Goal: Task Accomplishment & Management: Complete application form

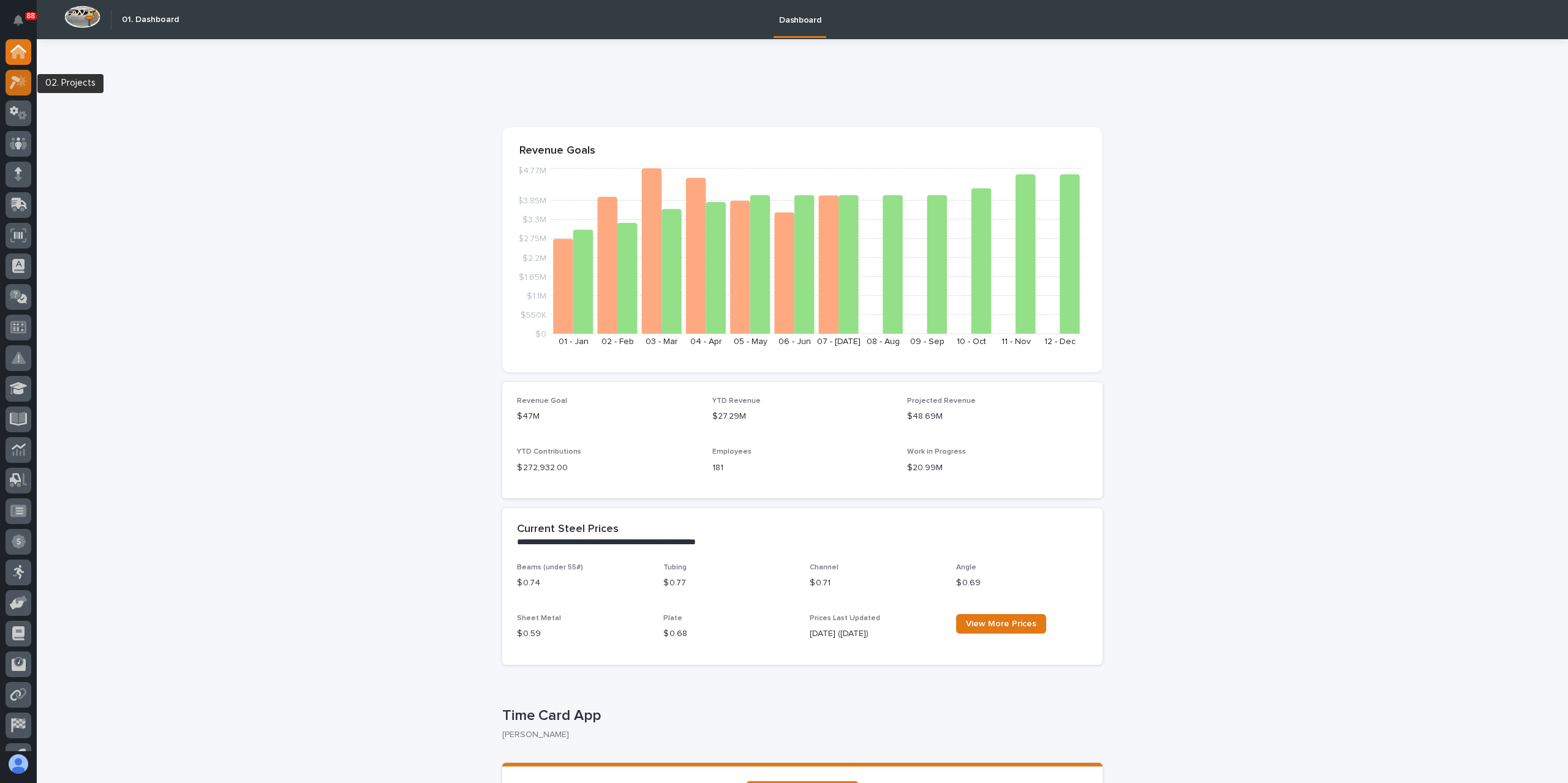
click at [13, 78] on icon at bounding box center [15, 82] width 11 height 13
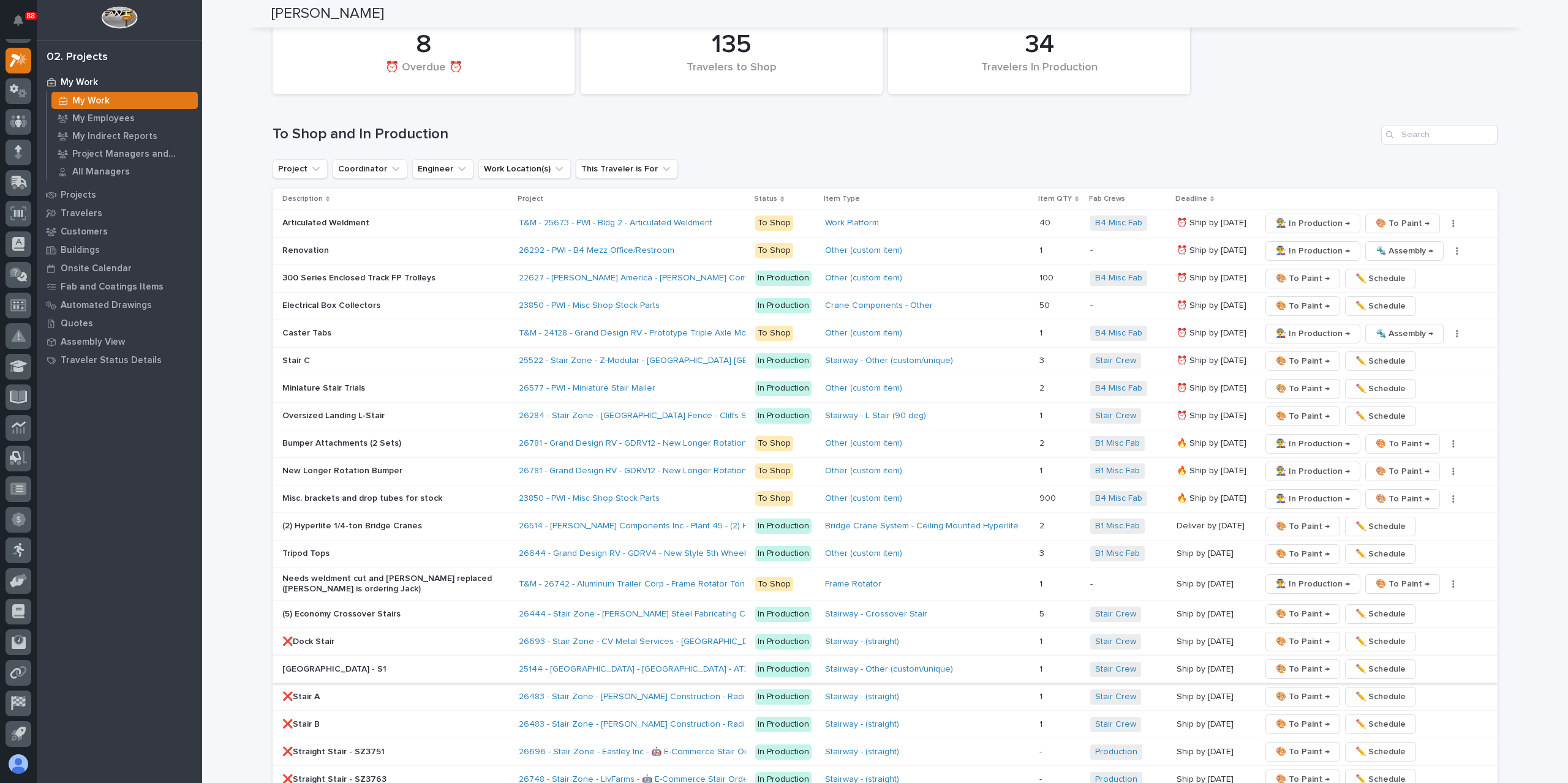
scroll to position [2266, 0]
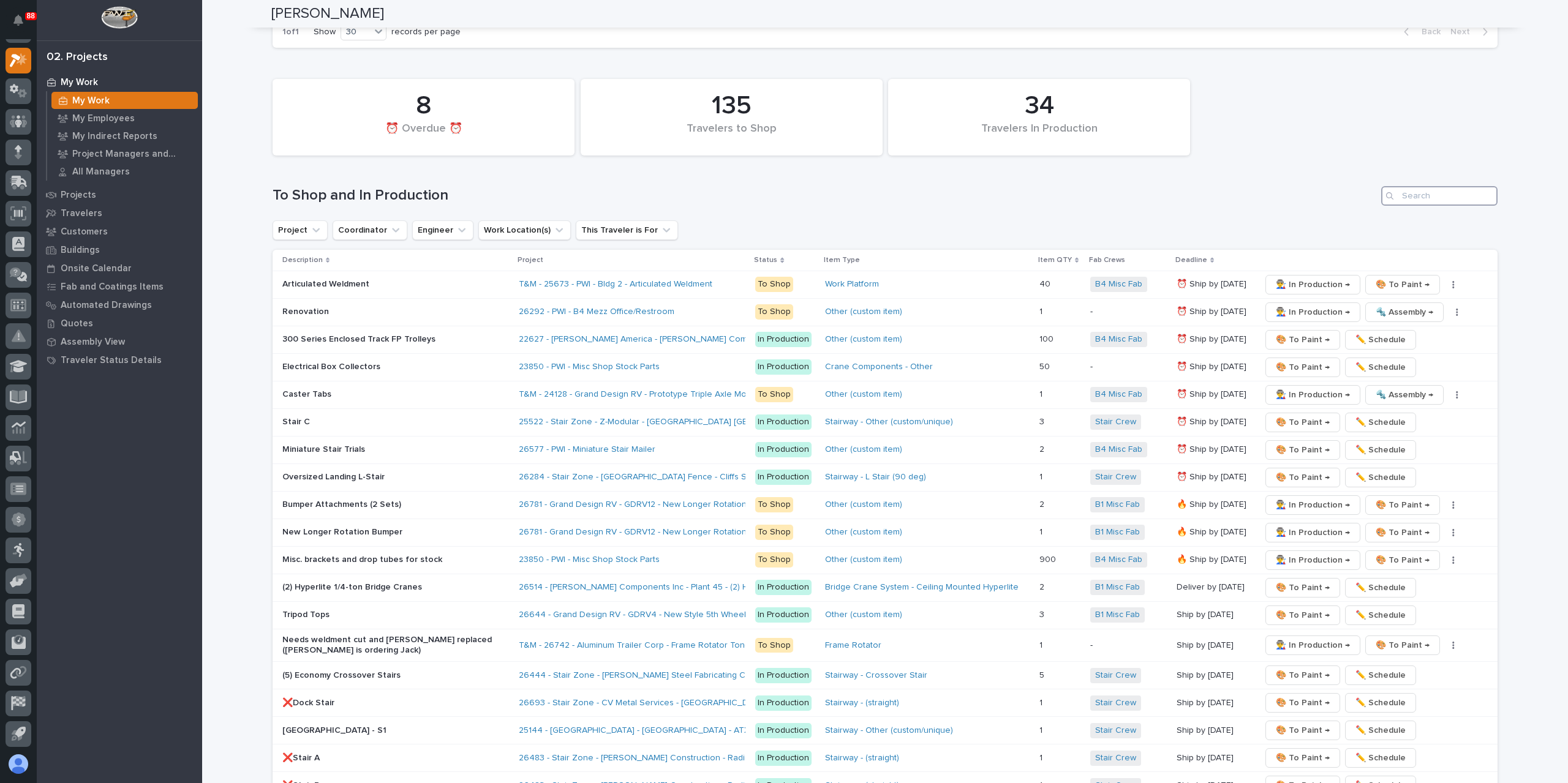
click at [1444, 186] on input "Search" at bounding box center [1439, 196] width 116 height 20
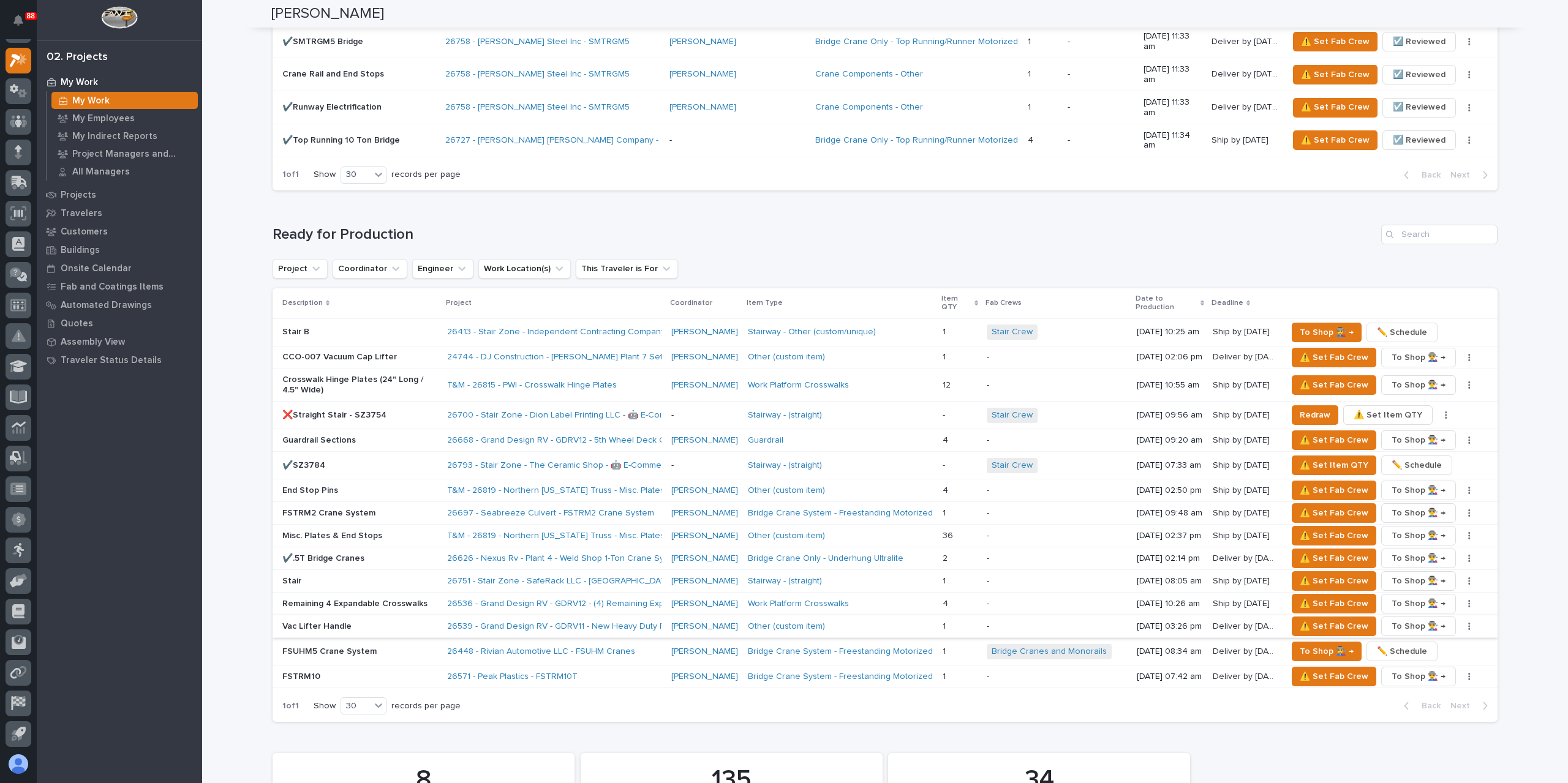
scroll to position [1530, 0]
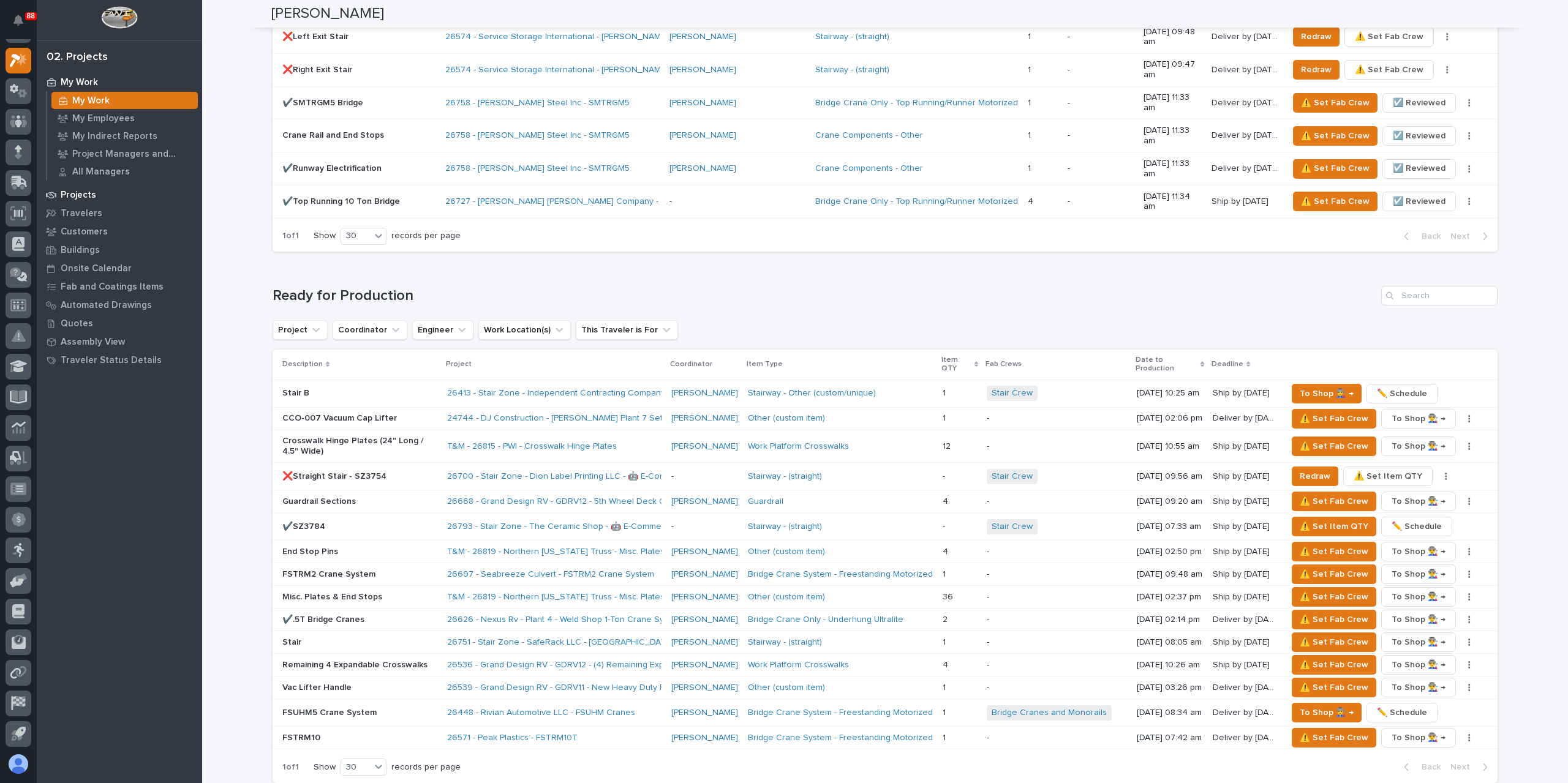
type input "26585"
click at [65, 193] on p "Projects" at bounding box center [78, 194] width 35 height 11
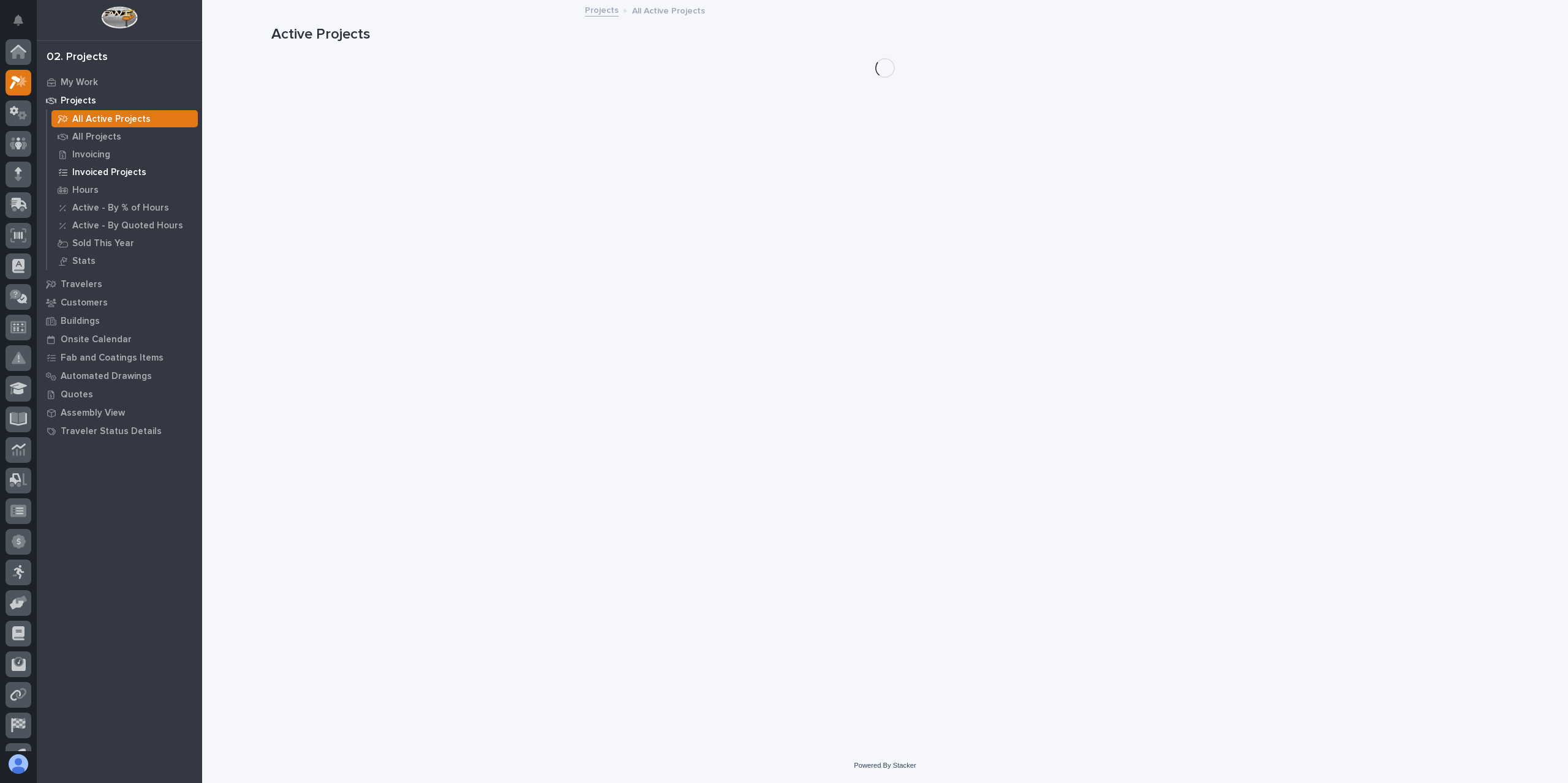
scroll to position [22, 0]
click at [102, 140] on p "All Projects" at bounding box center [96, 136] width 49 height 11
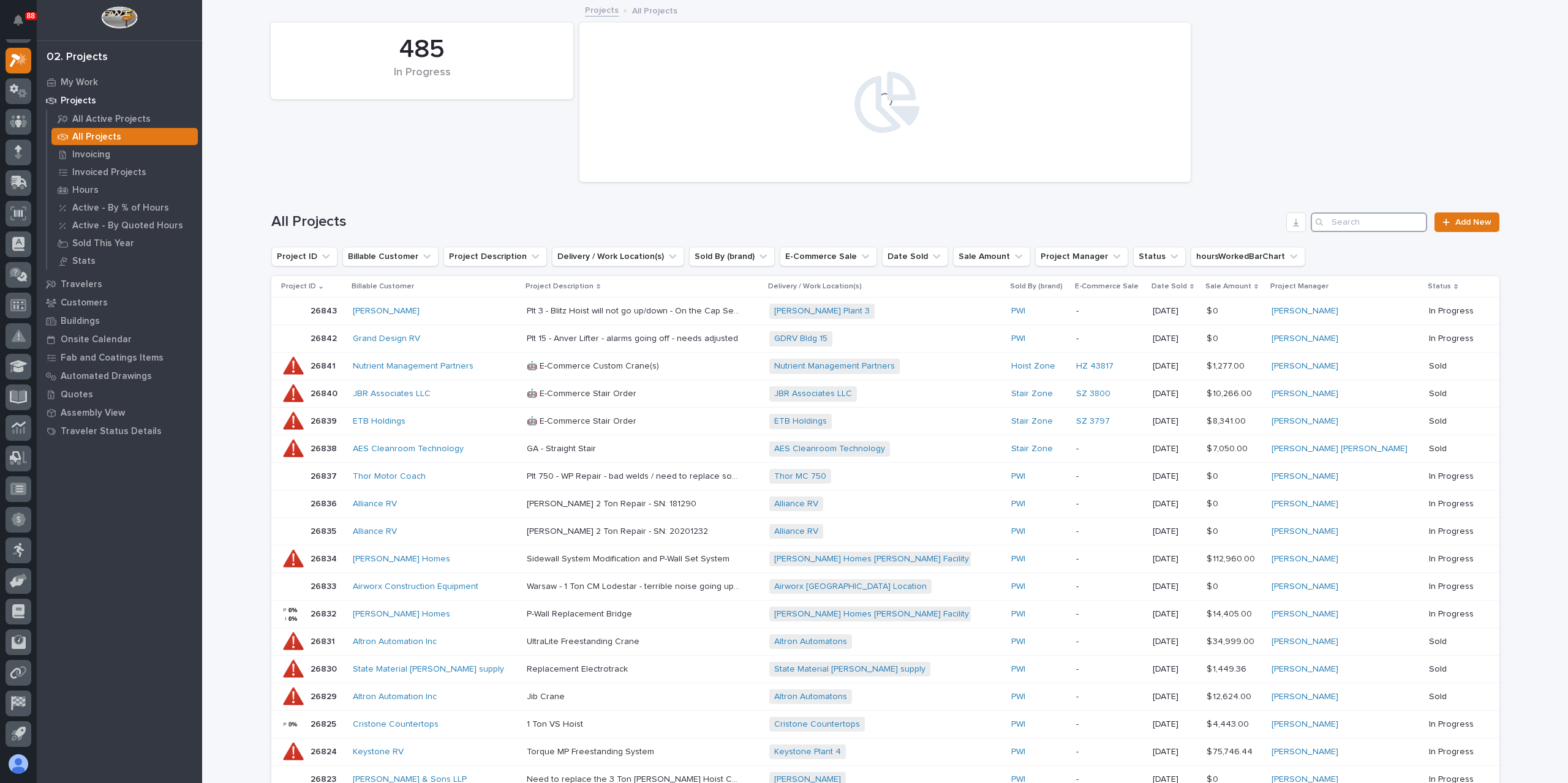
click at [1355, 216] on input "Search" at bounding box center [1369, 222] width 116 height 20
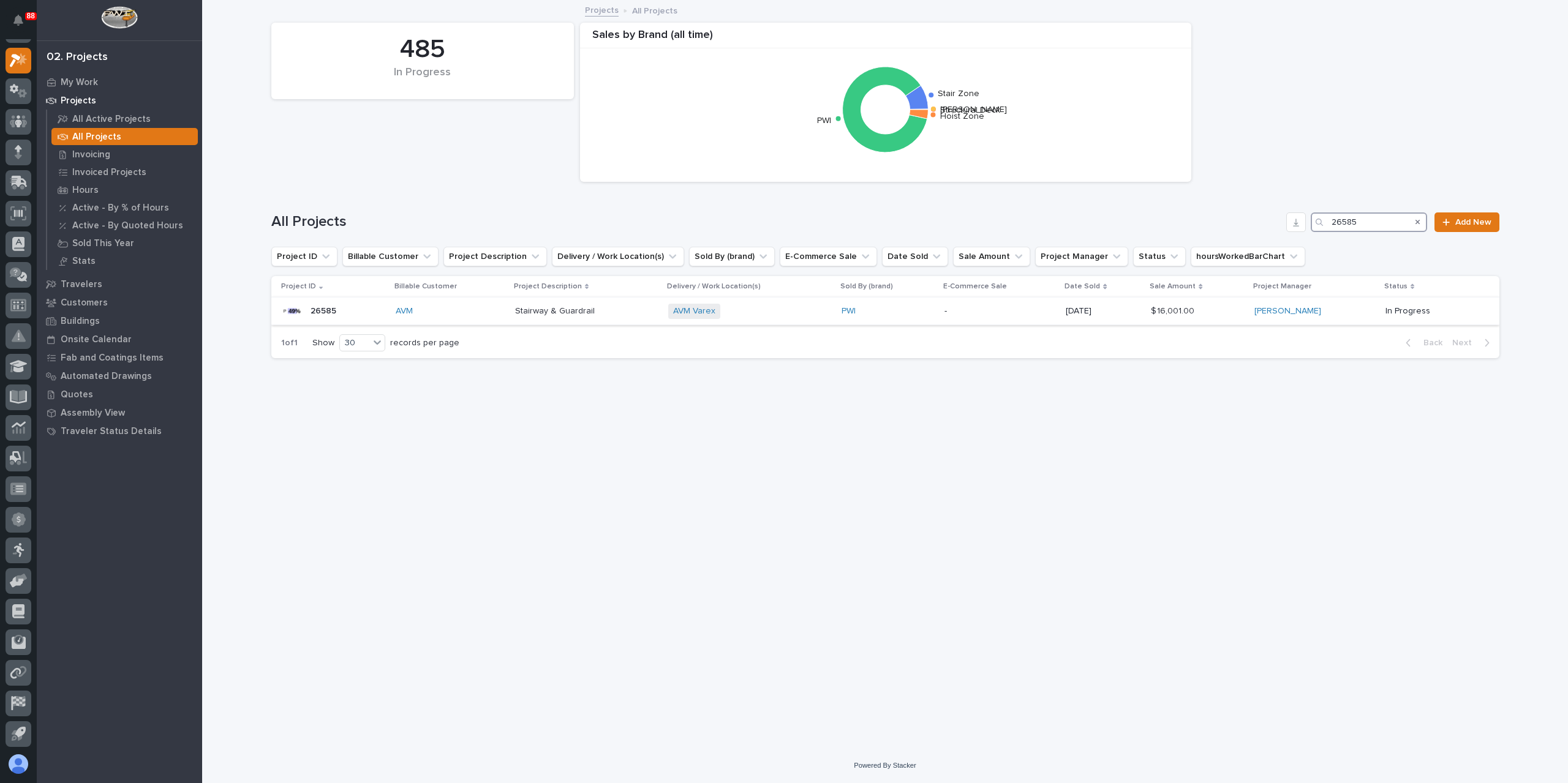
type input "26585"
click at [542, 316] on p "Stairway & Guardrail" at bounding box center [556, 310] width 82 height 13
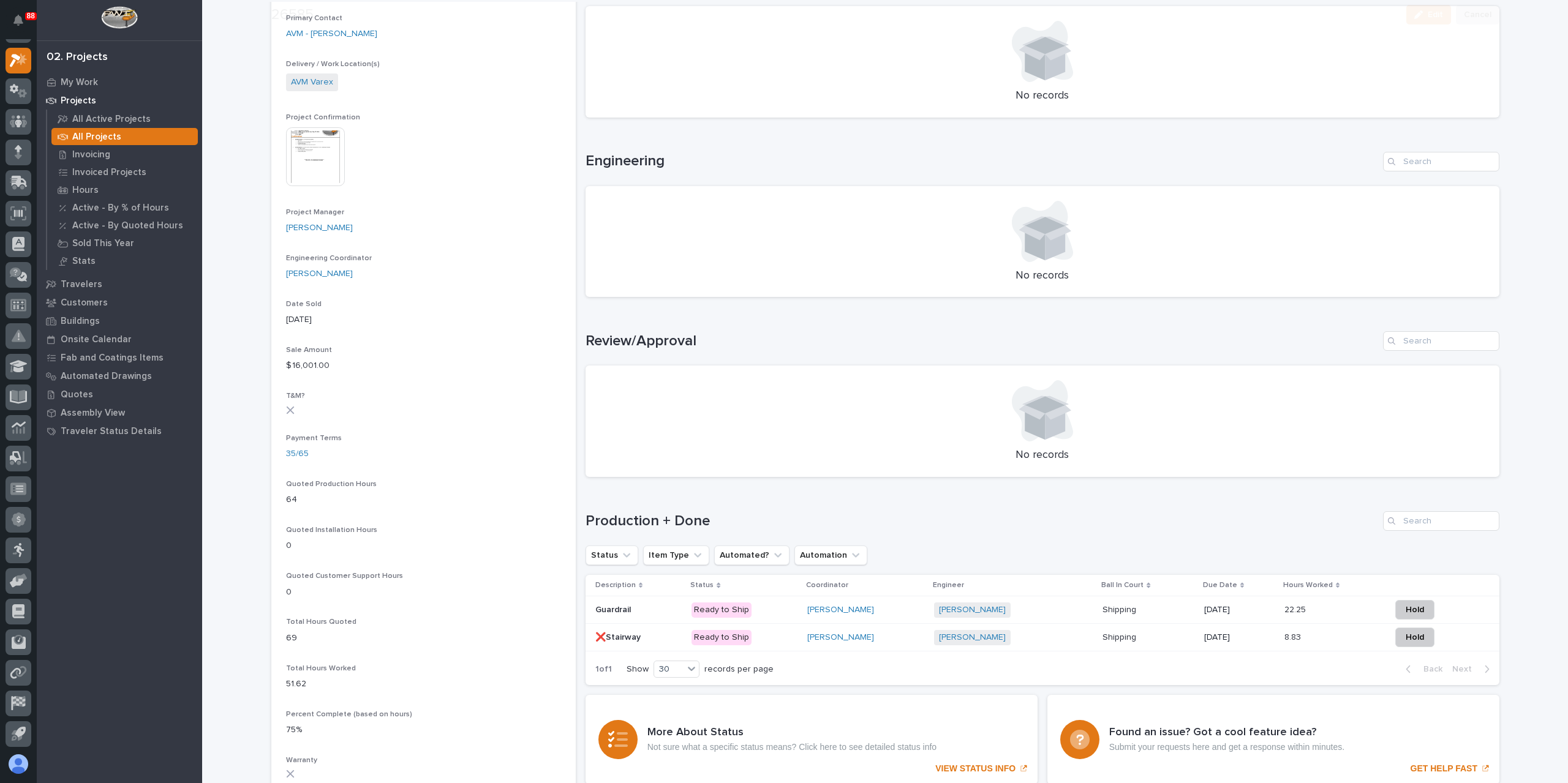
scroll to position [490, 0]
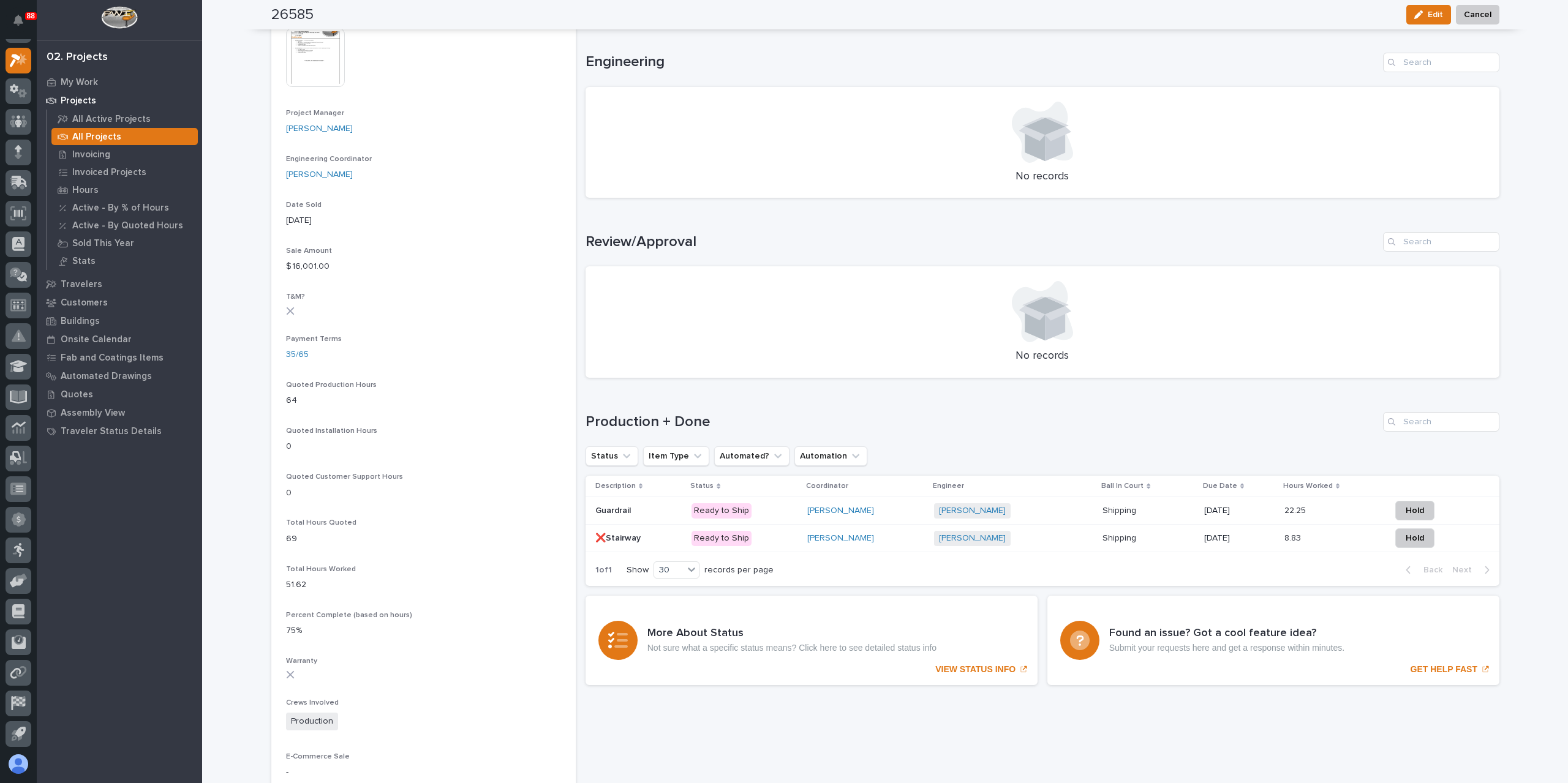
click at [606, 542] on p "❌Stairway" at bounding box center [619, 537] width 47 height 13
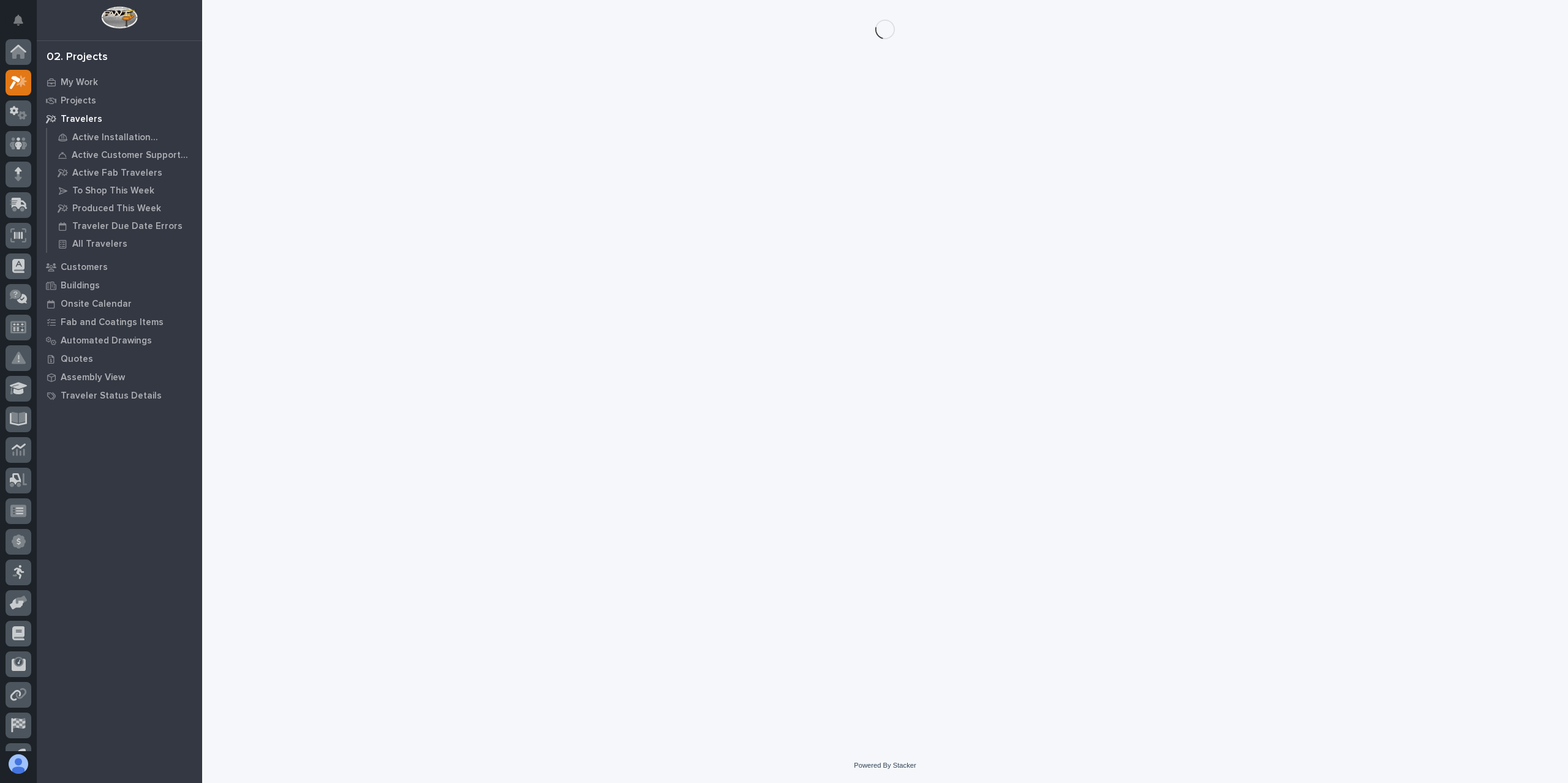
scroll to position [22, 0]
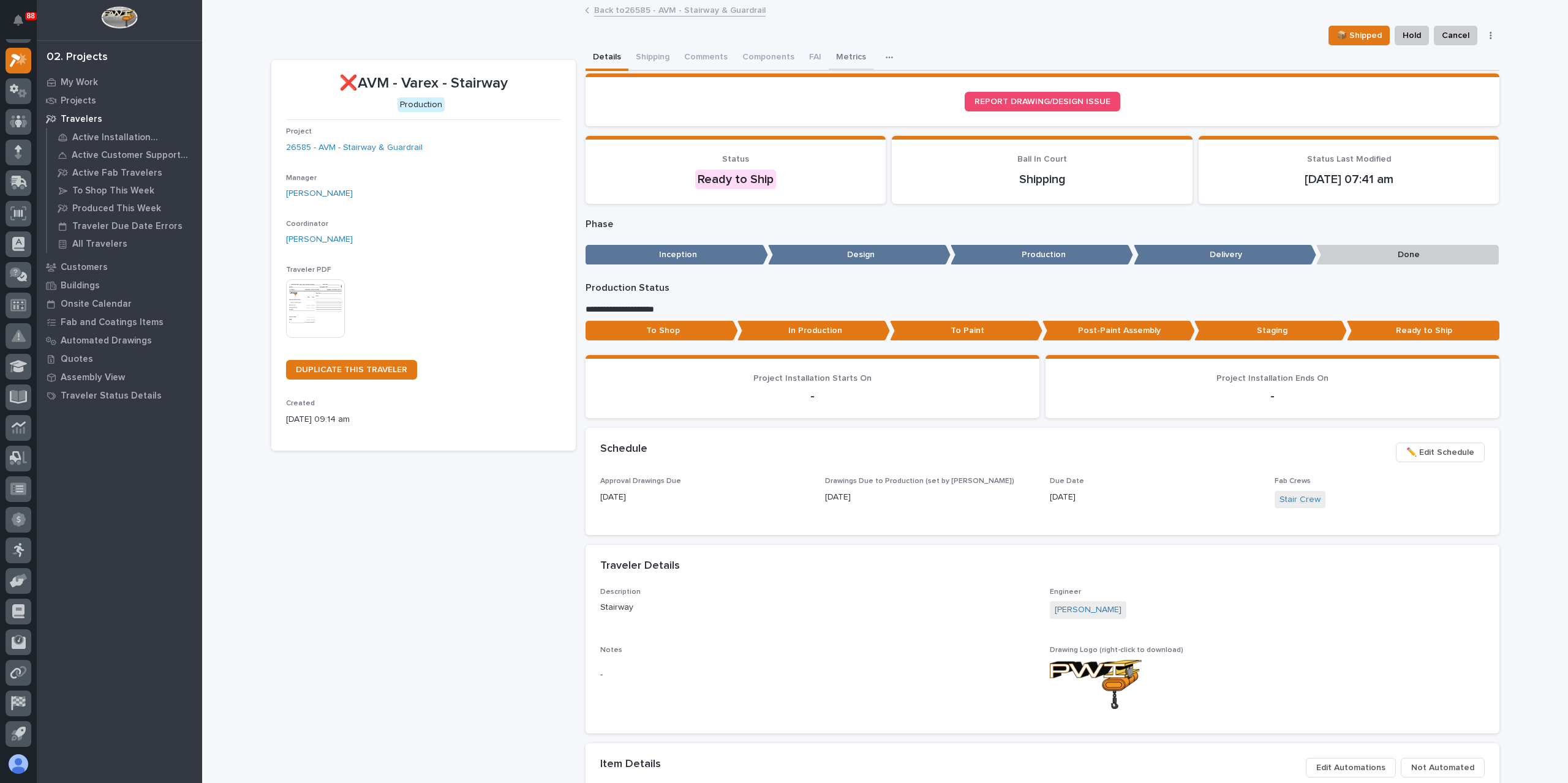
click at [846, 56] on button "Metrics" at bounding box center [851, 57] width 45 height 25
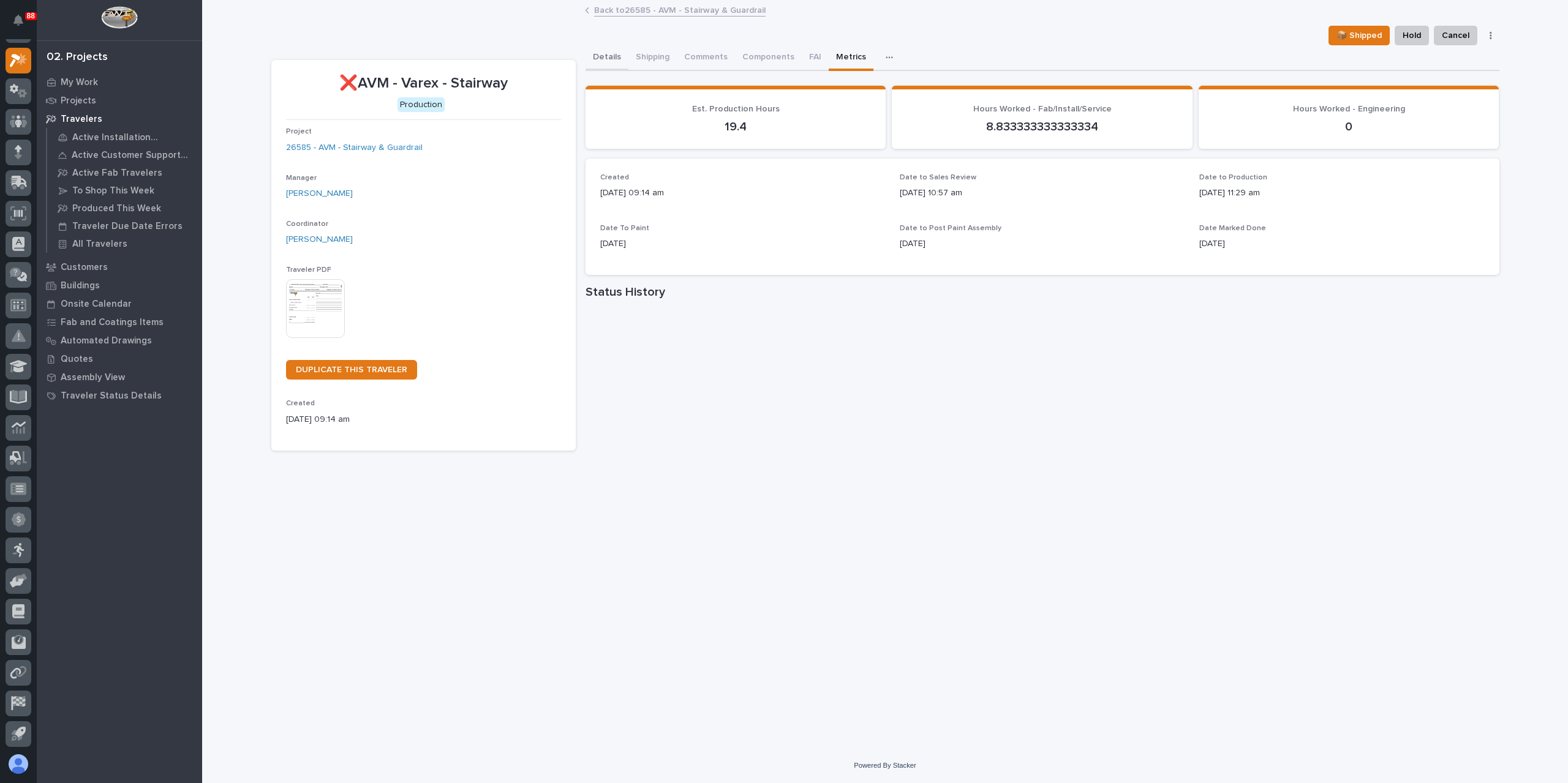
click at [604, 52] on button "Details" at bounding box center [607, 57] width 42 height 25
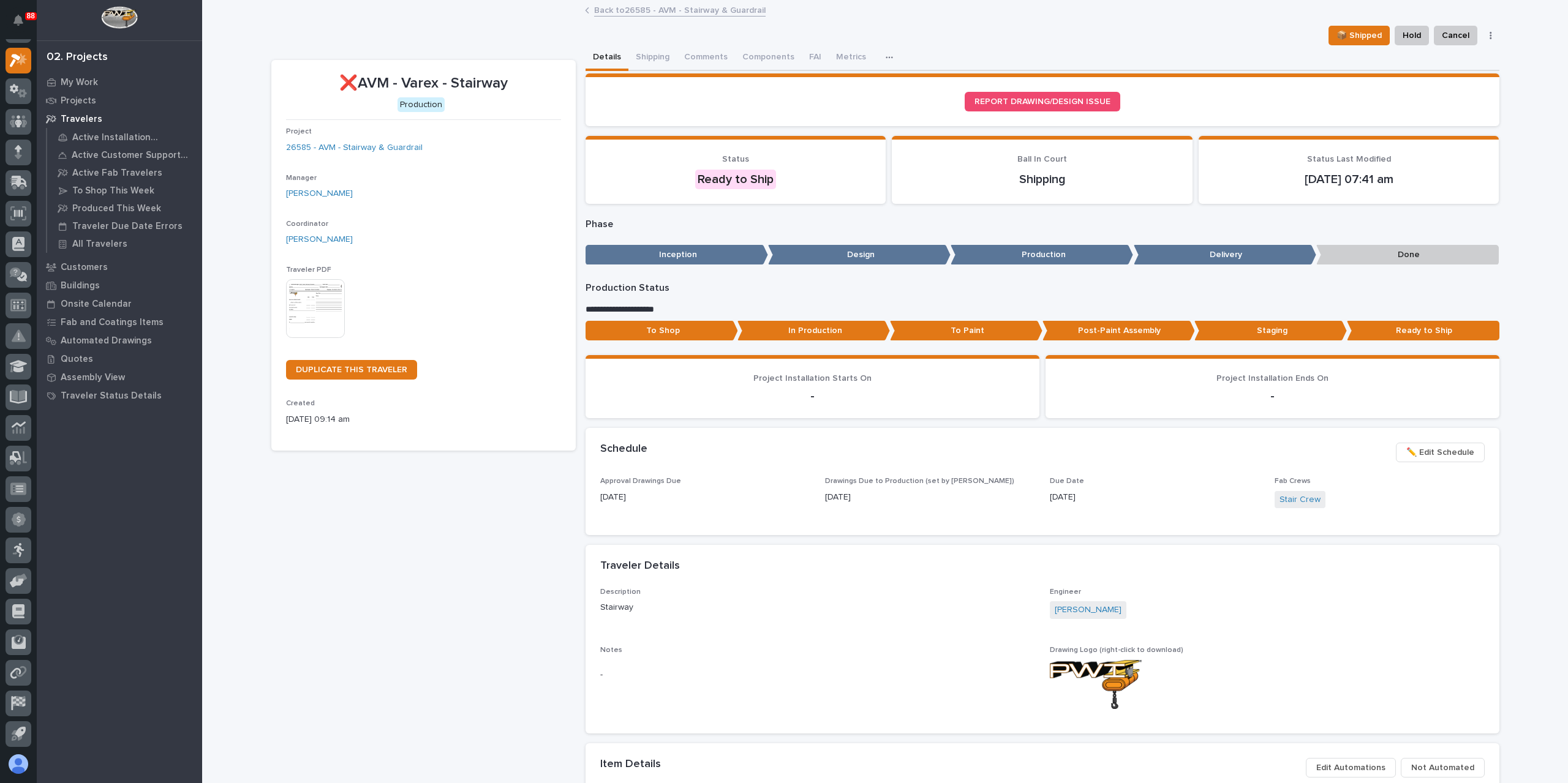
click at [832, 327] on p "In Production" at bounding box center [813, 331] width 153 height 20
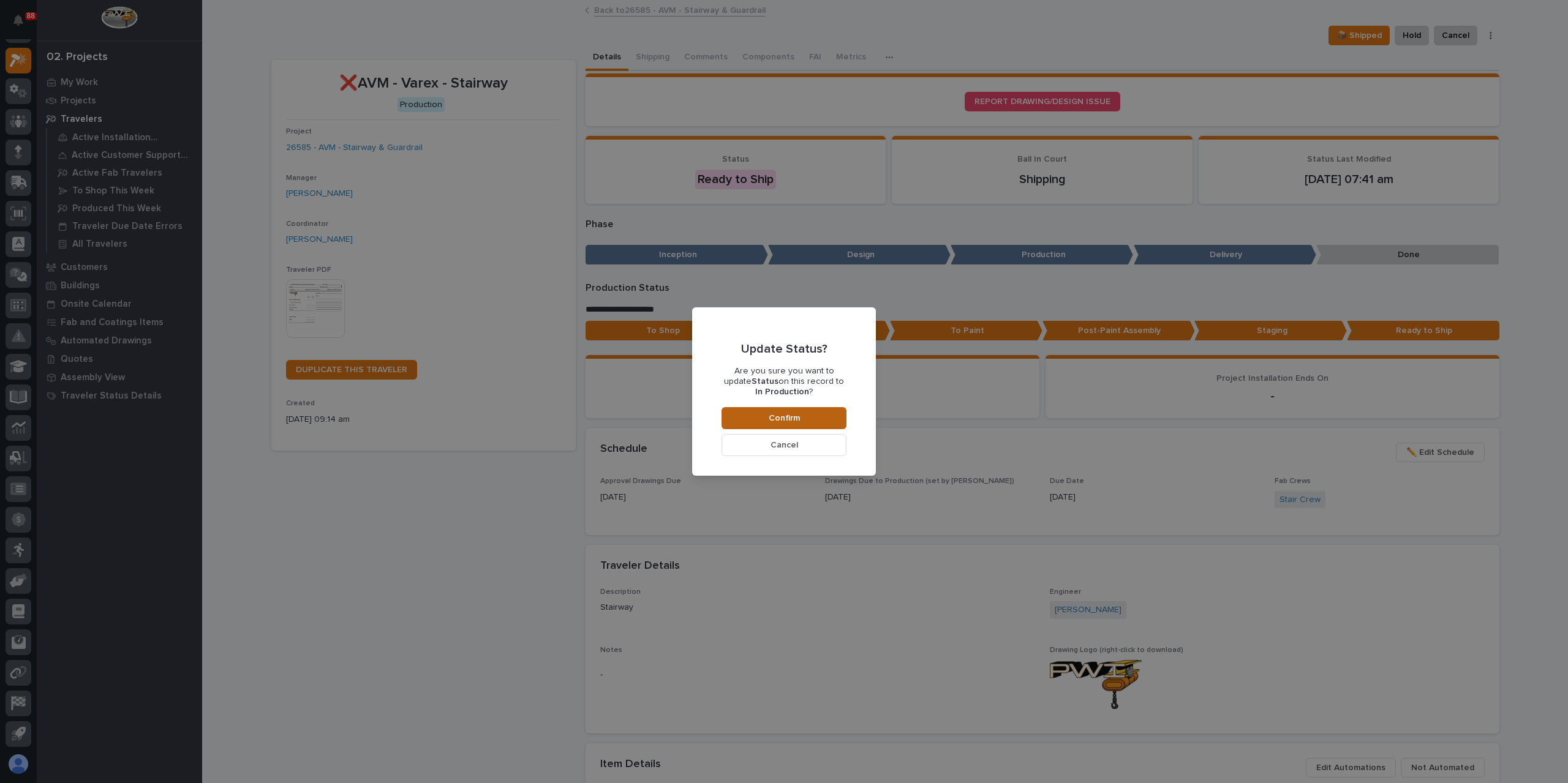
click at [822, 411] on button "Confirm" at bounding box center [783, 418] width 125 height 22
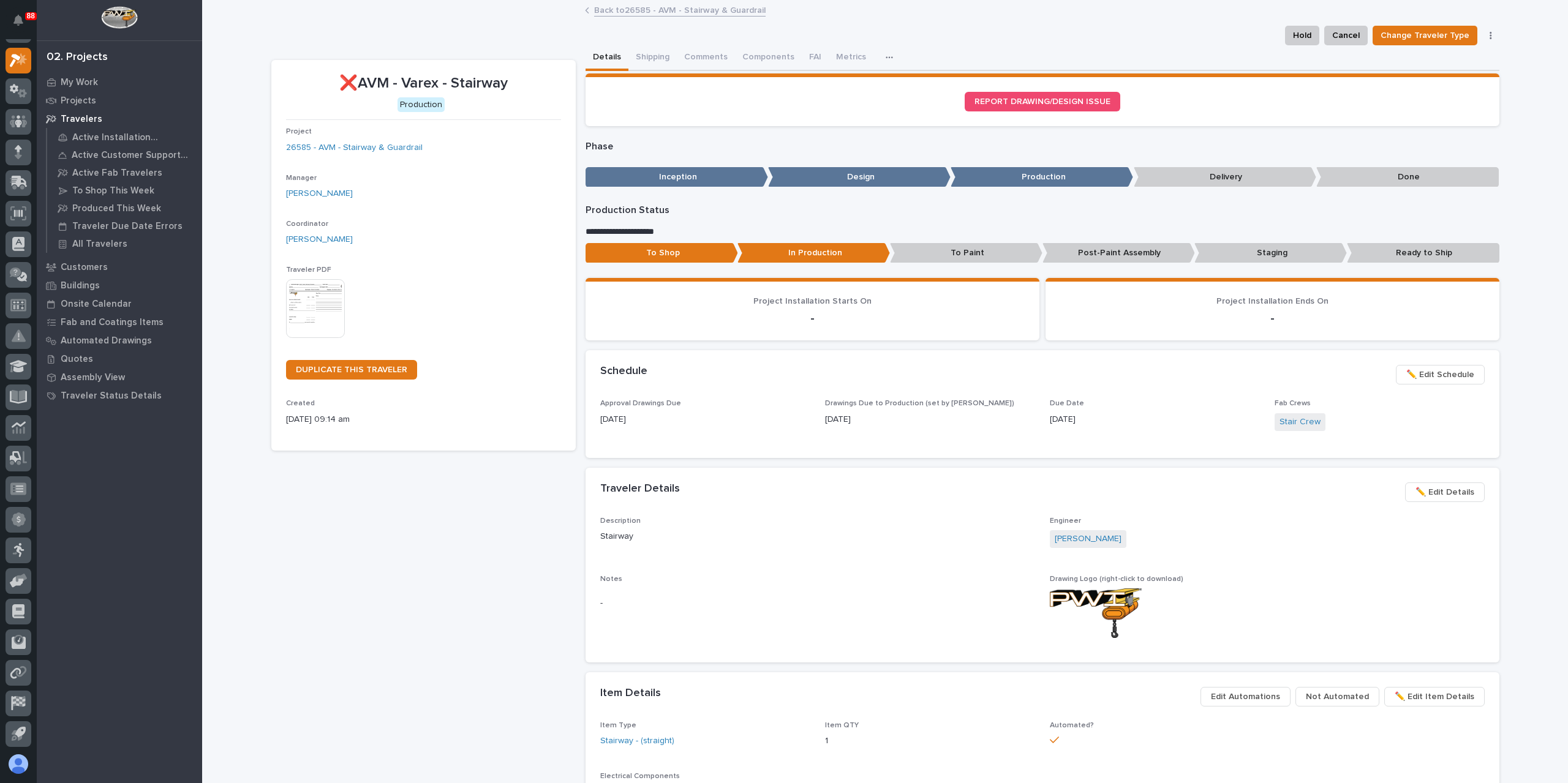
click at [639, 8] on link "Back to 26585 - AVM - Stairway & Guardrail" at bounding box center [679, 9] width 172 height 14
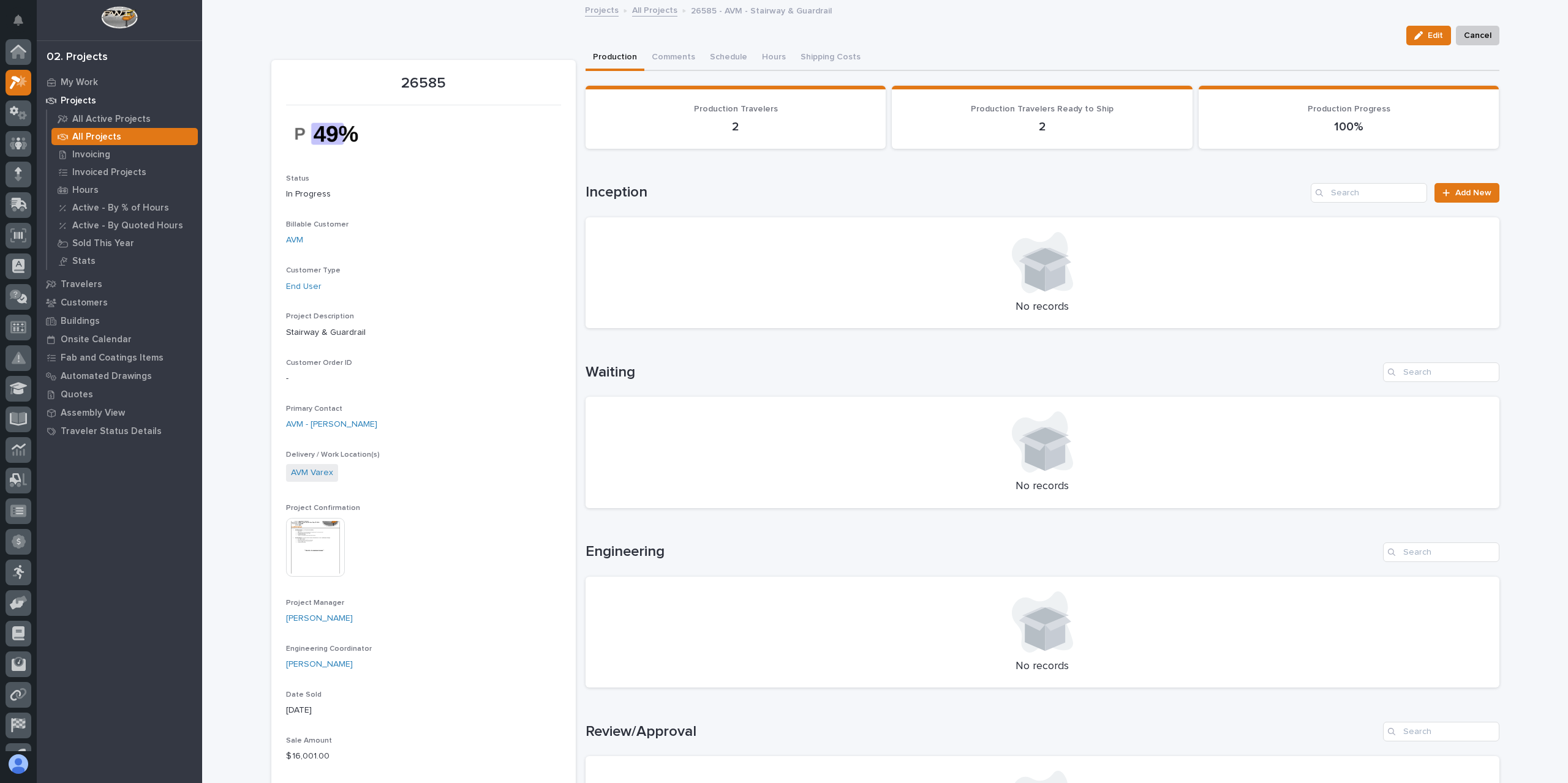
scroll to position [22, 0]
click at [22, 63] on icon at bounding box center [19, 60] width 18 height 14
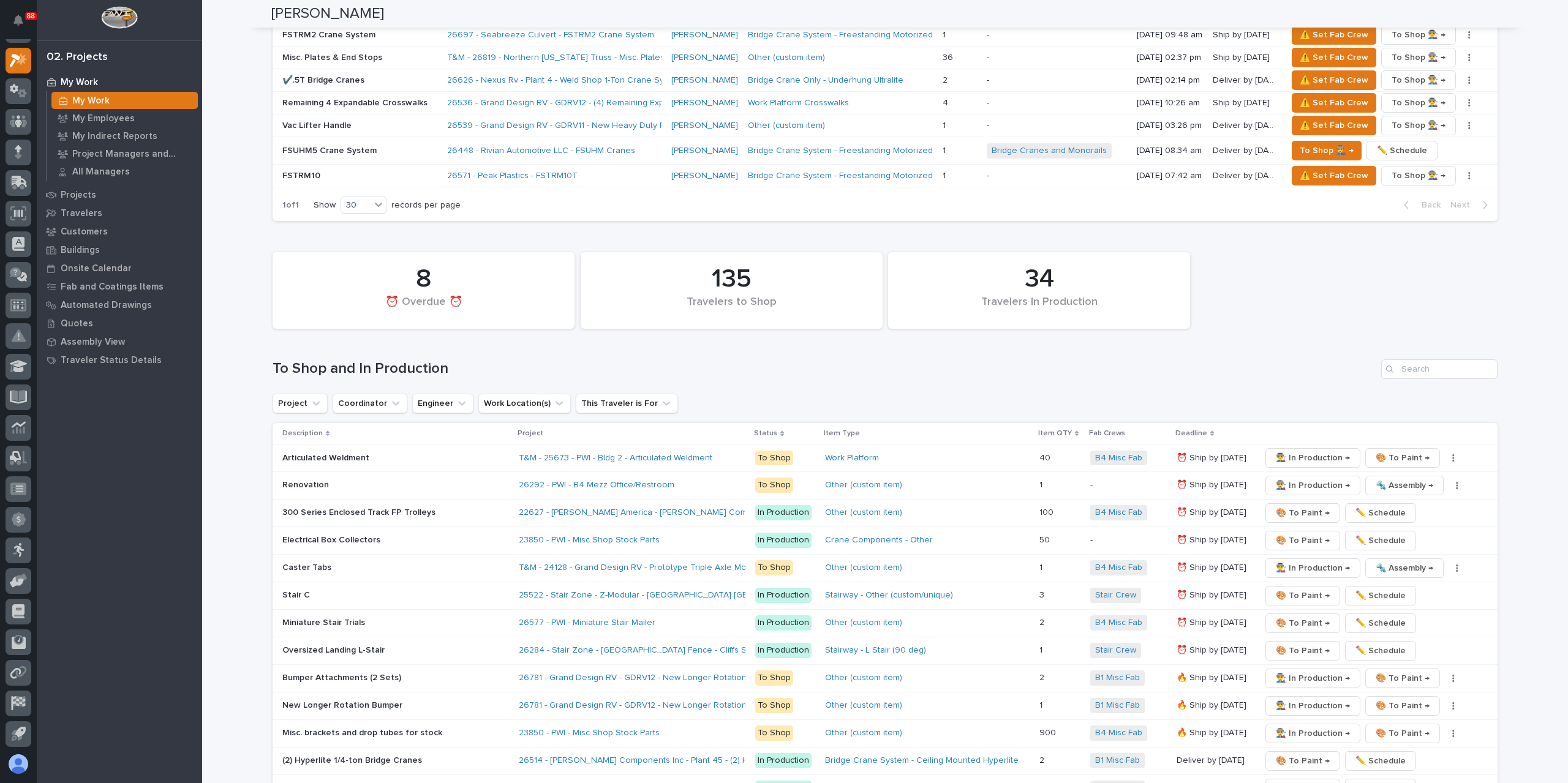
scroll to position [1637, 0]
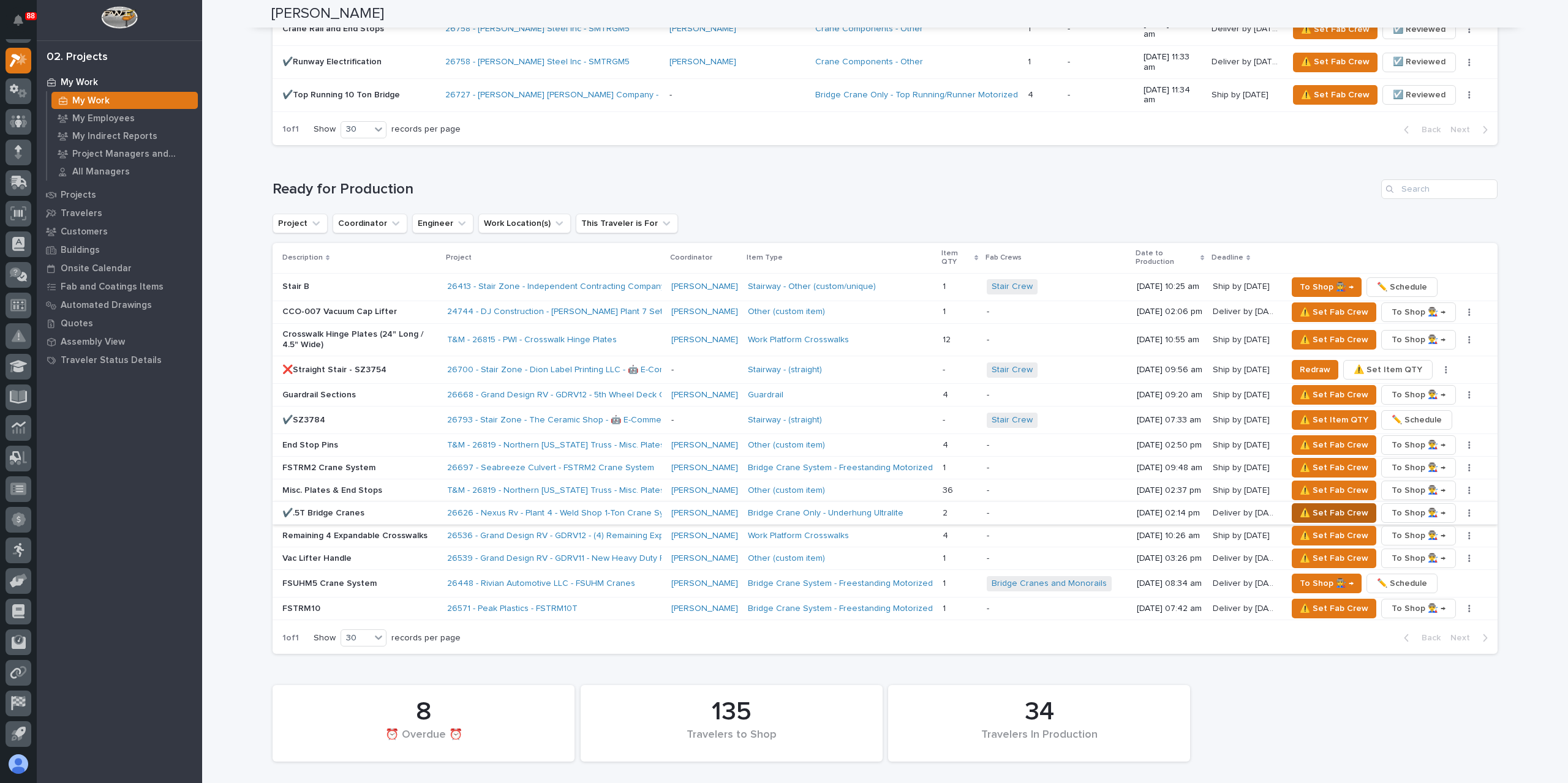
click at [1331, 505] on span "⚠️ Set Fab Crew" at bounding box center [1334, 513] width 69 height 15
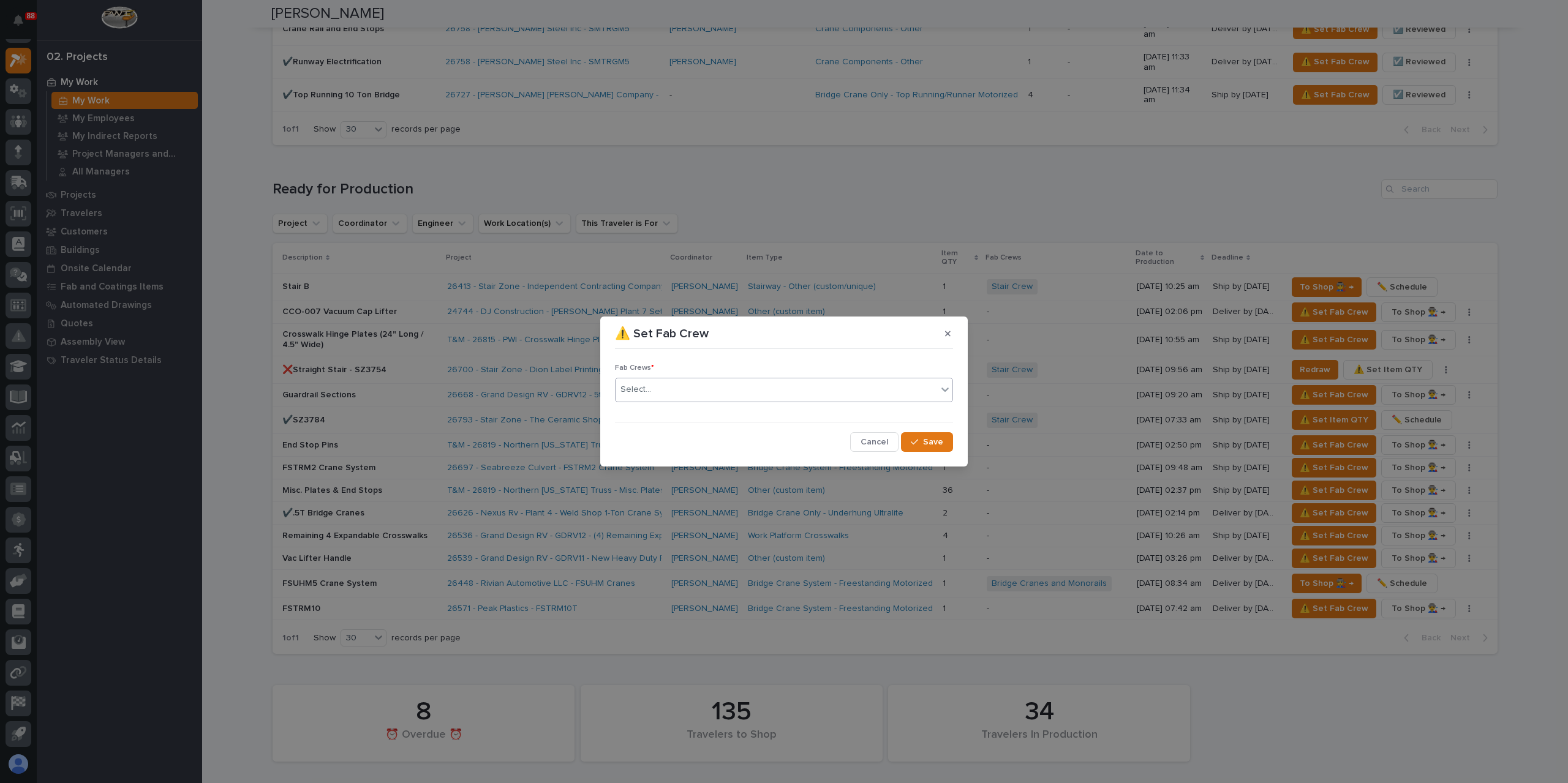
click at [681, 390] on div "Select..." at bounding box center [777, 389] width 322 height 20
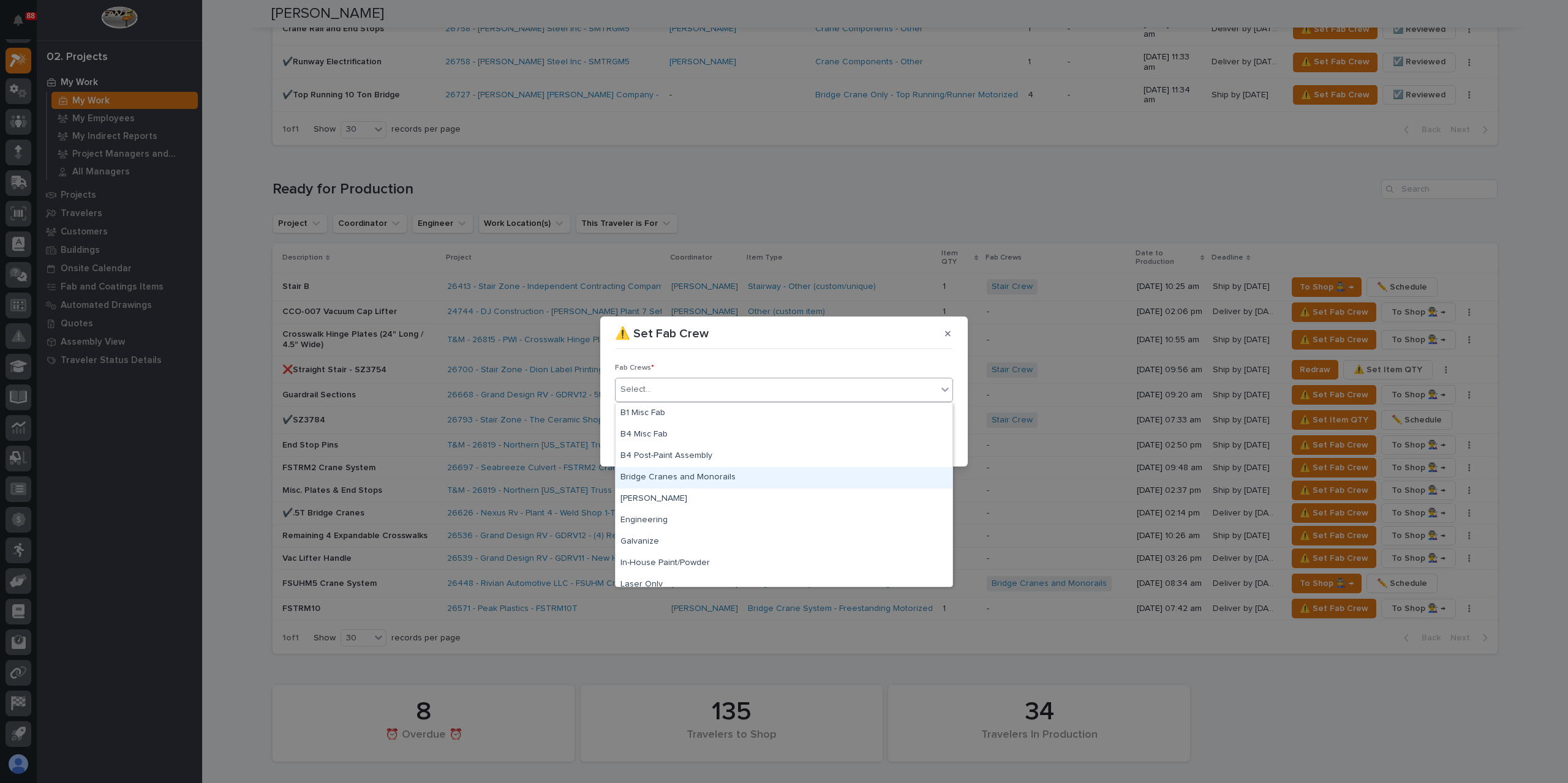
drag, startPoint x: 674, startPoint y: 466, endPoint x: 684, endPoint y: 477, distance: 14.9
click at [669, 476] on div "Bridge Cranes and Monorails" at bounding box center [784, 478] width 336 height 21
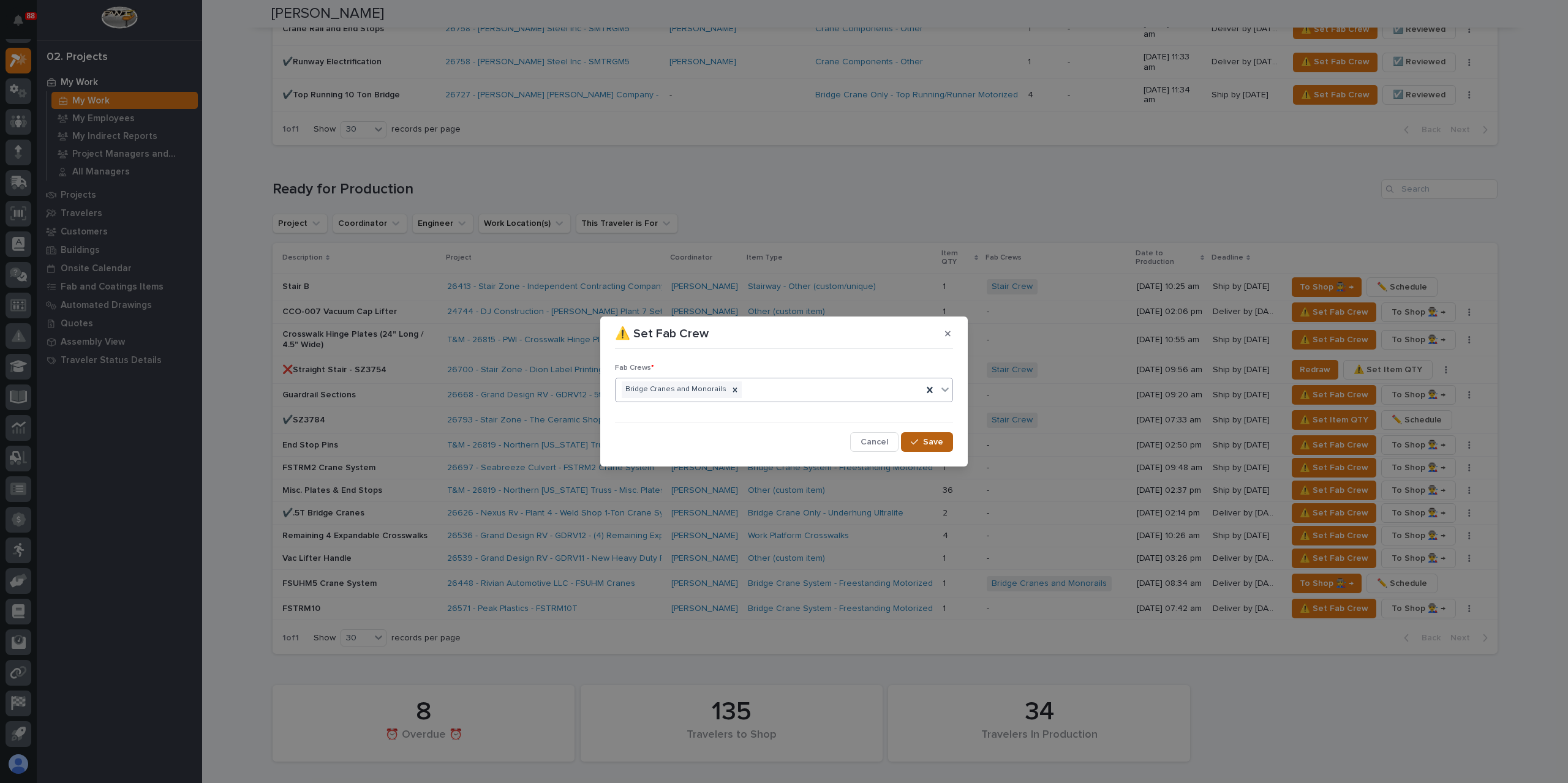
click at [915, 447] on button "Save" at bounding box center [927, 442] width 52 height 20
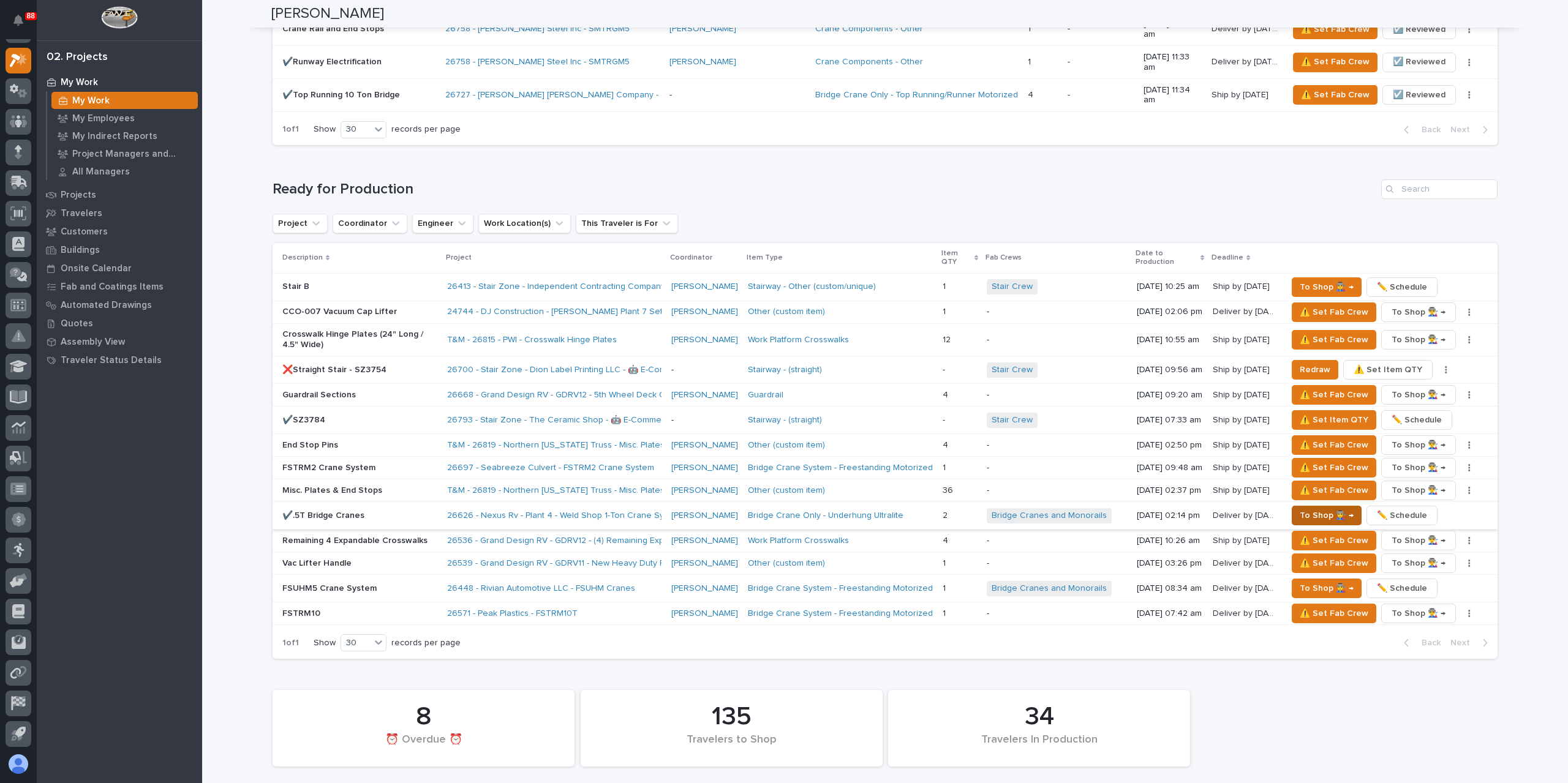
click at [1312, 508] on span "To Shop 👨‍🏭 →" at bounding box center [1326, 515] width 54 height 15
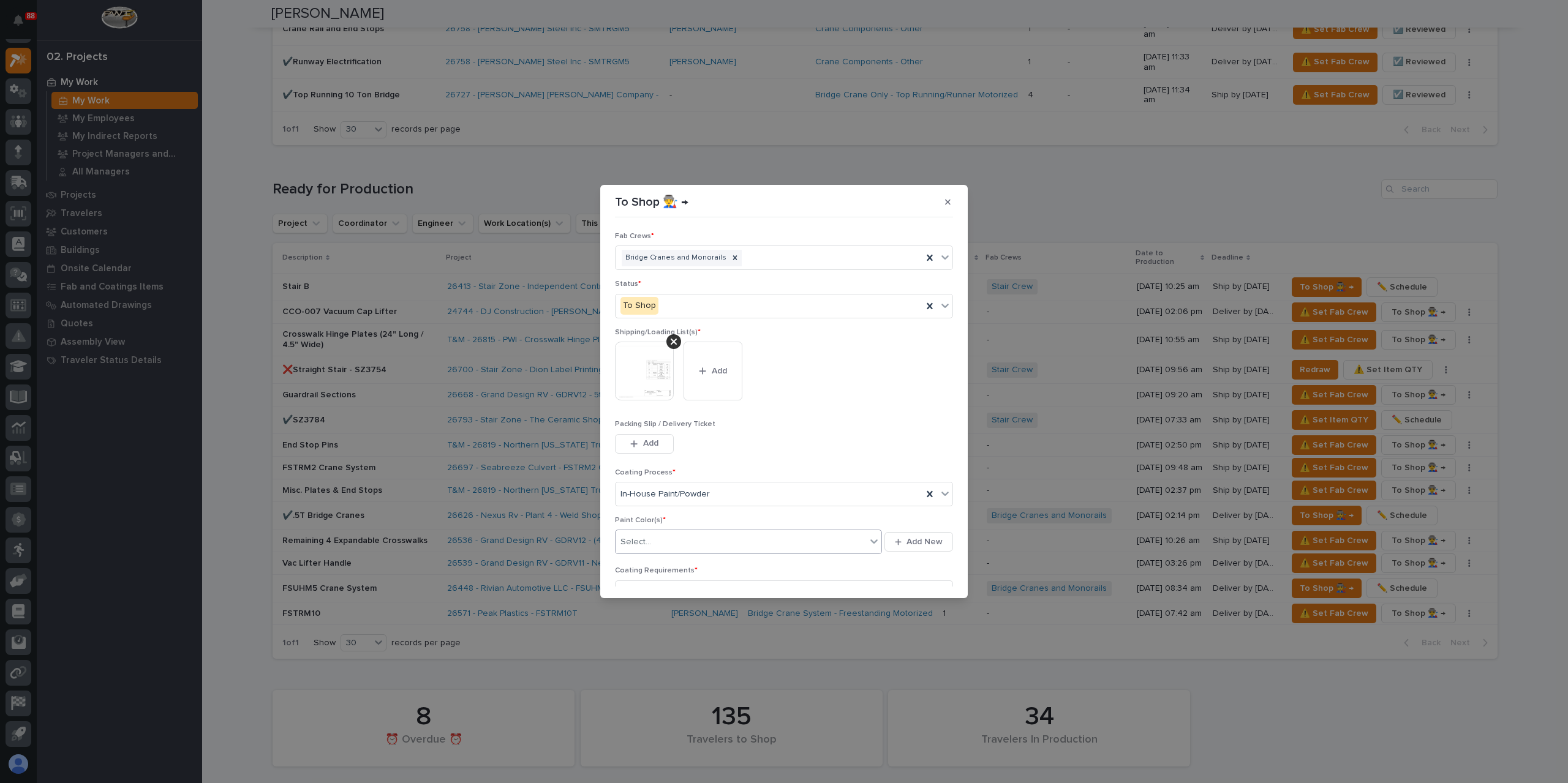
click at [666, 548] on div "Select..." at bounding box center [741, 542] width 251 height 20
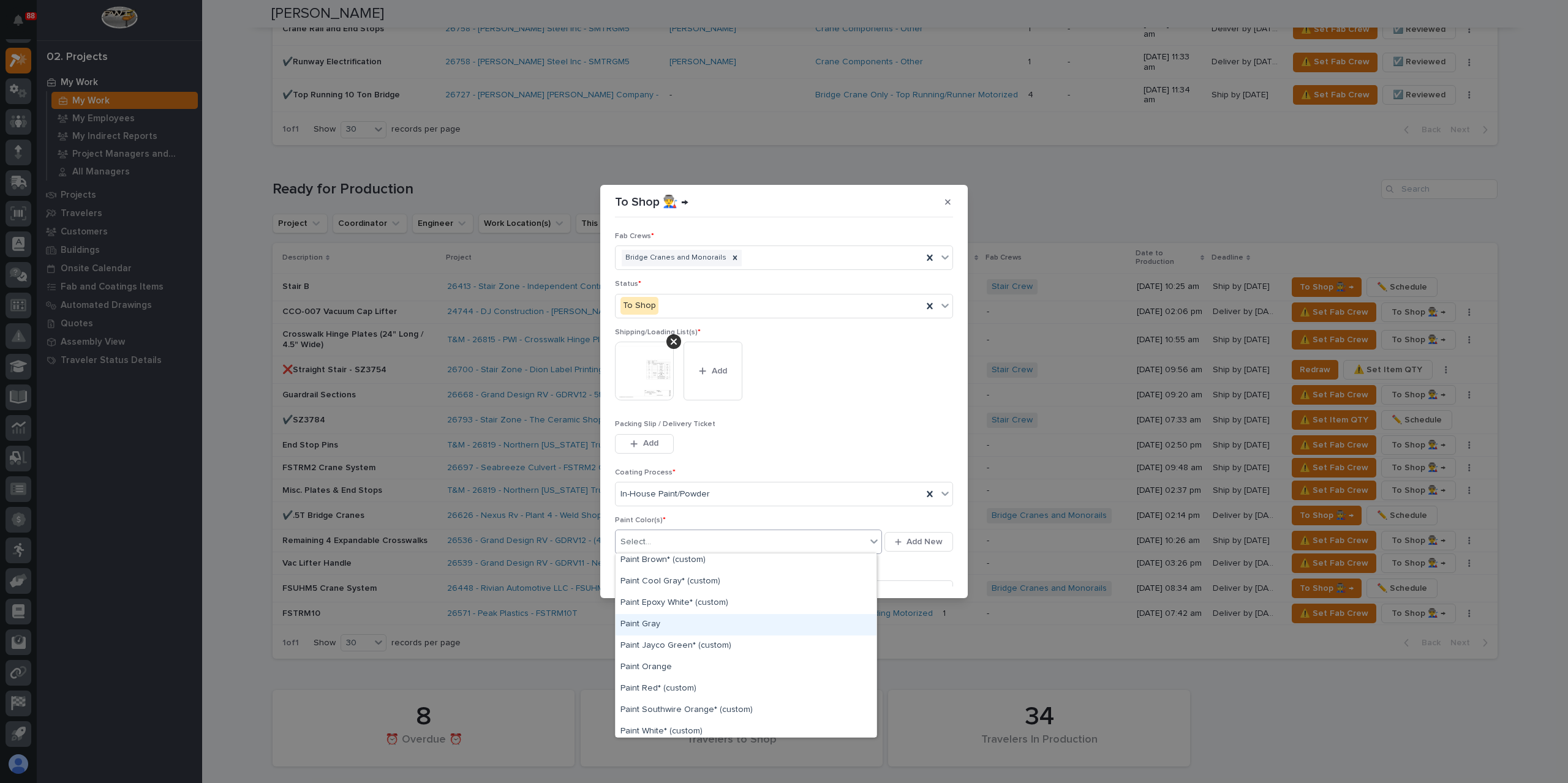
scroll to position [306, 0]
click at [654, 625] on div "Paint Yellow" at bounding box center [746, 622] width 261 height 21
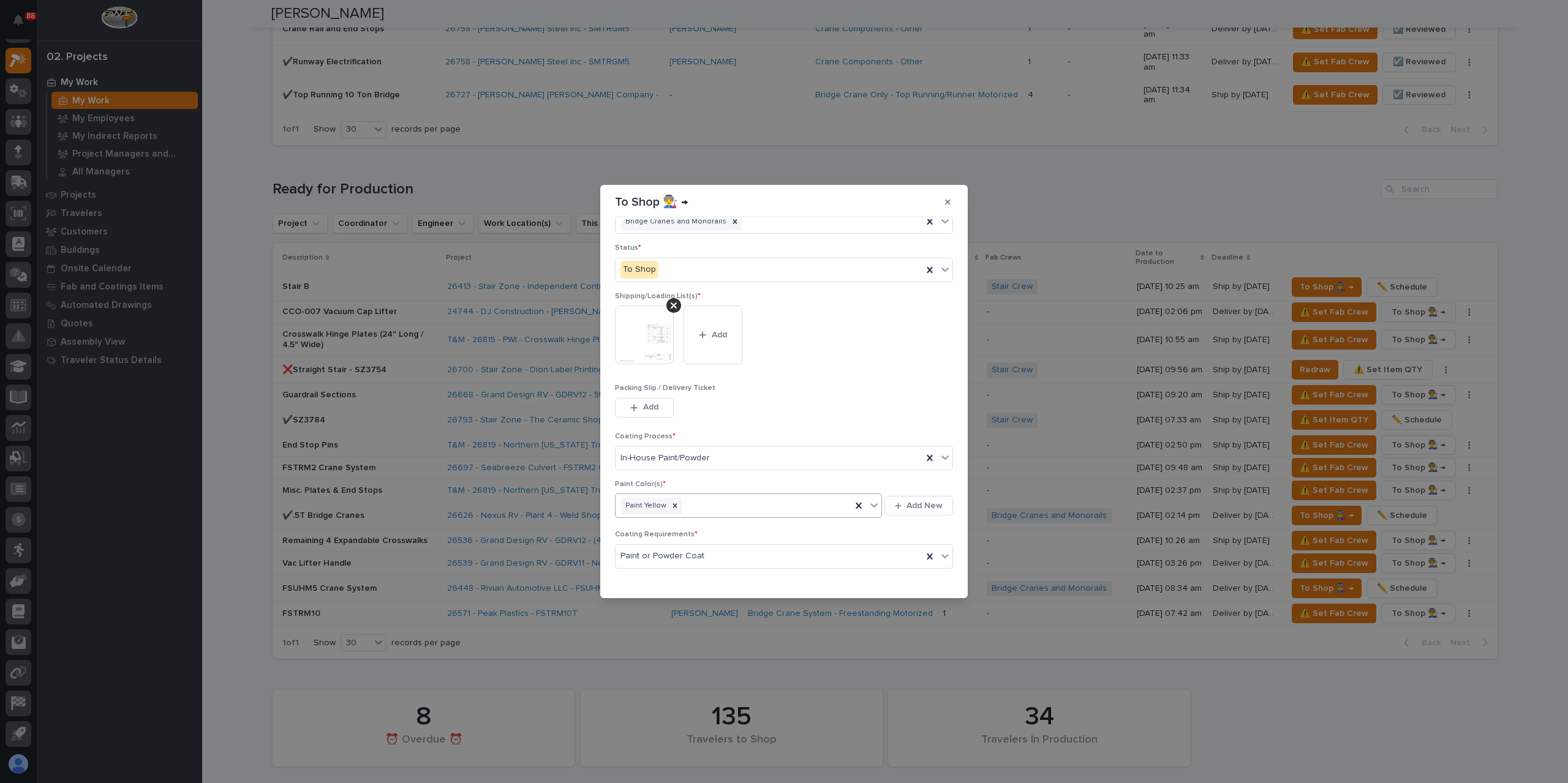
scroll to position [65, 0]
click at [914, 575] on div "button" at bounding box center [916, 579] width 12 height 8
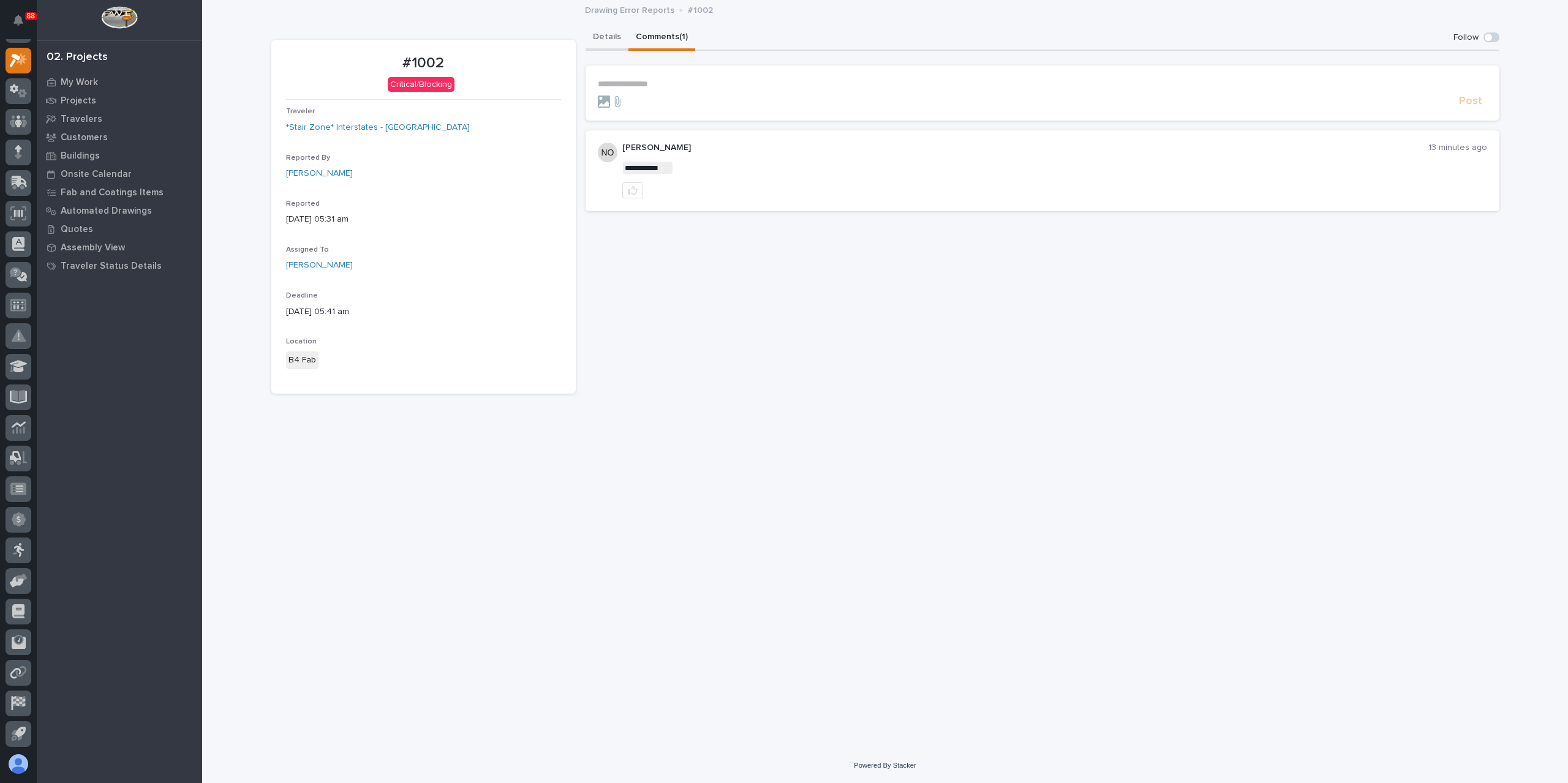
click at [611, 33] on button "Details" at bounding box center [607, 38] width 42 height 25
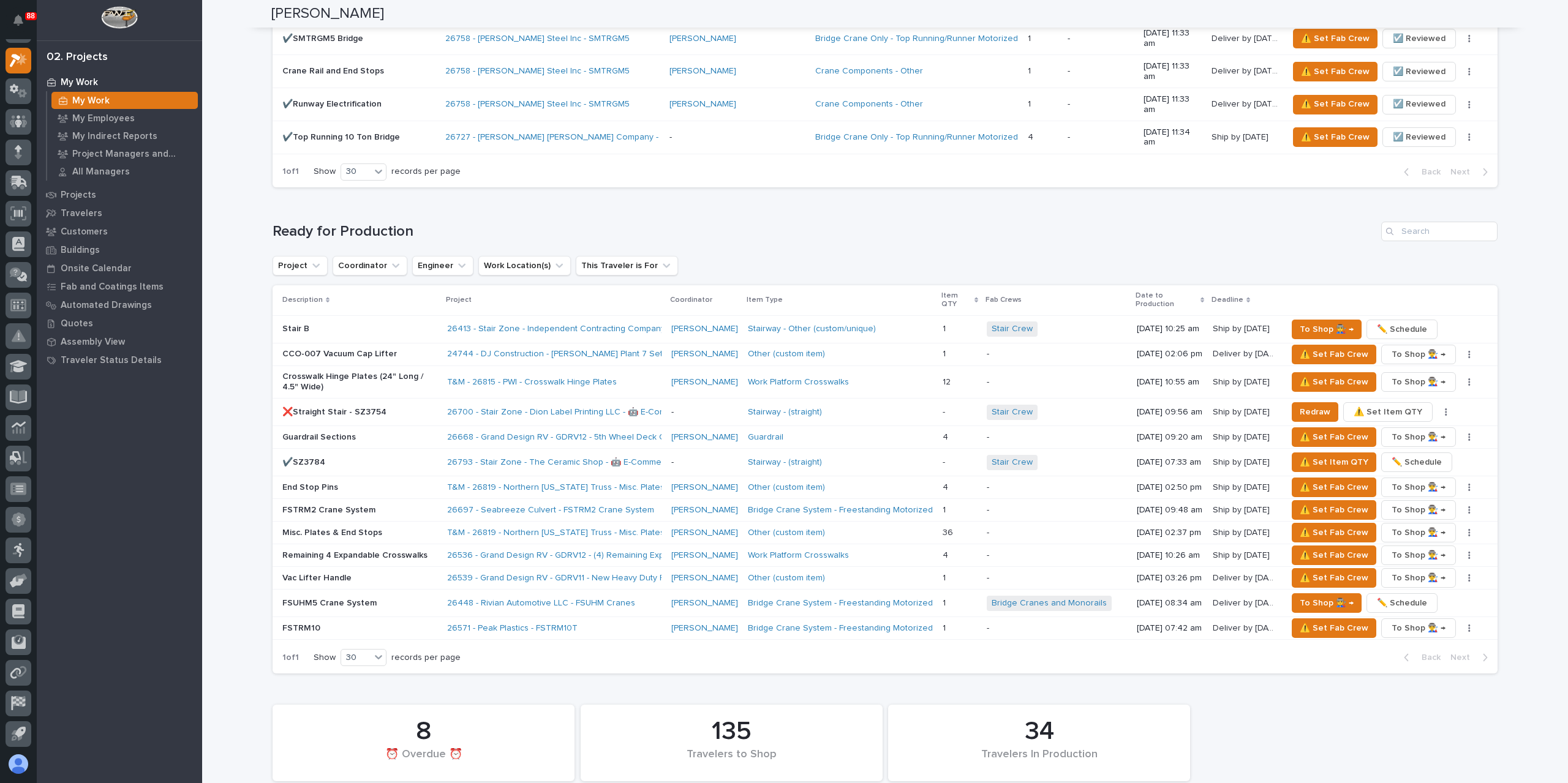
scroll to position [1576, 0]
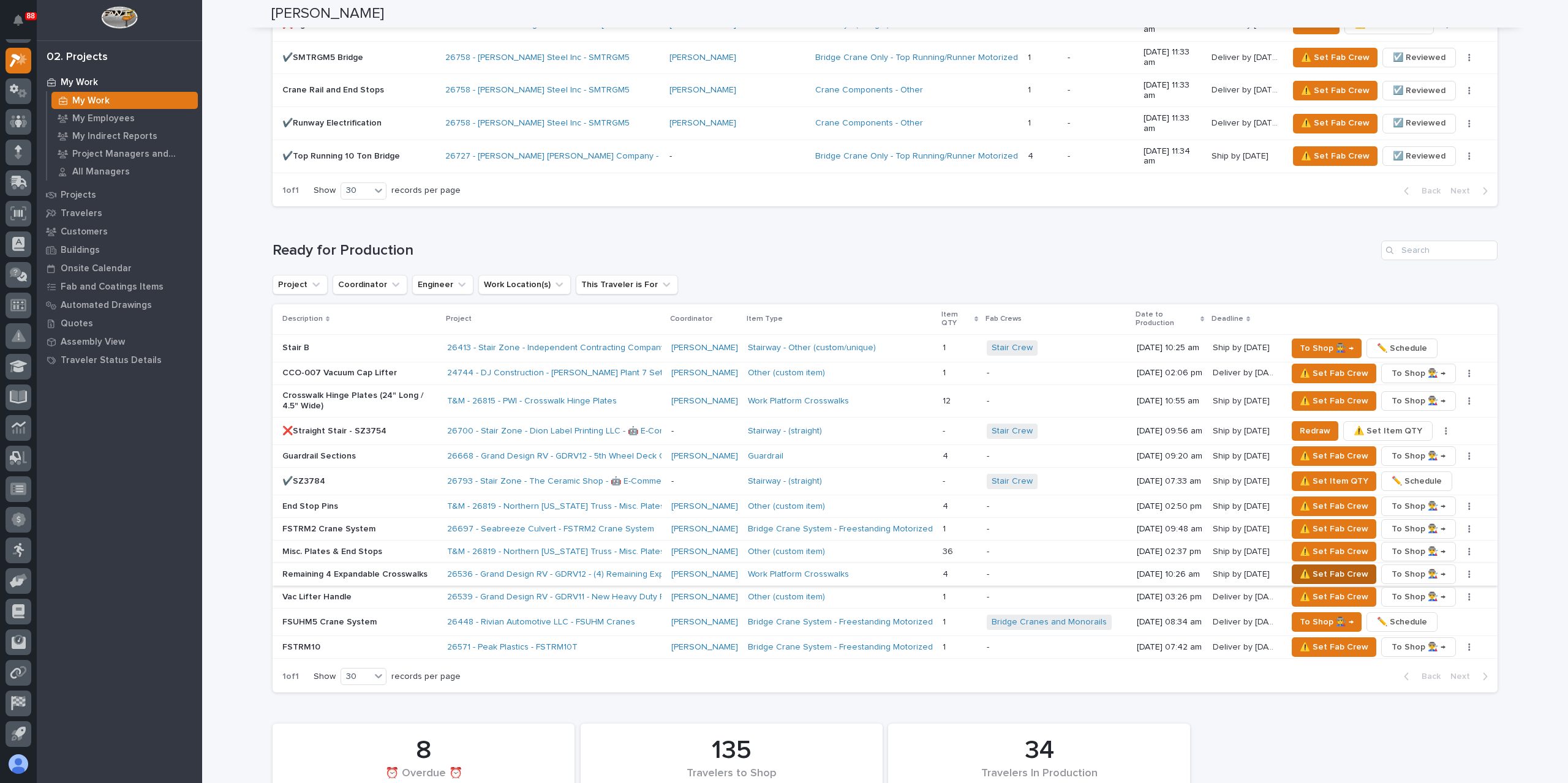
click at [1312, 567] on span "⚠️ Set Fab Crew" at bounding box center [1334, 574] width 69 height 15
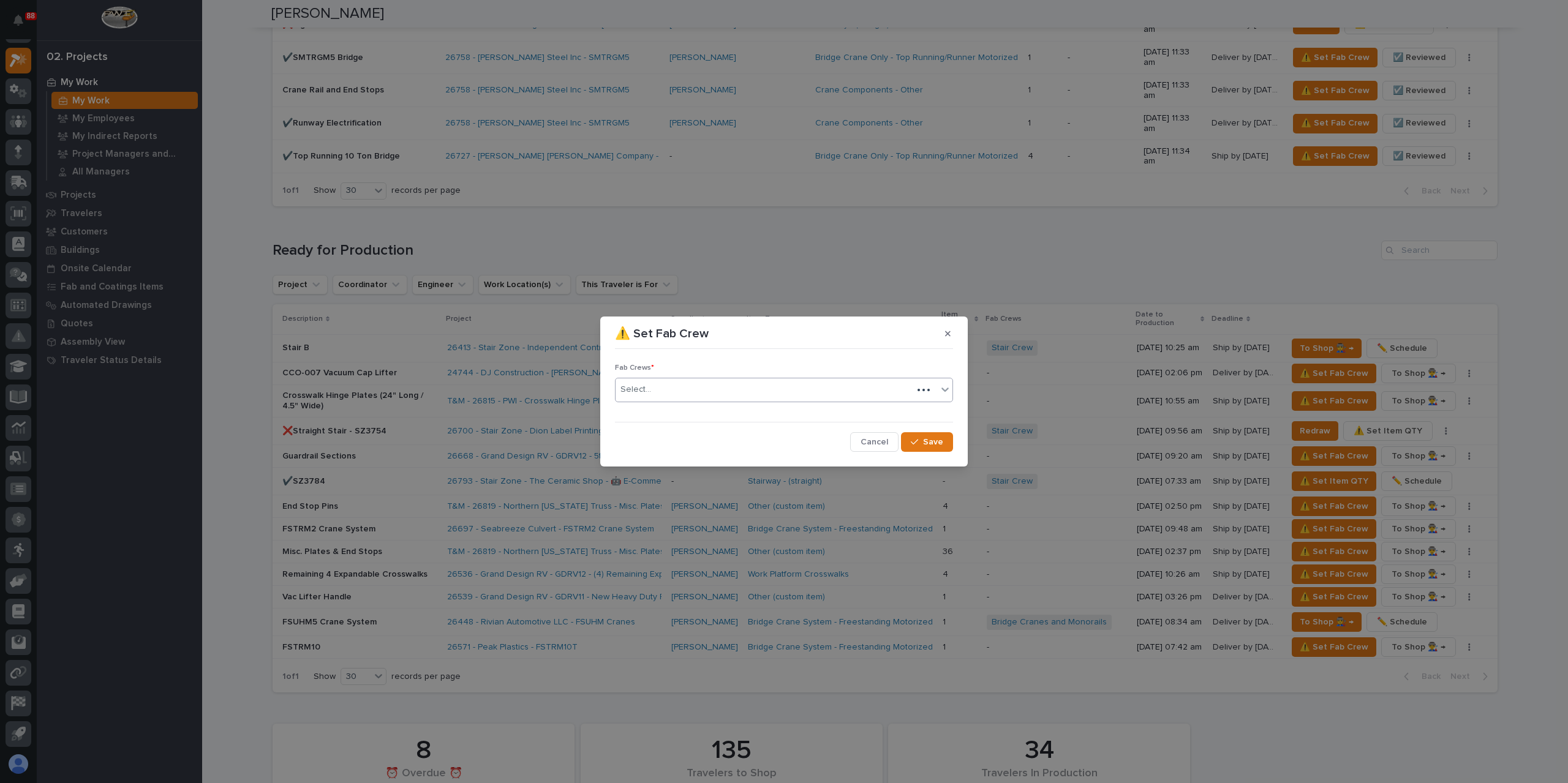
click at [674, 395] on div "Select..." at bounding box center [764, 389] width 297 height 20
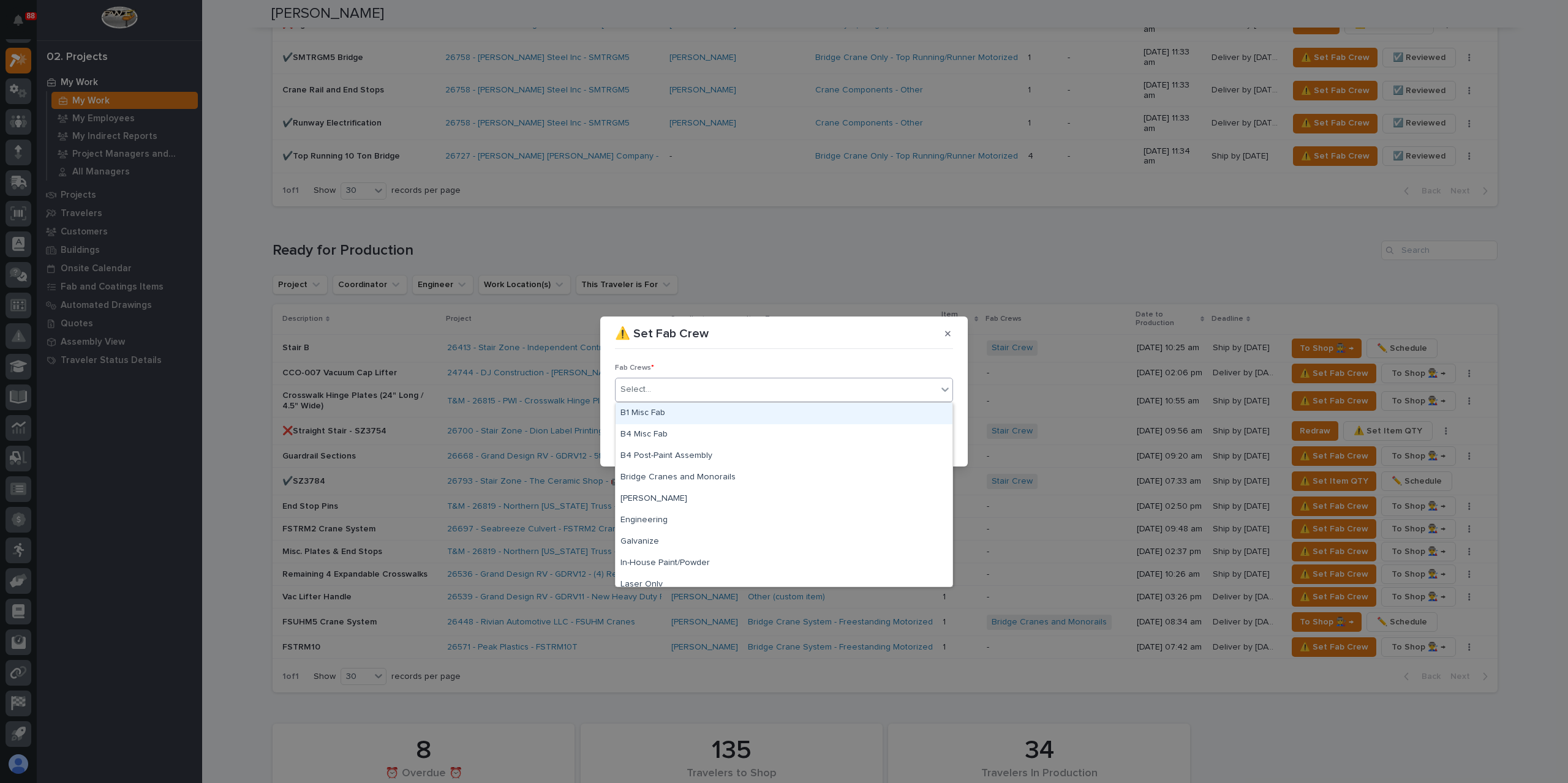
click at [665, 417] on div "B1 Misc Fab" at bounding box center [784, 413] width 336 height 21
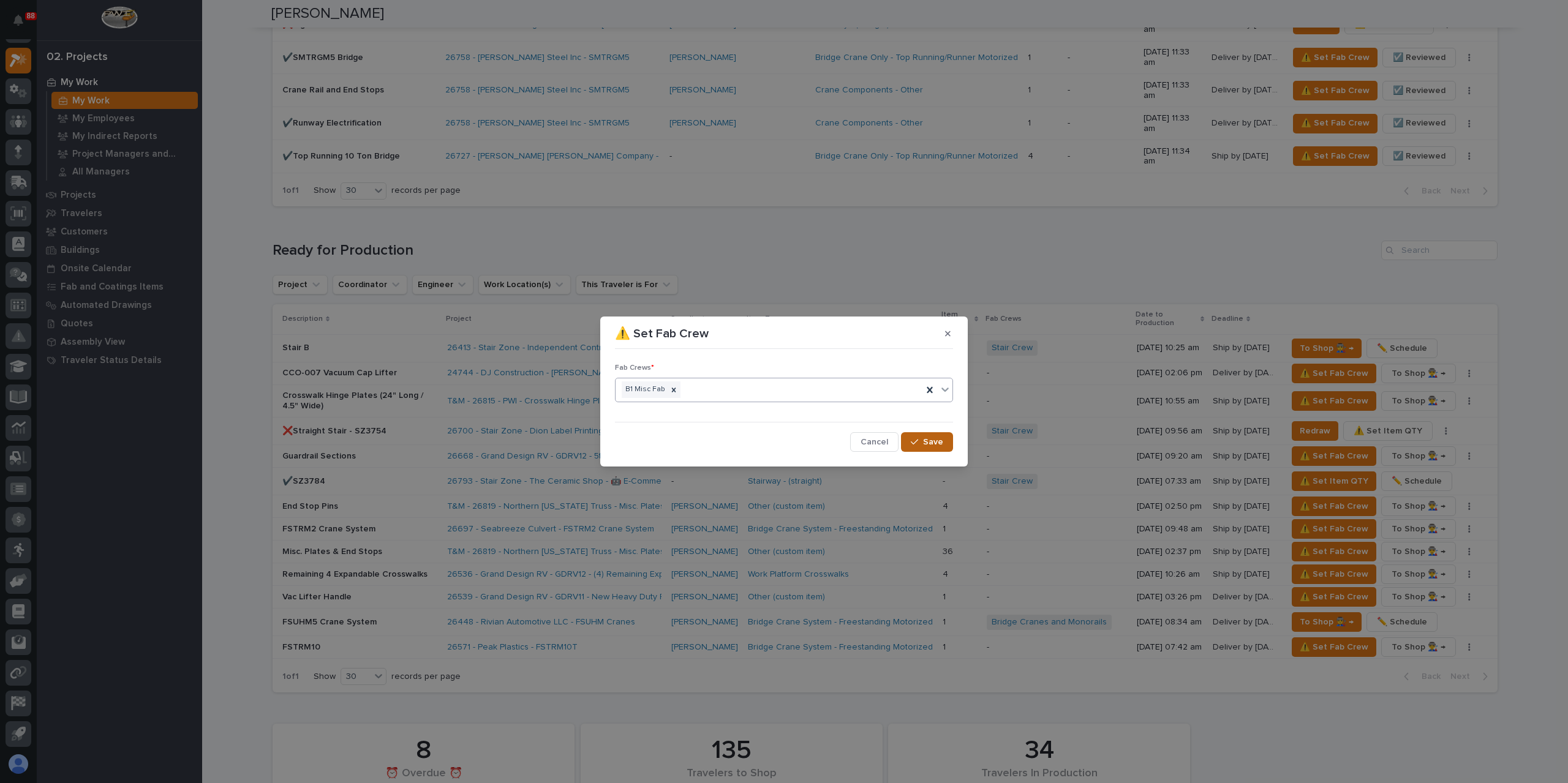
click at [921, 438] on div "button" at bounding box center [916, 442] width 12 height 8
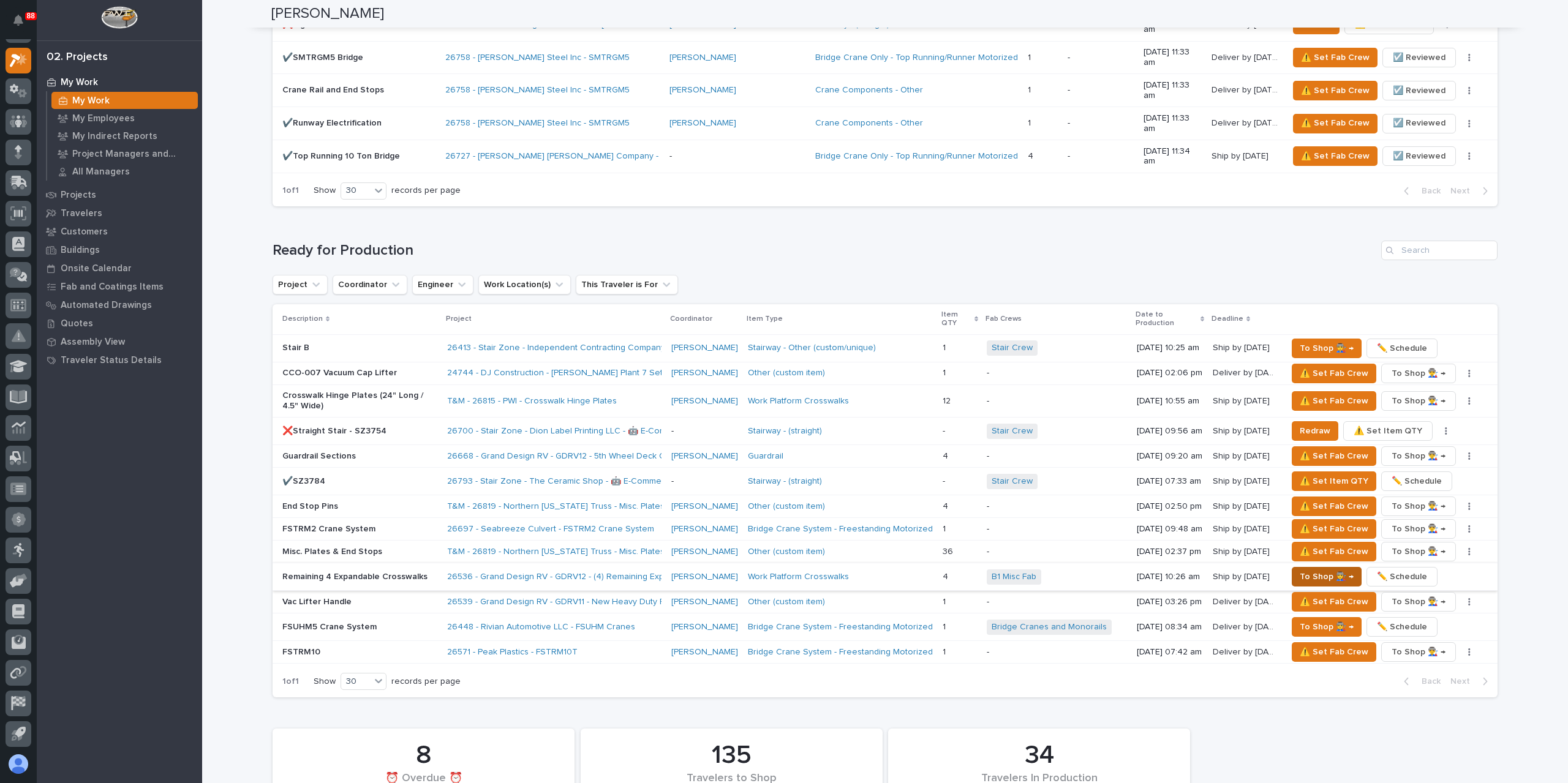
click at [1319, 569] on span "To Shop 👨‍🏭 →" at bounding box center [1326, 576] width 54 height 15
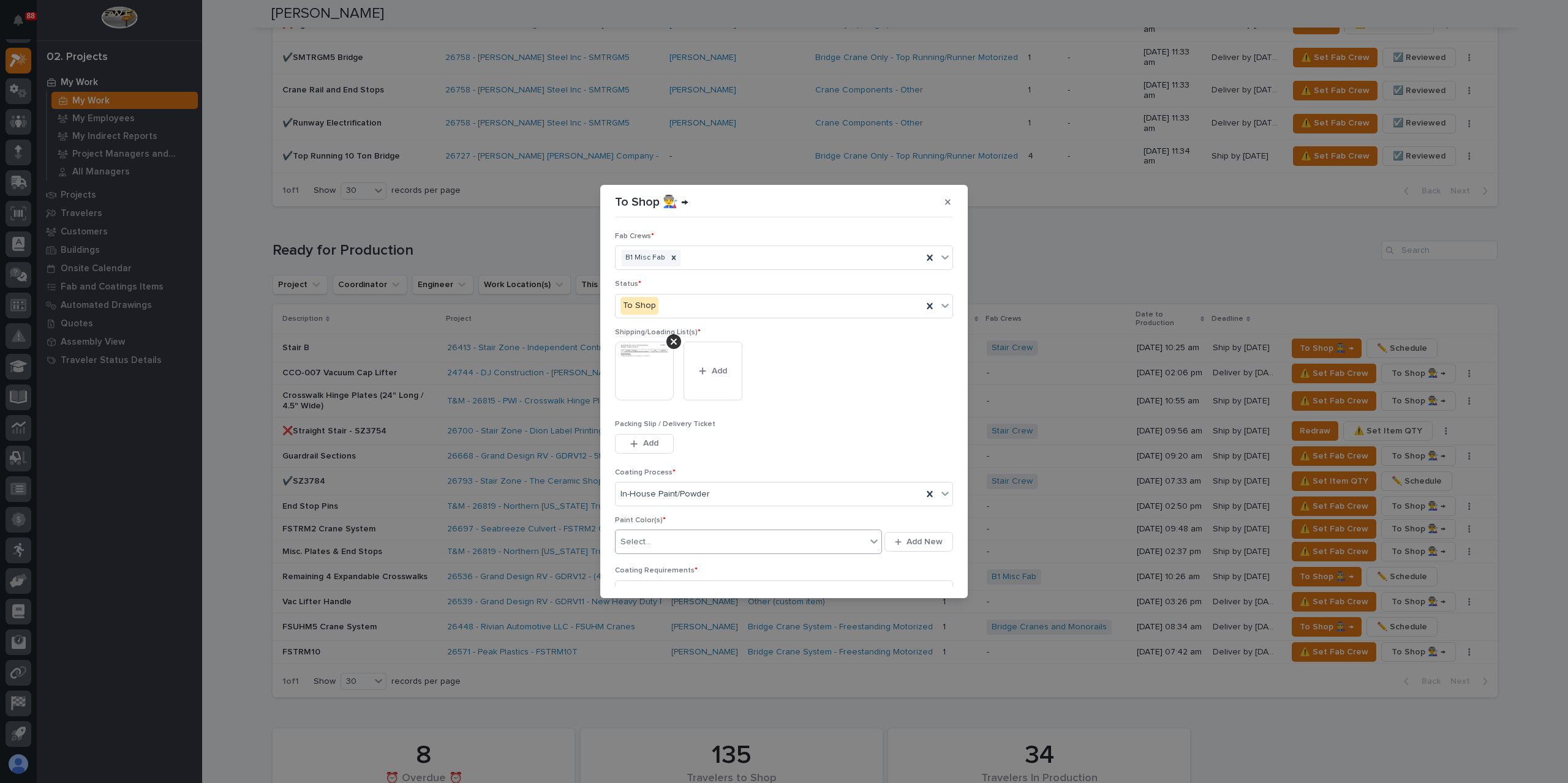
click at [667, 545] on div "Select..." at bounding box center [741, 542] width 251 height 20
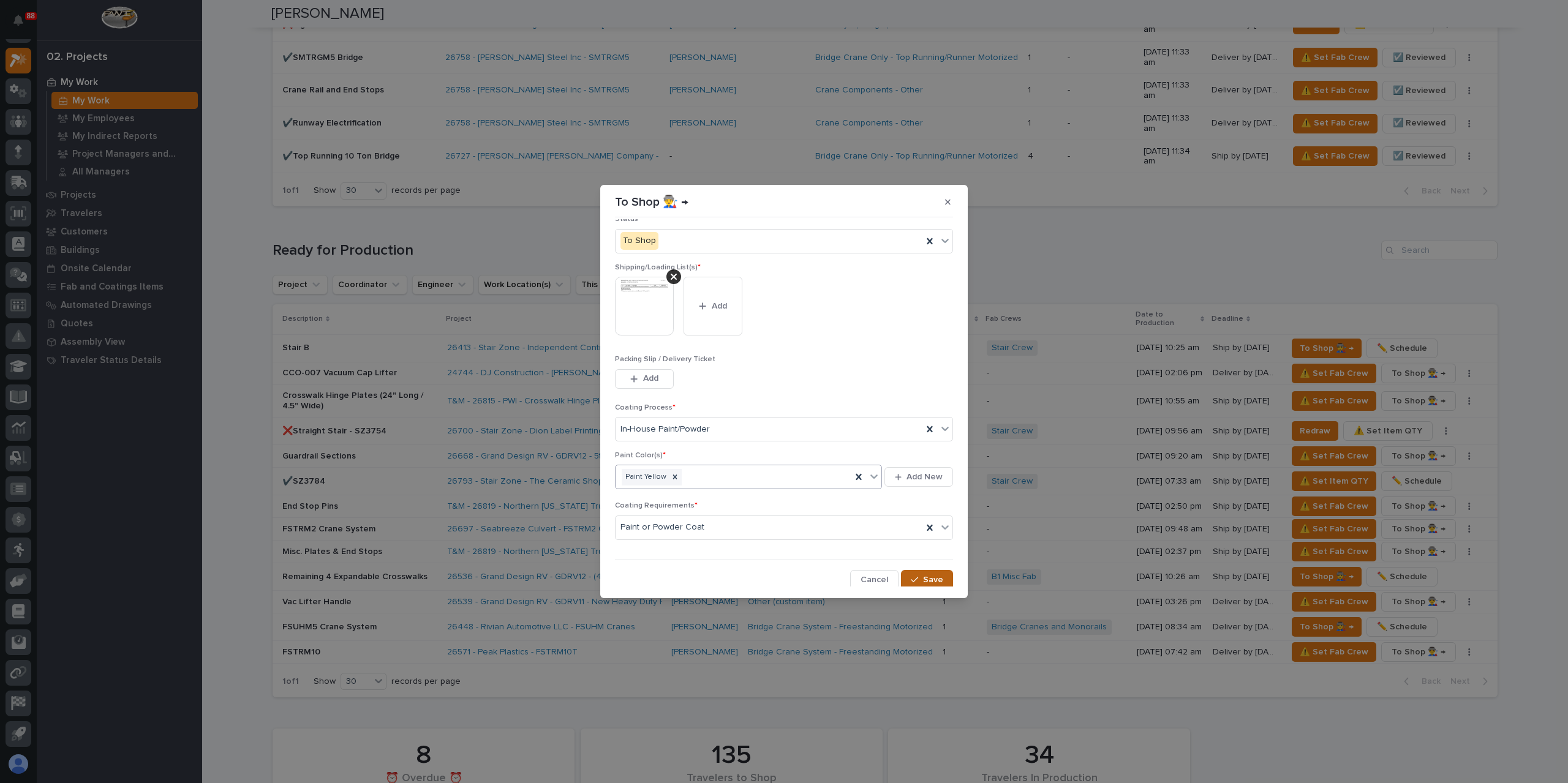
scroll to position [65, 0]
click at [931, 574] on span "Save" at bounding box center [933, 579] width 20 height 11
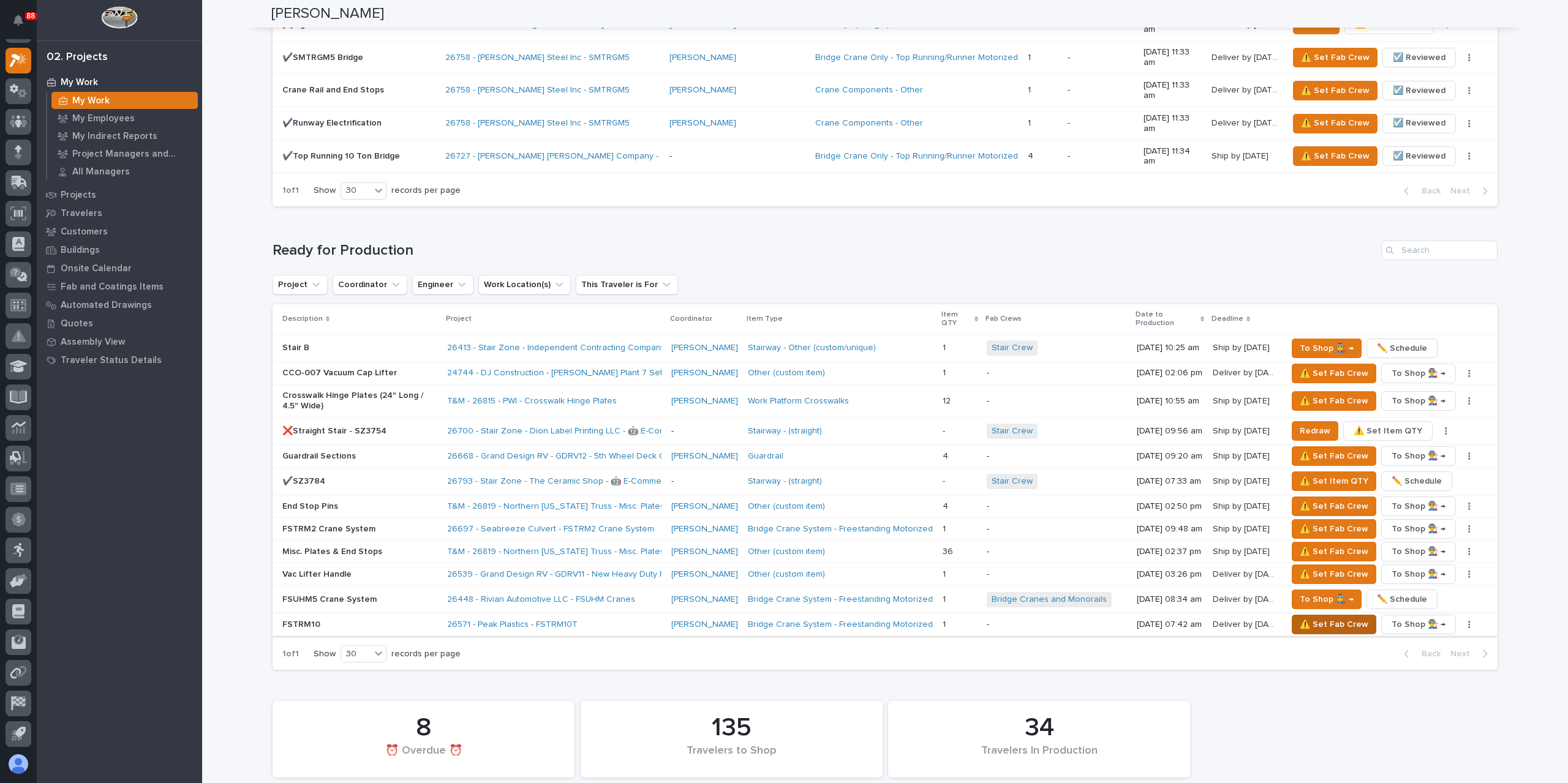
click at [1348, 617] on span "⚠️ Set Fab Crew" at bounding box center [1334, 625] width 69 height 15
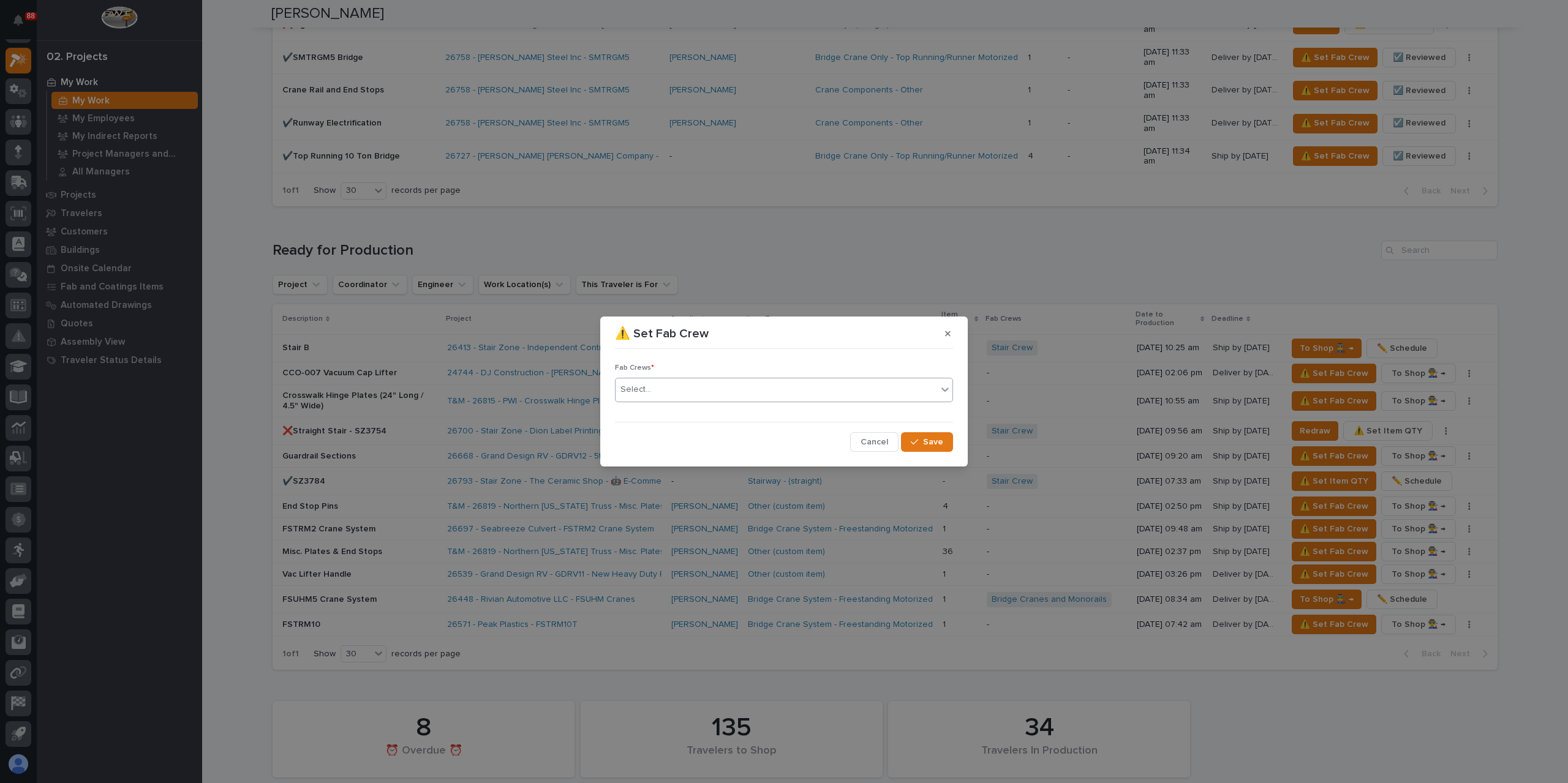
click at [694, 396] on div "Select..." at bounding box center [777, 389] width 322 height 20
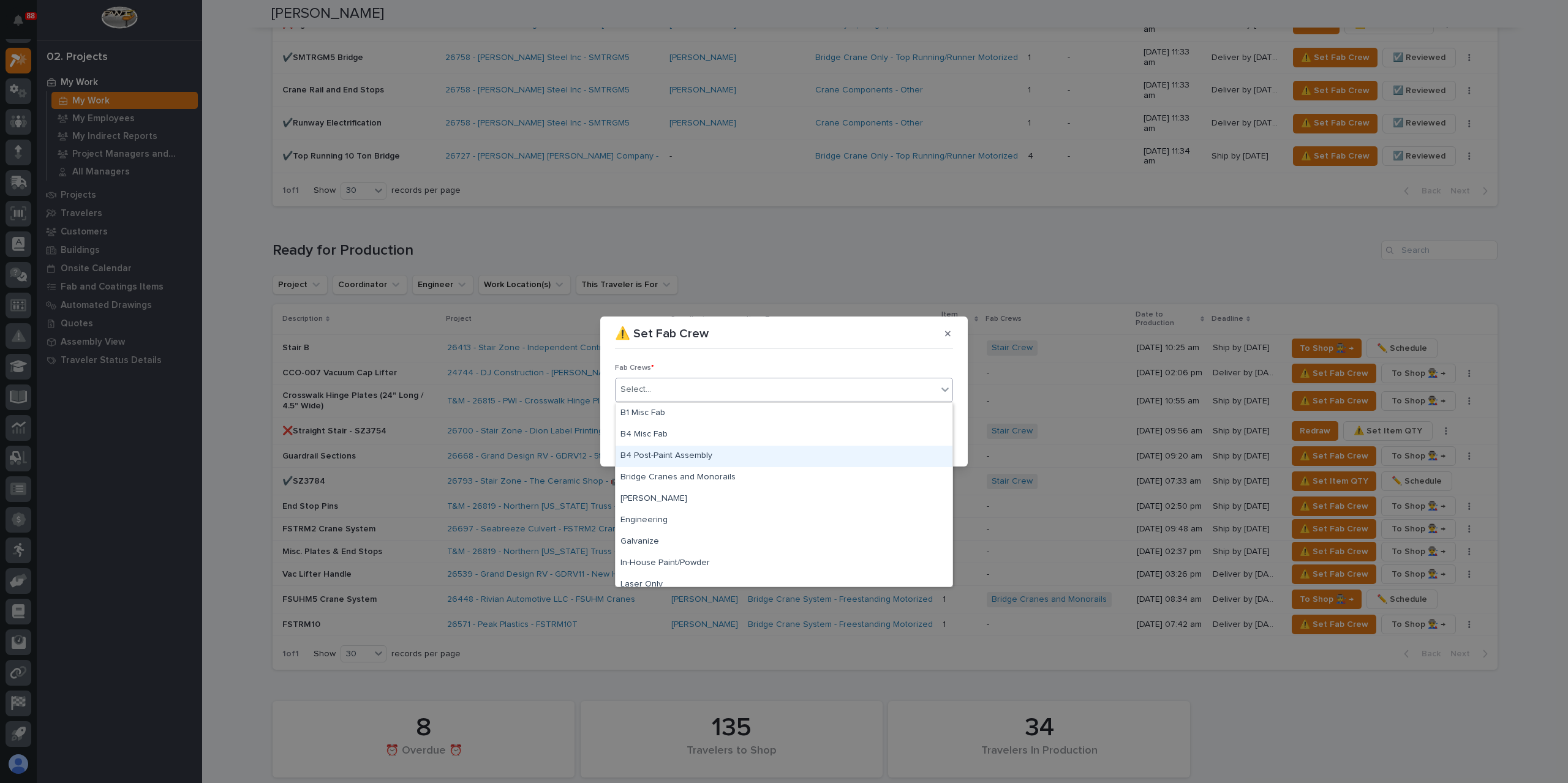
click at [682, 466] on div "B4 Post-Paint Assembly" at bounding box center [784, 456] width 336 height 21
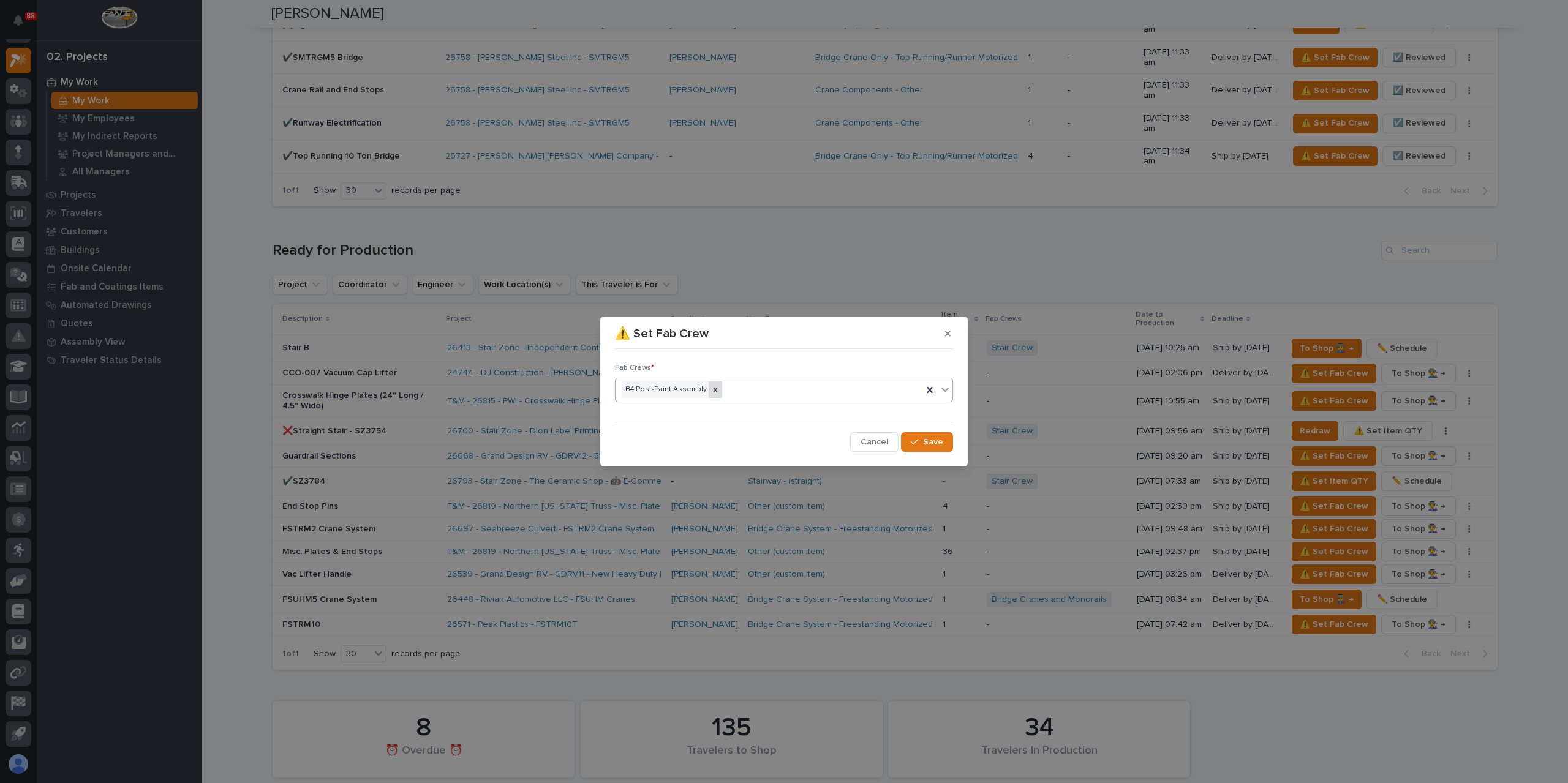
click at [711, 388] on icon at bounding box center [715, 389] width 8 height 8
click at [708, 388] on div "B4 Post-Paint Assembly" at bounding box center [769, 389] width 307 height 21
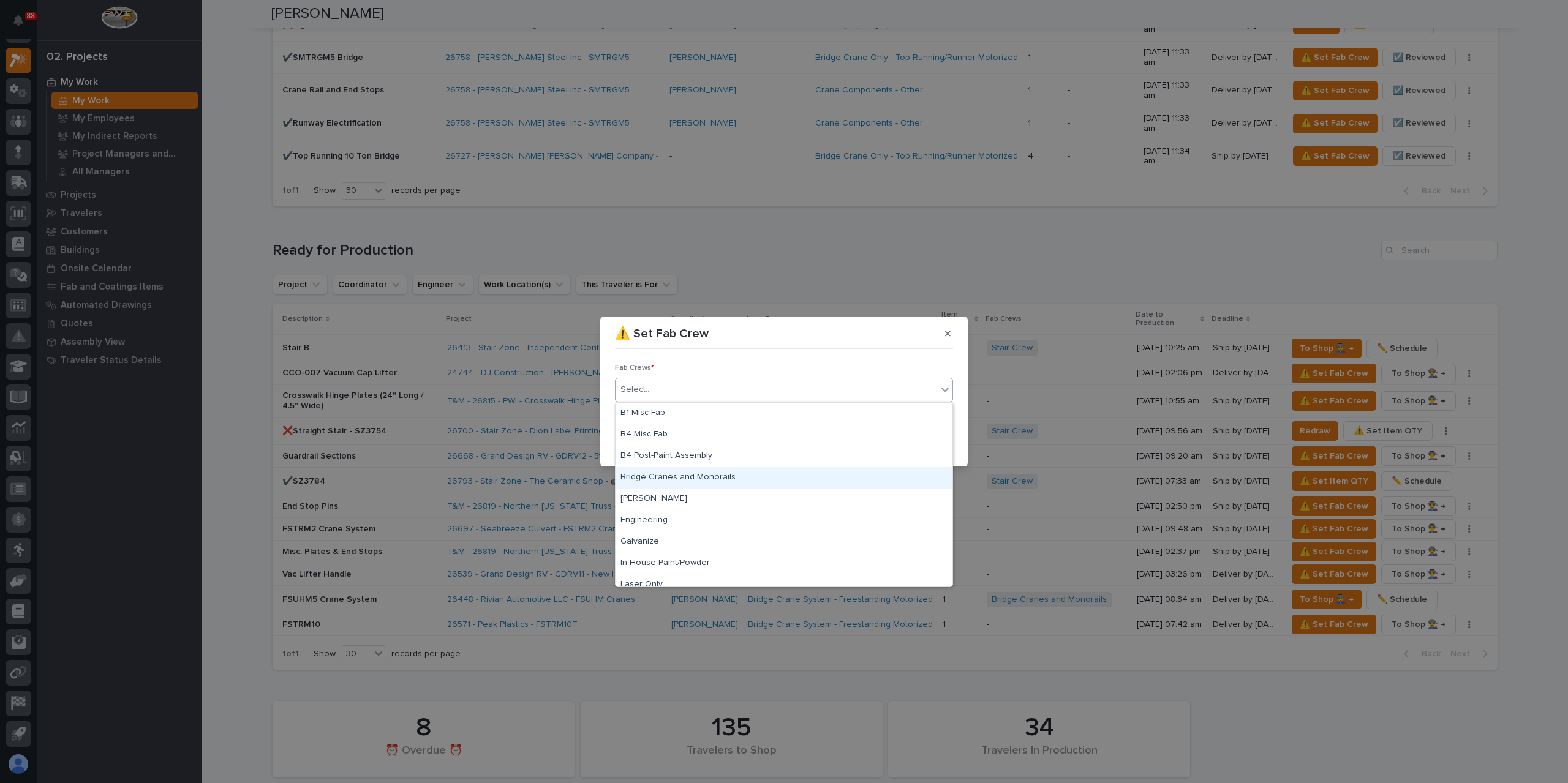
click at [697, 476] on div "Bridge Cranes and Monorails" at bounding box center [784, 478] width 336 height 21
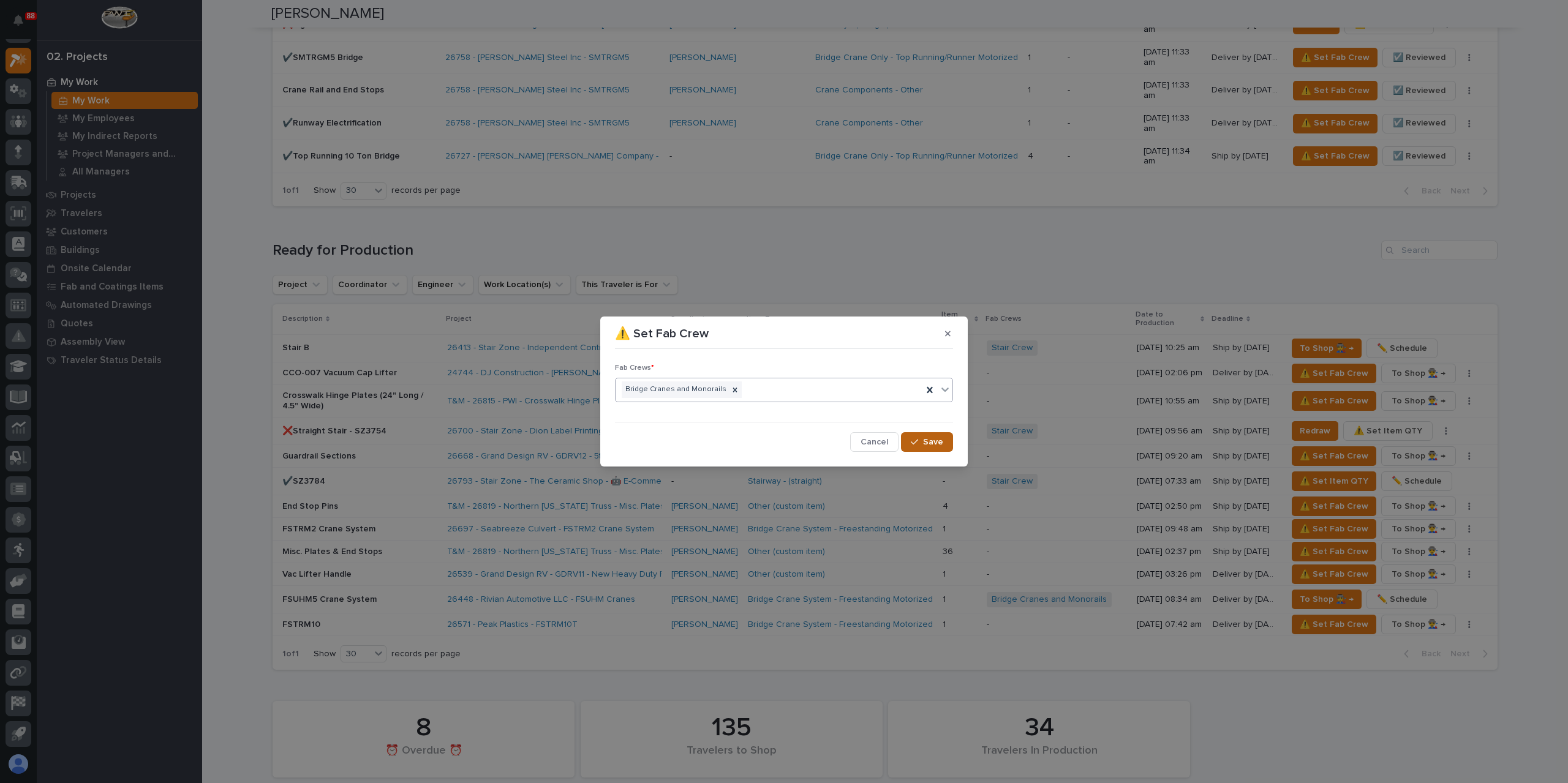
click at [932, 434] on button "Save" at bounding box center [927, 442] width 52 height 20
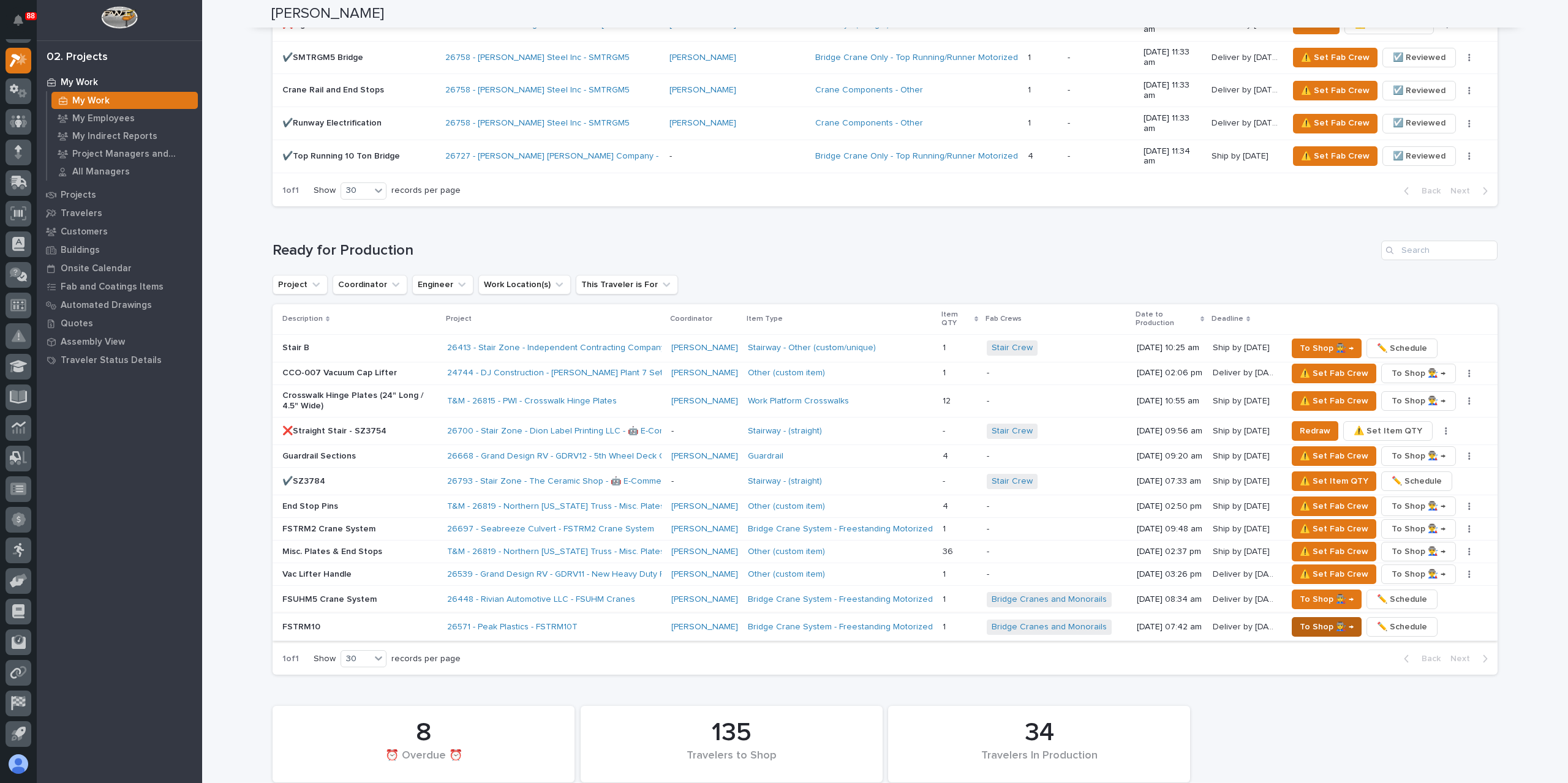
click at [1321, 620] on span "To Shop 👨‍🏭 →" at bounding box center [1326, 627] width 54 height 15
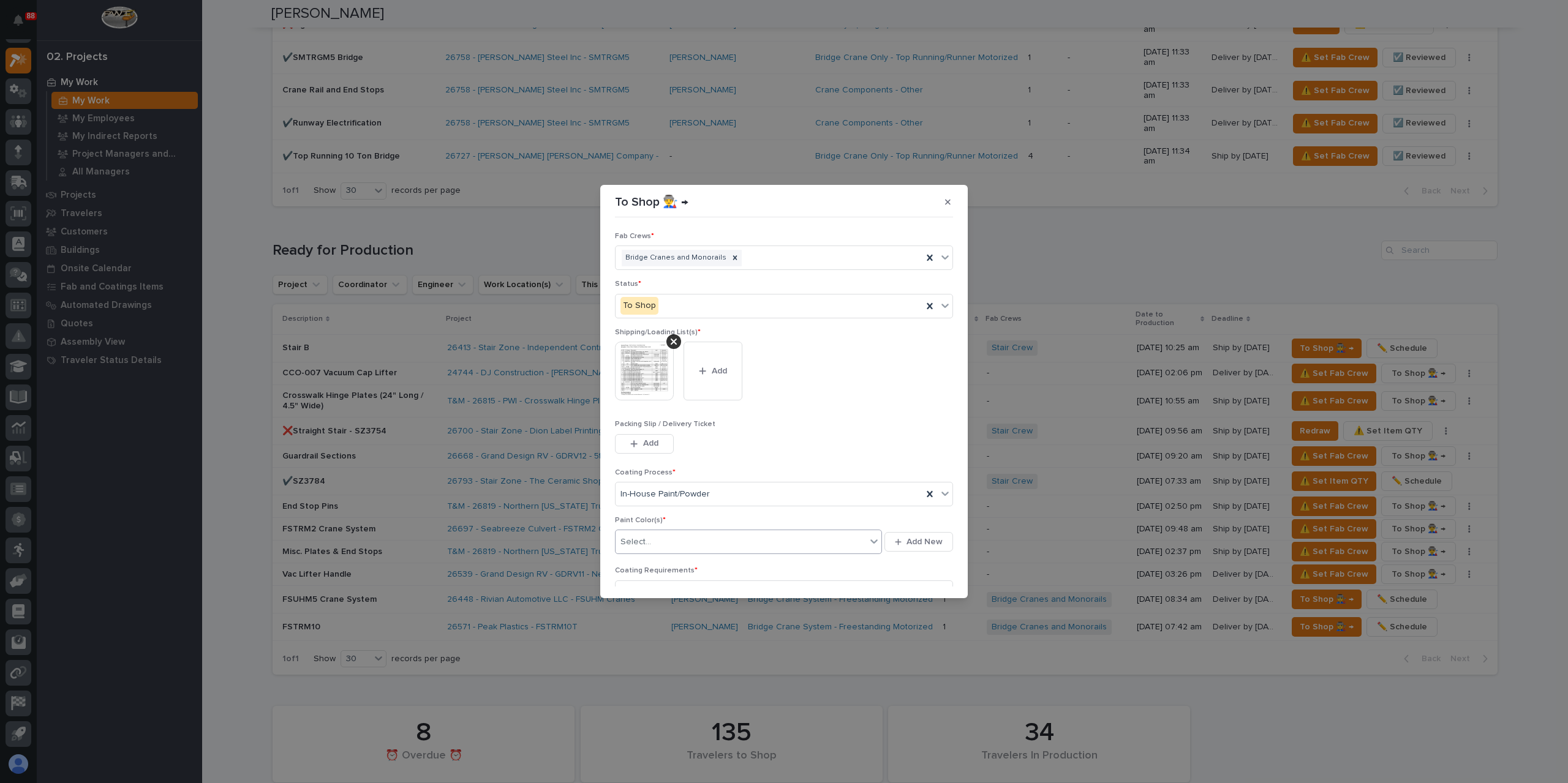
click at [670, 544] on div "Select..." at bounding box center [741, 542] width 251 height 20
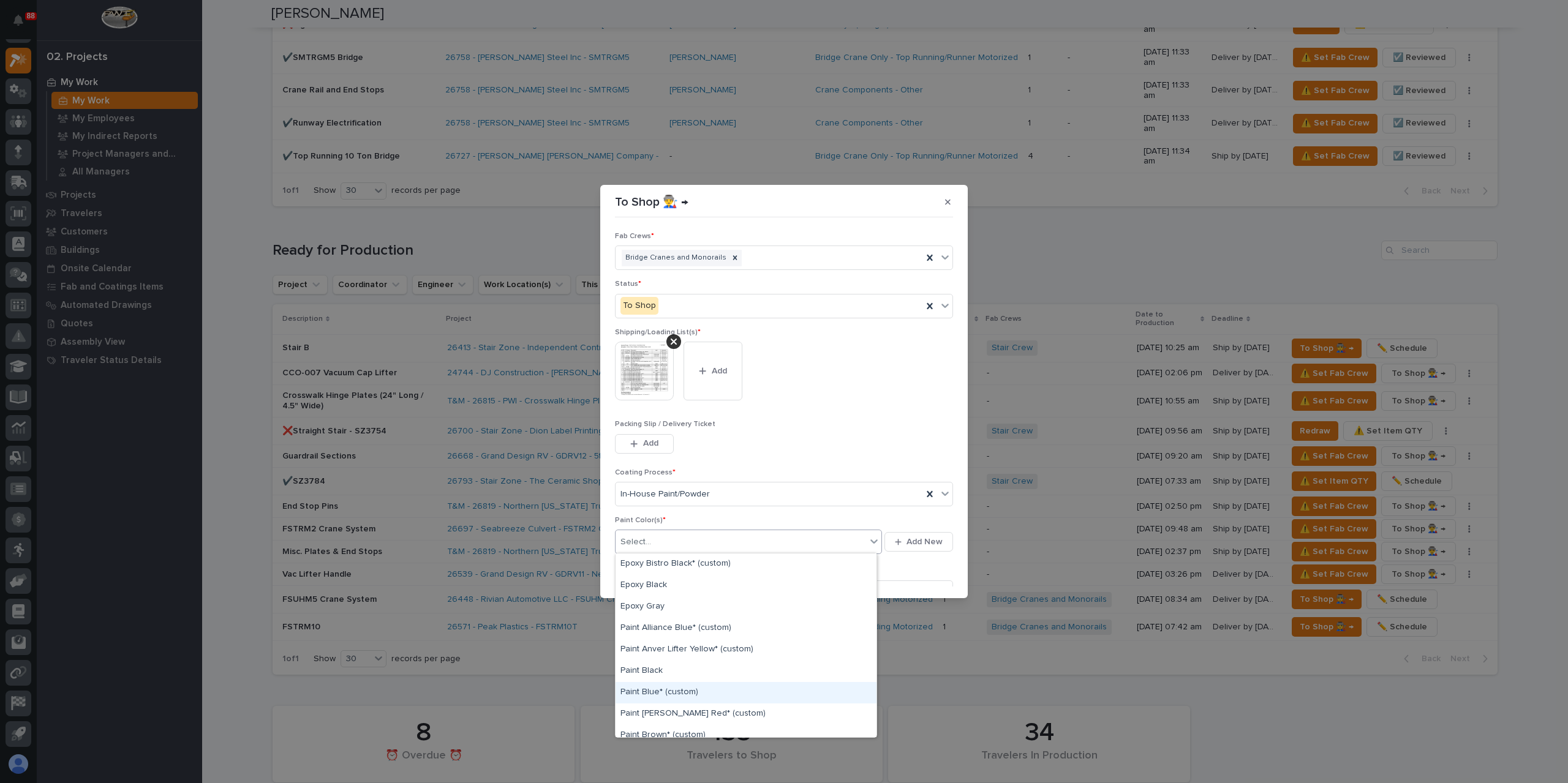
click at [692, 689] on div "Paint Blue* (custom)" at bounding box center [746, 692] width 261 height 21
click at [712, 541] on div "Paint Blue* (custom)" at bounding box center [733, 542] width 236 height 21
click at [670, 592] on div "Paint Gray" at bounding box center [746, 594] width 261 height 21
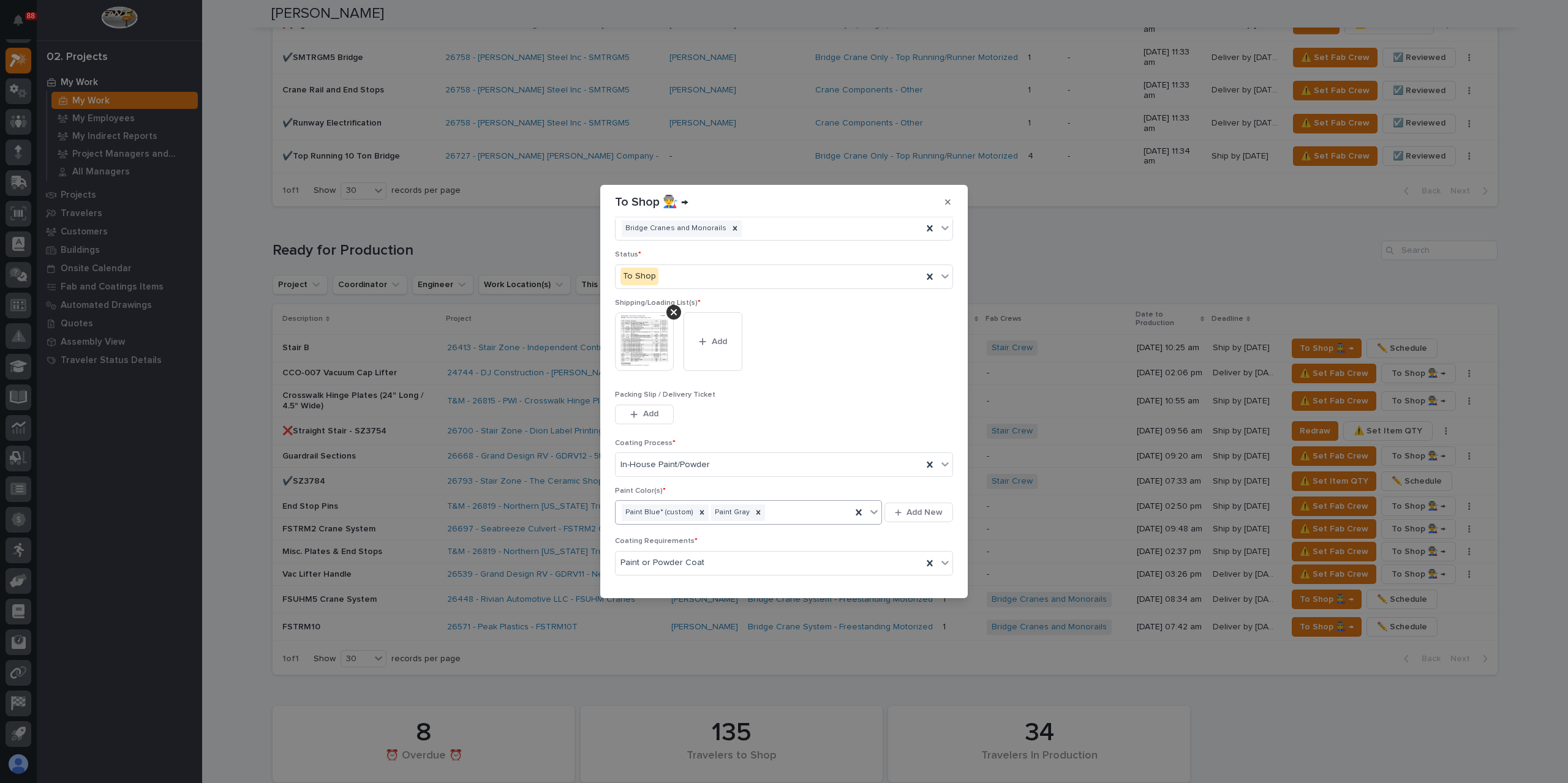
scroll to position [65, 0]
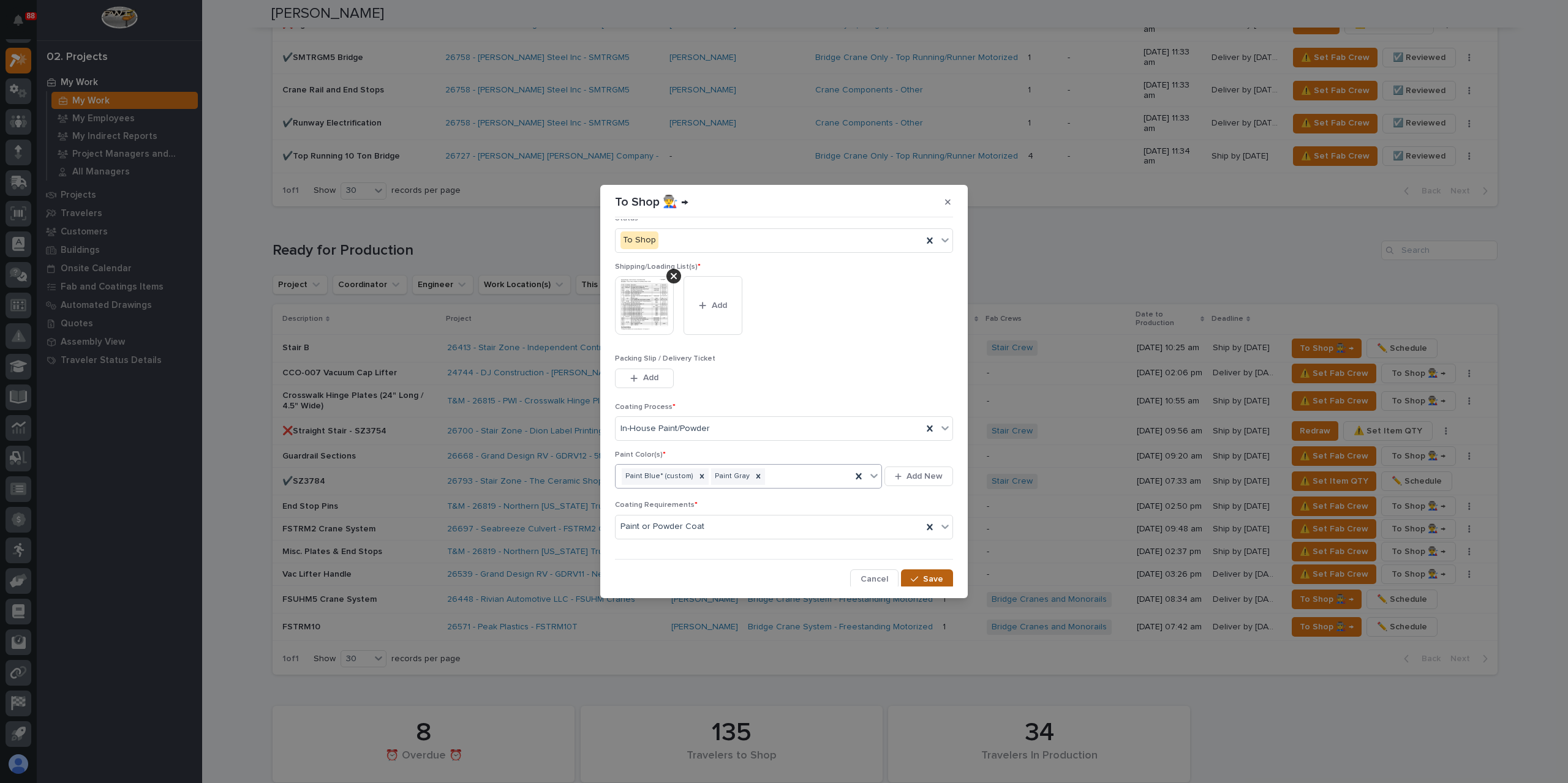
click at [929, 574] on span "Save" at bounding box center [933, 579] width 20 height 11
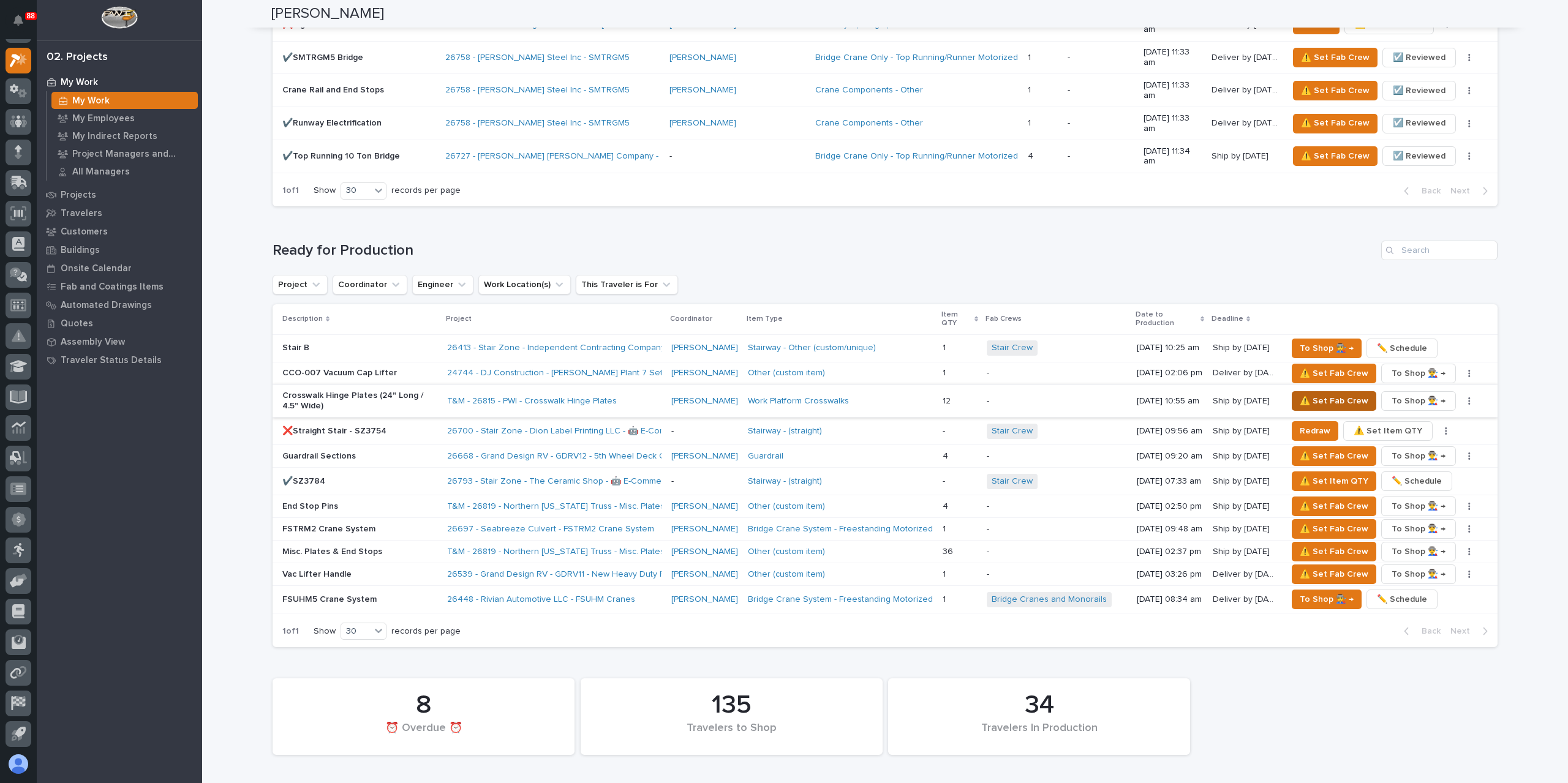
click at [1307, 394] on span "⚠️ Set Fab Crew" at bounding box center [1334, 401] width 69 height 15
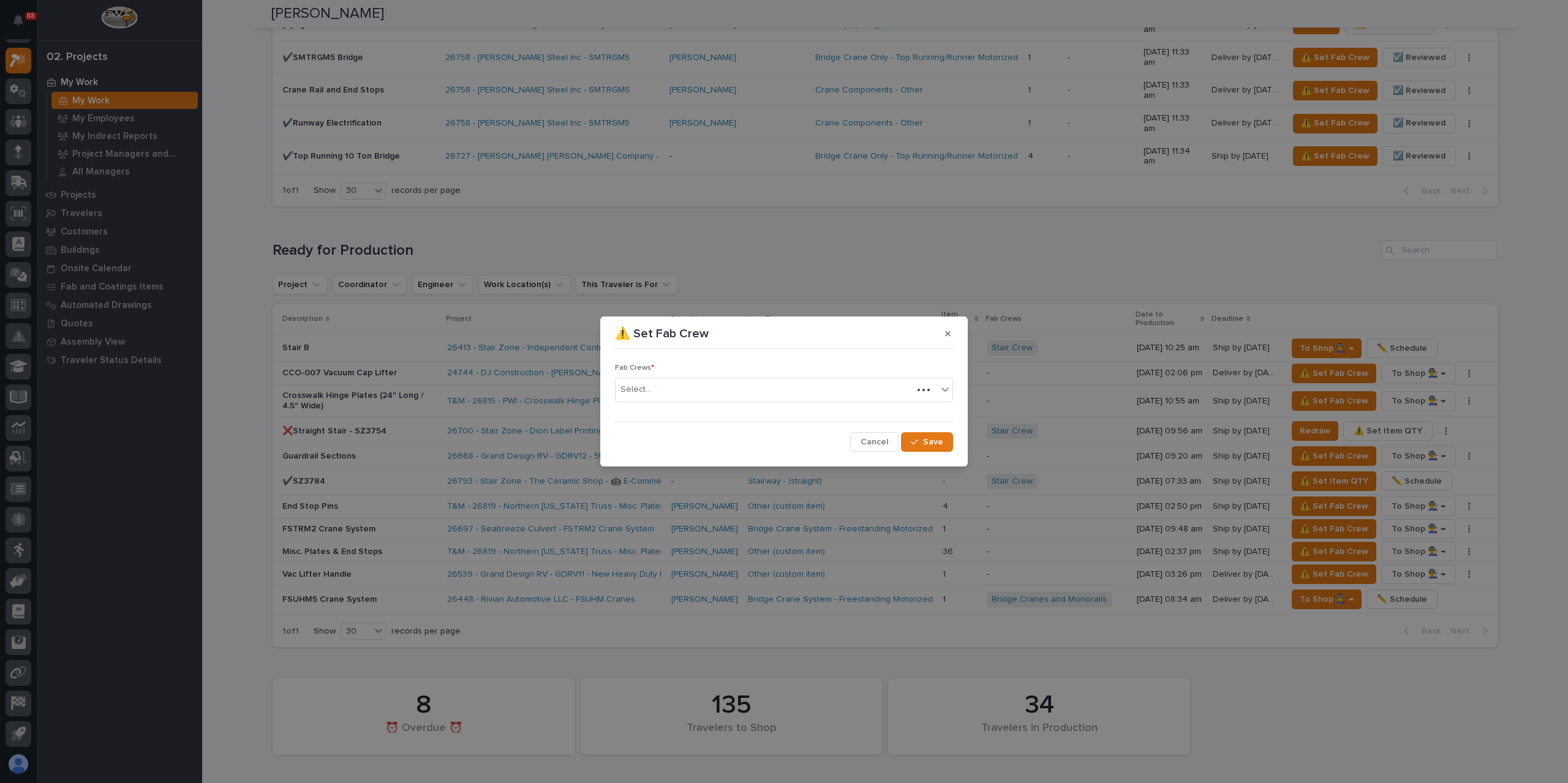
click at [670, 402] on body "**********" at bounding box center [784, 391] width 1568 height 783
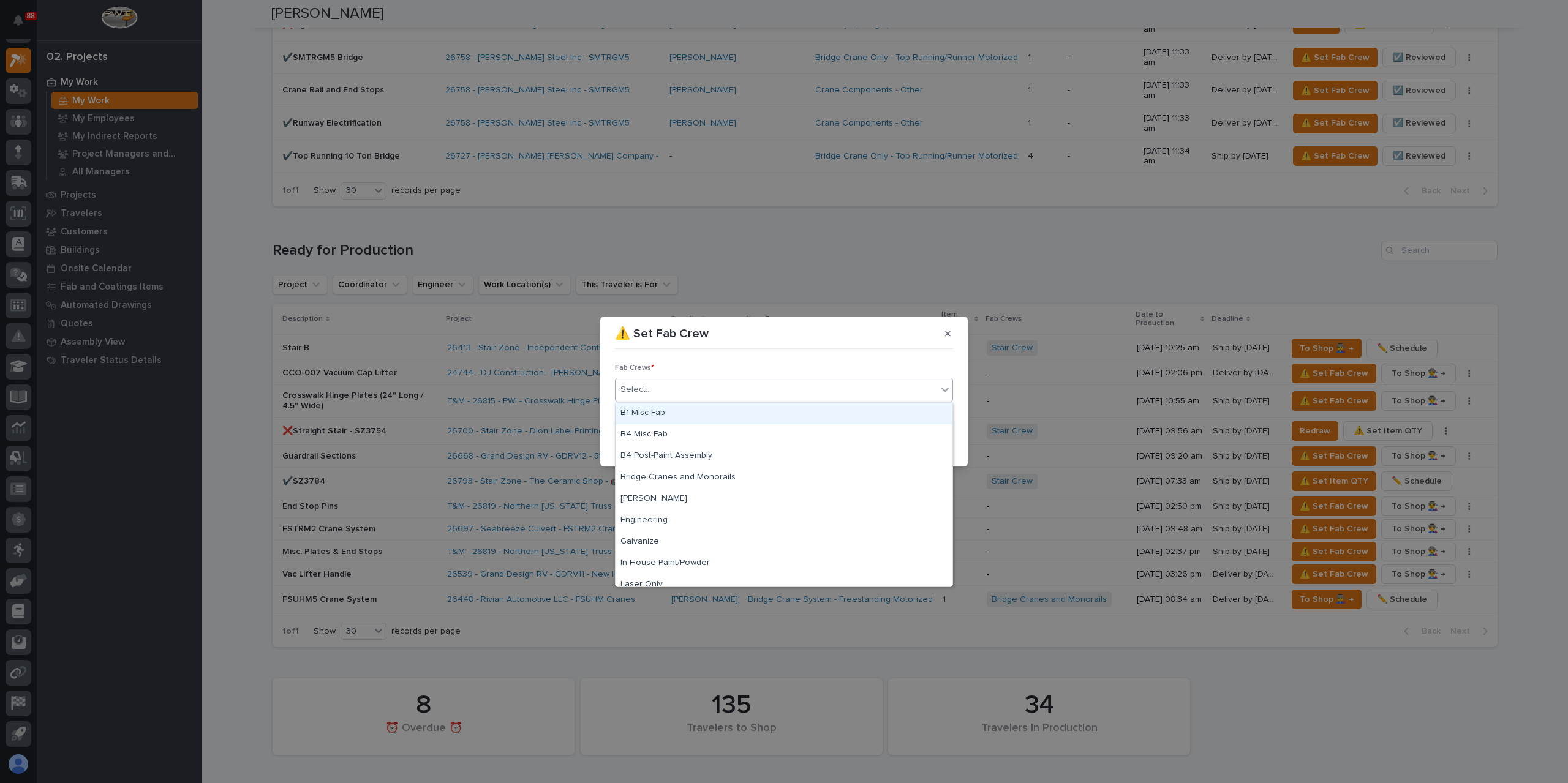
click at [663, 416] on div "B1 Misc Fab" at bounding box center [784, 413] width 336 height 21
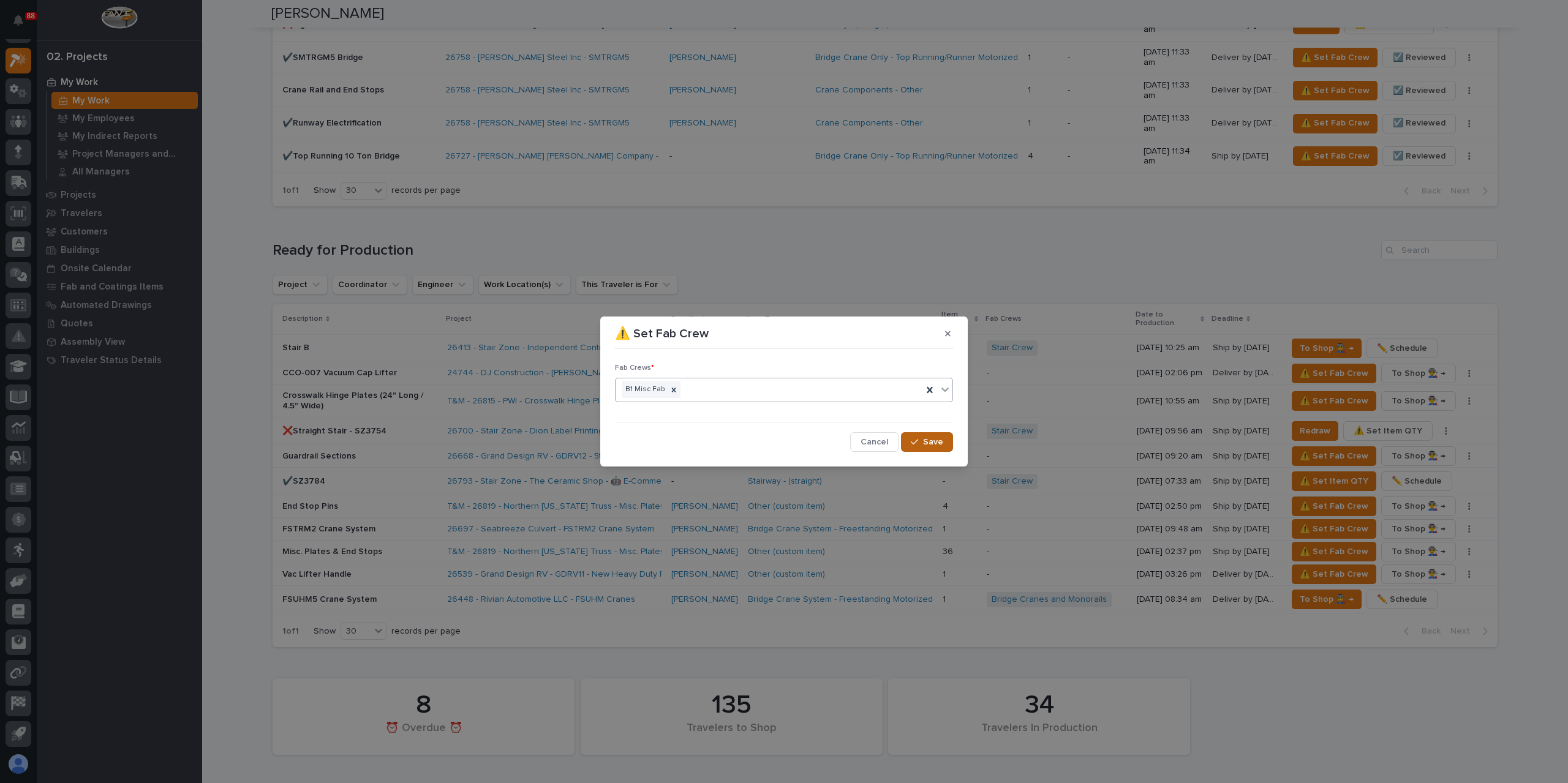
click at [920, 444] on div "button" at bounding box center [916, 442] width 12 height 8
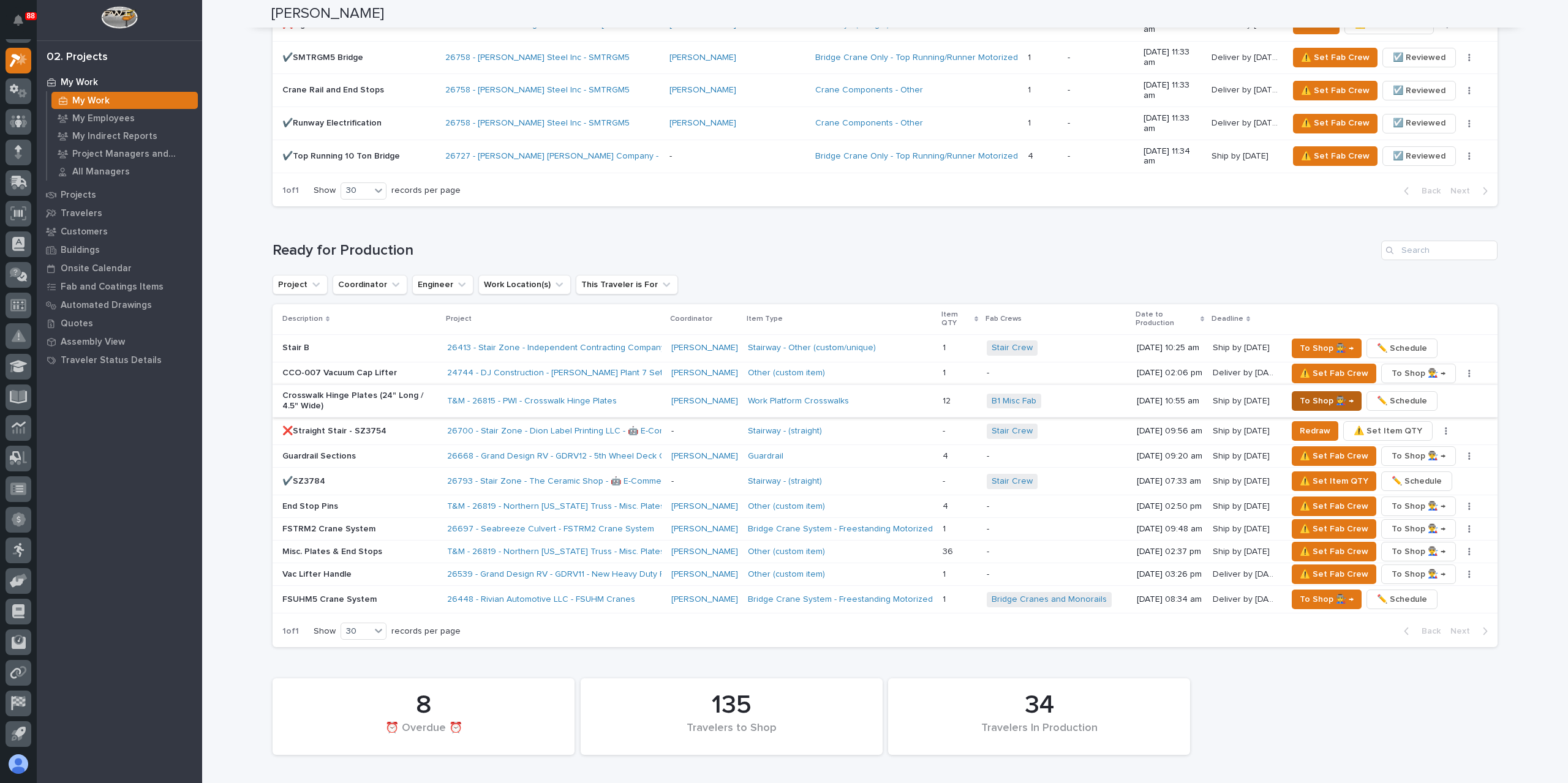
click at [1319, 394] on span "To Shop 👨‍🏭 →" at bounding box center [1326, 401] width 54 height 15
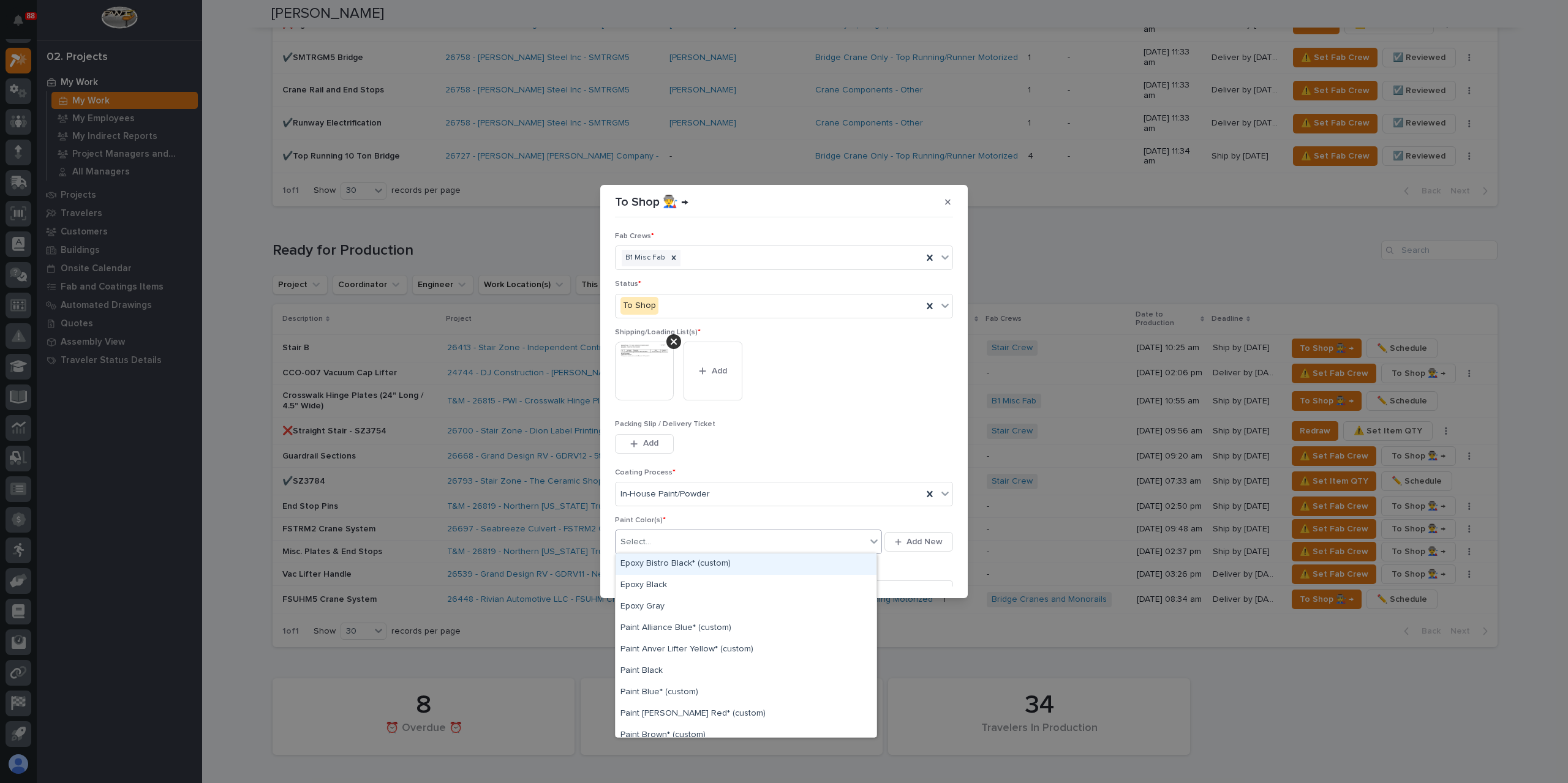
click at [679, 541] on div "Select..." at bounding box center [741, 542] width 251 height 20
click at [662, 670] on div "Paint Yellow" at bounding box center [746, 670] width 261 height 21
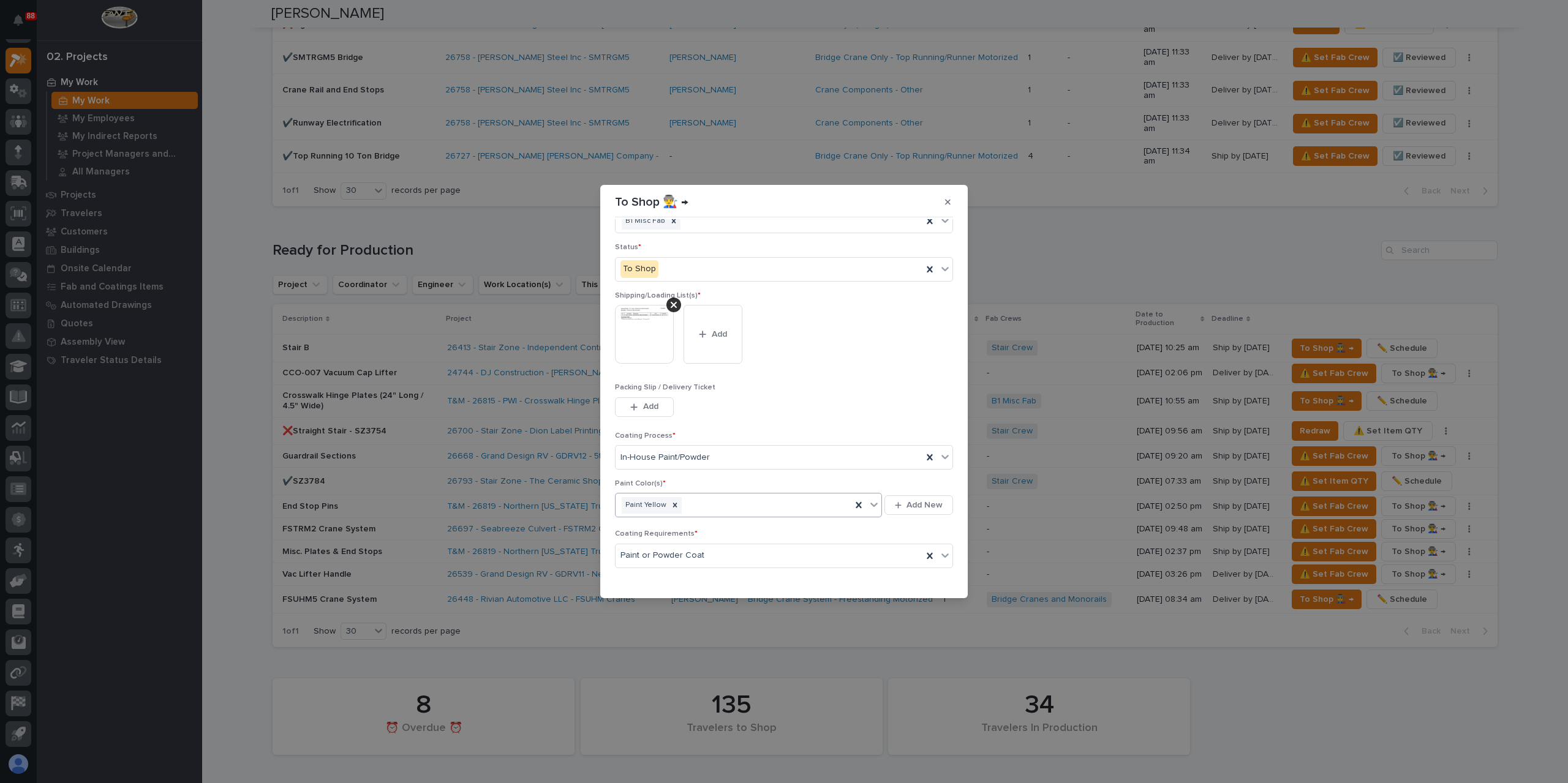
scroll to position [65, 0]
click at [917, 581] on button "Save" at bounding box center [927, 579] width 52 height 20
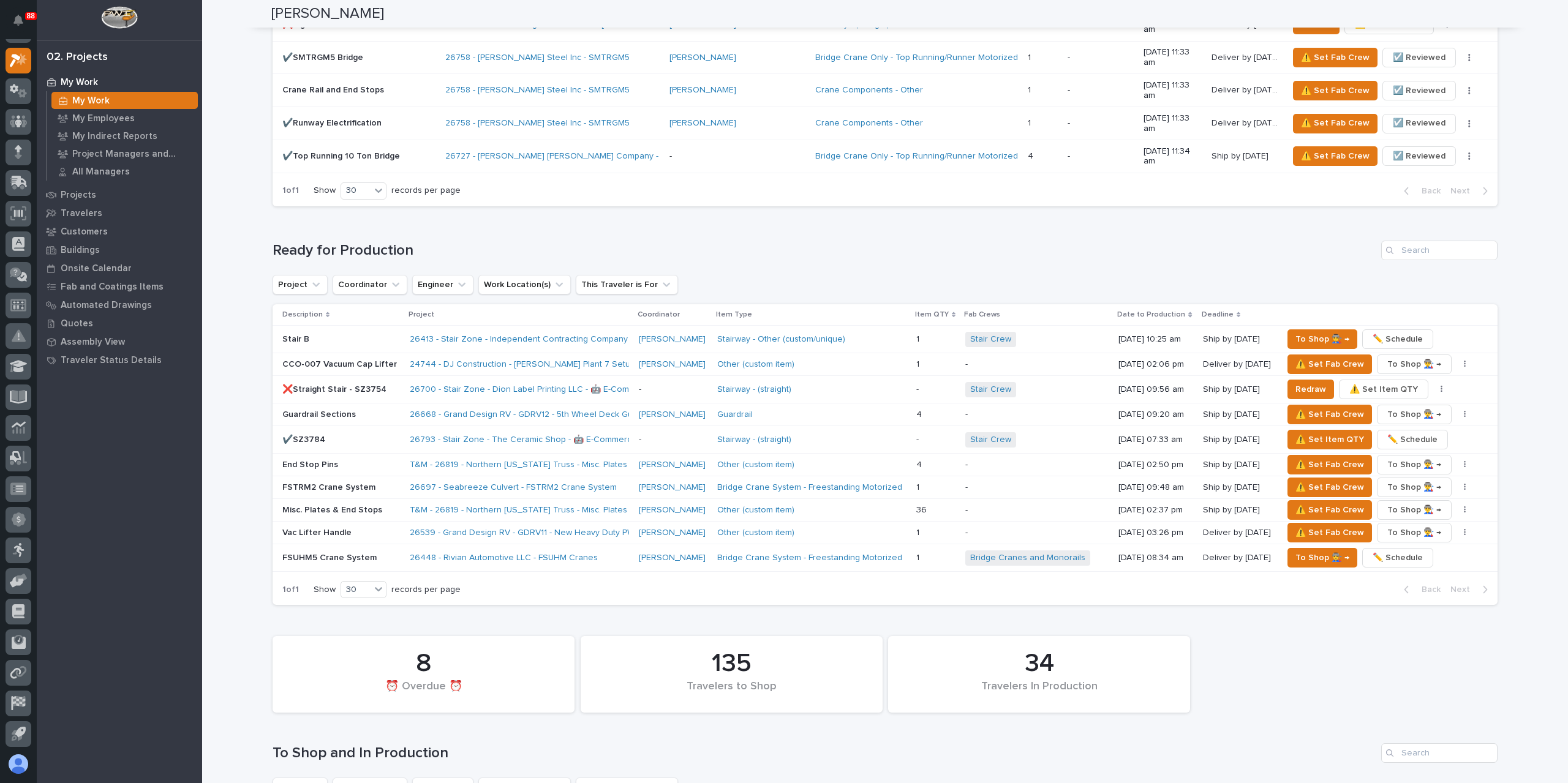
scroll to position [1392, 0]
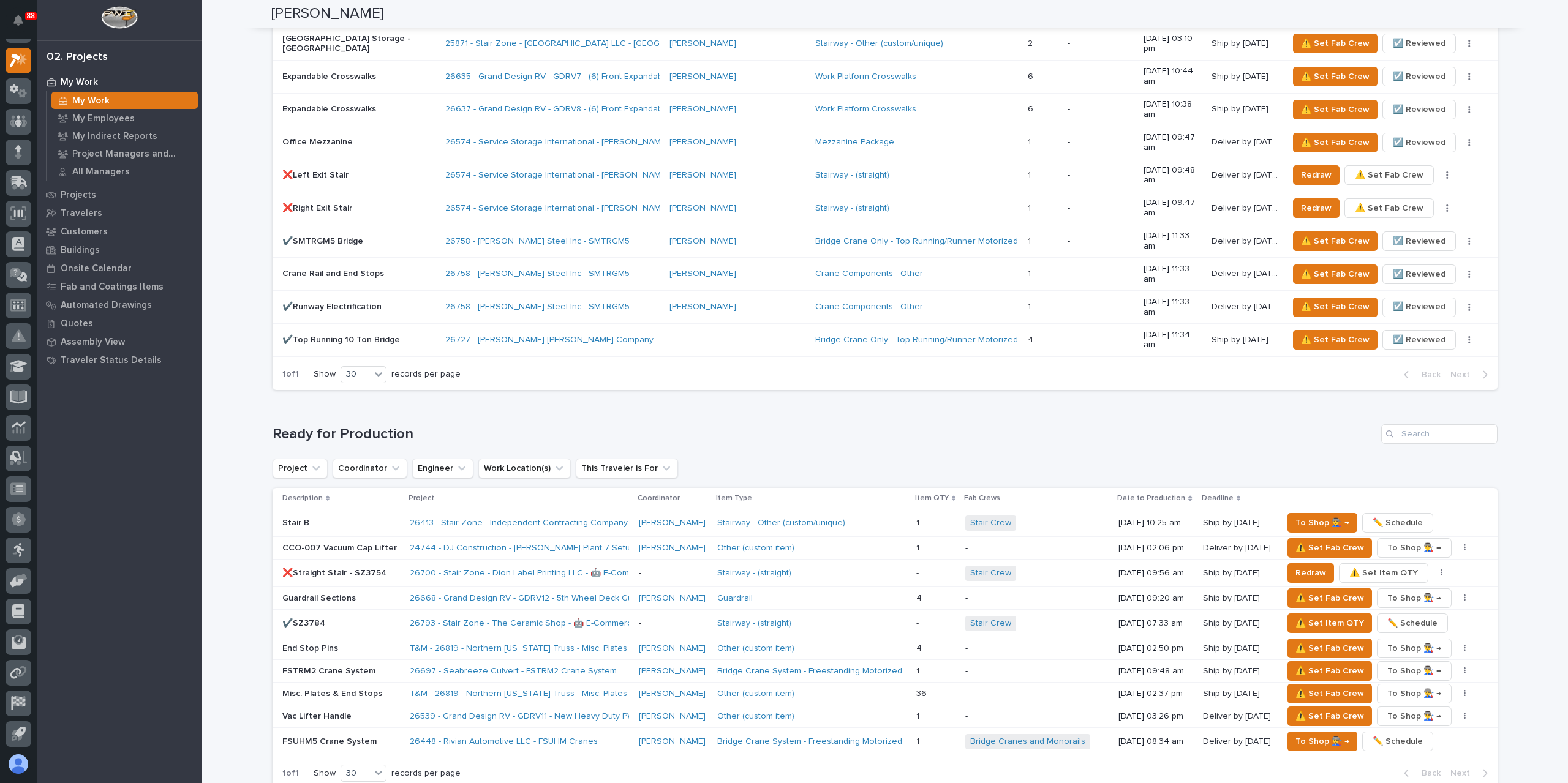
click at [320, 594] on p "Guardrail Sections" at bounding box center [341, 598] width 118 height 11
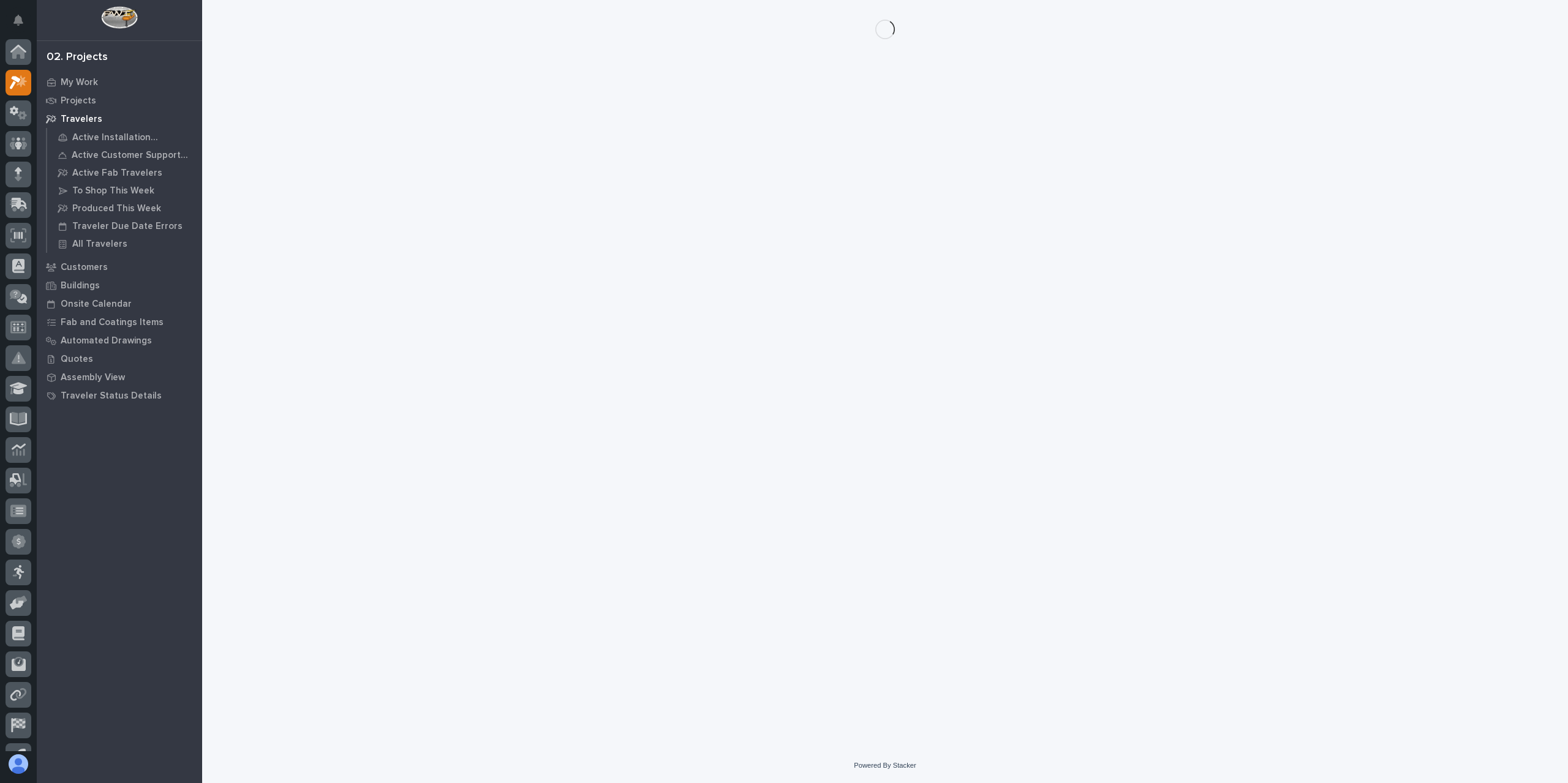
scroll to position [22, 0]
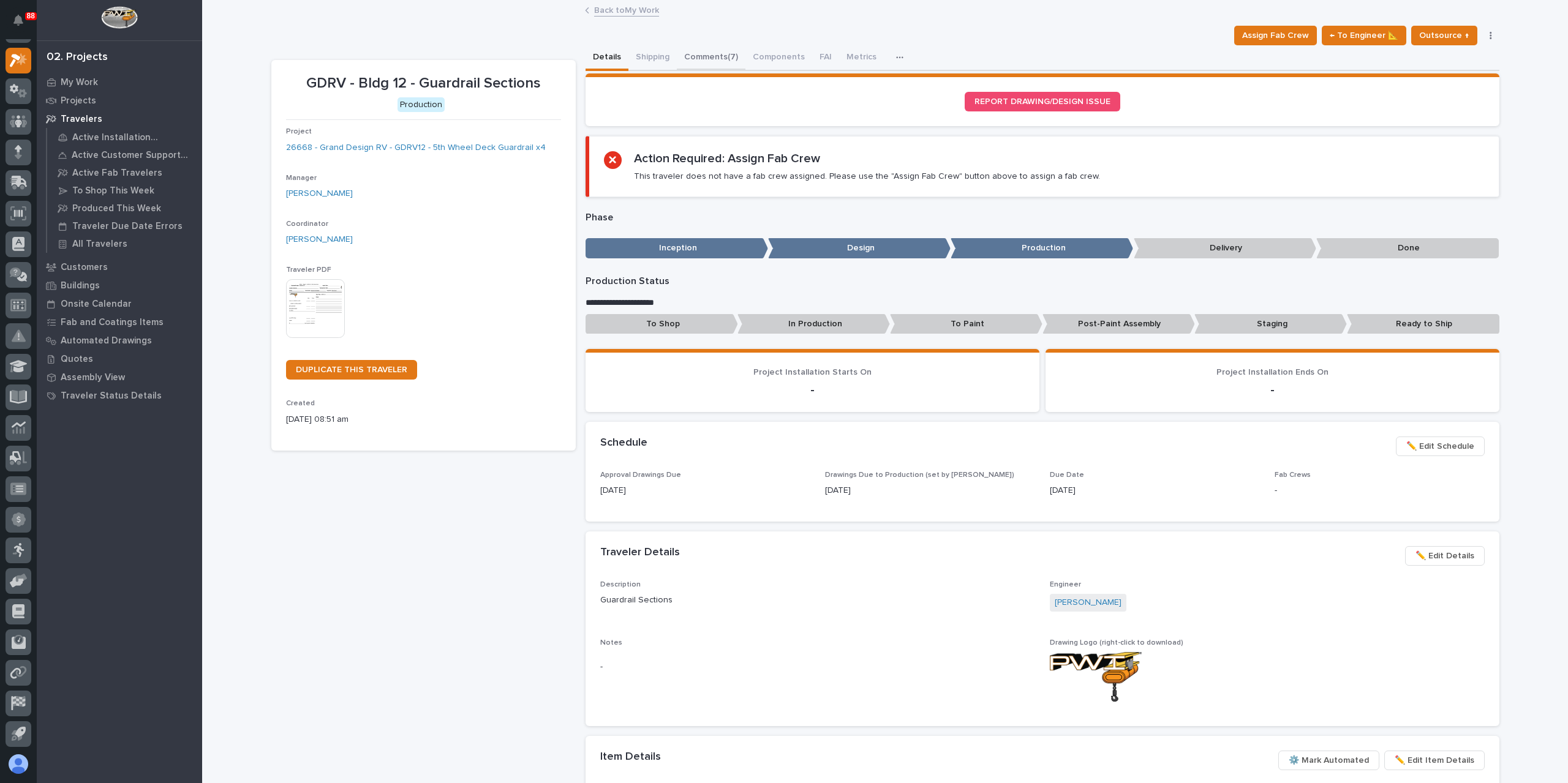
click at [702, 50] on button "Comments (7)" at bounding box center [711, 57] width 69 height 25
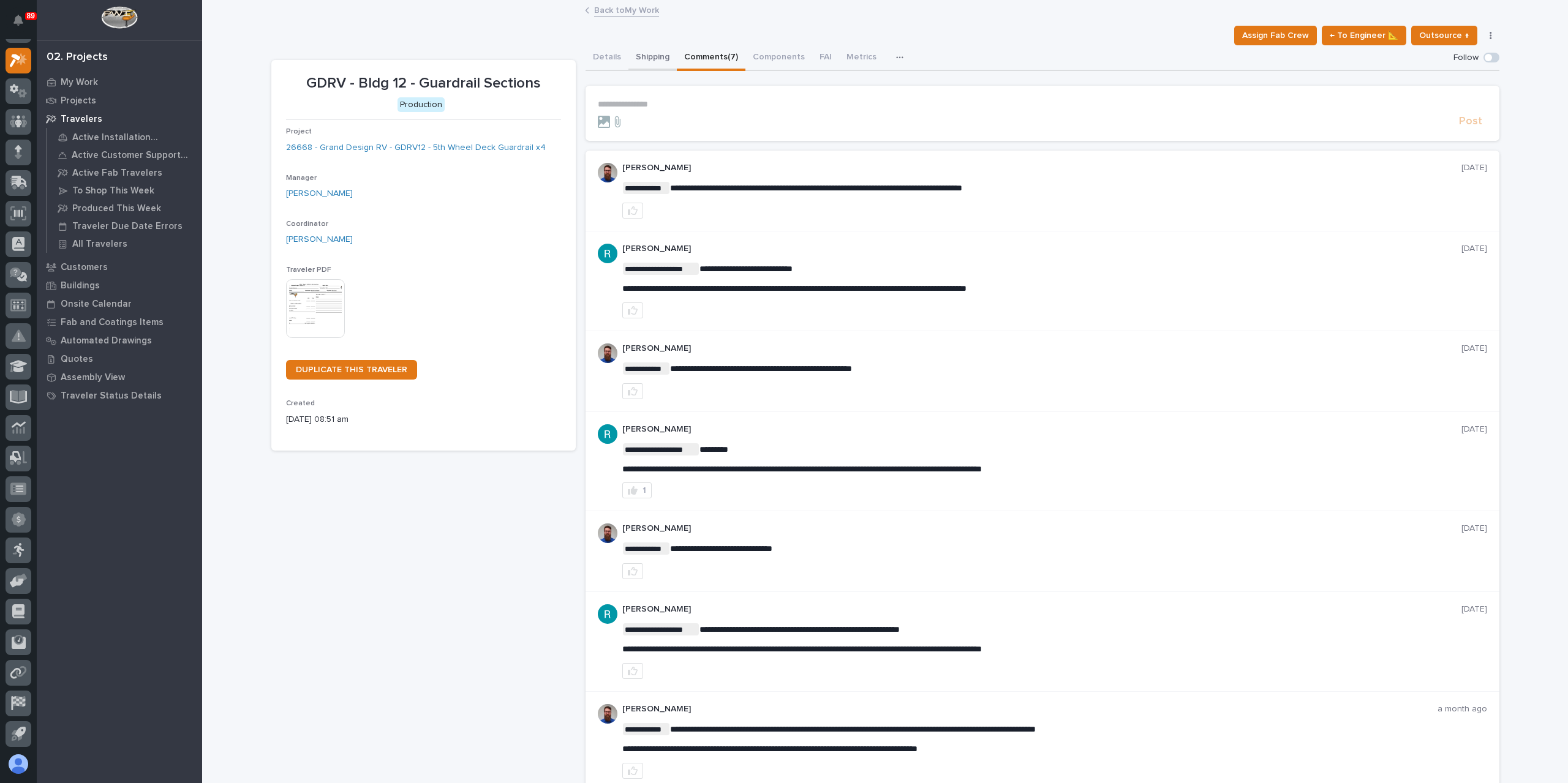
click at [653, 57] on button "Shipping" at bounding box center [652, 57] width 48 height 25
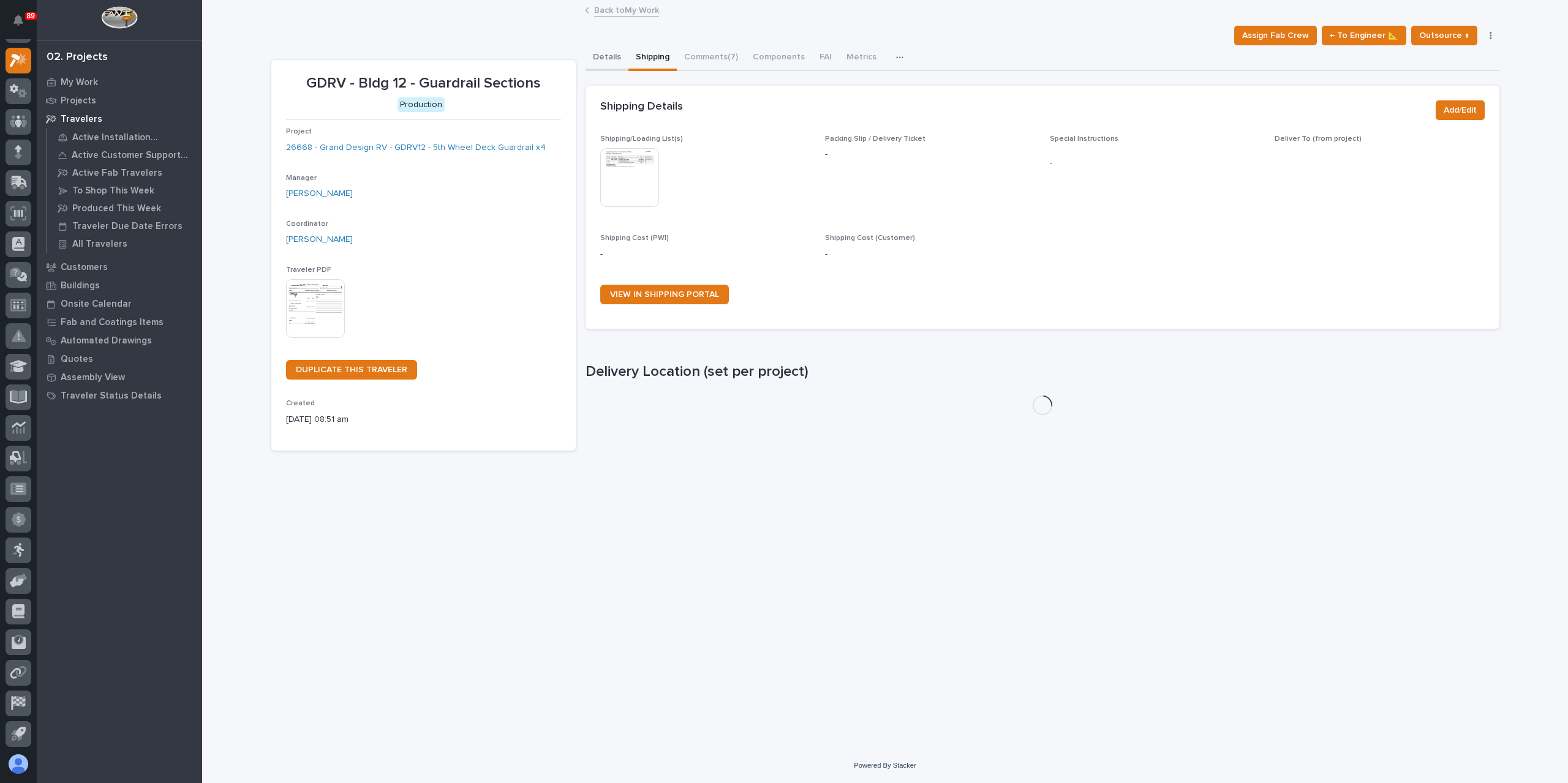
click at [608, 60] on button "Details" at bounding box center [607, 57] width 42 height 25
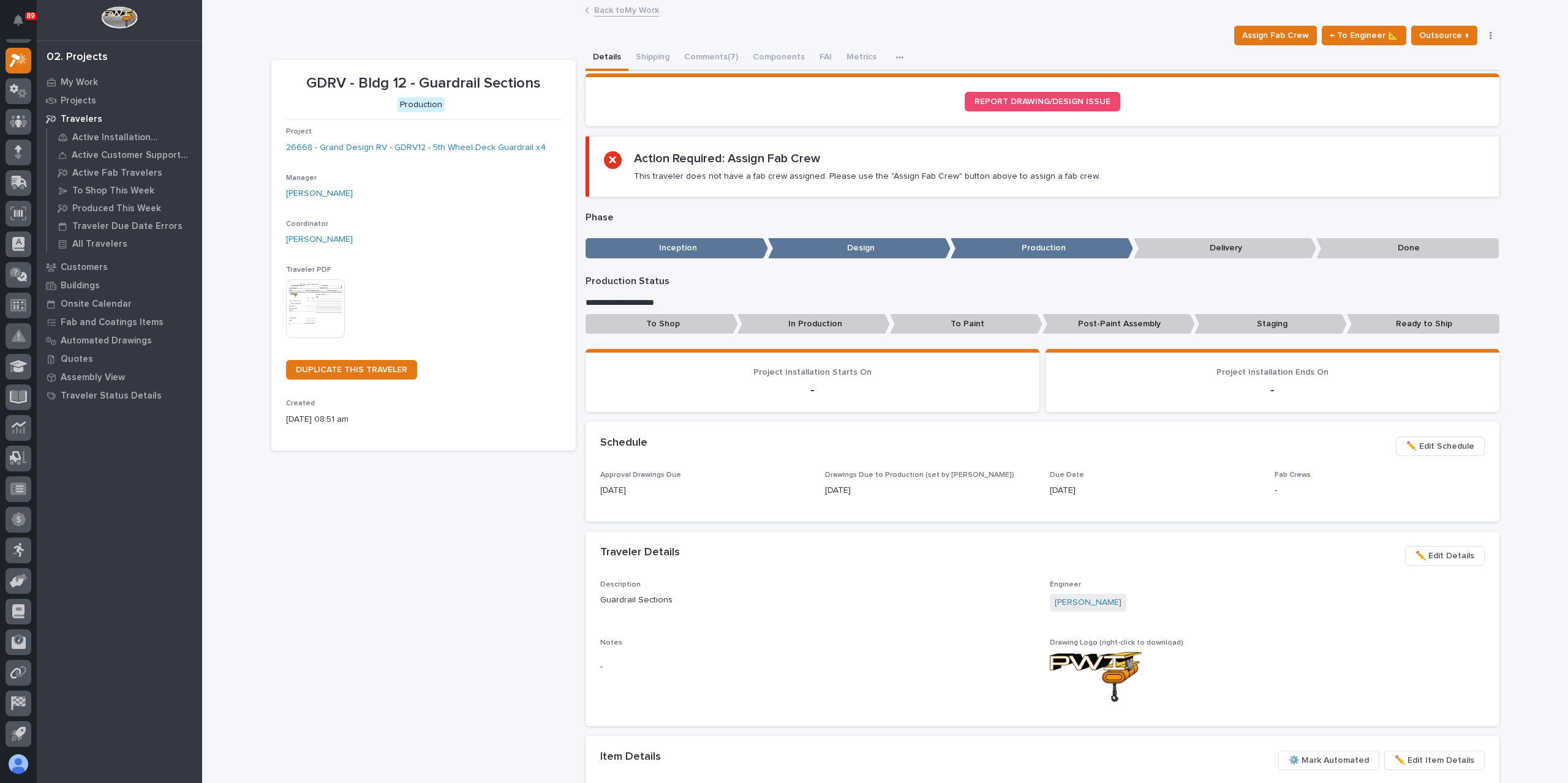
click at [635, 8] on link "Back to My Work" at bounding box center [626, 9] width 65 height 14
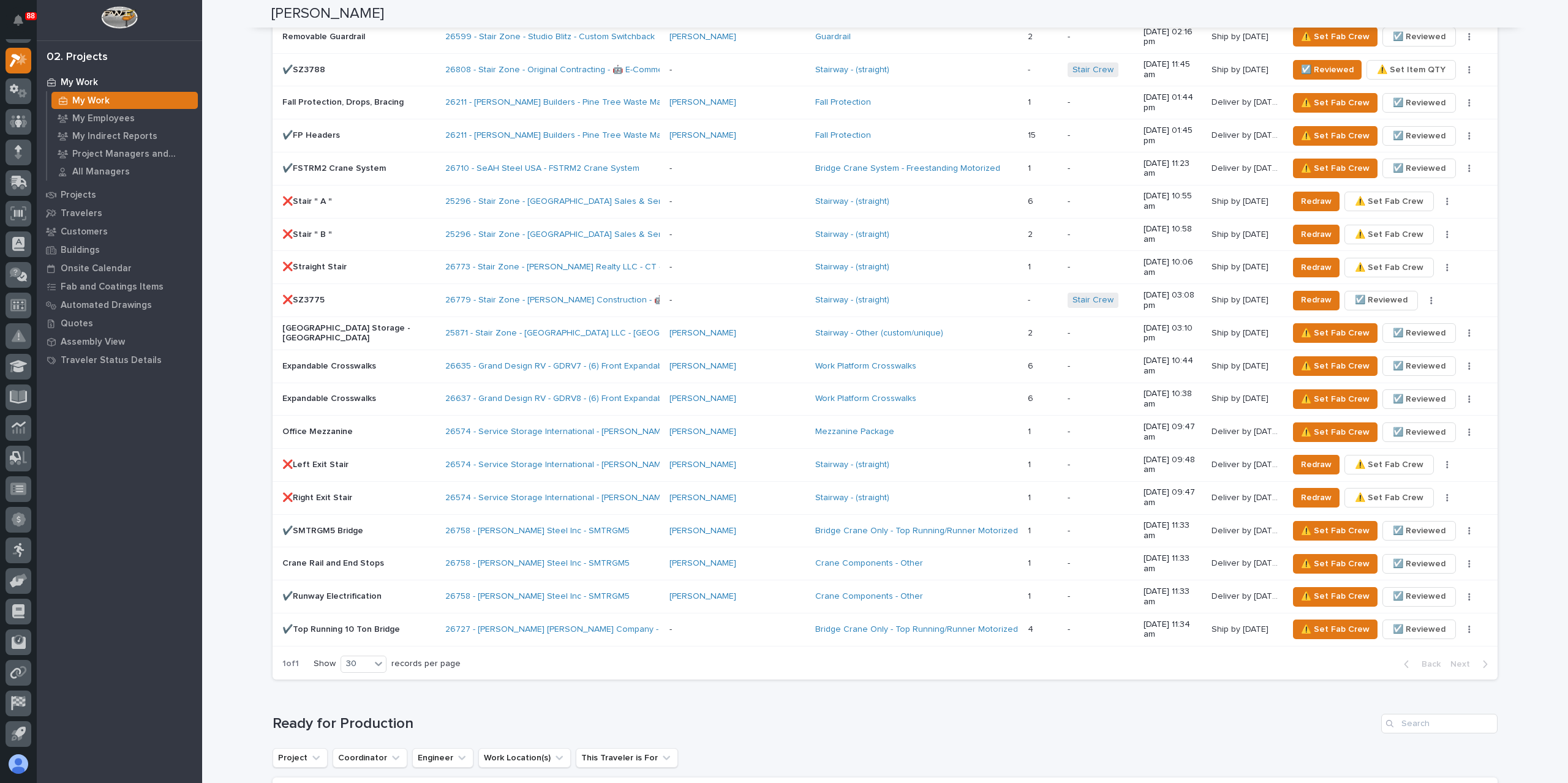
scroll to position [1286, 0]
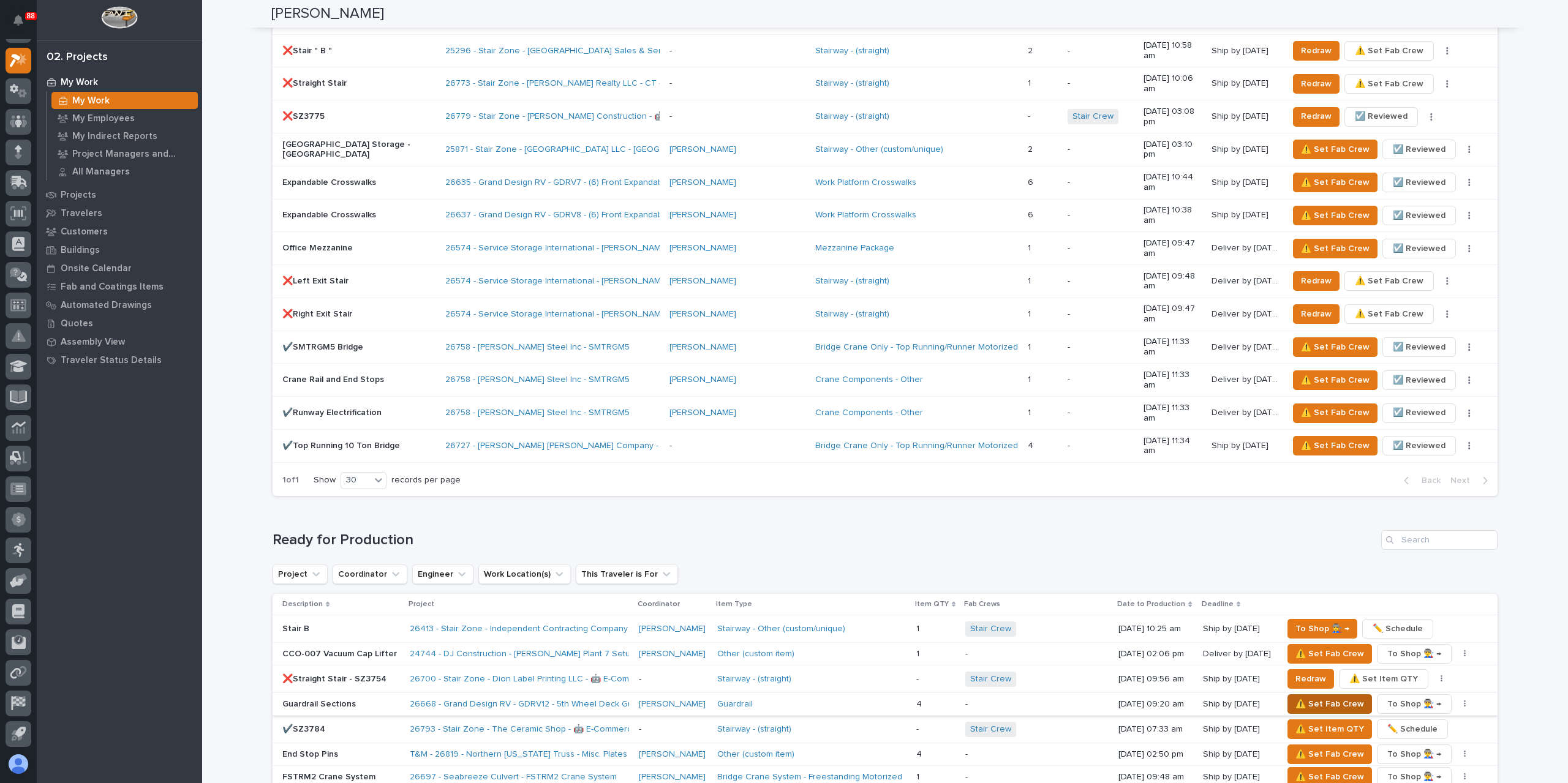
click at [1315, 696] on span "⚠️ Set Fab Crew" at bounding box center [1330, 704] width 69 height 15
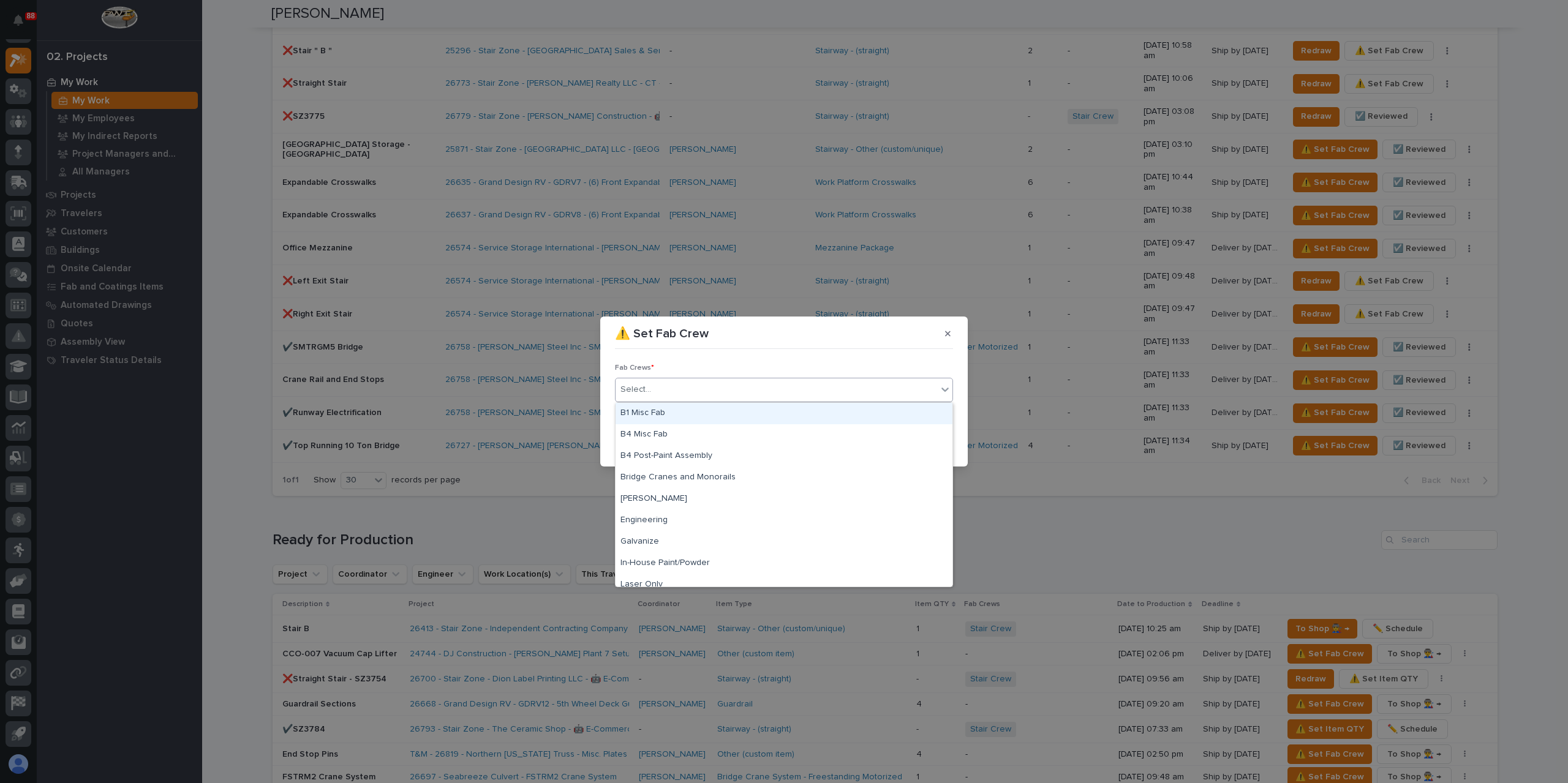
click at [689, 400] on div "Select..." at bounding box center [777, 389] width 322 height 20
click at [662, 466] on div "Outsource" at bounding box center [784, 462] width 336 height 21
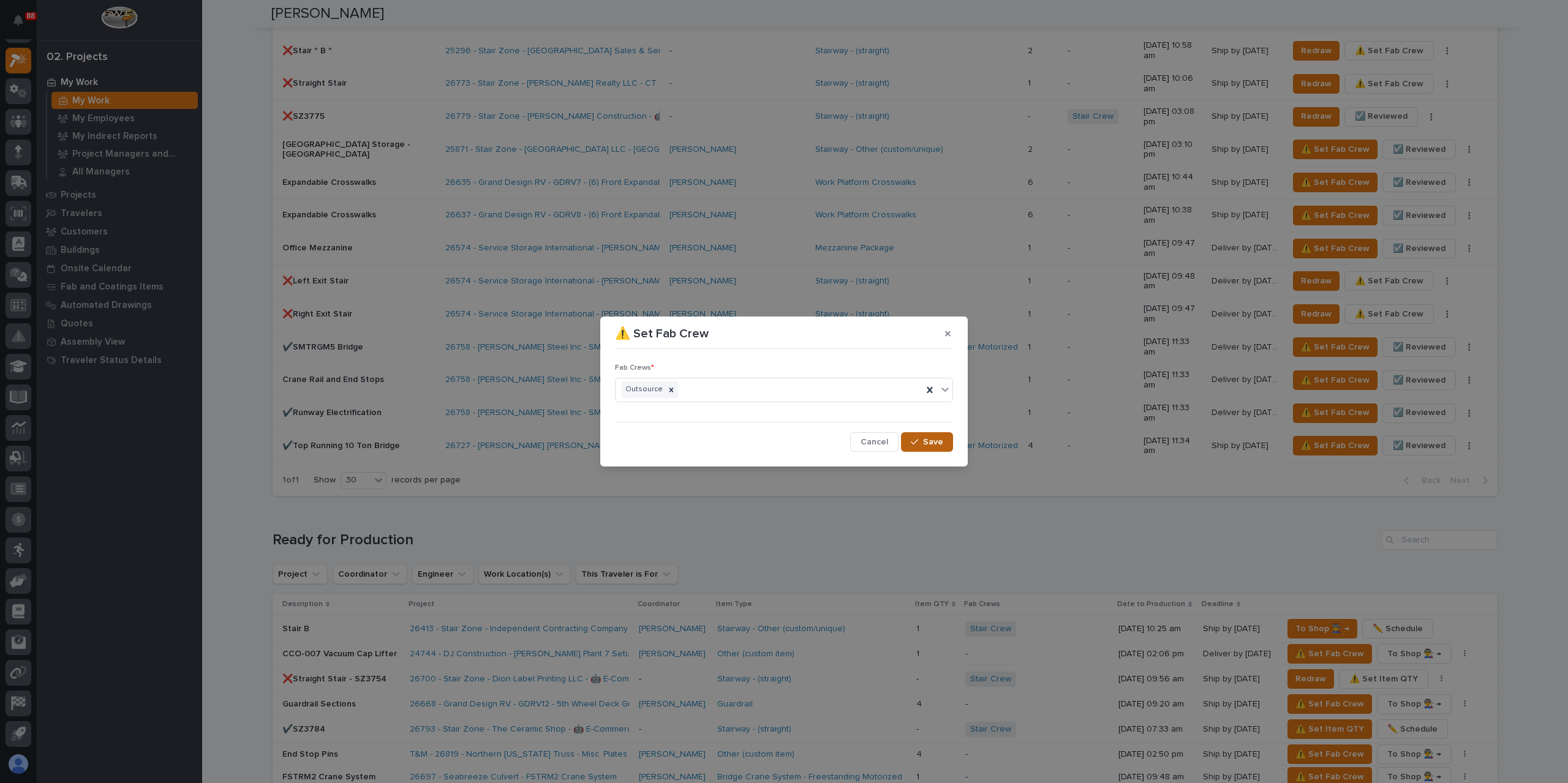
click at [934, 447] on span "Save" at bounding box center [933, 442] width 20 height 11
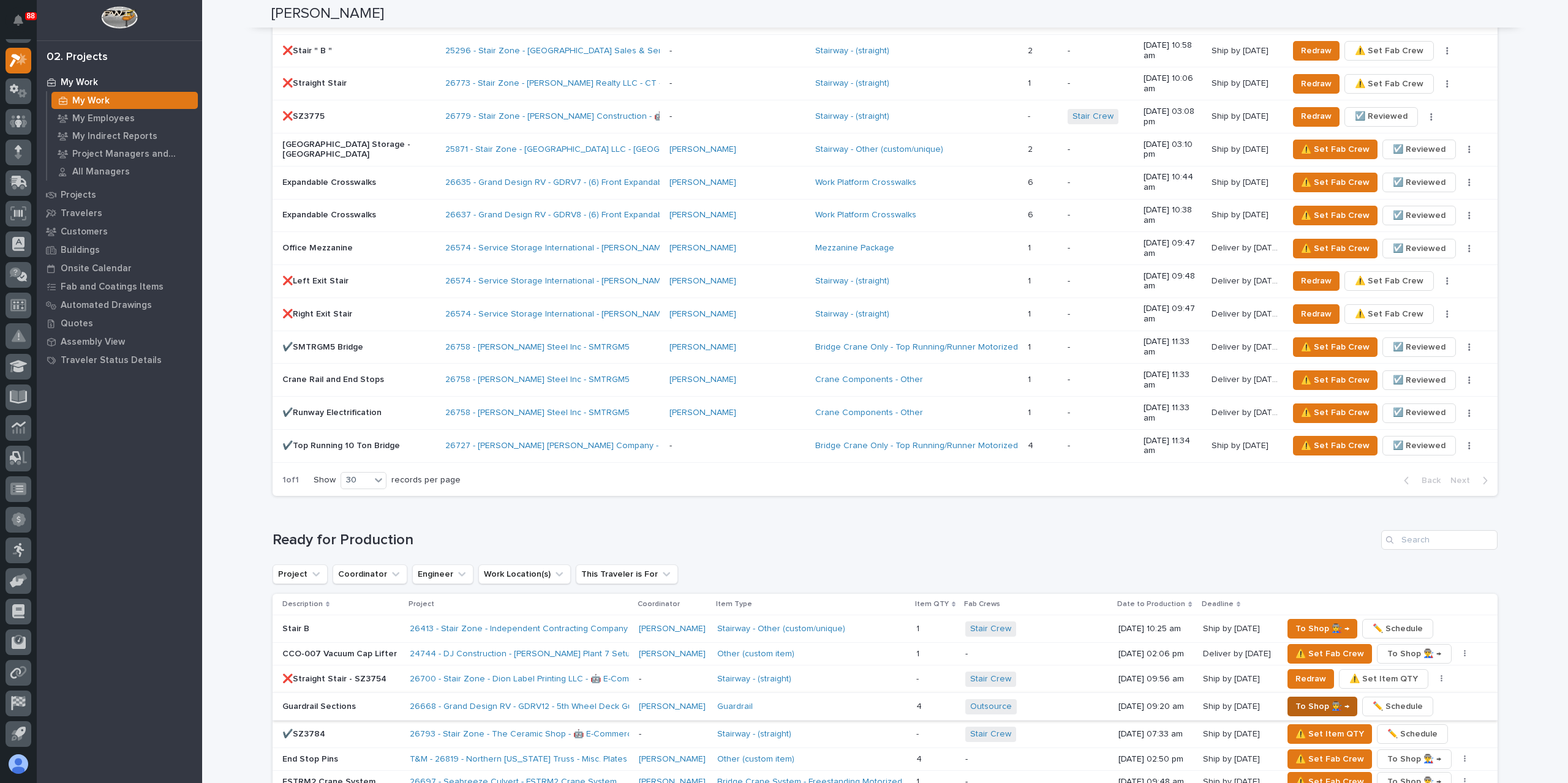
click at [1301, 699] on span "To Shop 👨‍🏭 →" at bounding box center [1322, 706] width 54 height 15
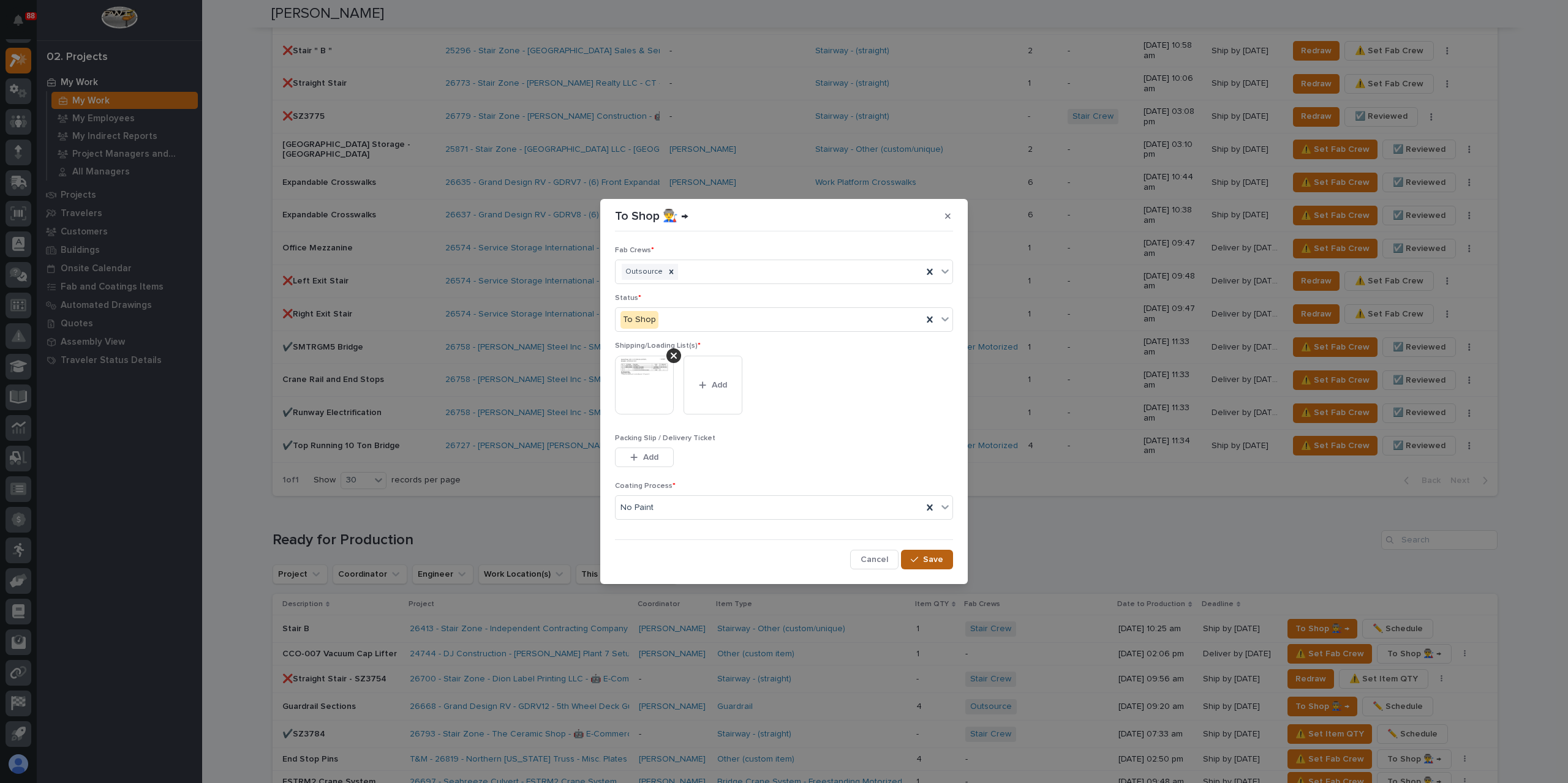
click at [926, 561] on span "Save" at bounding box center [933, 559] width 20 height 11
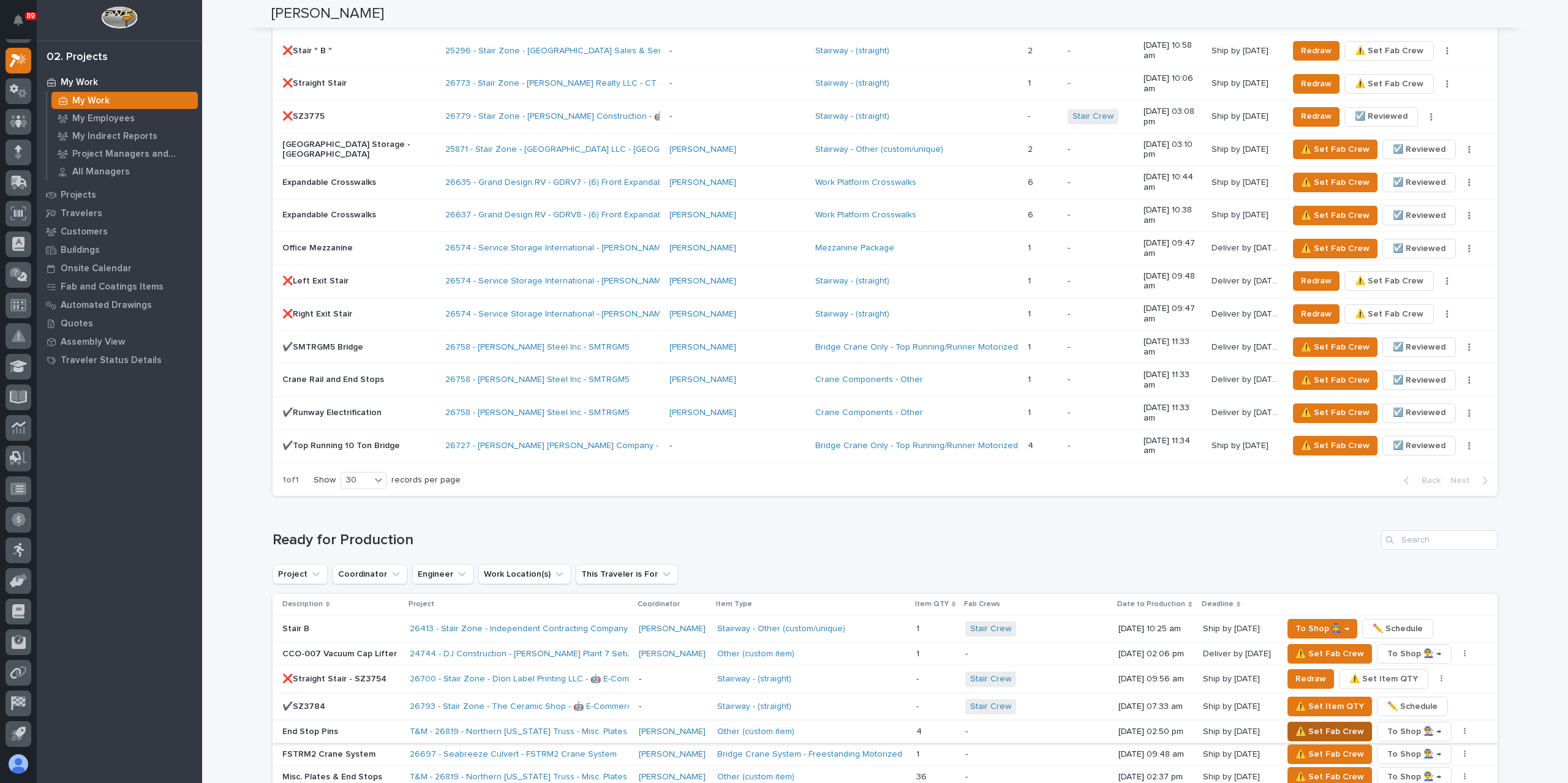
click at [1297, 724] on span "⚠️ Set Fab Crew" at bounding box center [1330, 732] width 69 height 15
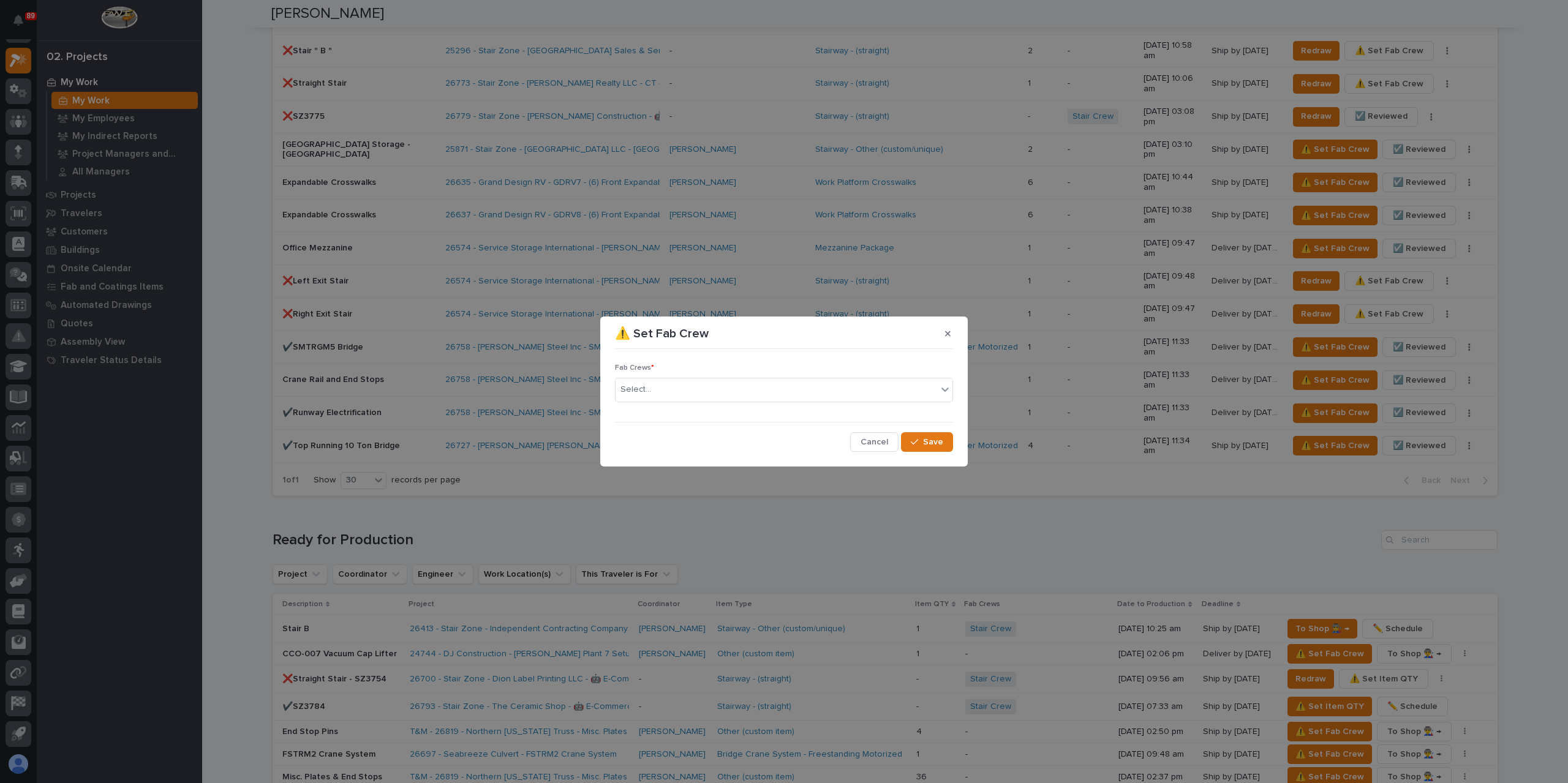
click at [672, 403] on div "Fab Crews * Select..." at bounding box center [784, 387] width 338 height 47
click at [672, 400] on div "Select..." at bounding box center [777, 389] width 322 height 20
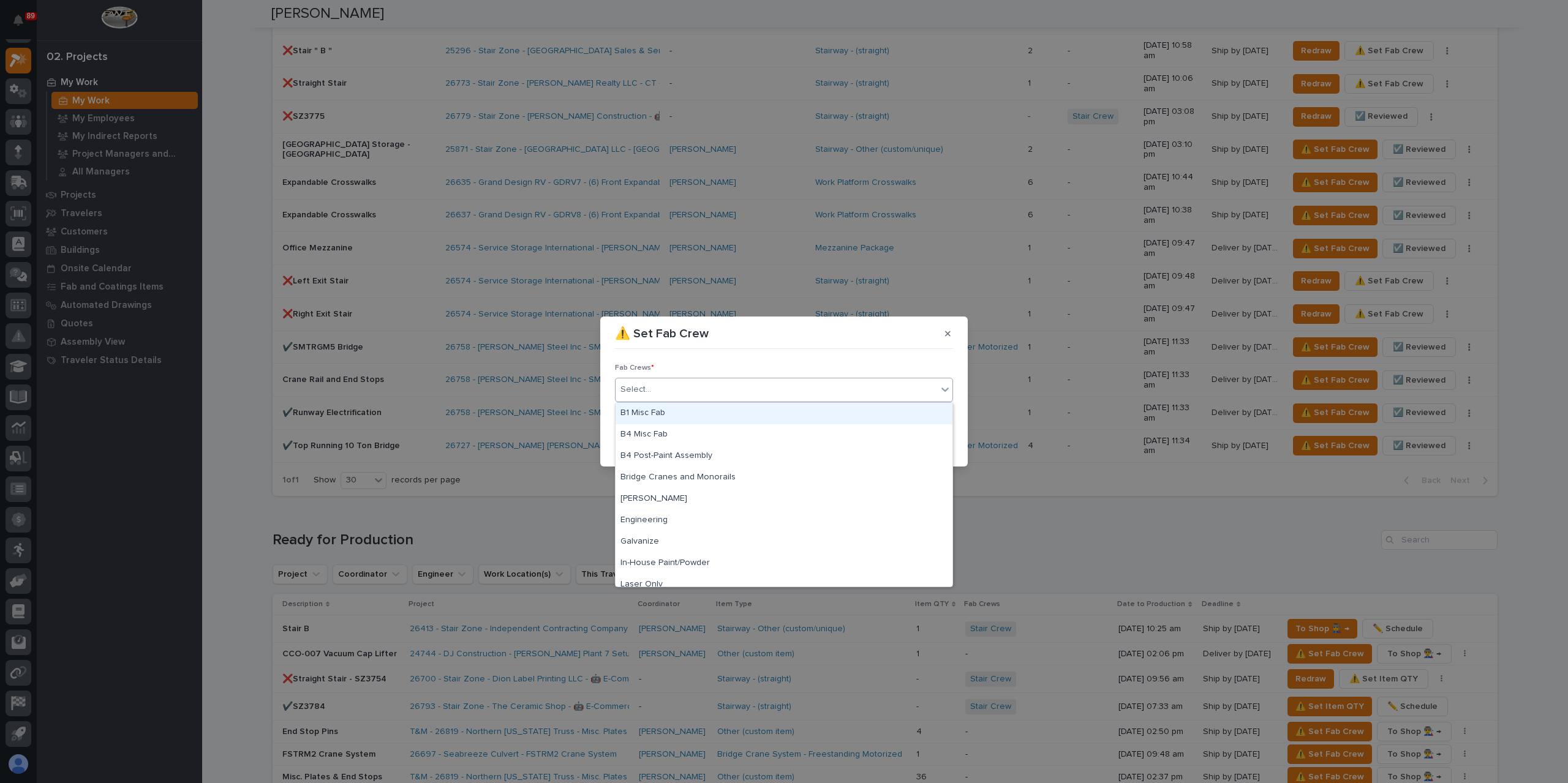
click at [679, 417] on div "B1 Misc Fab" at bounding box center [784, 413] width 336 height 21
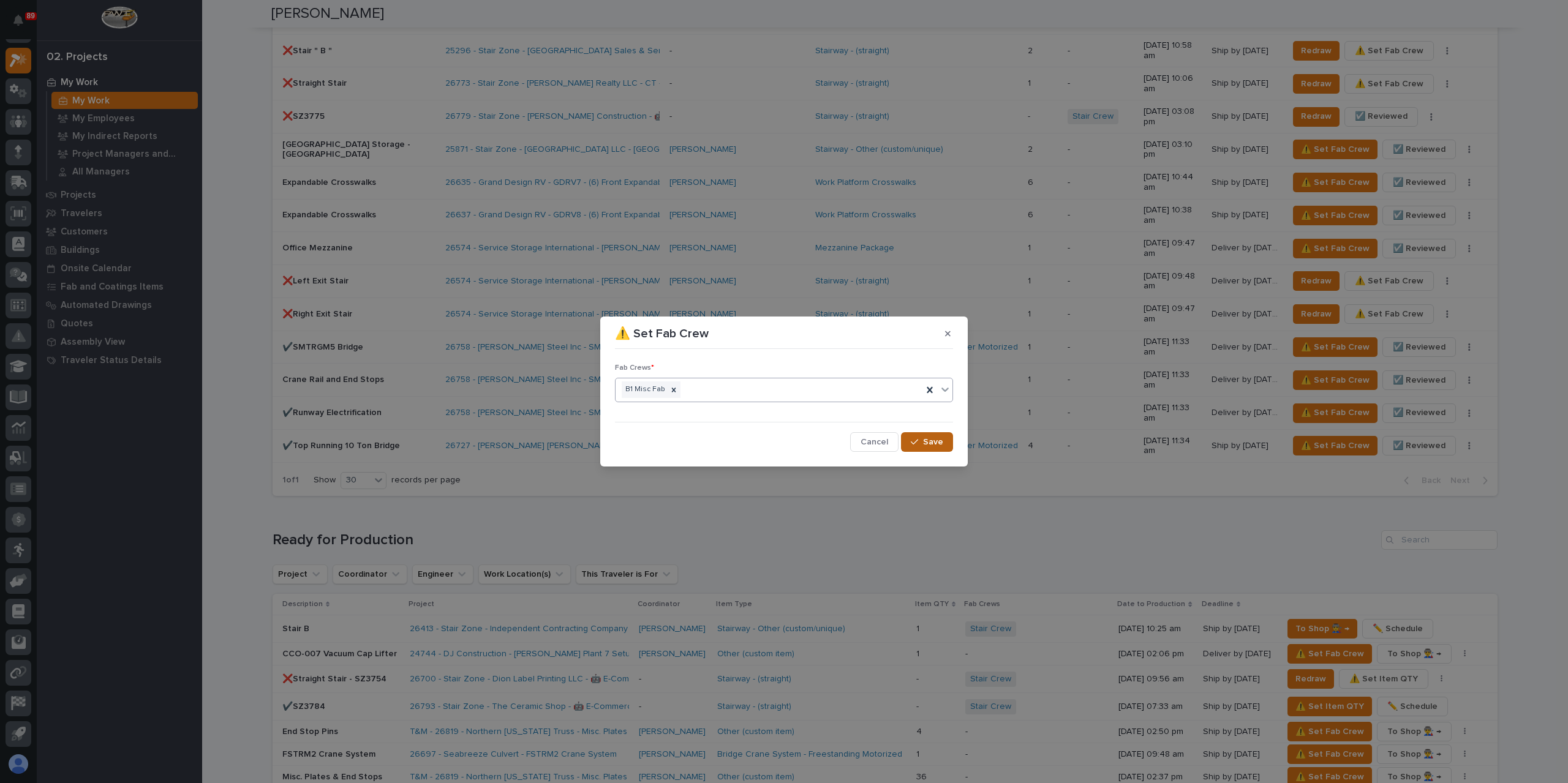
click at [920, 438] on div "button" at bounding box center [916, 442] width 12 height 8
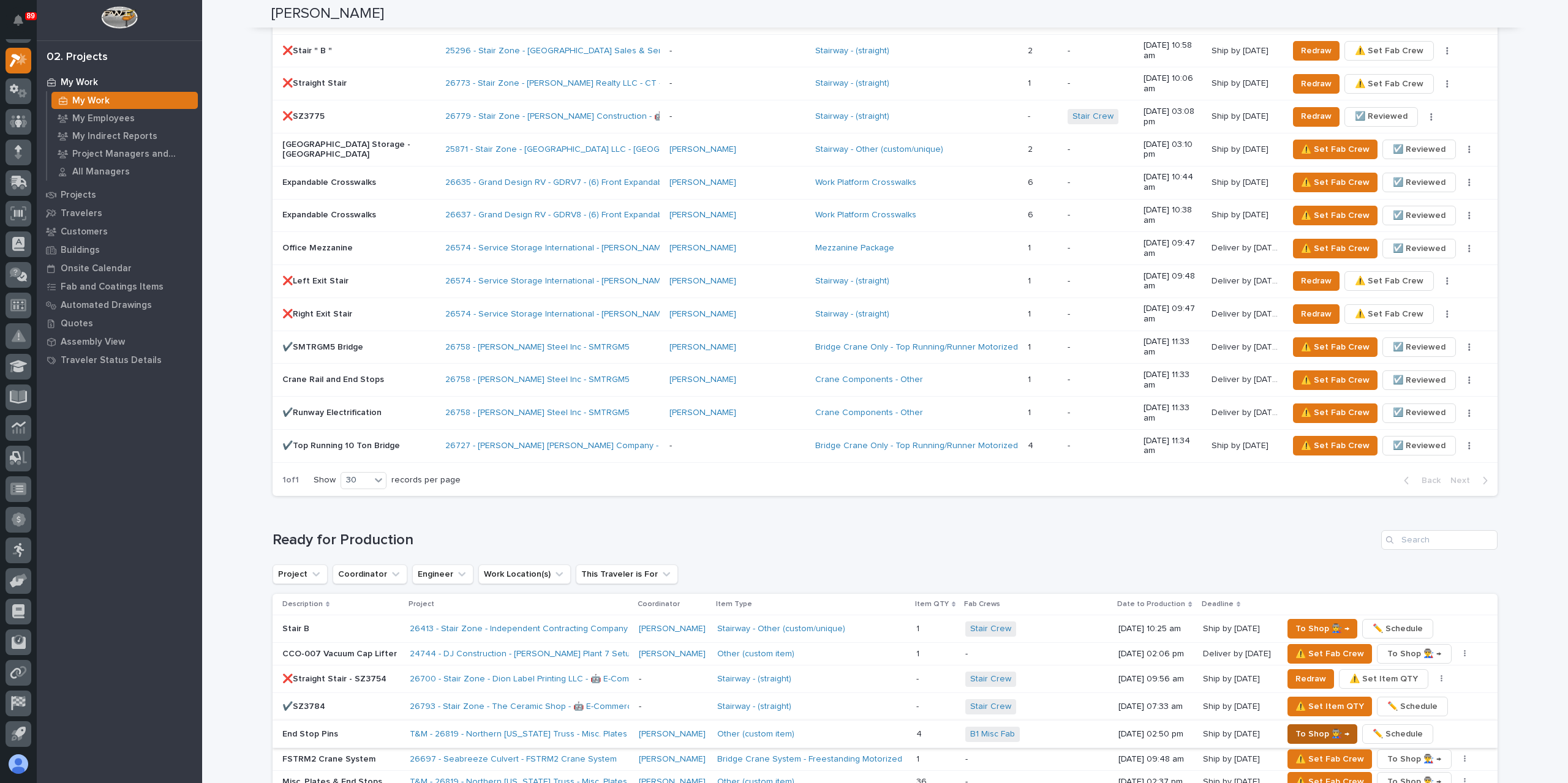
click at [1315, 727] on span "To Shop 👨‍🏭 →" at bounding box center [1322, 734] width 54 height 15
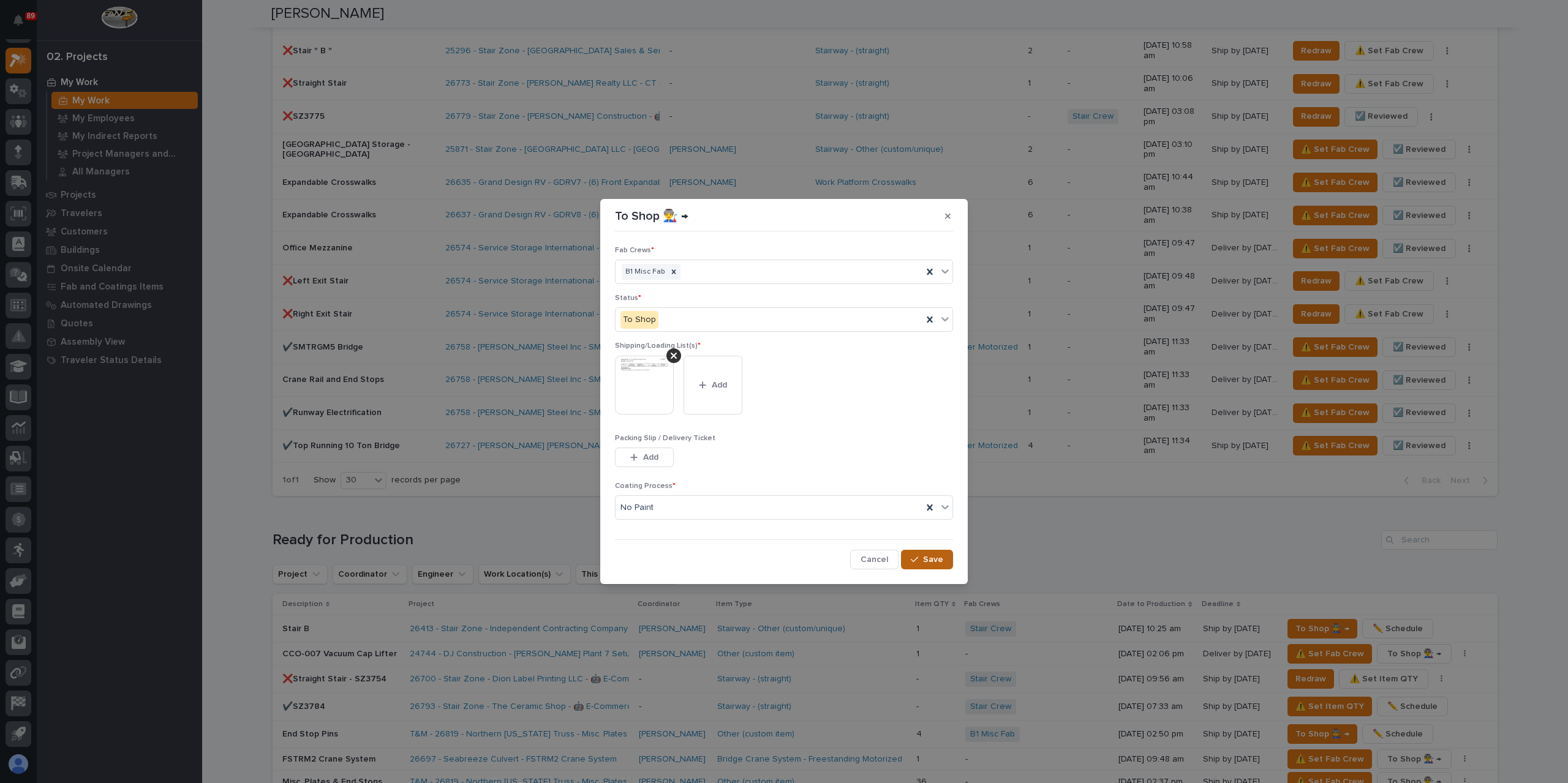
click at [936, 562] on span "Save" at bounding box center [933, 559] width 20 height 11
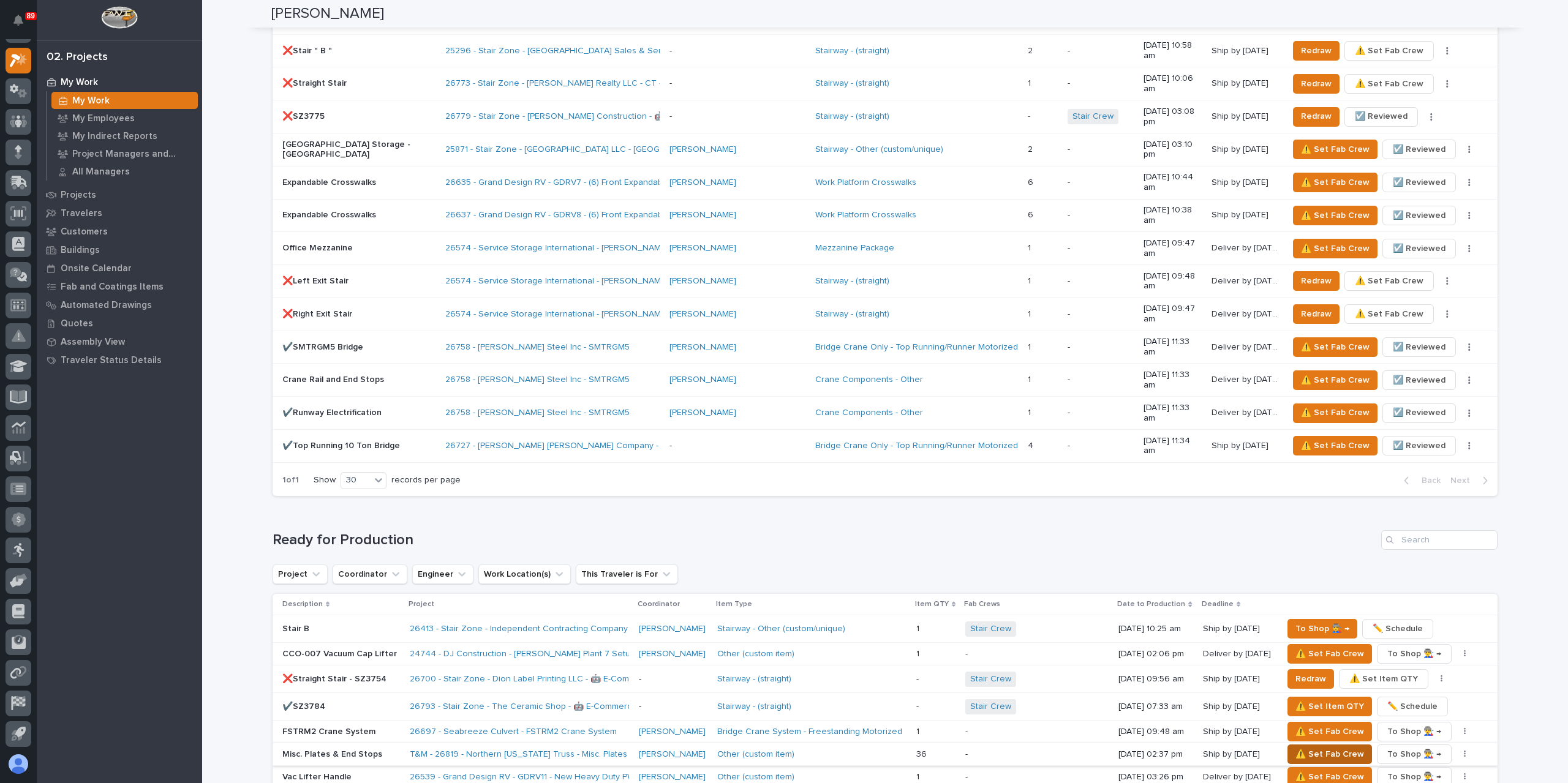
click at [1321, 747] on span "⚠️ Set Fab Crew" at bounding box center [1330, 754] width 69 height 15
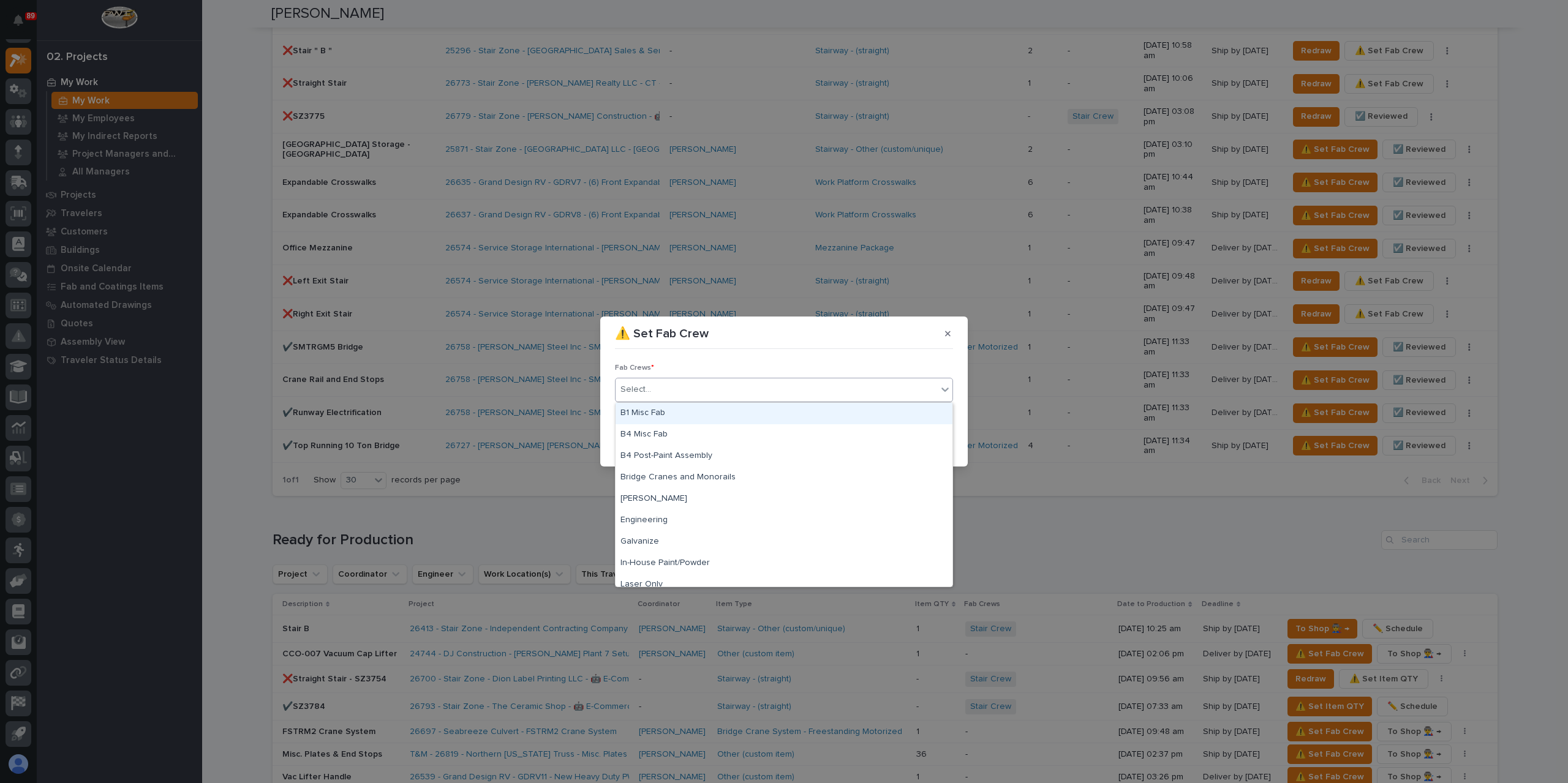
click at [676, 401] on div "Select..." at bounding box center [784, 390] width 338 height 24
click at [675, 410] on div "B1 Misc Fab" at bounding box center [784, 413] width 336 height 21
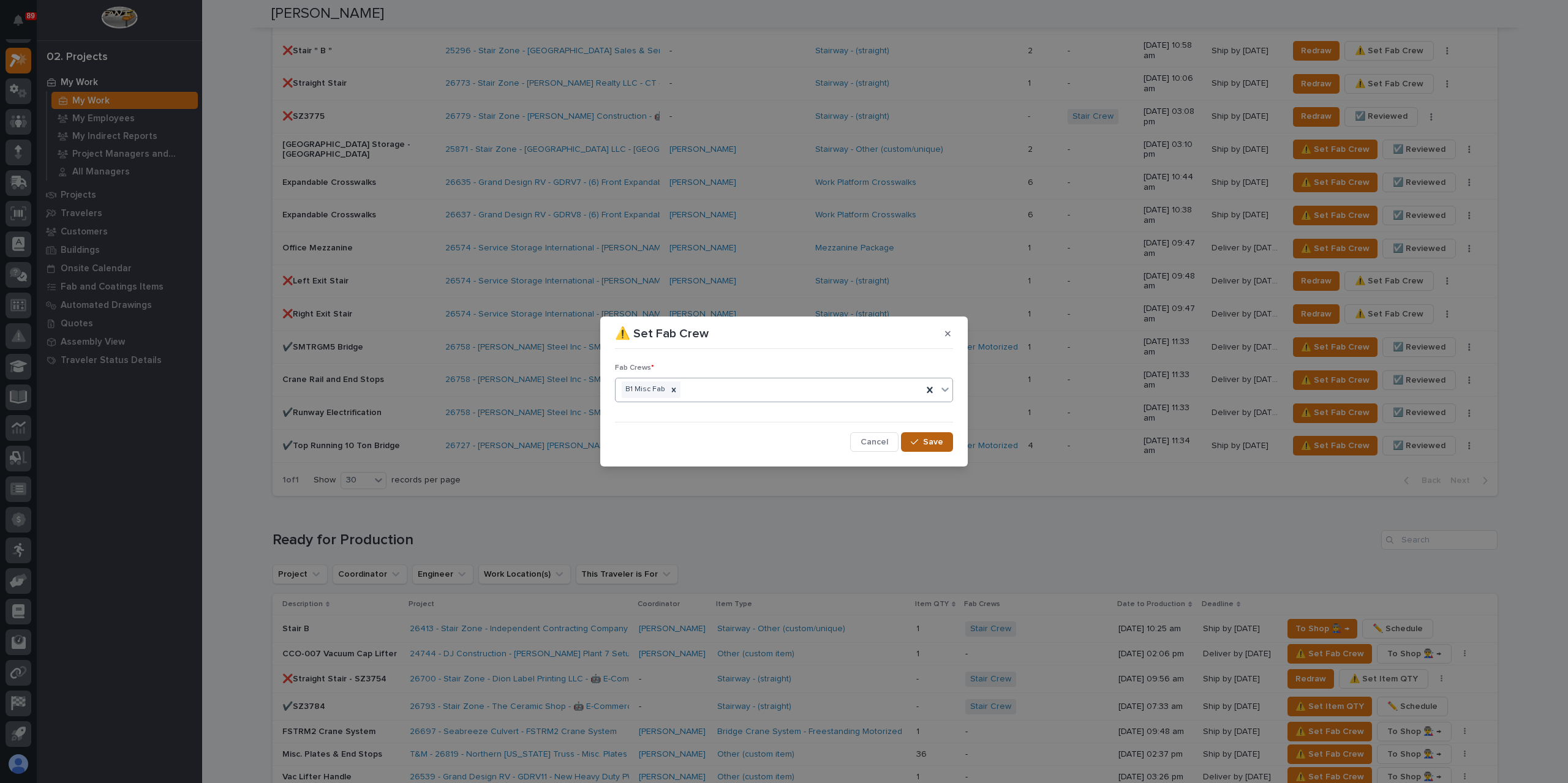
click at [929, 451] on button "Save" at bounding box center [927, 442] width 52 height 20
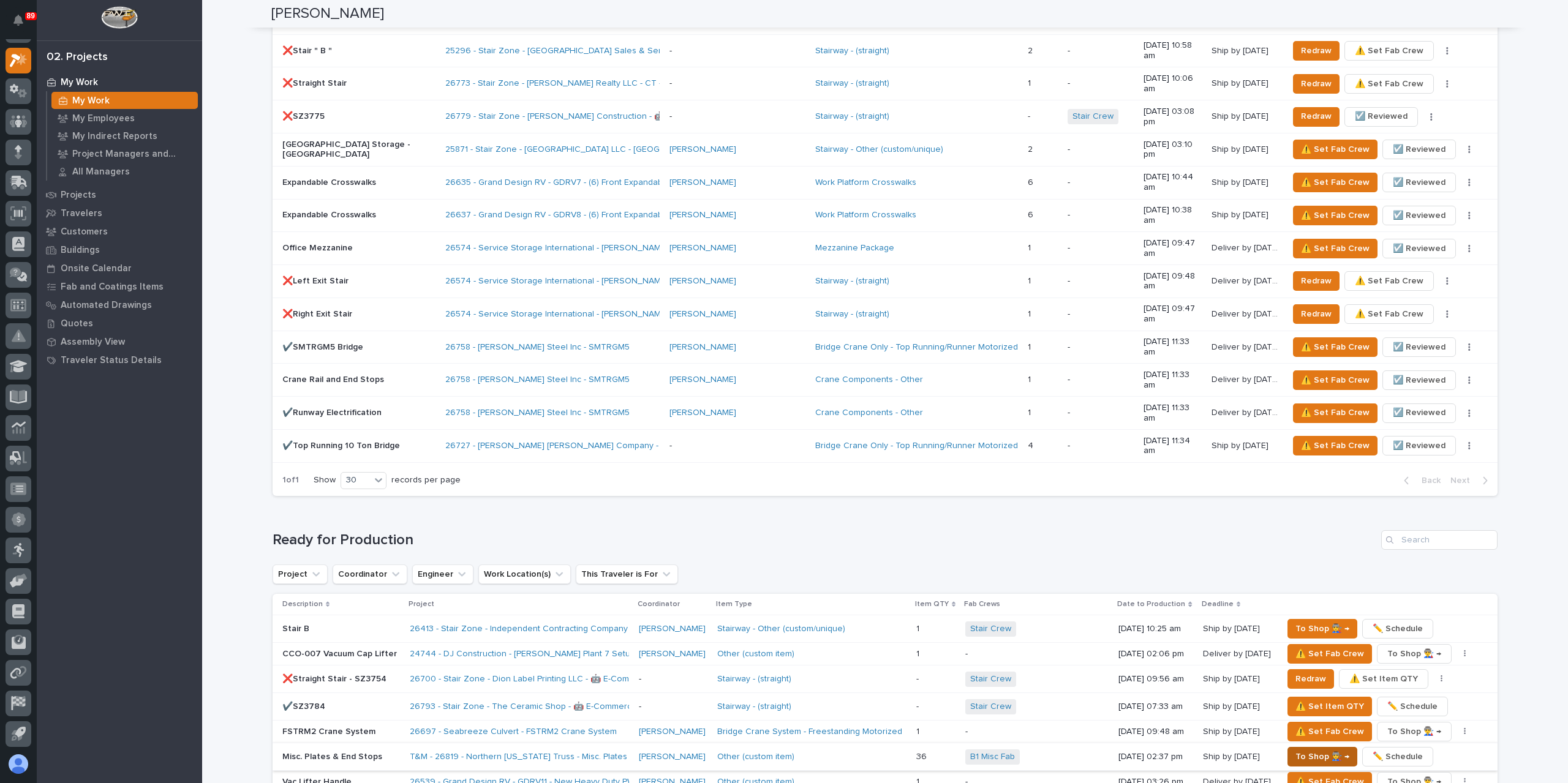
click at [1307, 750] on span "To Shop 👨‍🏭 →" at bounding box center [1322, 757] width 54 height 15
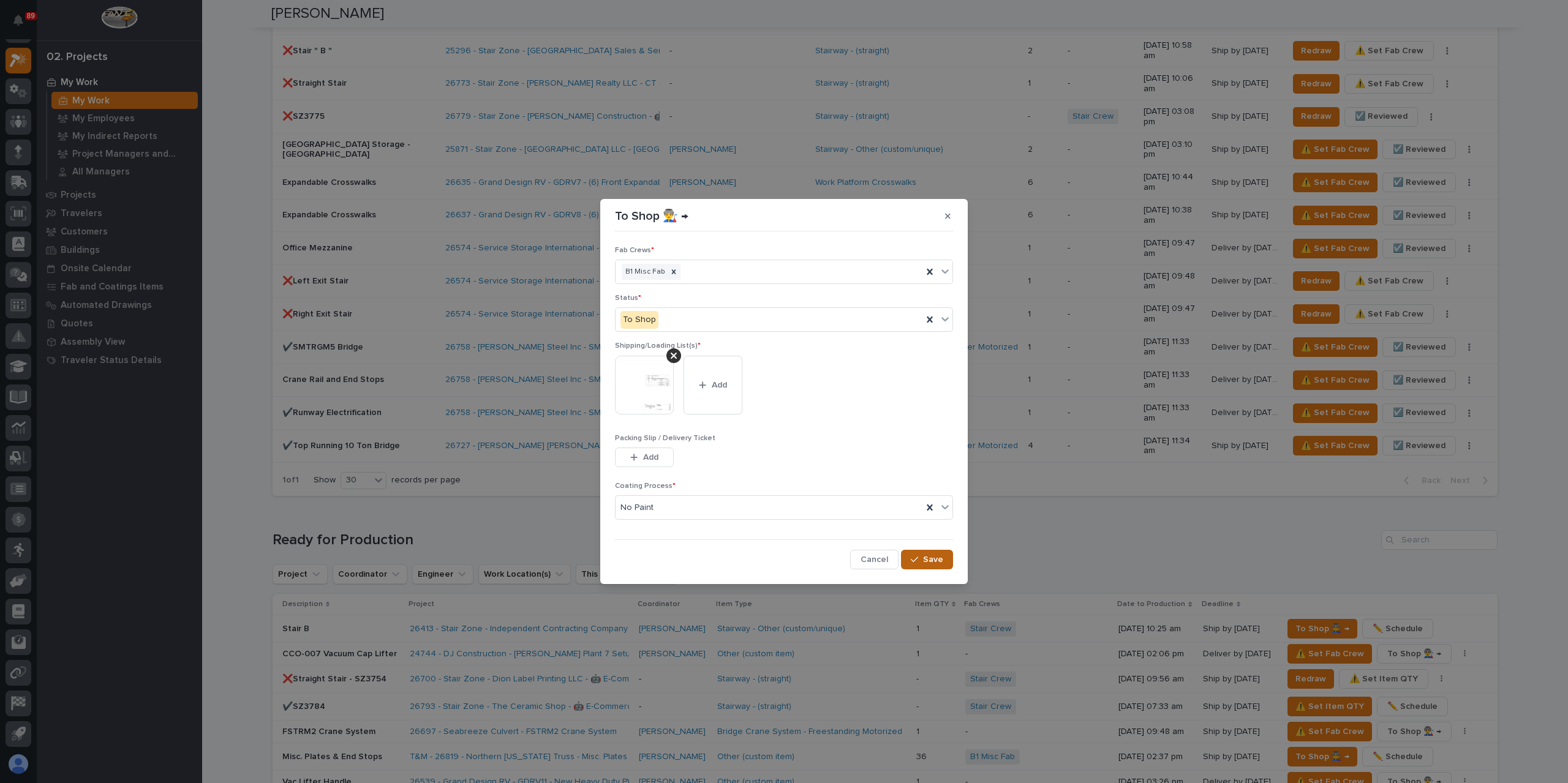
click at [929, 552] on button "Save" at bounding box center [927, 559] width 52 height 20
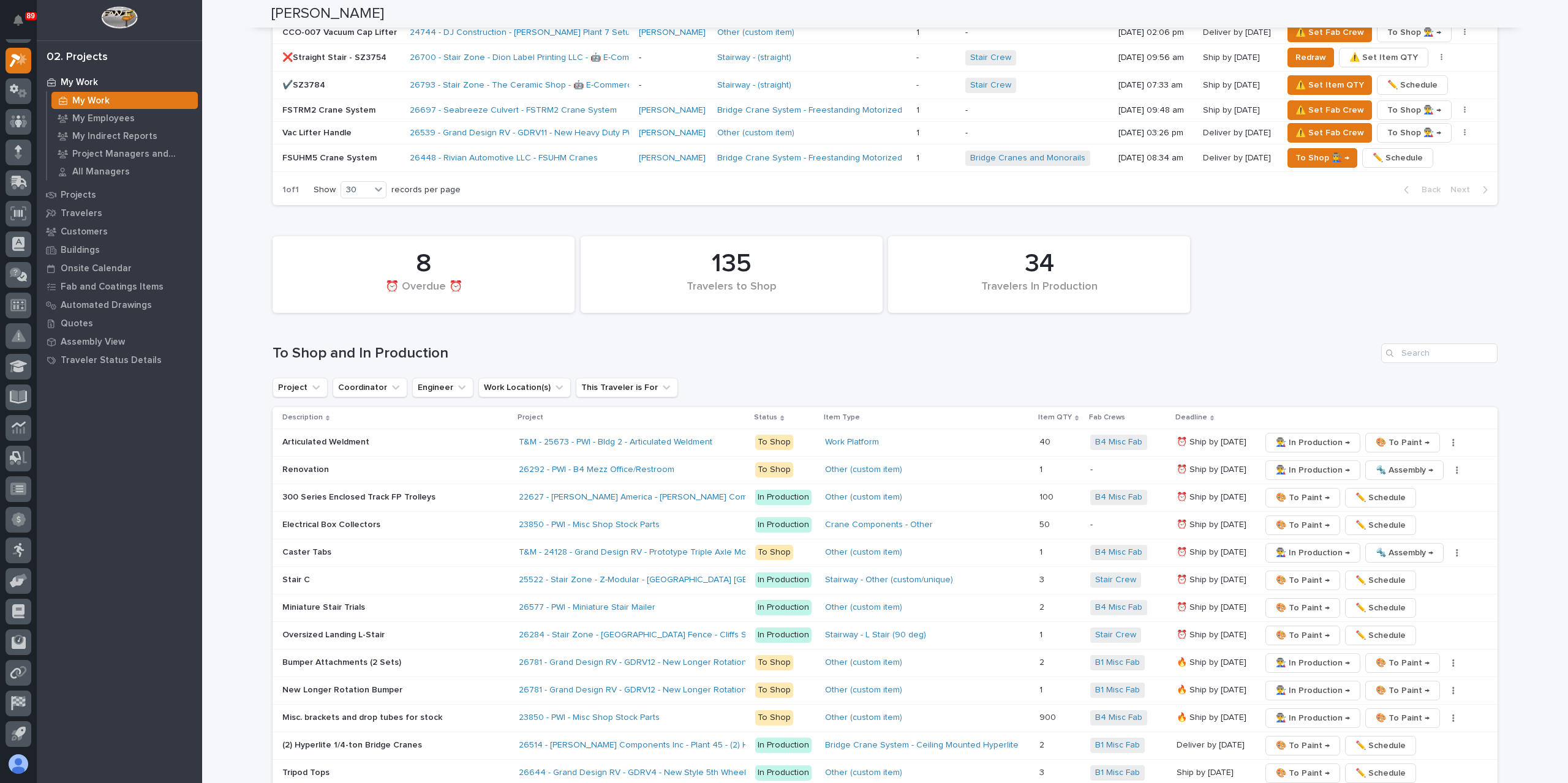
scroll to position [2082, 0]
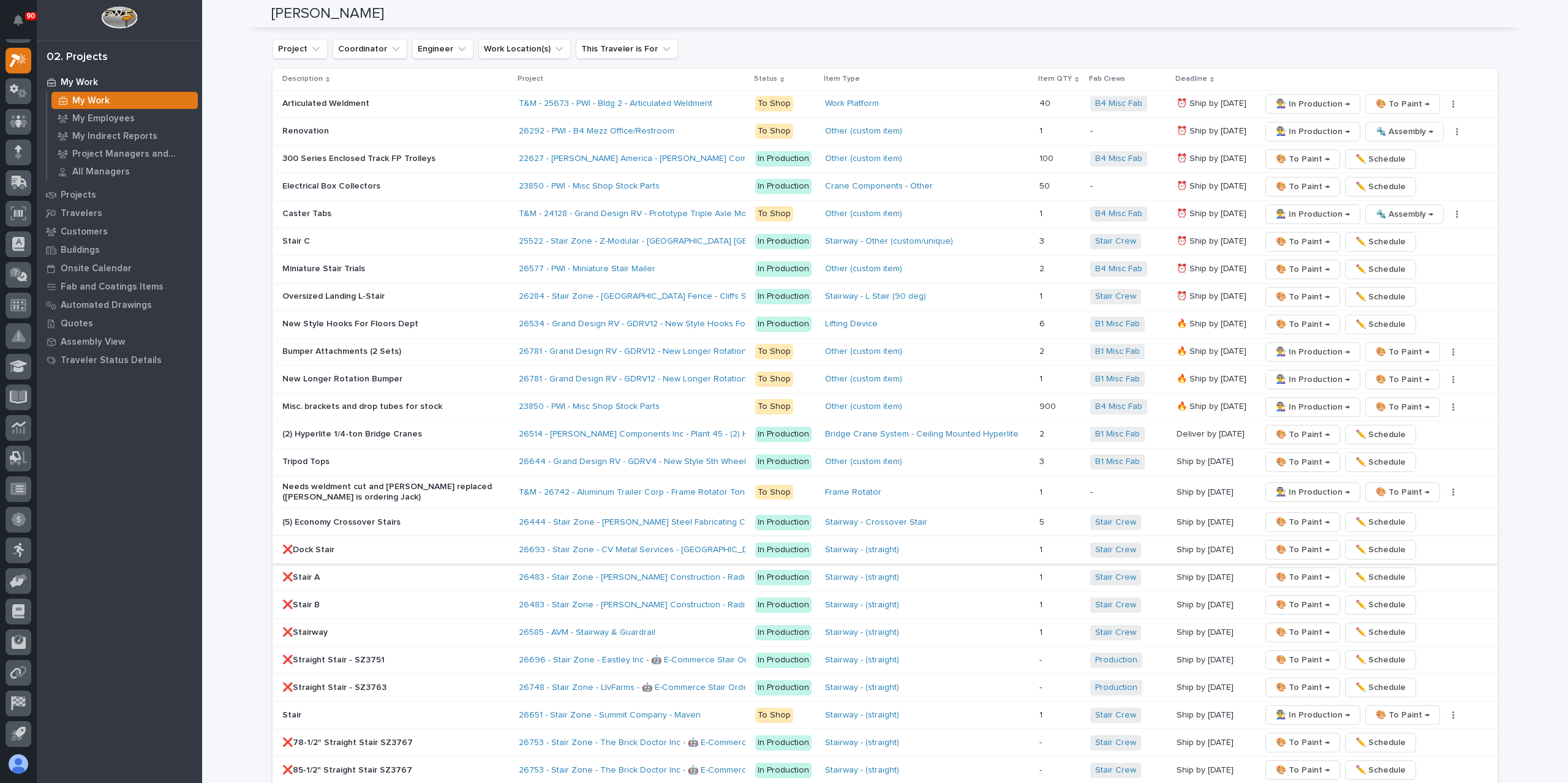
scroll to position [2355, 0]
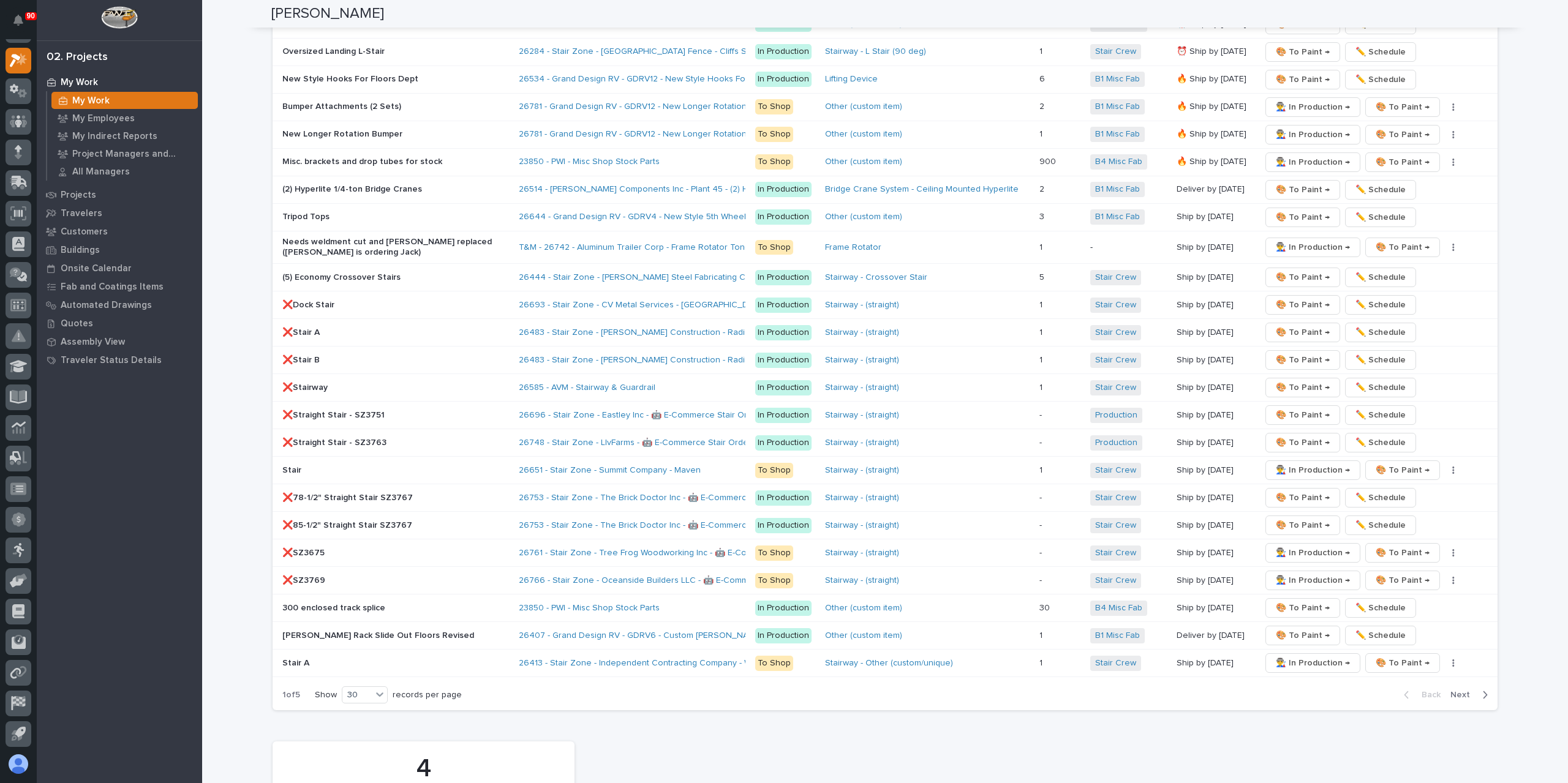
click at [1454, 689] on span "Next" at bounding box center [1463, 694] width 27 height 11
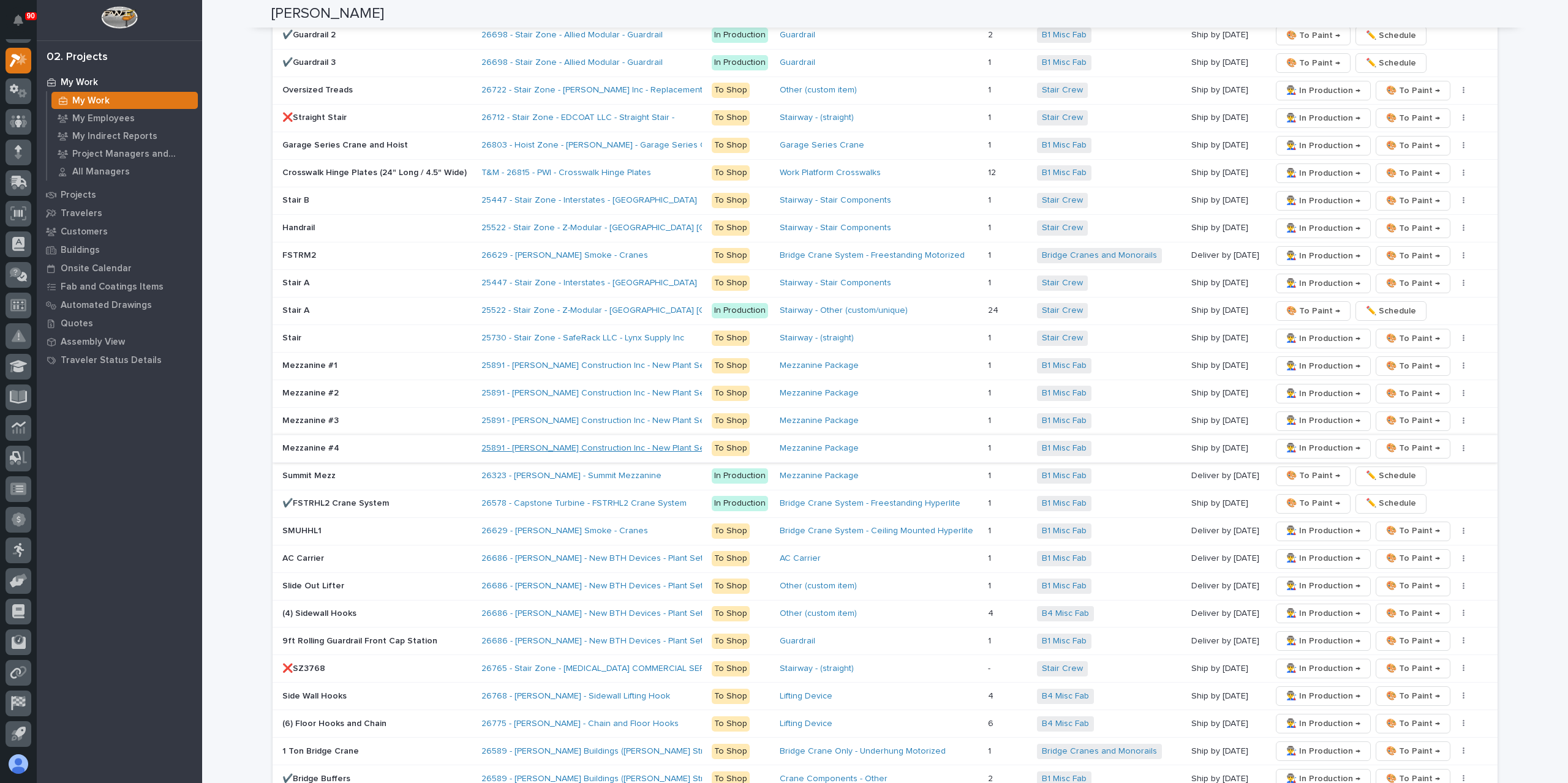
scroll to position [2230, 0]
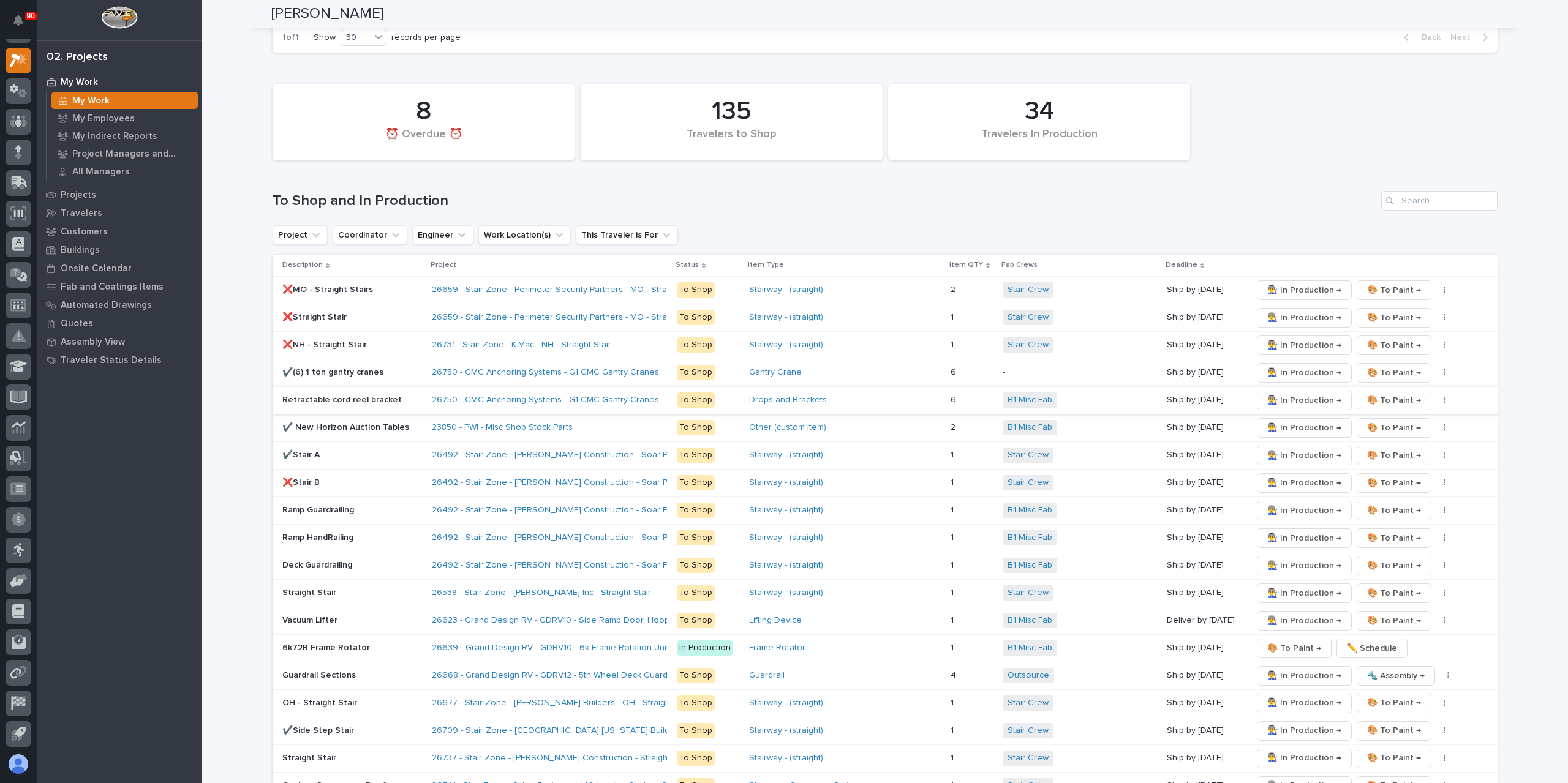
scroll to position [1801, 0]
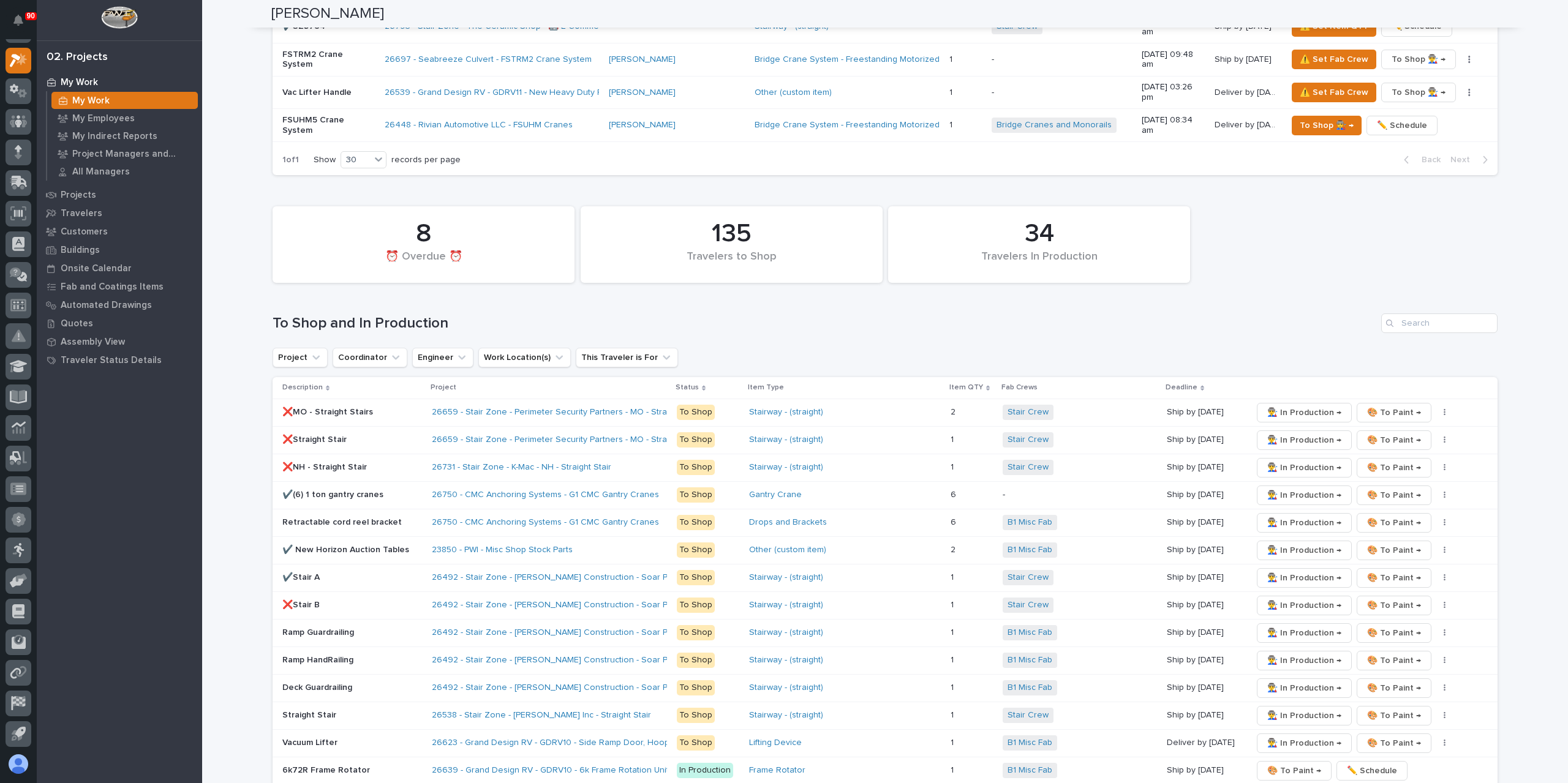
click at [1395, 314] on div "Search" at bounding box center [1391, 323] width 20 height 20
click at [1405, 314] on input "Search" at bounding box center [1439, 323] width 116 height 20
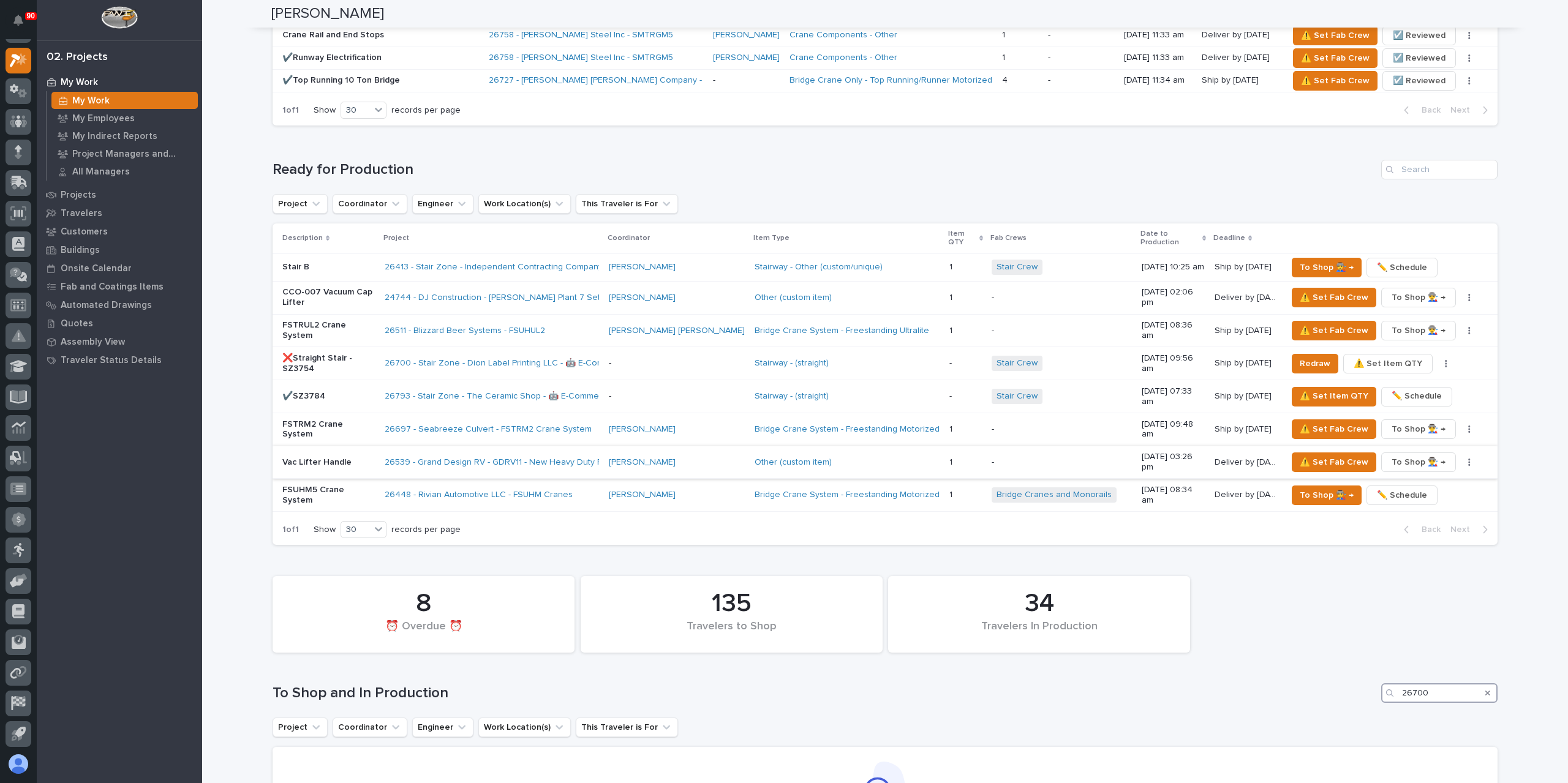
scroll to position [1436, 0]
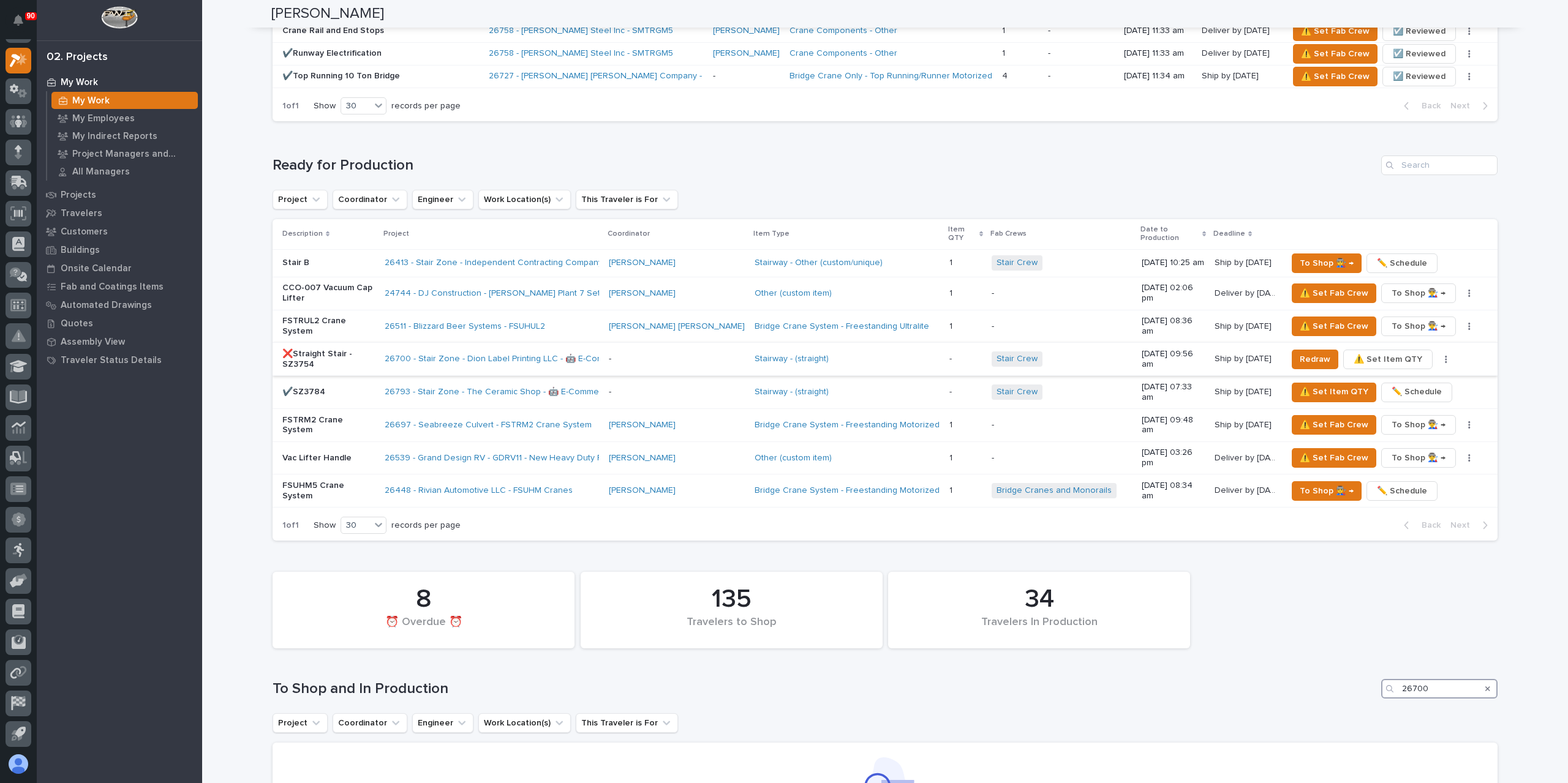
type input "26700"
click at [1446, 356] on icon "button" at bounding box center [1446, 359] width 2 height 7
click at [1402, 344] on span "✏️ Schedule" at bounding box center [1392, 351] width 50 height 15
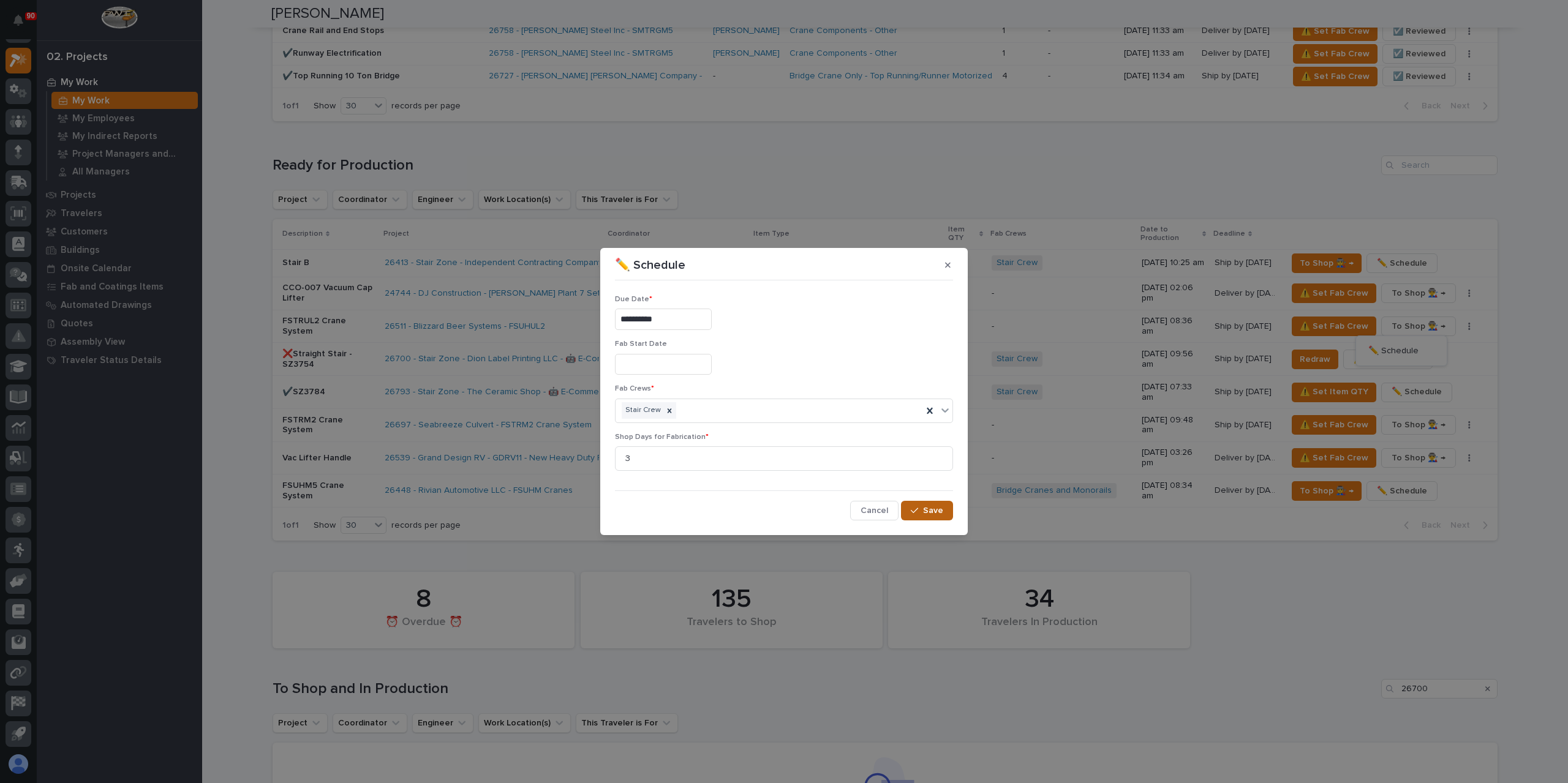
click at [944, 513] on button "Save" at bounding box center [927, 510] width 52 height 20
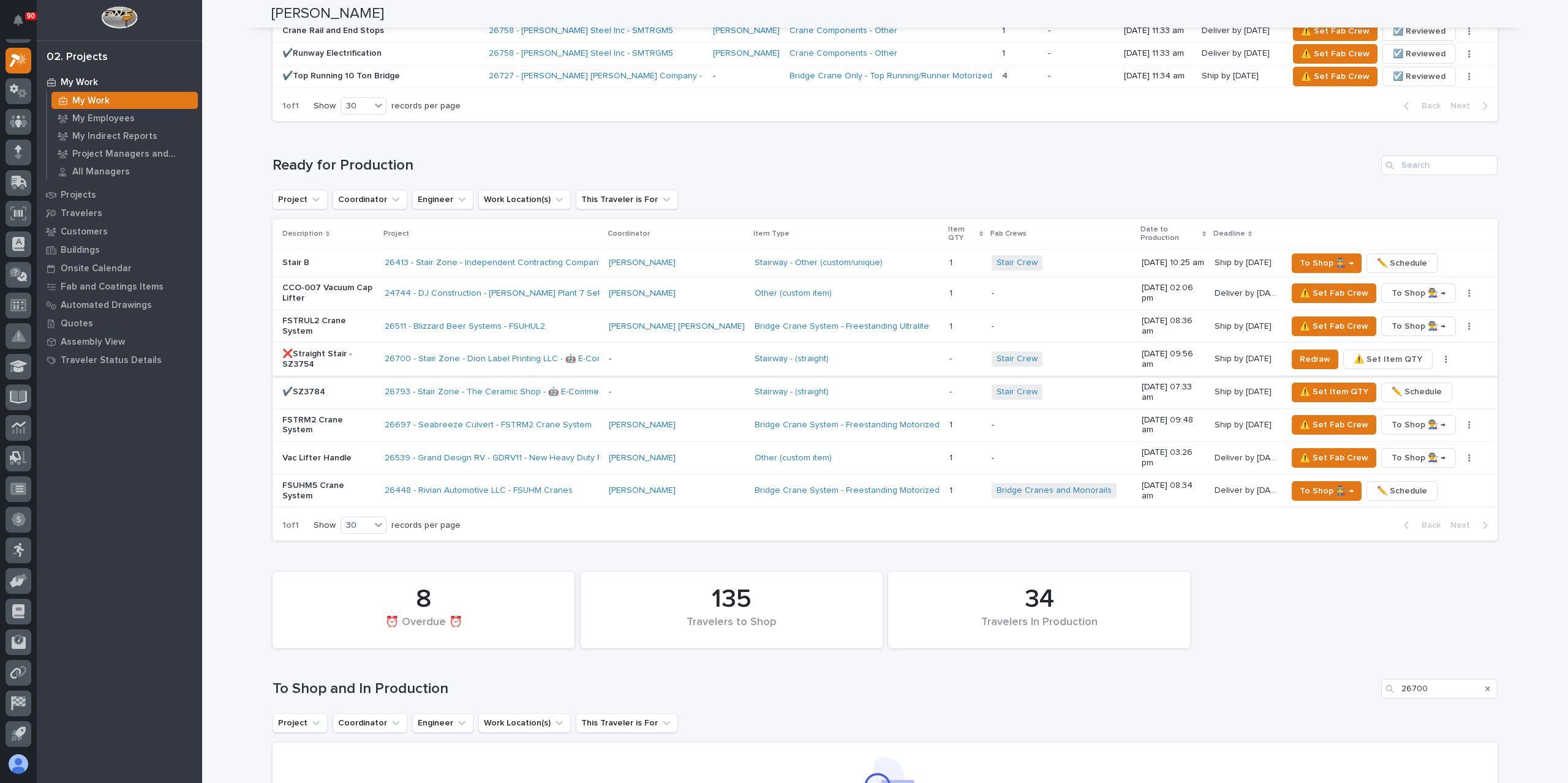
click at [1392, 352] on span "⚠️ Set Item QTY" at bounding box center [1388, 359] width 69 height 15
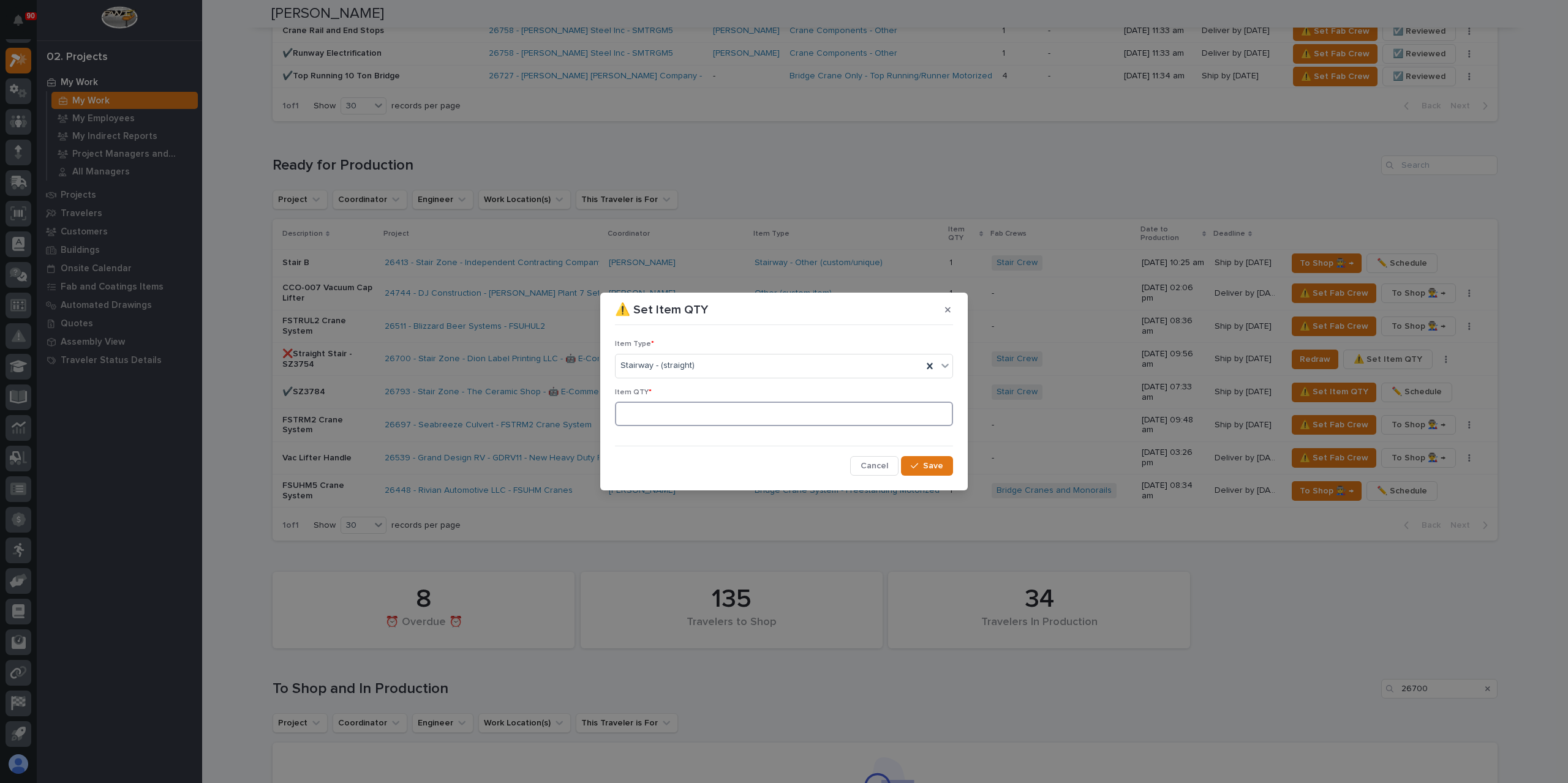
click at [689, 410] on input at bounding box center [784, 414] width 338 height 24
type input "1"
click at [927, 469] on span "Save" at bounding box center [933, 465] width 20 height 11
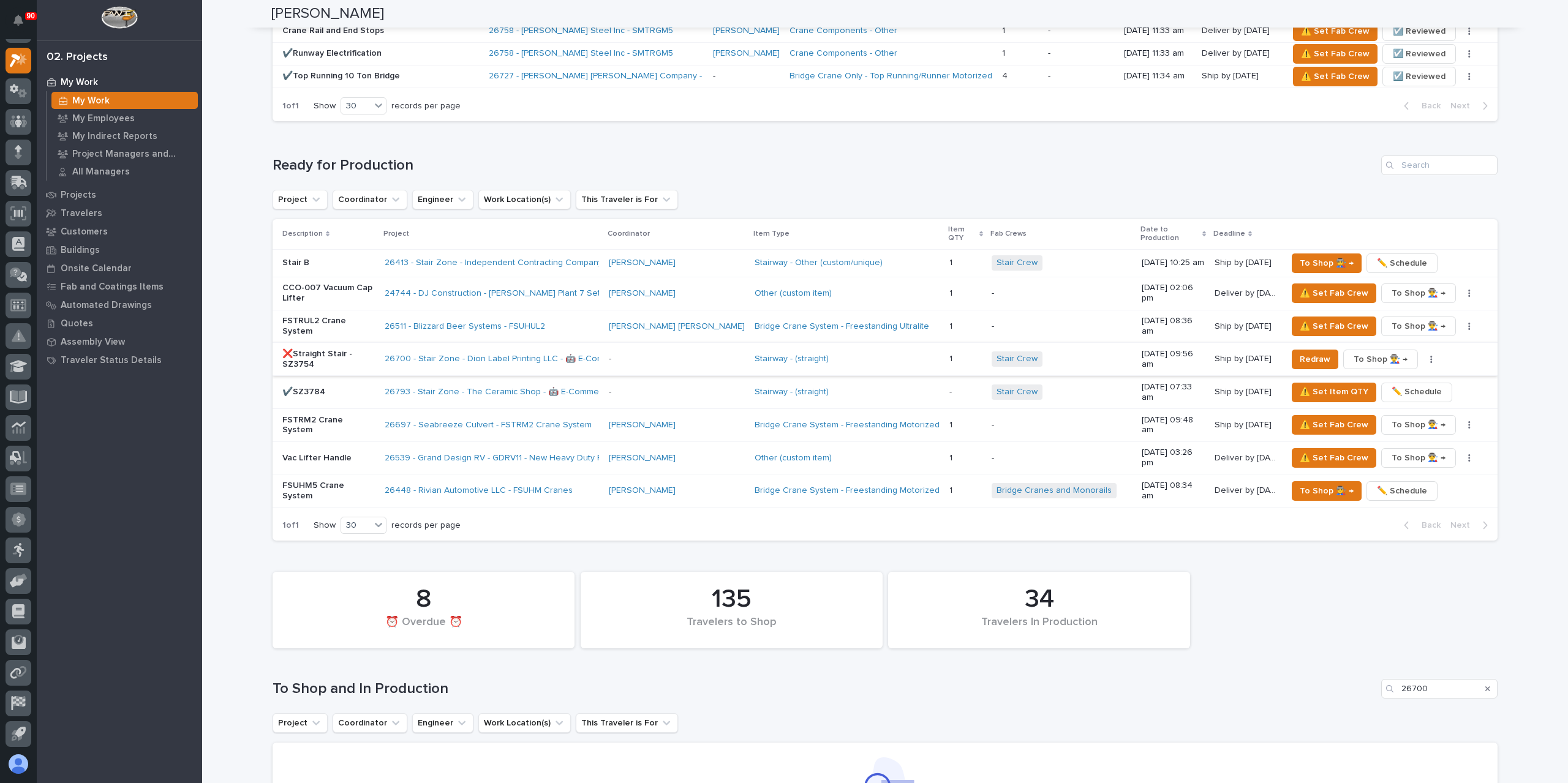
click at [1378, 352] on span "To Shop 👨‍🏭 →" at bounding box center [1380, 359] width 54 height 15
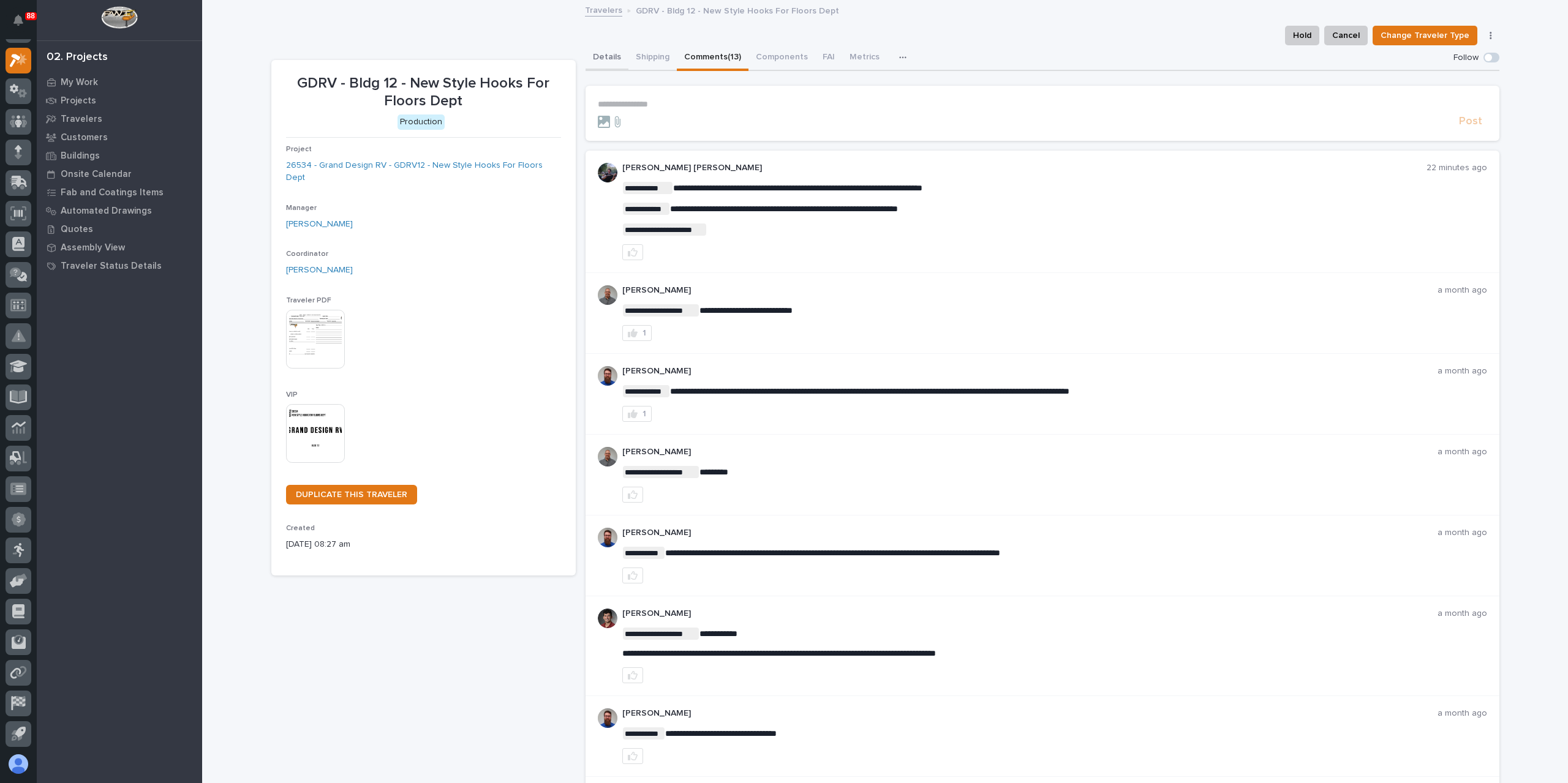
click at [594, 50] on button "Details" at bounding box center [607, 57] width 42 height 25
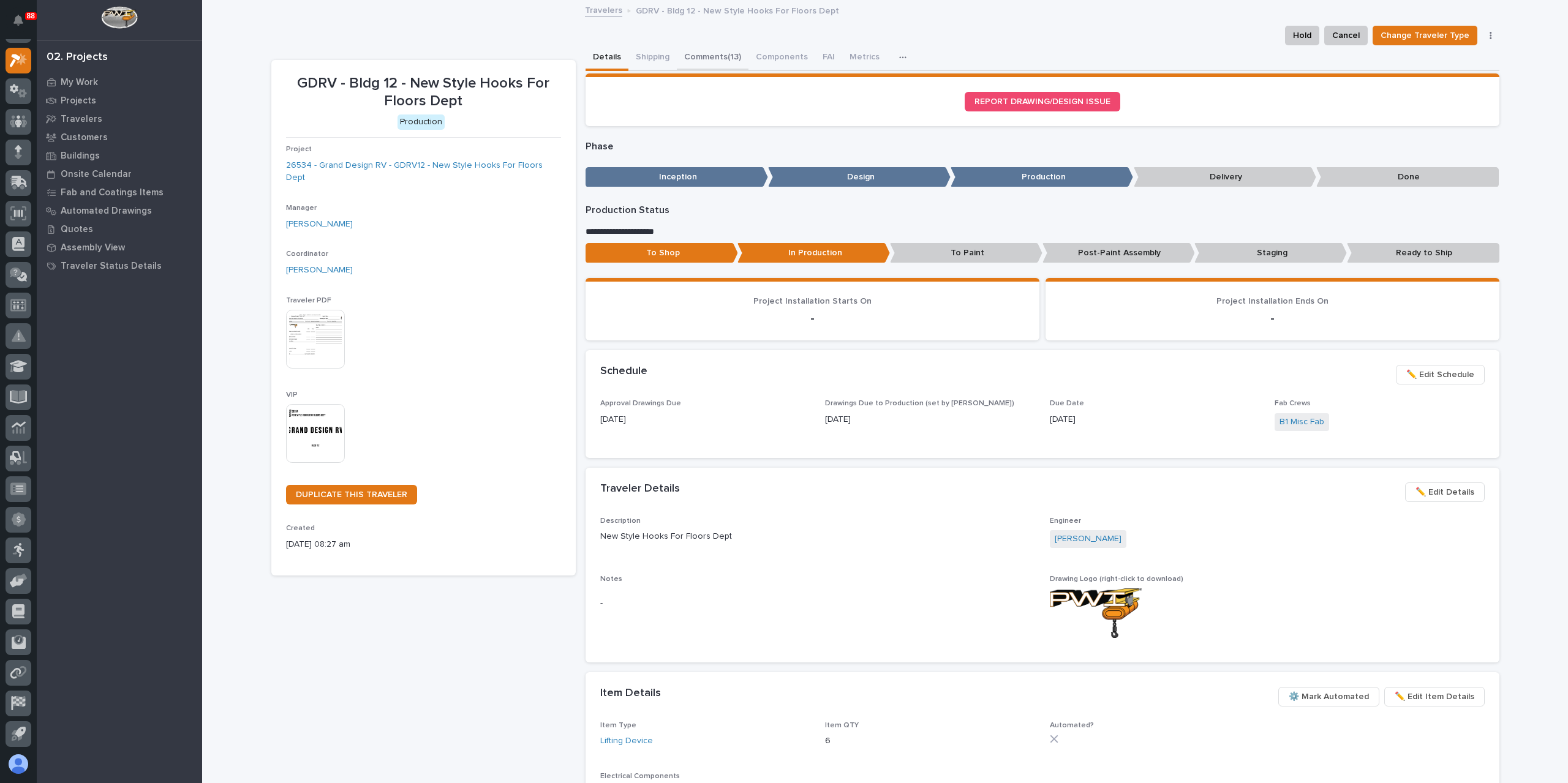
click at [698, 59] on button "Comments (13)" at bounding box center [713, 57] width 72 height 25
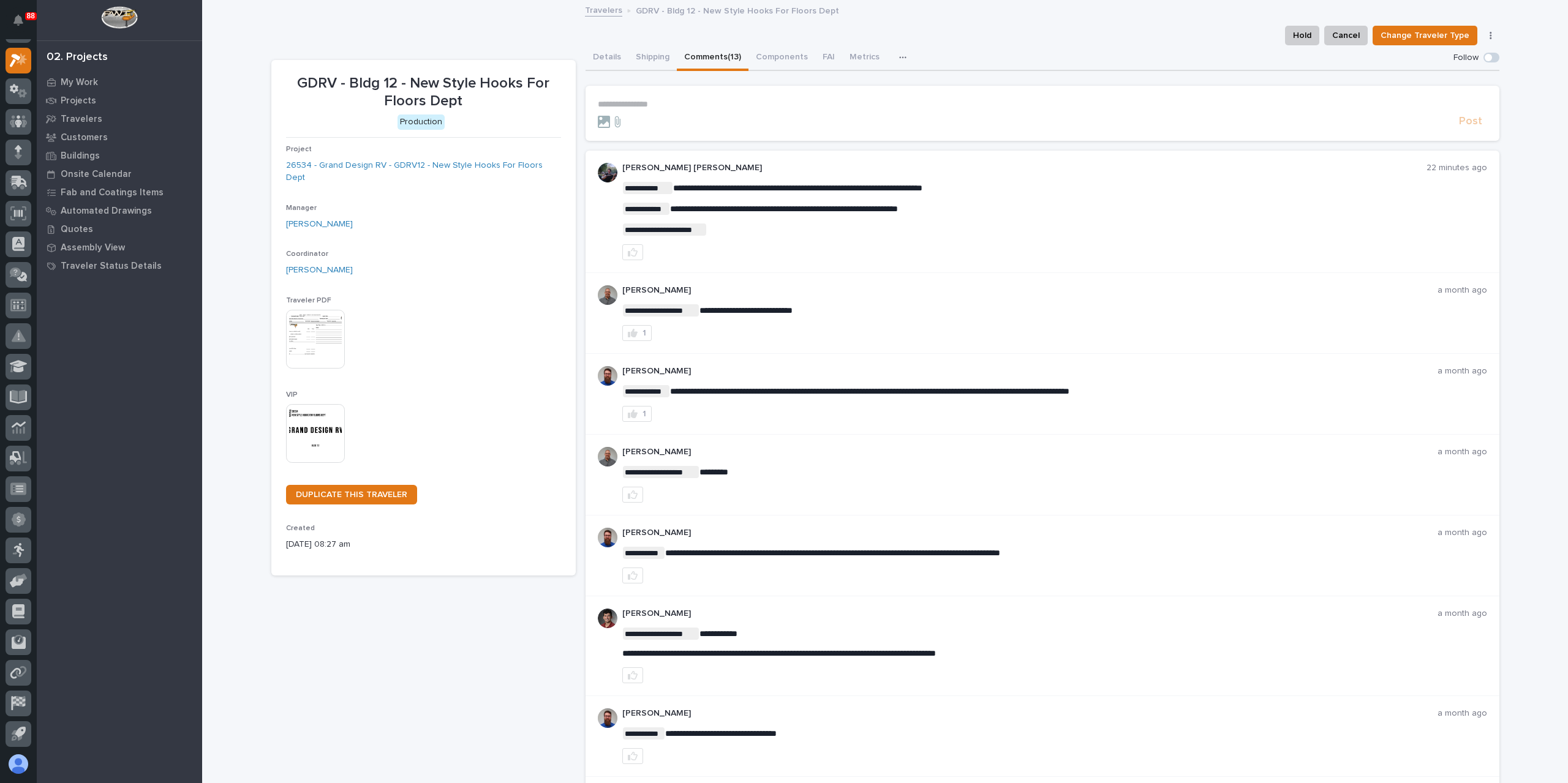
click at [659, 102] on p "**********" at bounding box center [1042, 104] width 889 height 11
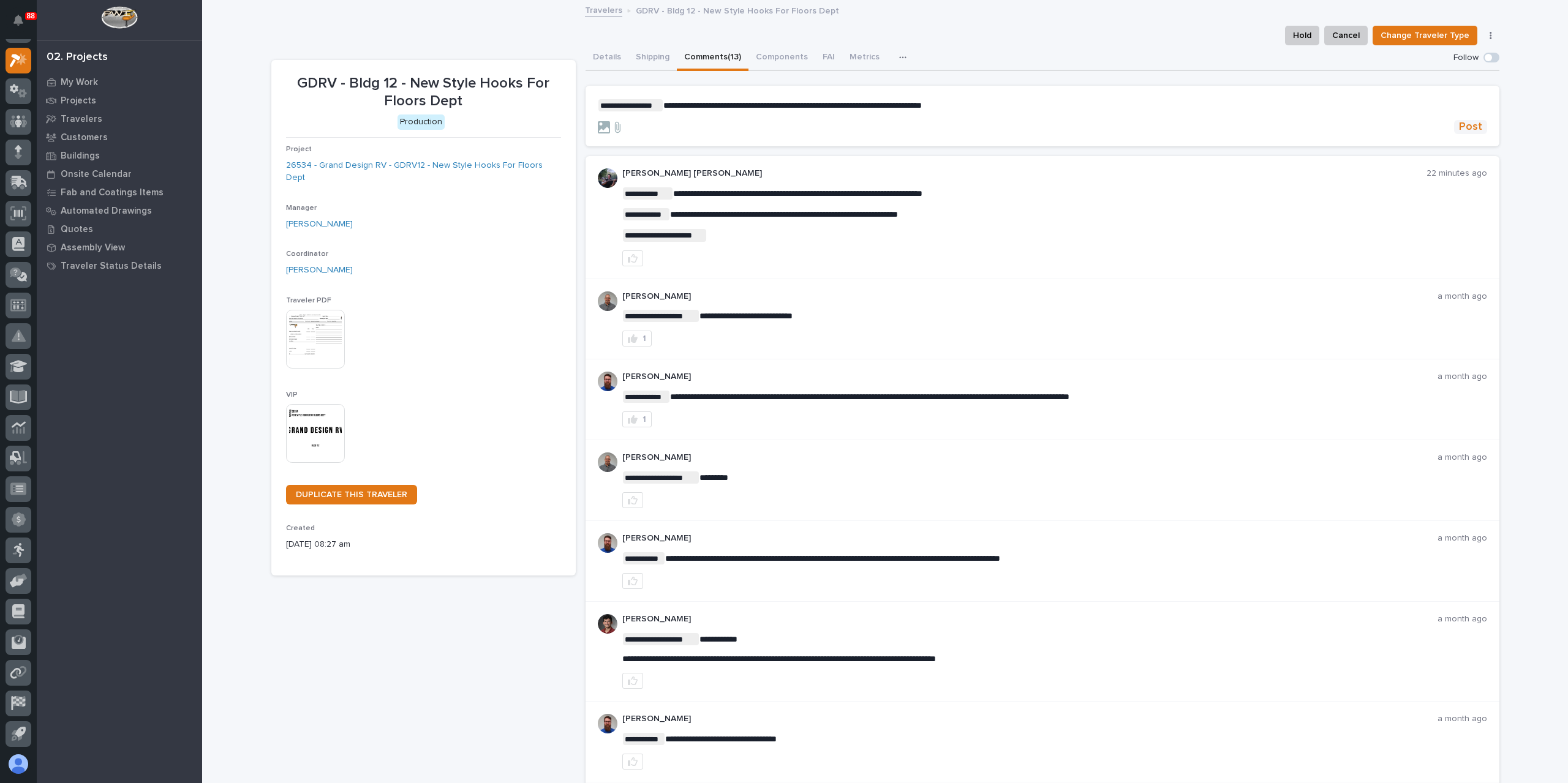
click at [1476, 129] on span "Post" at bounding box center [1470, 127] width 23 height 14
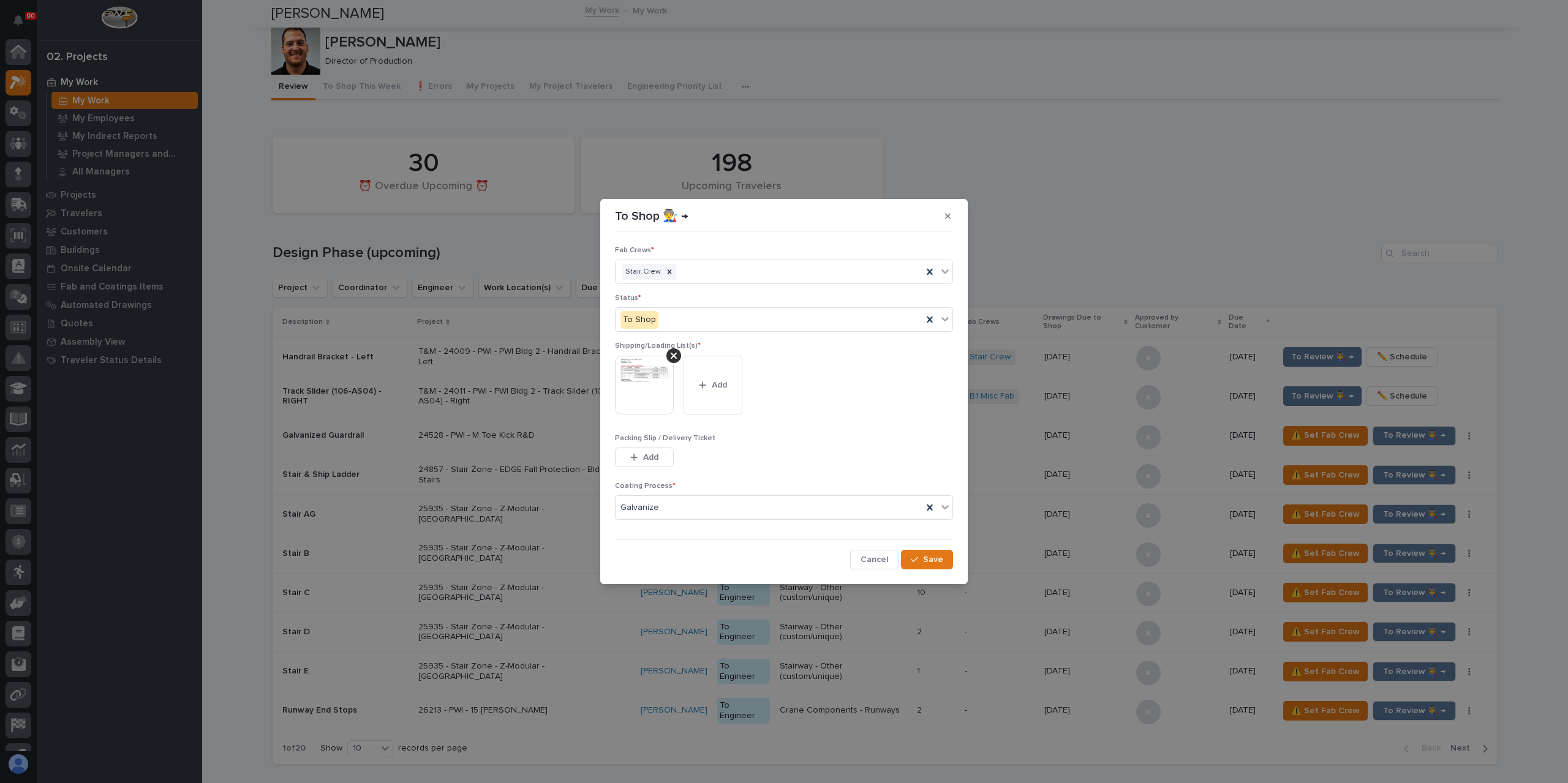
scroll to position [22, 0]
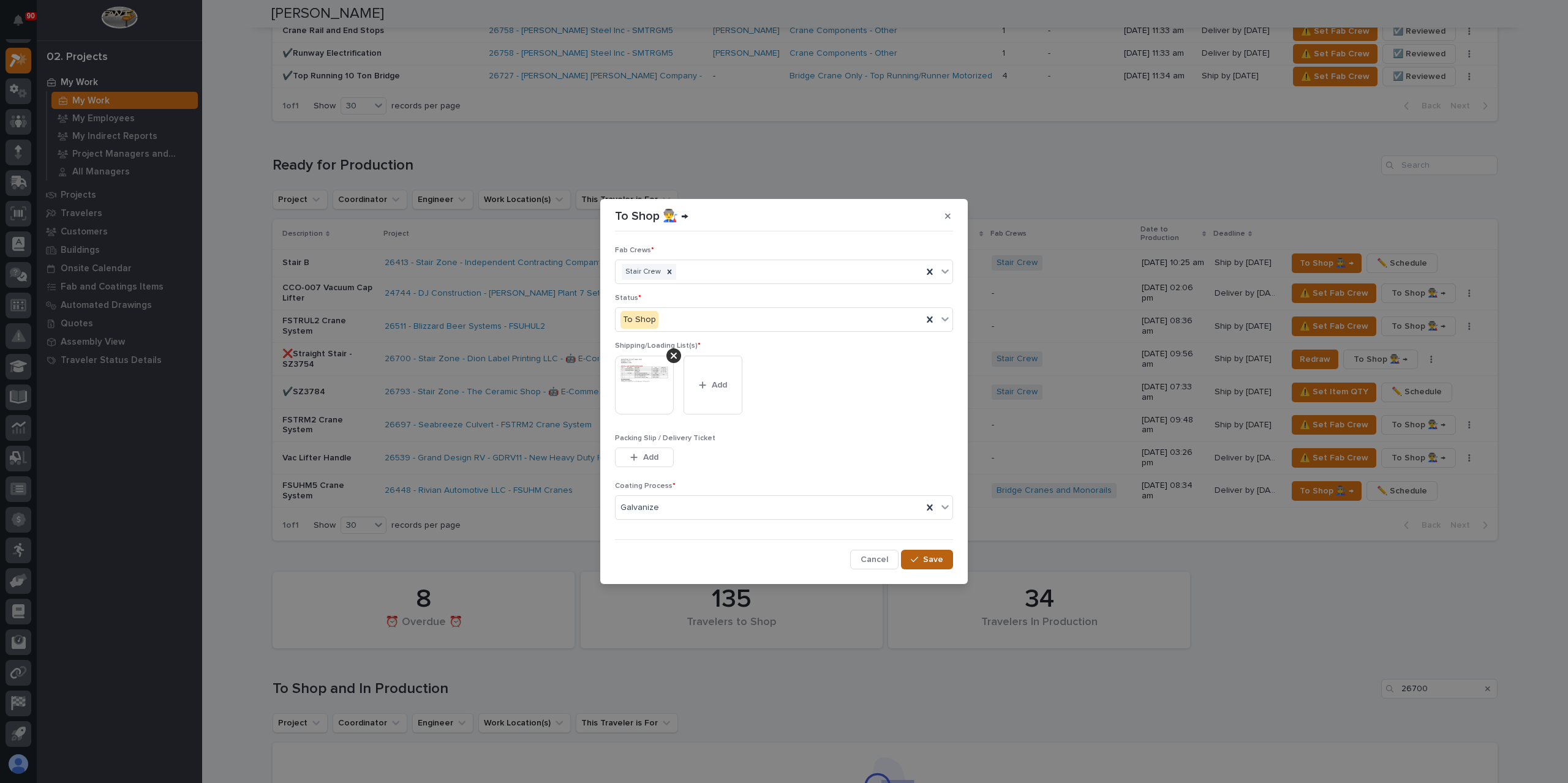
click at [932, 558] on span "Save" at bounding box center [933, 559] width 20 height 11
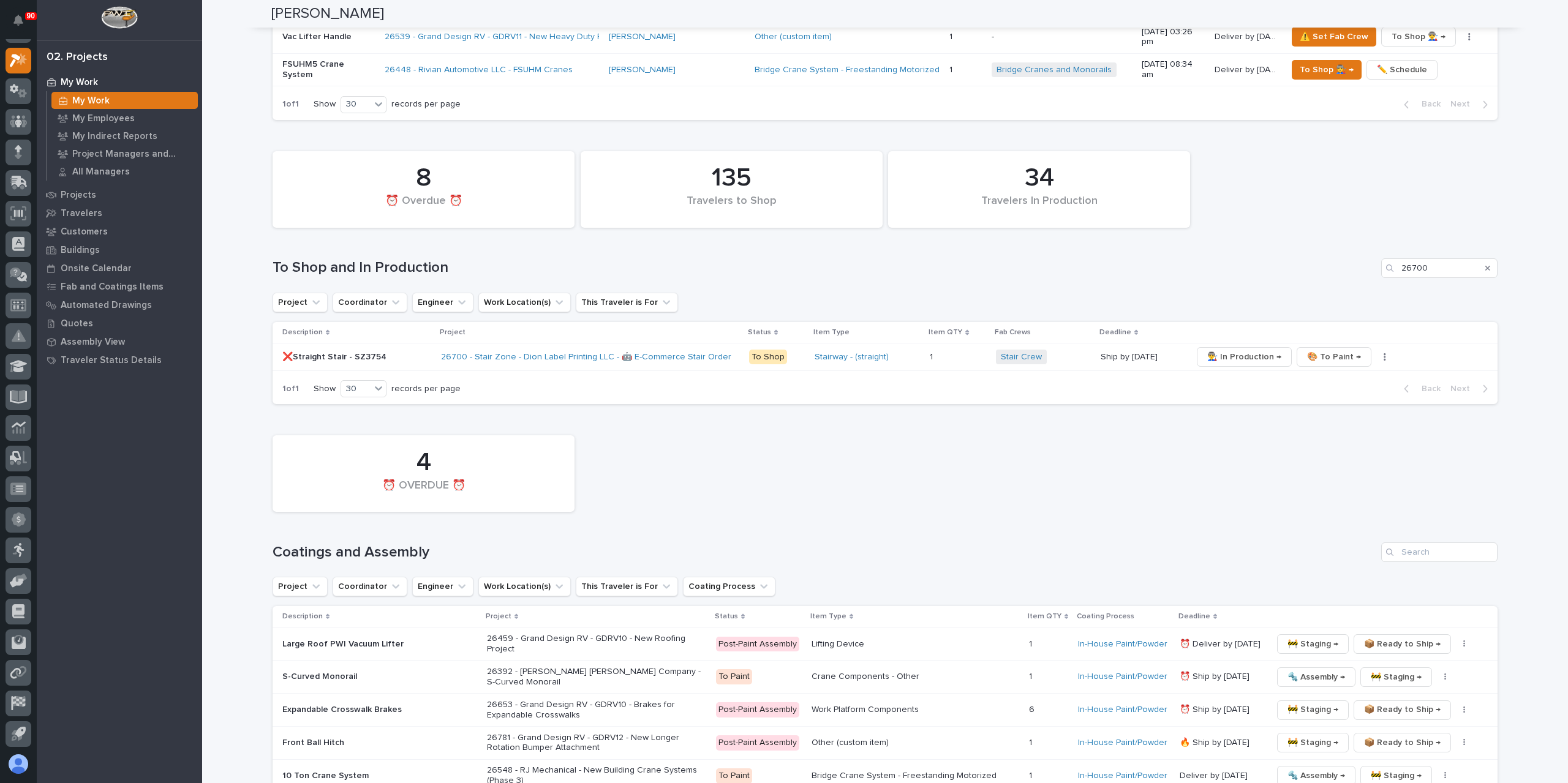
scroll to position [1881, 0]
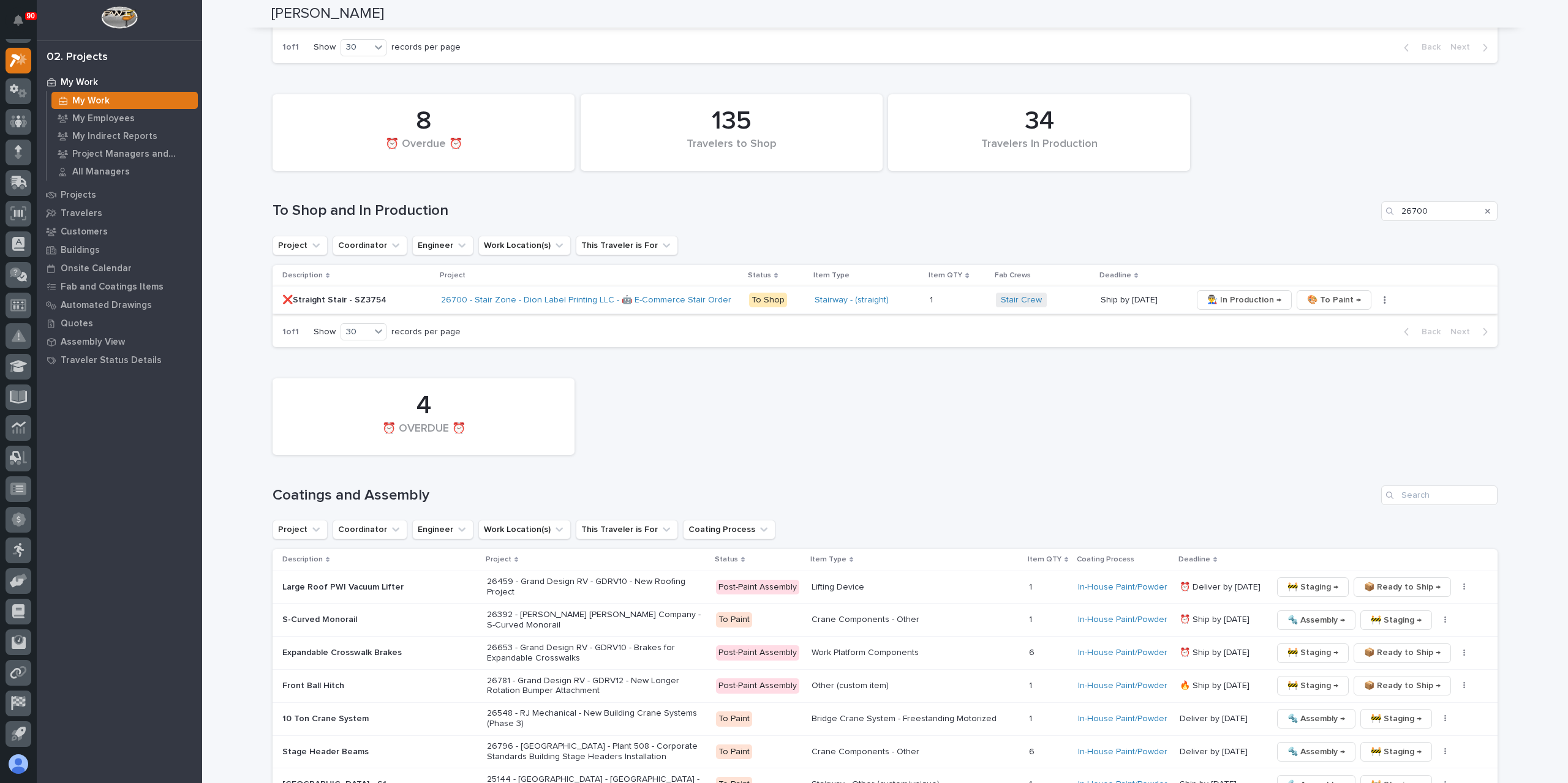
click at [1259, 292] on span "👨‍🏭 In Production →" at bounding box center [1244, 300] width 74 height 15
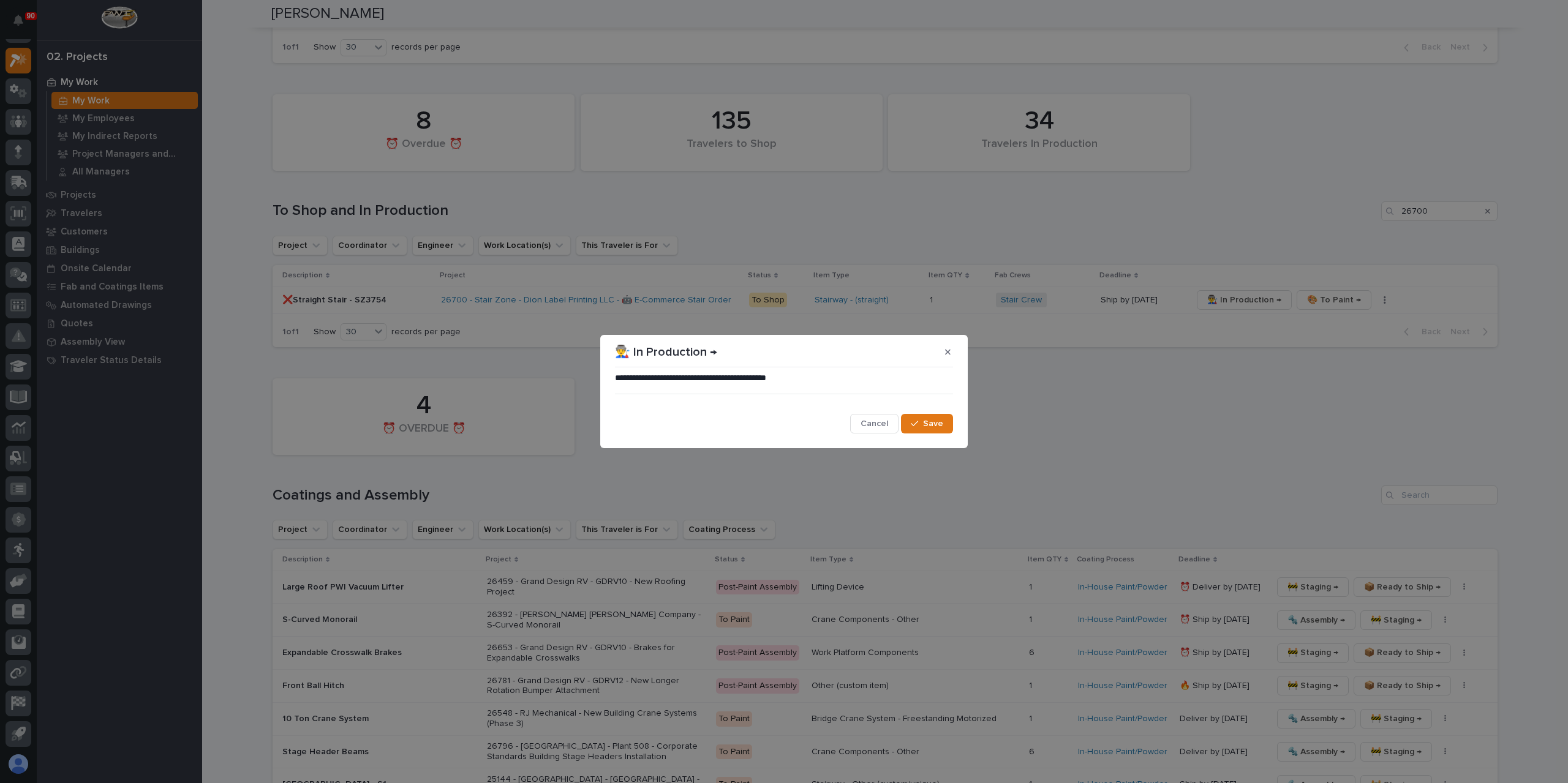
click at [946, 412] on div "**********" at bounding box center [784, 403] width 338 height 62
click at [942, 417] on button "Save" at bounding box center [927, 424] width 52 height 20
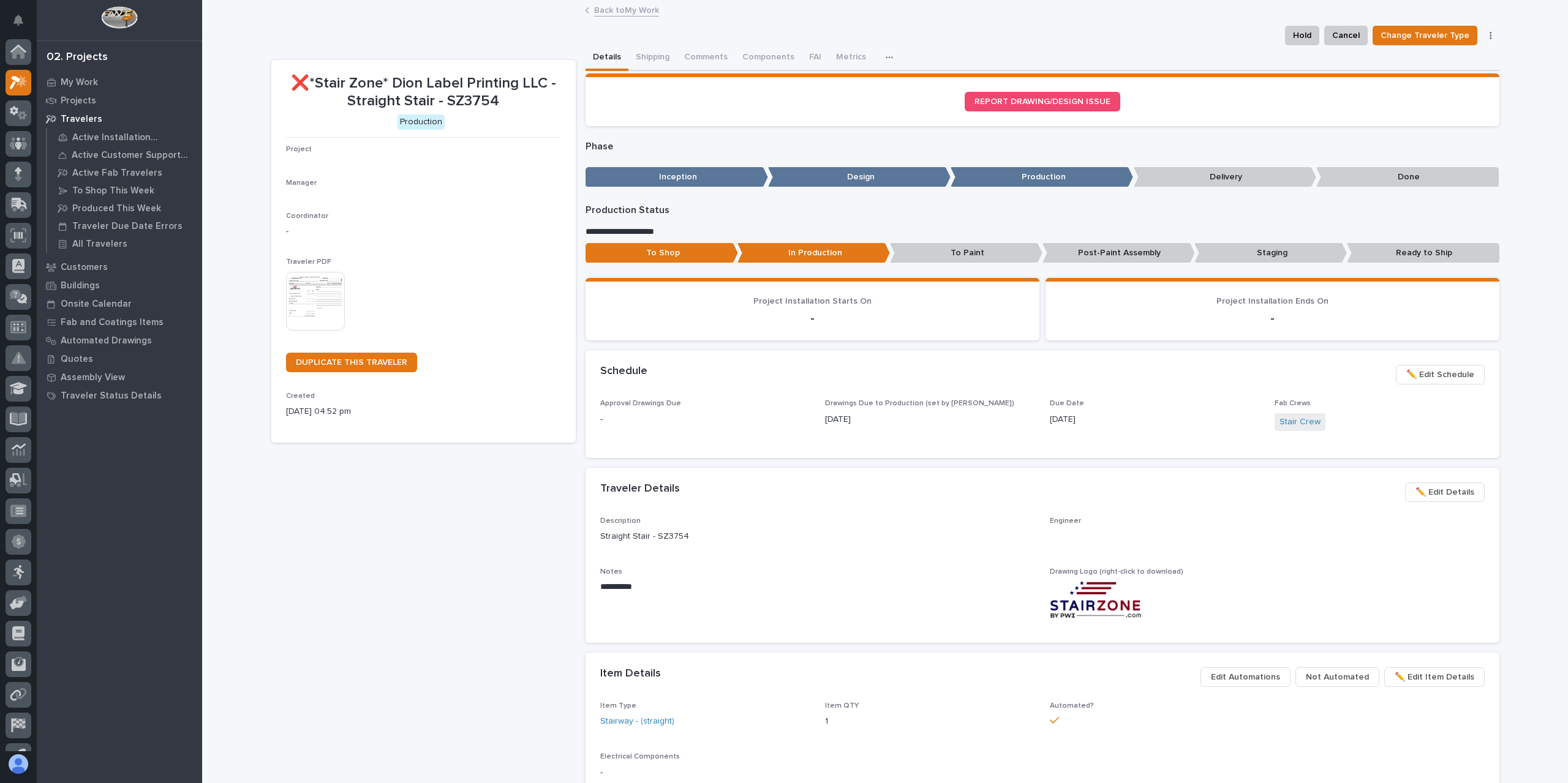
scroll to position [22, 0]
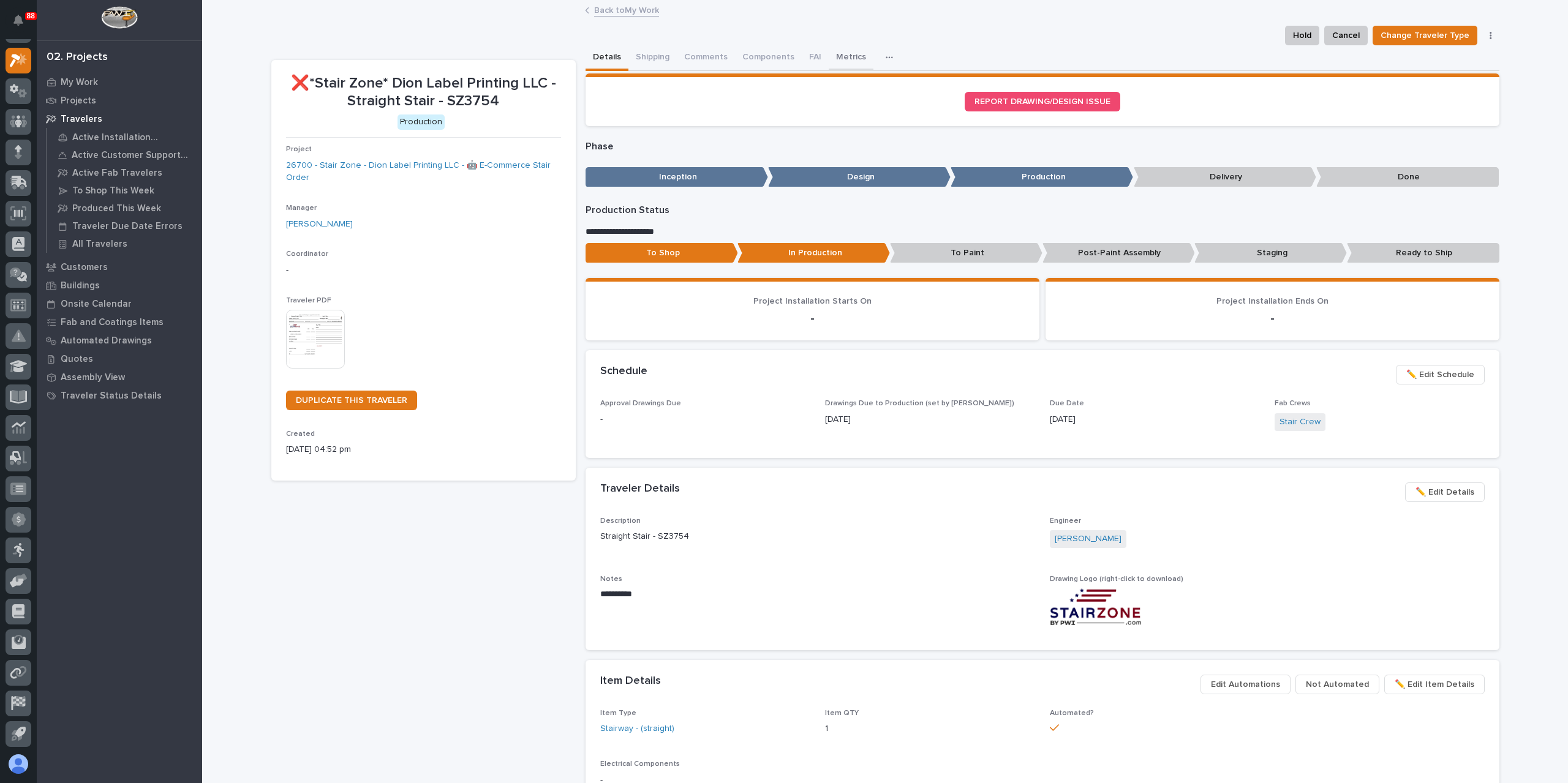
click at [837, 63] on button "Metrics" at bounding box center [851, 57] width 45 height 25
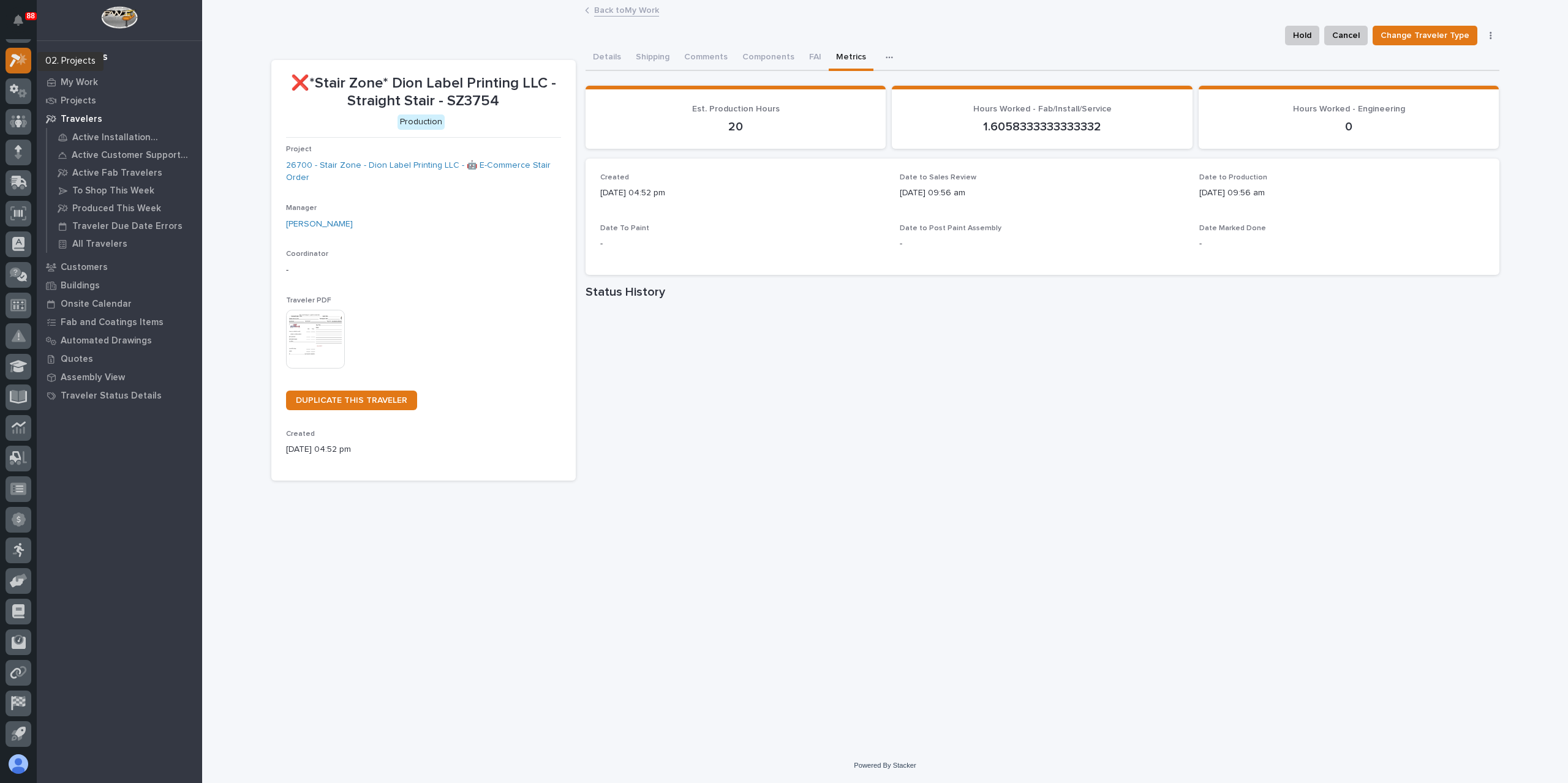
click at [20, 65] on icon at bounding box center [21, 59] width 11 height 12
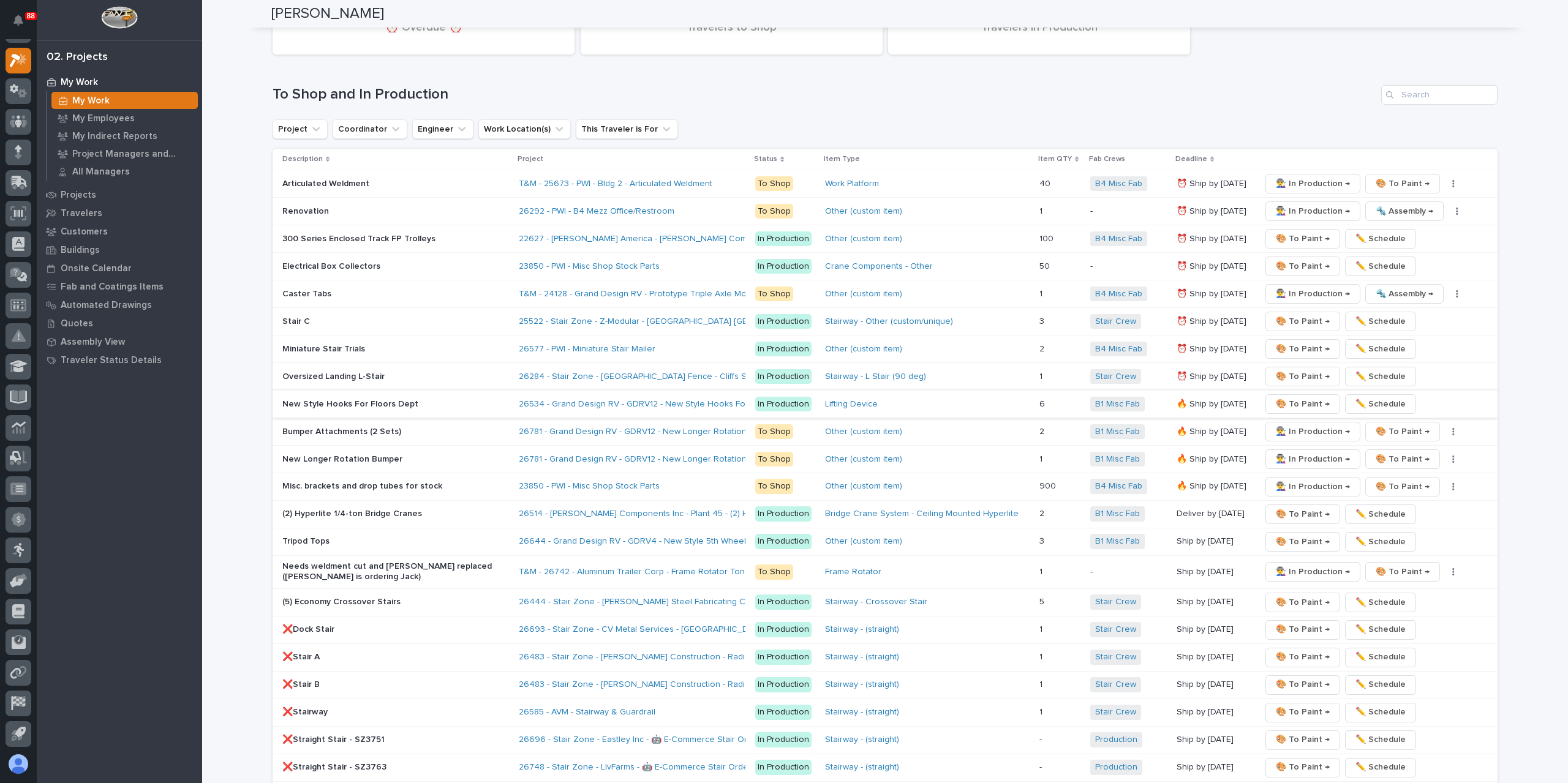
scroll to position [2021, 0]
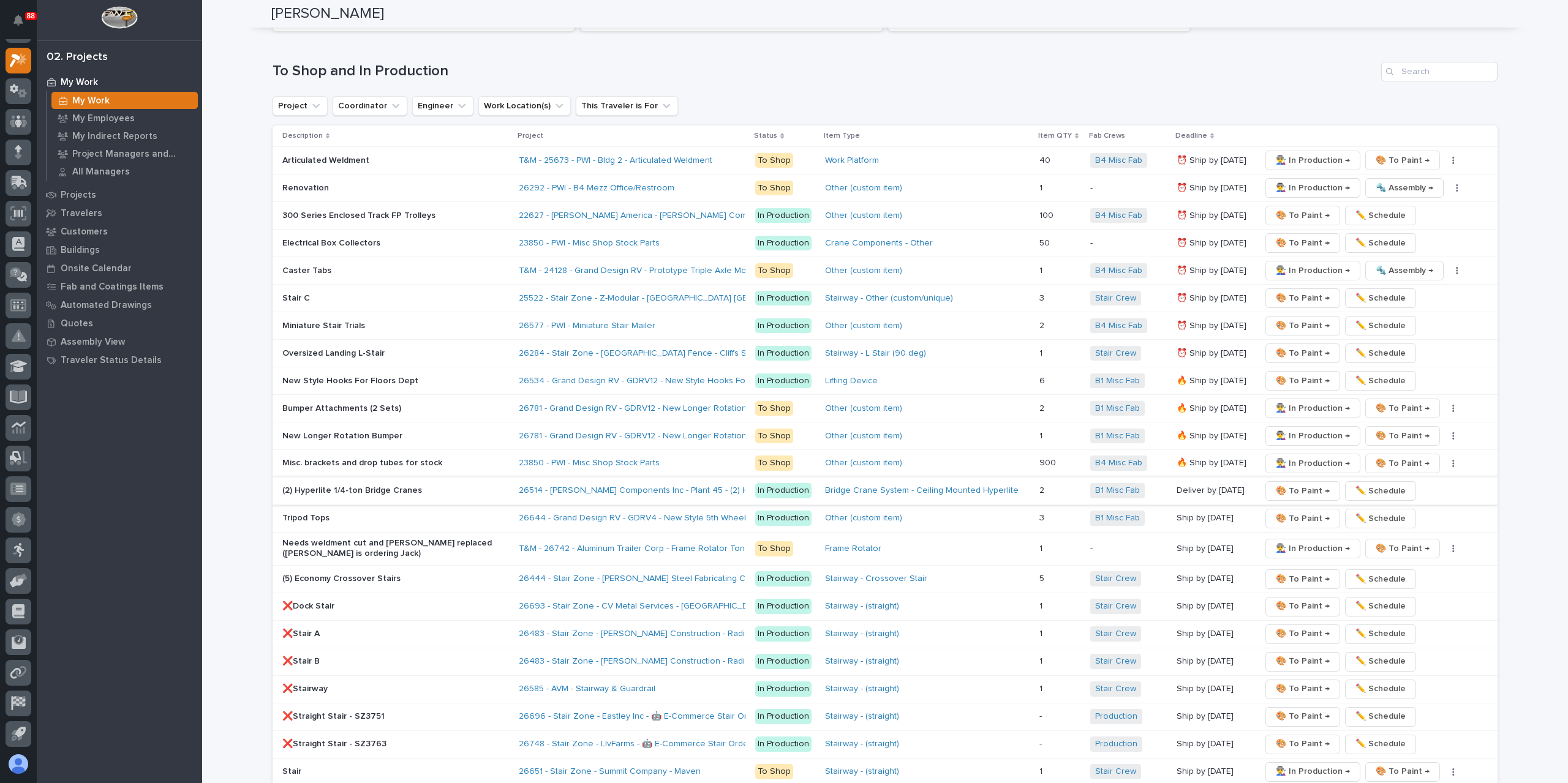
click at [1290, 483] on span "🎨 To Paint →" at bounding box center [1303, 491] width 54 height 15
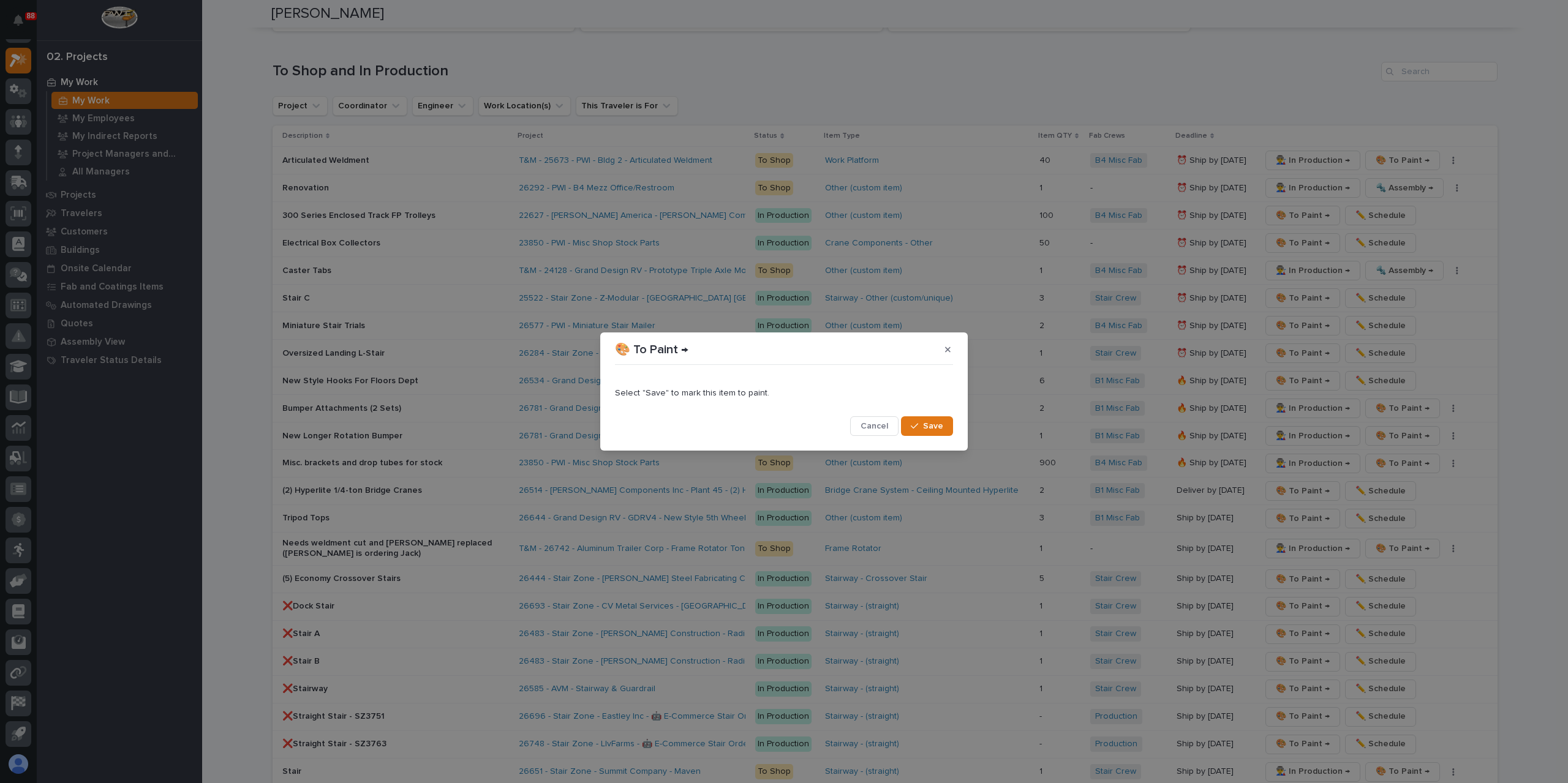
click at [929, 421] on span "Save" at bounding box center [933, 425] width 20 height 11
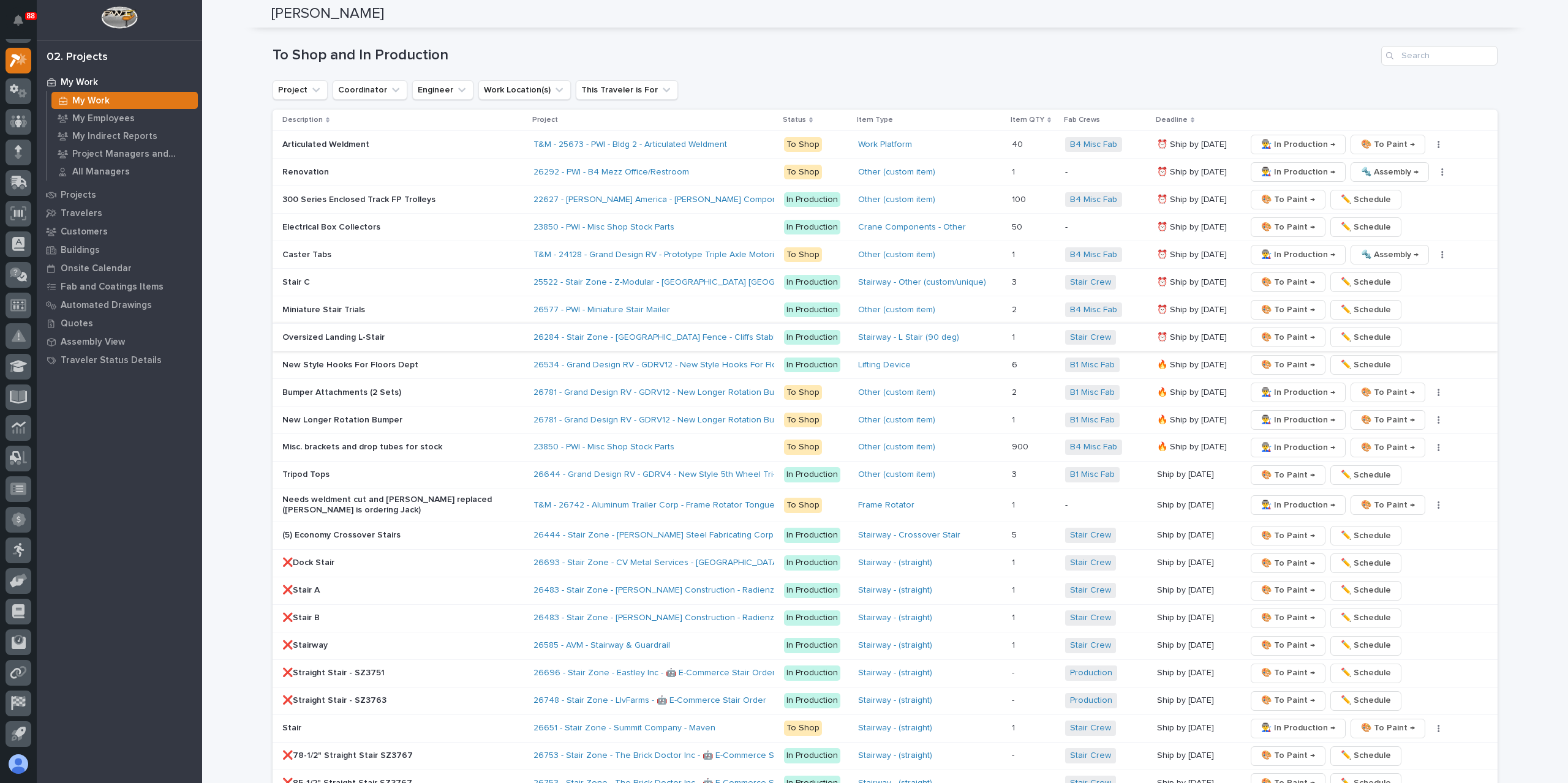
scroll to position [1791, 0]
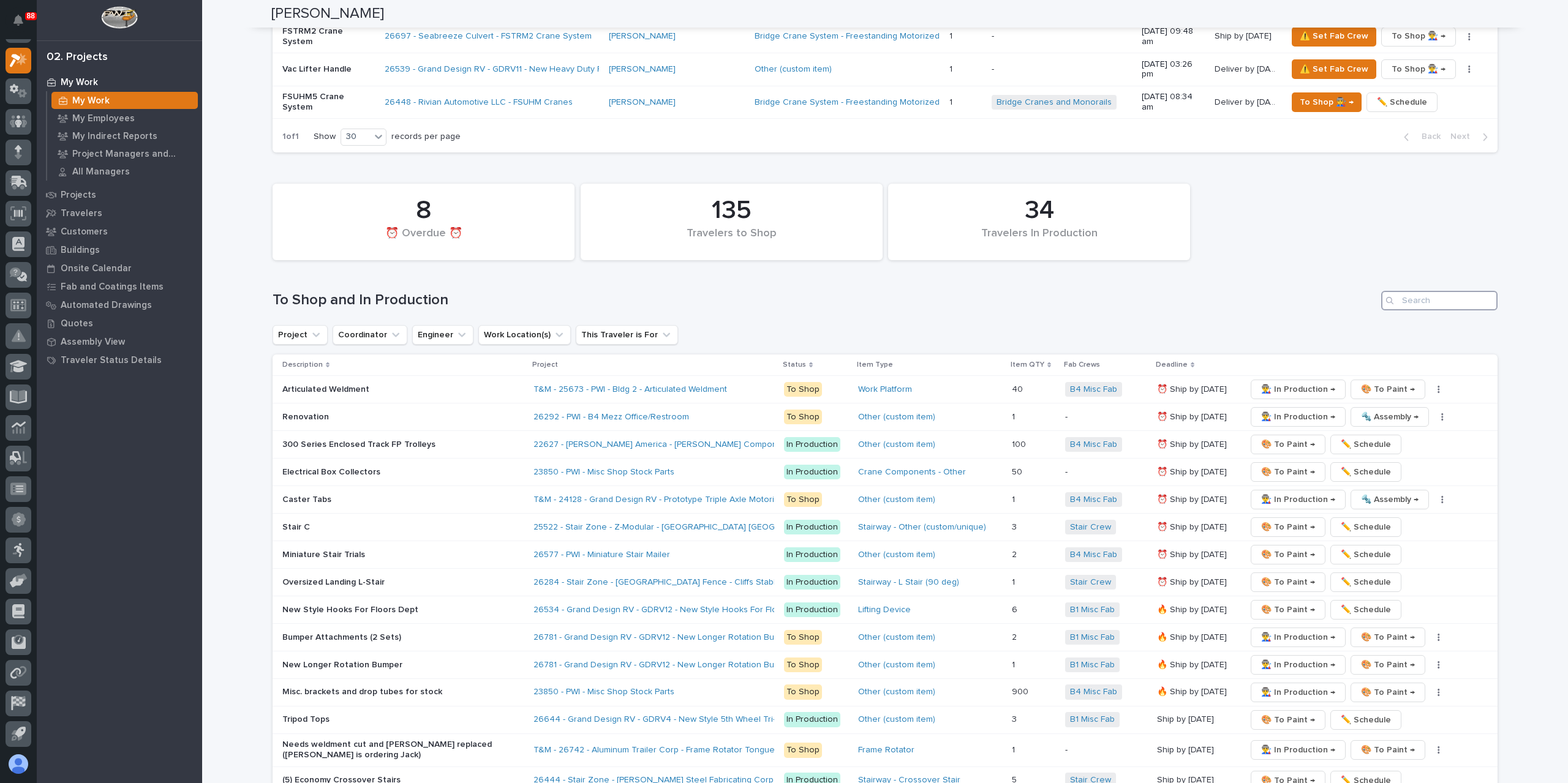
click at [1405, 291] on input "Search" at bounding box center [1439, 300] width 116 height 20
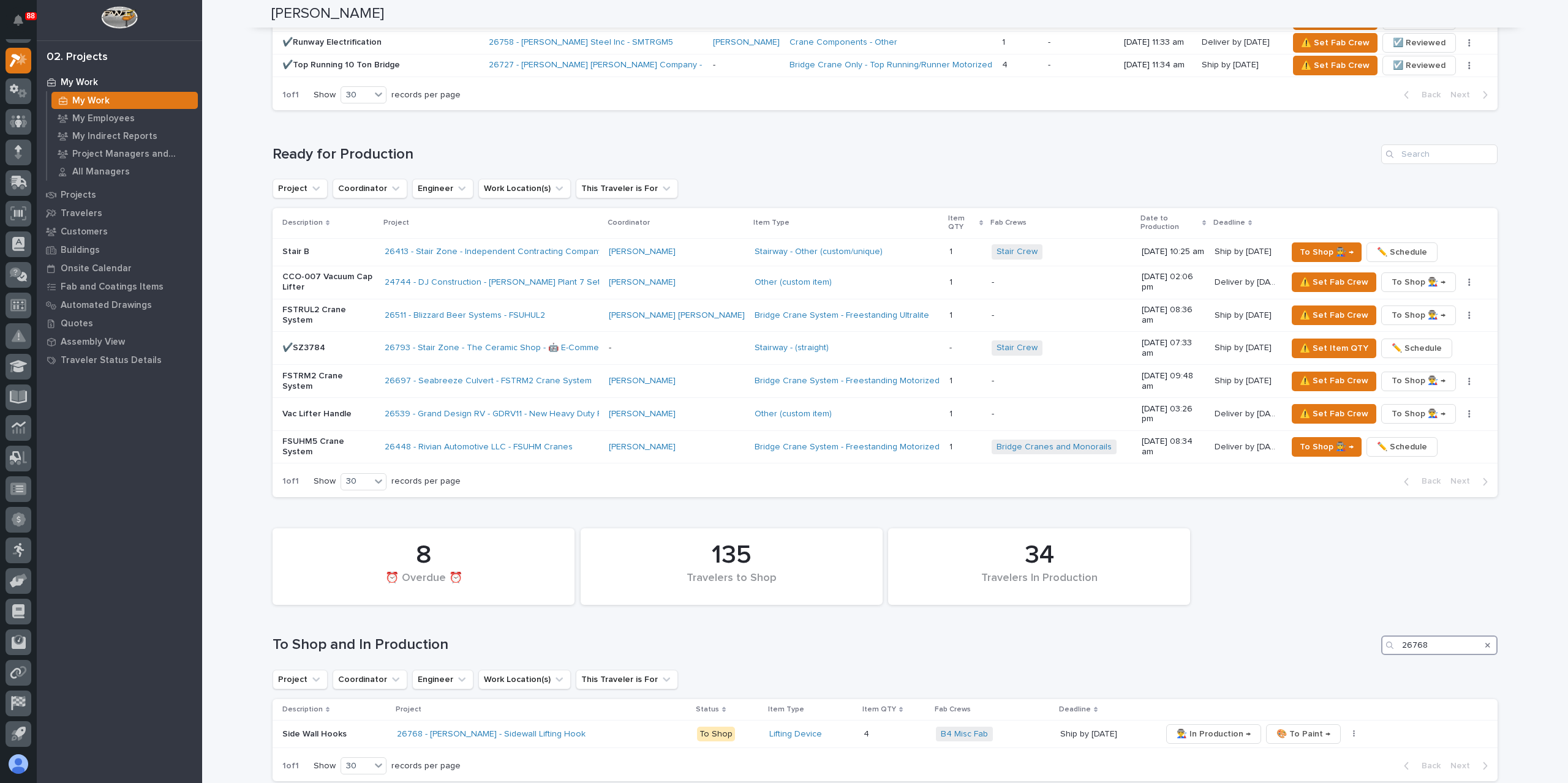
scroll to position [1637, 0]
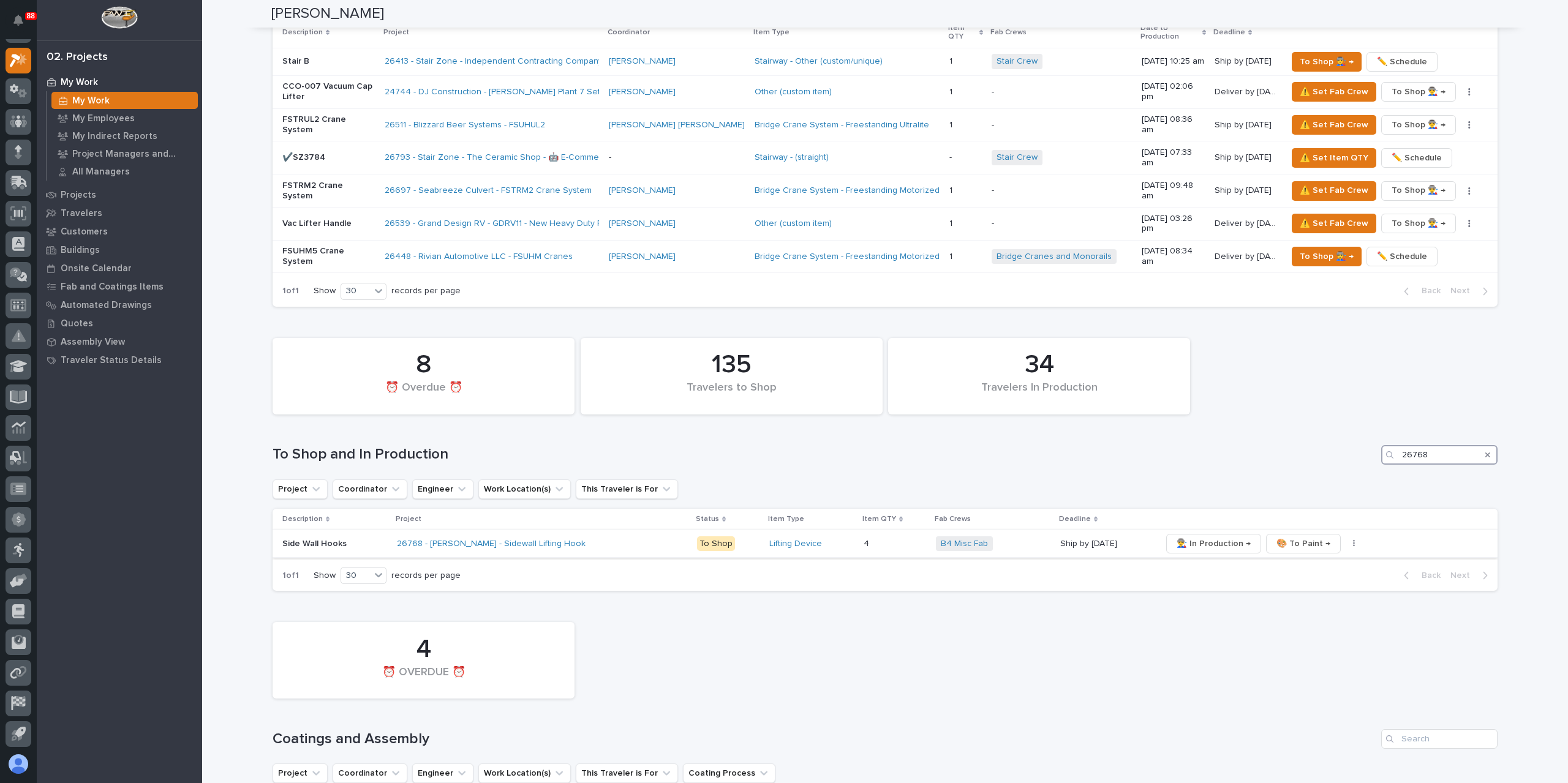
type input "26768"
click at [1177, 536] on span "👨‍🏭 In Production →" at bounding box center [1214, 544] width 74 height 15
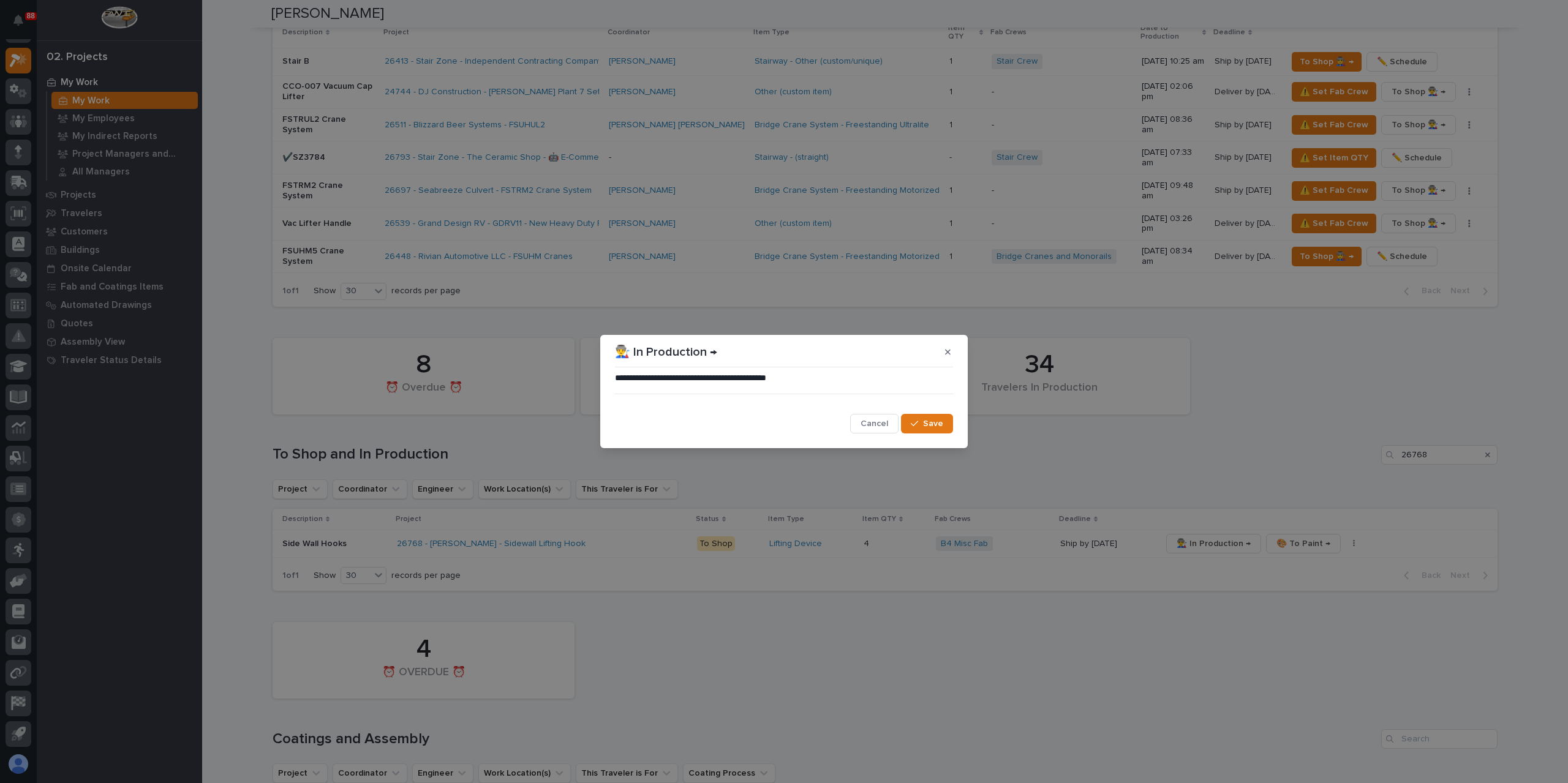
click at [924, 419] on span "Save" at bounding box center [933, 423] width 20 height 11
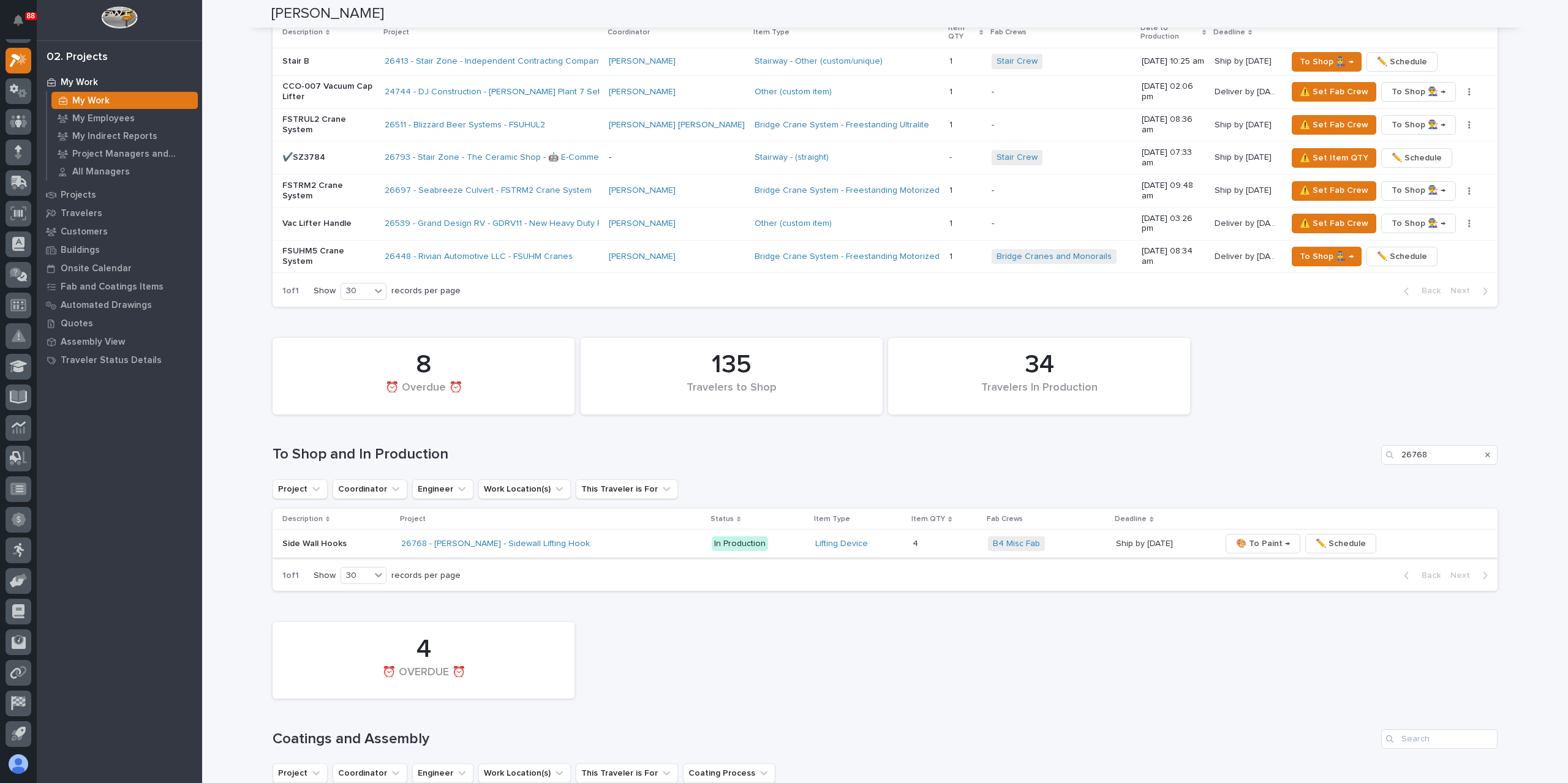
click at [1255, 536] on span "🎨 To Paint →" at bounding box center [1263, 544] width 54 height 15
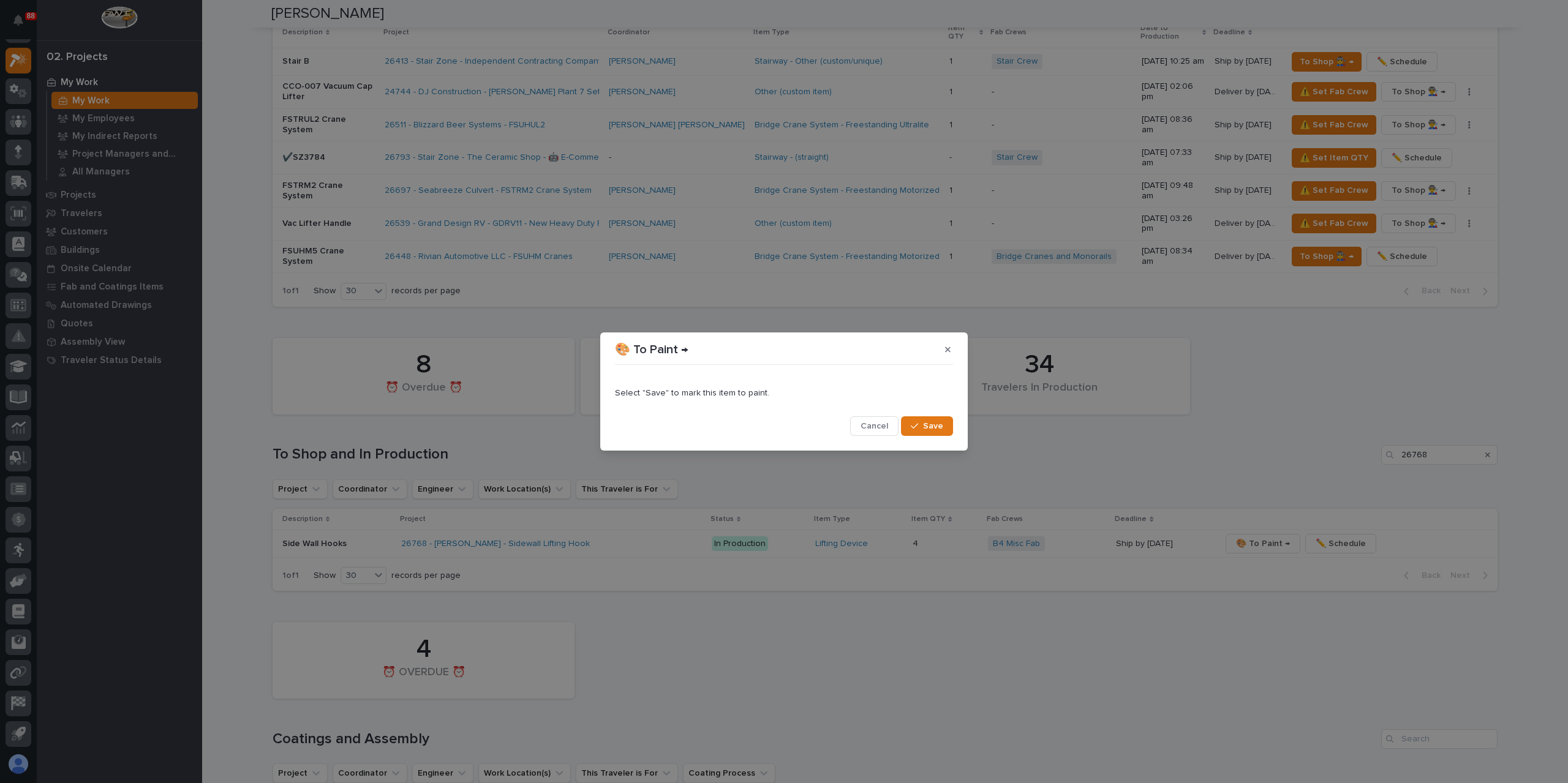
click at [942, 424] on span "Save" at bounding box center [933, 425] width 20 height 11
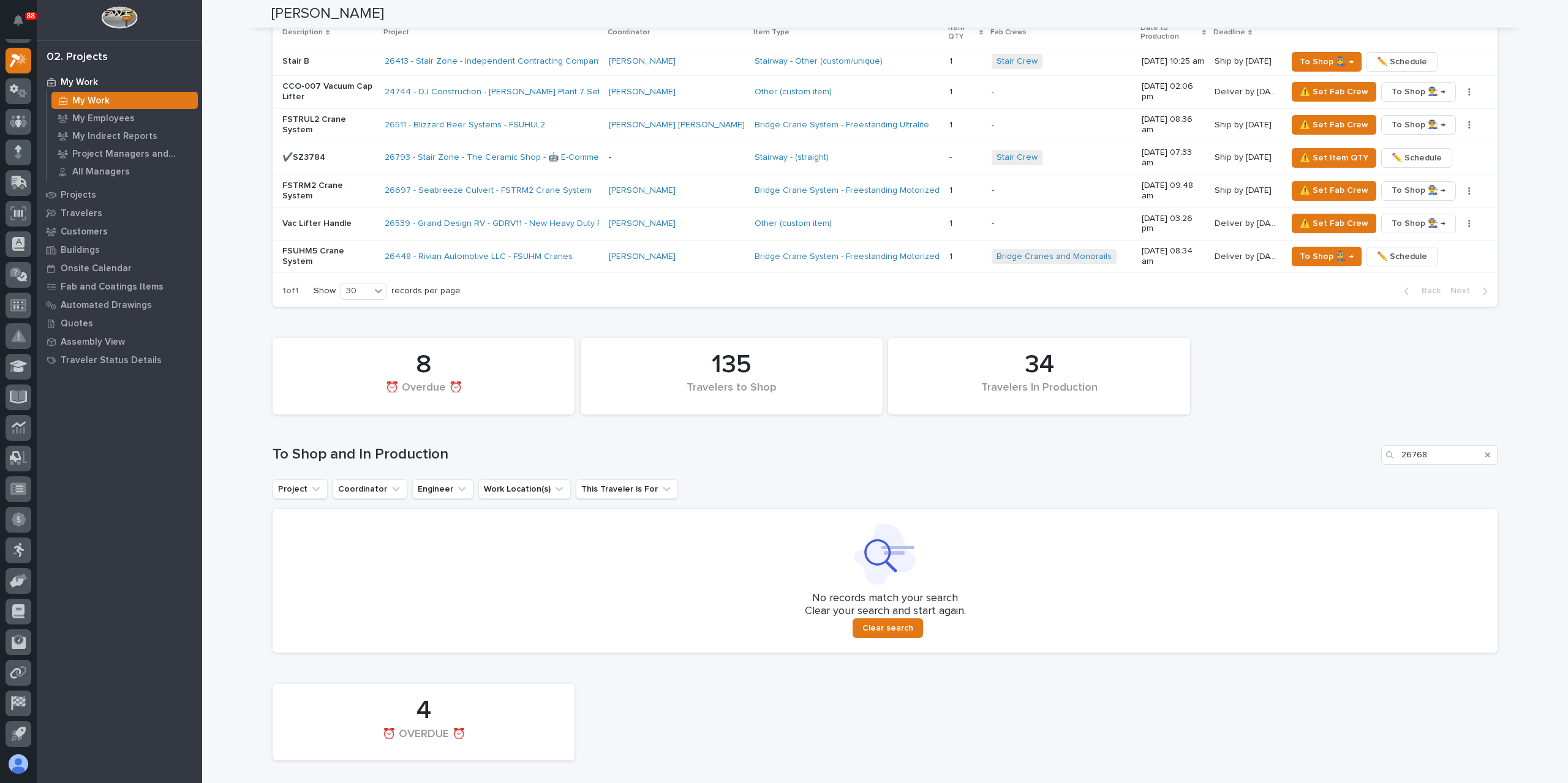
scroll to position [1669, 0]
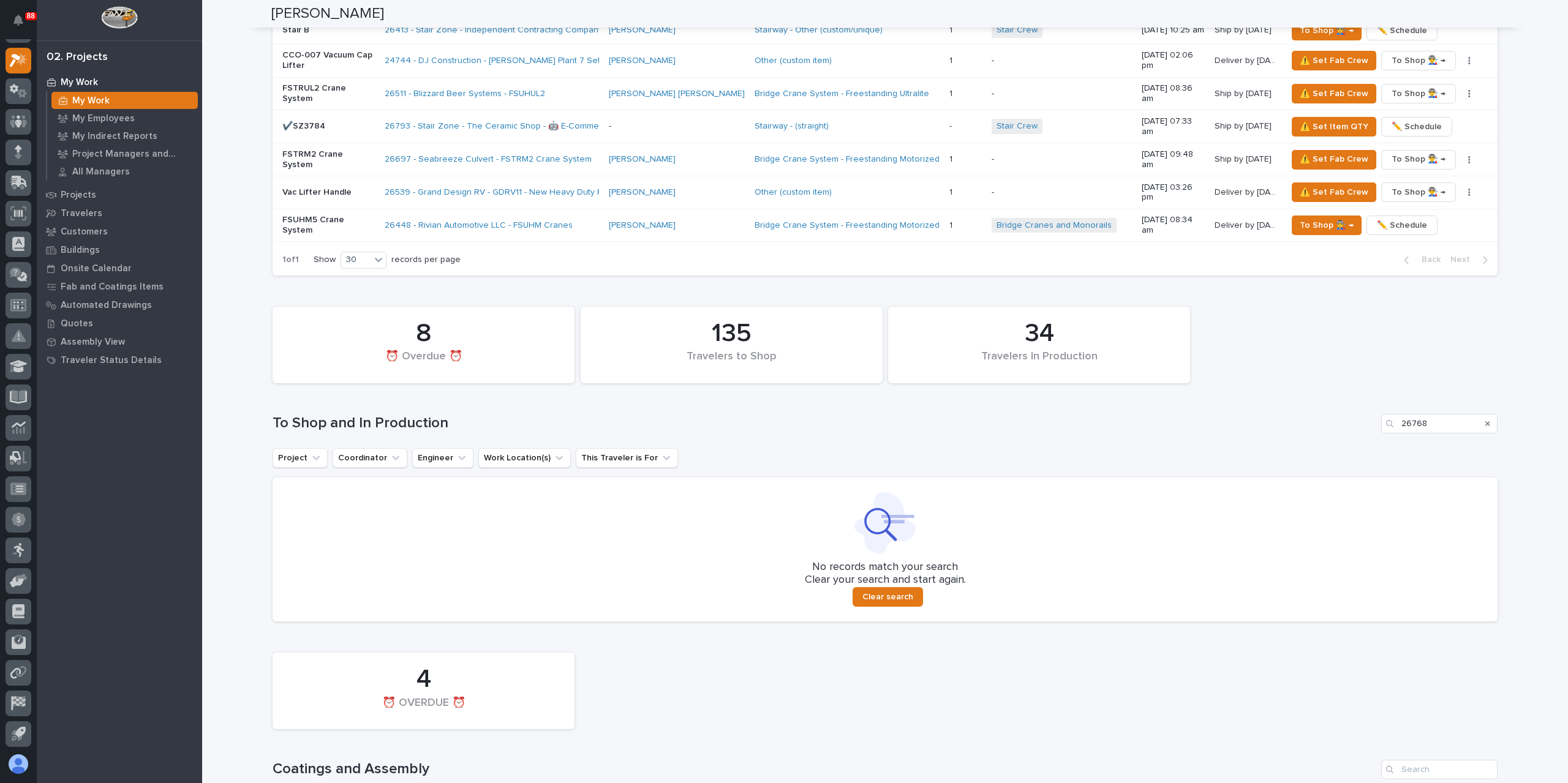
click at [1483, 327] on div "34 Travelers In Production 8 ⏰ Overdue ⏰ 135 Travelers to Shop To Shop and In P…" at bounding box center [885, 460] width 1225 height 321
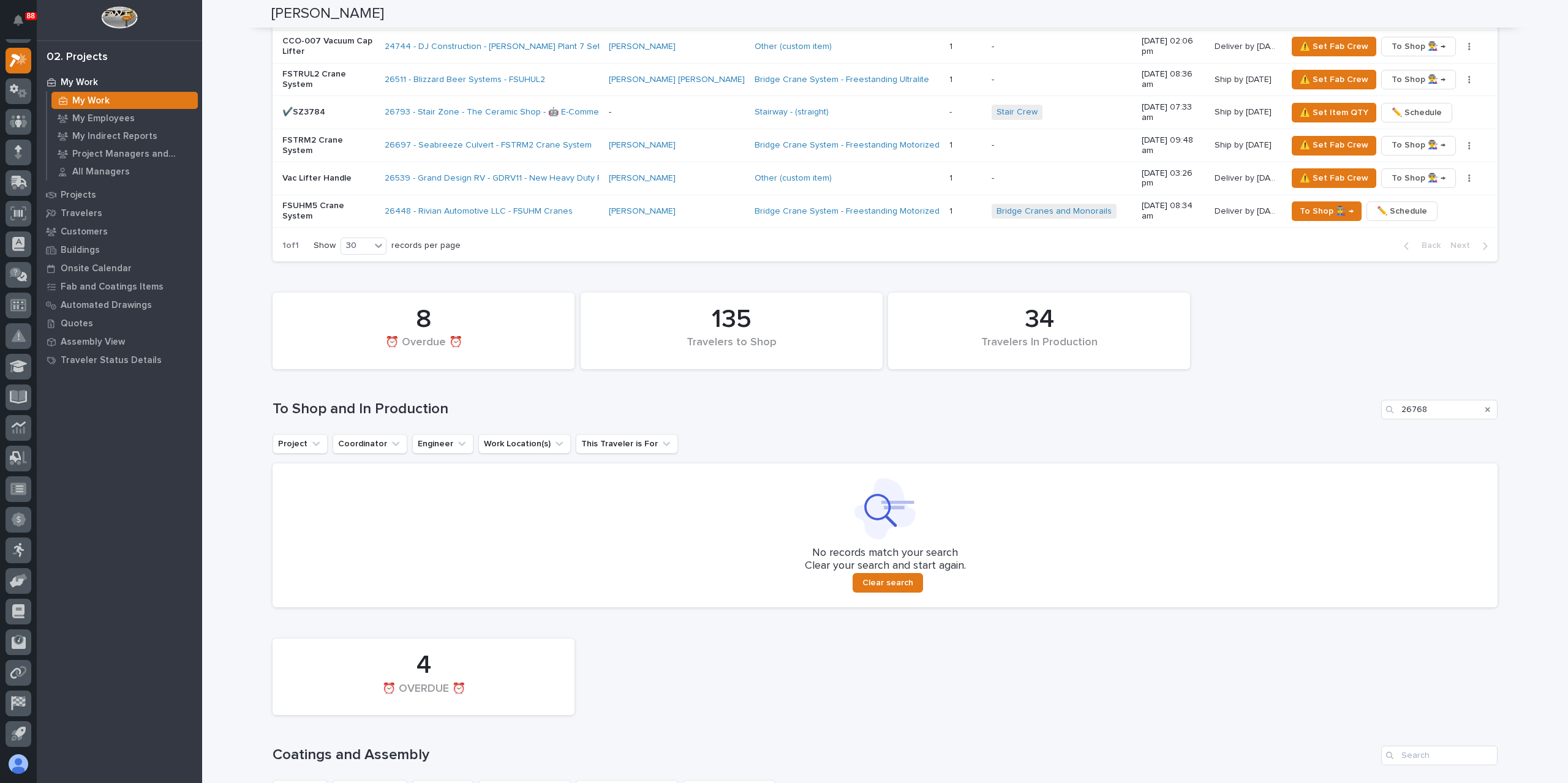
click at [1486, 407] on icon "Search" at bounding box center [1488, 410] width 5 height 5
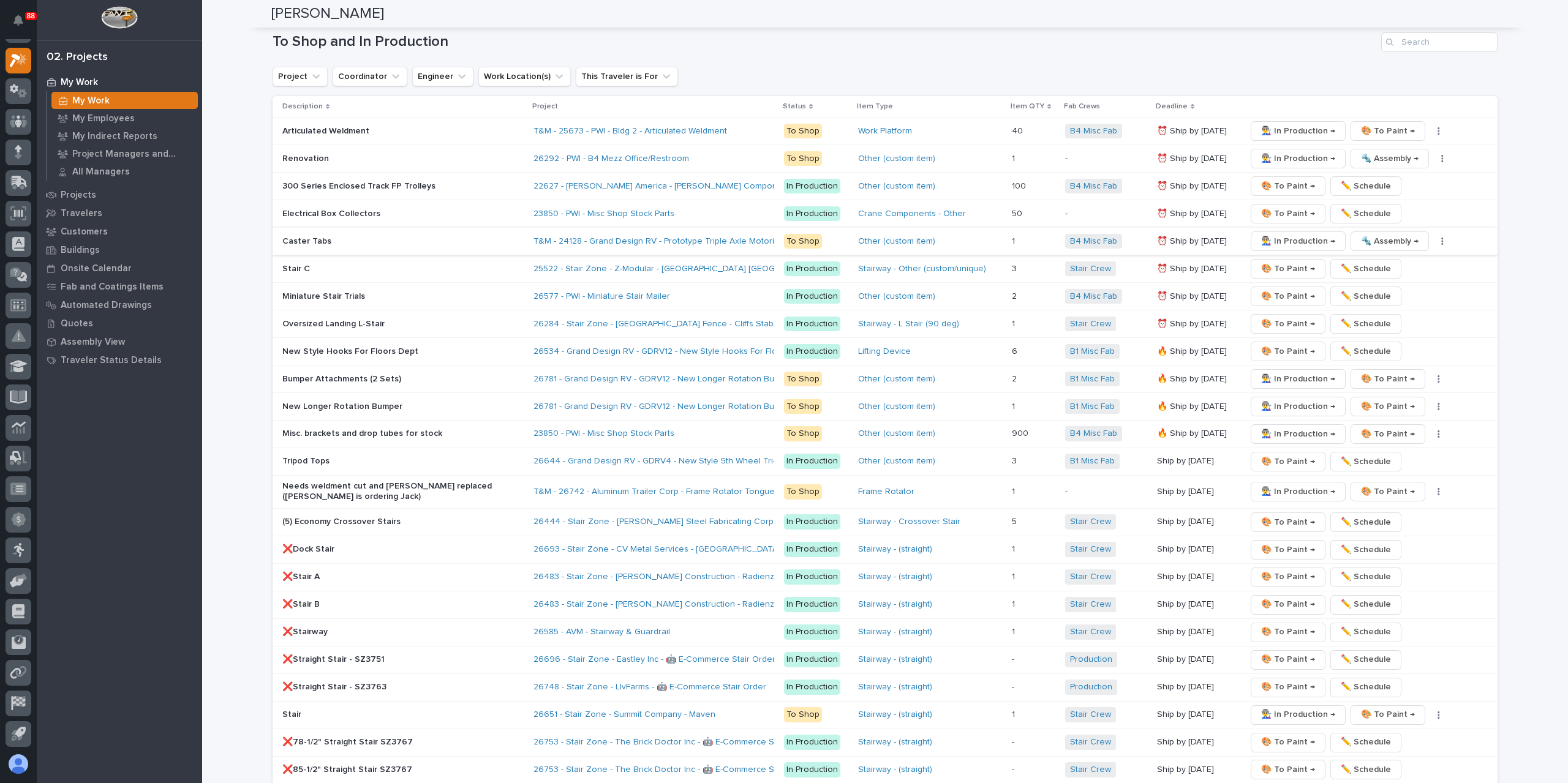
scroll to position [1805, 0]
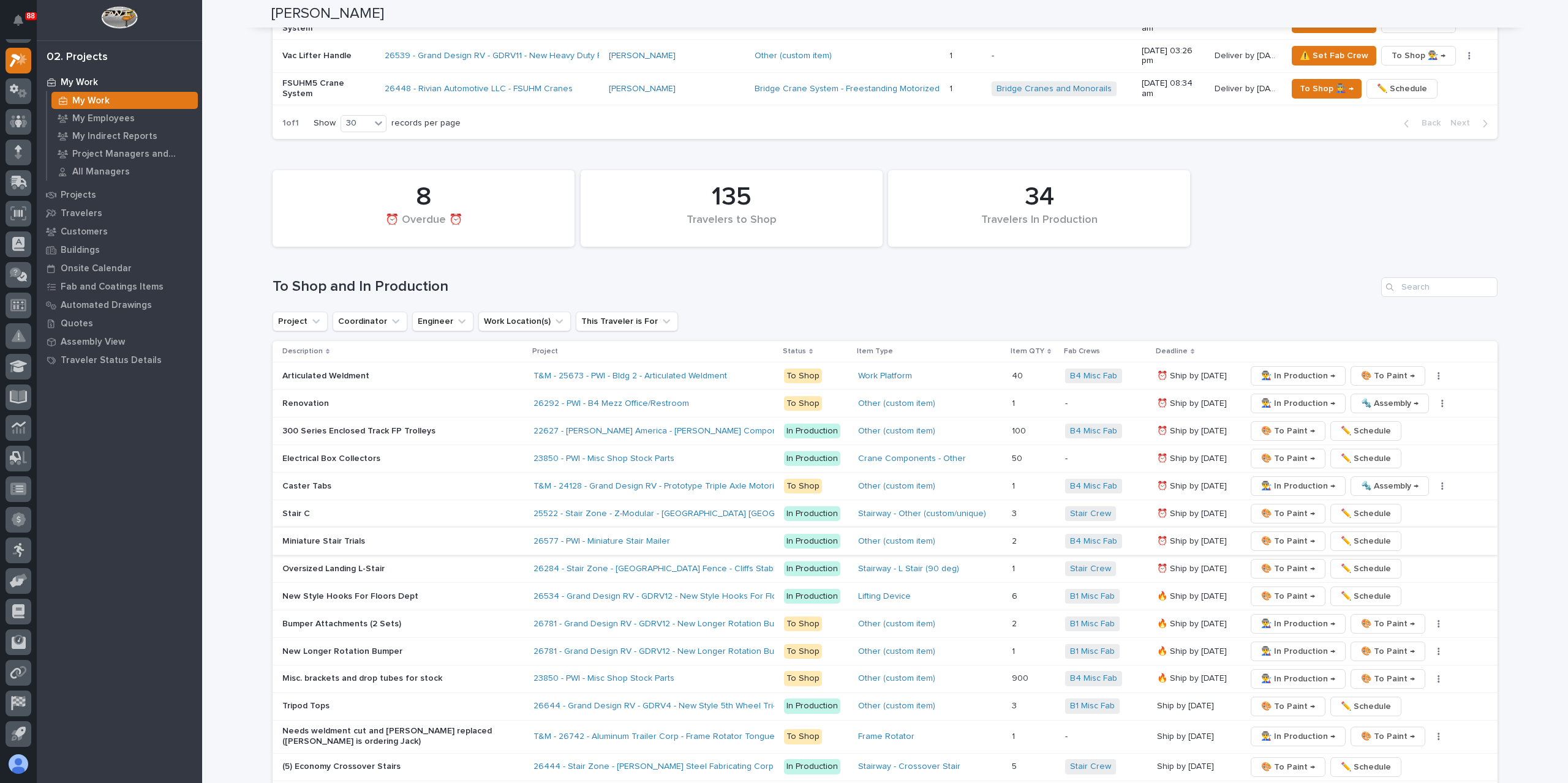
click at [1279, 534] on span "🎨 To Paint →" at bounding box center [1288, 541] width 54 height 15
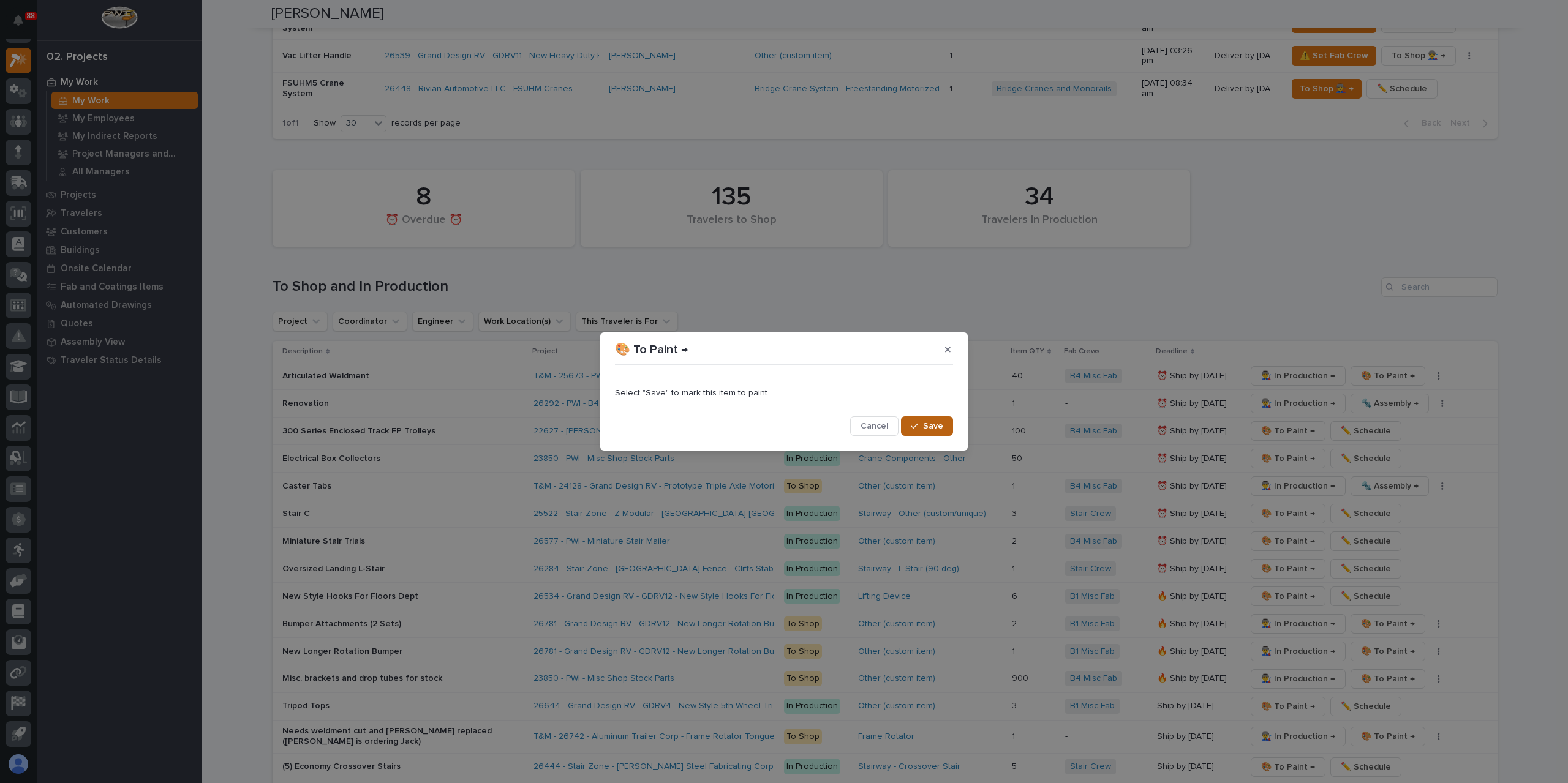
click at [941, 430] on span "Save" at bounding box center [933, 425] width 20 height 11
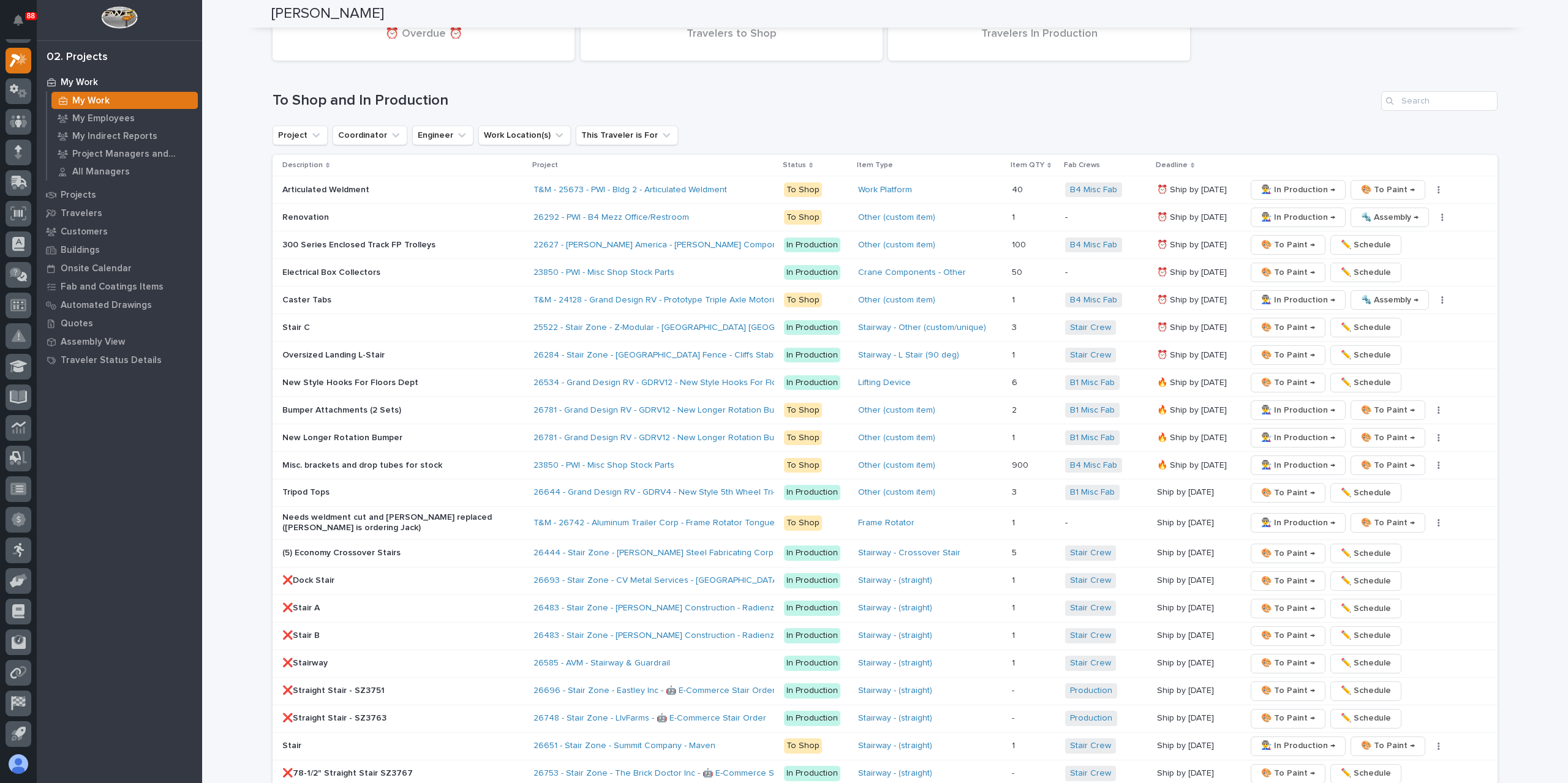
scroll to position [2003, 0]
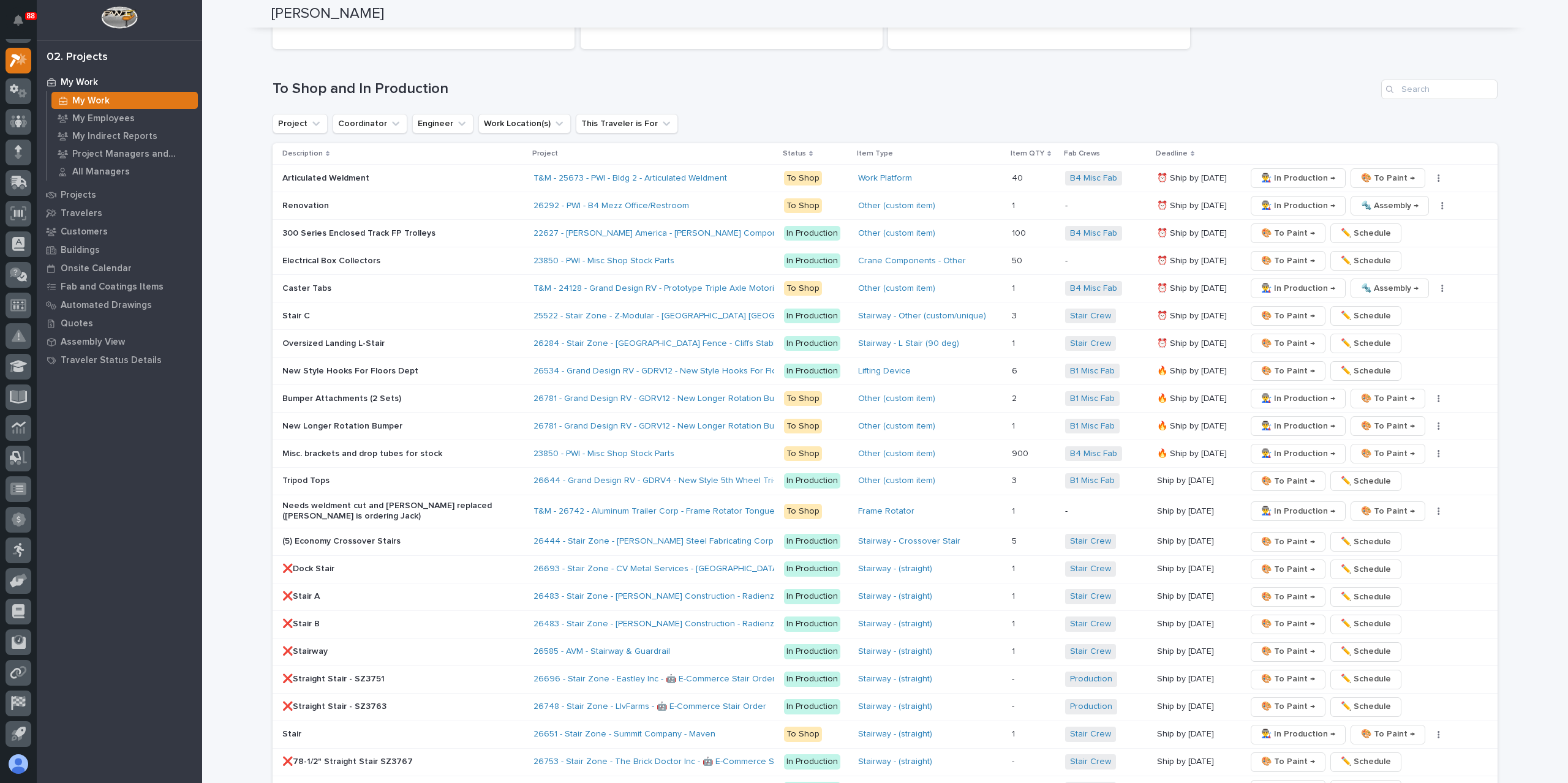
click at [310, 196] on div "Renovation" at bounding box center [403, 206] width 241 height 20
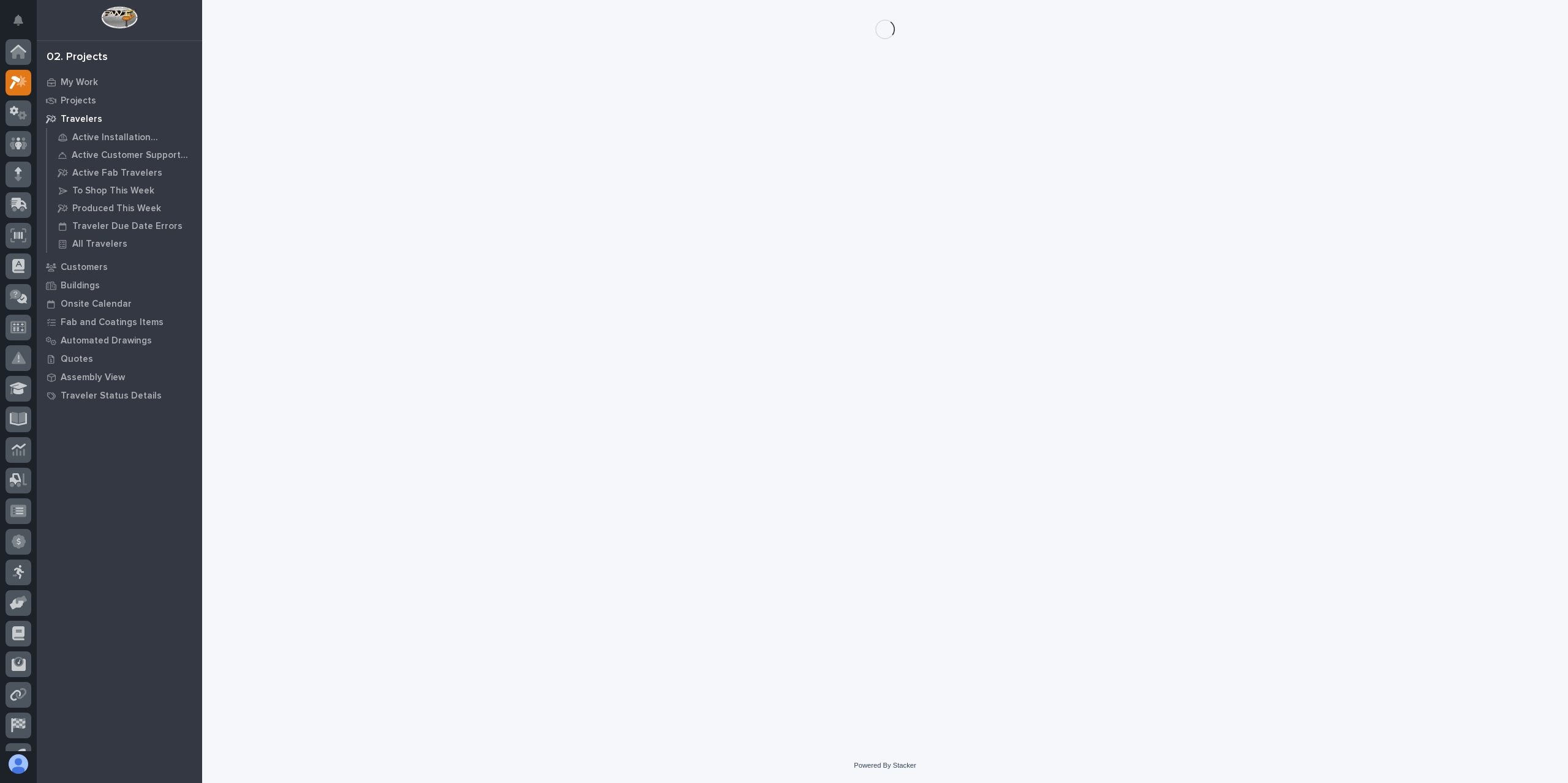
scroll to position [22, 0]
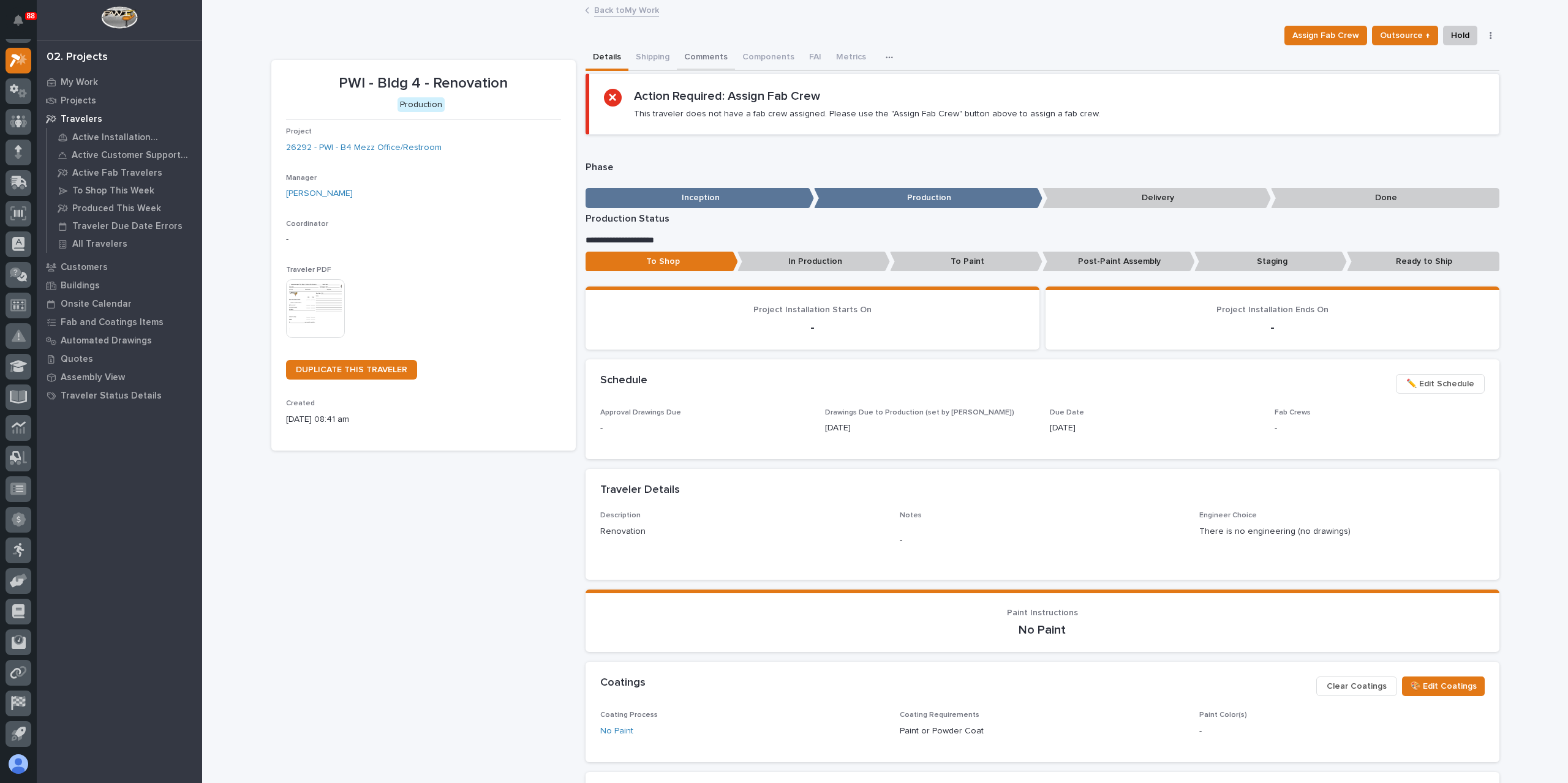
click at [691, 65] on button "Comments" at bounding box center [706, 57] width 58 height 25
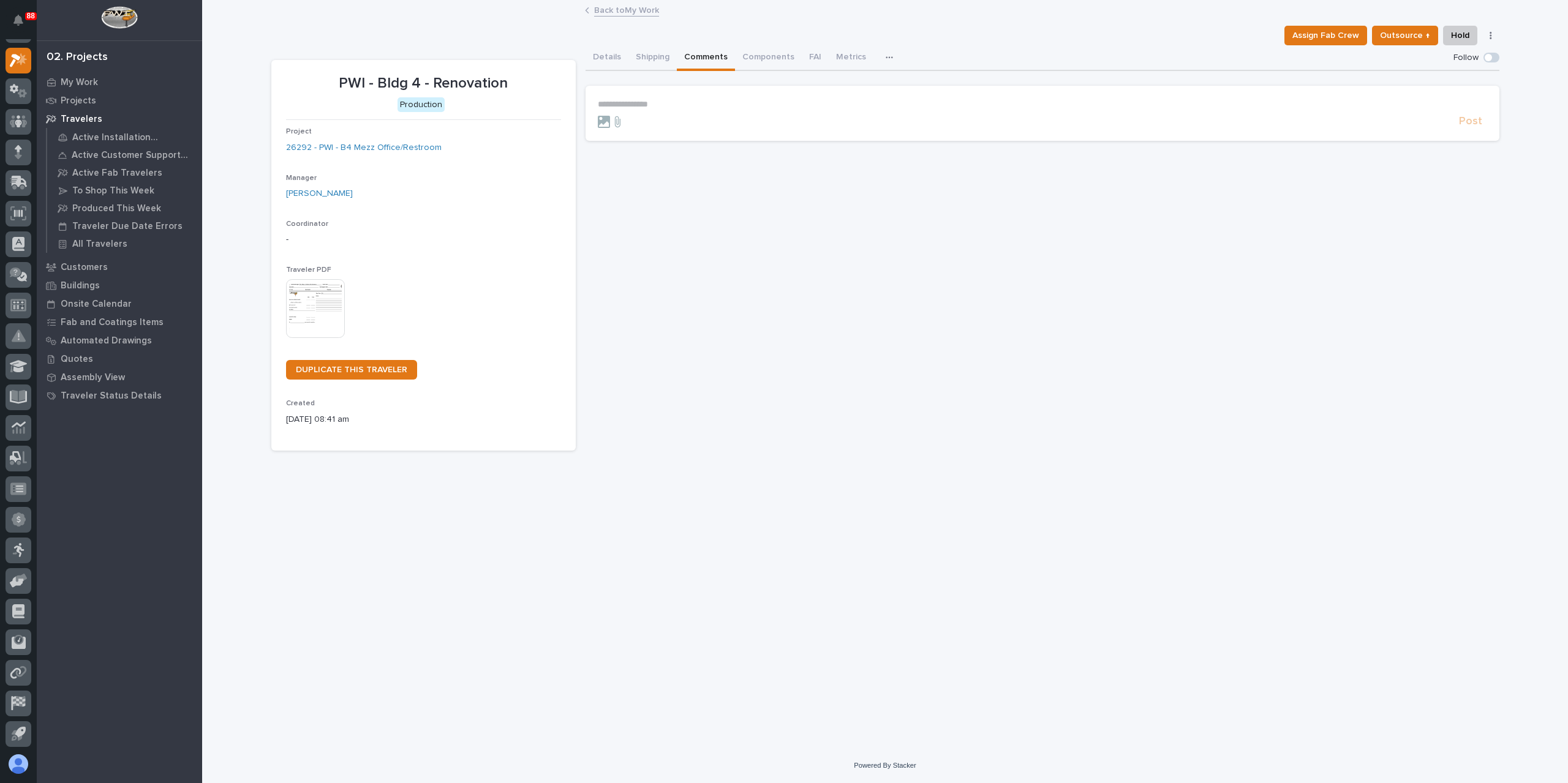
click at [631, 100] on p "**********" at bounding box center [1042, 104] width 889 height 11
click at [1462, 123] on span "Post" at bounding box center [1470, 127] width 23 height 14
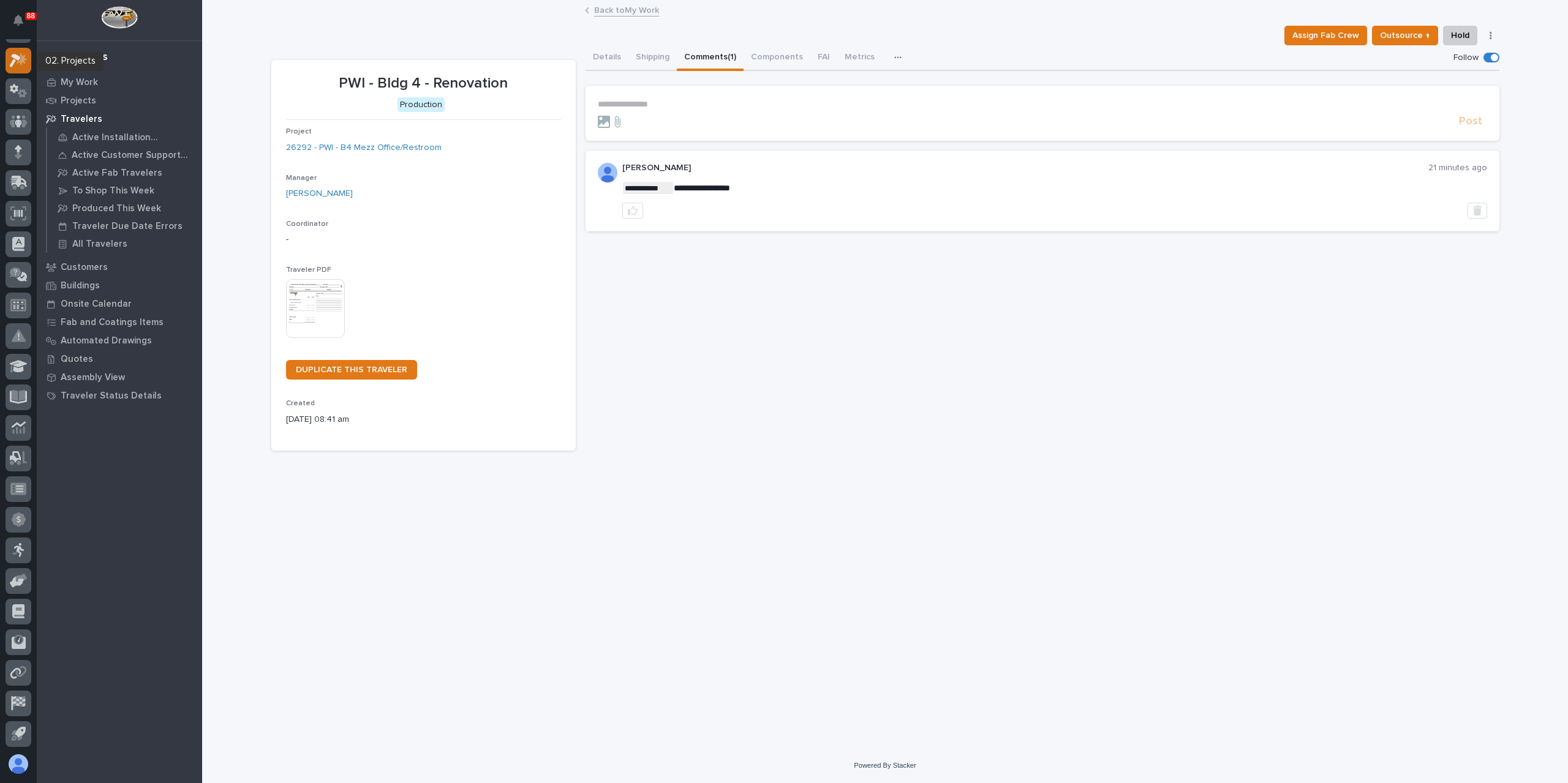
click at [12, 65] on icon at bounding box center [19, 60] width 18 height 14
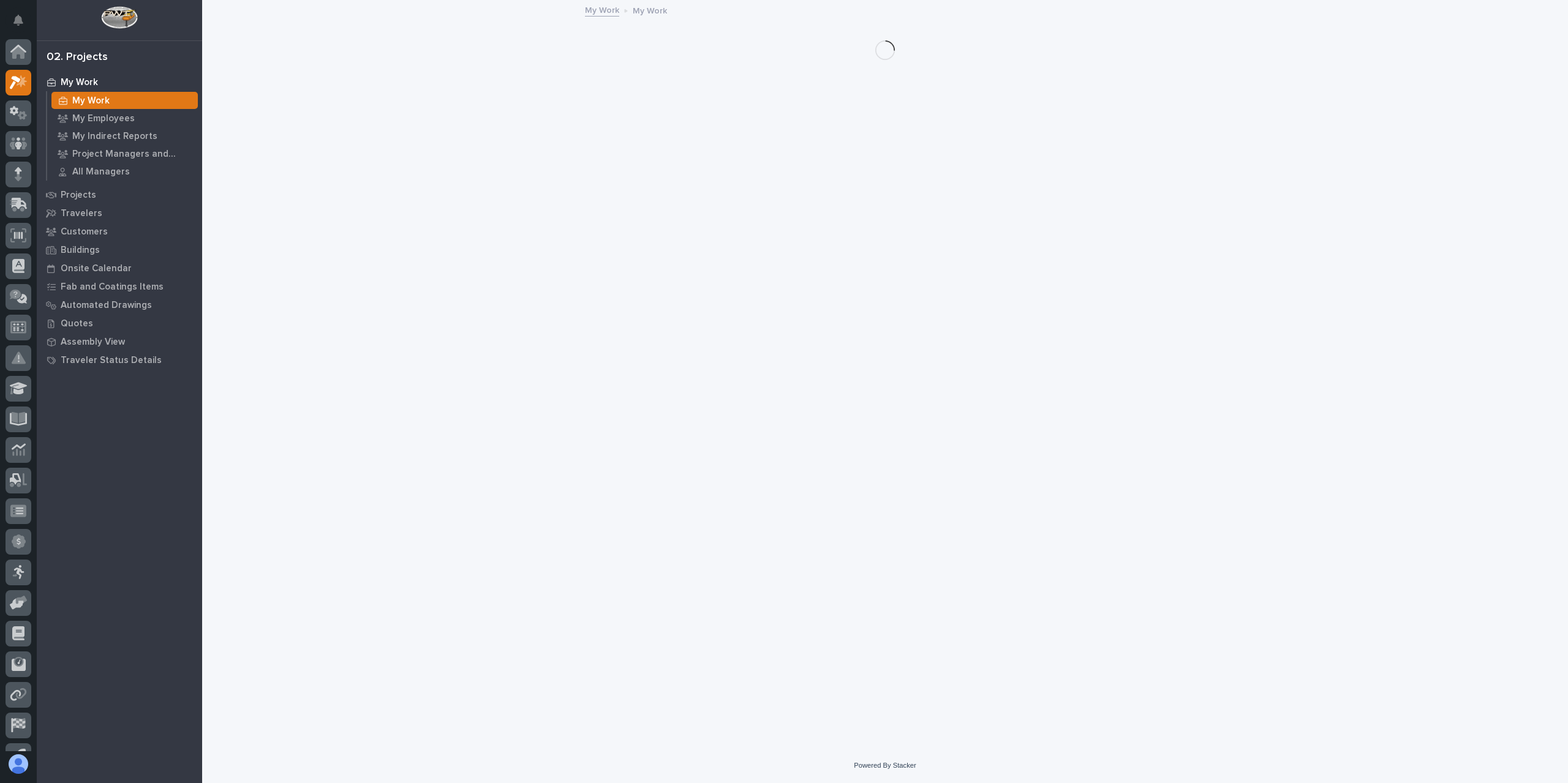
scroll to position [22, 0]
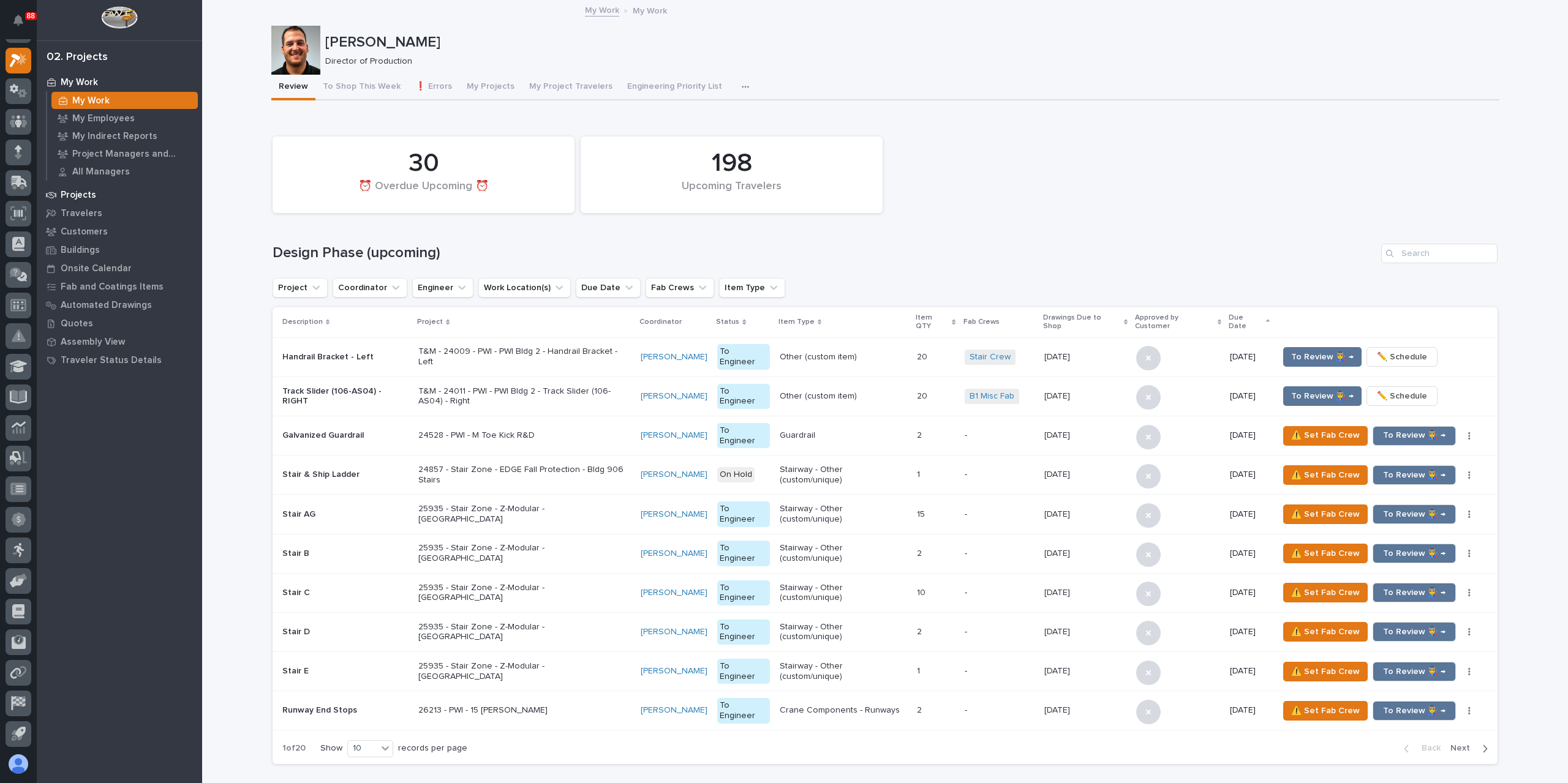
click at [69, 193] on p "Projects" at bounding box center [78, 194] width 35 height 11
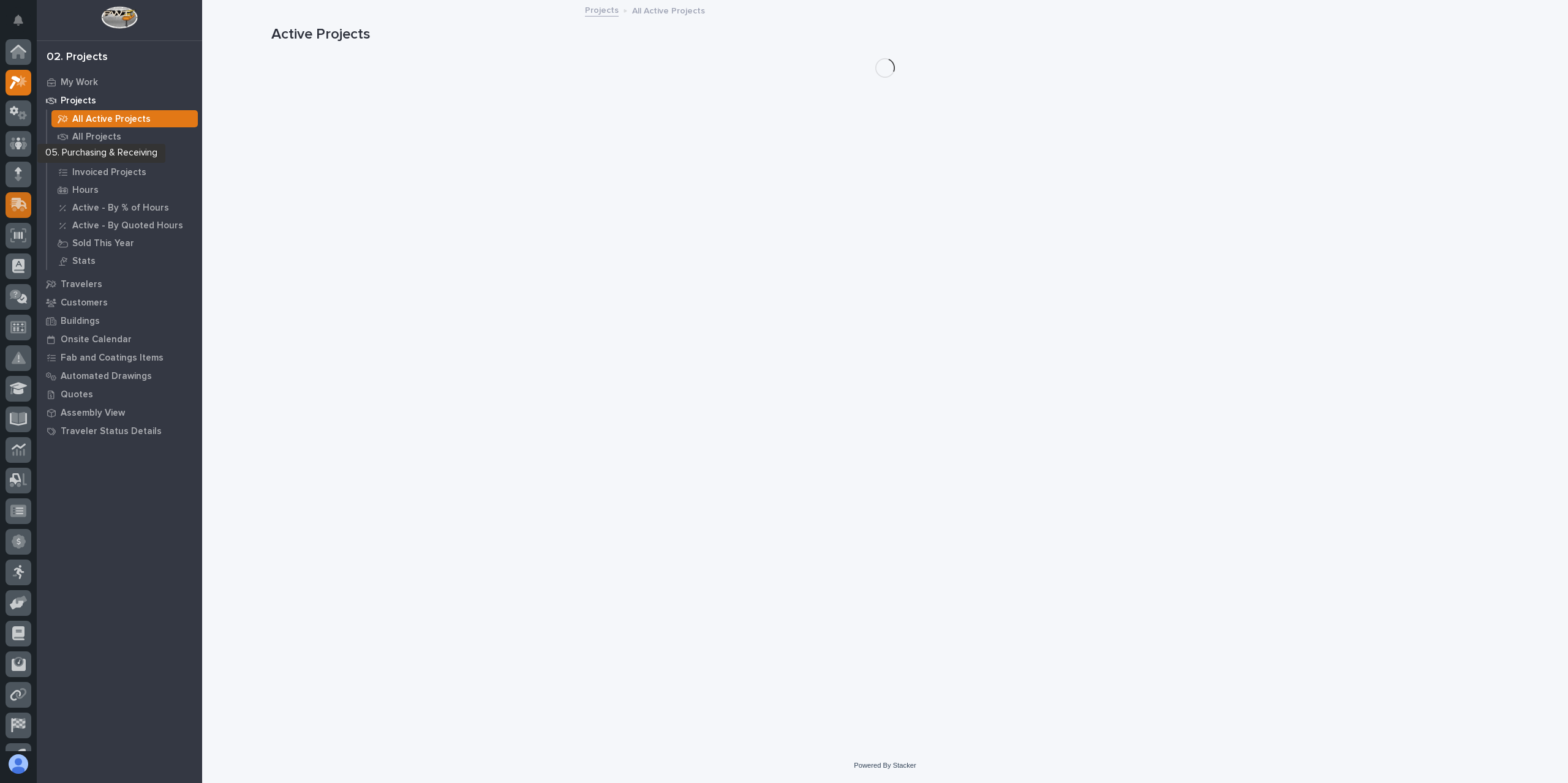
scroll to position [22, 0]
click at [20, 207] on icon at bounding box center [18, 213] width 16 height 14
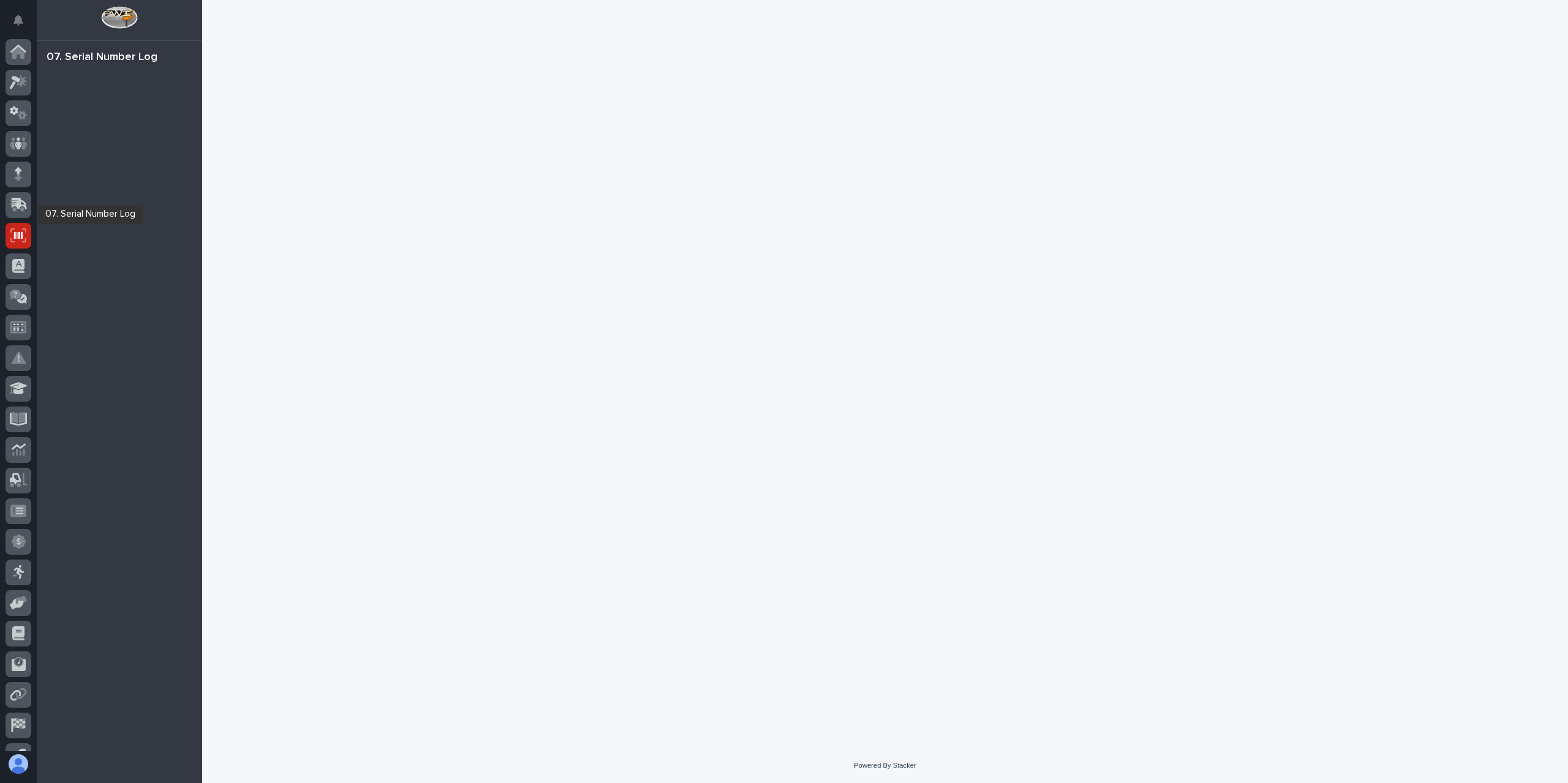
scroll to position [22, 0]
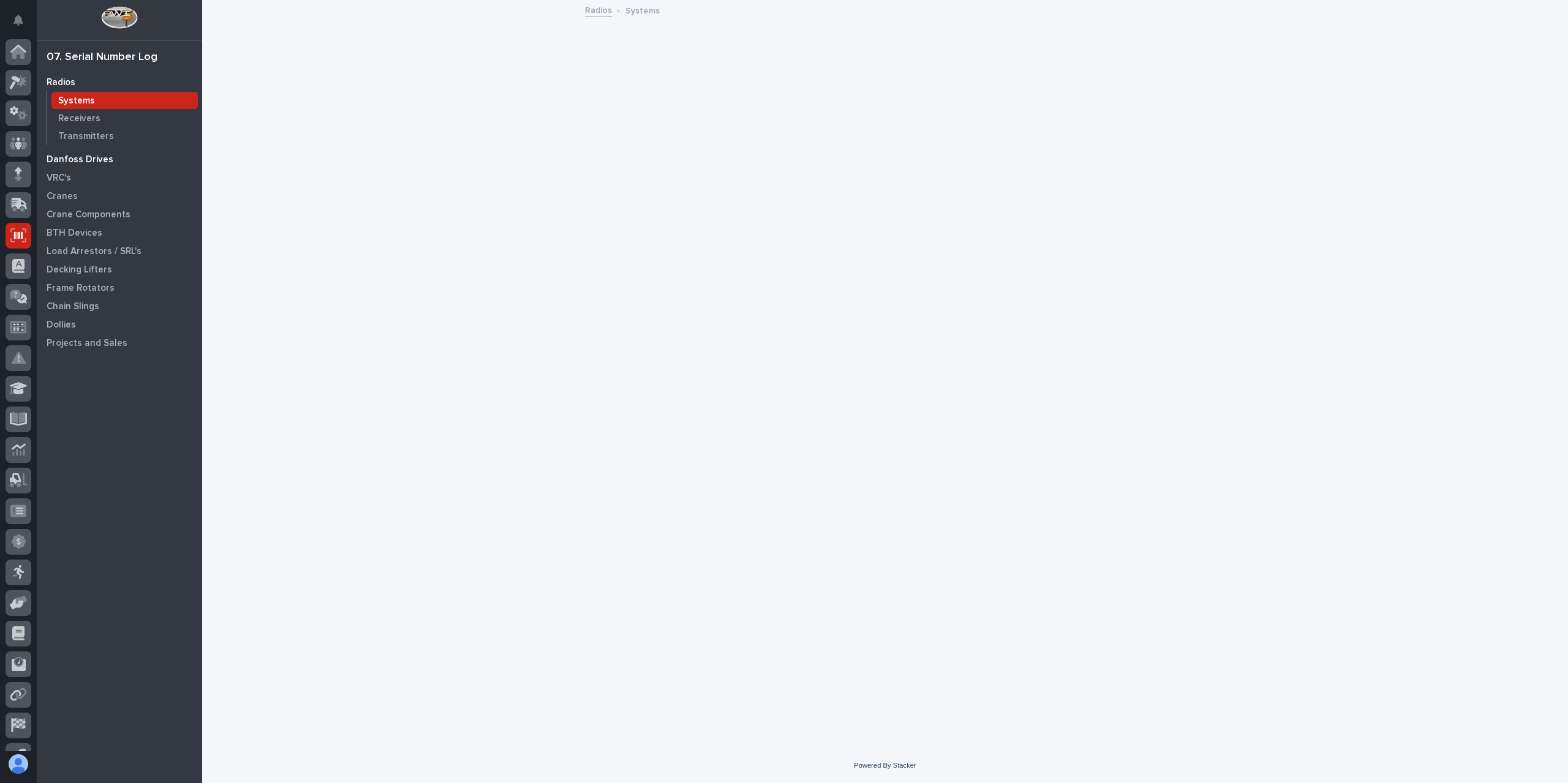
scroll to position [22, 0]
click at [59, 191] on p "Cranes" at bounding box center [62, 196] width 31 height 11
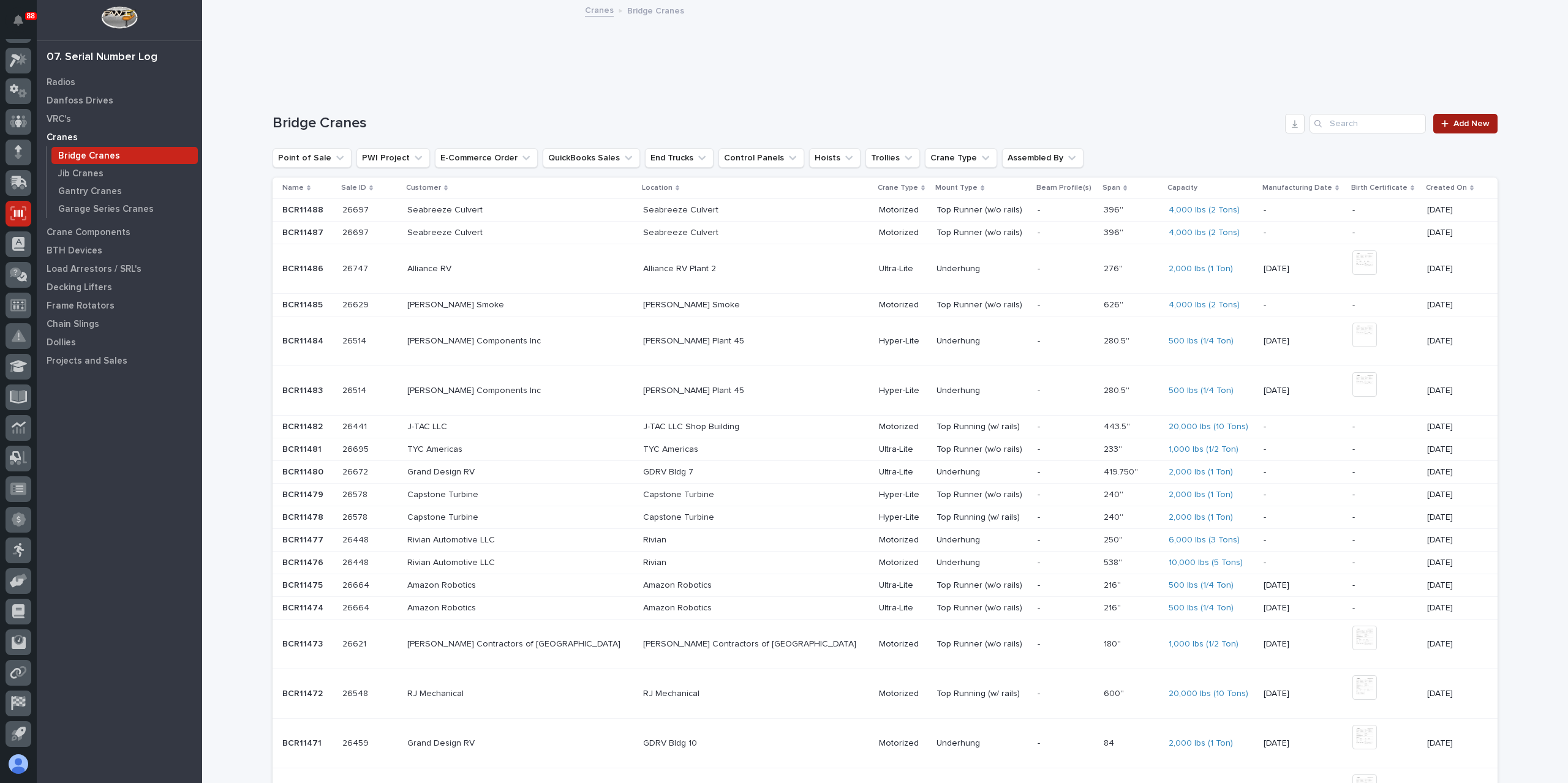
click at [1456, 128] on link "Add New" at bounding box center [1465, 123] width 65 height 20
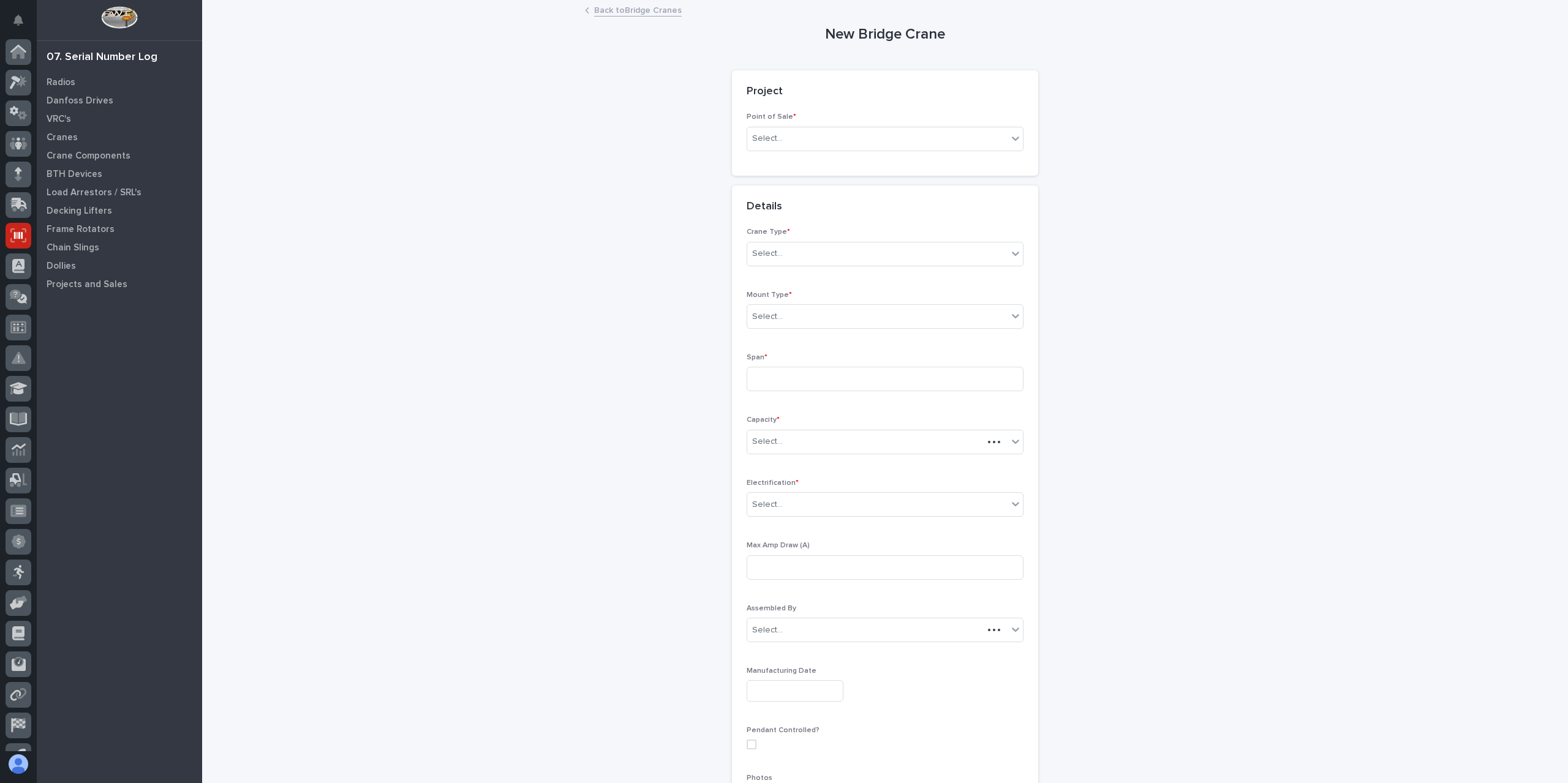
scroll to position [22, 0]
drag, startPoint x: 781, startPoint y: 123, endPoint x: 780, endPoint y: 131, distance: 8.1
click at [781, 123] on div "Point of Sale * Select..." at bounding box center [884, 136] width 277 height 47
click at [780, 136] on div "Select..." at bounding box center [877, 138] width 261 height 20
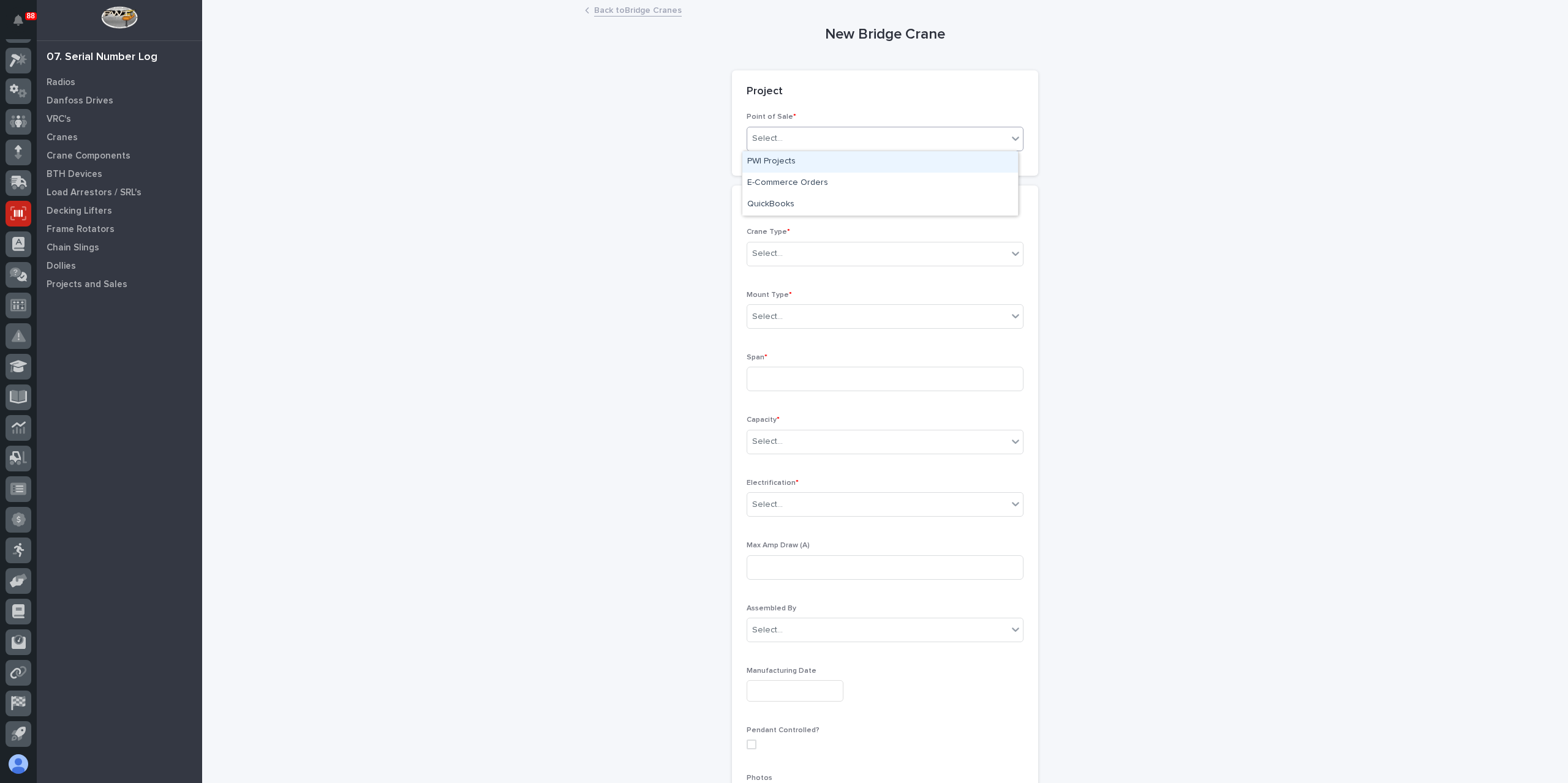
click at [779, 143] on div "Select..." at bounding box center [877, 138] width 261 height 20
click at [788, 140] on div "Select..." at bounding box center [877, 138] width 261 height 20
click at [797, 161] on div "PWI Projects" at bounding box center [880, 162] width 275 height 21
click at [787, 224] on div "Select..." at bounding box center [830, 226] width 165 height 20
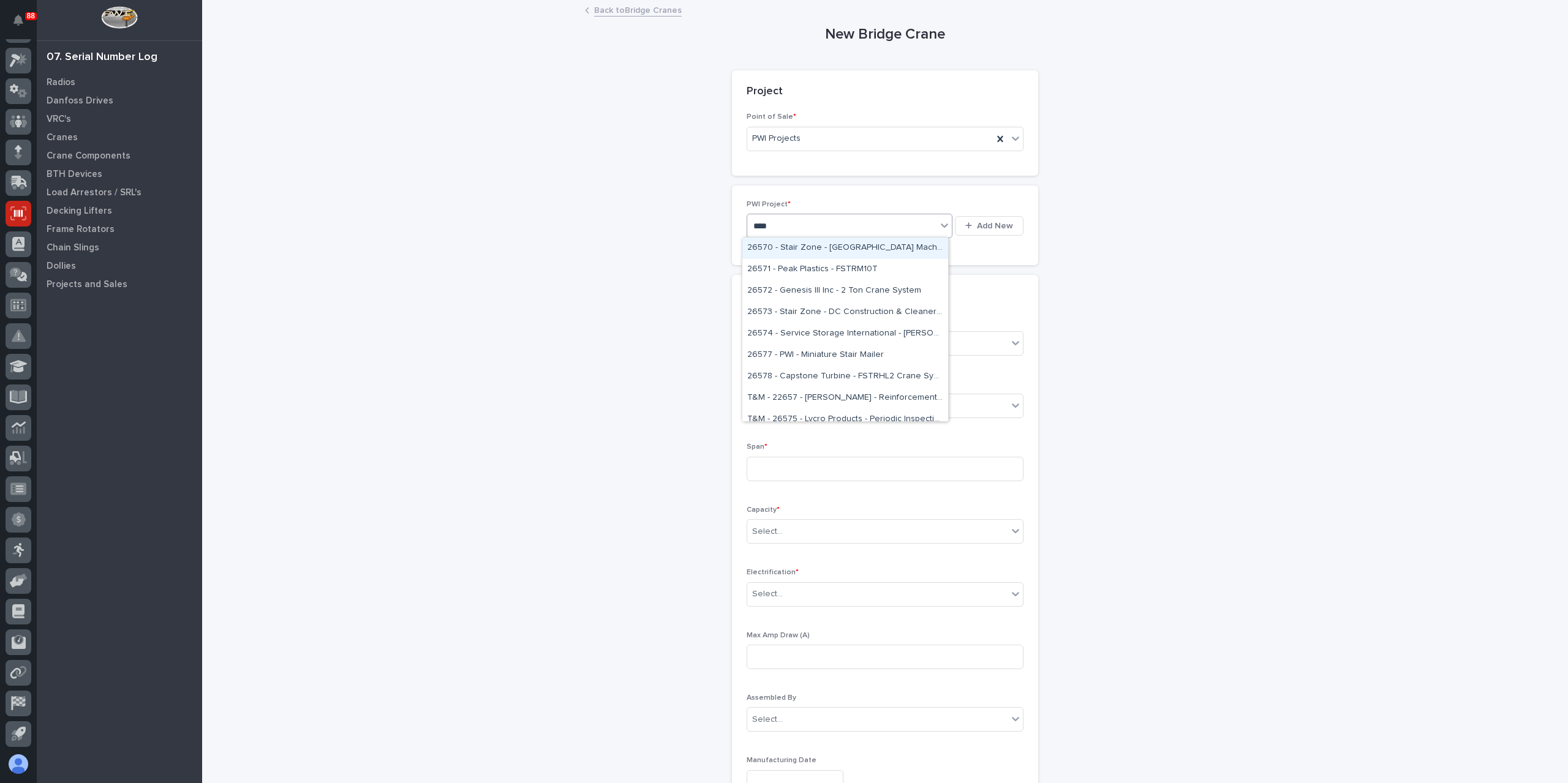
type input "*****"
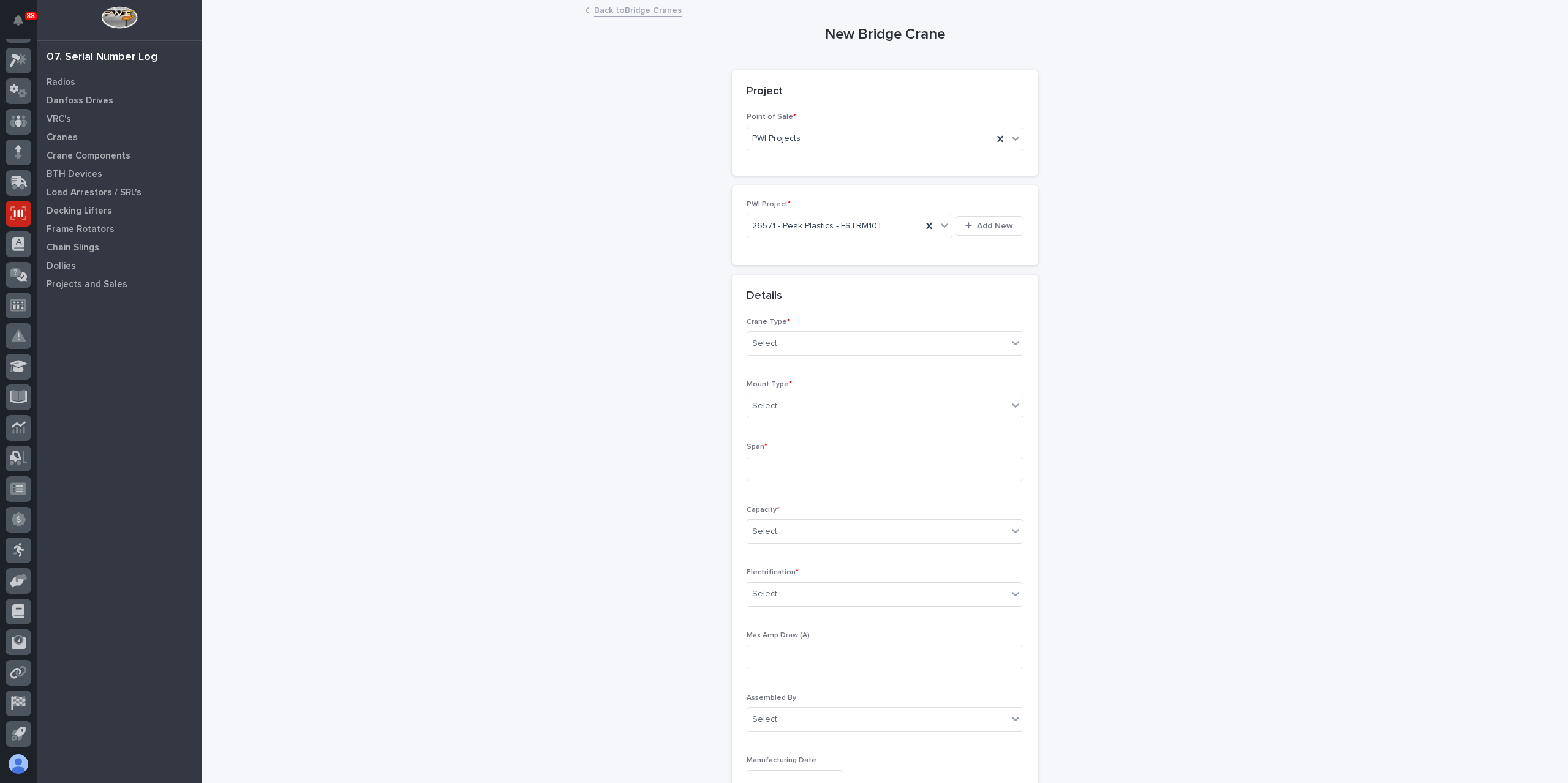
click at [801, 356] on div "Crane Type * Select..." at bounding box center [884, 341] width 277 height 47
click at [807, 347] on div "Select..." at bounding box center [877, 344] width 261 height 20
click at [799, 366] on div "Motorized" at bounding box center [880, 366] width 275 height 21
click at [785, 403] on div "Select..." at bounding box center [877, 406] width 261 height 20
click at [792, 429] on div "Top Running (w/ rails)" at bounding box center [880, 428] width 275 height 21
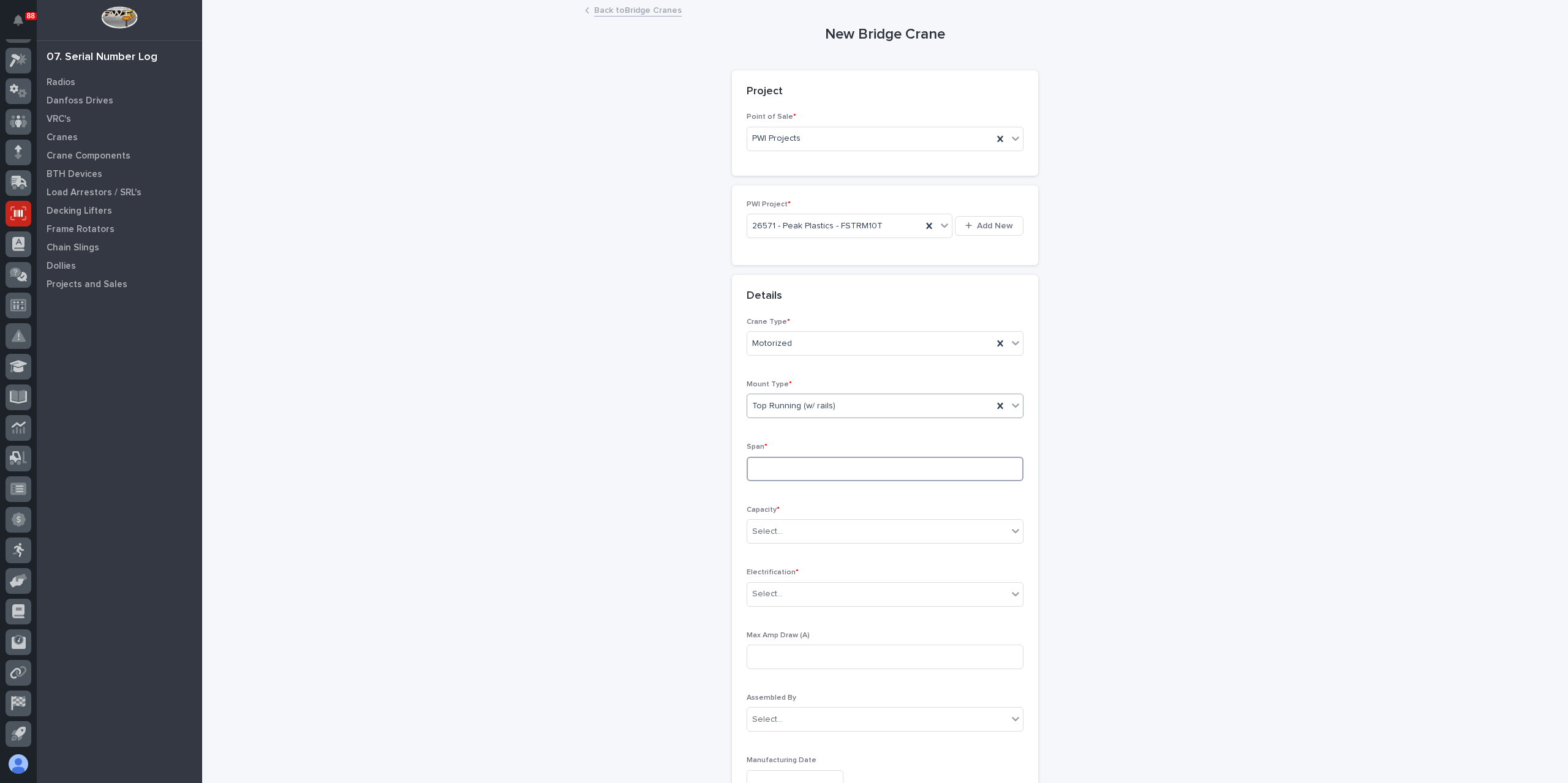
click at [775, 461] on input at bounding box center [884, 469] width 277 height 24
type input "360''"
click at [801, 522] on div "Select..." at bounding box center [877, 532] width 261 height 20
click at [818, 638] on div "20,000 lbs (10 Tons)" at bounding box center [880, 635] width 275 height 21
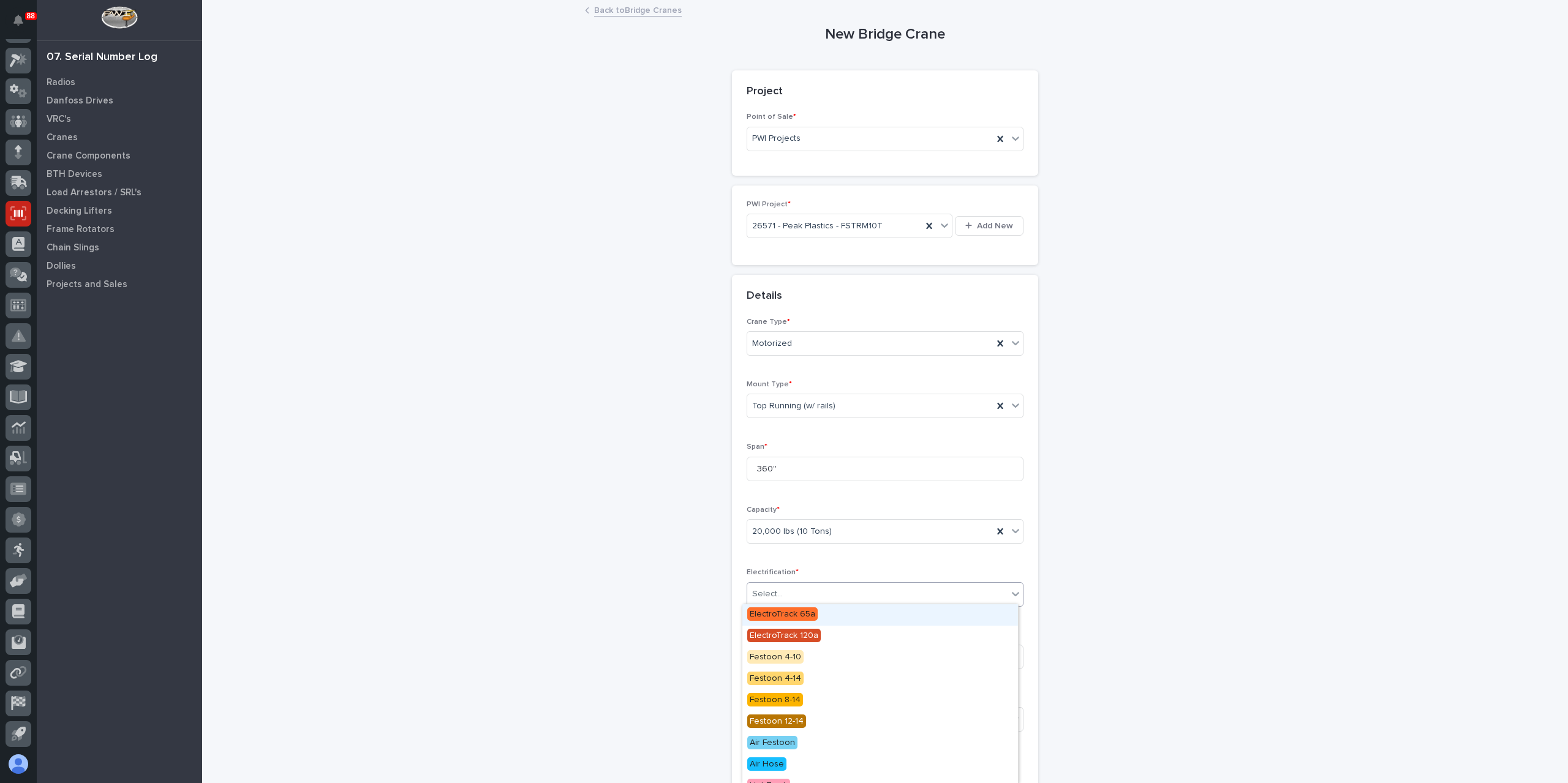
click at [772, 582] on div "Select..." at bounding box center [884, 594] width 277 height 24
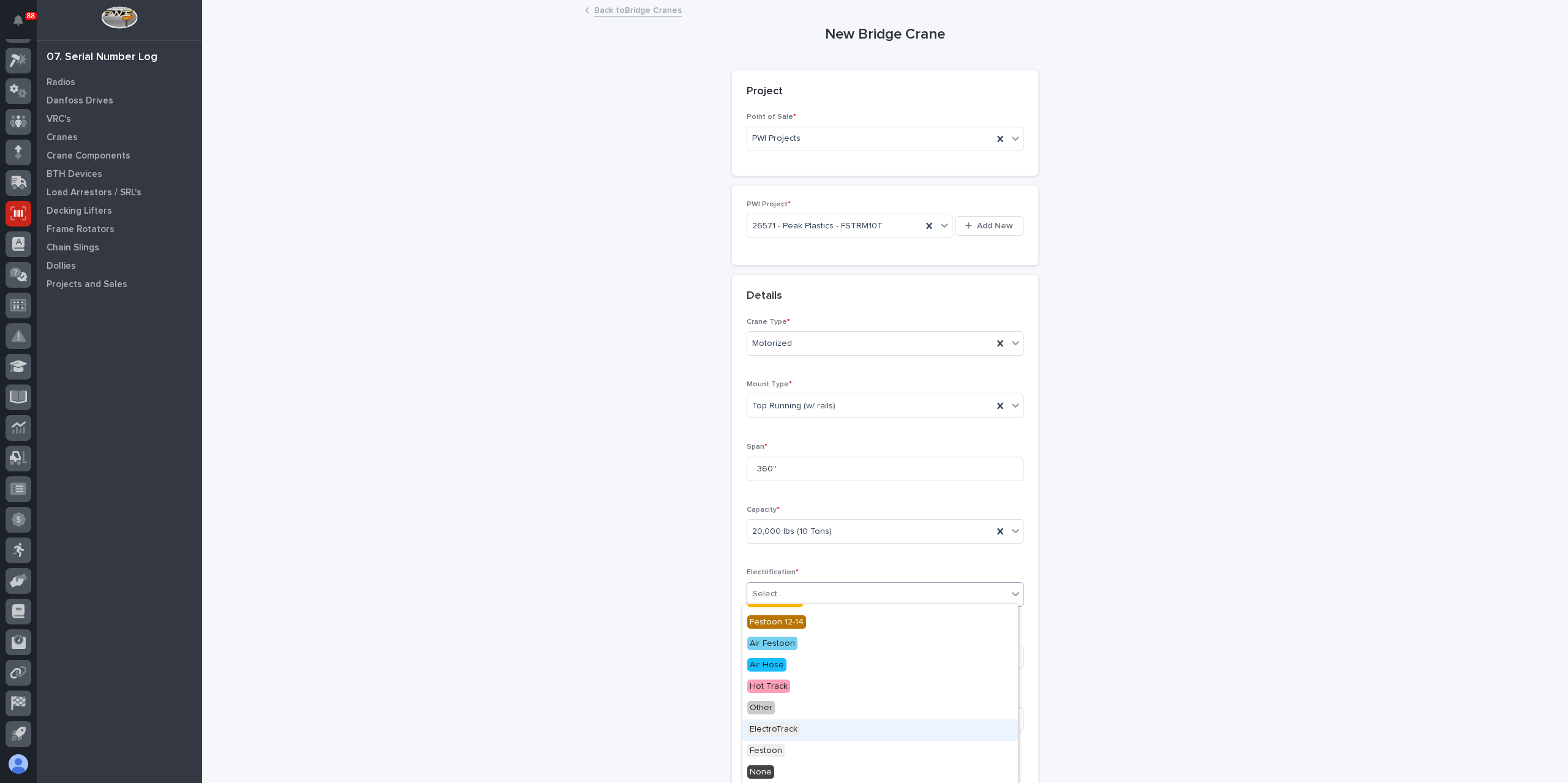
click at [792, 727] on span "ElectroTrack" at bounding box center [773, 729] width 52 height 13
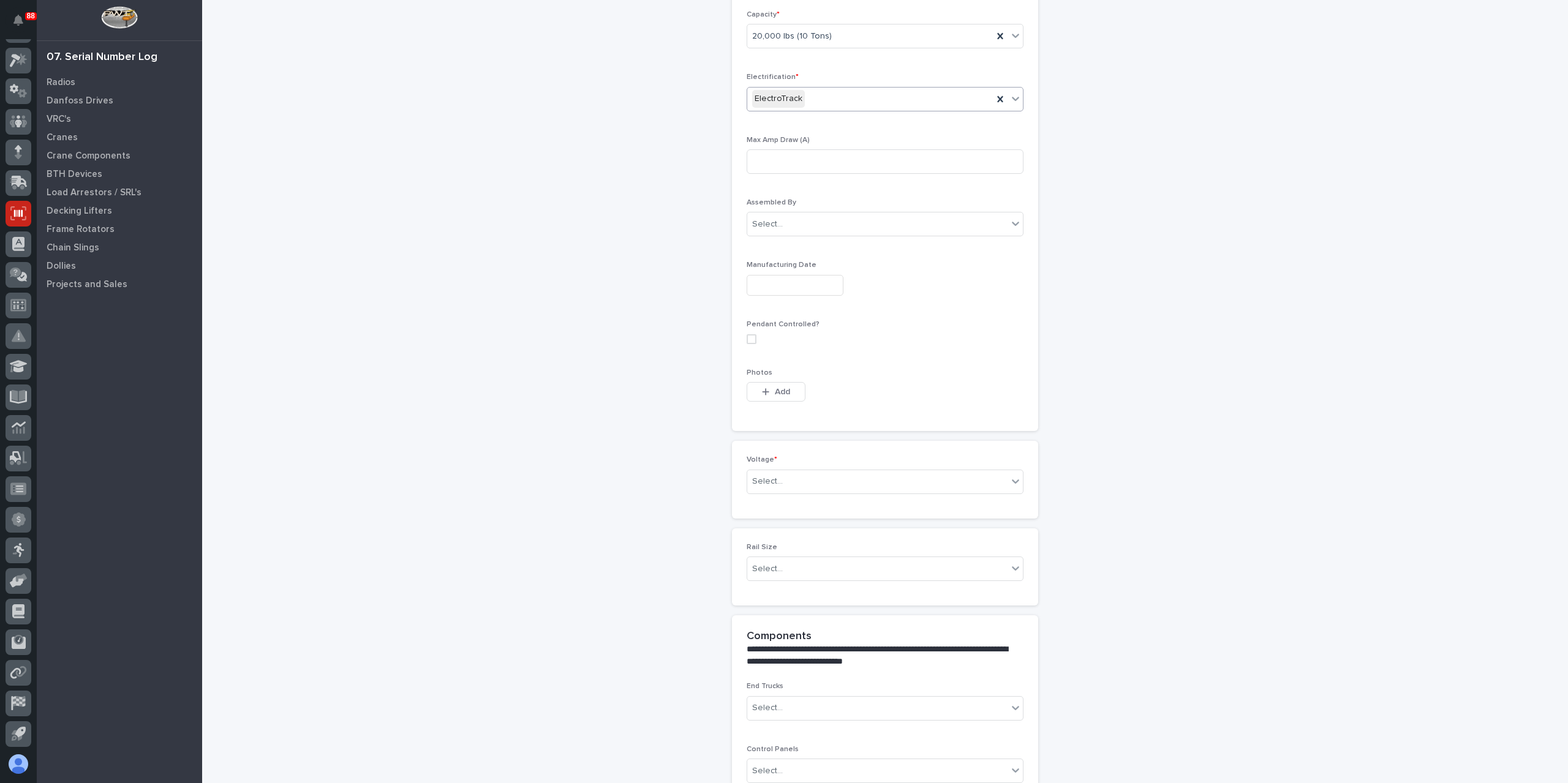
scroll to position [522, 0]
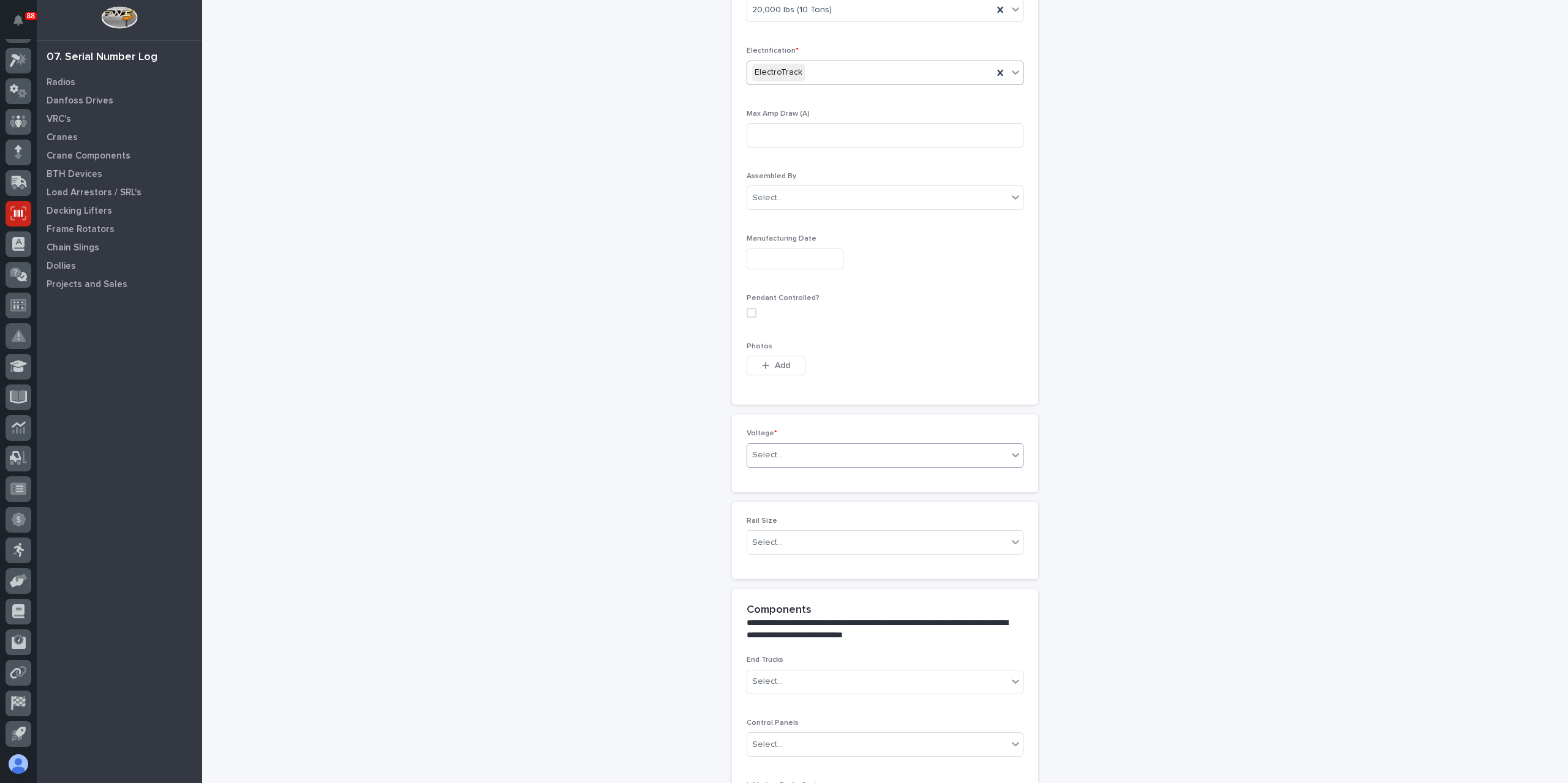
click at [783, 463] on body "88 My Settings Log Out 07. Serial Number Log Radios Danfoss Drives VRC's Cranes…" at bounding box center [784, 391] width 1568 height 783
click at [786, 541] on div "420-480v Three Phase" at bounding box center [880, 539] width 275 height 21
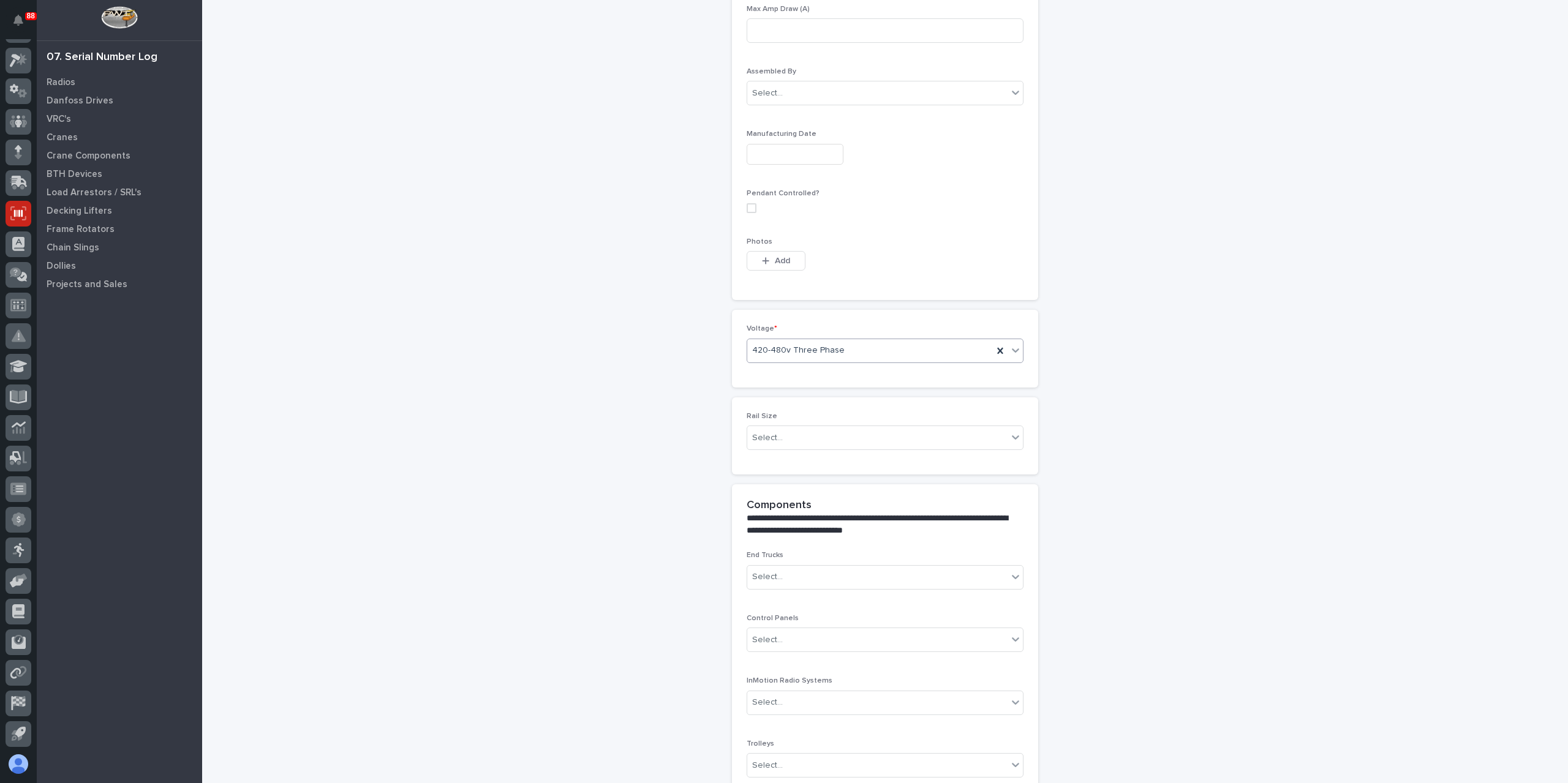
scroll to position [826, 0]
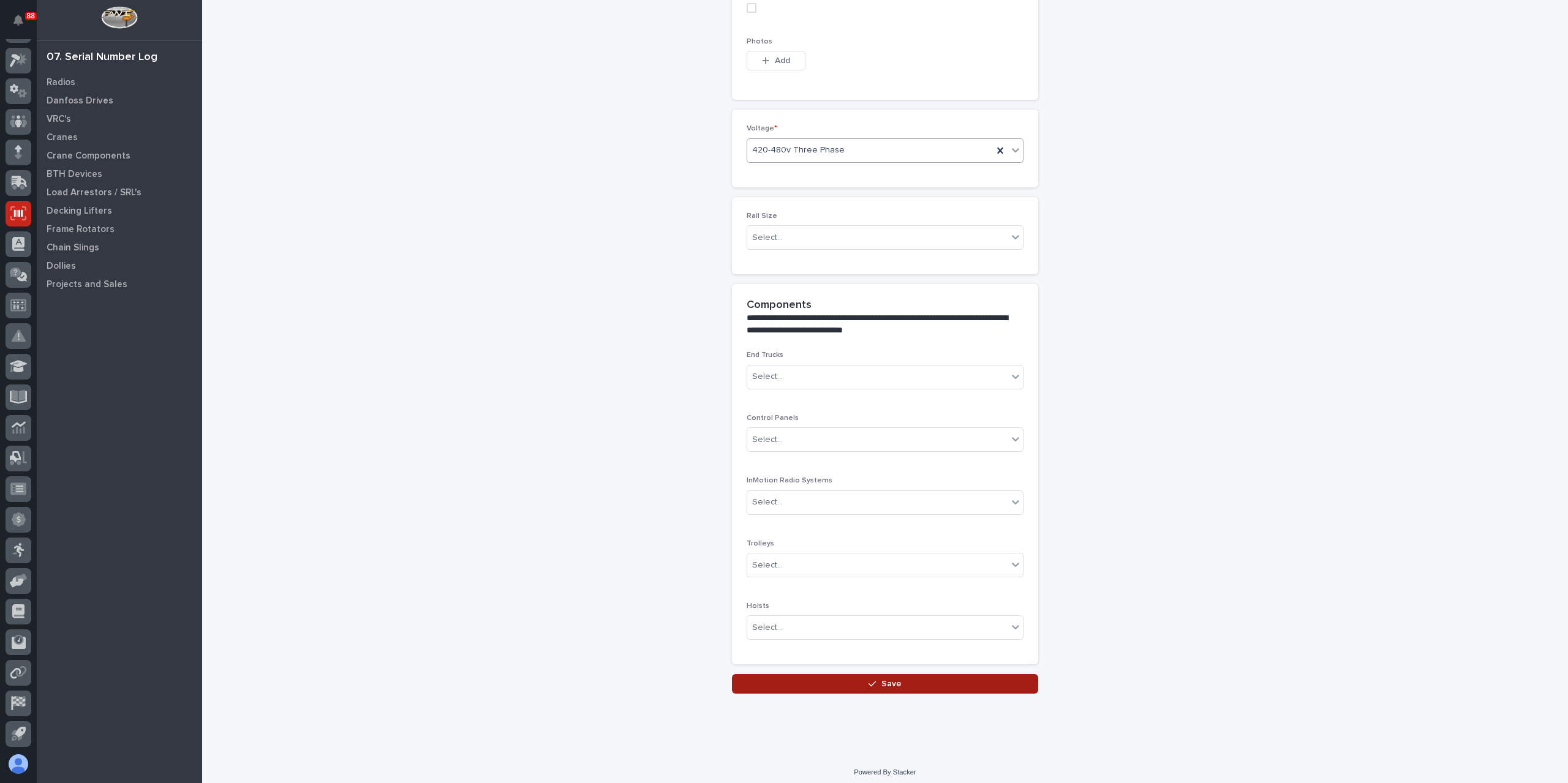
click at [849, 687] on button "Save" at bounding box center [884, 684] width 306 height 20
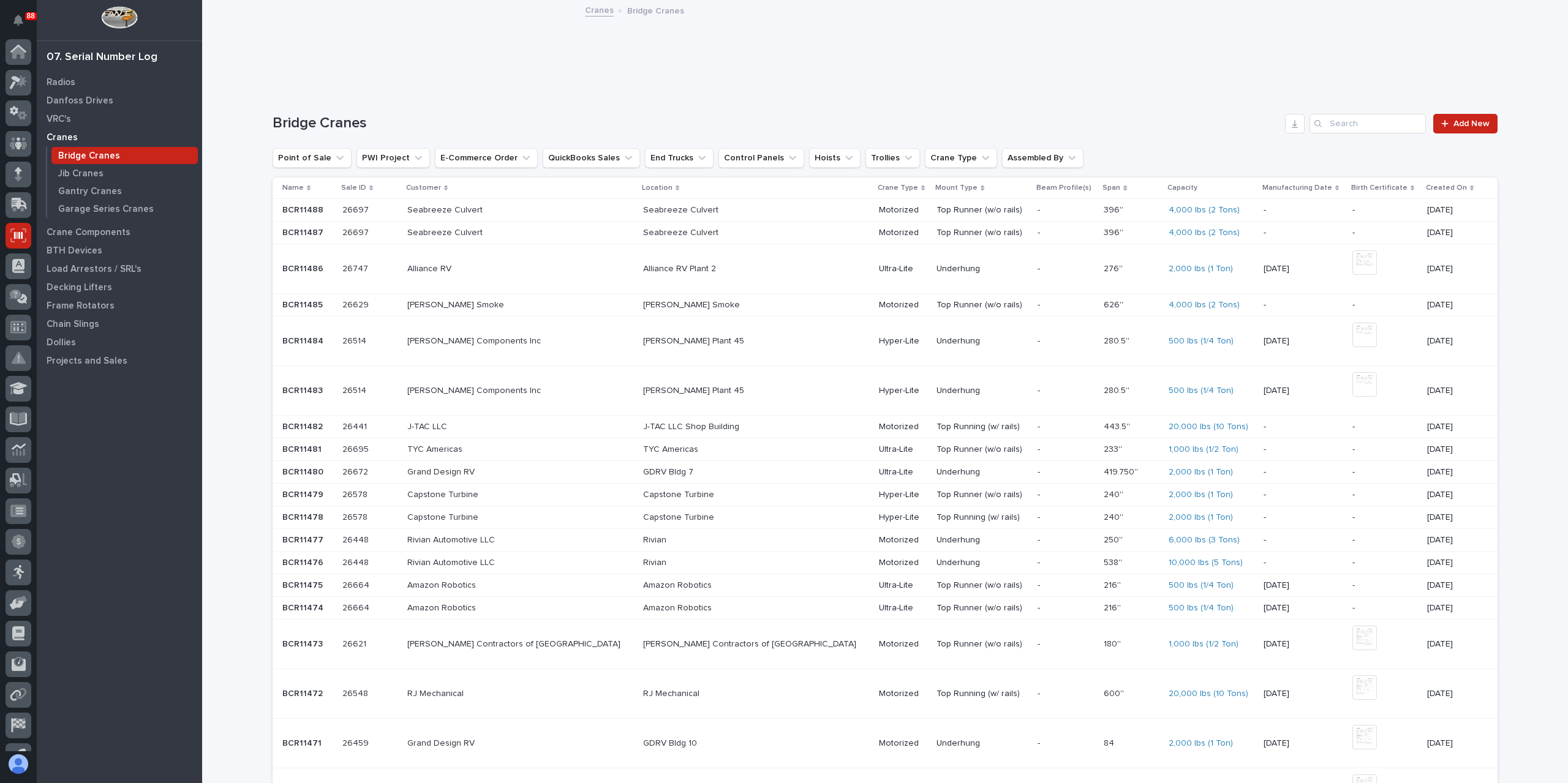
scroll to position [22, 0]
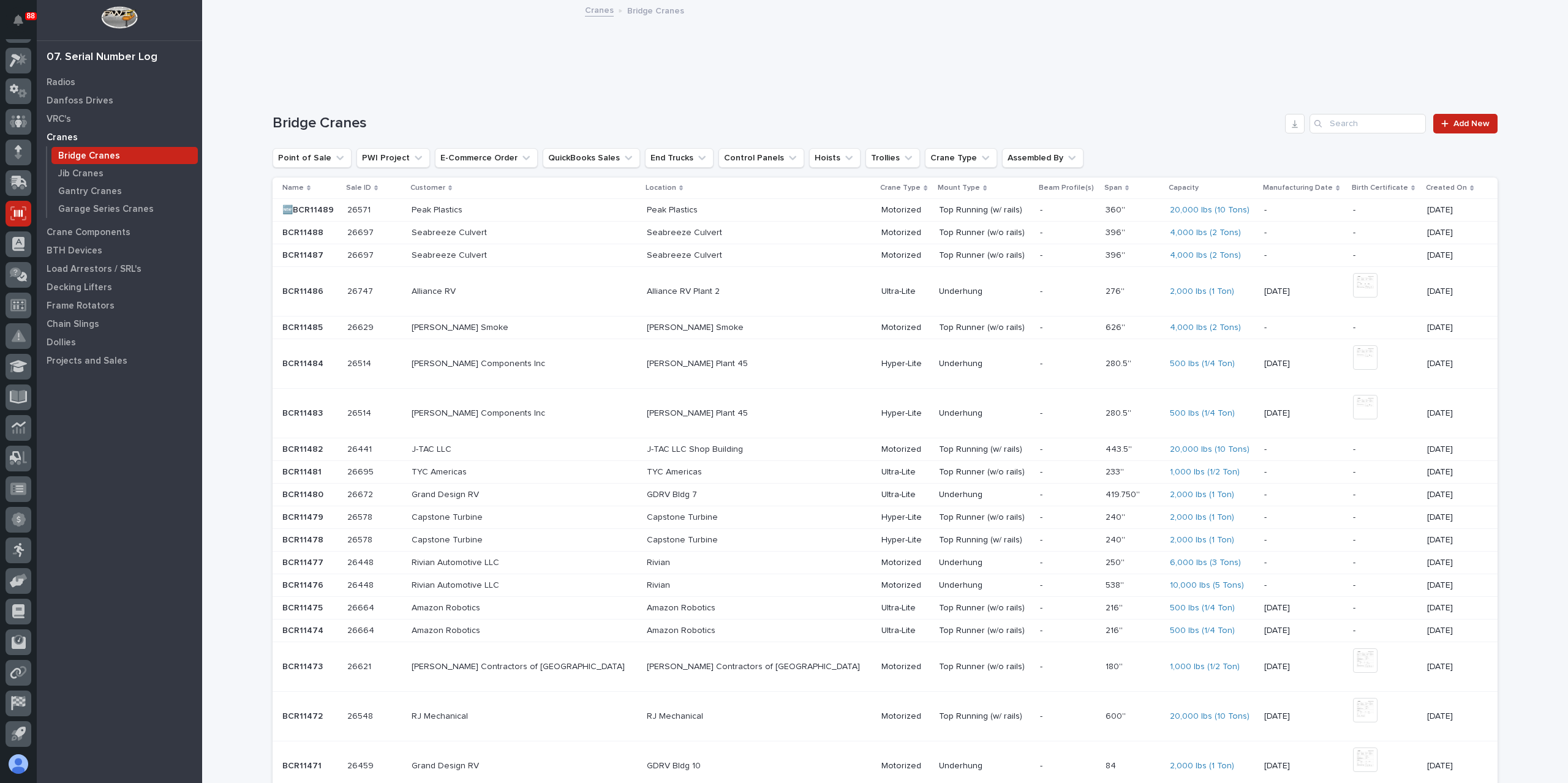
click at [402, 202] on div "26571 26571" at bounding box center [374, 210] width 55 height 20
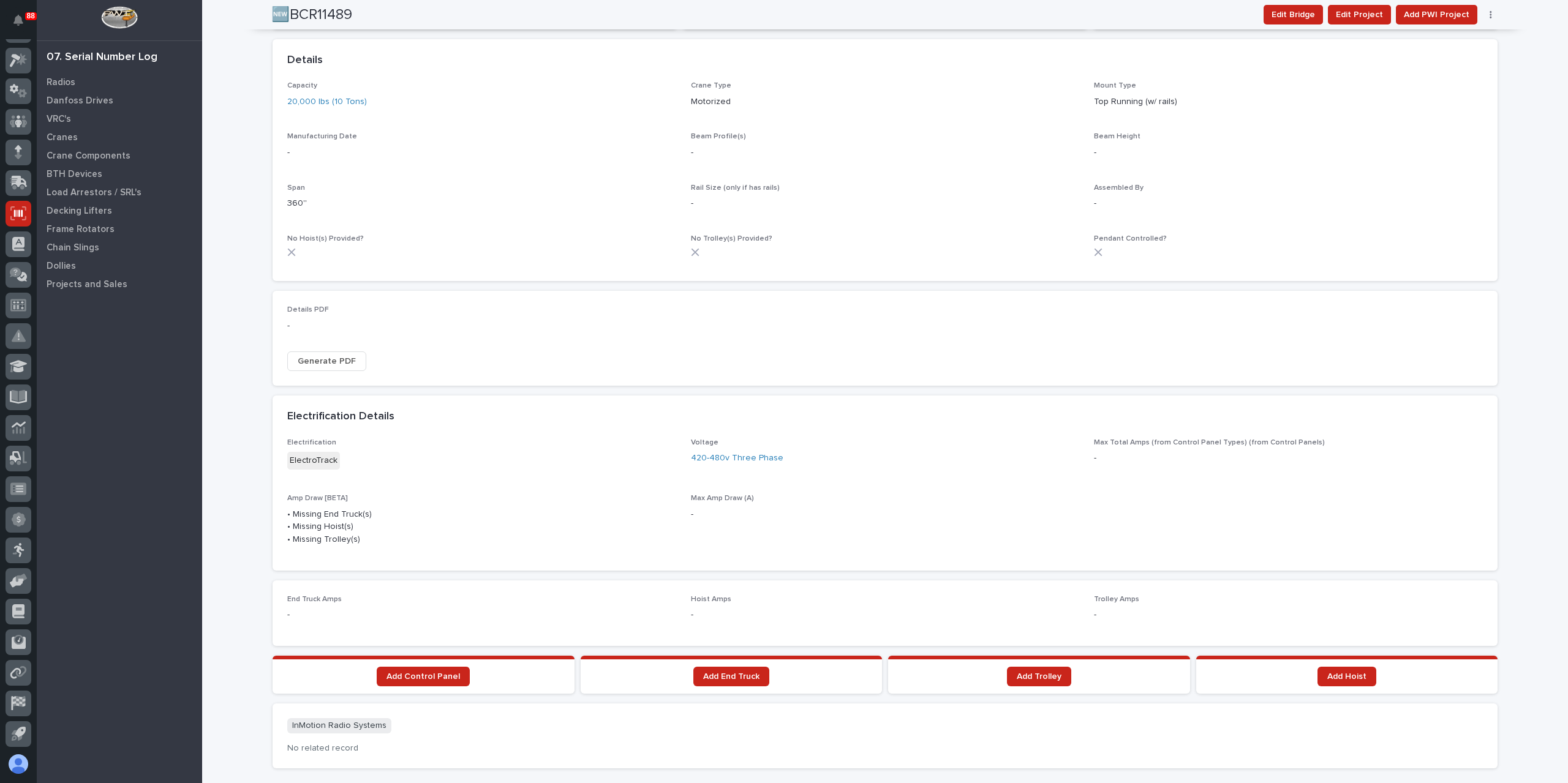
scroll to position [551, 0]
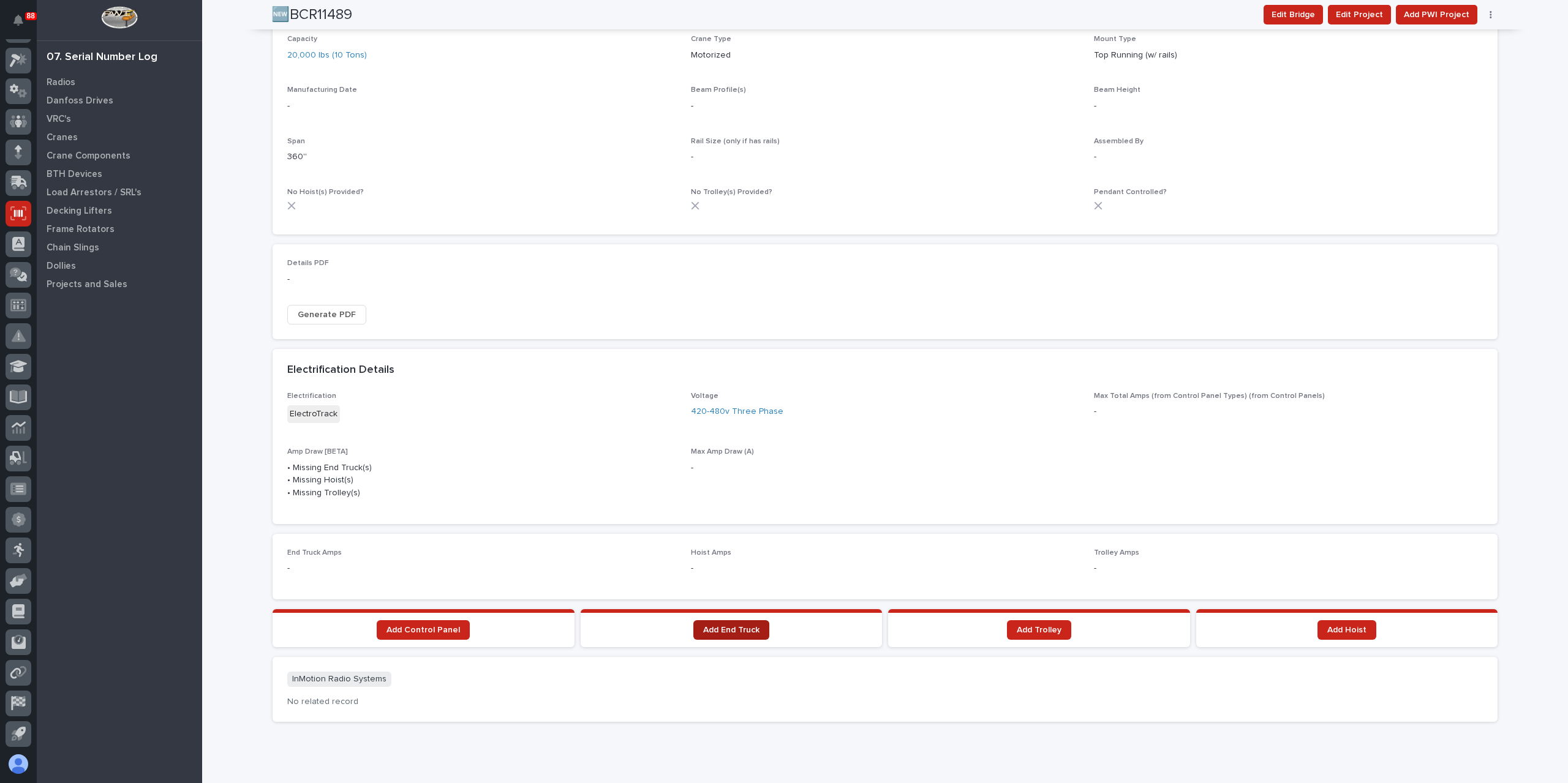
click at [727, 629] on span "Add End Truck" at bounding box center [731, 630] width 56 height 8
click at [696, 625] on link "Add End Truck" at bounding box center [731, 630] width 76 height 20
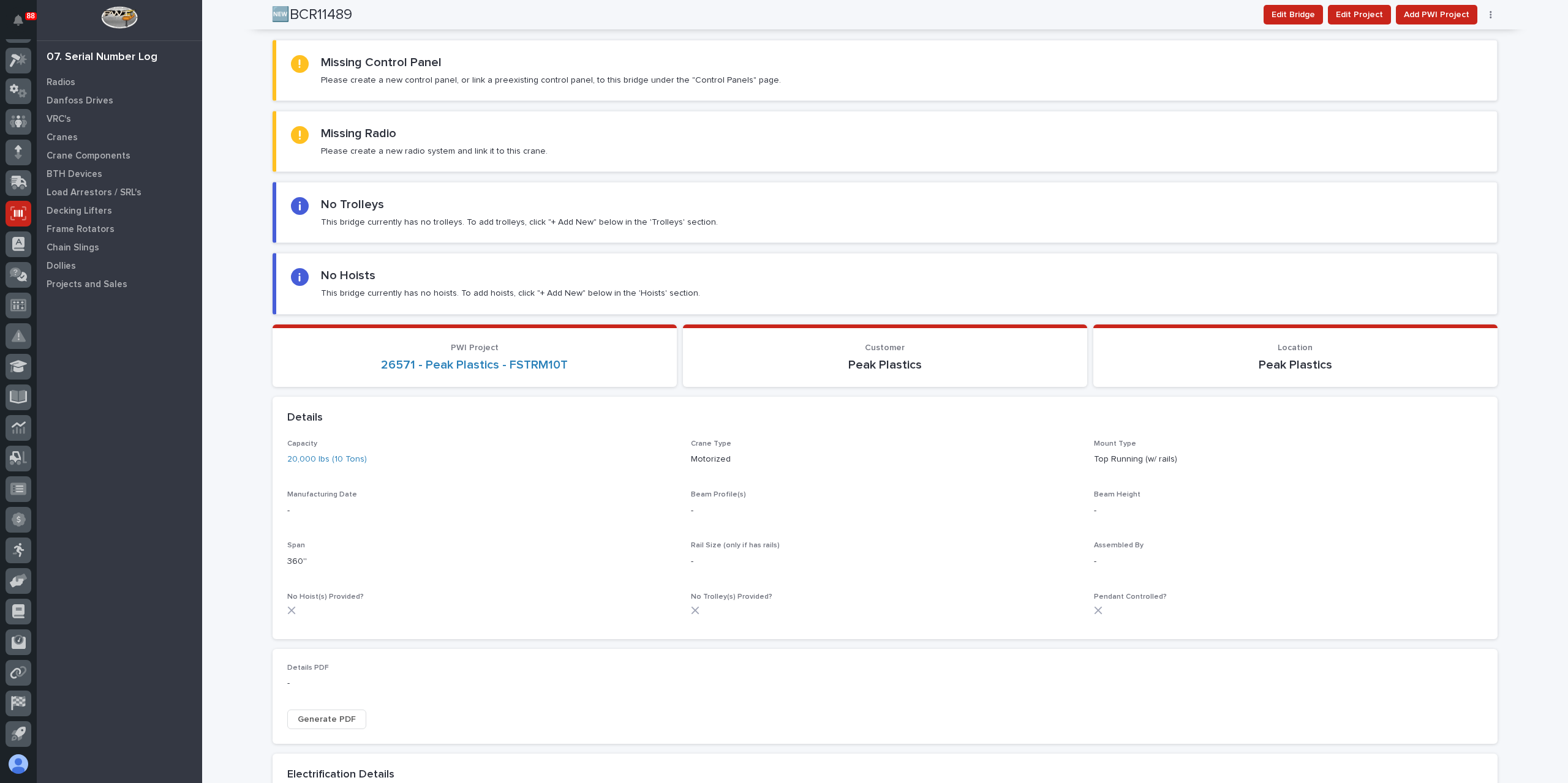
scroll to position [0, 0]
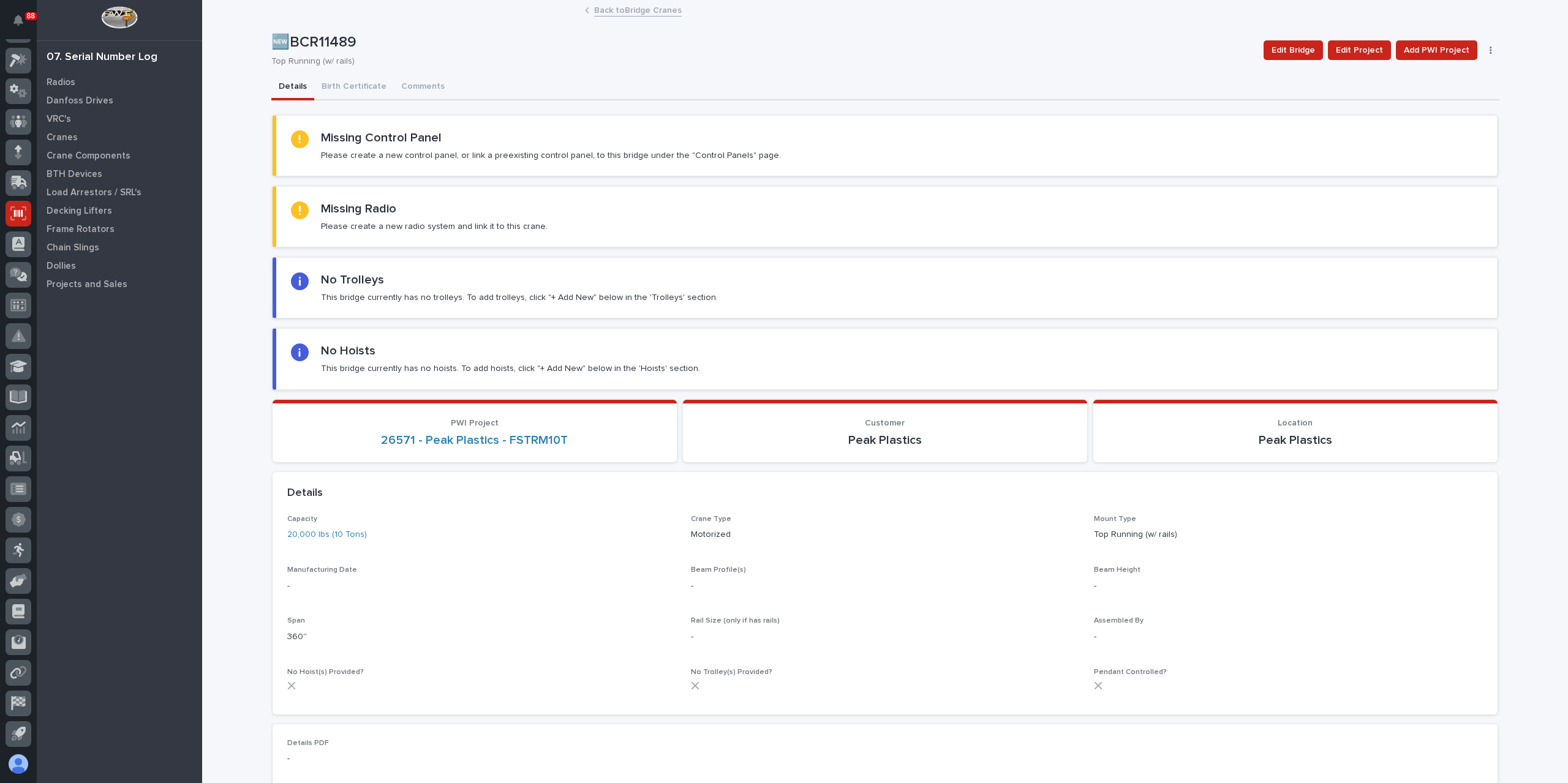
click at [587, 9] on div "Back to Bridge Cranes" at bounding box center [885, 11] width 612 height 17
click at [594, 10] on link "Back to Bridge Cranes" at bounding box center [637, 9] width 87 height 14
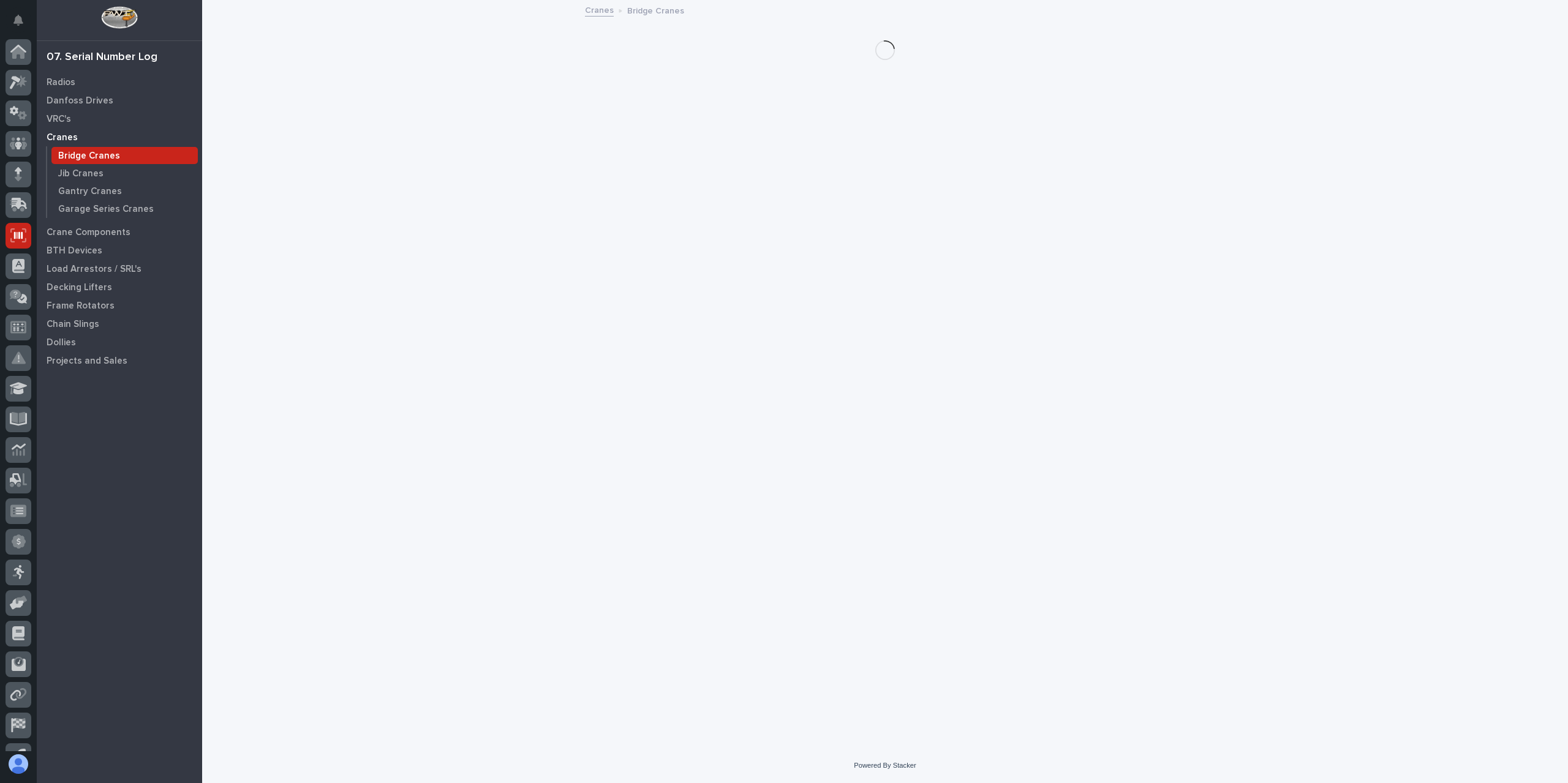
scroll to position [22, 0]
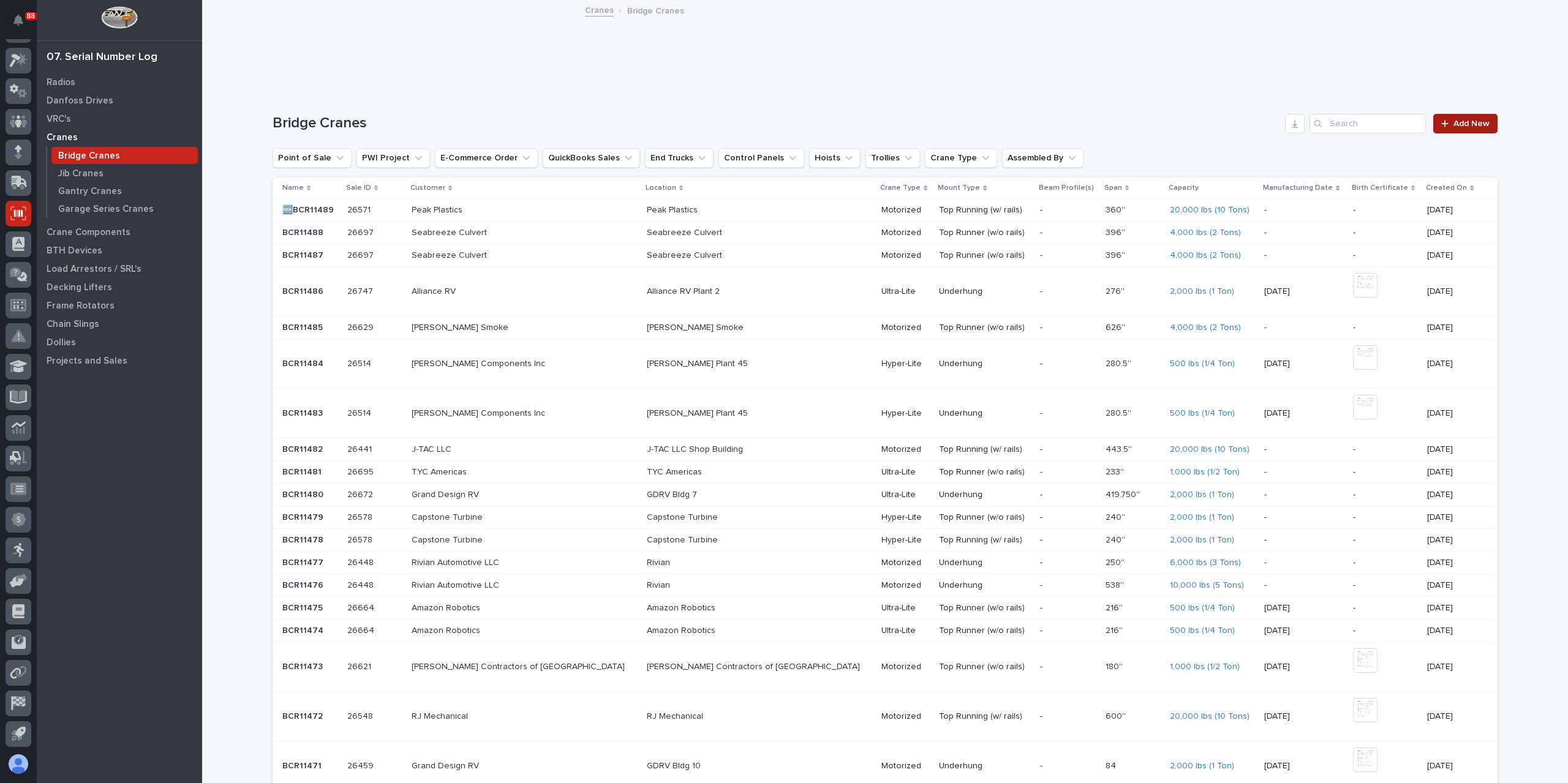
click at [1462, 132] on link "Add New" at bounding box center [1465, 123] width 65 height 20
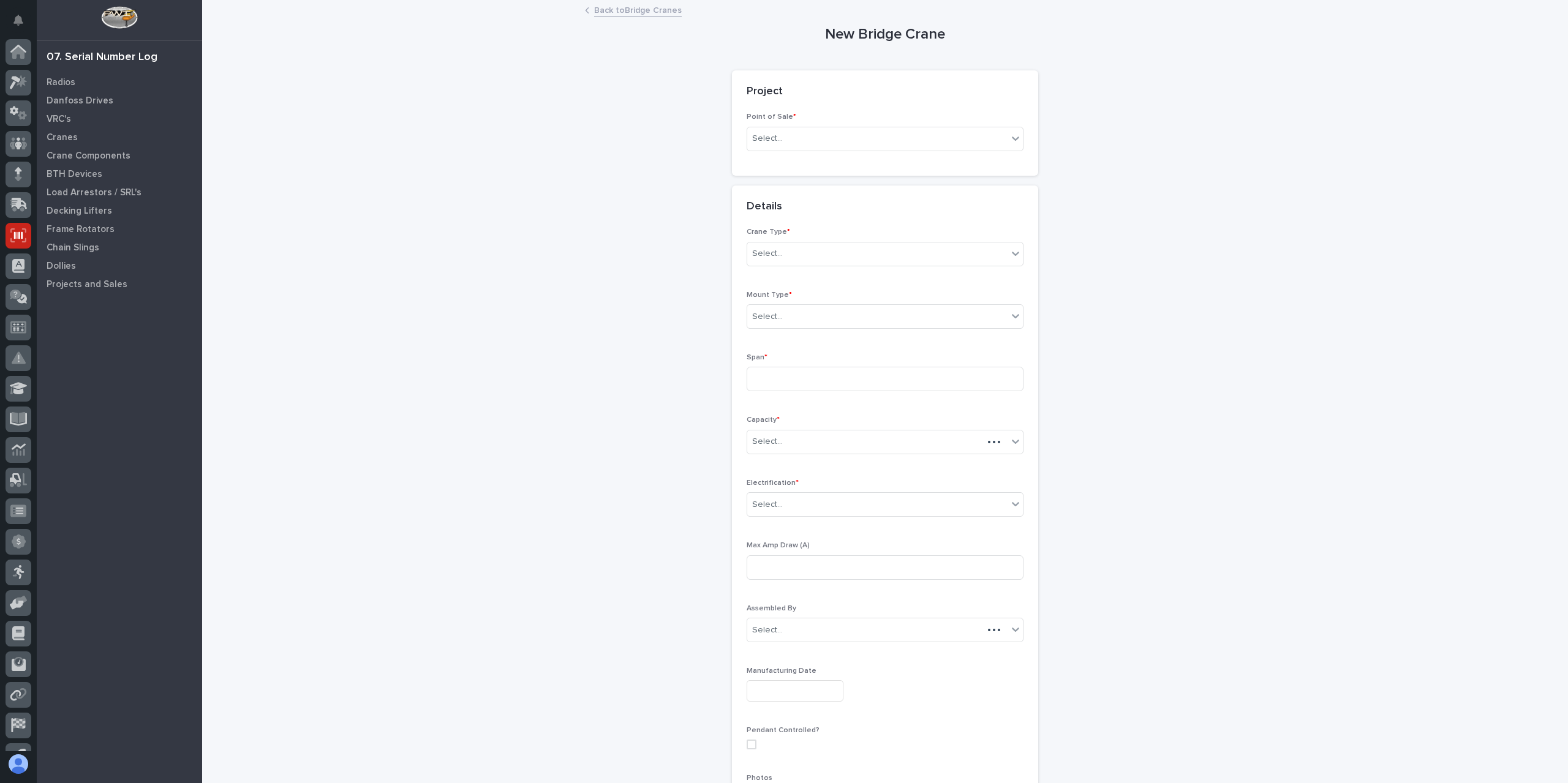
scroll to position [22, 0]
click at [765, 129] on div "Select..." at bounding box center [877, 138] width 261 height 20
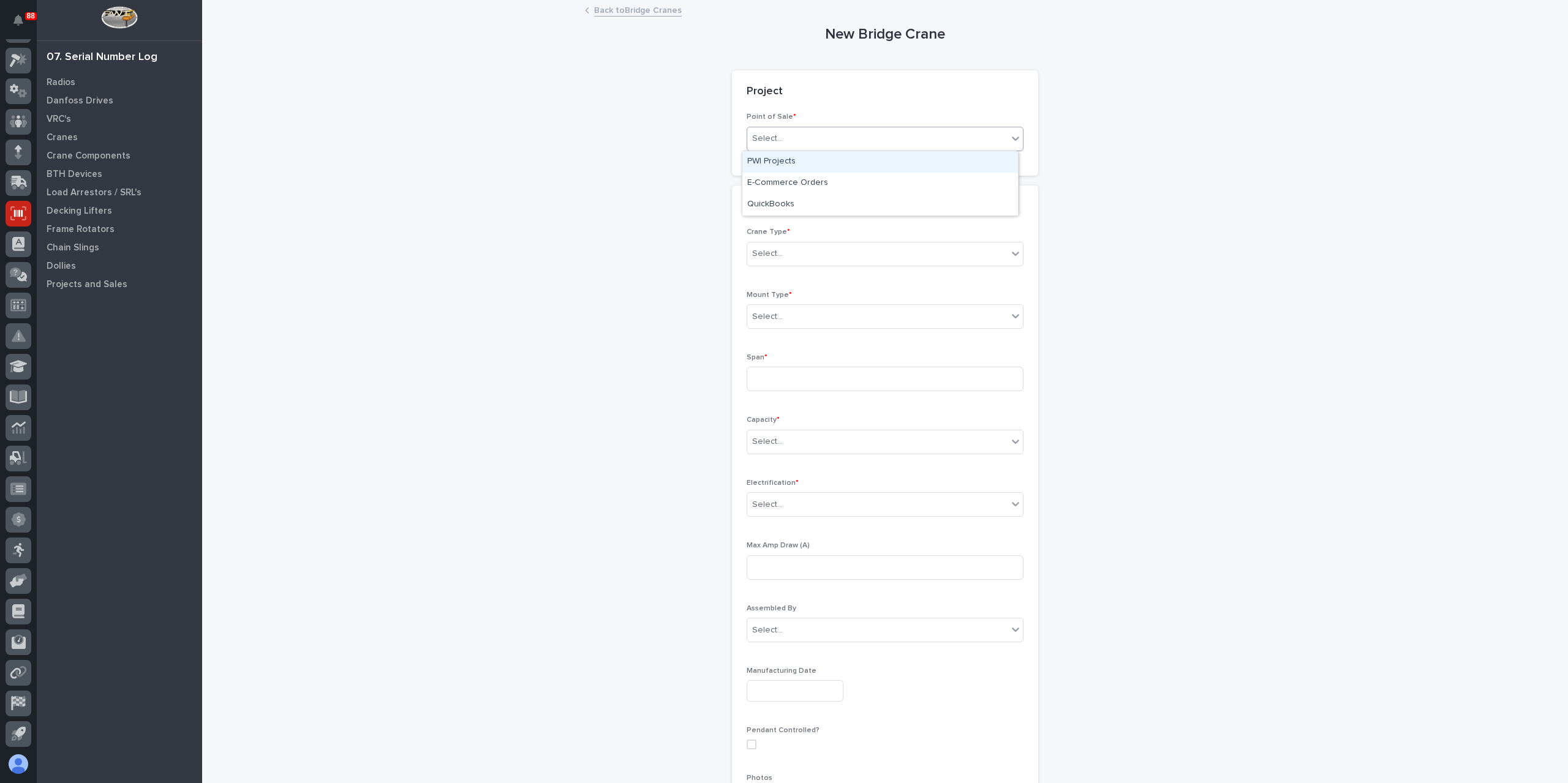
click at [779, 162] on div "PWI Projects" at bounding box center [880, 162] width 275 height 21
click at [770, 234] on div "Select..." at bounding box center [842, 226] width 189 height 20
type input "*****"
click at [779, 351] on div "Crane Type * Select..." at bounding box center [884, 363] width 277 height 47
click at [790, 363] on div "Select..." at bounding box center [877, 366] width 261 height 20
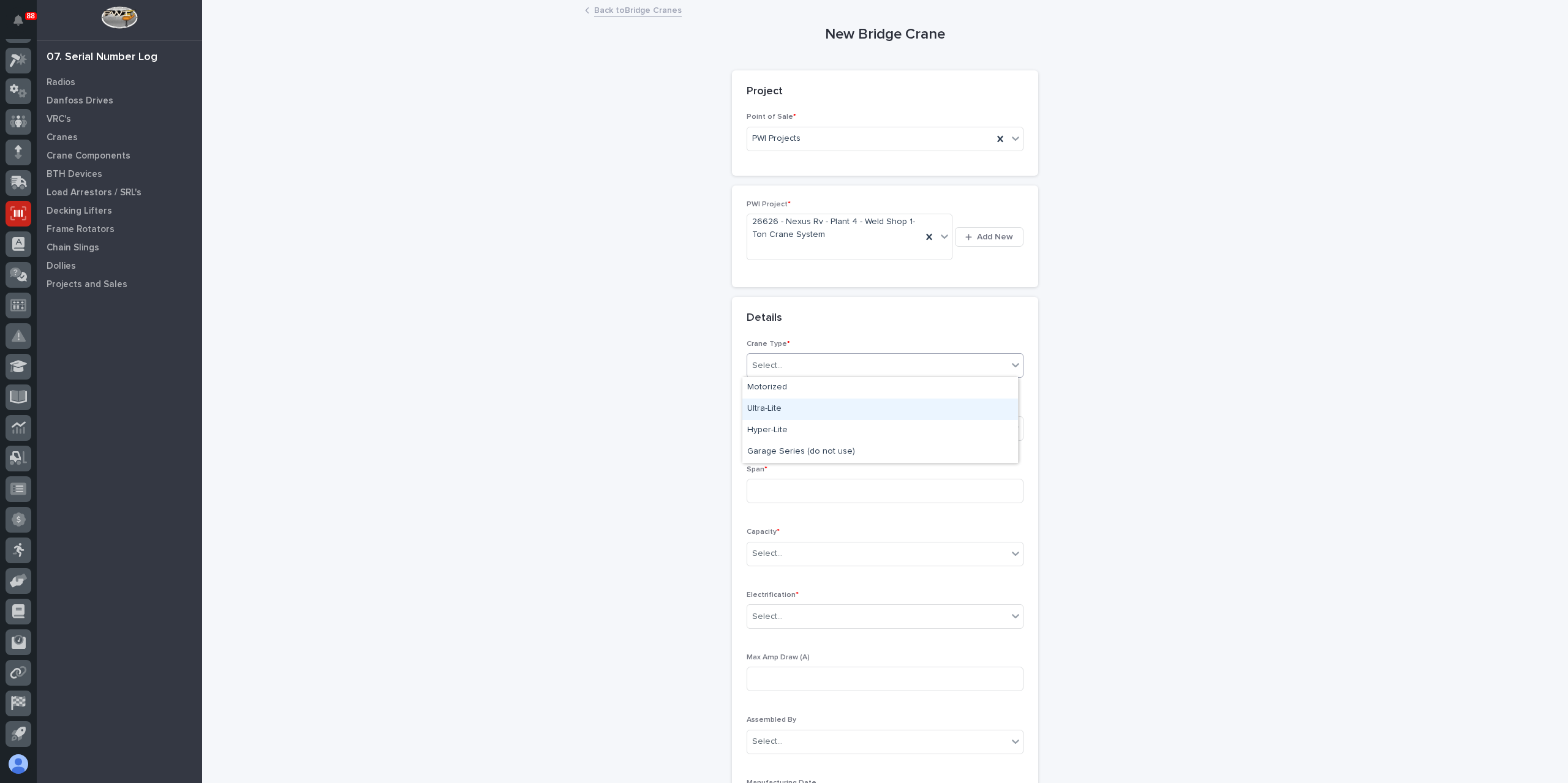
click at [786, 408] on div "Ultra-Lite" at bounding box center [880, 409] width 275 height 21
click at [782, 431] on div "Select..." at bounding box center [877, 428] width 261 height 20
click at [789, 490] on div "Underhung" at bounding box center [880, 493] width 275 height 21
click at [789, 490] on input at bounding box center [884, 491] width 277 height 24
type input "198''"
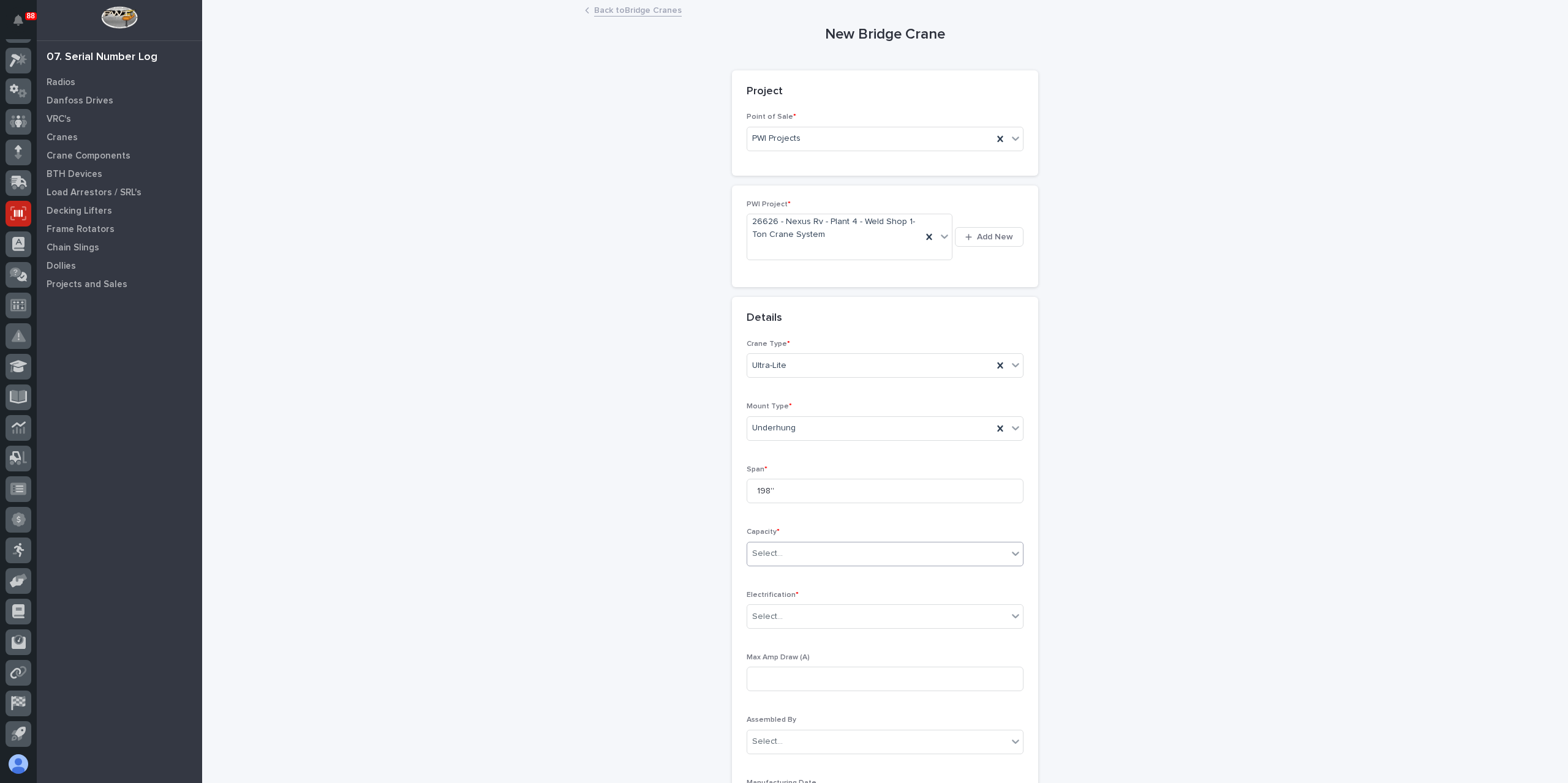
click at [776, 557] on div "Select..." at bounding box center [767, 554] width 30 height 13
click at [805, 585] on div "1,000 lbs (1/2 Ton)" at bounding box center [880, 575] width 275 height 21
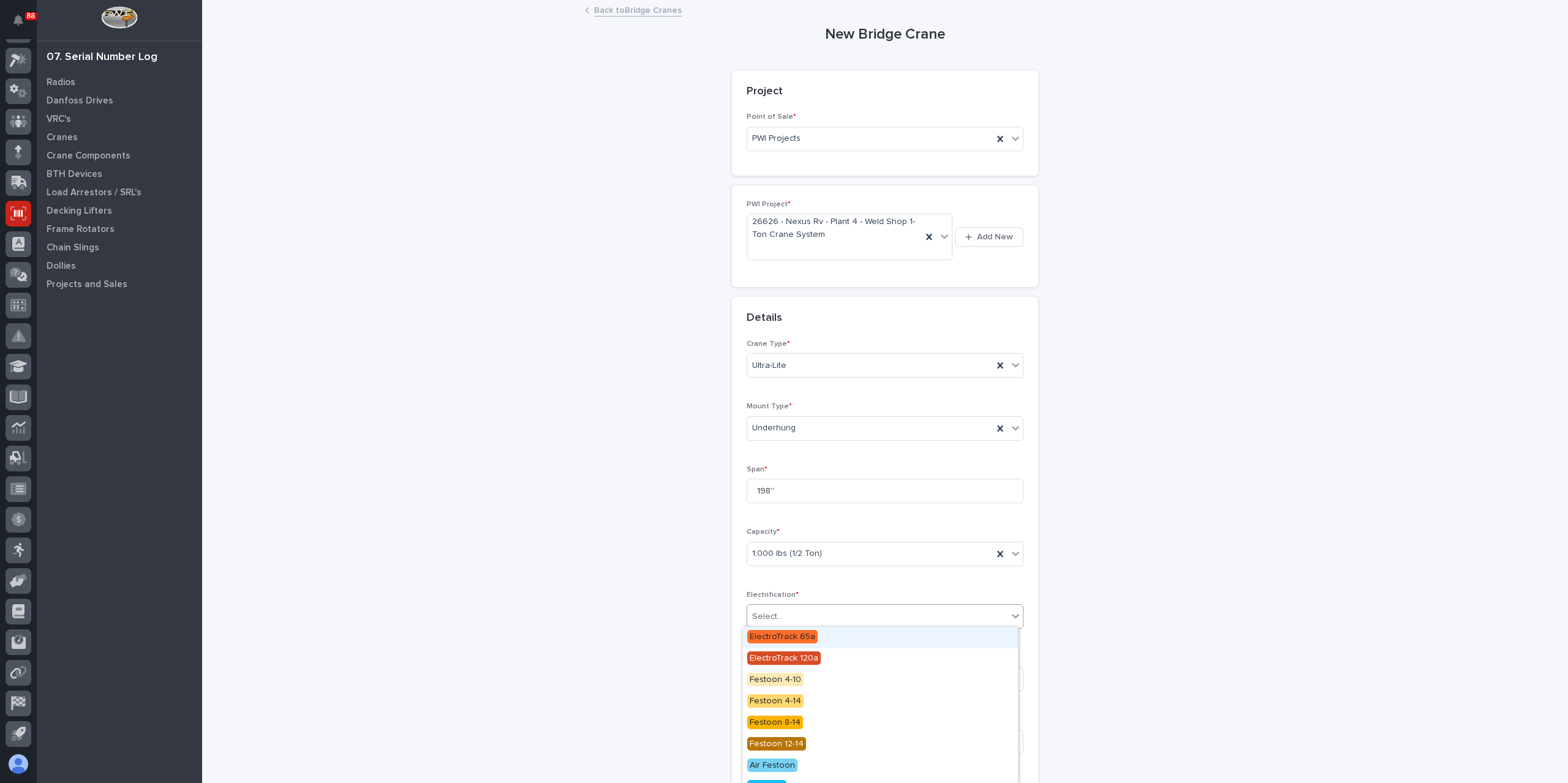
click at [789, 616] on div "Select..." at bounding box center [877, 616] width 261 height 20
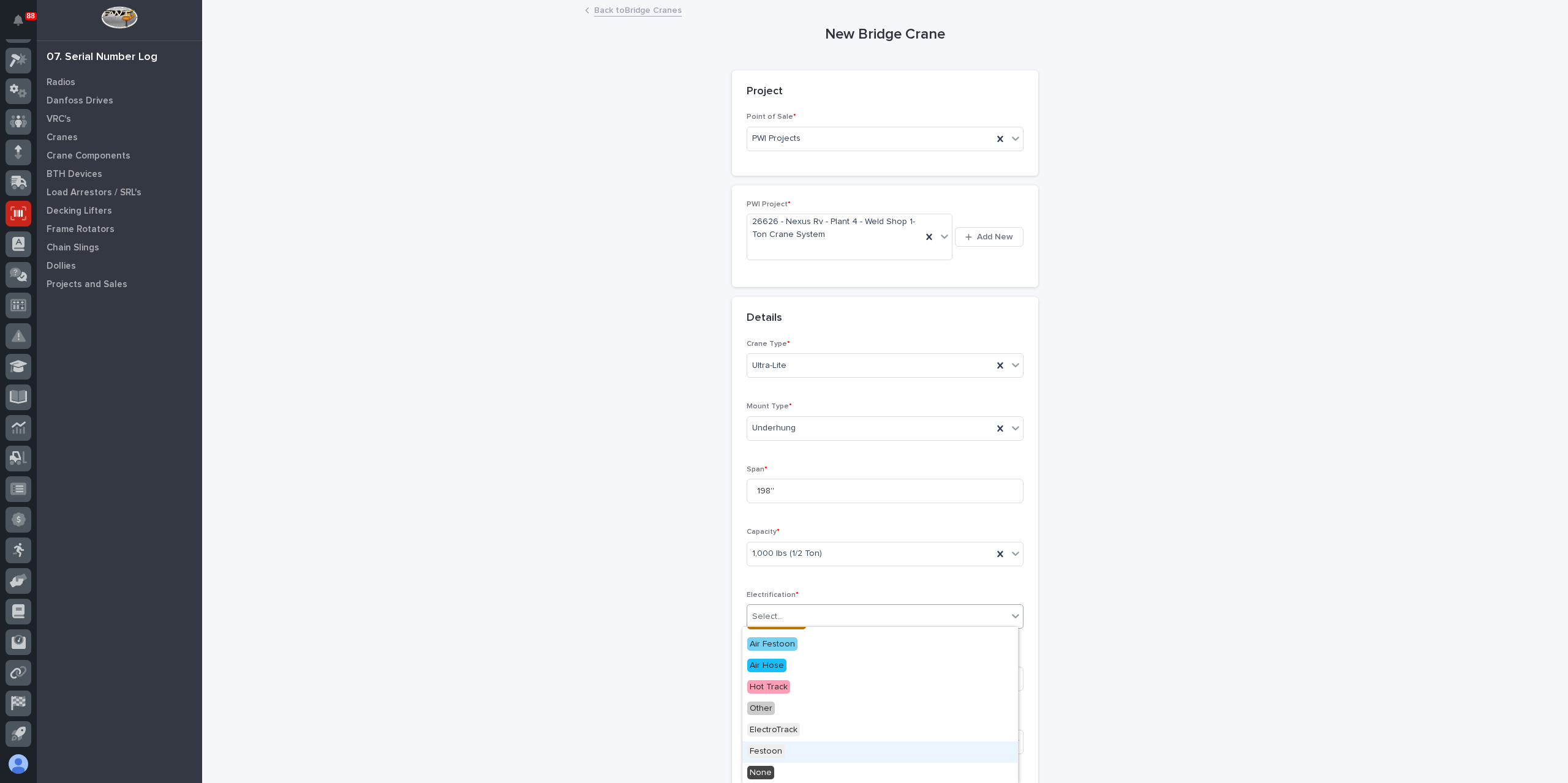
click at [773, 752] on span "Festoon" at bounding box center [766, 751] width 38 height 13
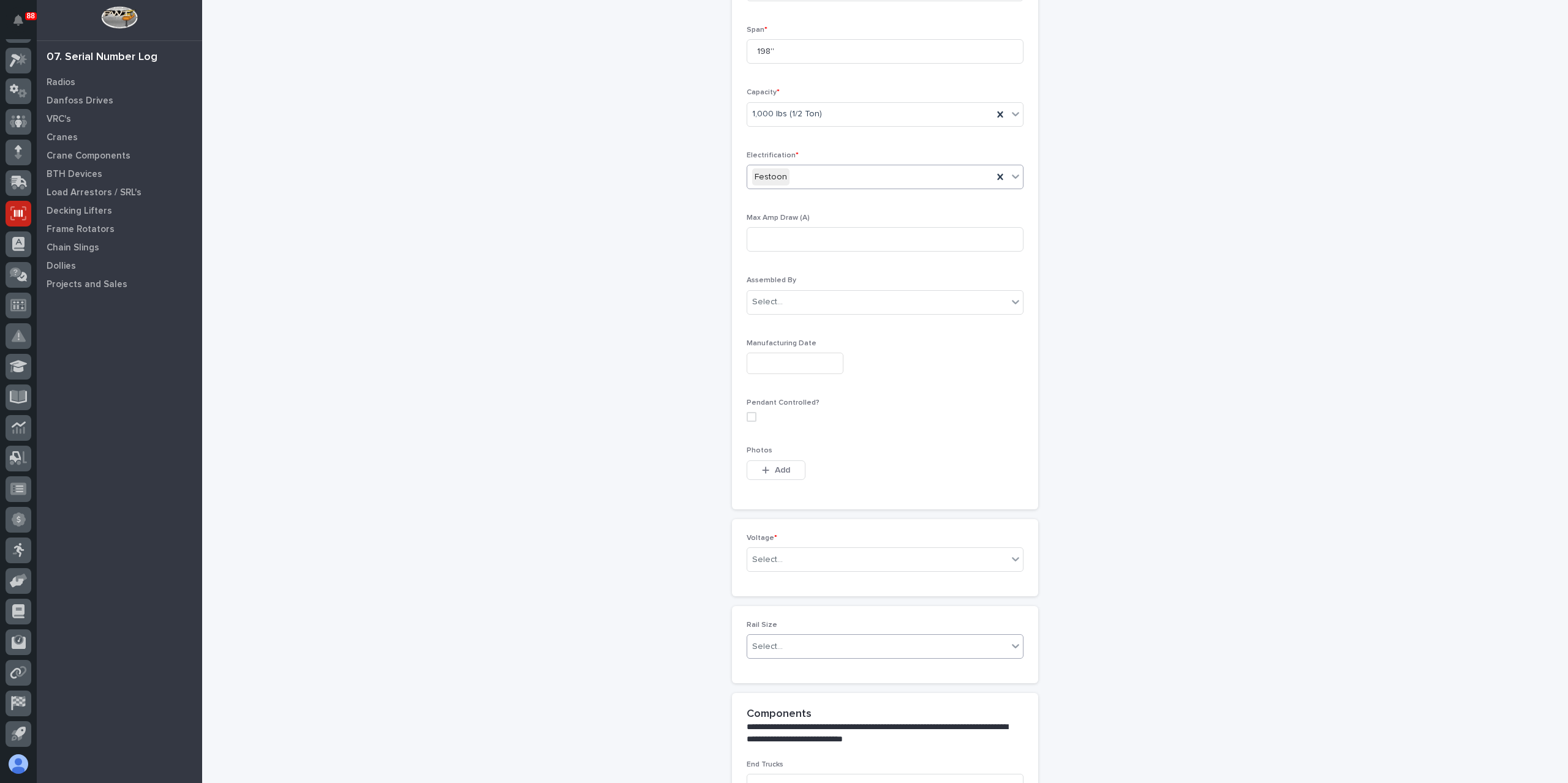
scroll to position [514, 0]
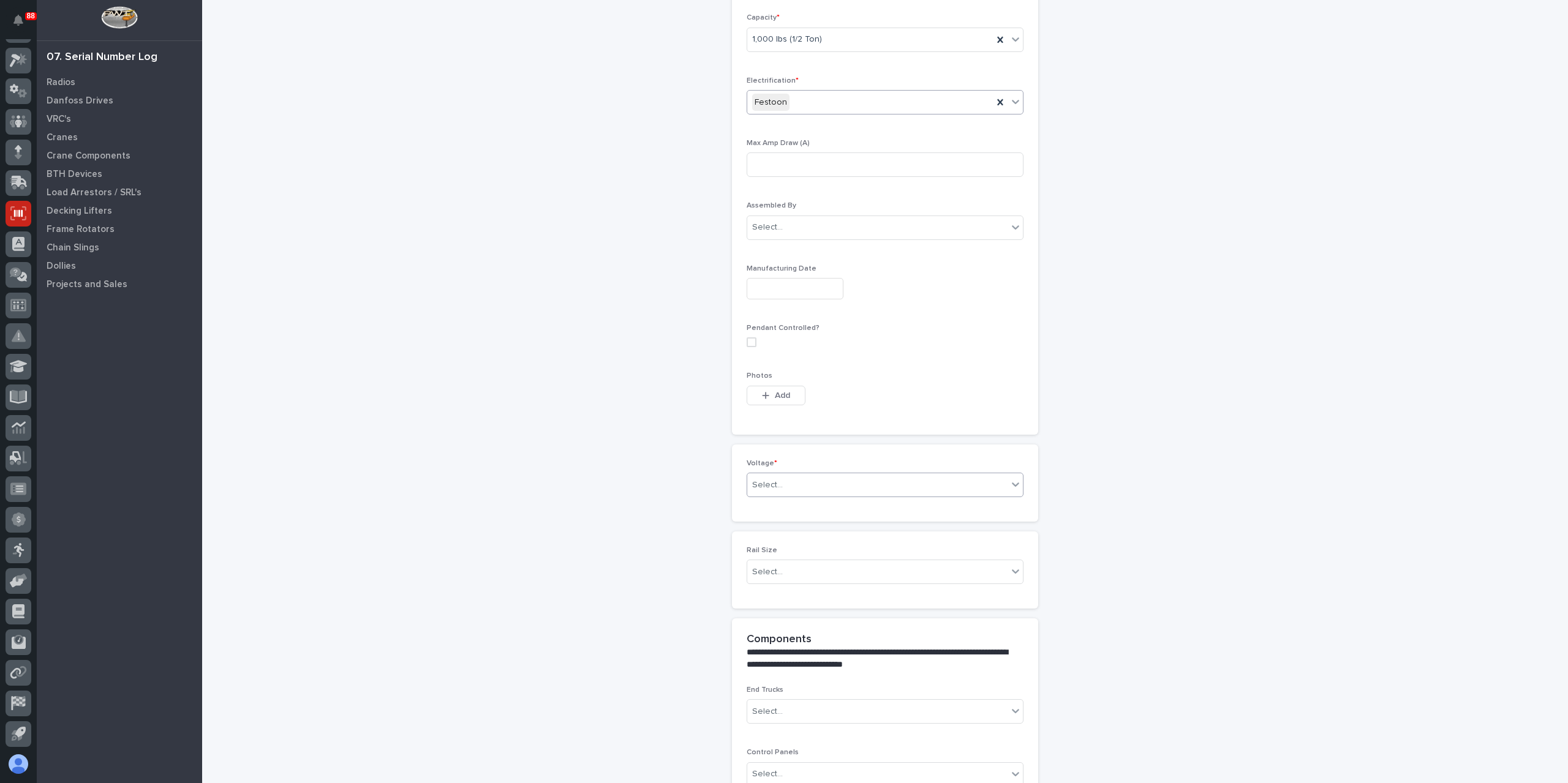
click at [814, 476] on div "Select..." at bounding box center [877, 485] width 261 height 20
click at [814, 569] on div "420-480v Three Phase" at bounding box center [880, 569] width 275 height 21
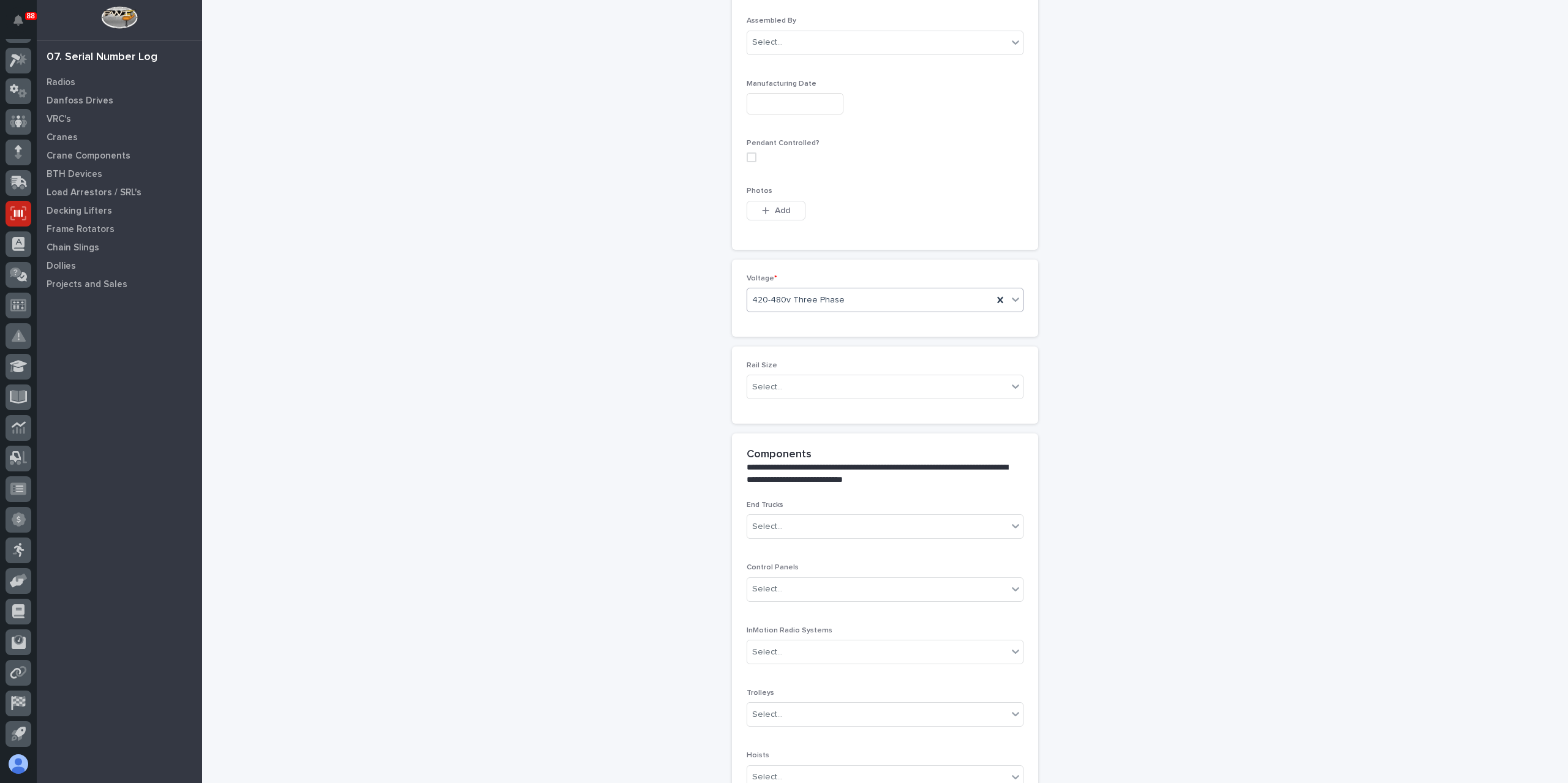
scroll to position [759, 0]
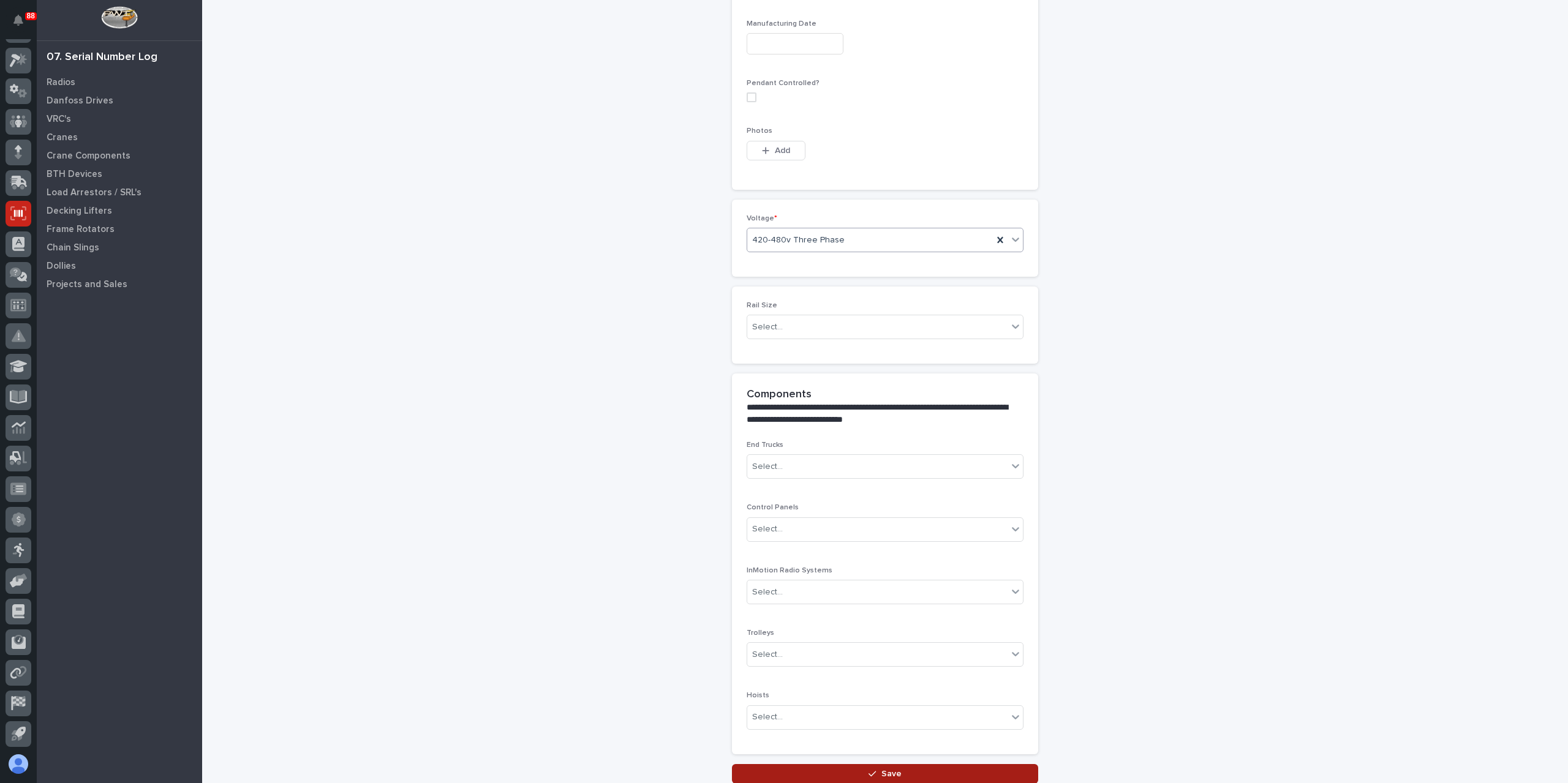
click at [857, 766] on button "Save" at bounding box center [884, 774] width 306 height 20
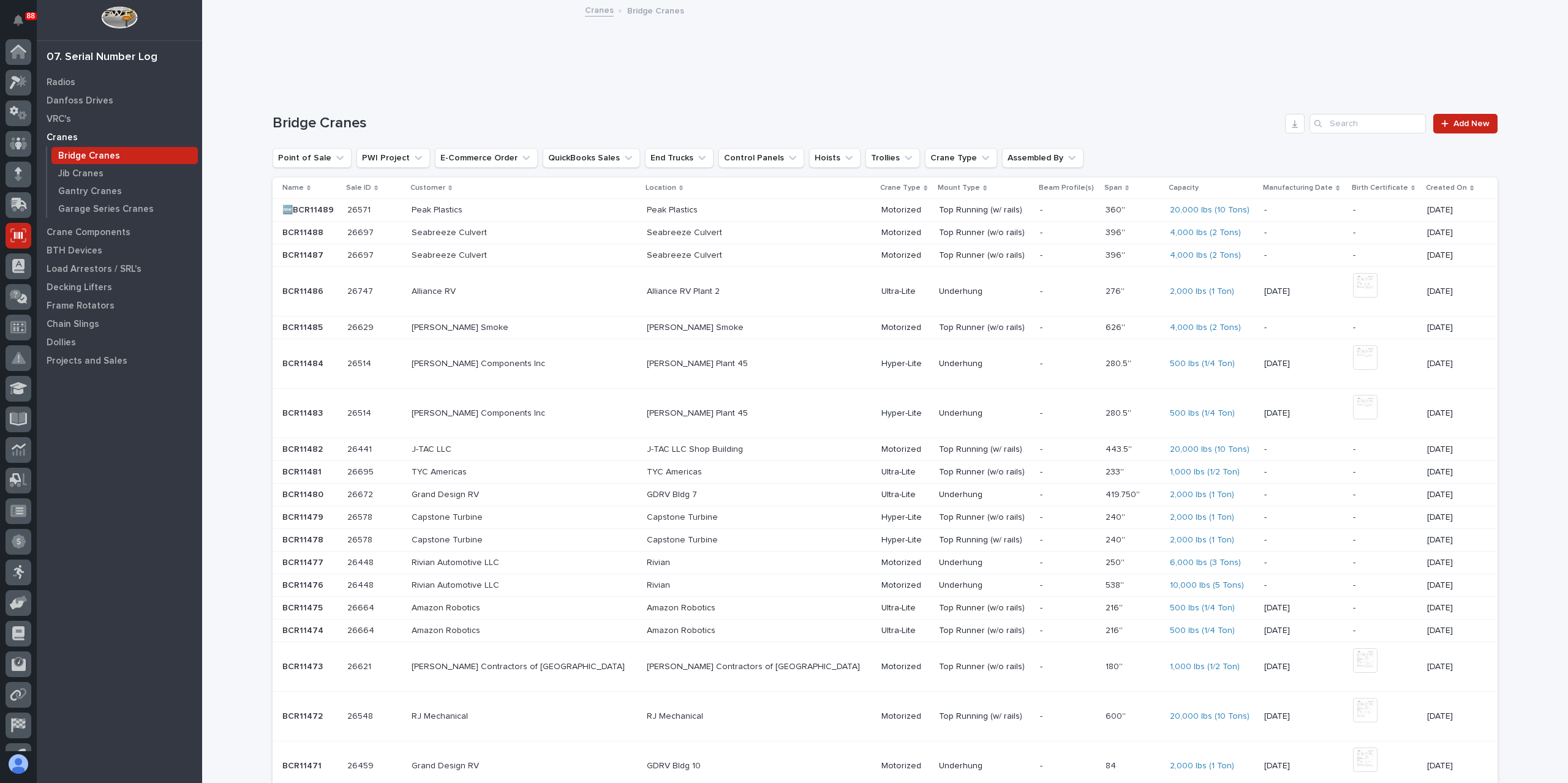
scroll to position [22, 0]
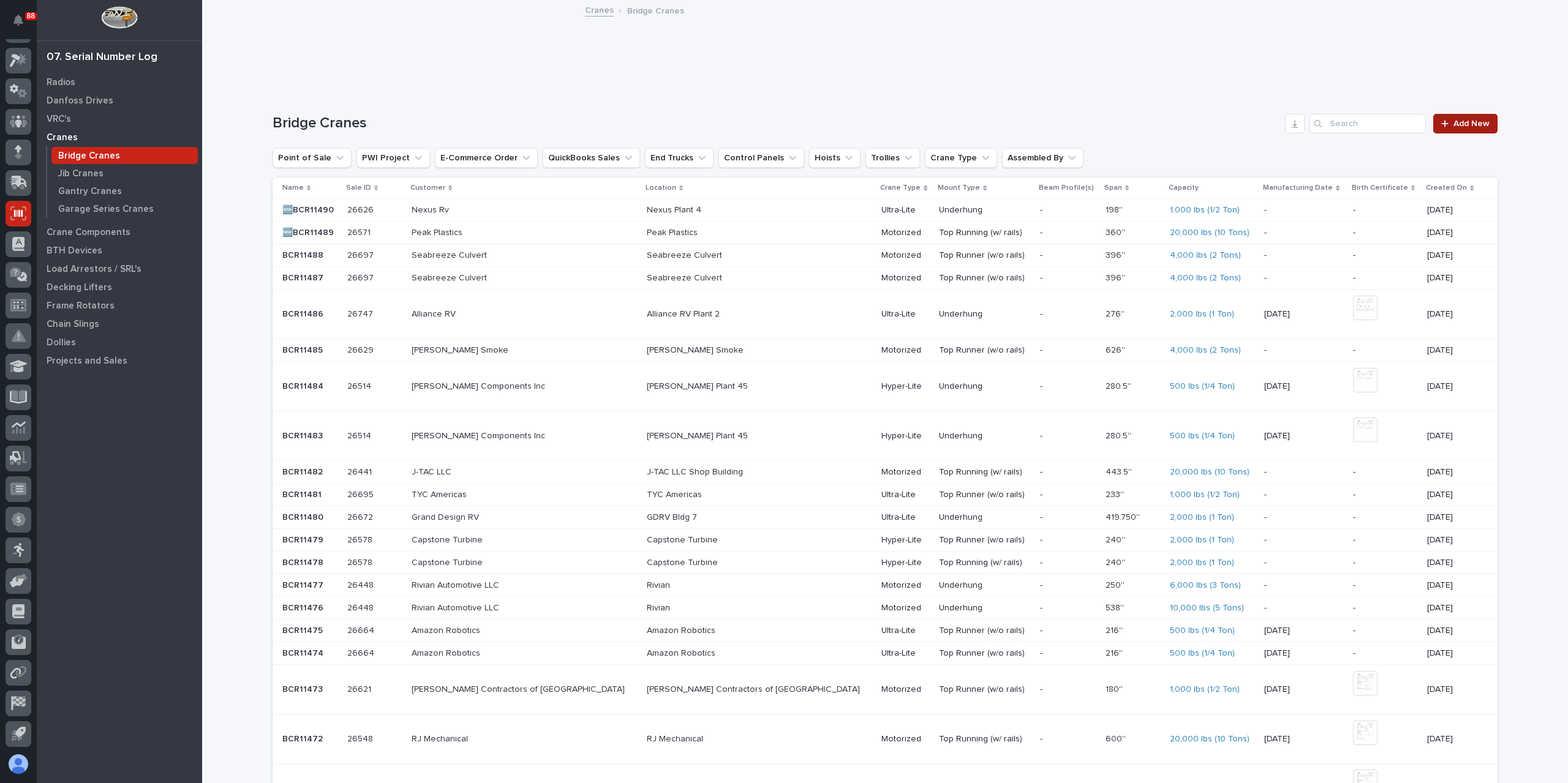
click at [1461, 118] on link "Add New" at bounding box center [1465, 123] width 65 height 20
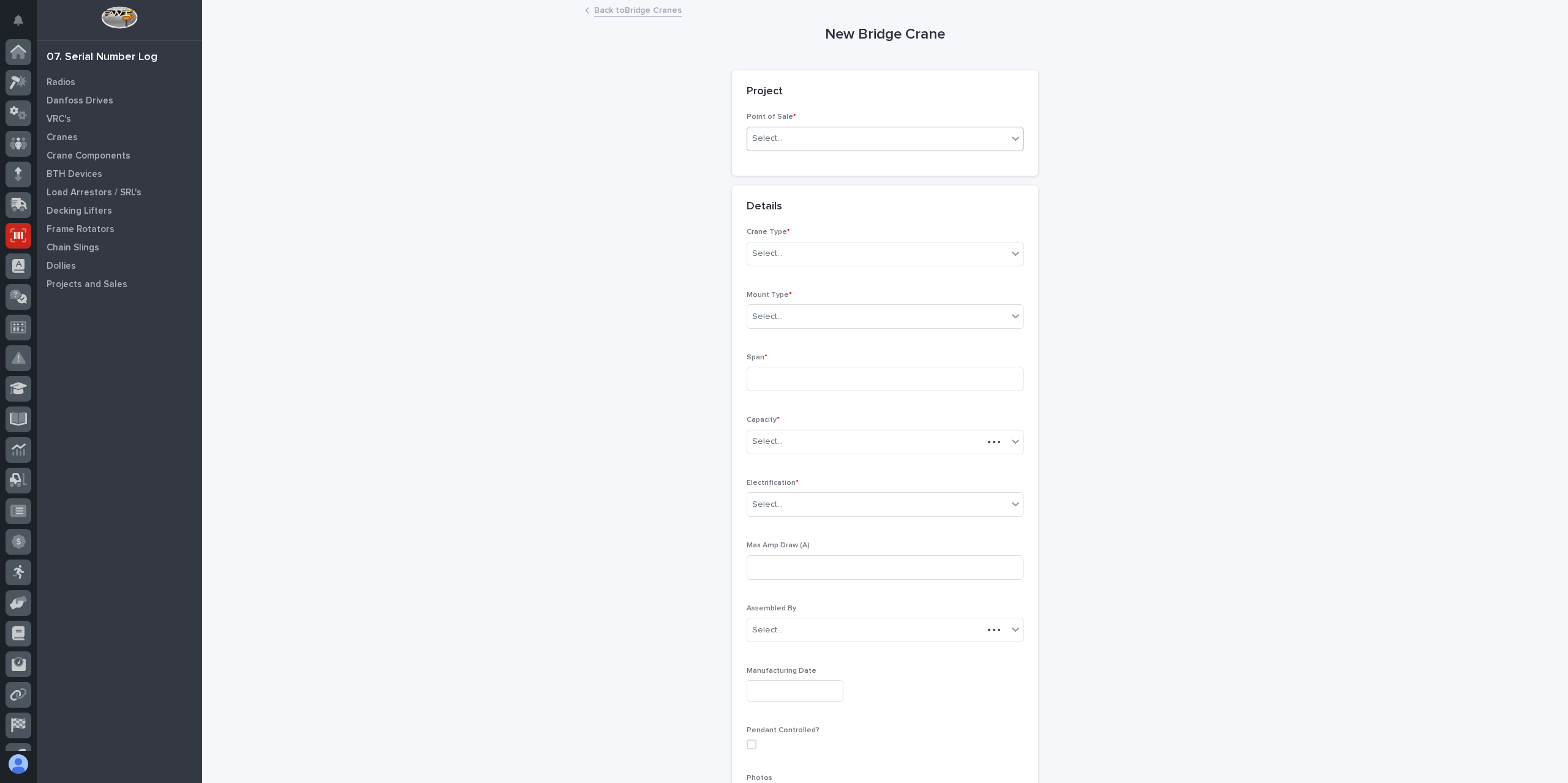
scroll to position [22, 0]
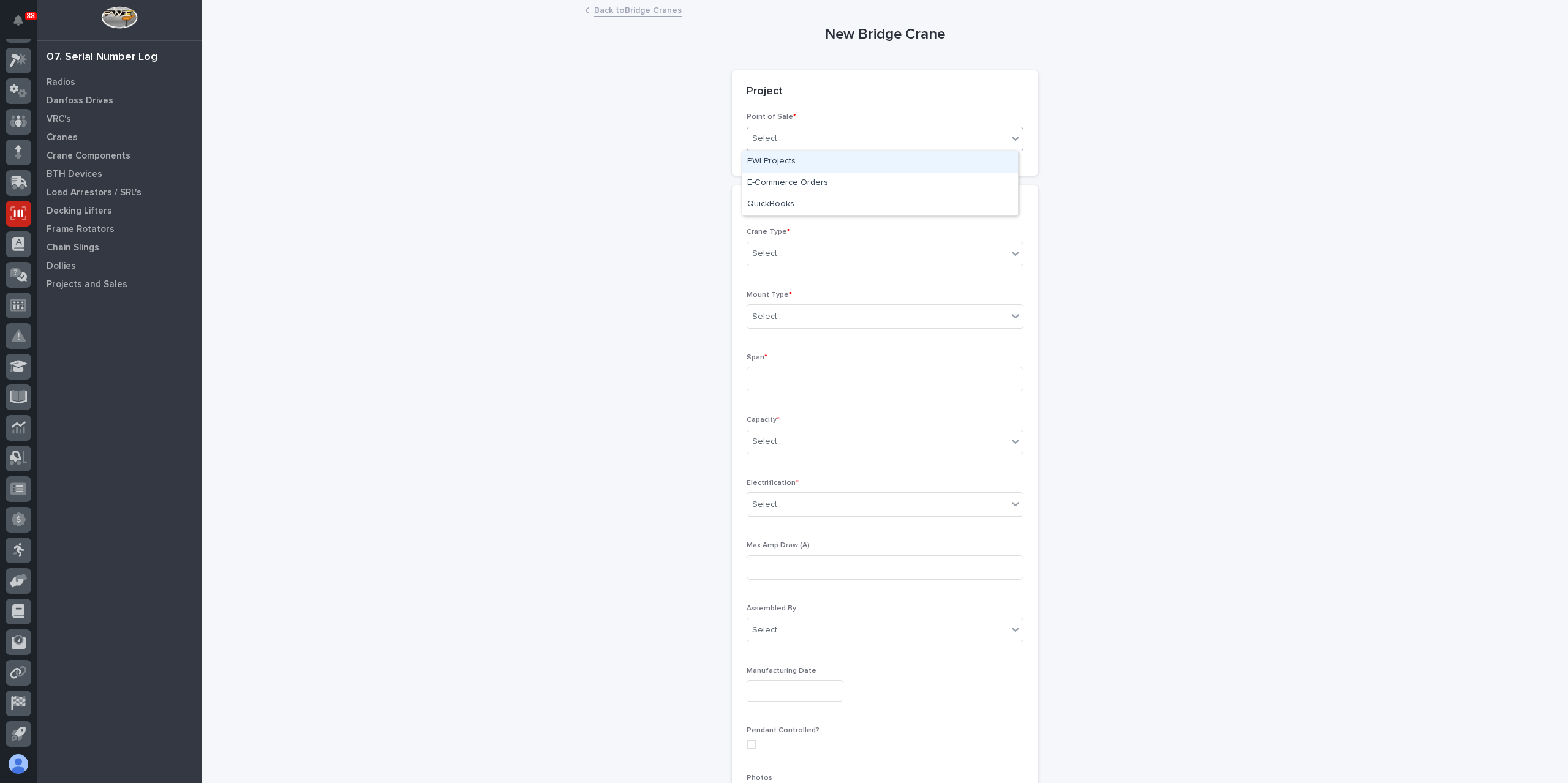
click at [823, 143] on div "Select..." at bounding box center [877, 138] width 261 height 20
click at [808, 153] on div "PWI Projects" at bounding box center [880, 162] width 275 height 21
click at [792, 207] on p "PWI Project *" at bounding box center [884, 204] width 277 height 8
click at [792, 219] on div "Select..." at bounding box center [842, 226] width 189 height 20
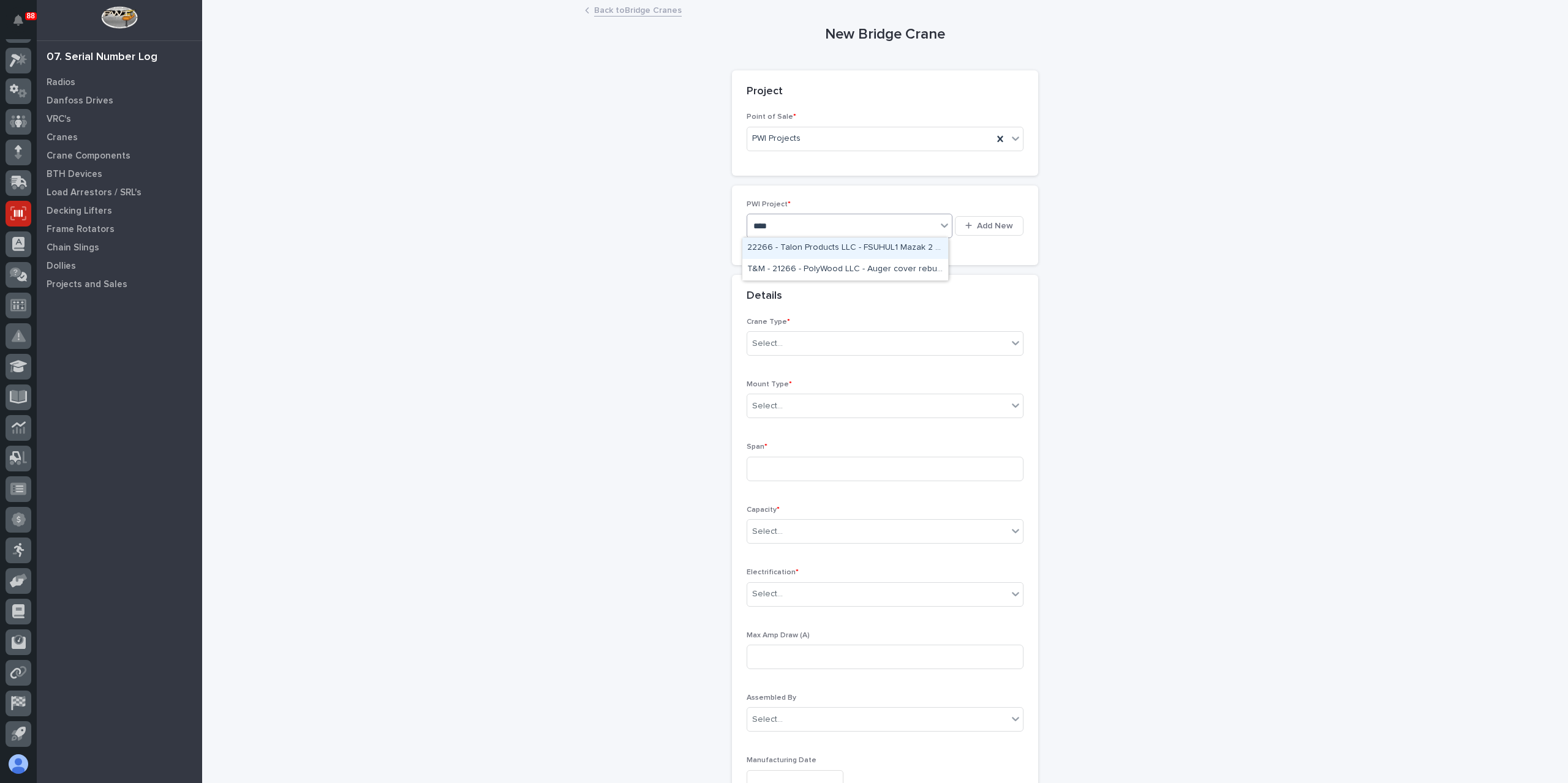
type input "*****"
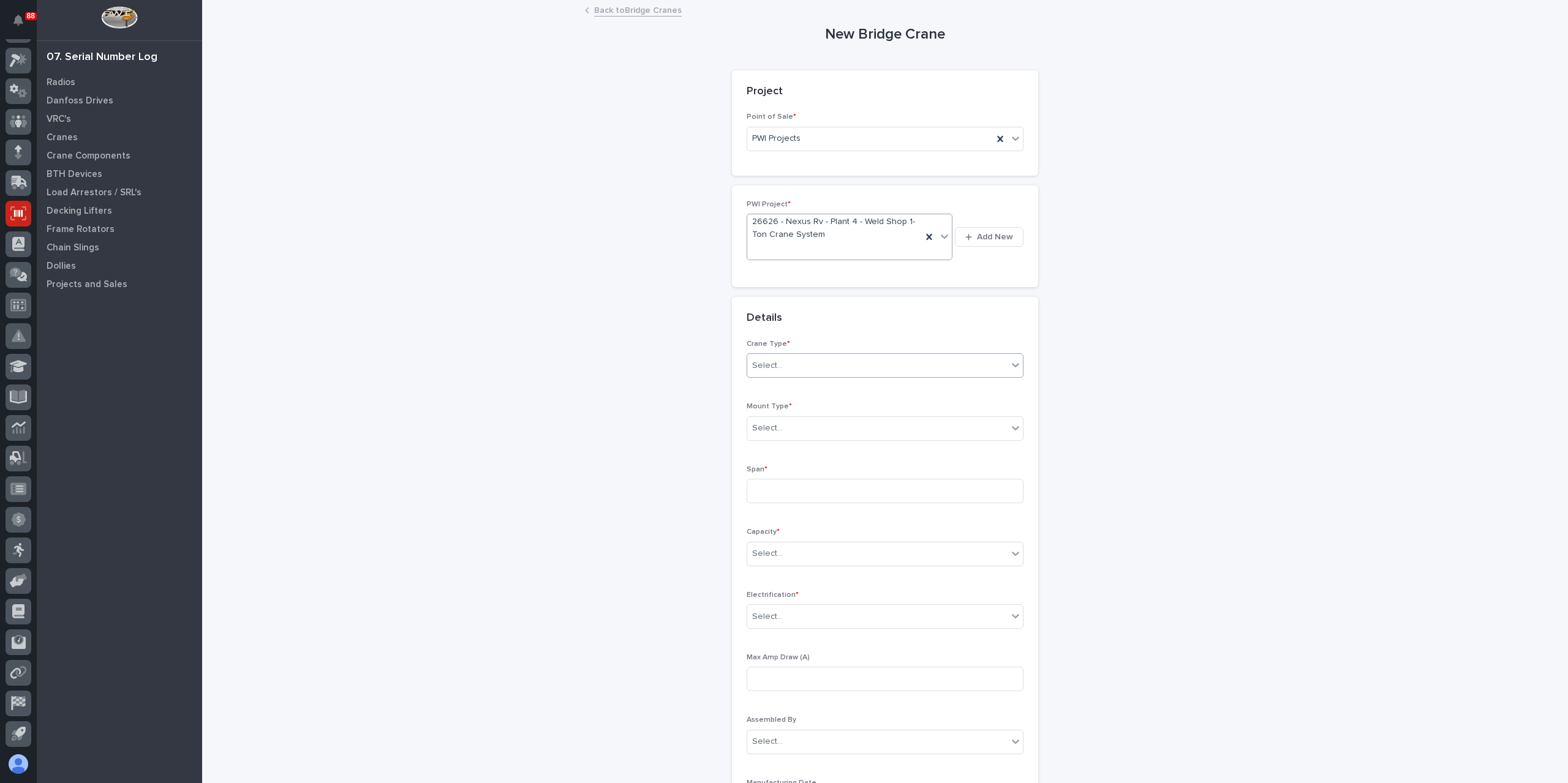
click at [789, 363] on div "Select..." at bounding box center [877, 366] width 261 height 20
click at [766, 420] on div "Hyper-Lite" at bounding box center [880, 430] width 275 height 21
click at [795, 368] on div "Hyper-Lite" at bounding box center [870, 366] width 246 height 20
click at [776, 412] on div "Ultra-Lite" at bounding box center [880, 409] width 275 height 21
drag, startPoint x: 777, startPoint y: 429, endPoint x: 782, endPoint y: 434, distance: 7.1
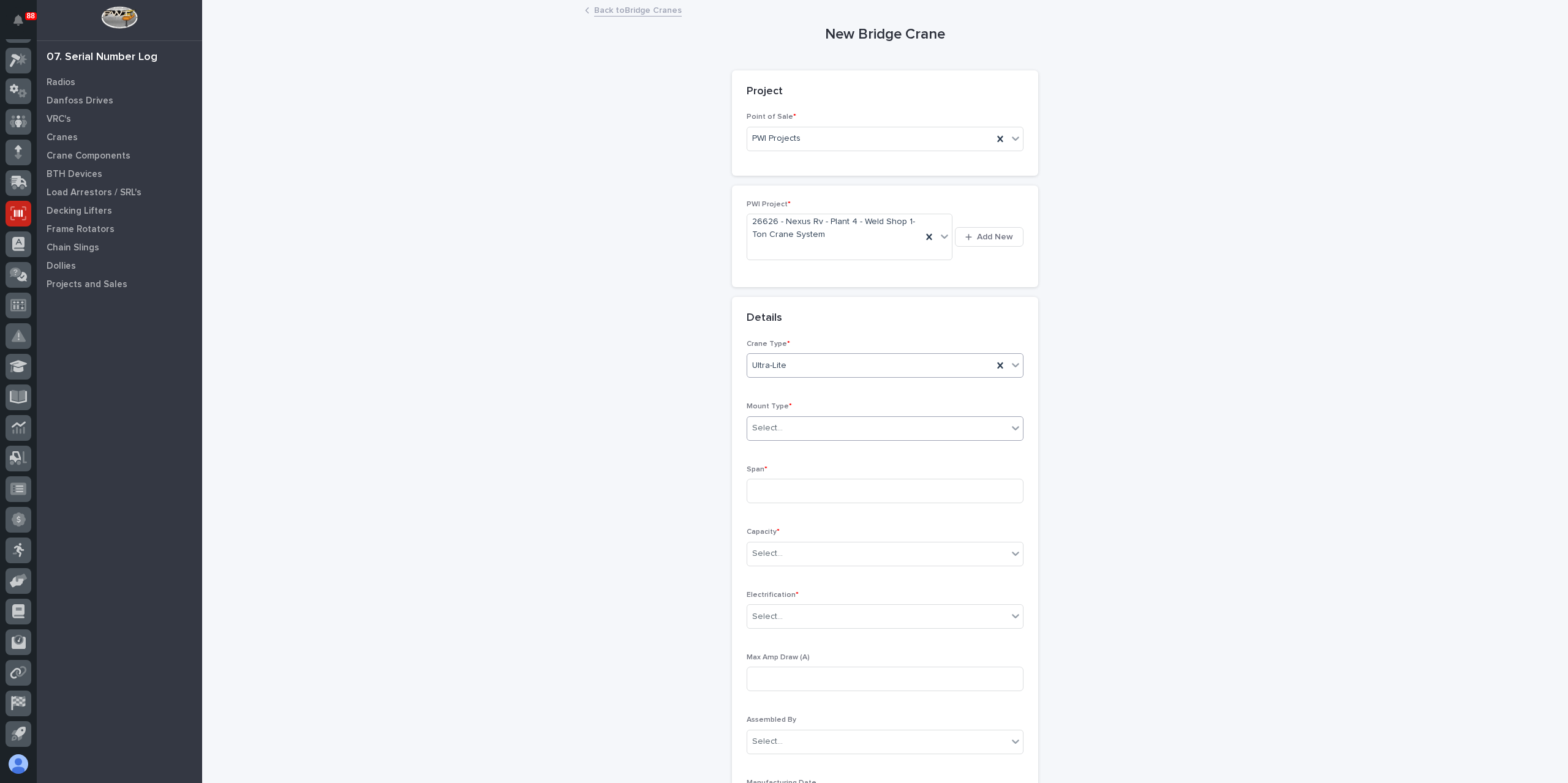
click at [777, 430] on div "Select..." at bounding box center [877, 428] width 261 height 20
click at [791, 488] on div "Underhung" at bounding box center [880, 493] width 275 height 21
click at [790, 493] on input at bounding box center [884, 491] width 277 height 24
type input "198''"
click at [783, 560] on div "Select..." at bounding box center [877, 554] width 261 height 20
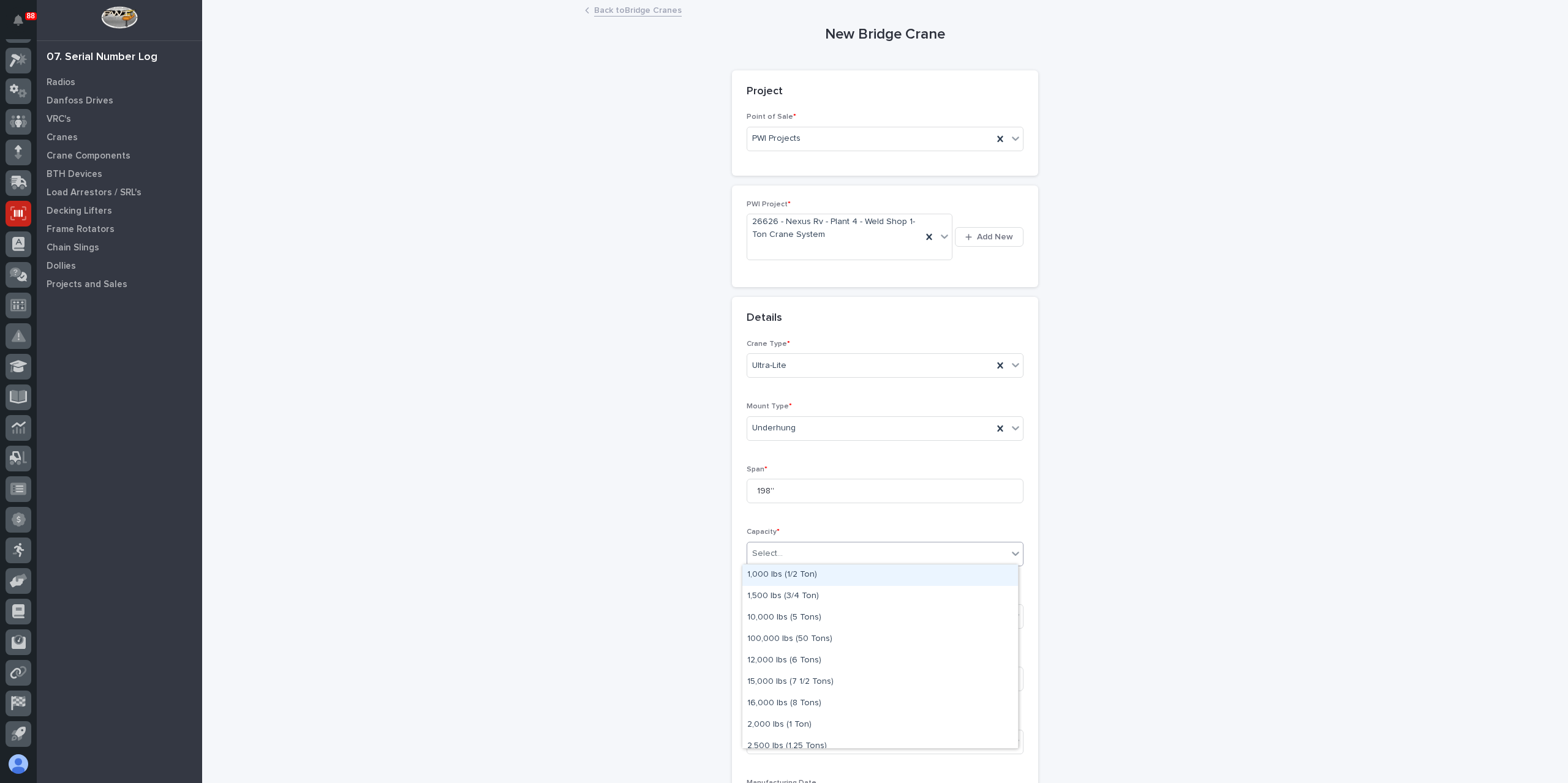
click at [792, 576] on div "1,000 lbs (1/2 Ton)" at bounding box center [880, 575] width 275 height 21
click at [784, 616] on div "Select..." at bounding box center [877, 616] width 261 height 20
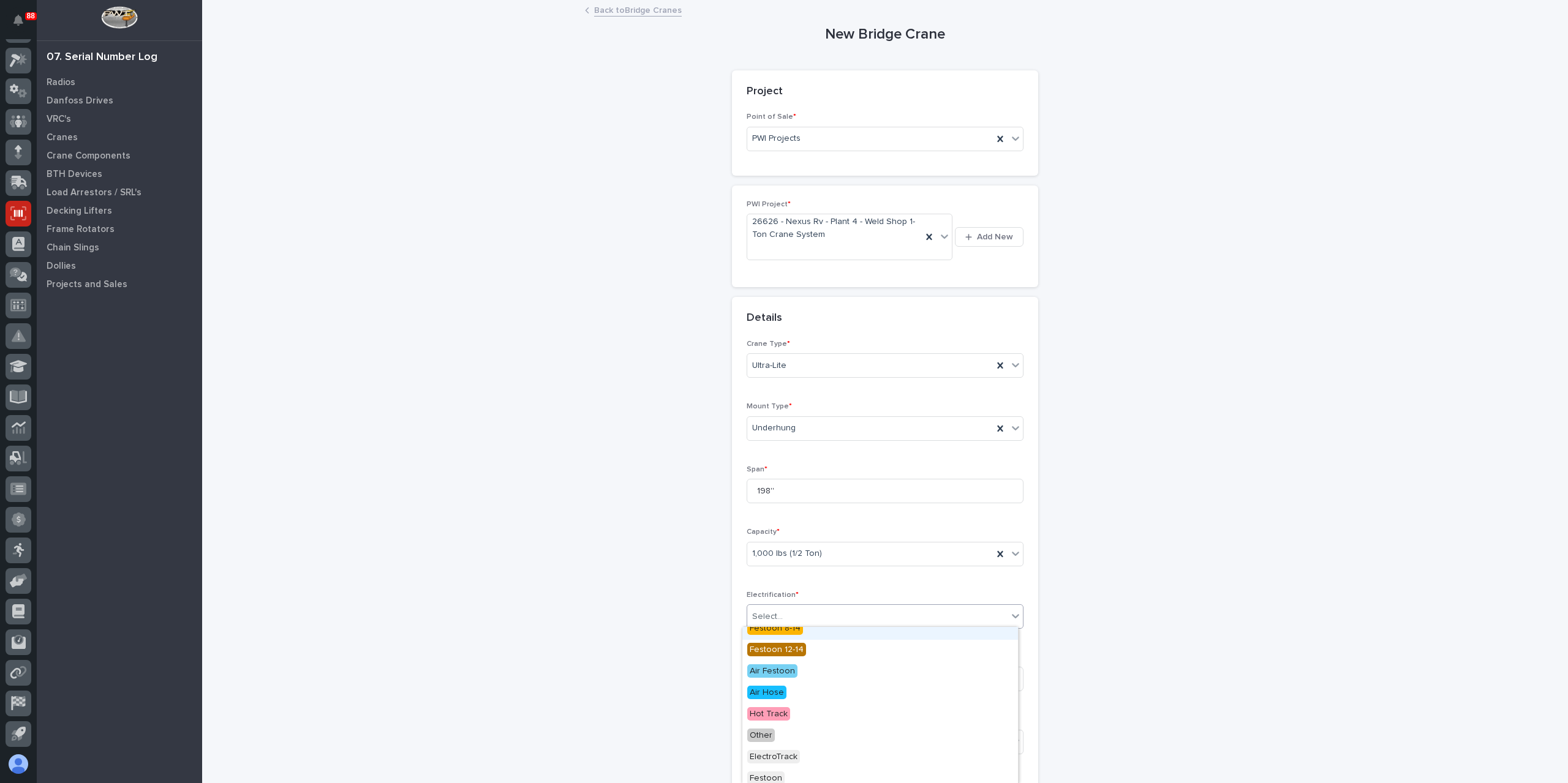
scroll to position [121, 0]
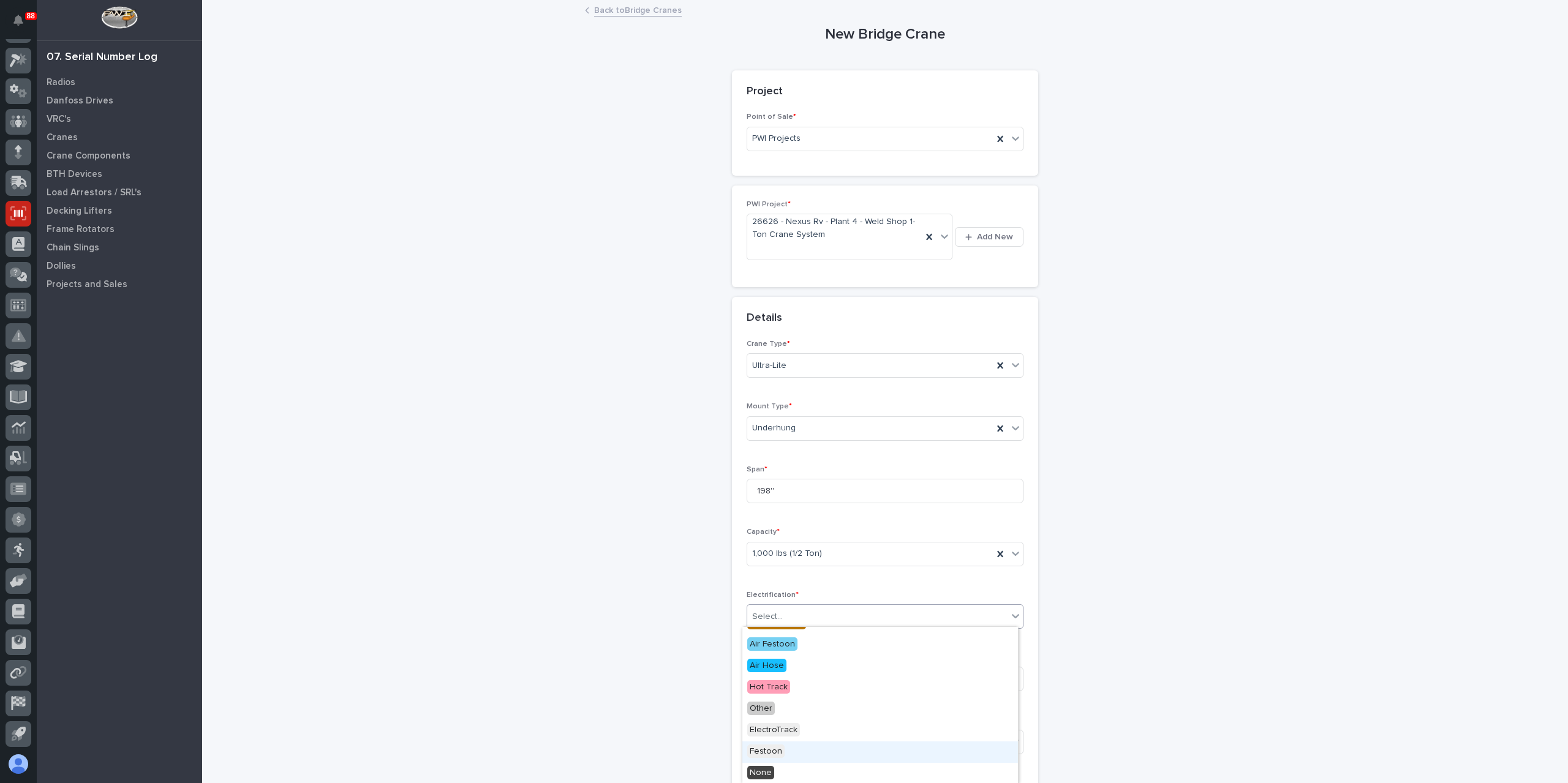
click at [779, 743] on div "Festoon" at bounding box center [880, 752] width 275 height 21
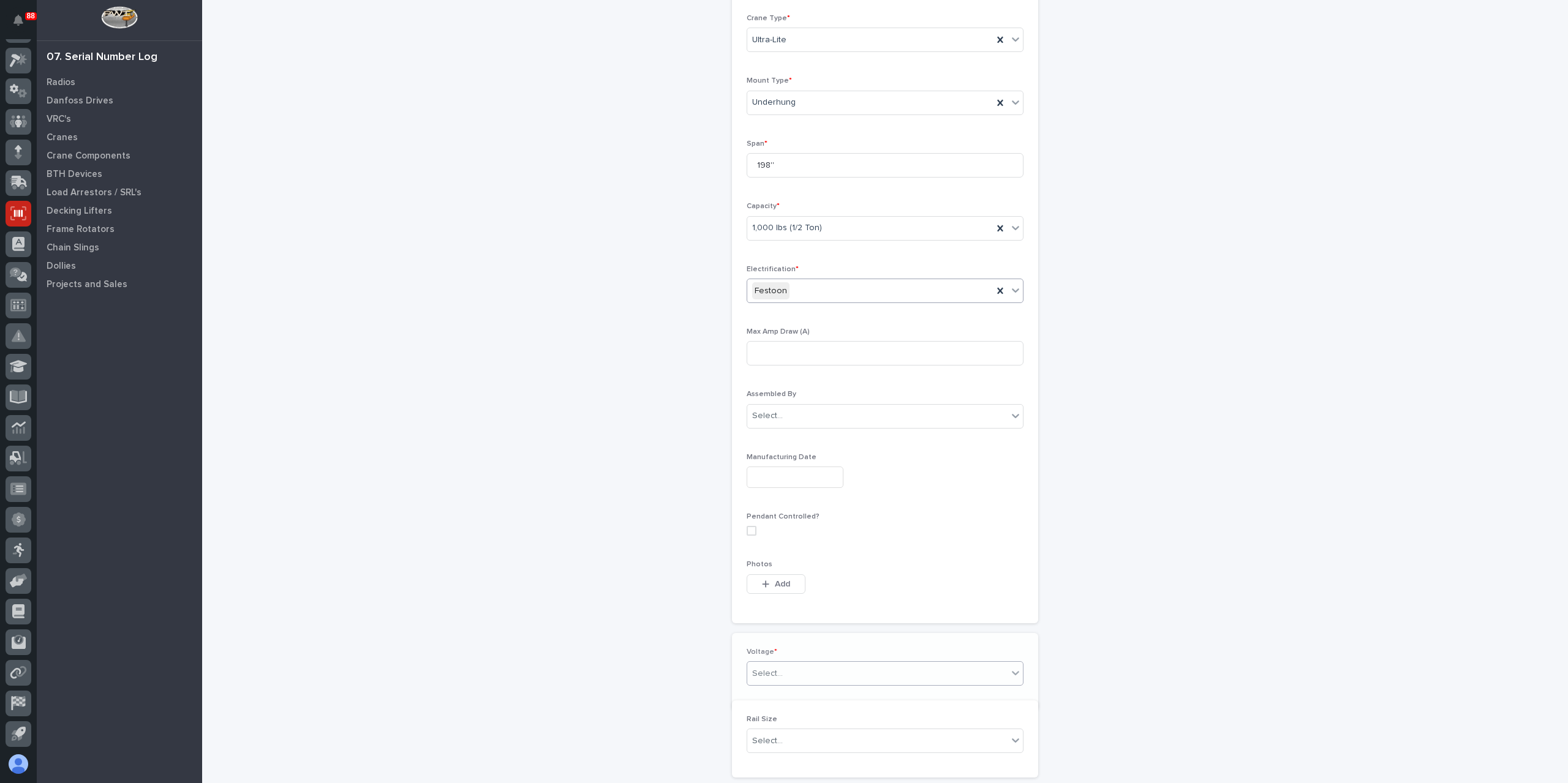
scroll to position [336, 0]
click at [788, 668] on div "Select..." at bounding box center [877, 663] width 261 height 20
click at [815, 745] on div "420-480v Three Phase" at bounding box center [880, 746] width 275 height 21
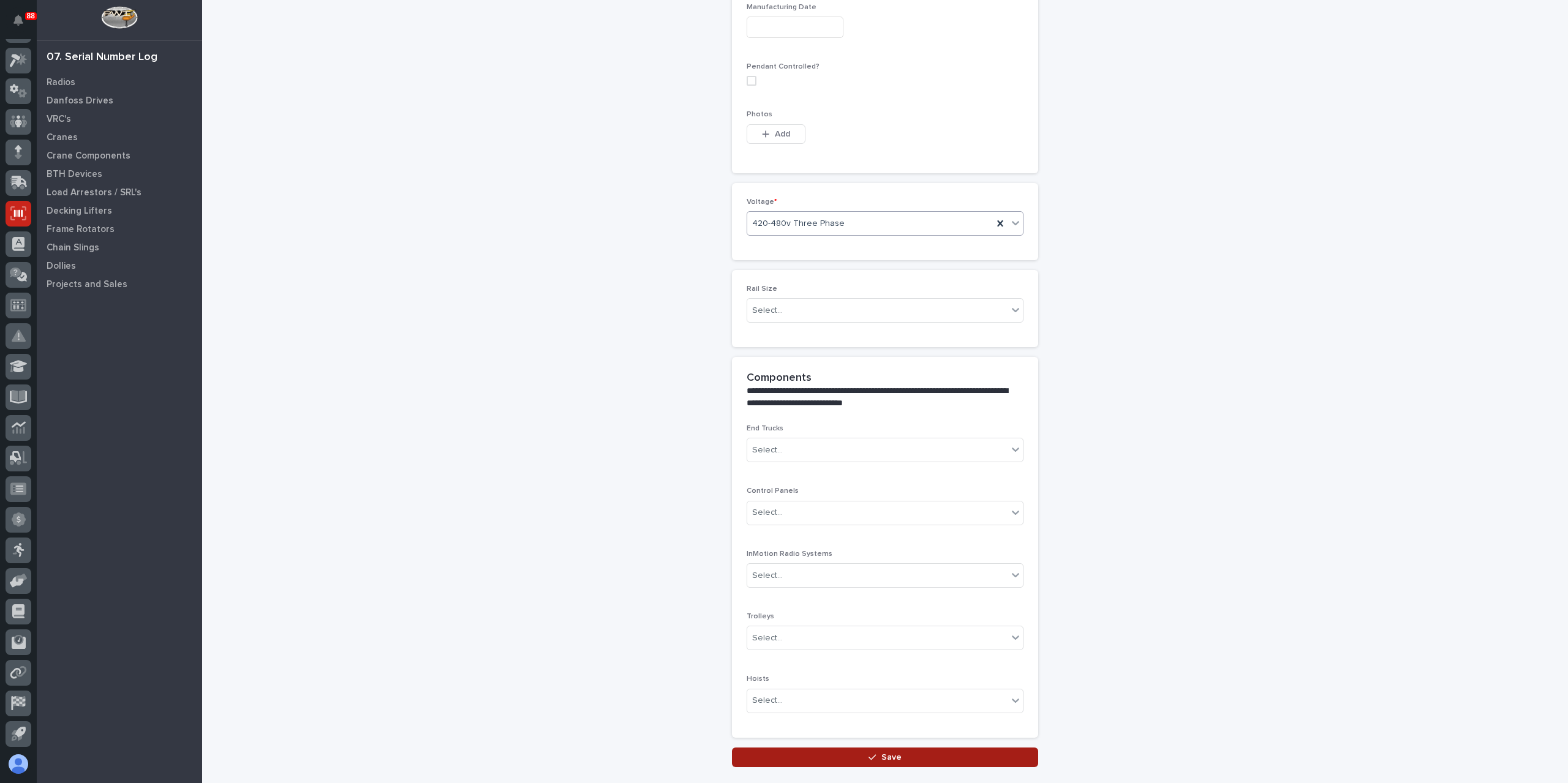
scroll to position [848, 0]
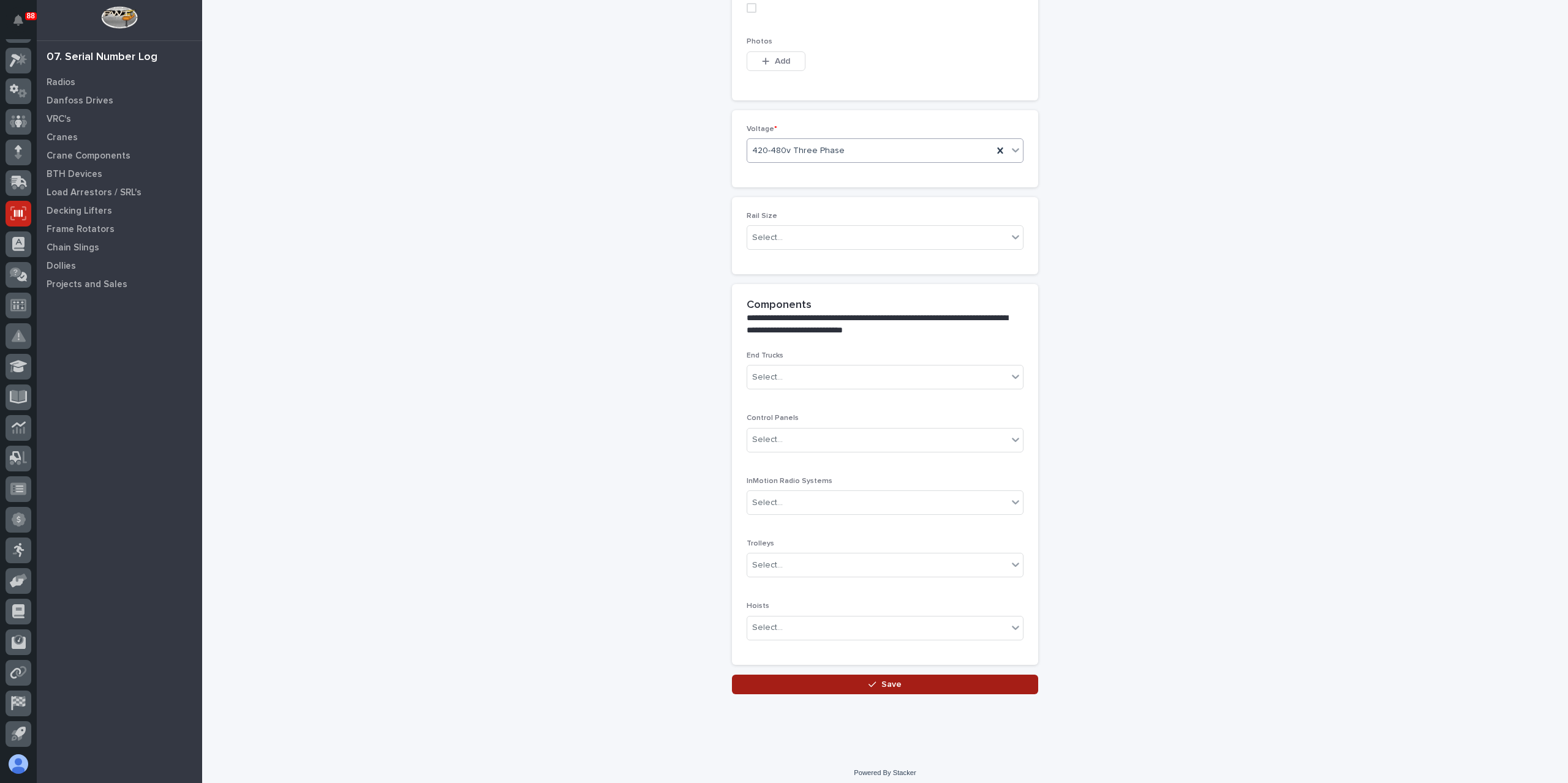
click at [819, 687] on button "Save" at bounding box center [884, 684] width 306 height 20
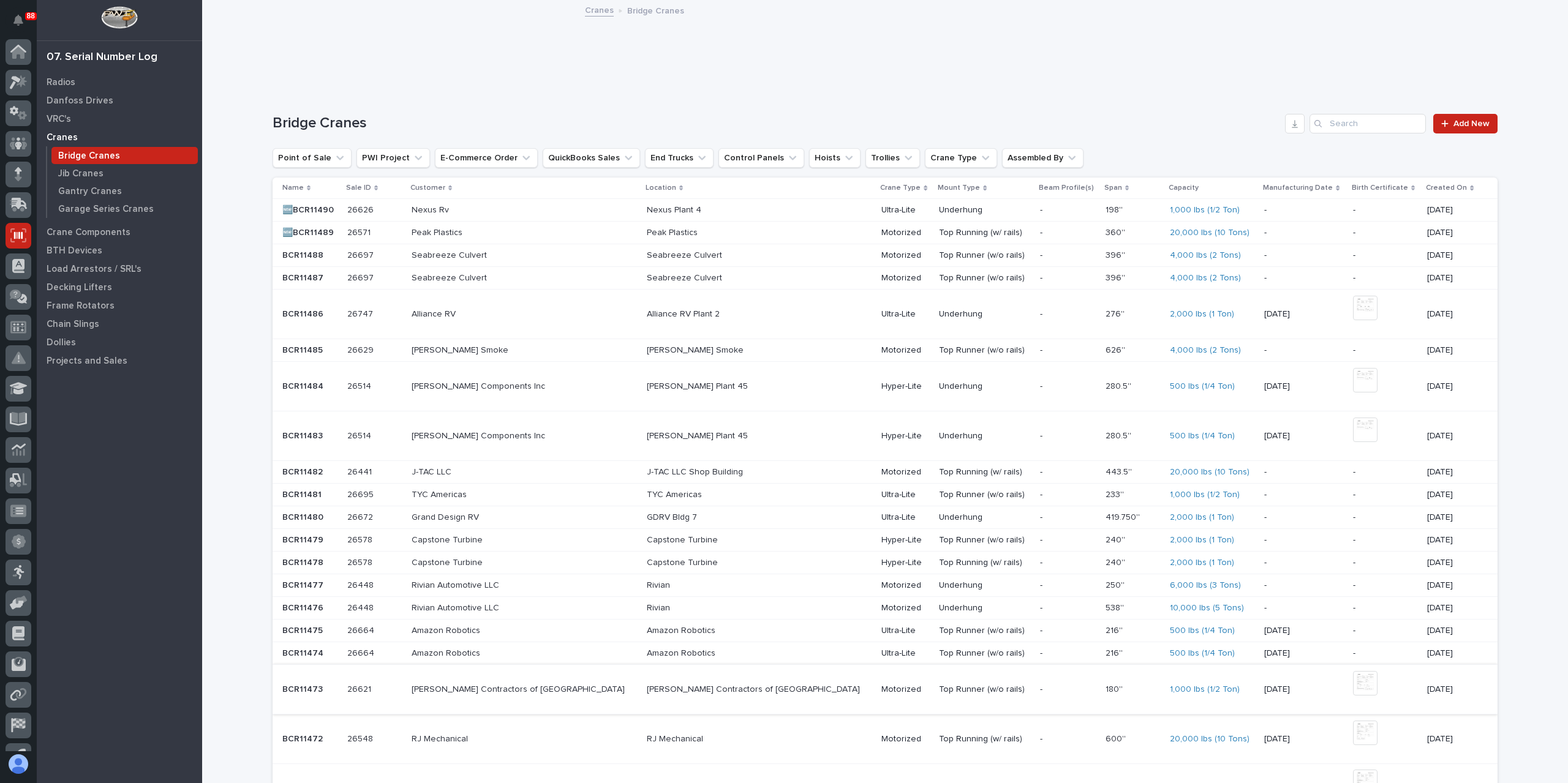
scroll to position [22, 0]
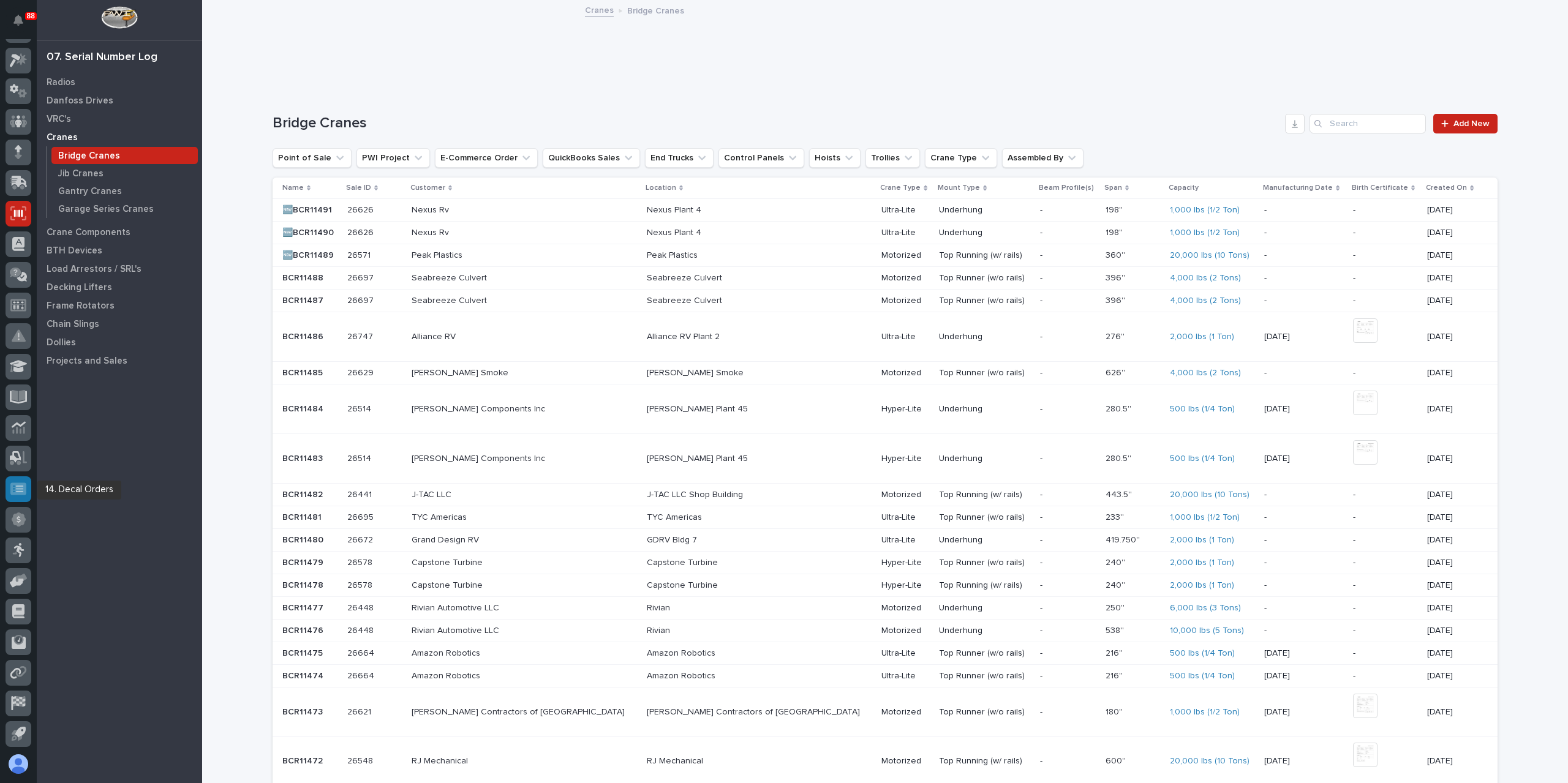
click at [28, 489] on div at bounding box center [18, 488] width 25 height 25
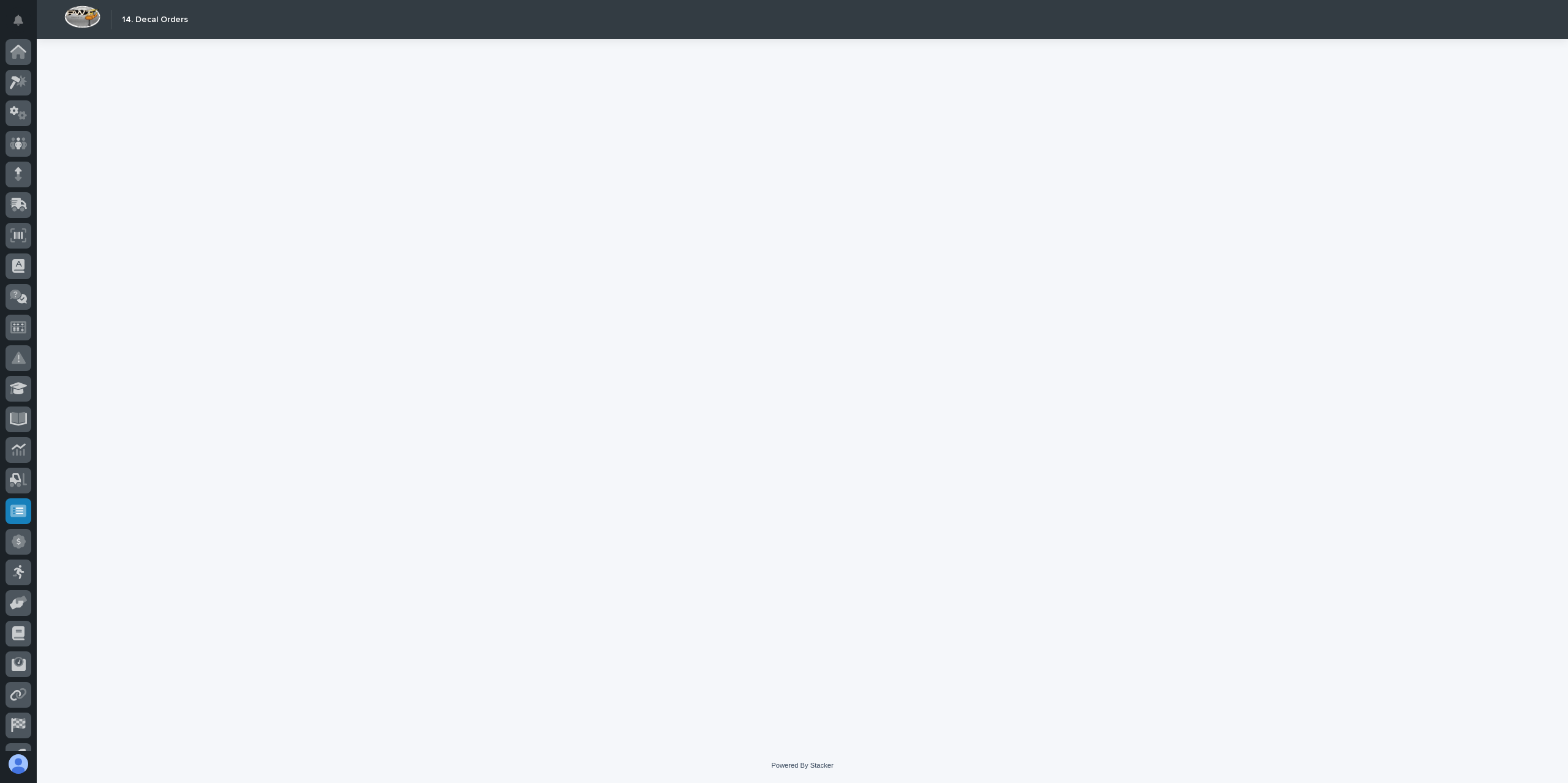
scroll to position [22, 0]
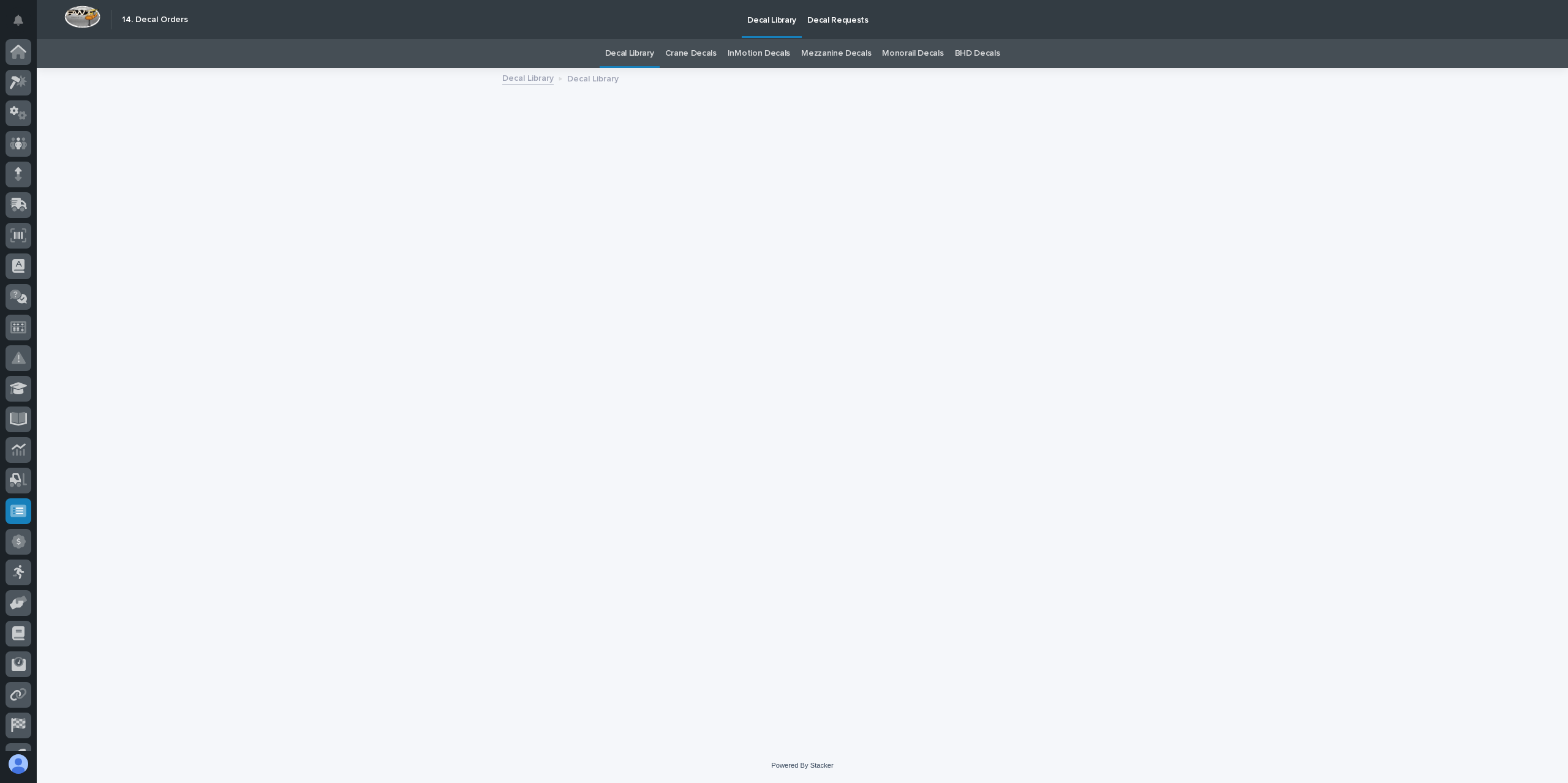
scroll to position [22, 0]
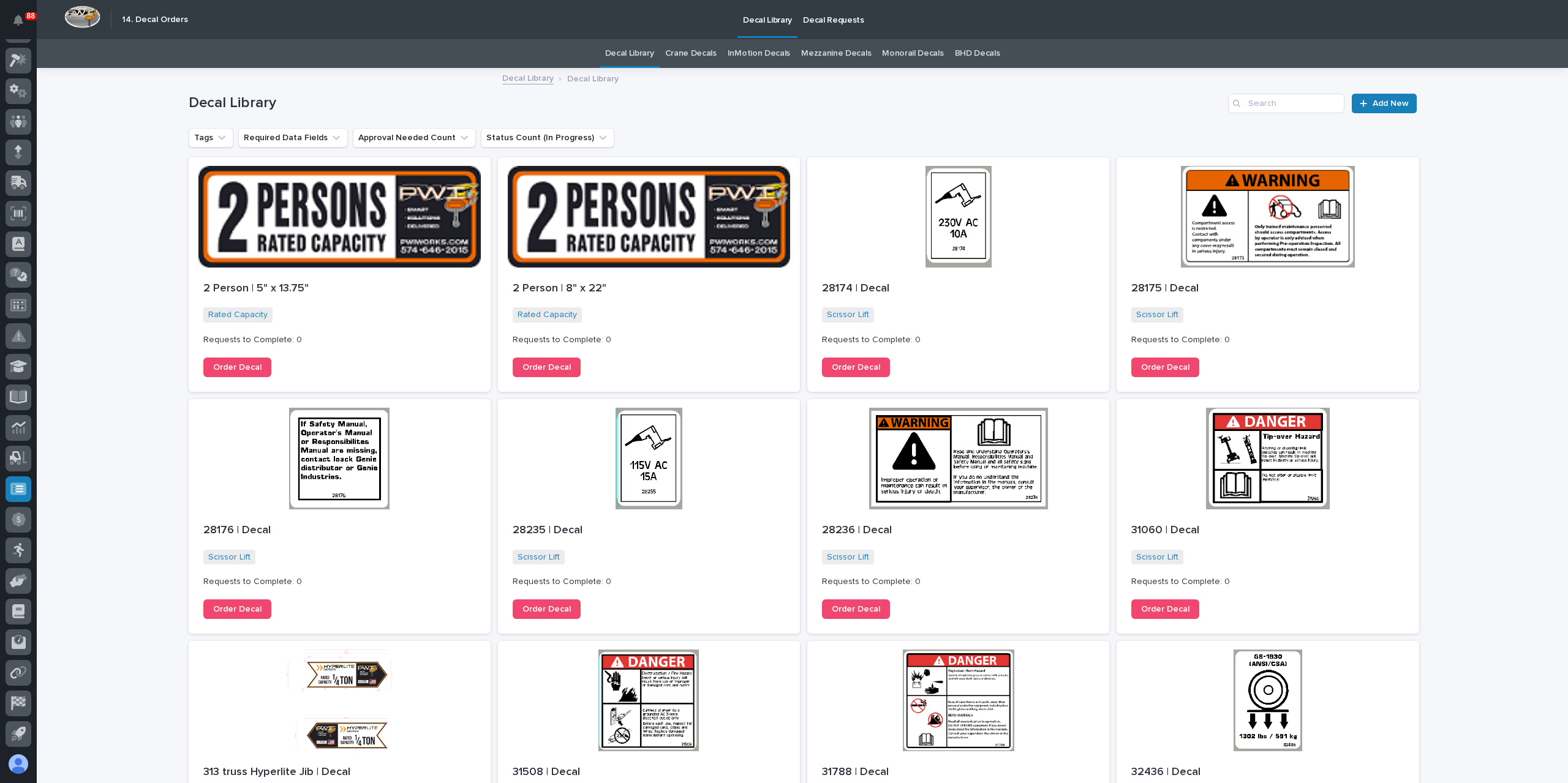
click at [696, 58] on link "Crane Decals" at bounding box center [690, 53] width 51 height 29
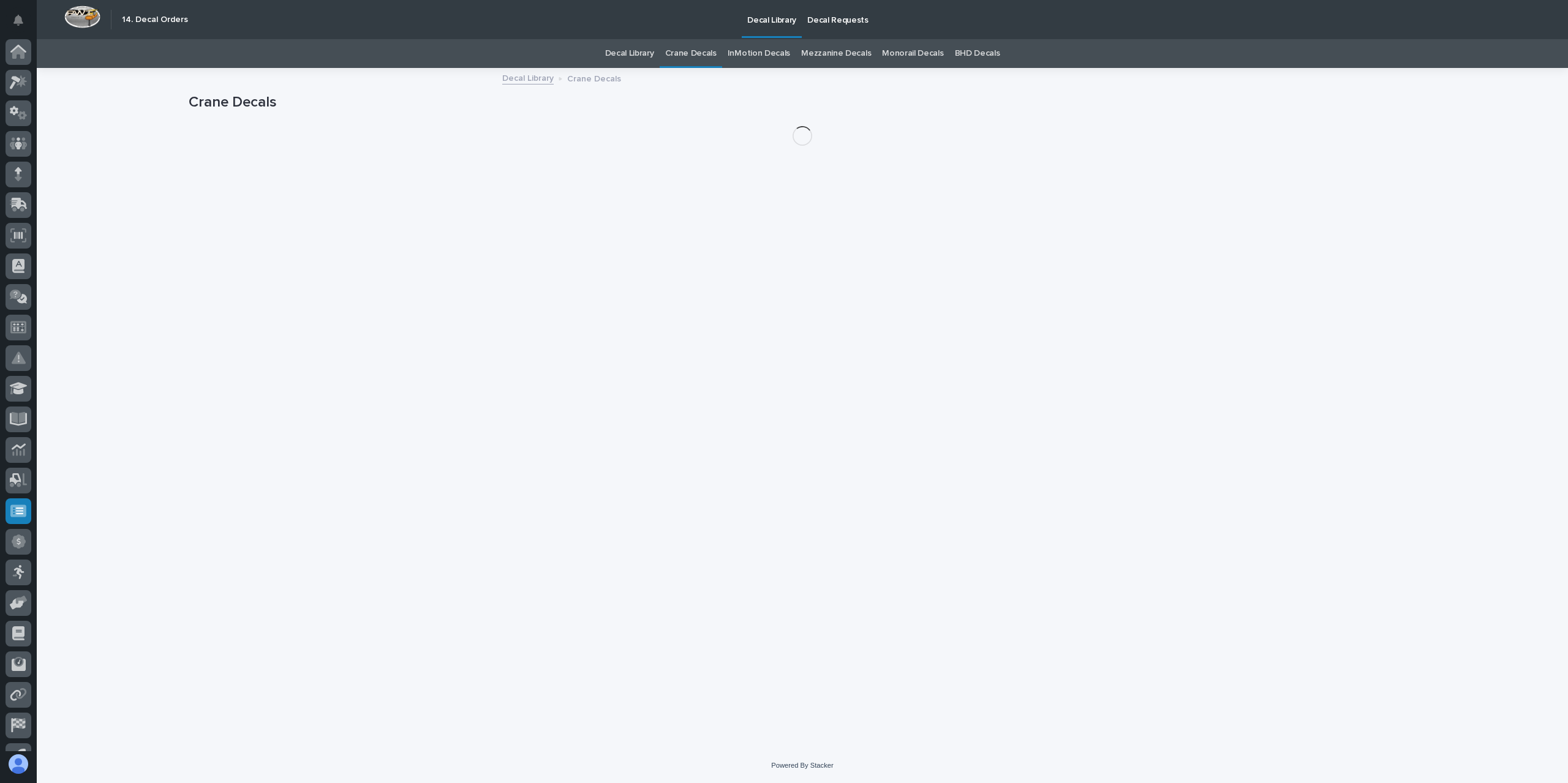
scroll to position [22, 0]
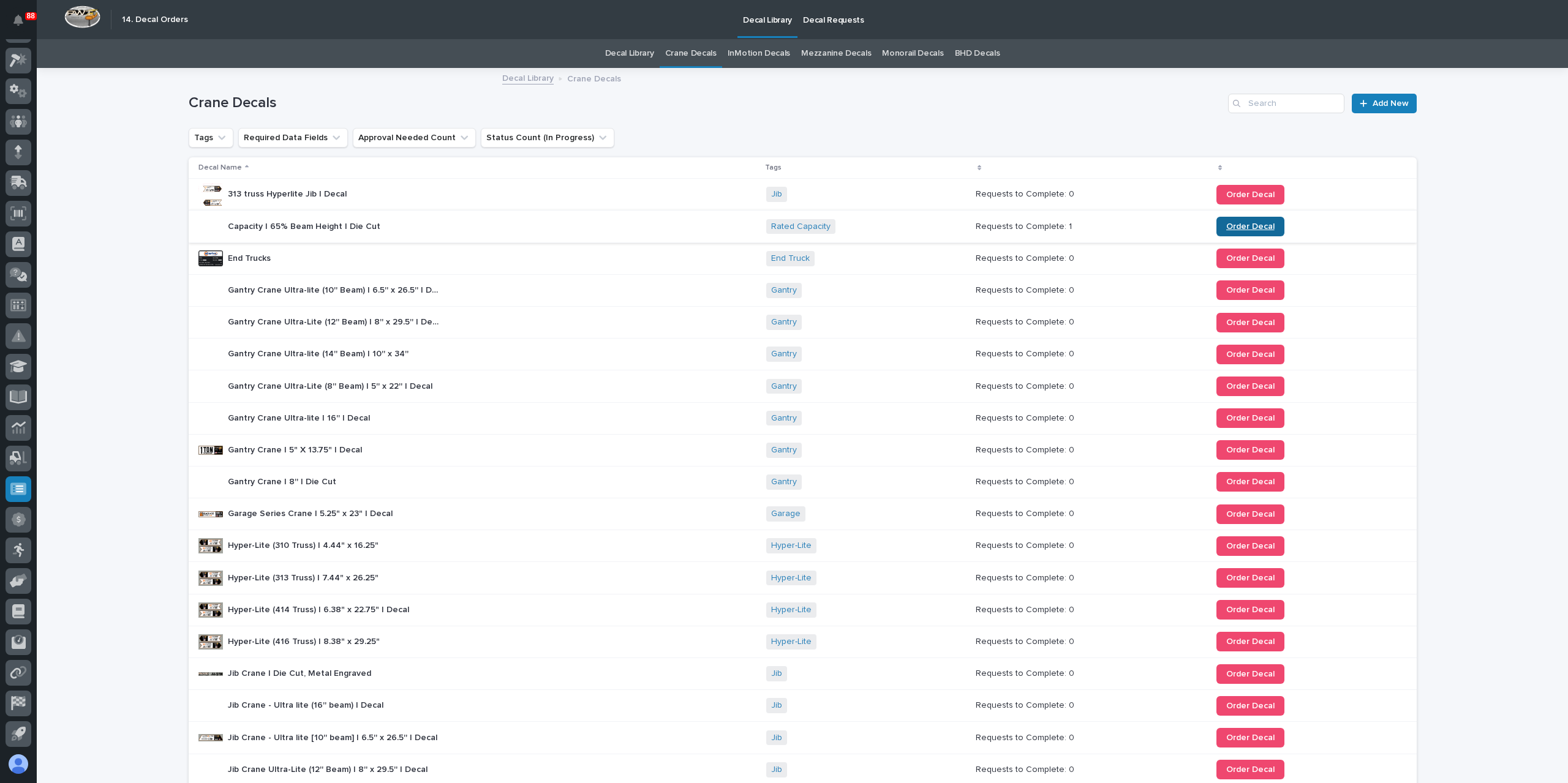
click at [1218, 225] on link "Order Decal" at bounding box center [1250, 226] width 68 height 20
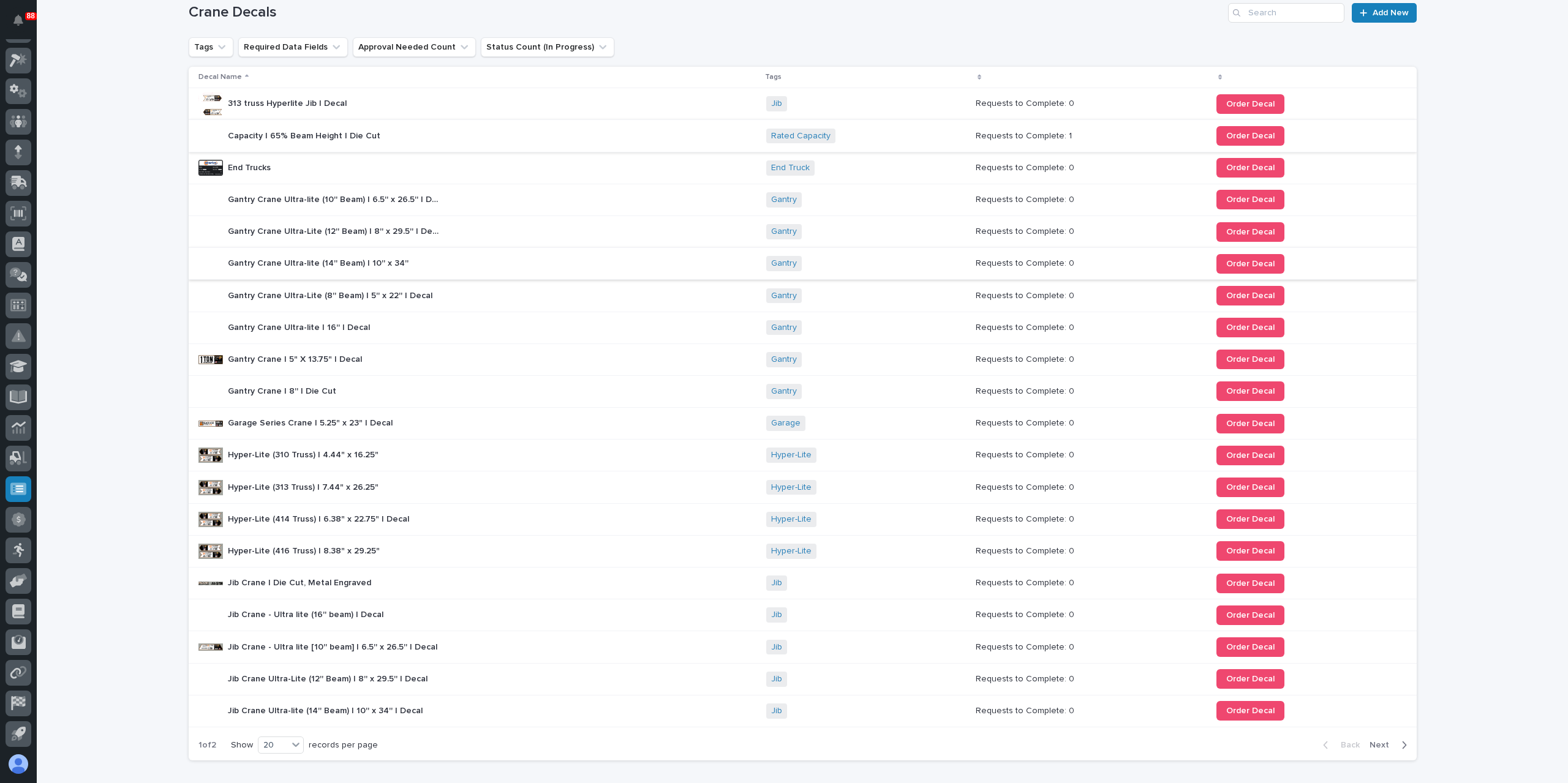
scroll to position [169, 0]
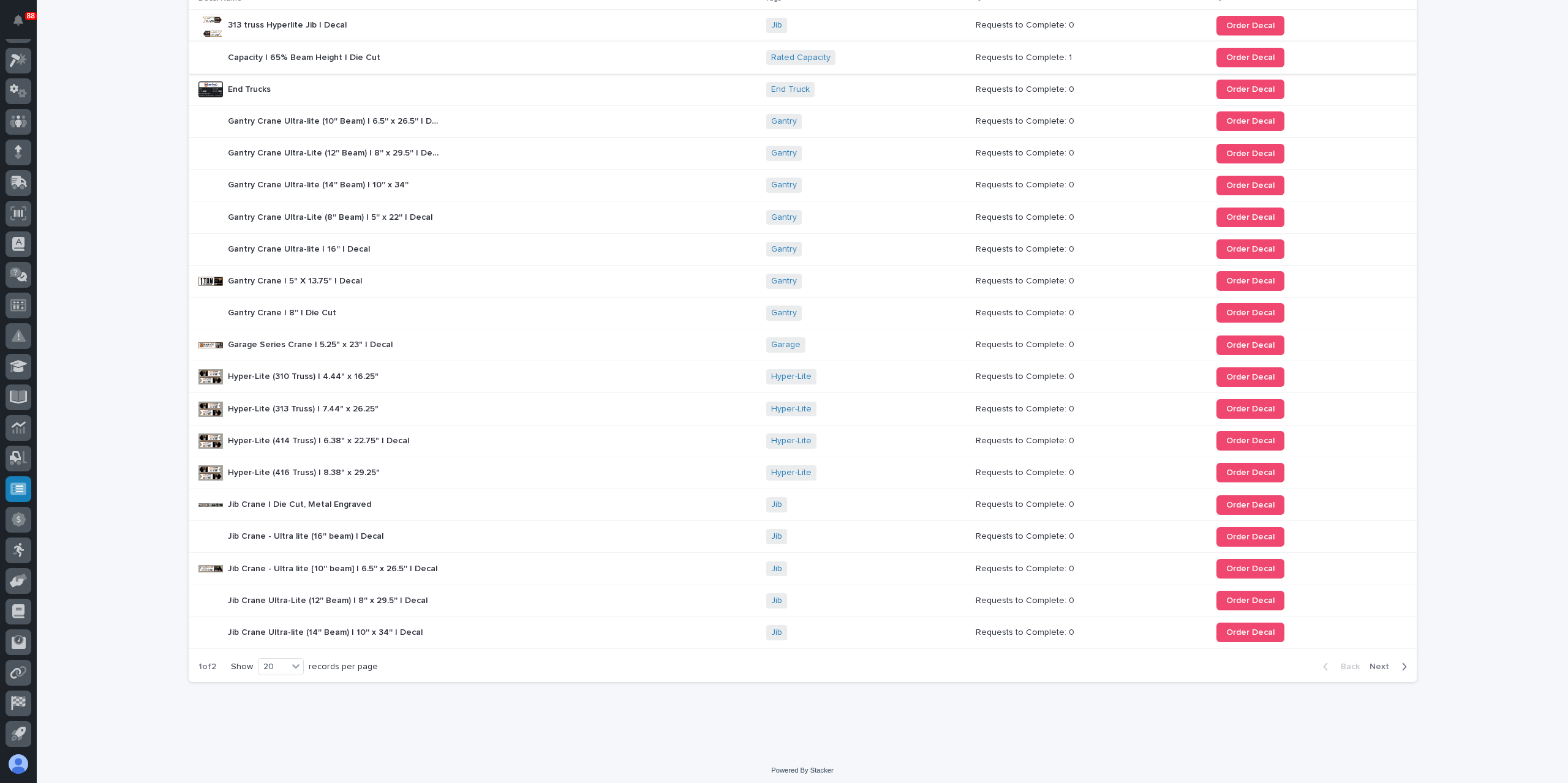
click at [1376, 661] on span "Next" at bounding box center [1383, 666] width 27 height 11
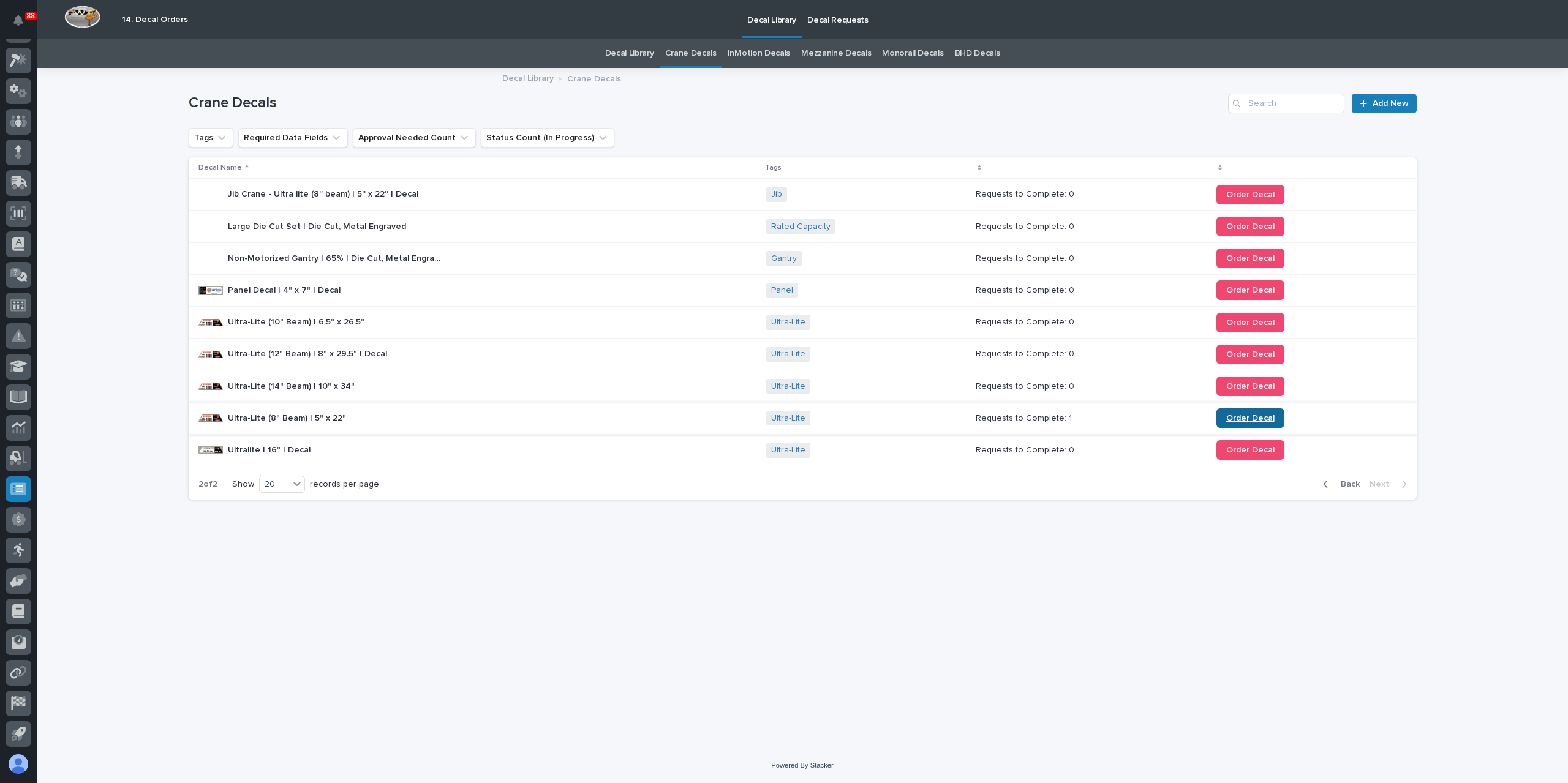
click at [1218, 417] on link "Order Decal" at bounding box center [1250, 418] width 68 height 20
click at [1336, 478] on span "Back" at bounding box center [1347, 483] width 26 height 11
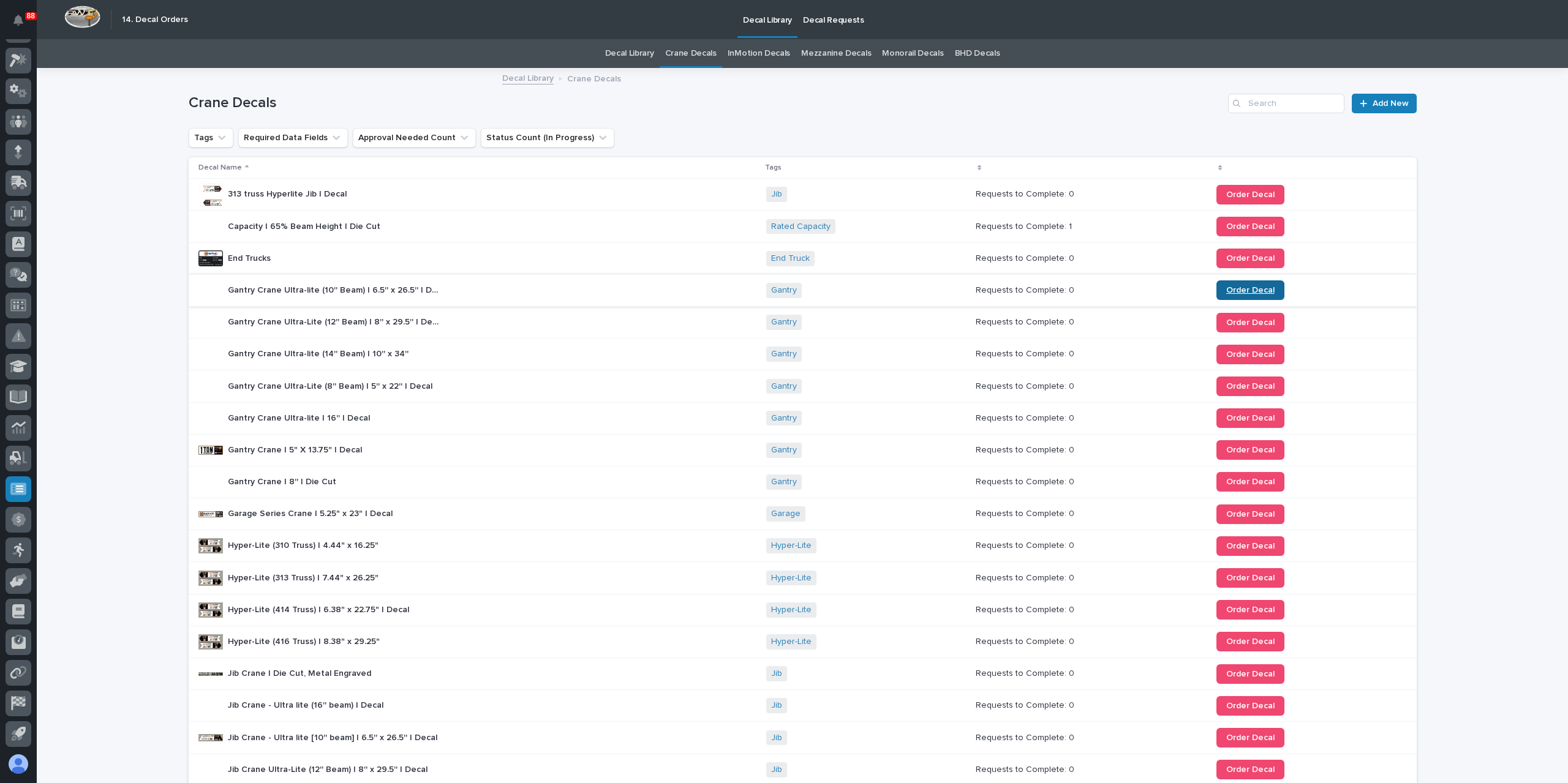
click at [1243, 291] on span "Order Decal" at bounding box center [1250, 290] width 48 height 8
click at [1216, 229] on link "Order Decal" at bounding box center [1250, 226] width 68 height 20
click at [1238, 259] on span "Order Decal" at bounding box center [1250, 258] width 48 height 8
click at [973, 51] on link "BHD Decals" at bounding box center [977, 53] width 45 height 29
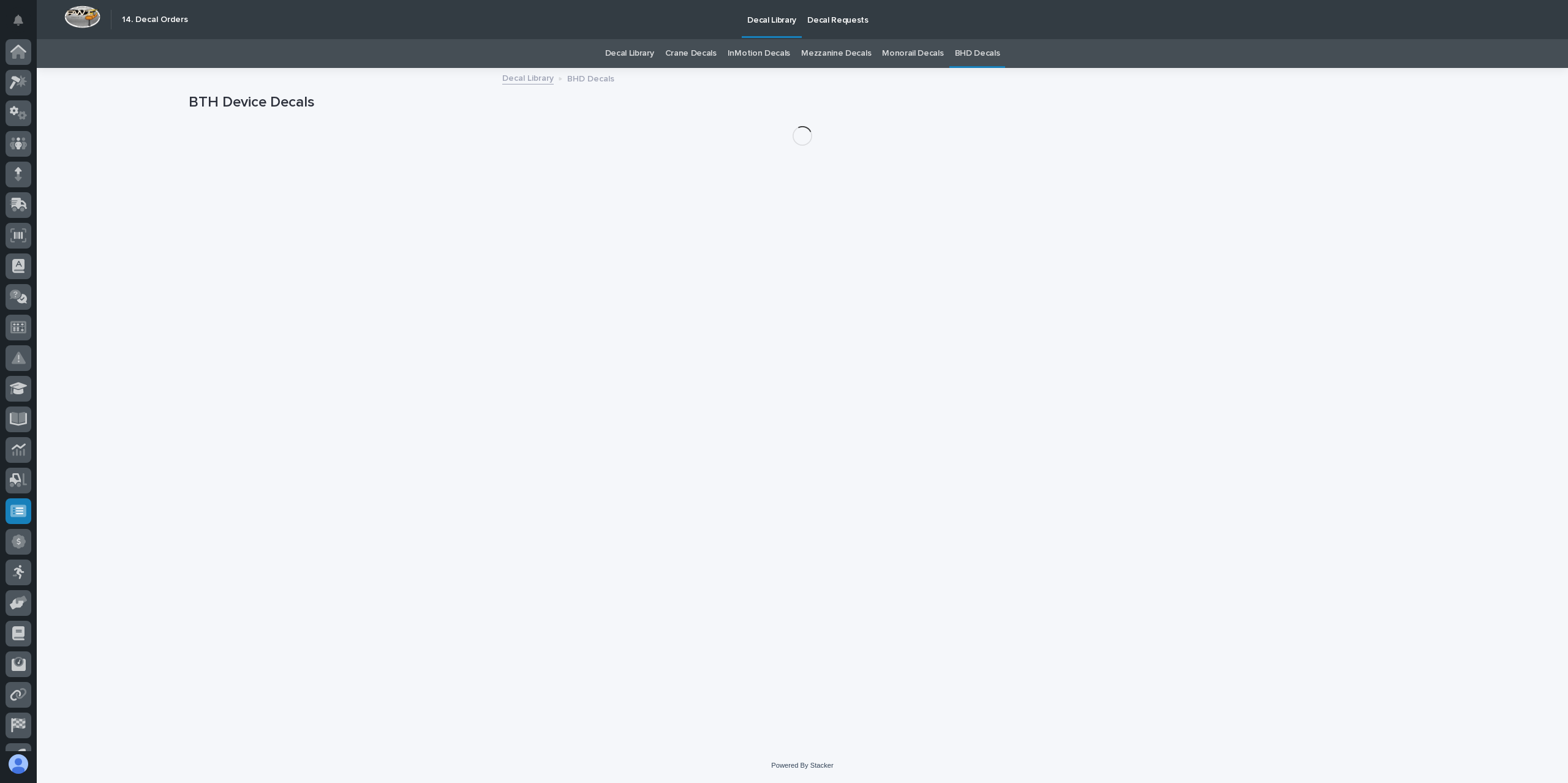
scroll to position [22, 0]
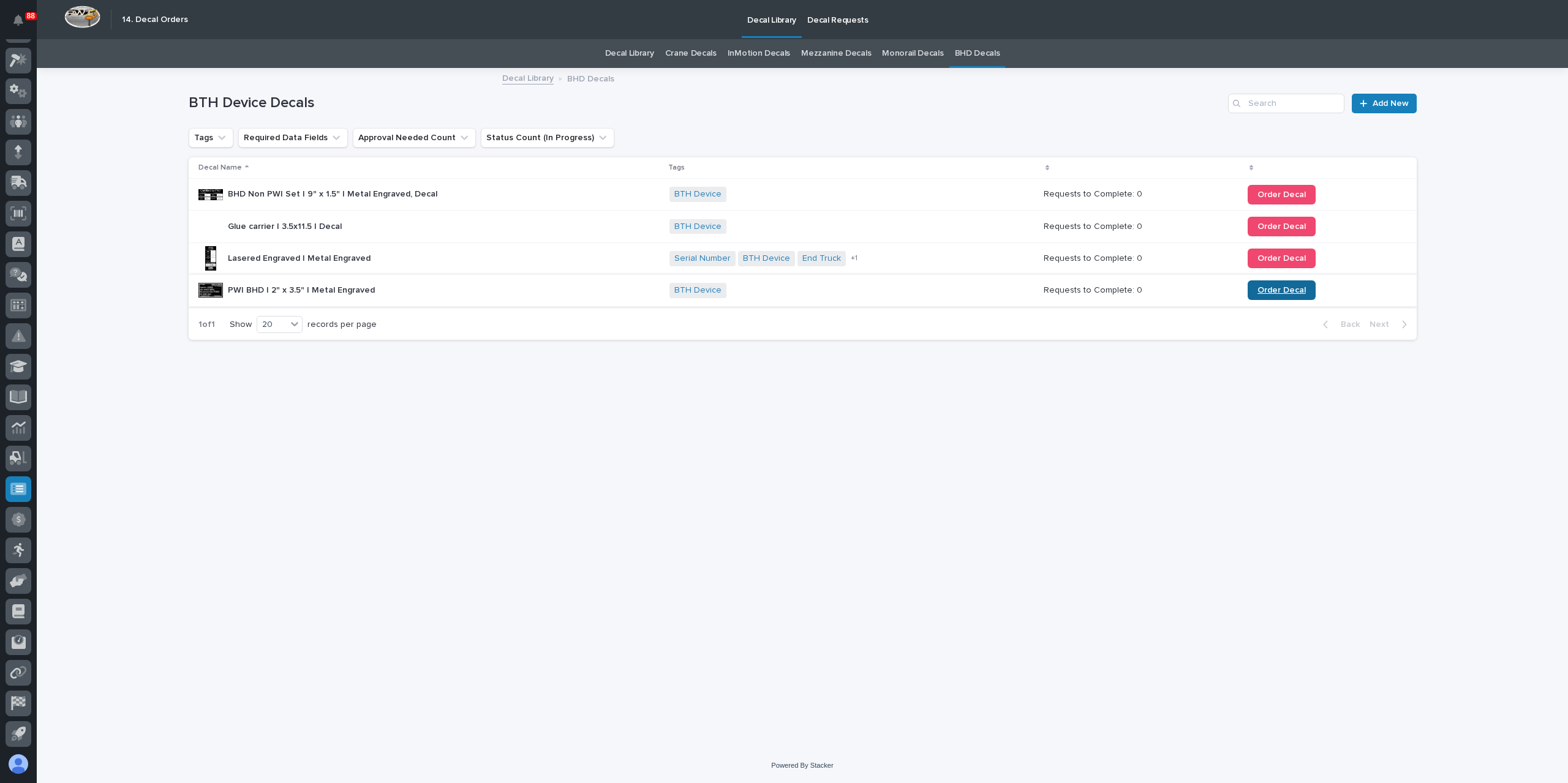
click at [1253, 290] on link "Order Decal" at bounding box center [1281, 290] width 68 height 20
click at [687, 55] on link "Crane Decals" at bounding box center [690, 53] width 51 height 29
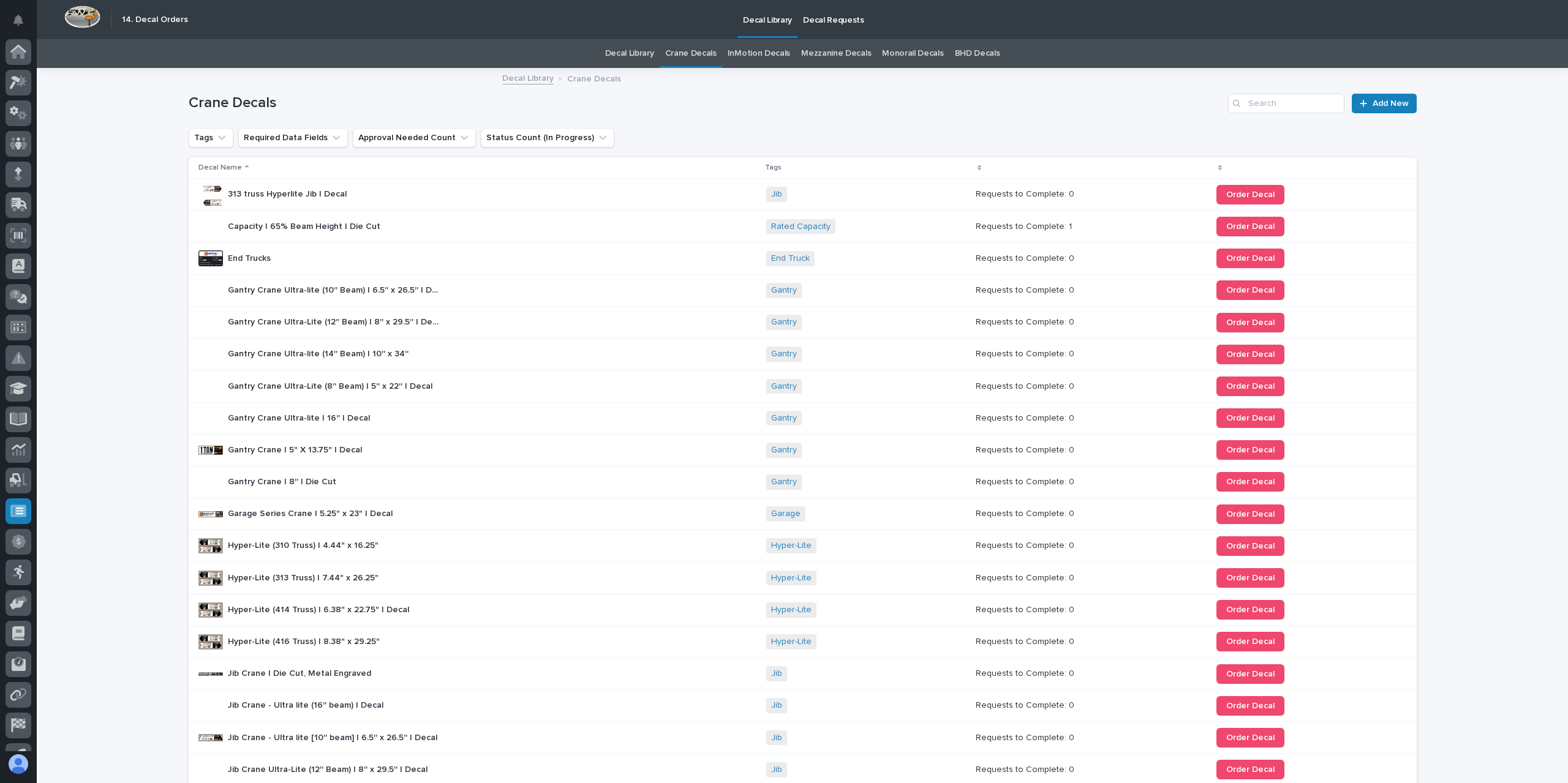
scroll to position [22, 0]
click at [1228, 225] on span "Order Decal" at bounding box center [1250, 226] width 48 height 8
click at [1237, 221] on link "Order Decal" at bounding box center [1250, 226] width 68 height 20
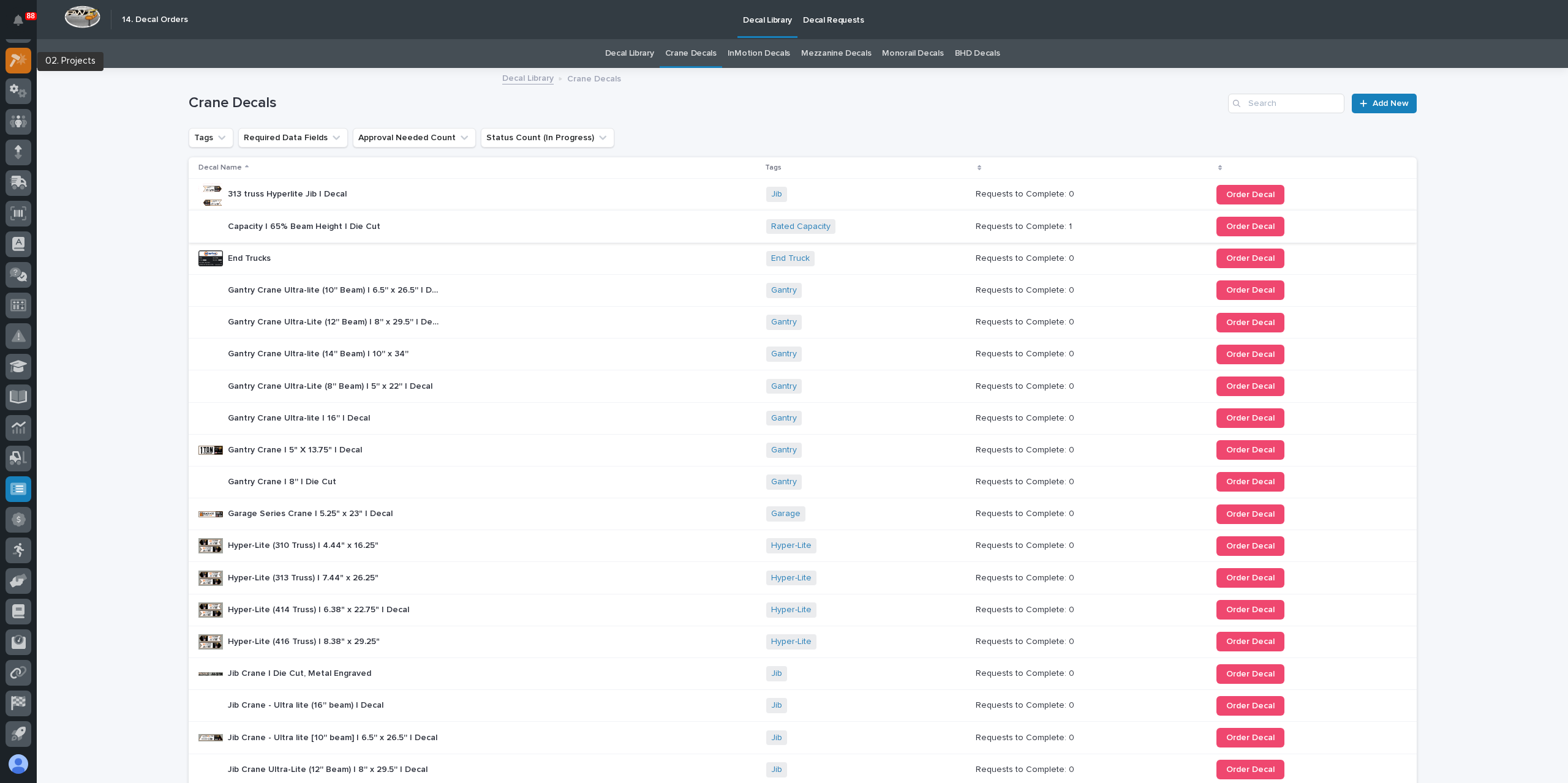
click at [20, 58] on icon at bounding box center [19, 60] width 18 height 14
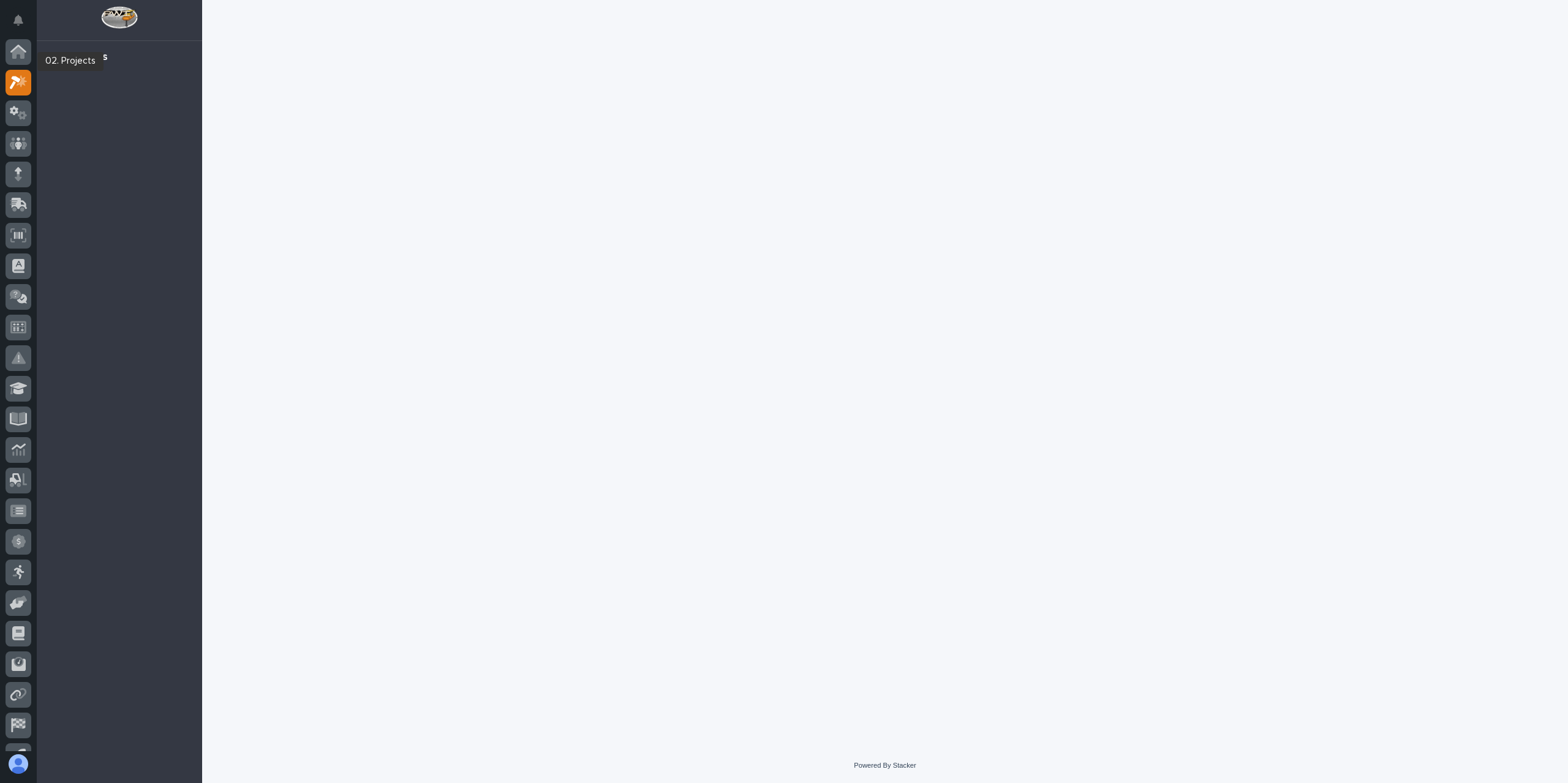
scroll to position [22, 0]
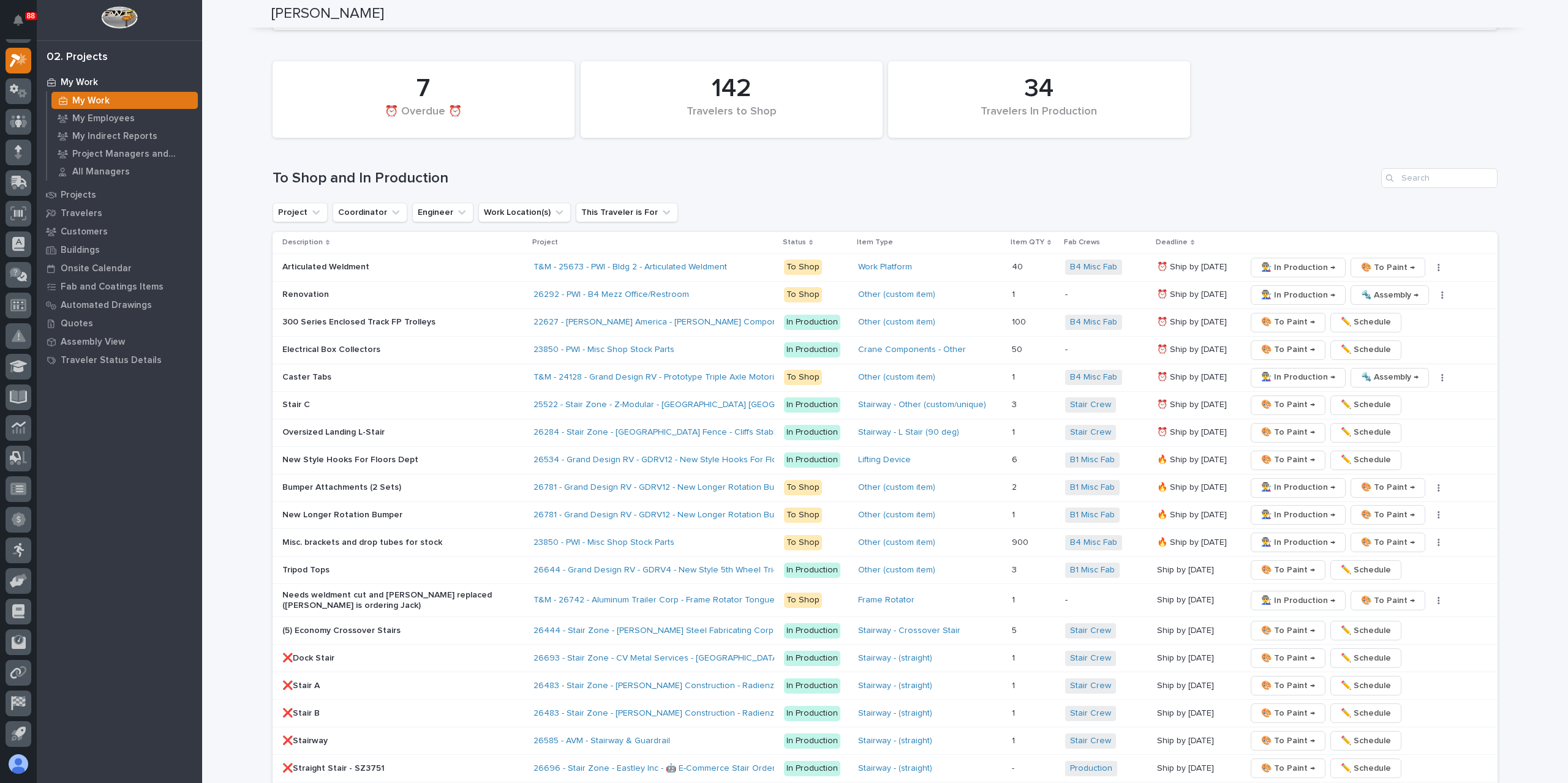
scroll to position [1960, 0]
click at [302, 287] on p "Renovation" at bounding box center [390, 292] width 214 height 11
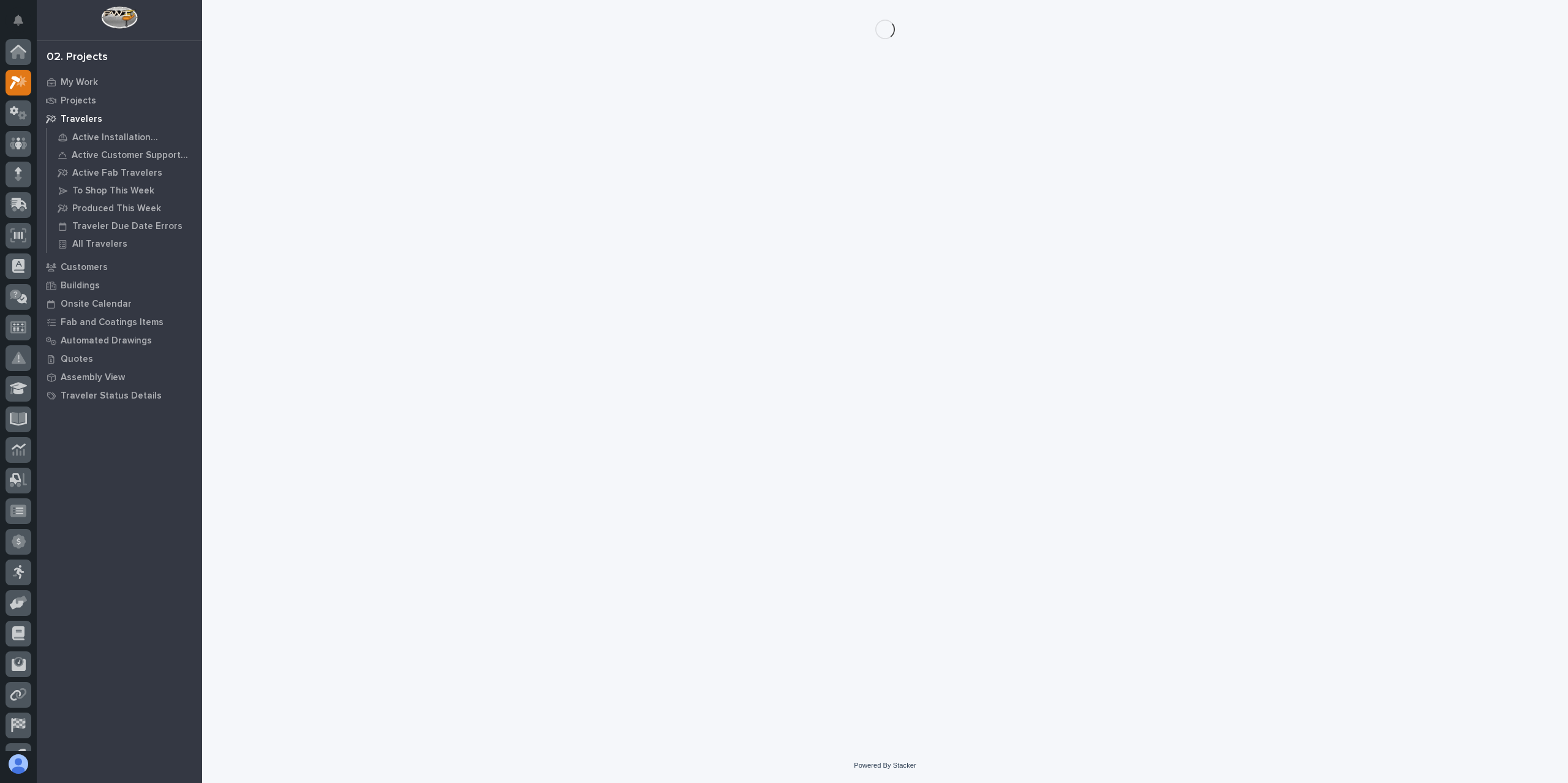
scroll to position [22, 0]
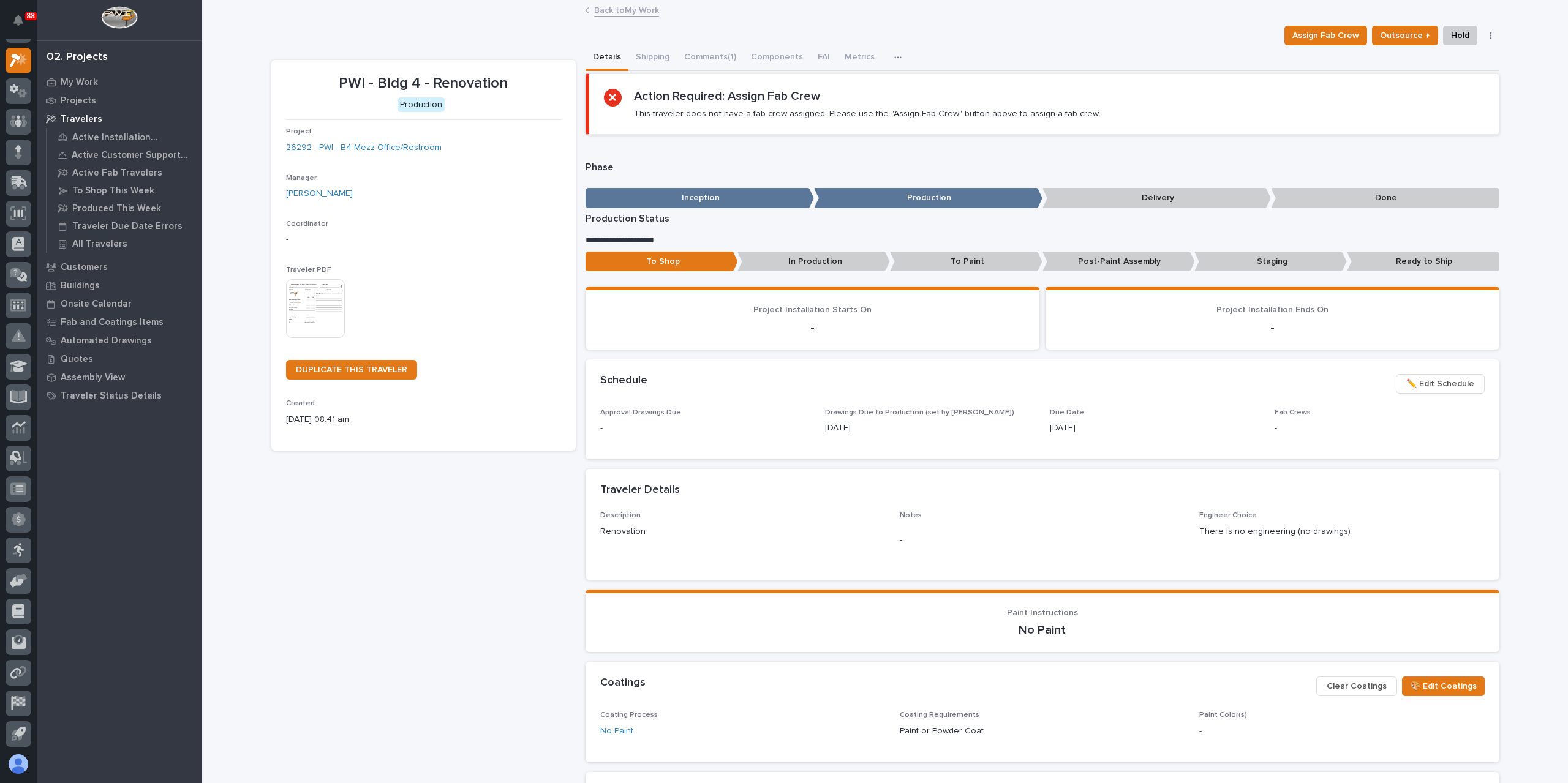
click at [1392, 260] on p "Ready to Ship" at bounding box center [1423, 261] width 153 height 20
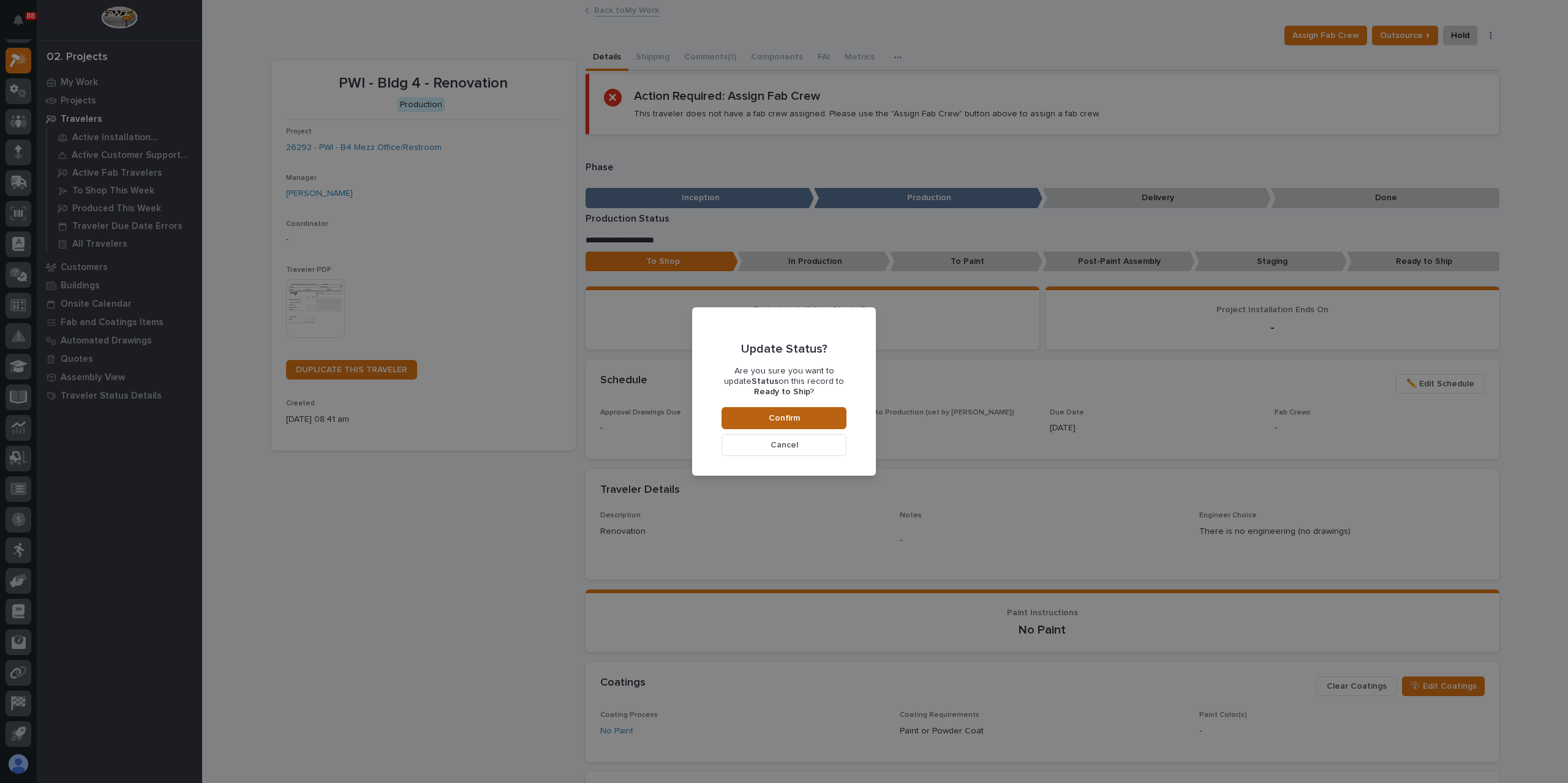
click at [791, 415] on span "Confirm" at bounding box center [784, 417] width 31 height 11
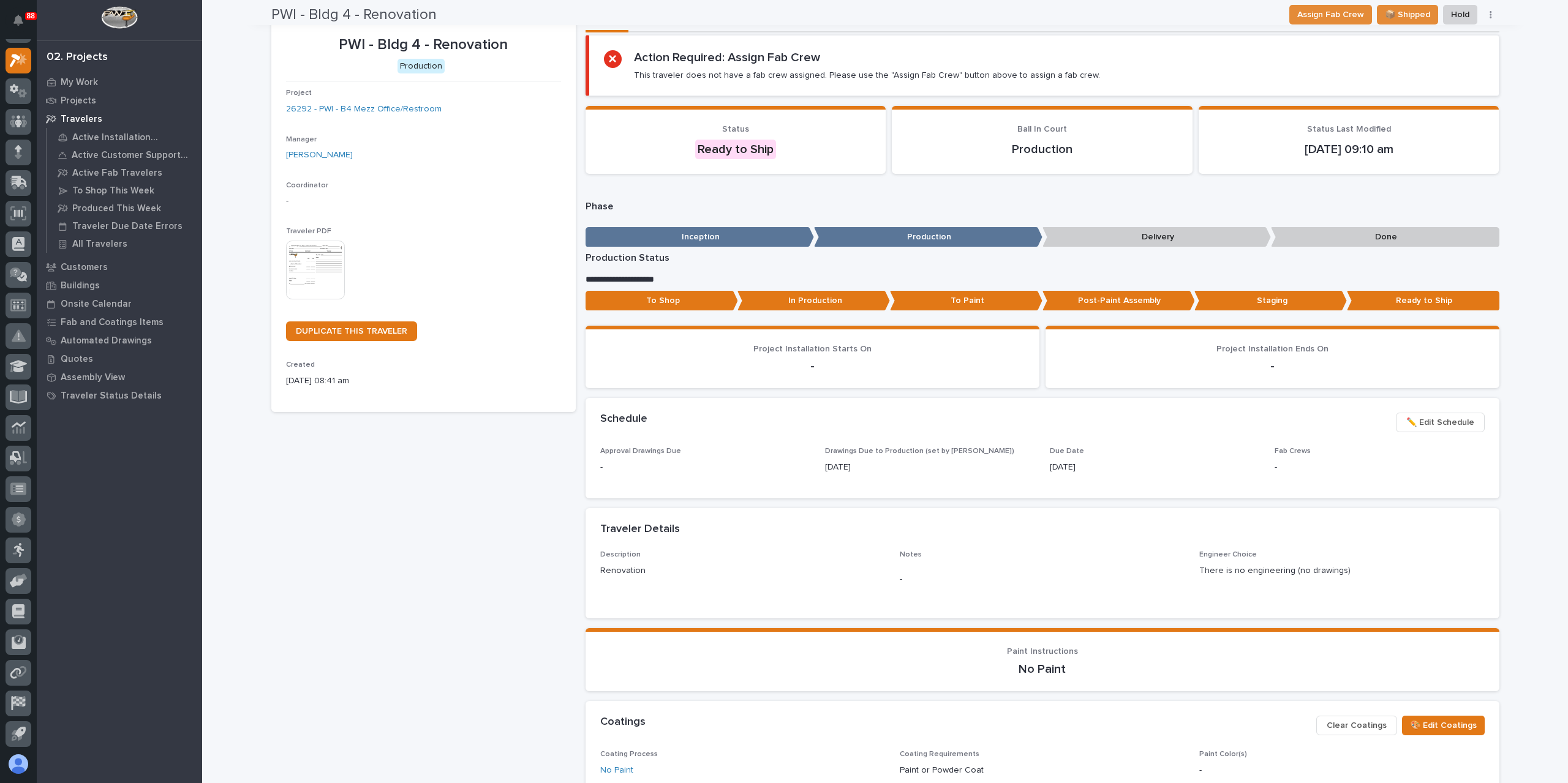
scroll to position [0, 0]
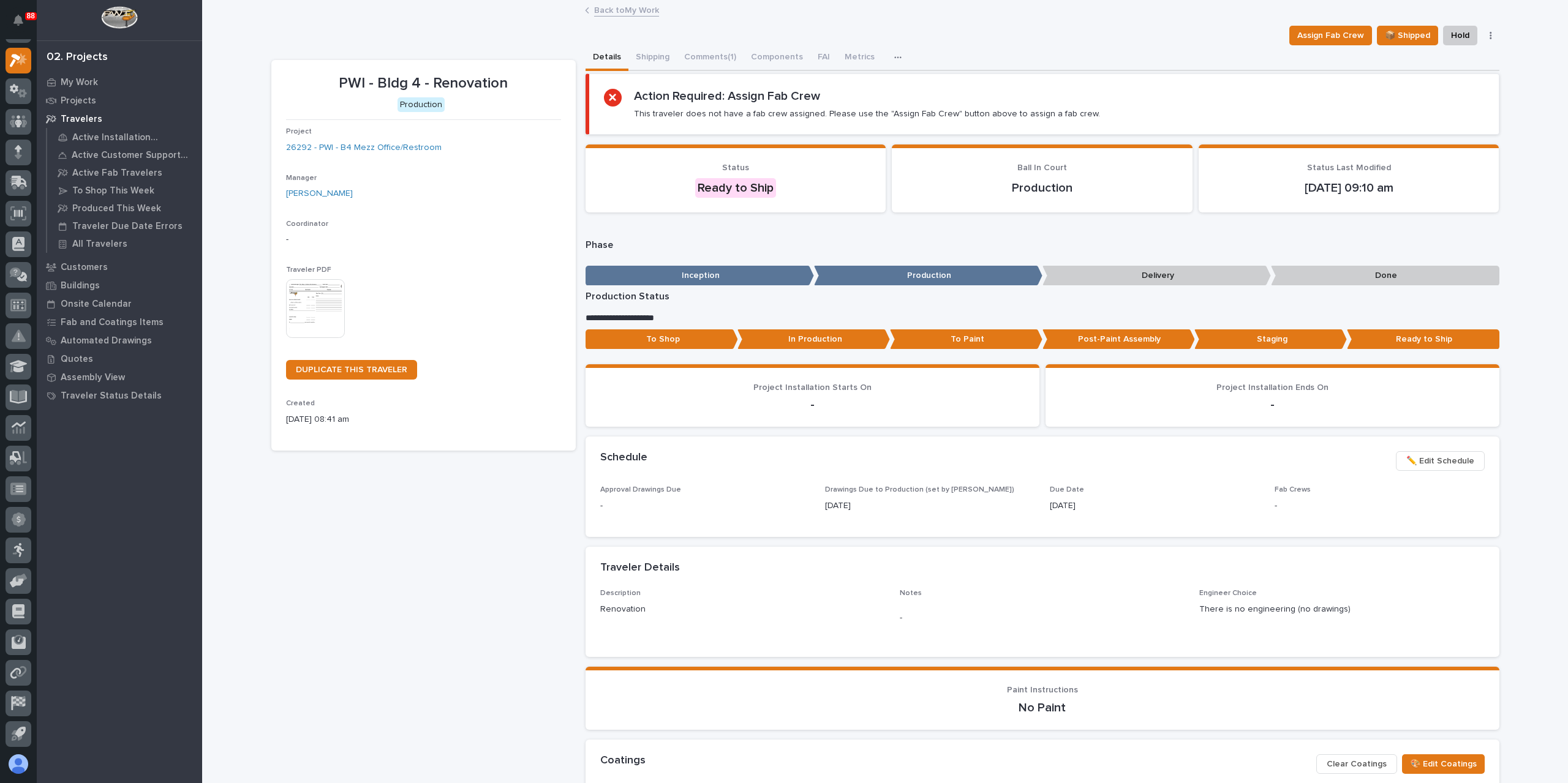
click at [614, 14] on link "Back to My Work" at bounding box center [626, 9] width 65 height 14
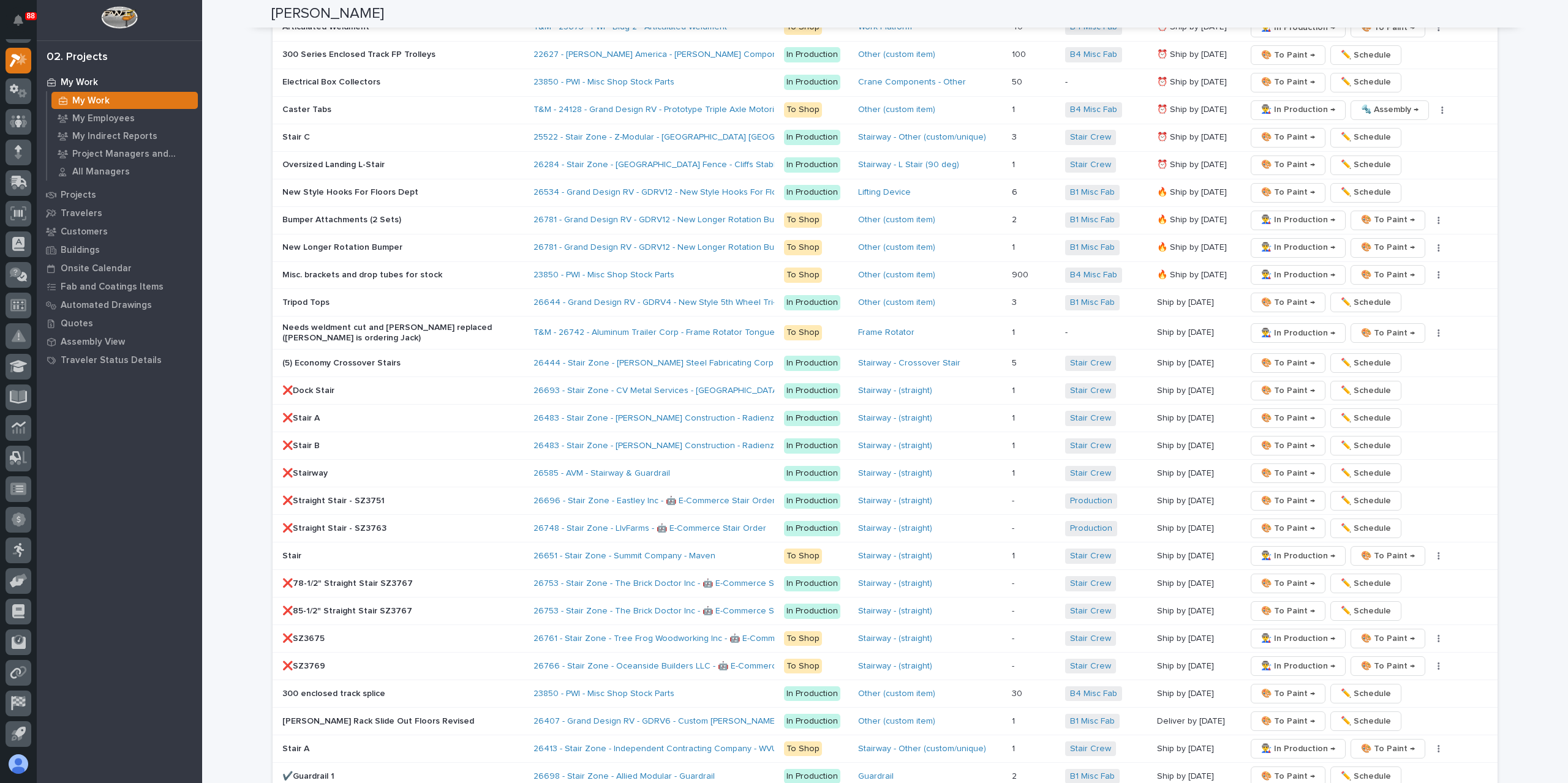
scroll to position [2204, 0]
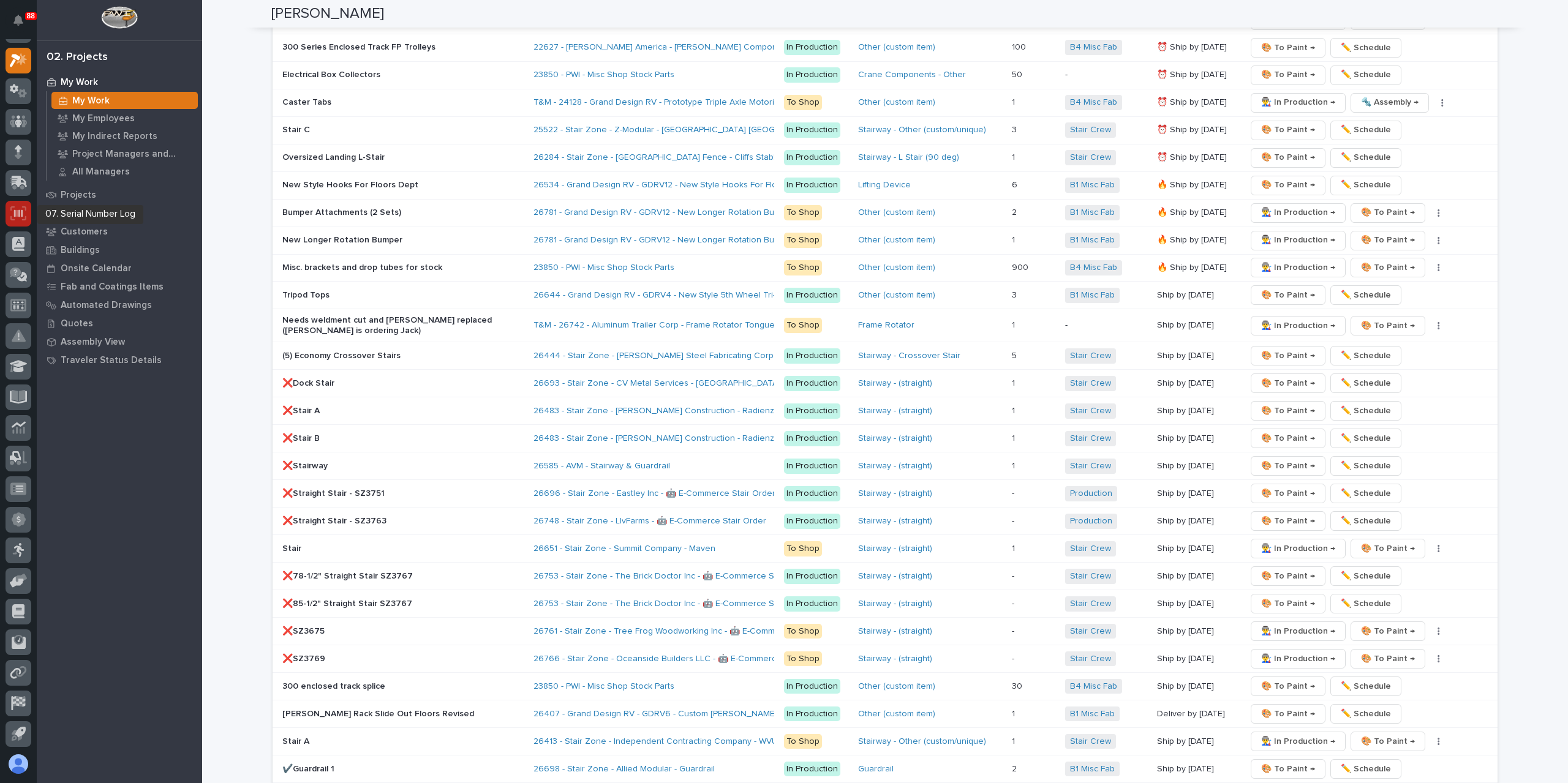
click at [8, 204] on div at bounding box center [18, 213] width 25 height 25
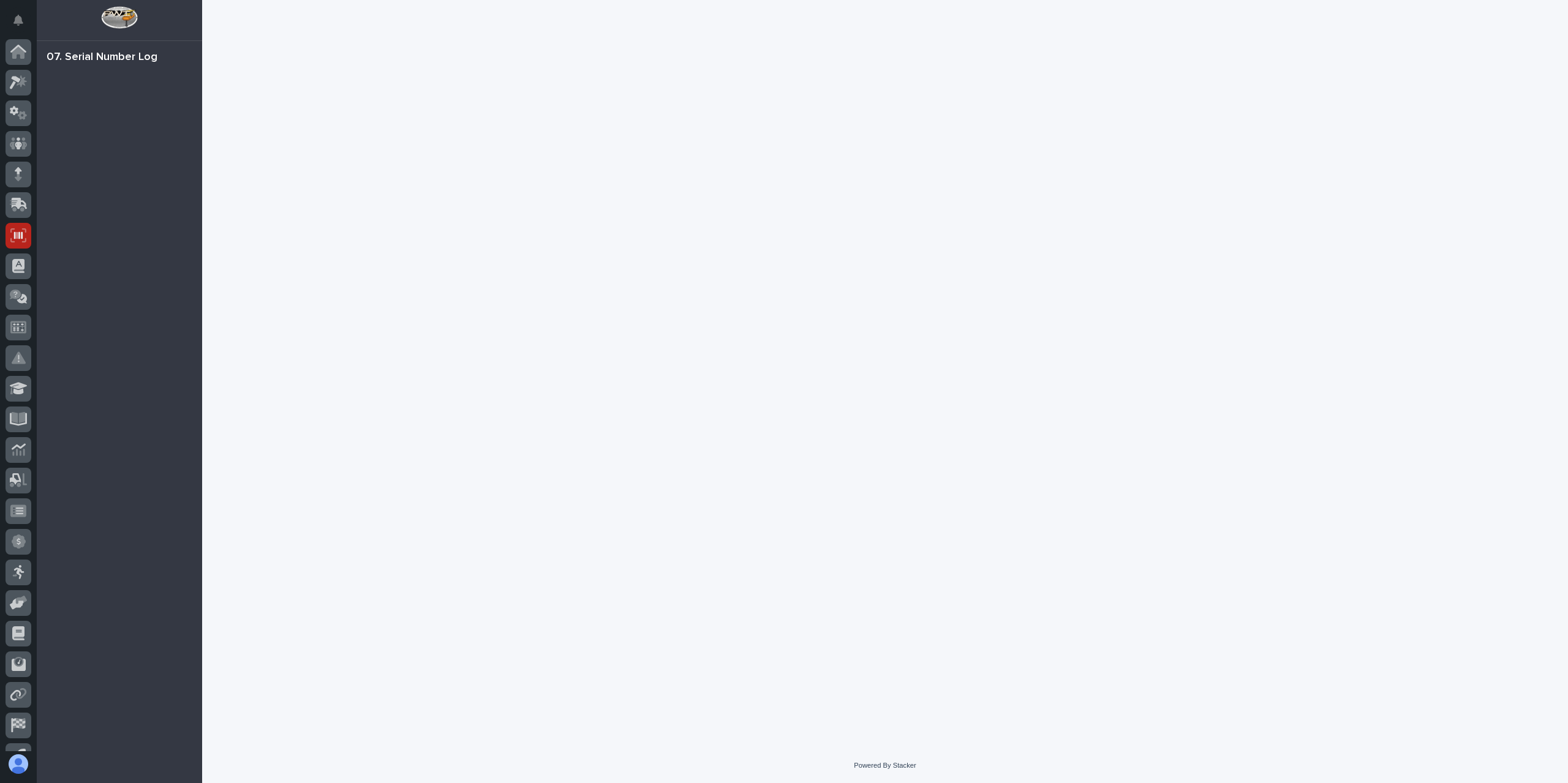
scroll to position [22, 0]
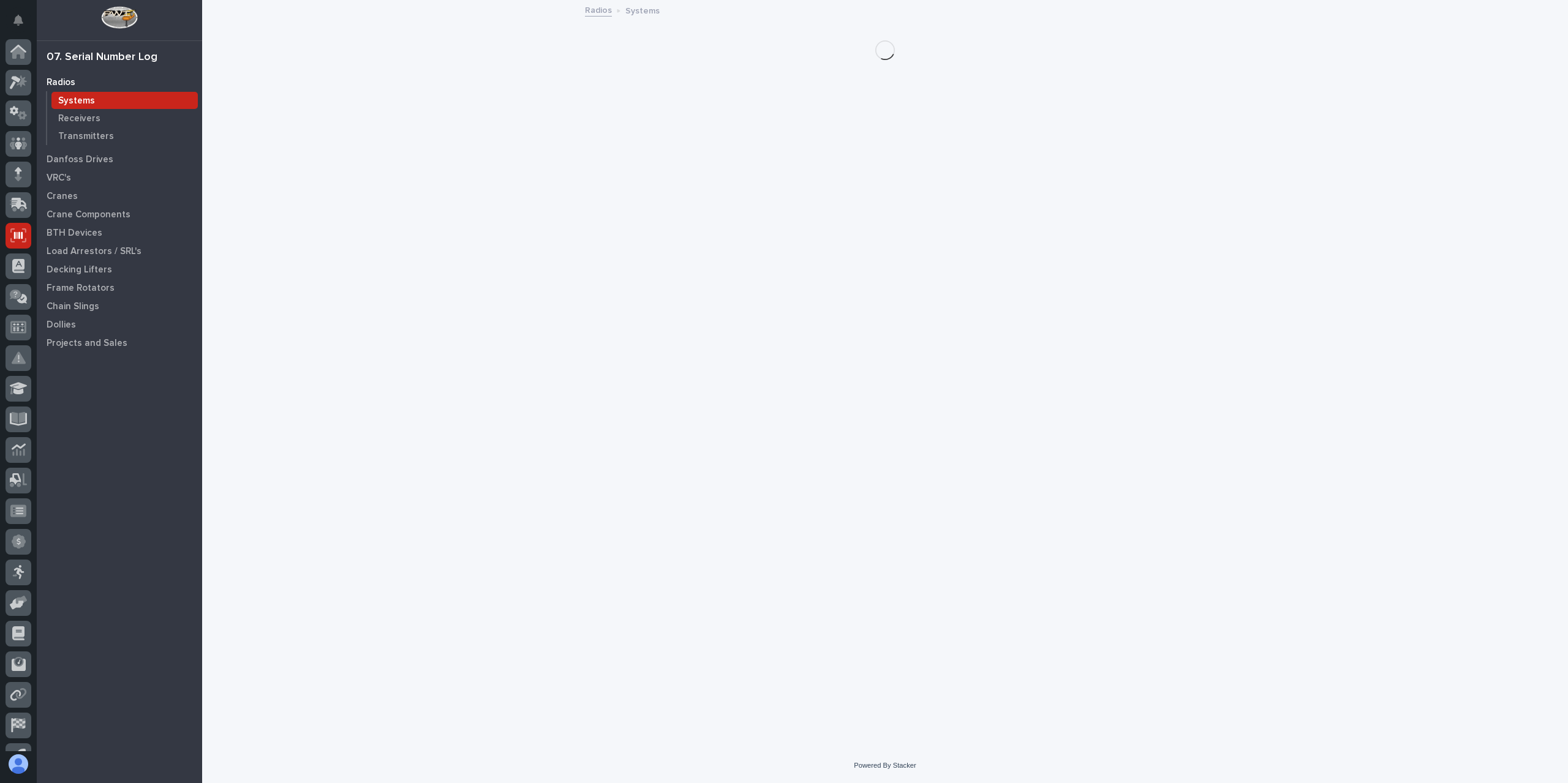
scroll to position [22, 0]
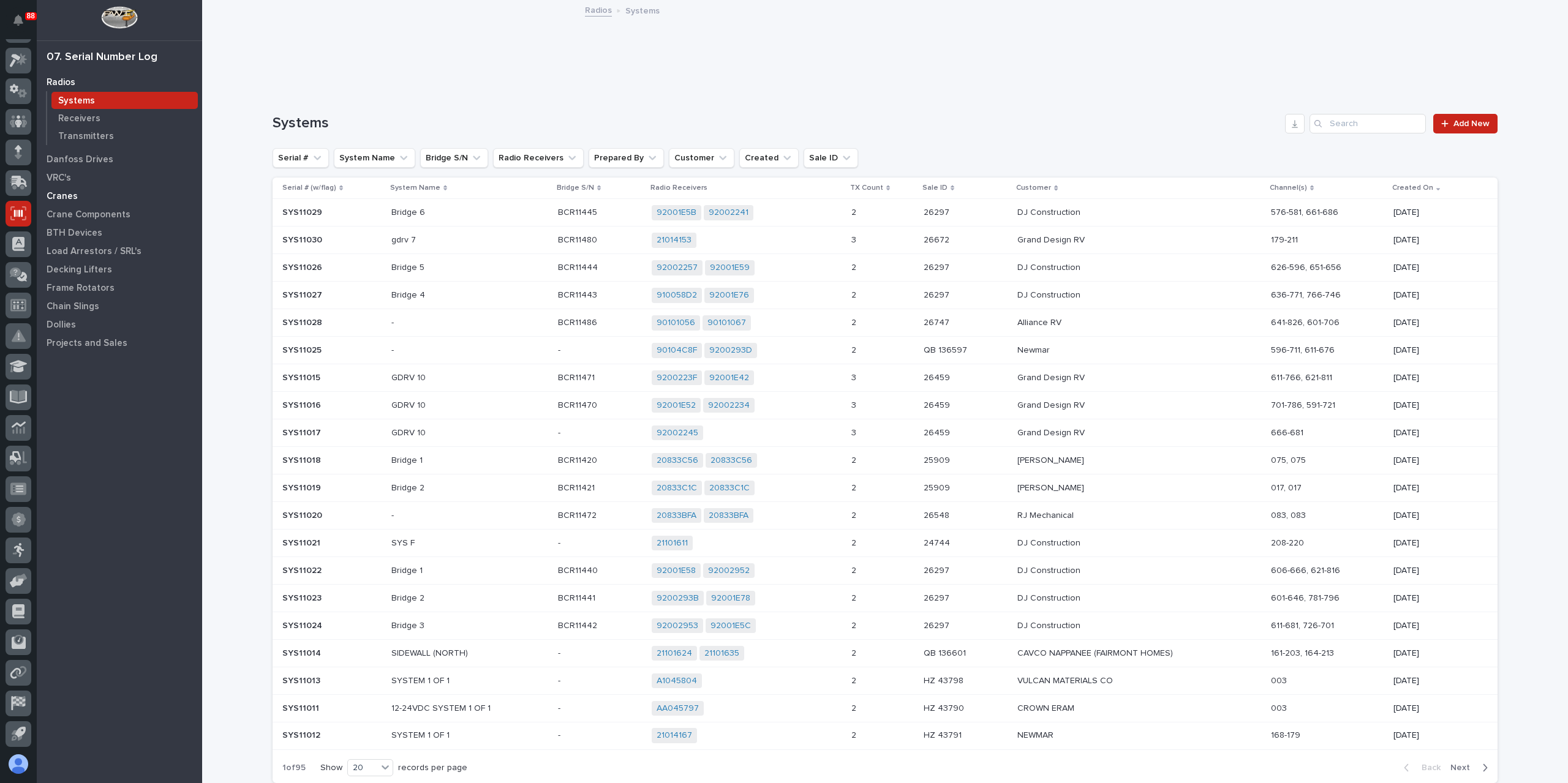
click at [73, 197] on p "Cranes" at bounding box center [62, 196] width 31 height 11
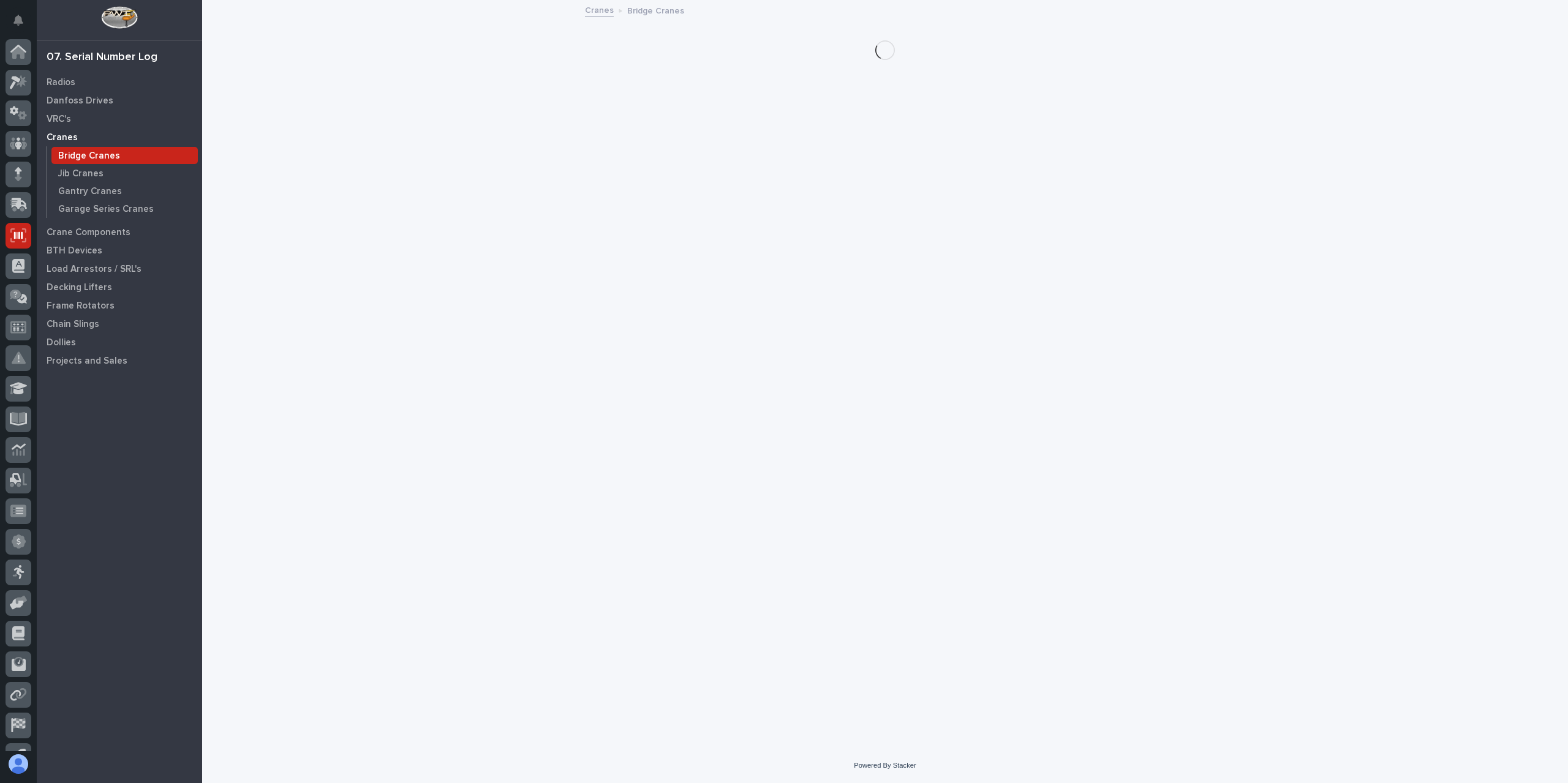
scroll to position [22, 0]
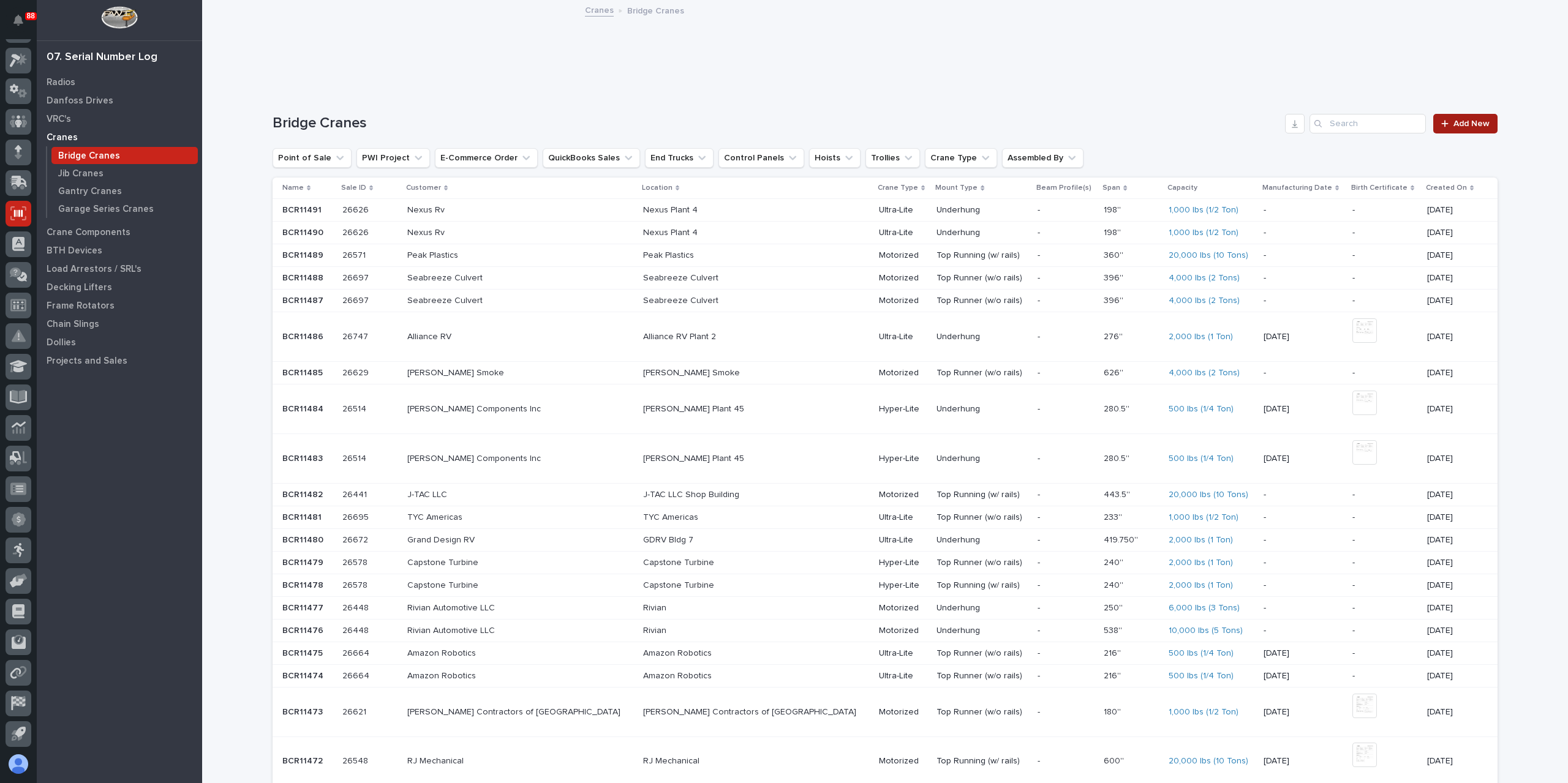
click at [1459, 118] on link "Add New" at bounding box center [1465, 123] width 65 height 20
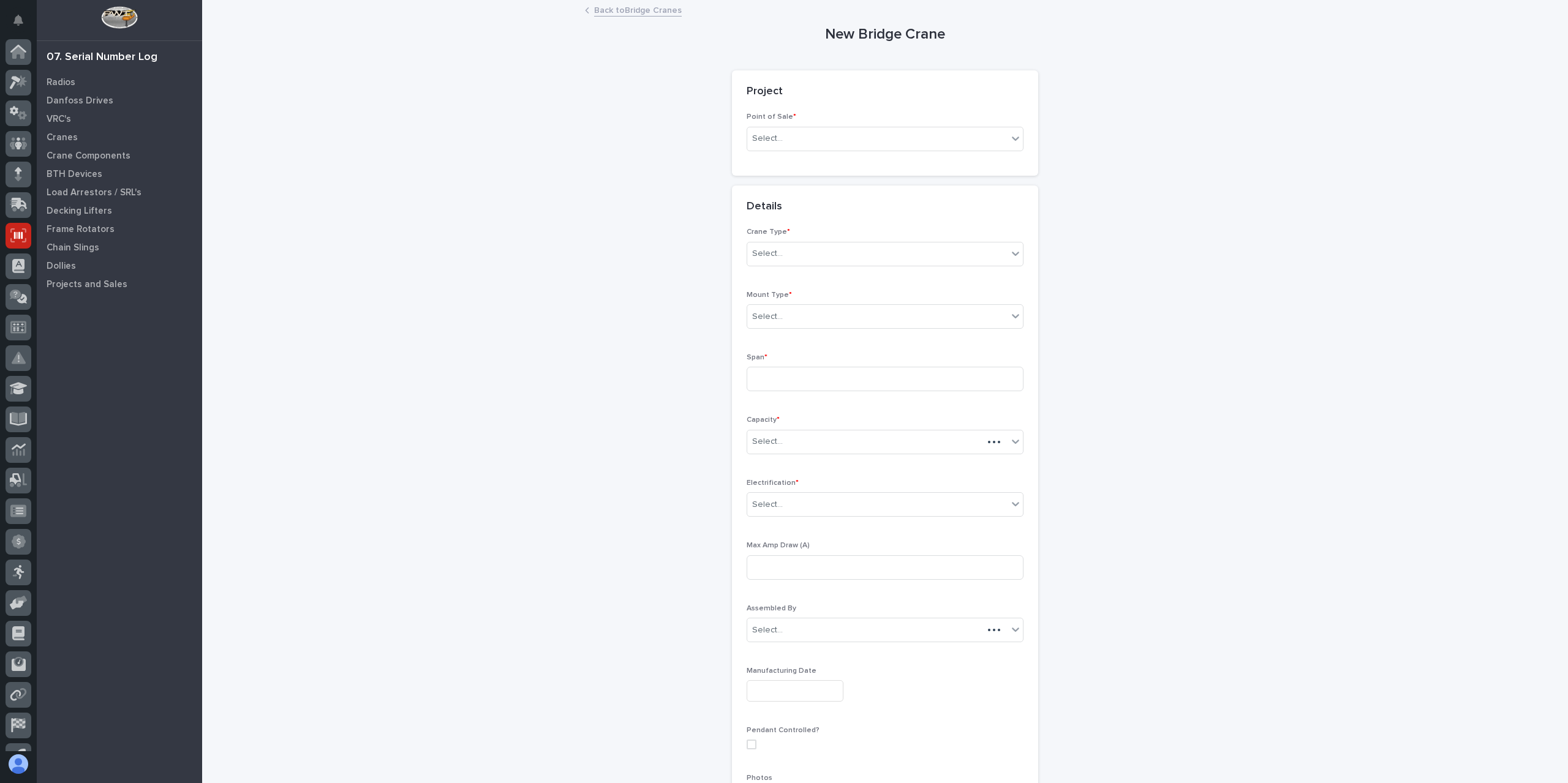
scroll to position [22, 0]
click at [806, 142] on div "Select..." at bounding box center [877, 138] width 261 height 20
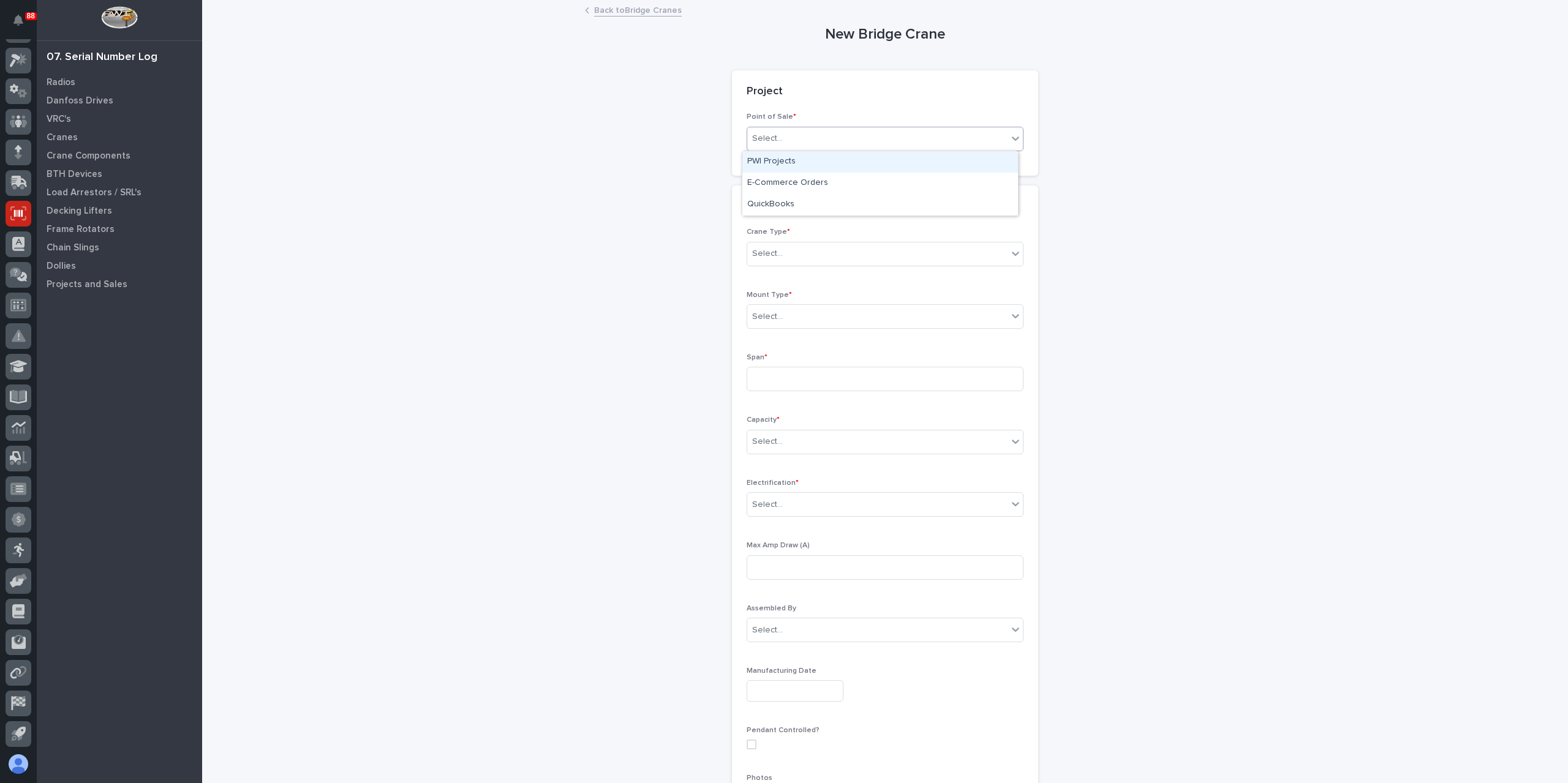
click at [785, 162] on div "PWI Projects" at bounding box center [880, 162] width 275 height 21
click at [775, 231] on div "Select..." at bounding box center [767, 226] width 30 height 13
type input "*****"
click at [787, 356] on div "Select..." at bounding box center [877, 366] width 261 height 20
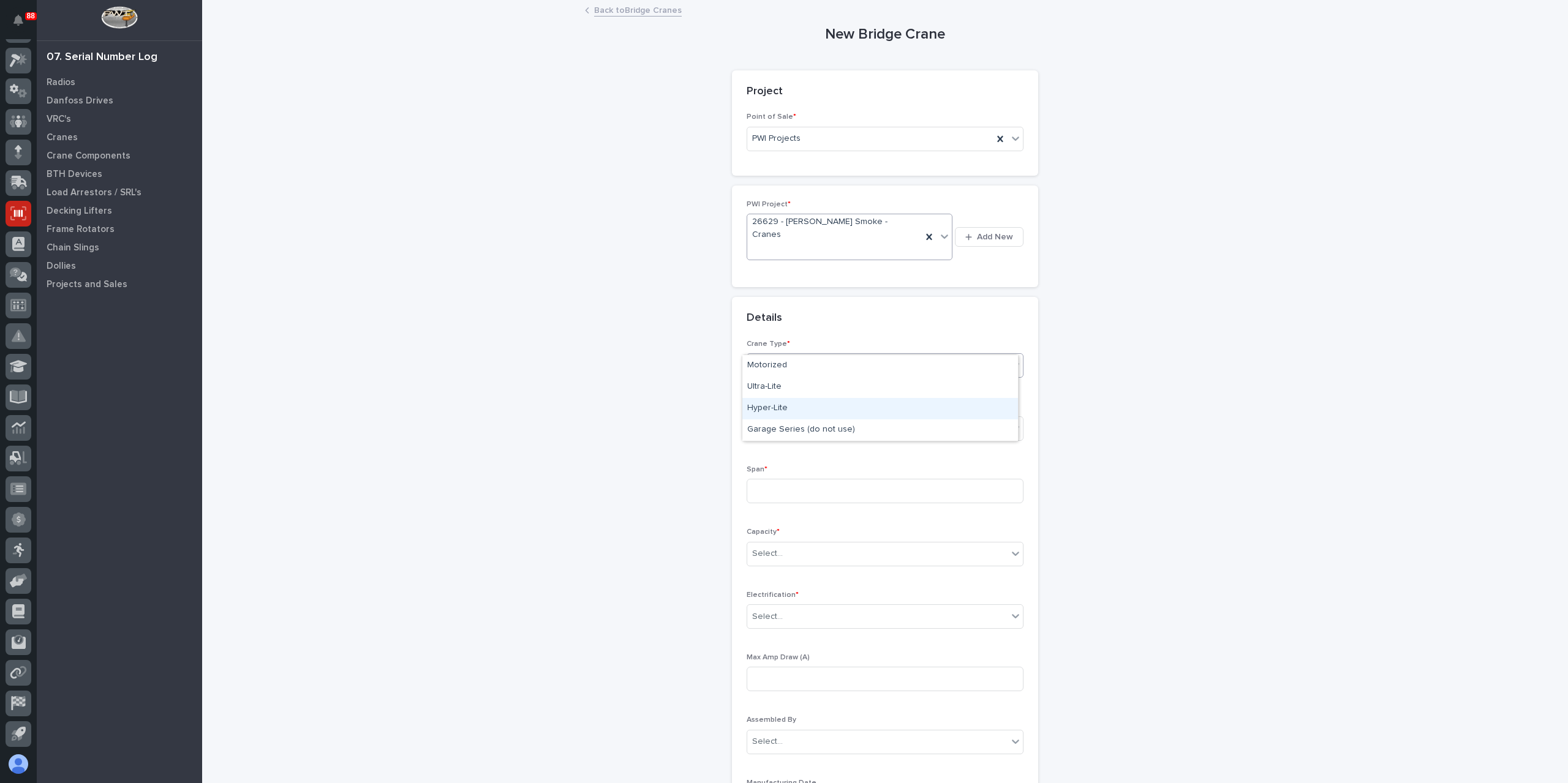
click at [773, 406] on div "Hyper-Lite" at bounding box center [880, 408] width 275 height 21
click at [795, 418] on div "Select..." at bounding box center [877, 428] width 261 height 20
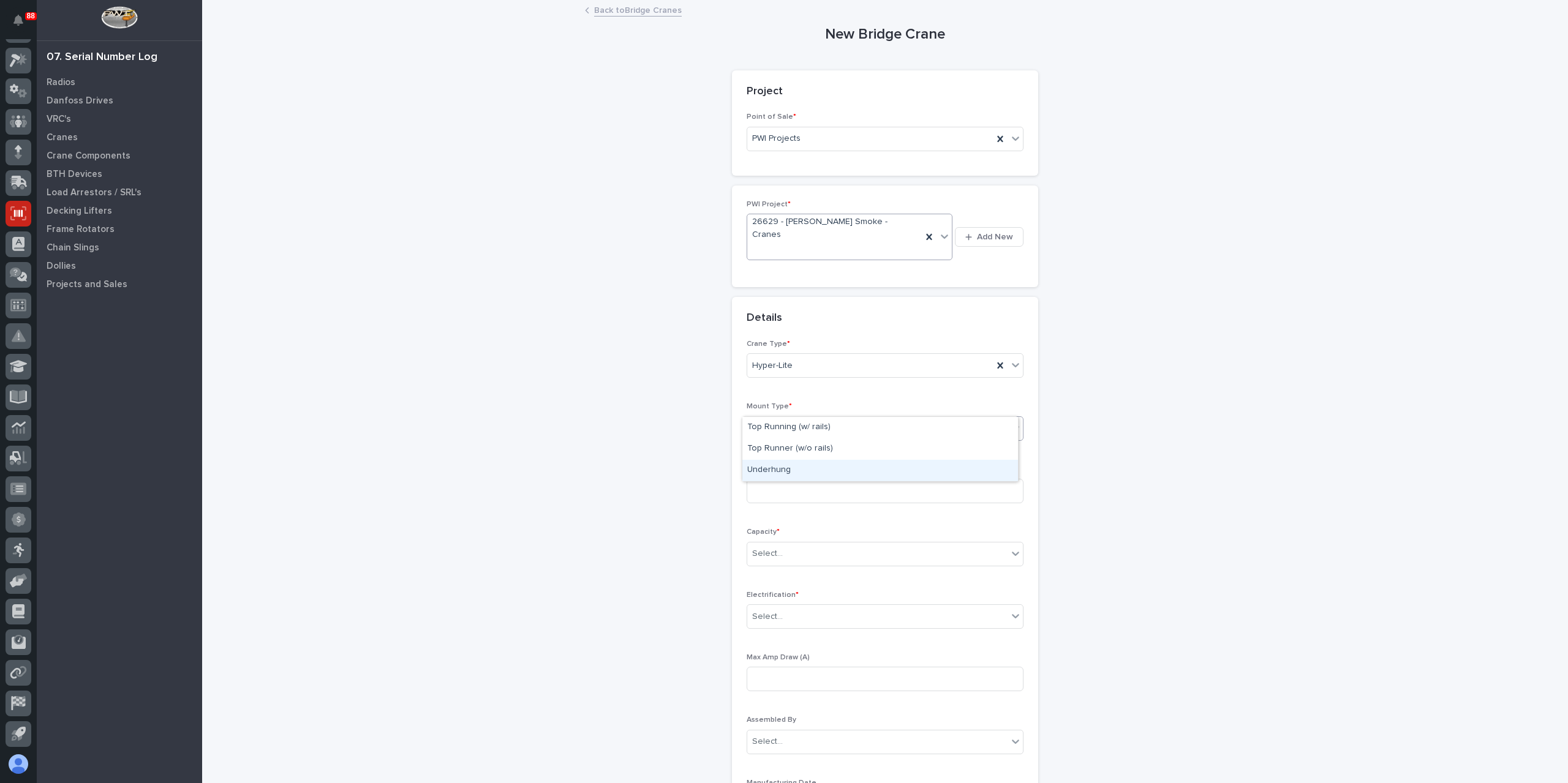
click at [793, 464] on div "Underhung" at bounding box center [880, 470] width 275 height 21
click at [777, 478] on input at bounding box center [884, 491] width 277 height 24
type input "300''"
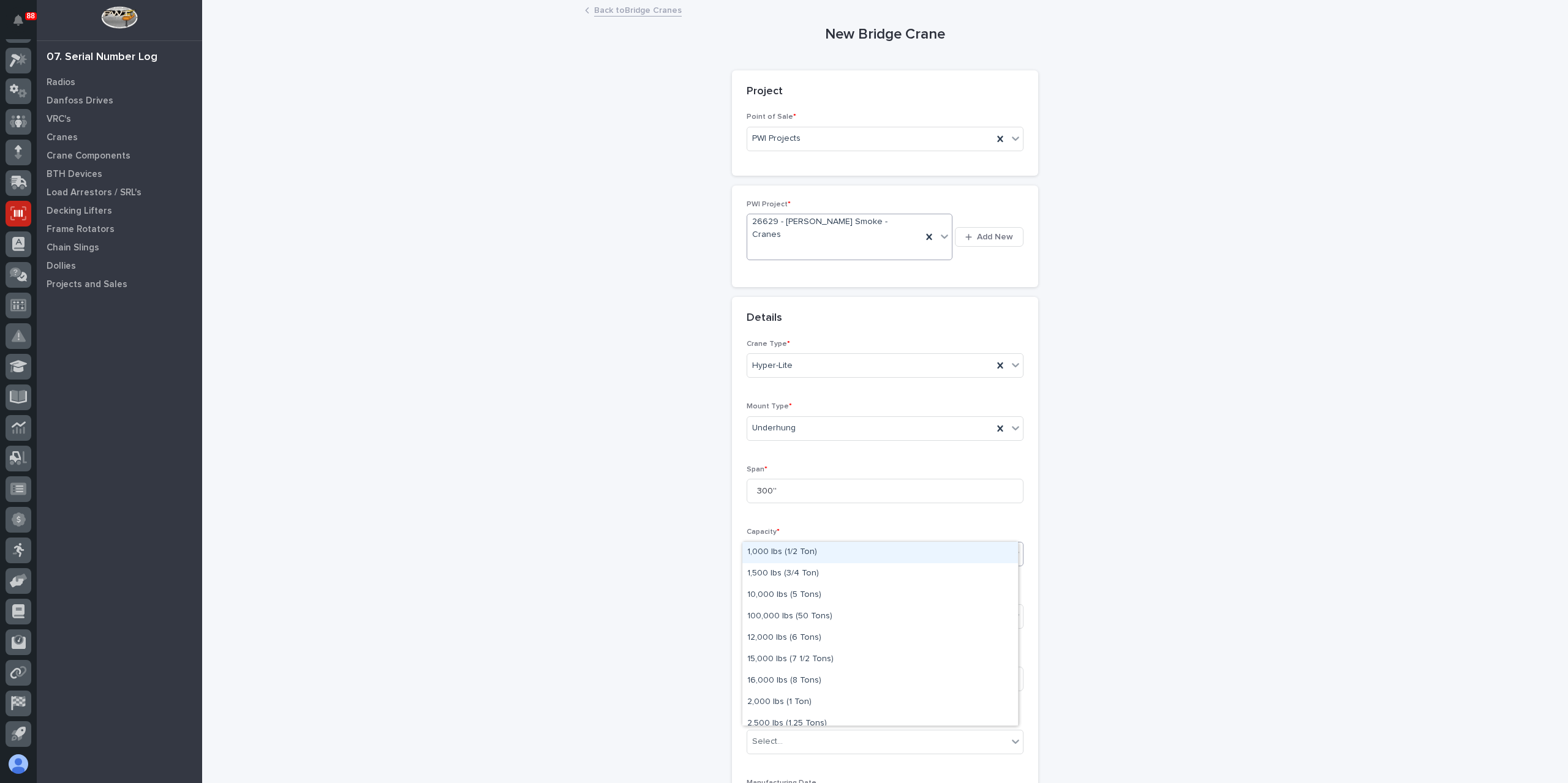
click at [782, 544] on div "Select..." at bounding box center [877, 554] width 261 height 20
click at [767, 542] on div "Select..." at bounding box center [884, 554] width 277 height 24
click at [803, 704] on div "2,000 lbs (1 Ton)" at bounding box center [880, 702] width 275 height 21
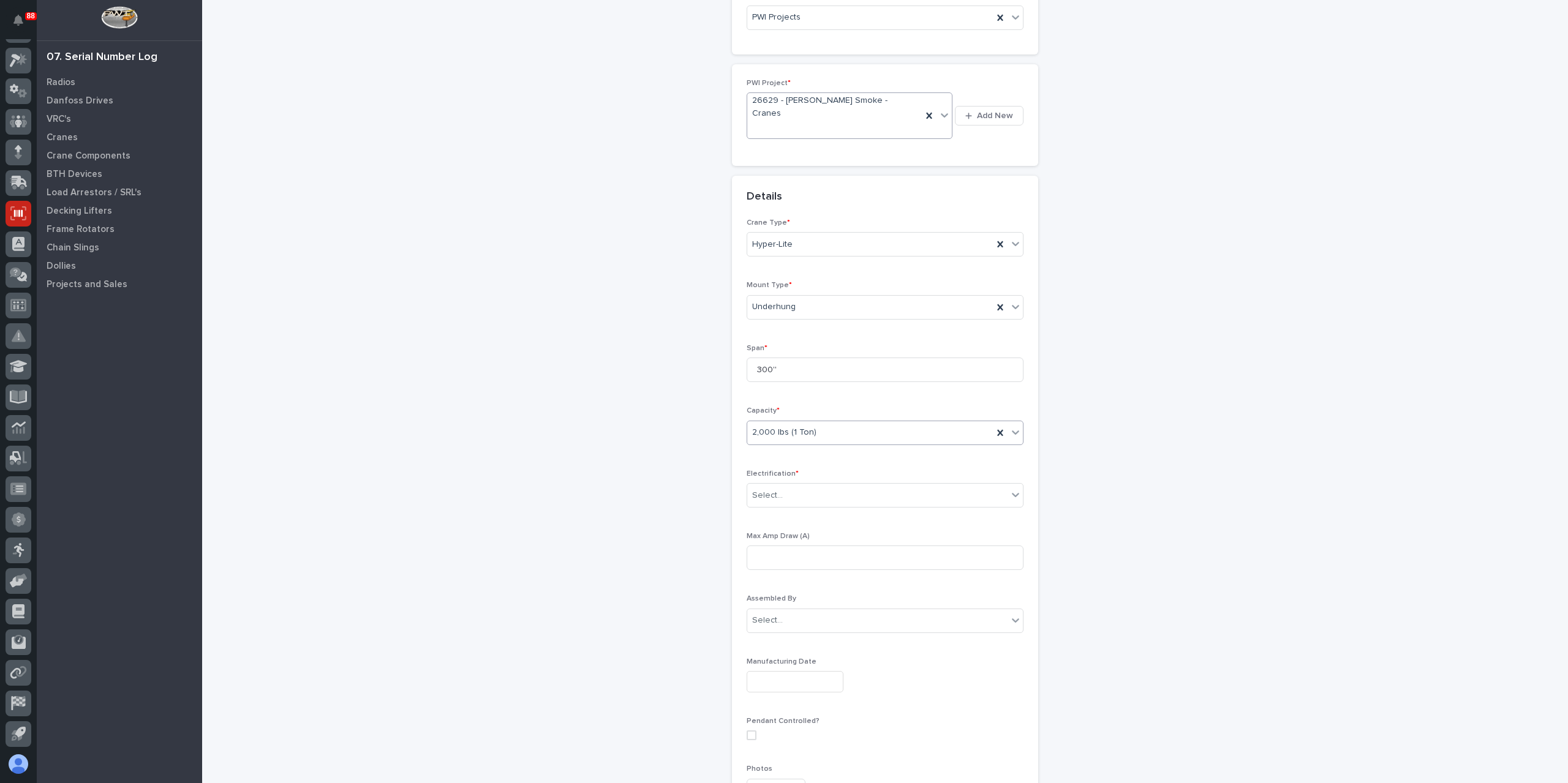
scroll to position [122, 0]
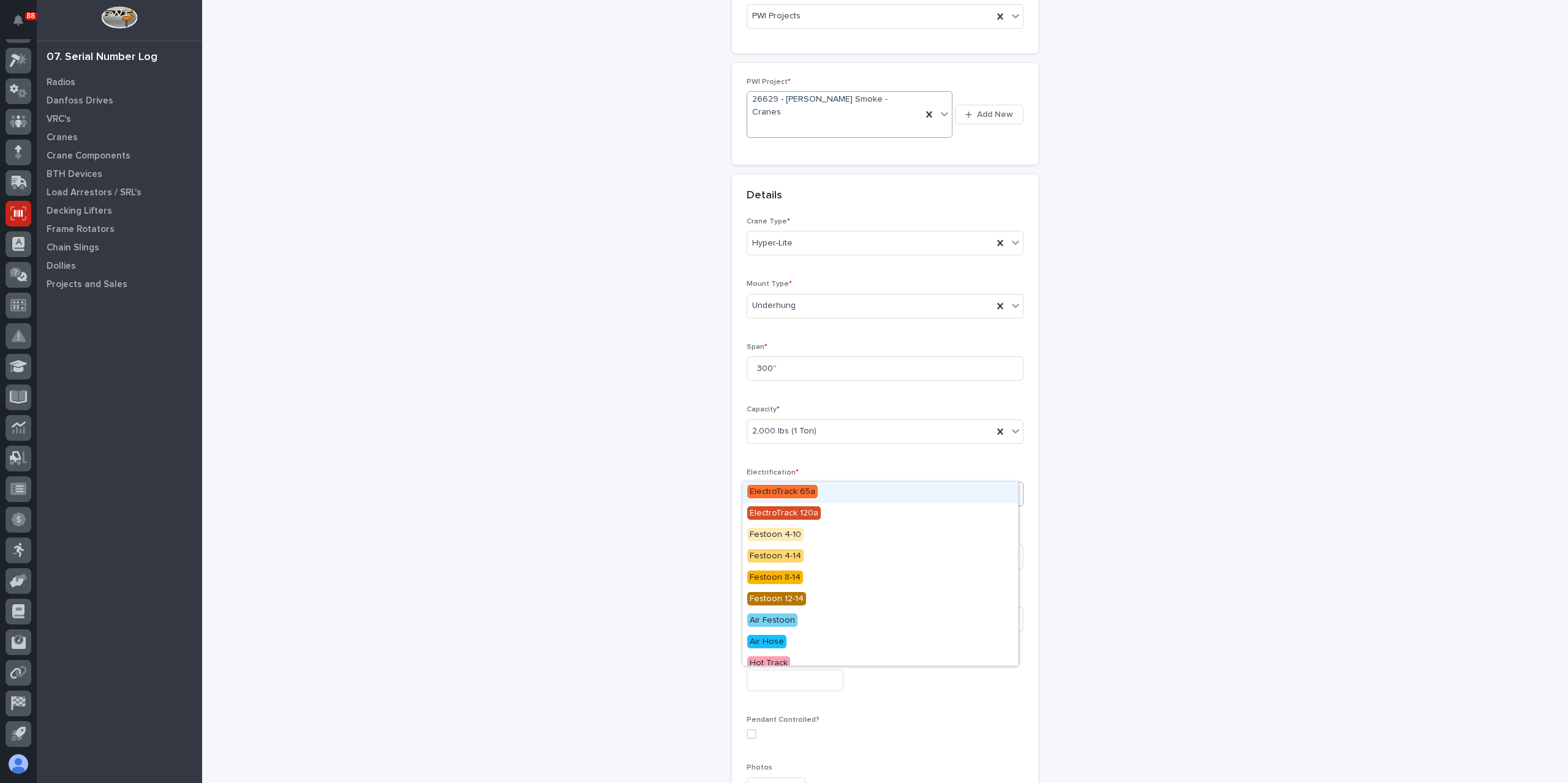
click at [768, 488] on div "Select..." at bounding box center [767, 495] width 30 height 13
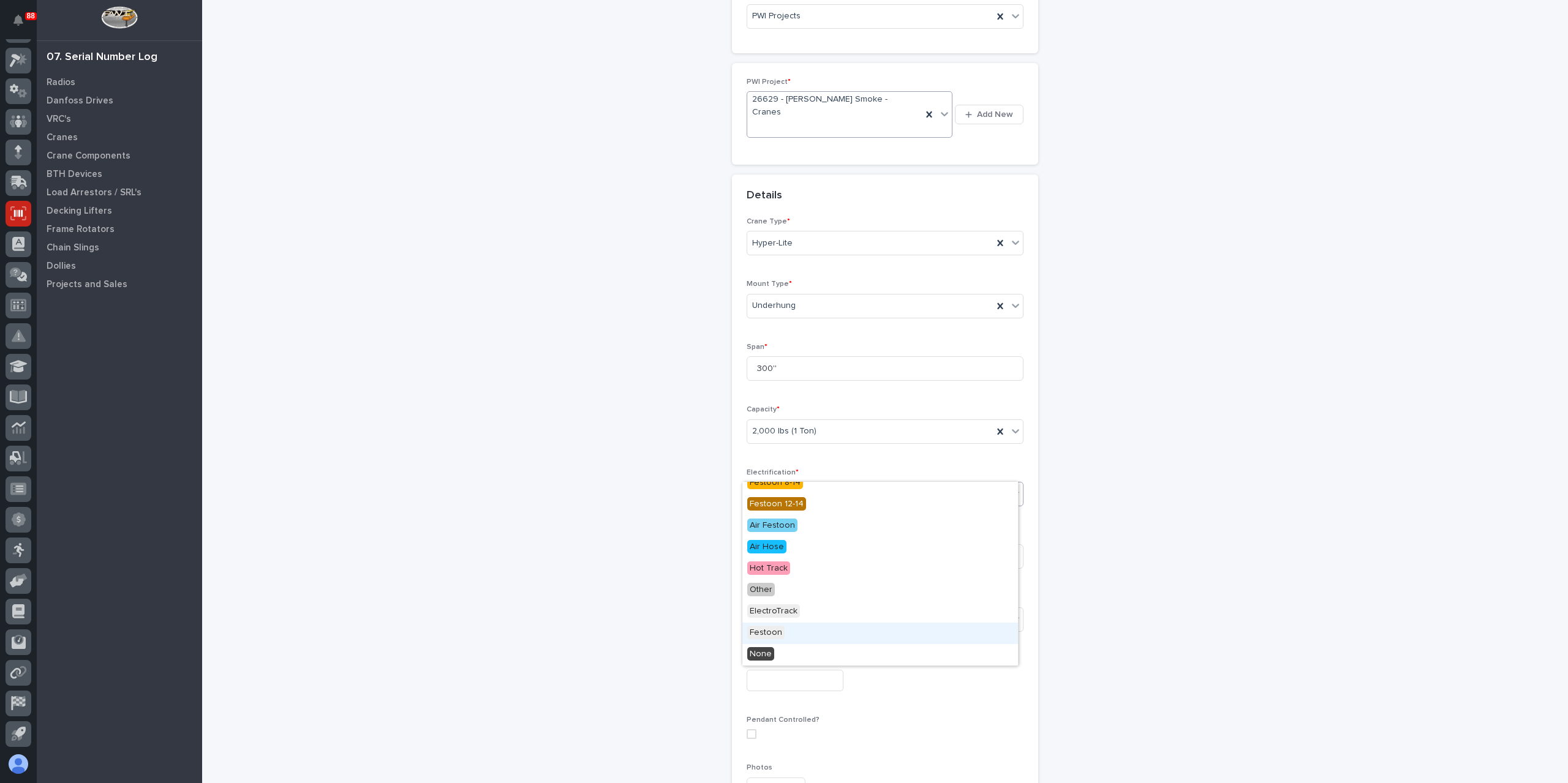
click at [775, 633] on span "Festoon" at bounding box center [766, 632] width 38 height 13
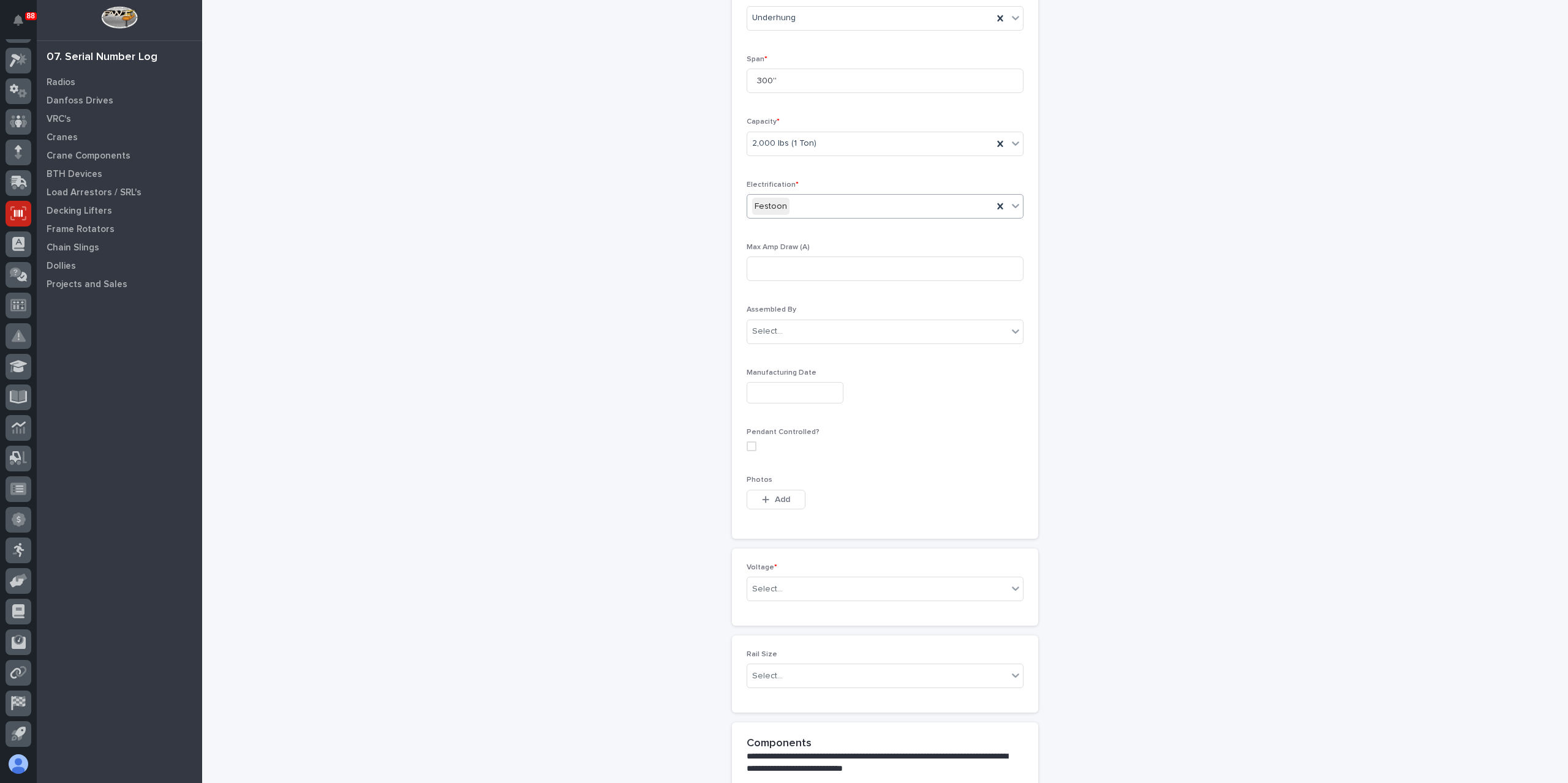
scroll to position [410, 0]
click at [783, 579] on div "Select..." at bounding box center [877, 589] width 261 height 20
click at [796, 656] on div "420-480v Three Phase" at bounding box center [880, 651] width 275 height 21
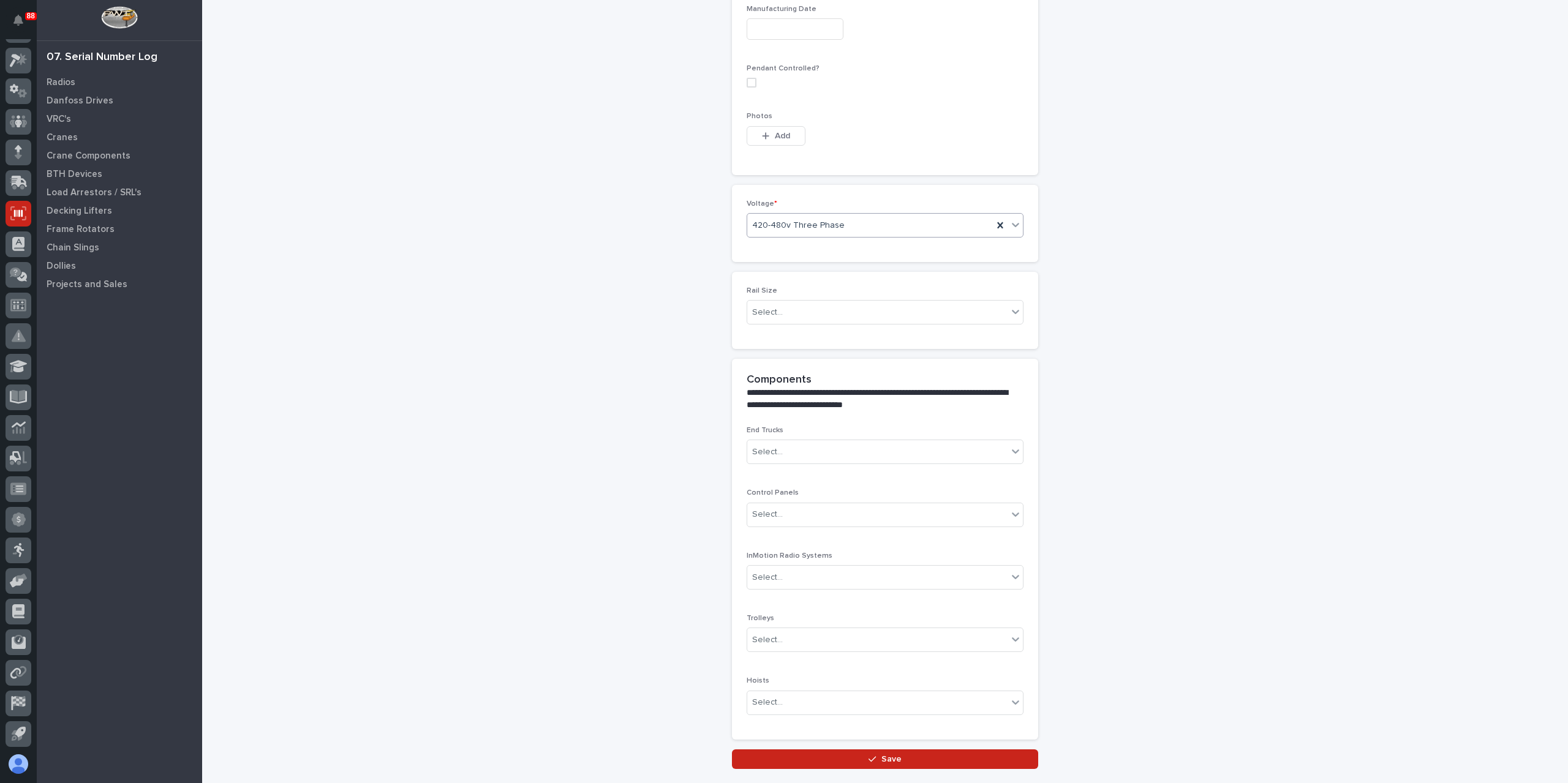
scroll to position [777, 0]
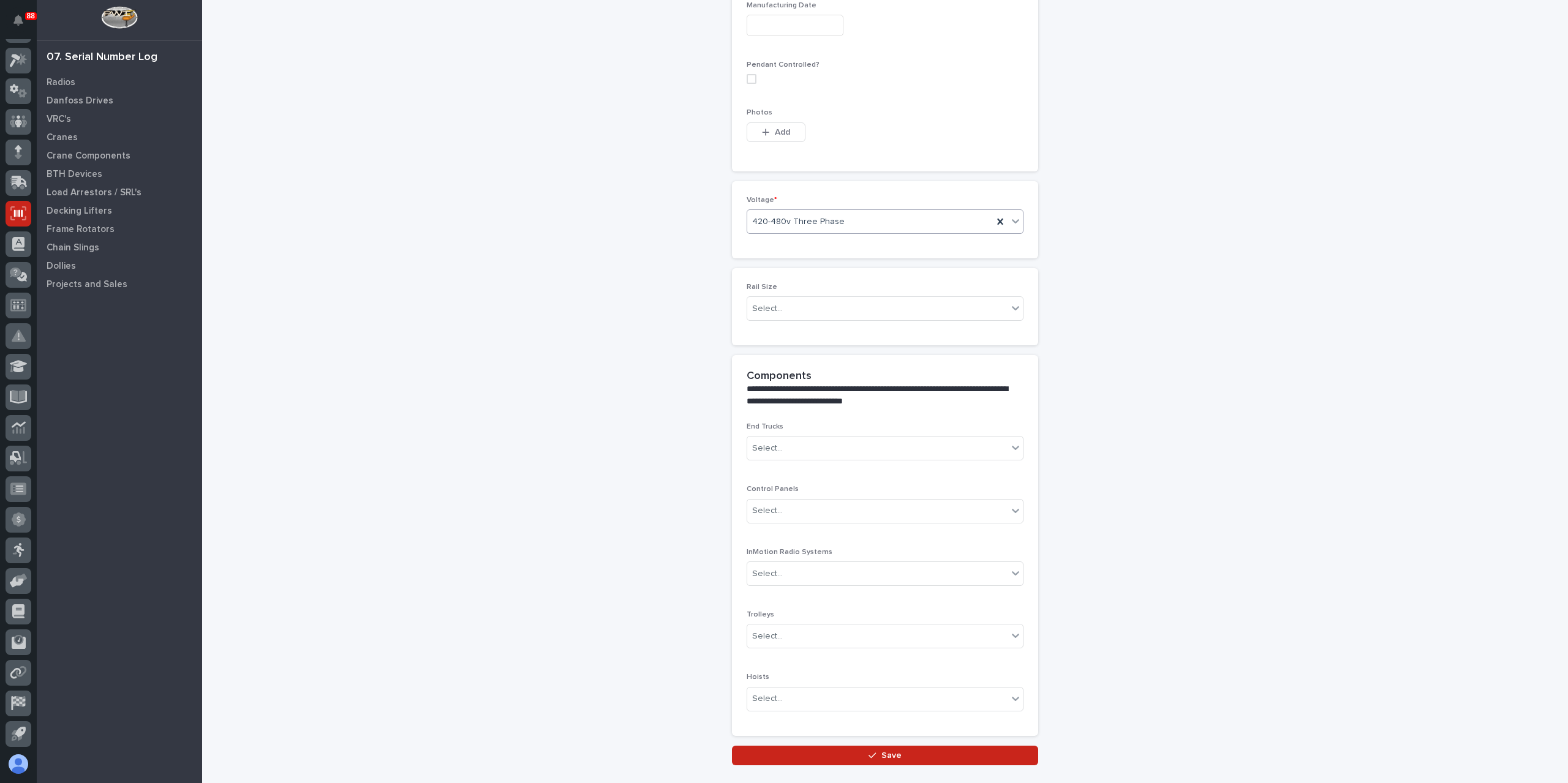
click at [840, 745] on button "Save" at bounding box center [884, 755] width 306 height 20
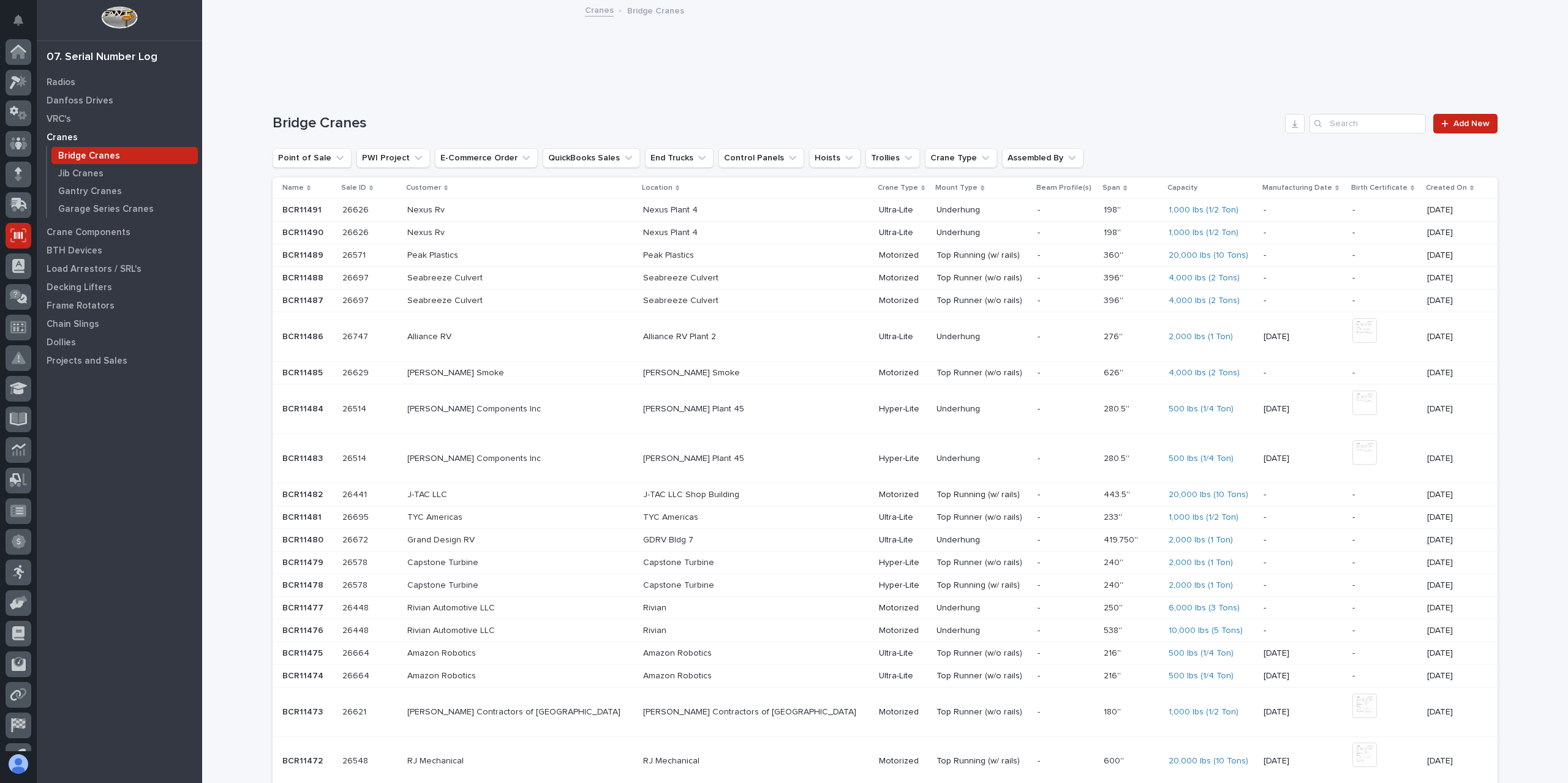
scroll to position [22, 0]
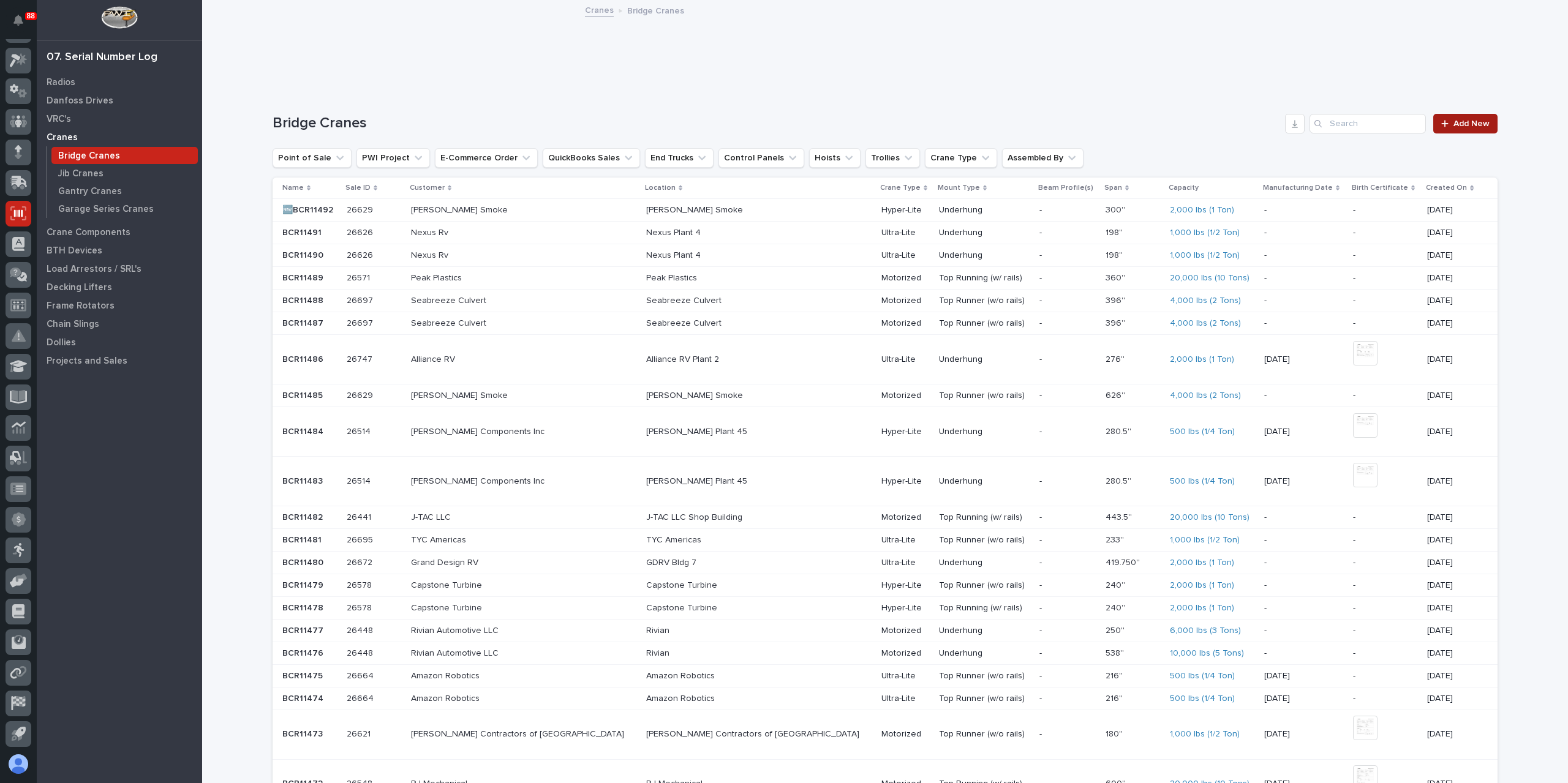
click at [1446, 122] on div at bounding box center [1447, 123] width 12 height 8
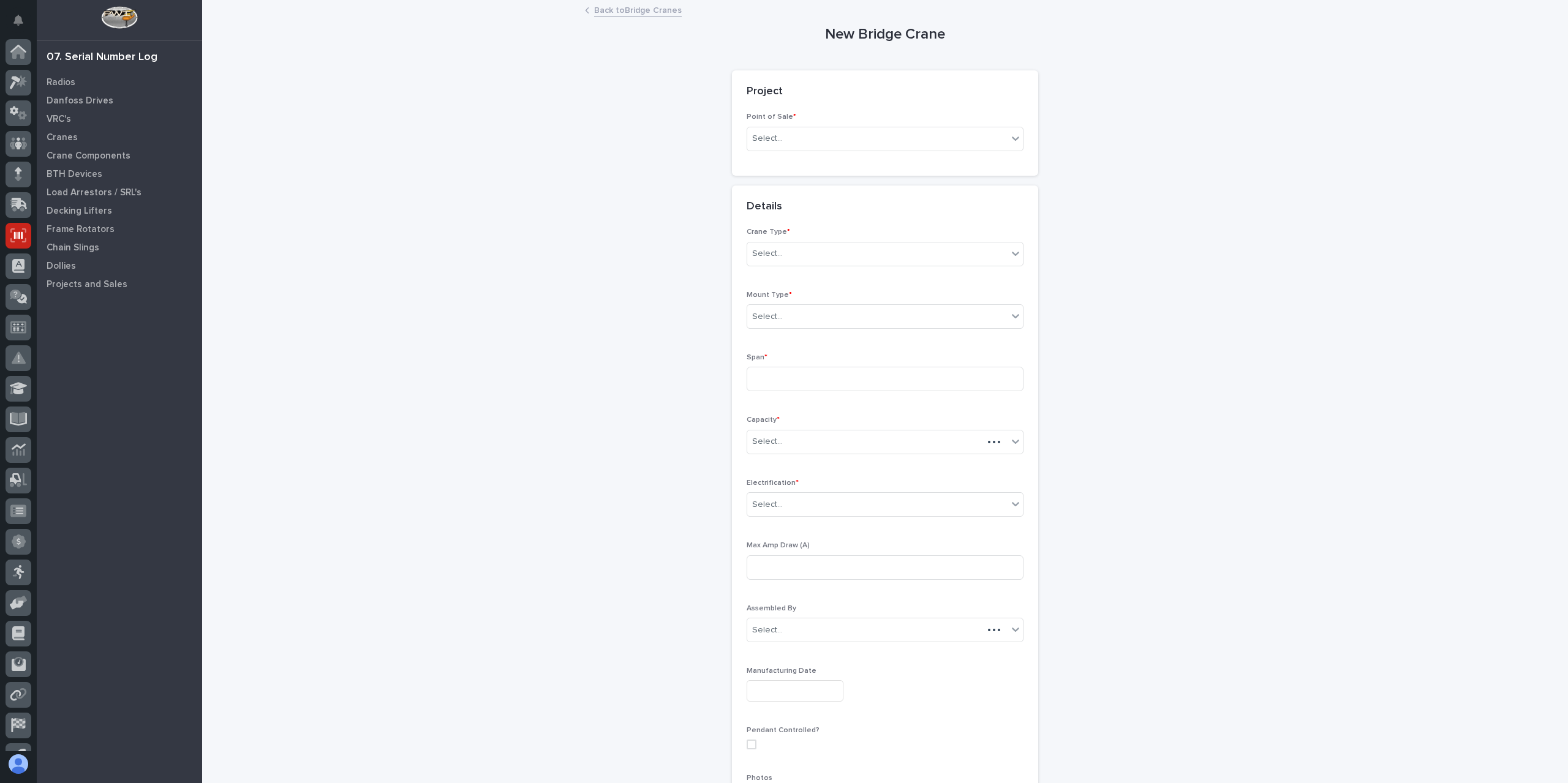
scroll to position [22, 0]
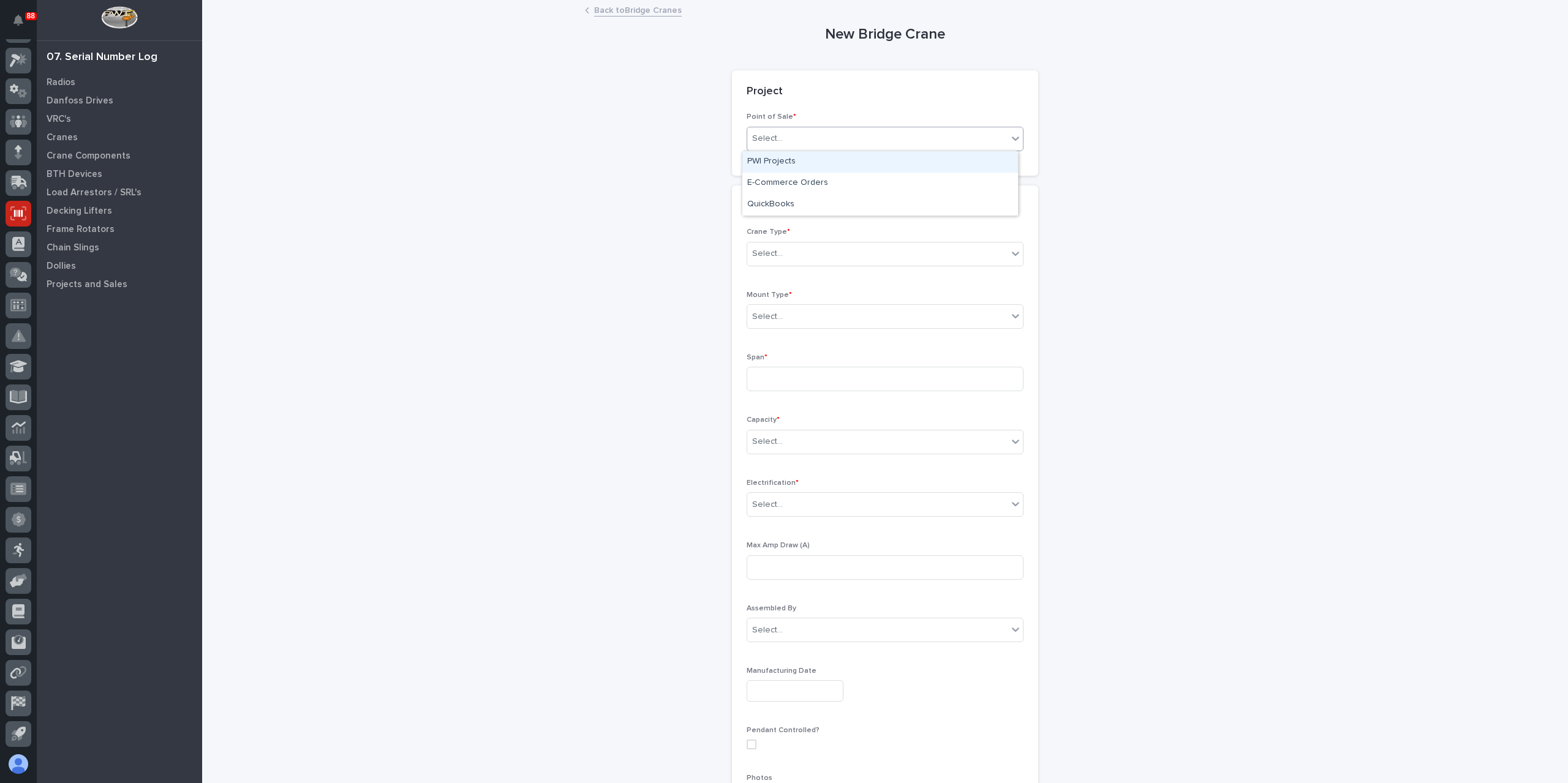
click at [808, 148] on div "Select..." at bounding box center [877, 138] width 261 height 20
click at [797, 165] on div "PWI Projects" at bounding box center [880, 162] width 275 height 21
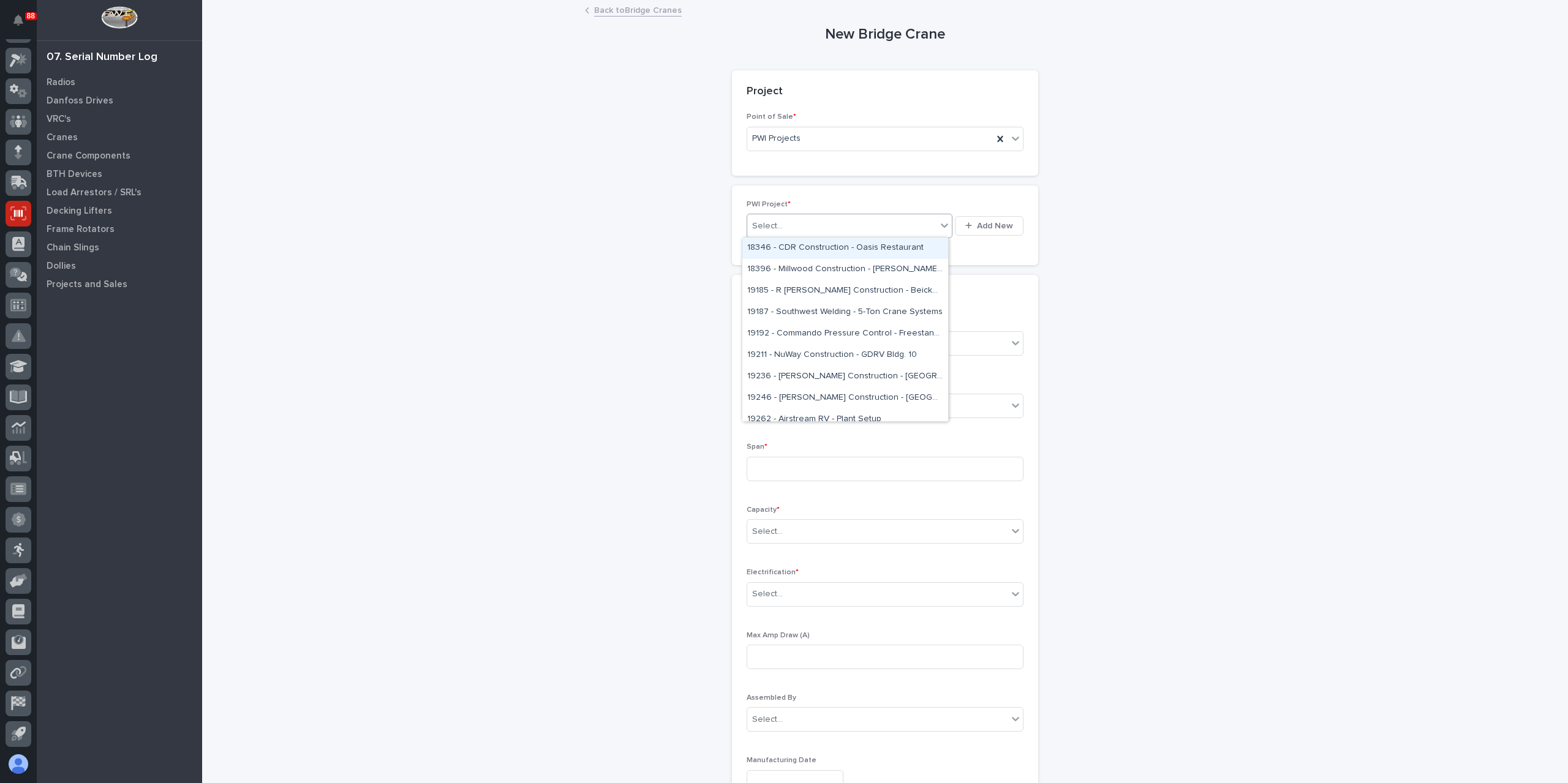
click at [792, 228] on div "Select..." at bounding box center [842, 226] width 189 height 20
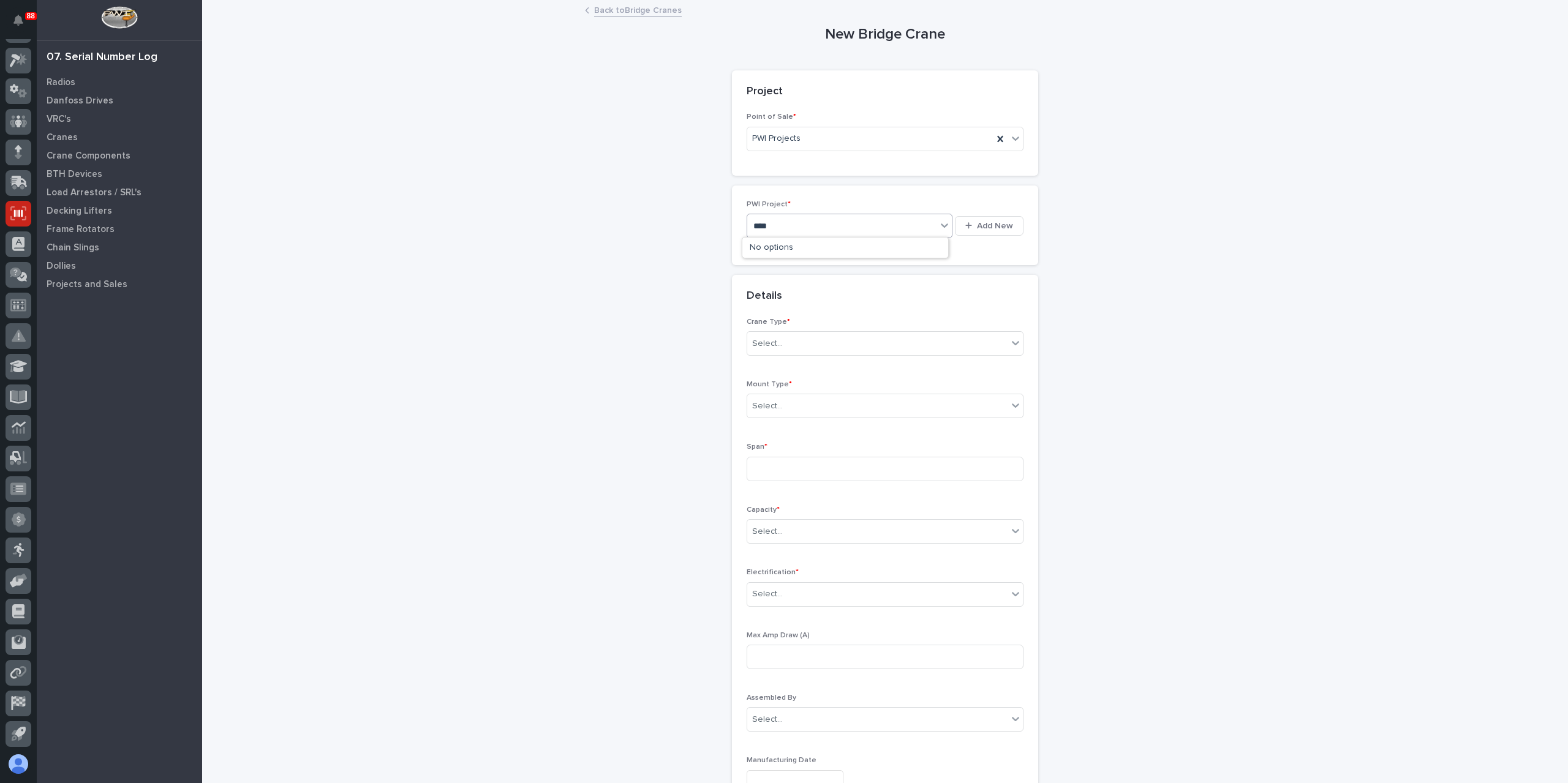
type input "*****"
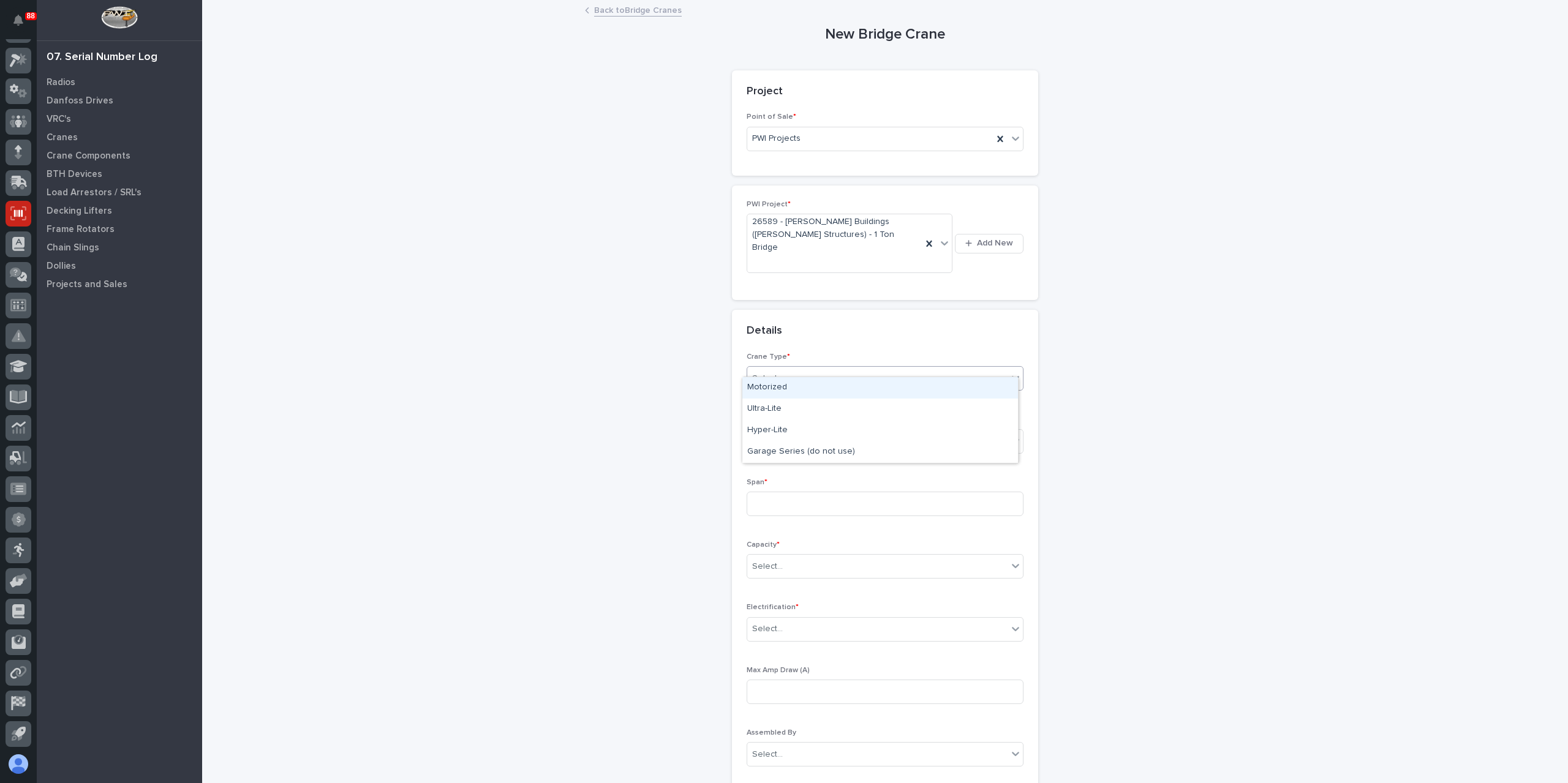
click at [786, 368] on div "Select..." at bounding box center [877, 378] width 261 height 20
click at [785, 388] on div "Motorized" at bounding box center [880, 388] width 275 height 21
click at [768, 434] on div "Select..." at bounding box center [767, 441] width 30 height 13
click at [797, 491] on div "Underhung" at bounding box center [880, 493] width 275 height 21
click at [786, 504] on div "Span *" at bounding box center [884, 502] width 277 height 47
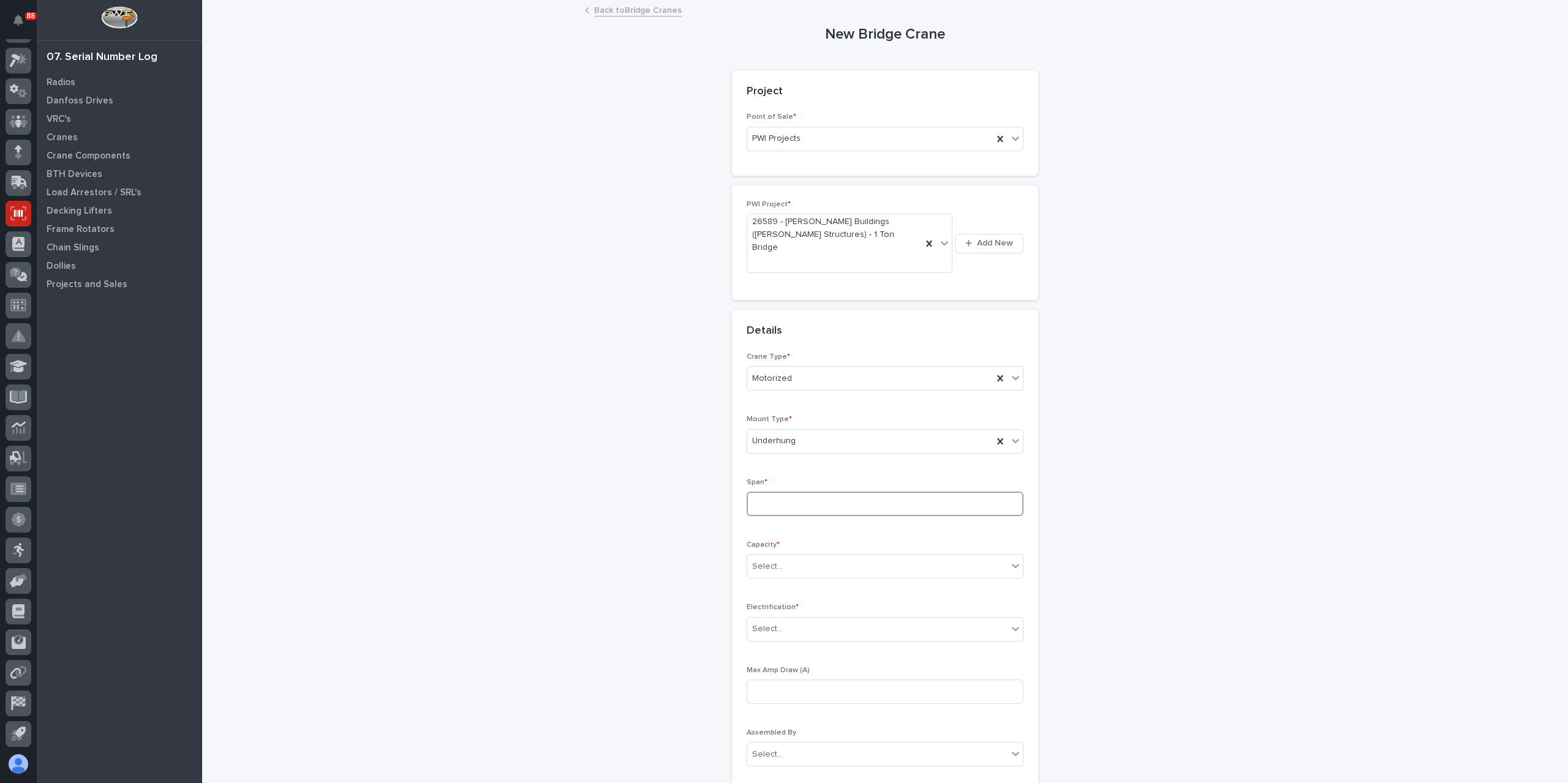
click at [785, 499] on input at bounding box center [884, 504] width 277 height 24
type input "468''"
click at [804, 557] on div "Select..." at bounding box center [877, 567] width 261 height 20
click at [812, 722] on div "2,000 lbs (1 Ton)" at bounding box center [880, 725] width 275 height 21
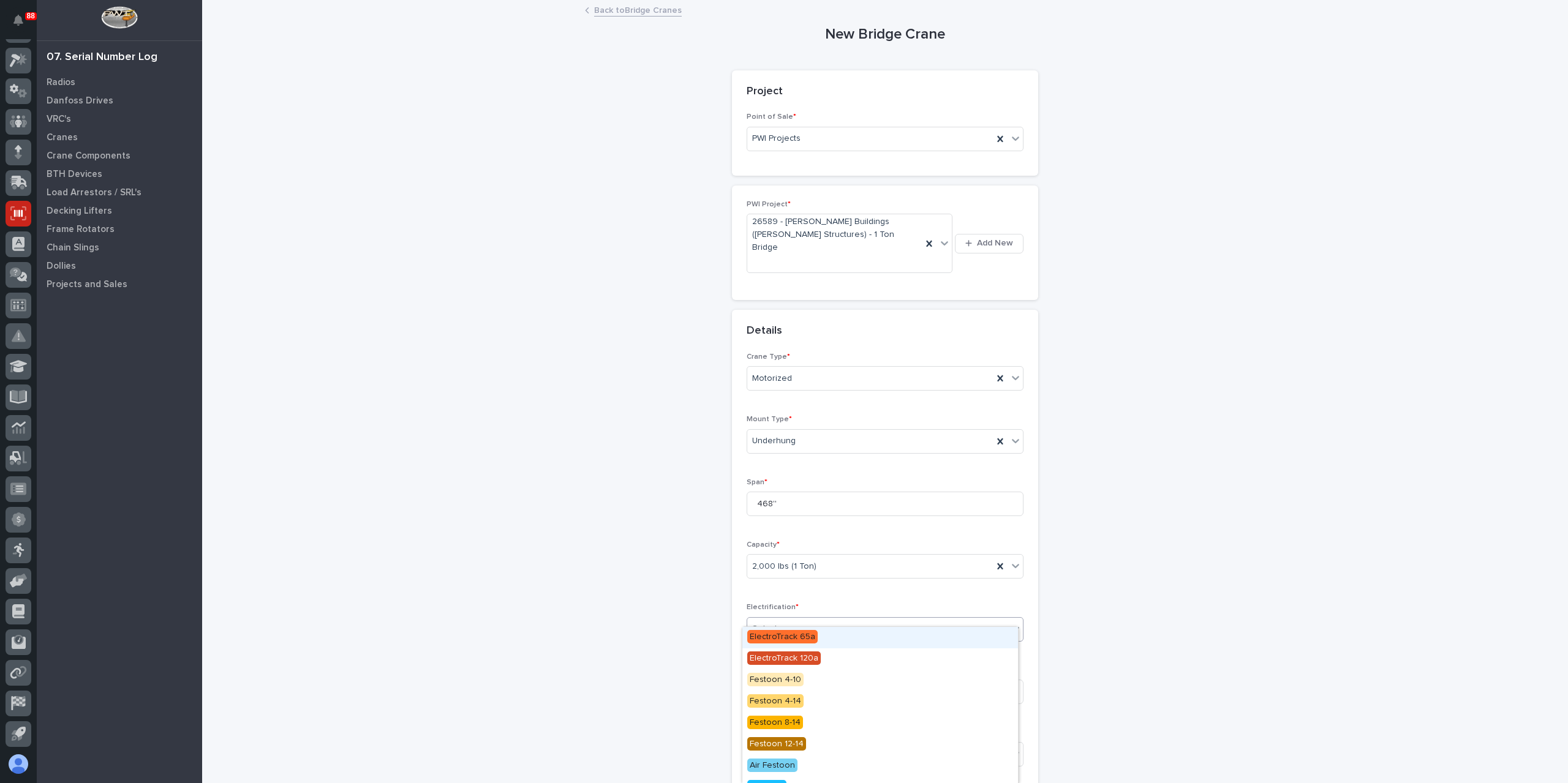
click at [781, 619] on div "Select..." at bounding box center [877, 629] width 261 height 20
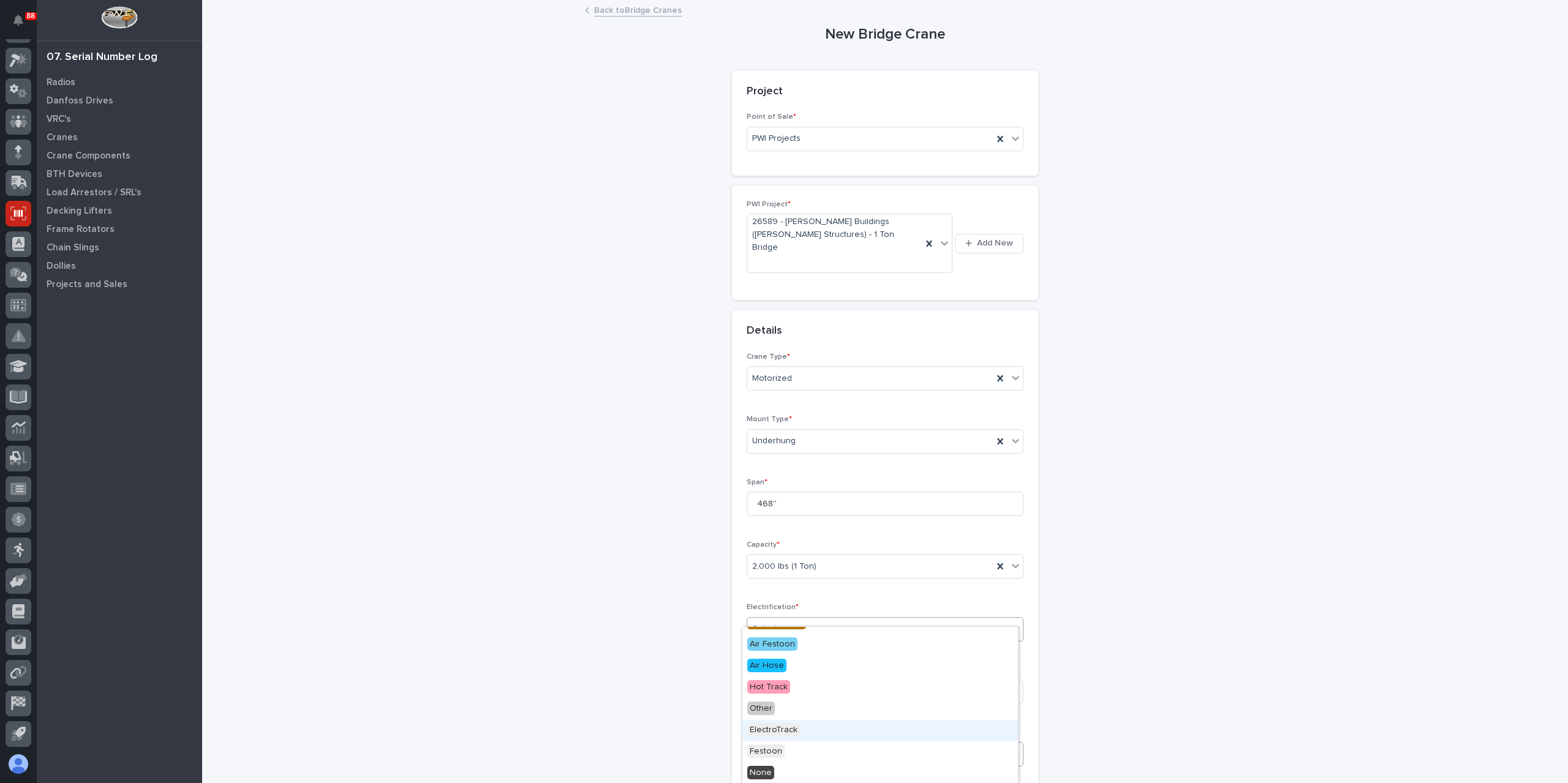
drag, startPoint x: 791, startPoint y: 718, endPoint x: 790, endPoint y: 729, distance: 11.0
click at [790, 732] on span "ElectroTrack" at bounding box center [773, 730] width 52 height 13
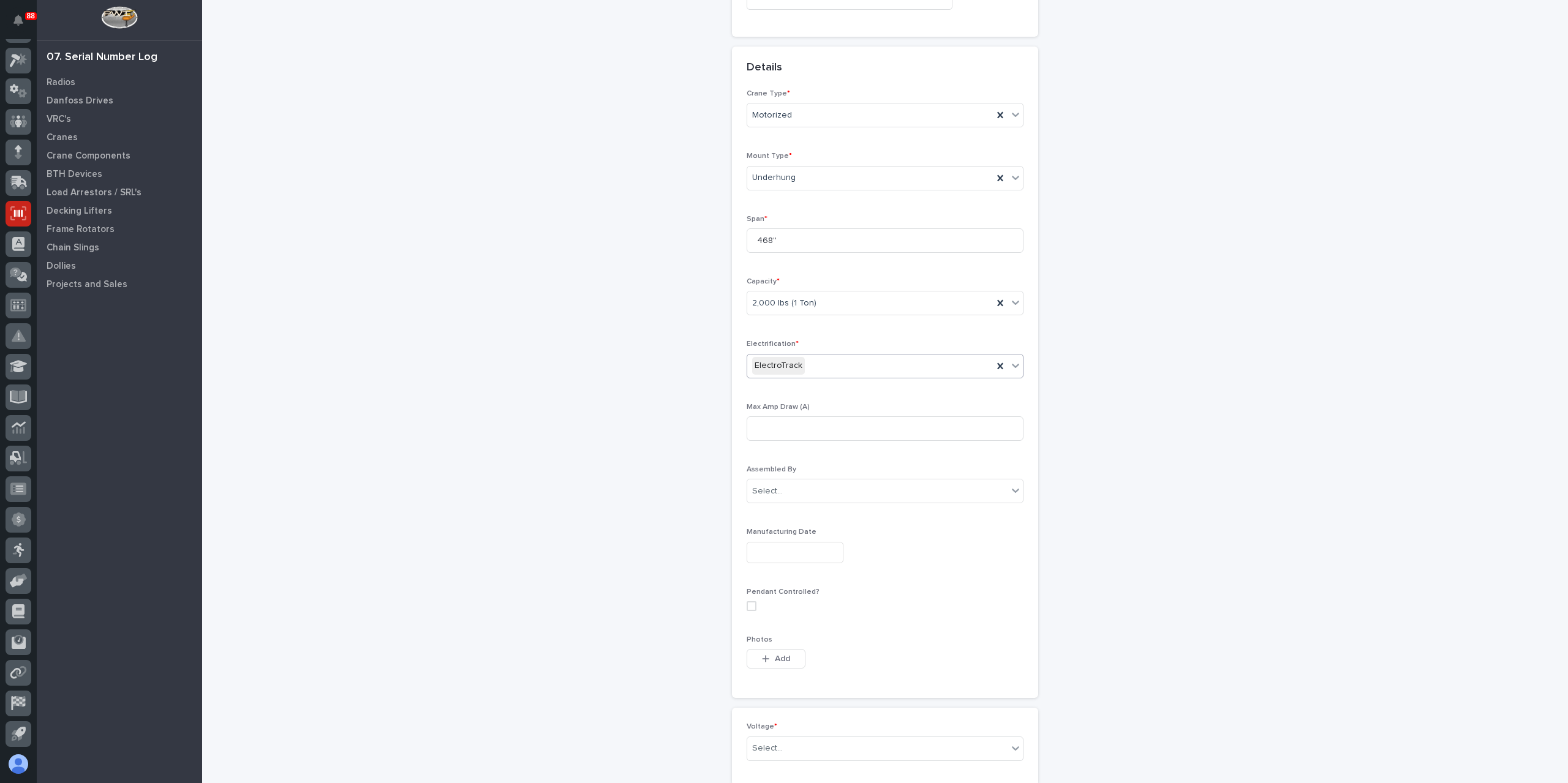
scroll to position [324, 0]
click at [802, 677] on div "Select..." at bounding box center [877, 687] width 261 height 20
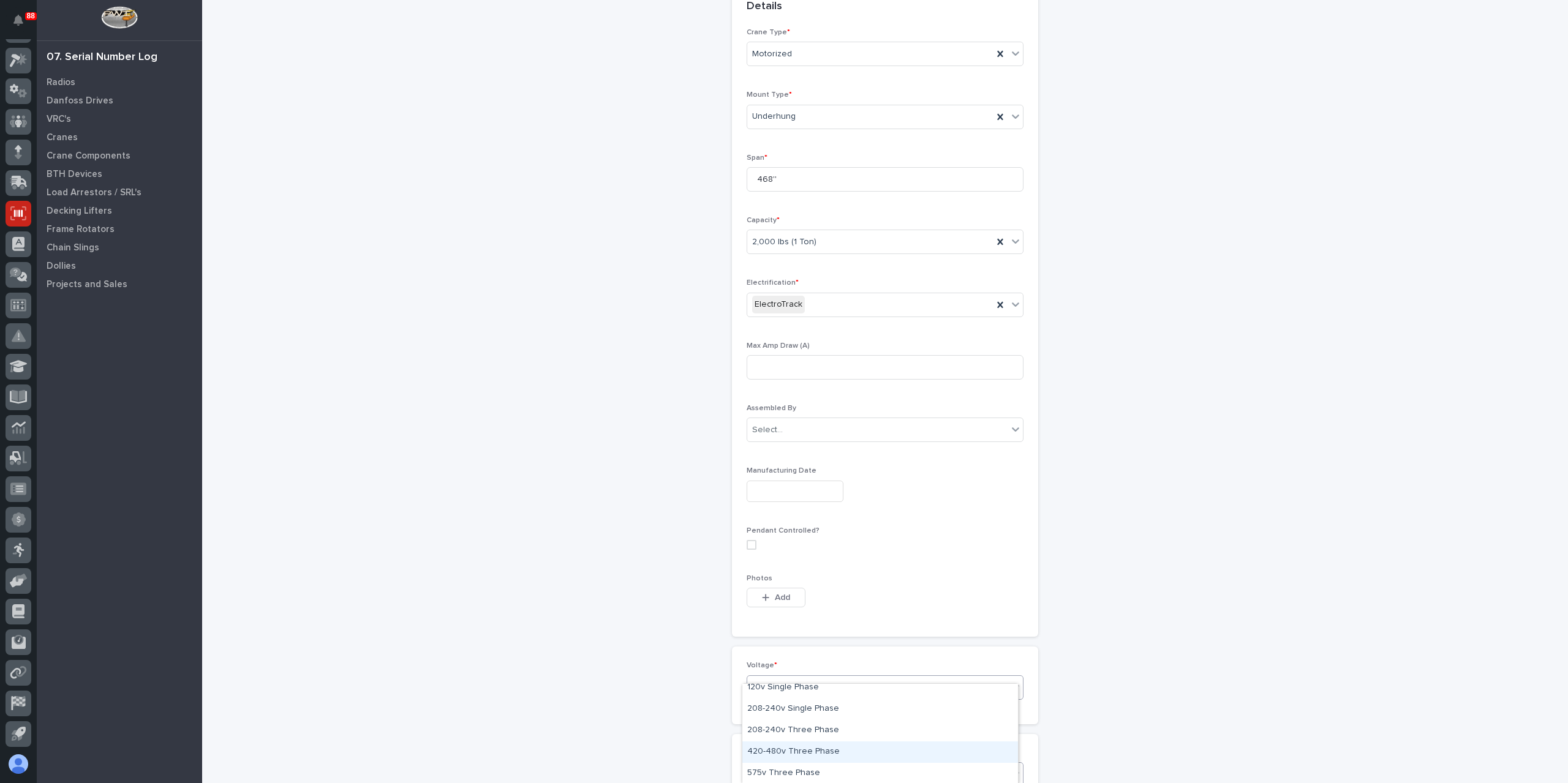
drag, startPoint x: 818, startPoint y: 739, endPoint x: 820, endPoint y: 748, distance: 9.2
click at [817, 750] on div "420-480v Three Phase" at bounding box center [880, 752] width 275 height 21
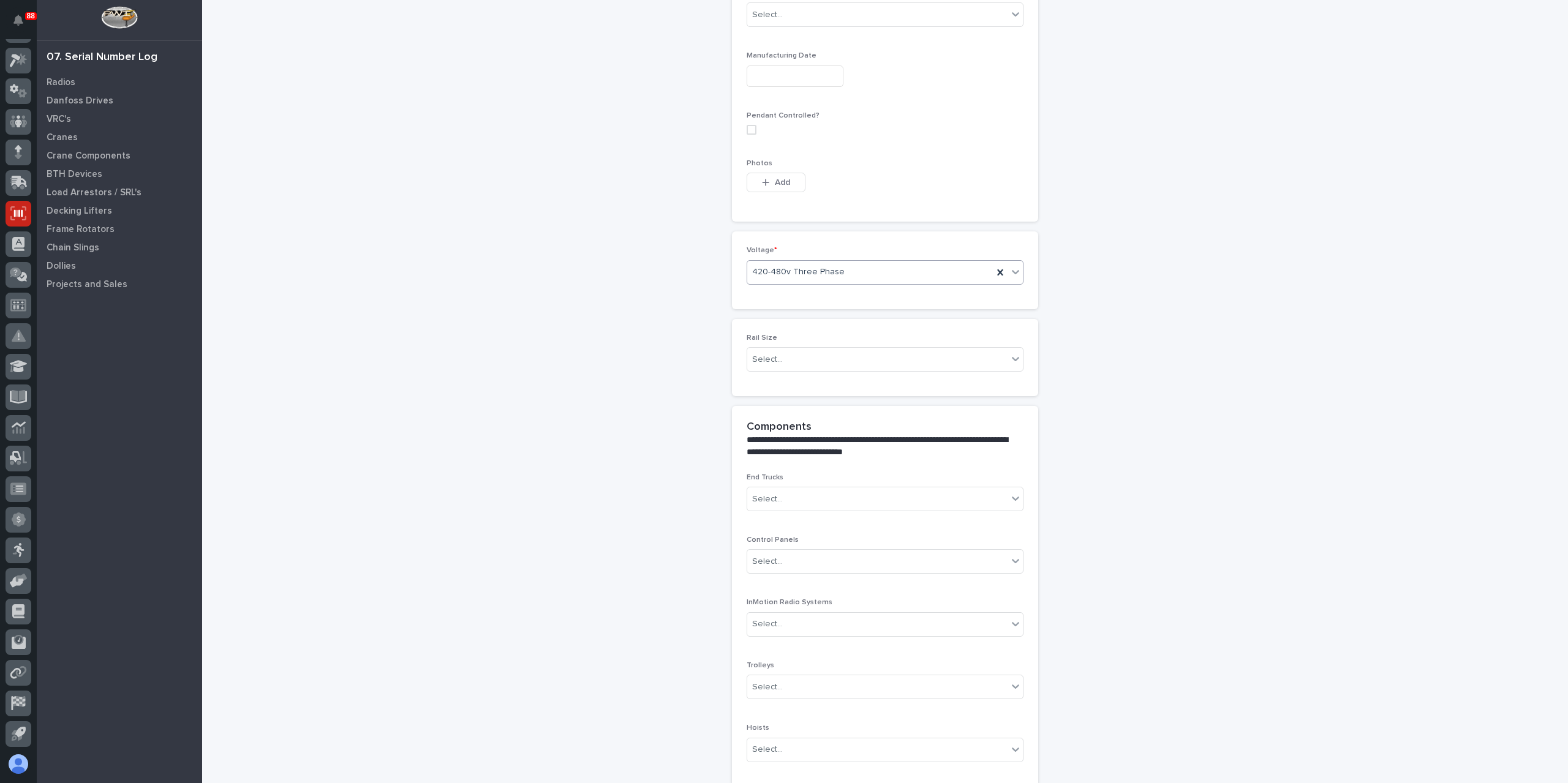
scroll to position [848, 0]
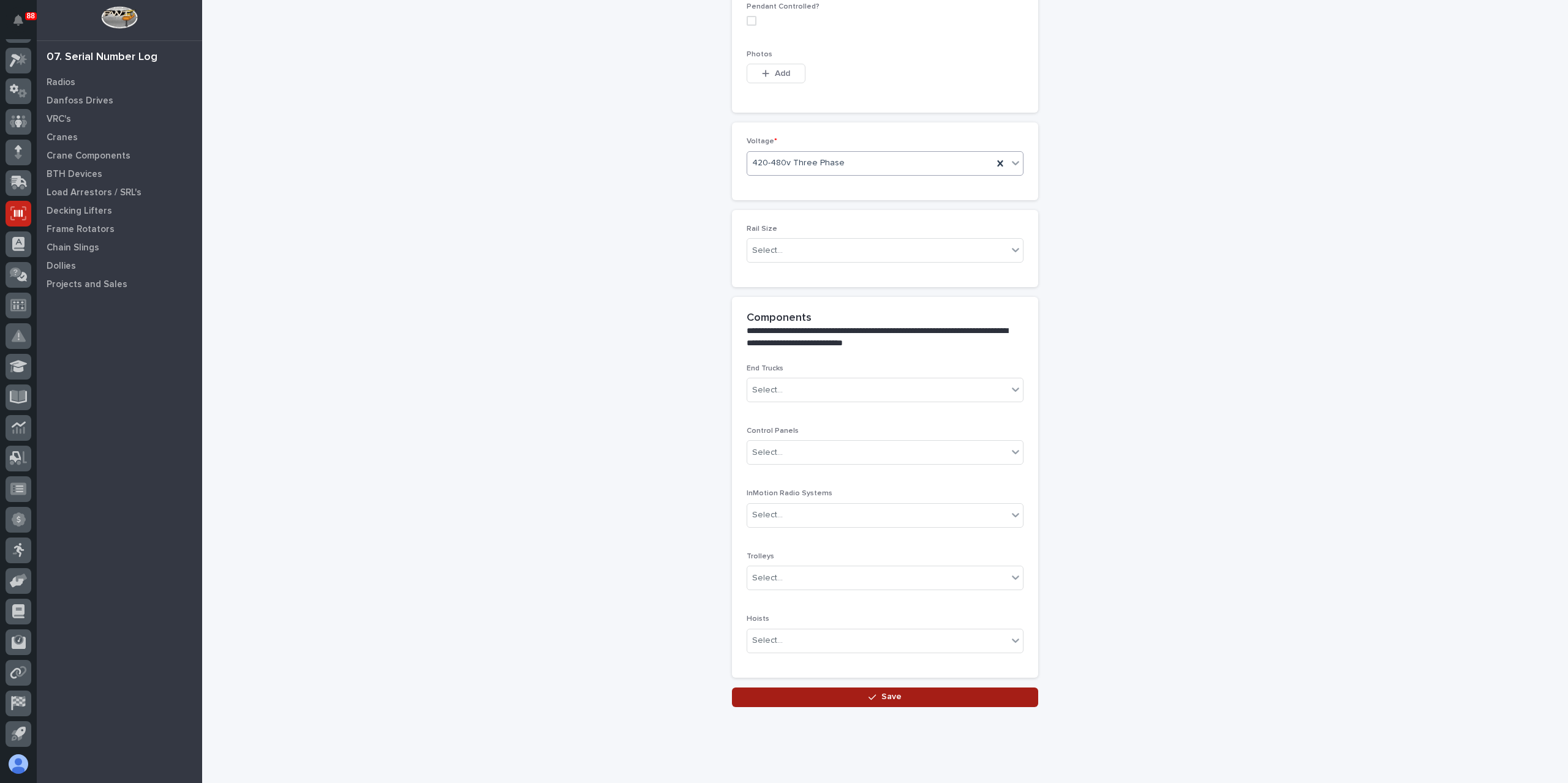
click at [839, 687] on button "Save" at bounding box center [884, 697] width 306 height 20
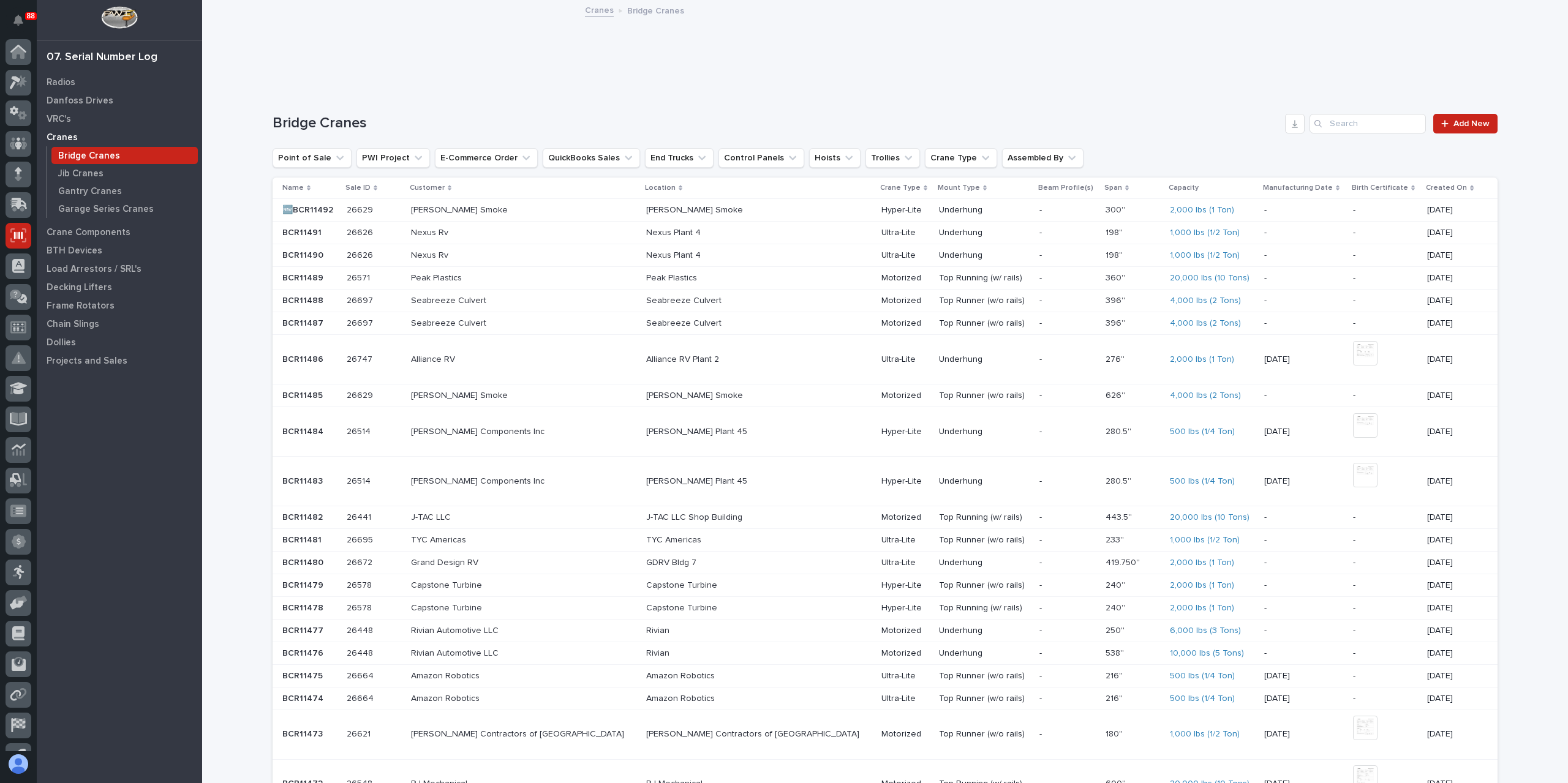
scroll to position [22, 0]
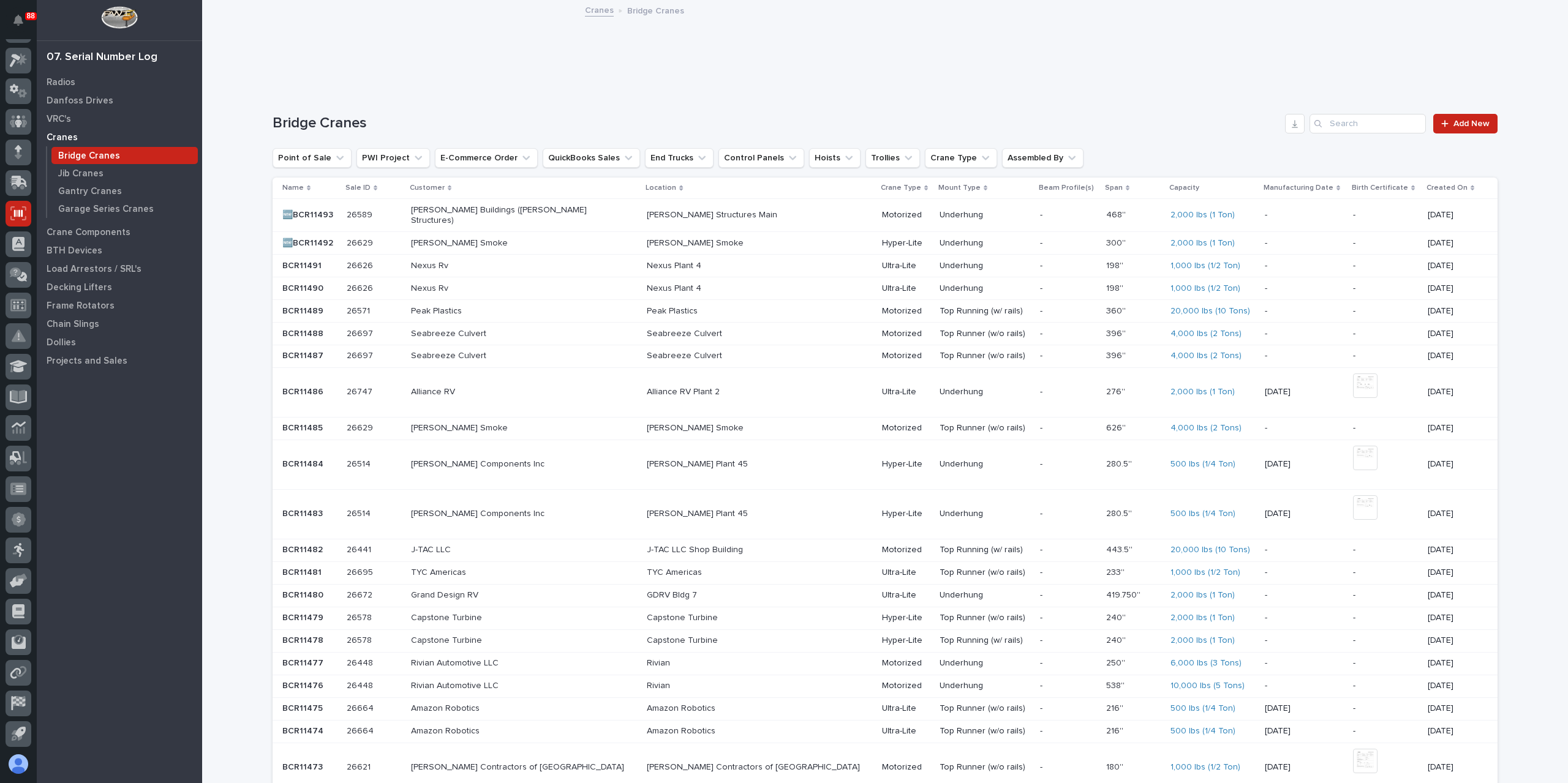
click at [401, 205] on div "26589 26589" at bounding box center [373, 215] width 55 height 20
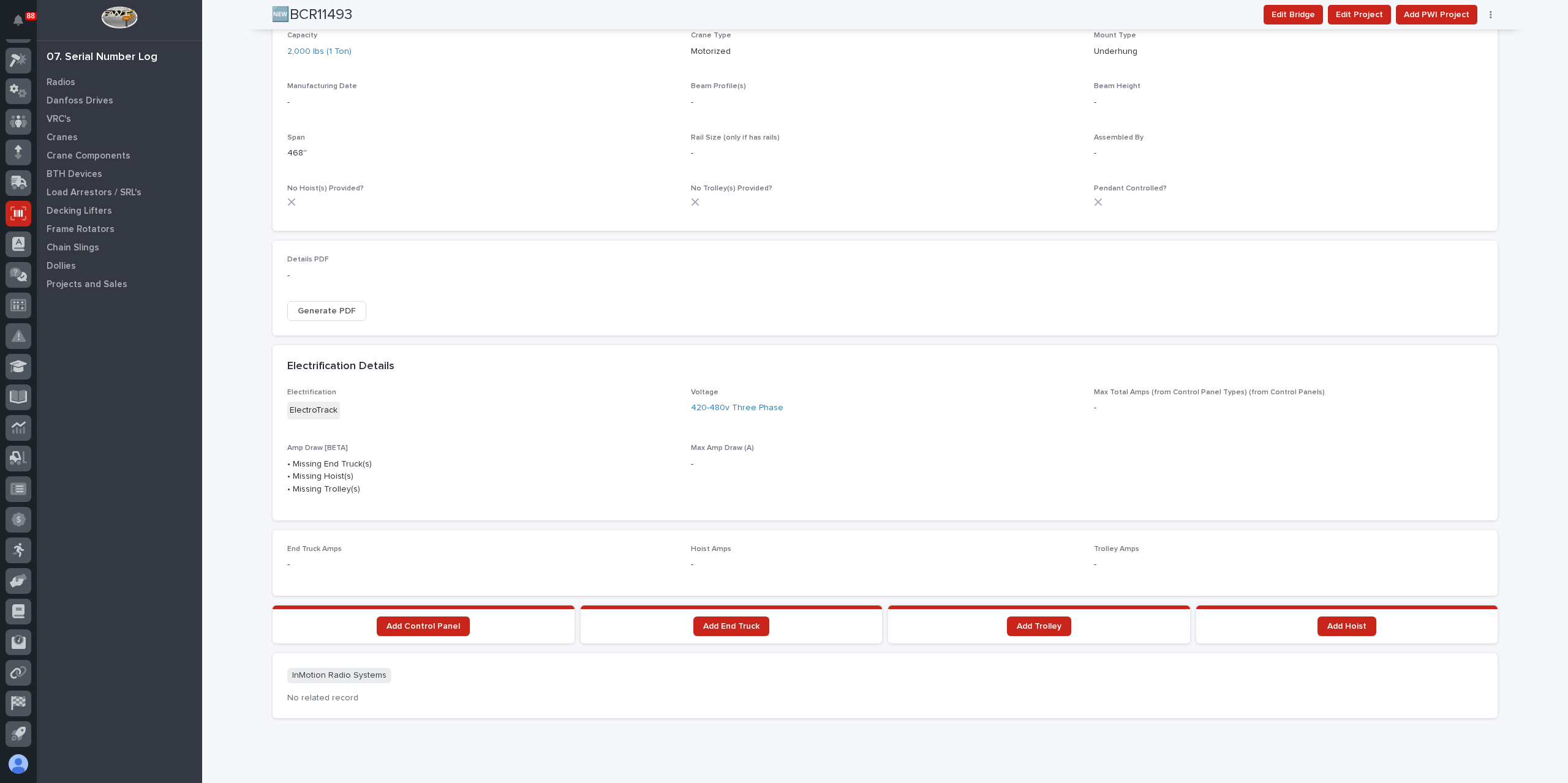
scroll to position [593, 0]
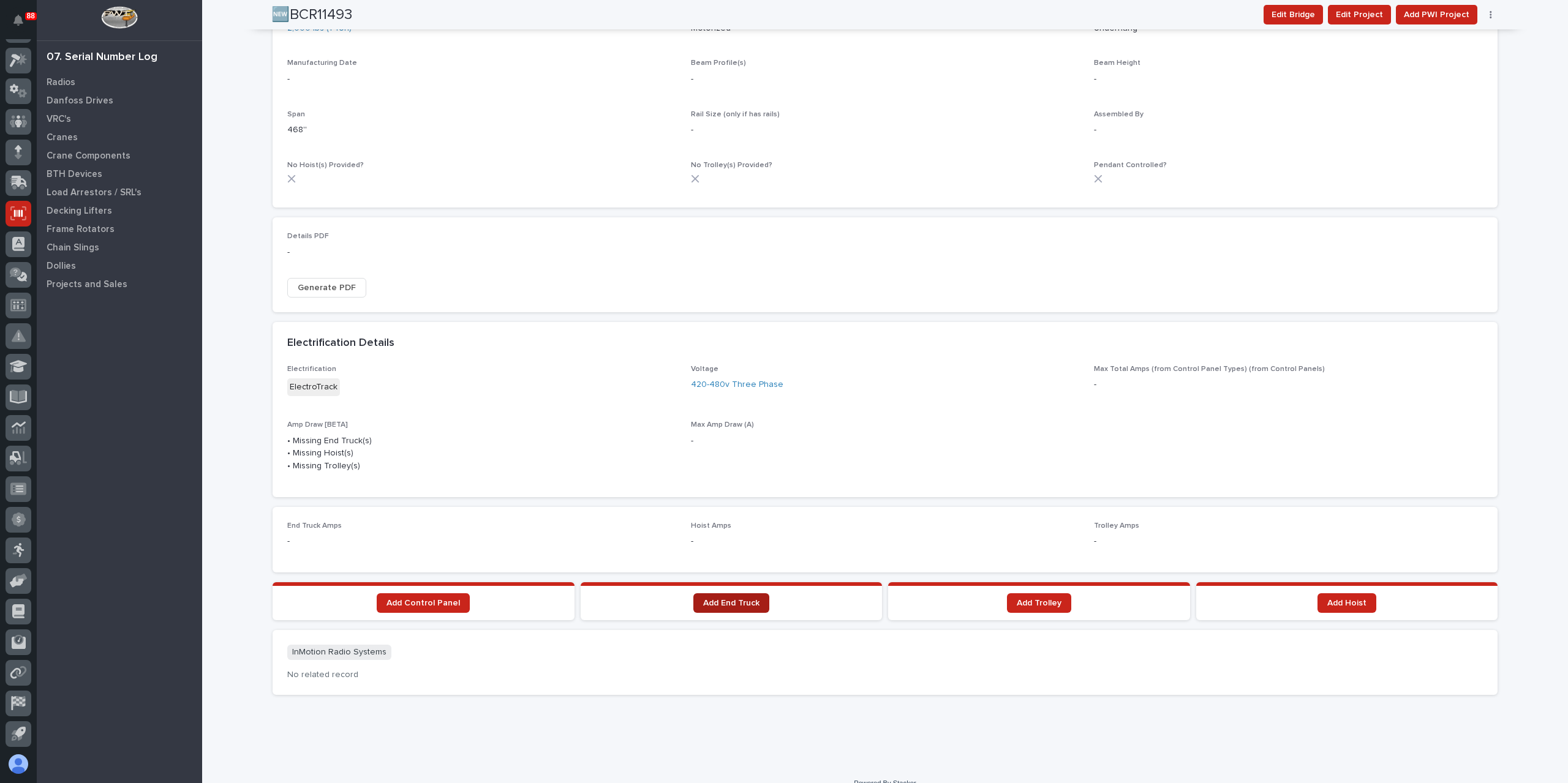
click at [733, 598] on span "Add End Truck" at bounding box center [731, 603] width 56 height 8
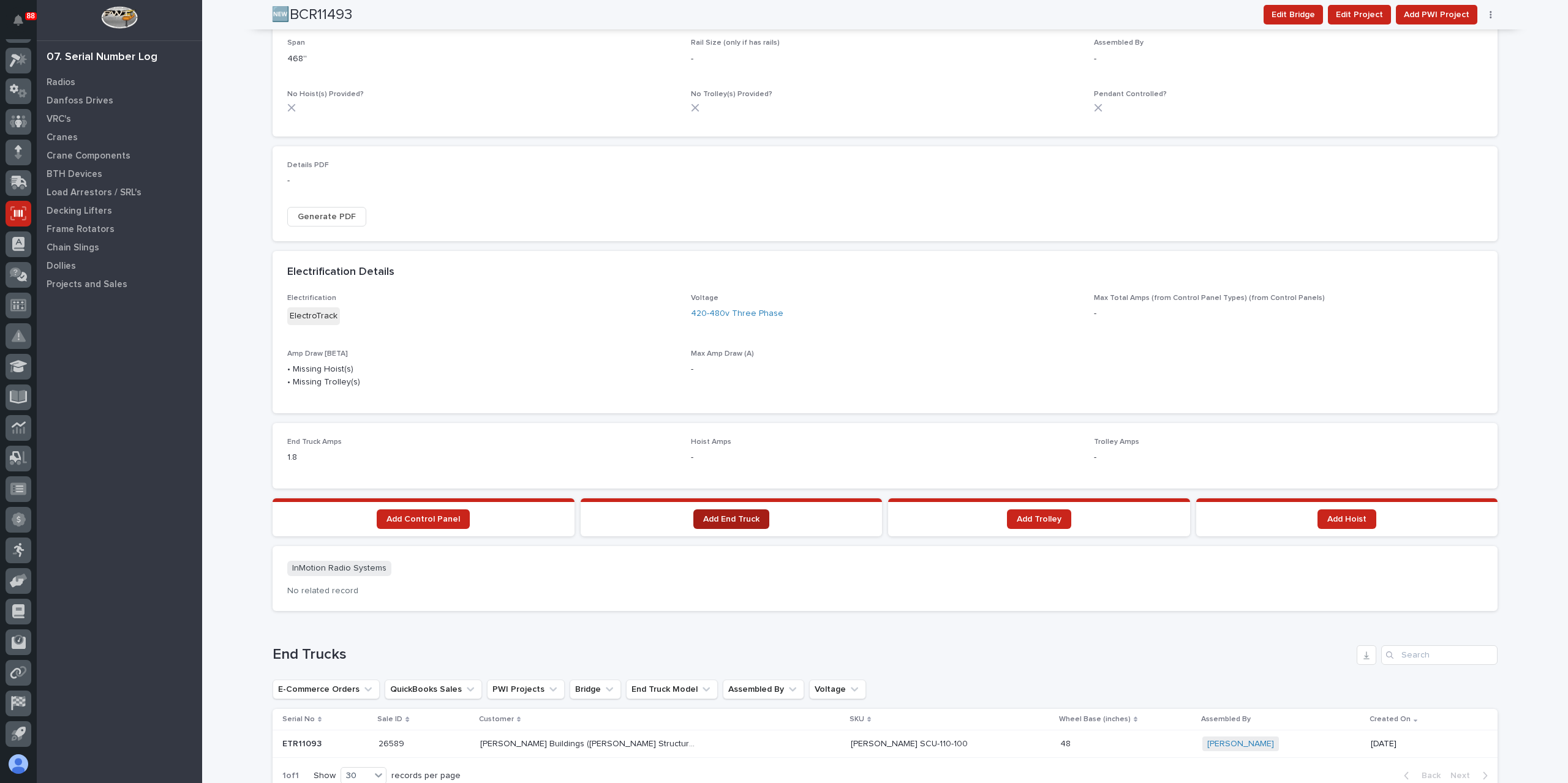
scroll to position [641, 0]
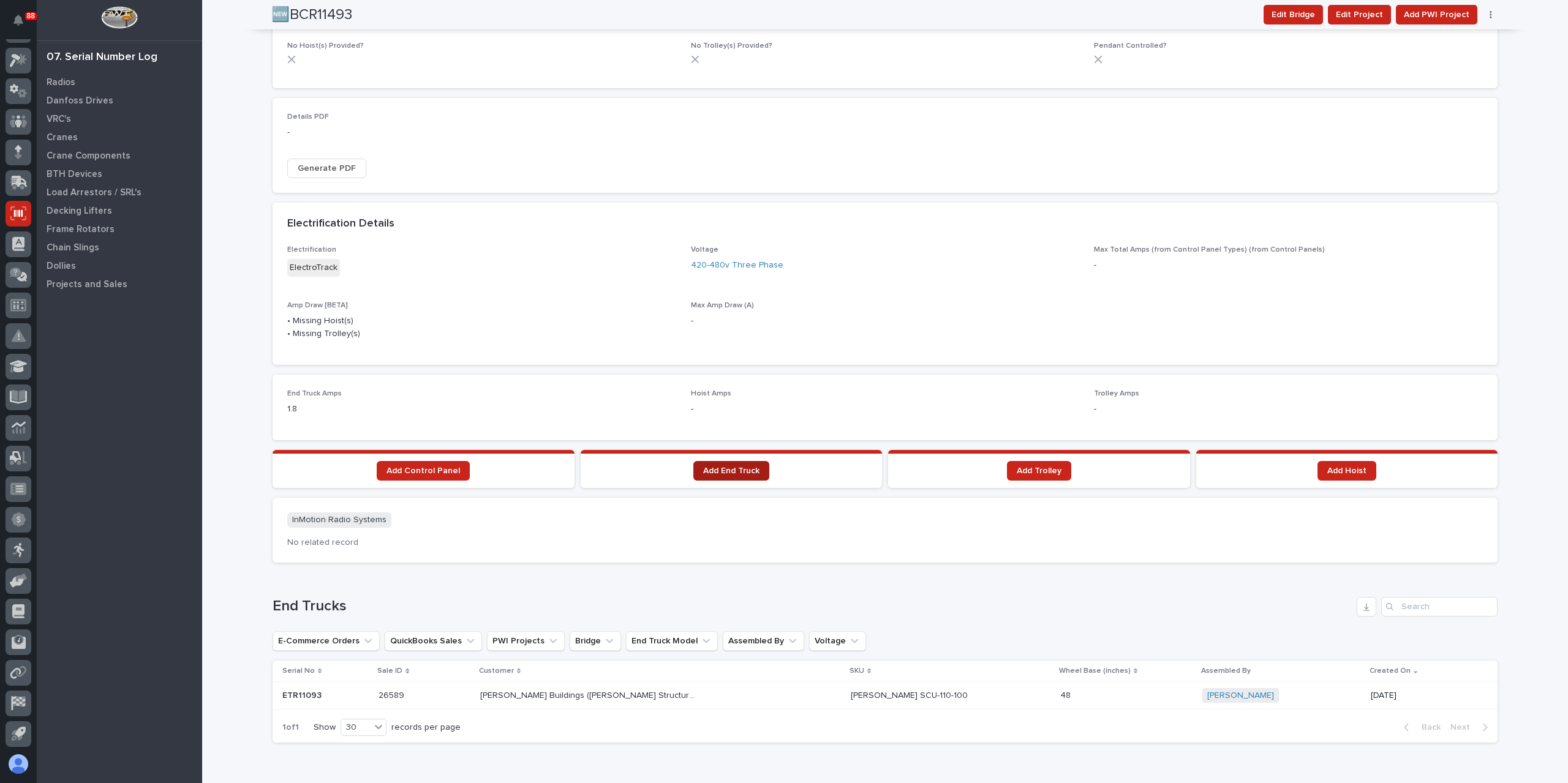
click at [716, 466] on span "Add End Truck" at bounding box center [731, 470] width 56 height 8
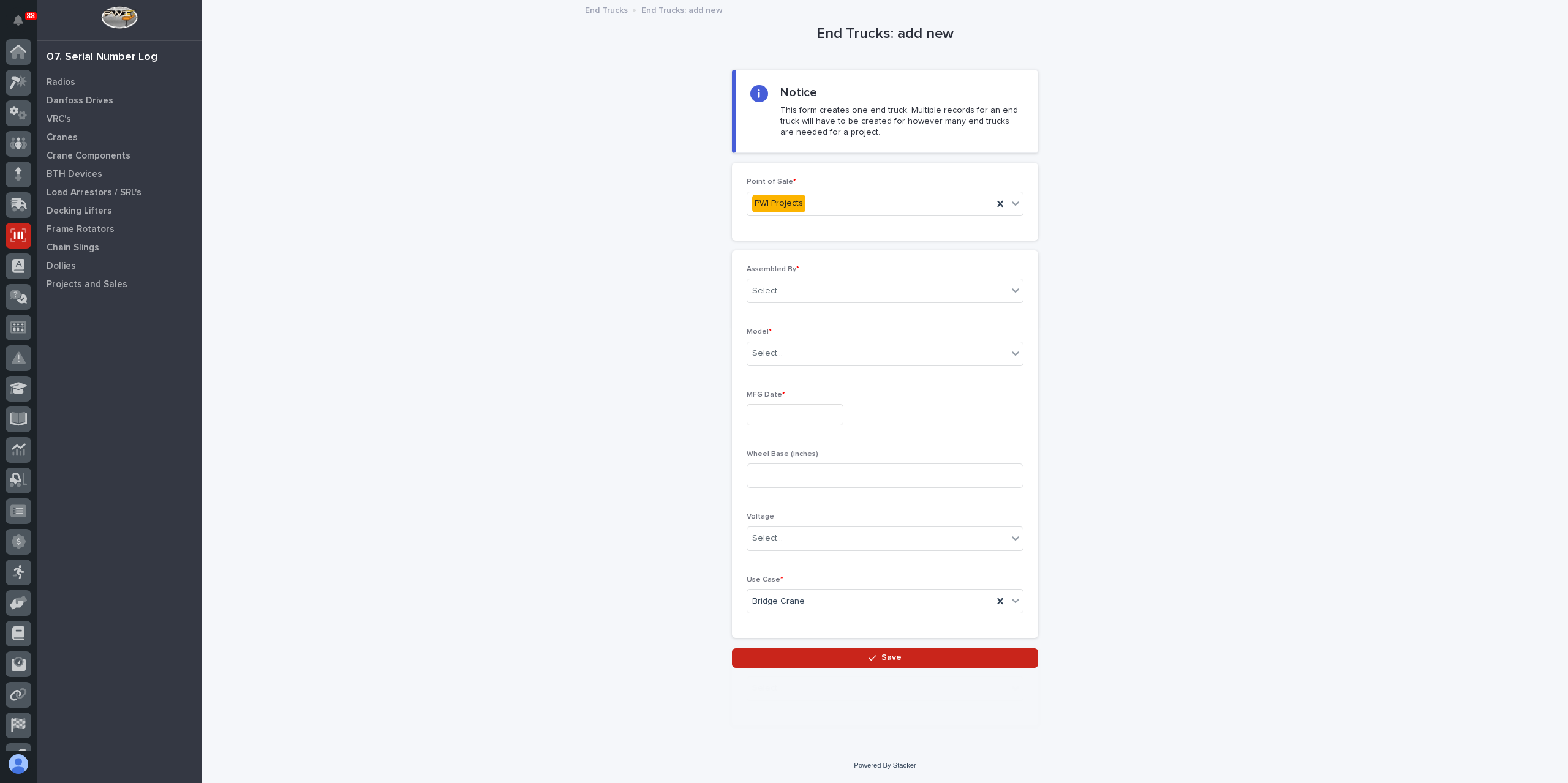
scroll to position [22, 0]
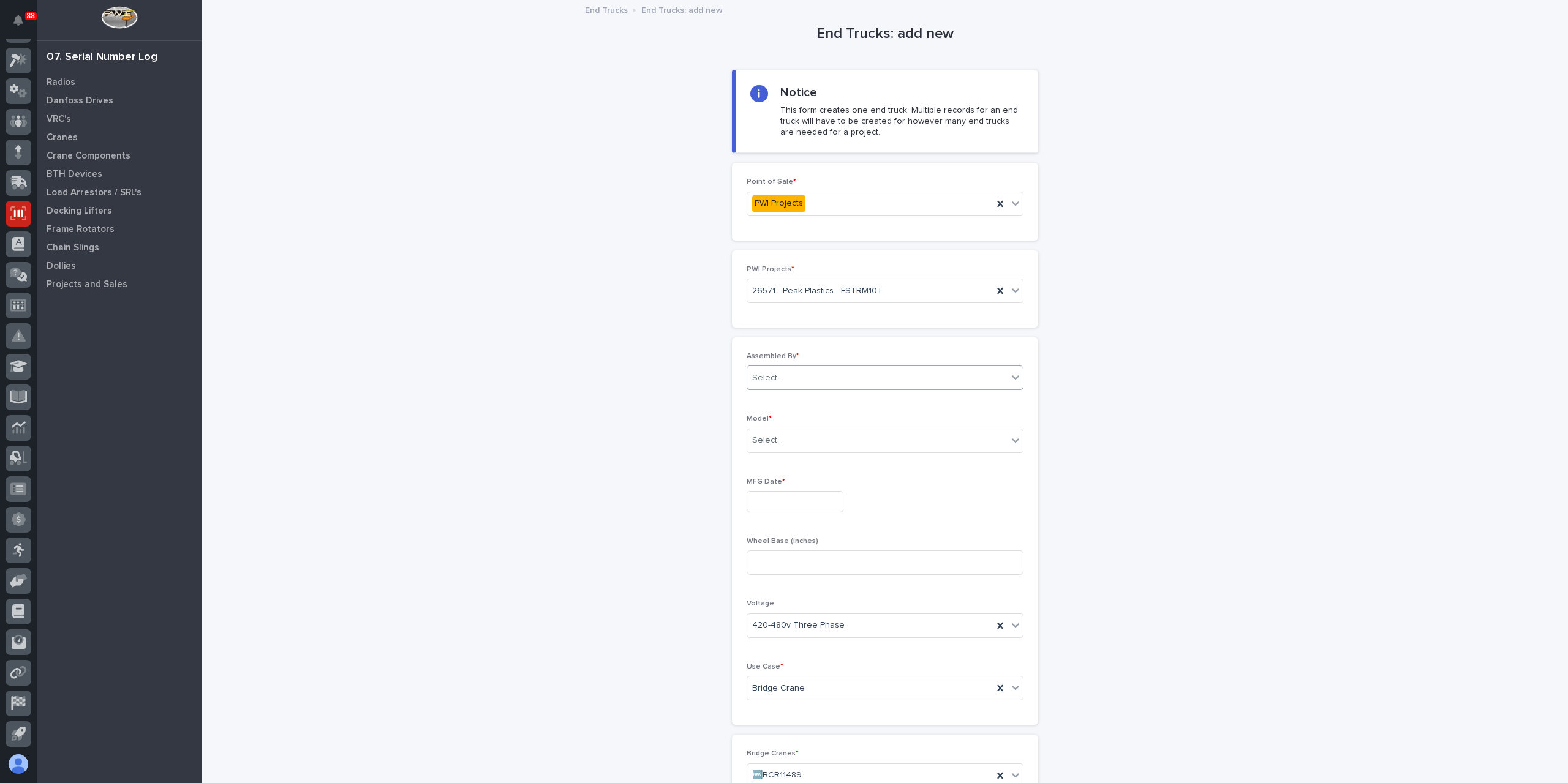
click at [781, 373] on div "Select..." at bounding box center [877, 378] width 261 height 20
click at [796, 526] on div "[PERSON_NAME]" at bounding box center [880, 528] width 275 height 21
click at [773, 446] on div "Select..." at bounding box center [877, 440] width 261 height 20
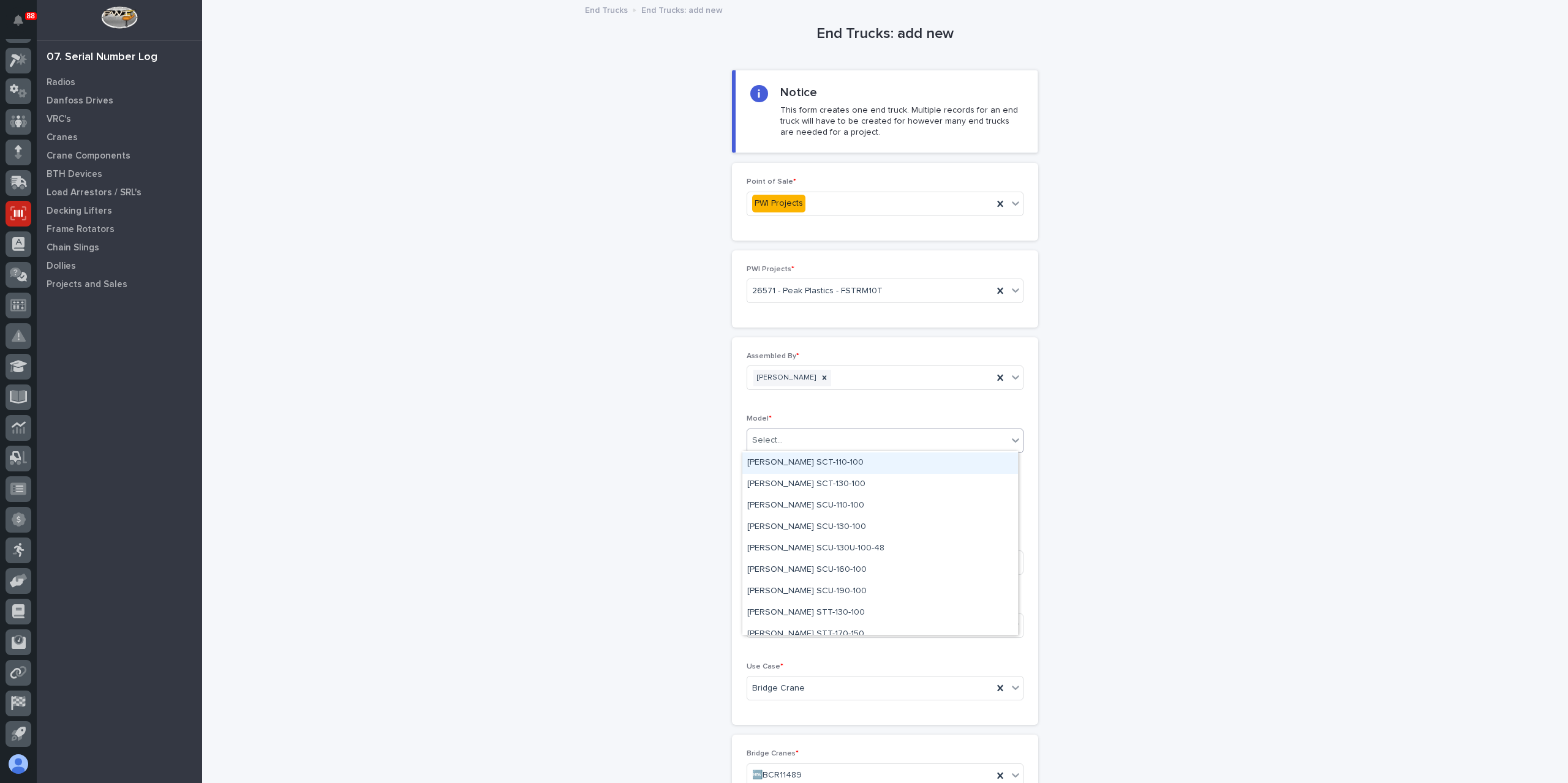
scroll to position [159, 0]
click at [782, 560] on div "[PERSON_NAME] STT-170-150" at bounding box center [880, 560] width 275 height 21
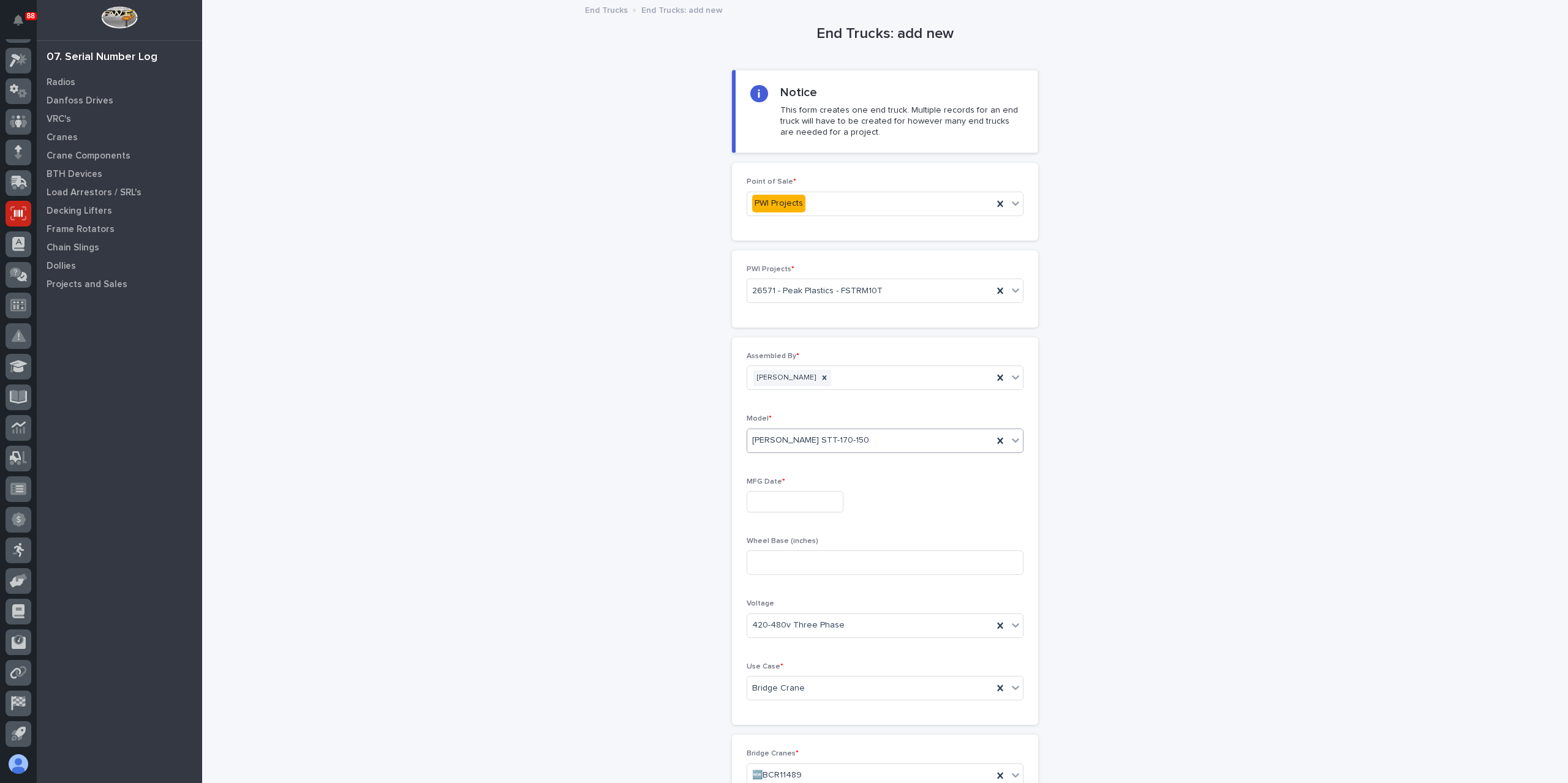
click at [776, 503] on input "text" at bounding box center [795, 501] width 96 height 21
click at [779, 438] on div "27" at bounding box center [786, 439] width 16 height 16
type input "**********"
click at [782, 561] on input at bounding box center [884, 563] width 277 height 24
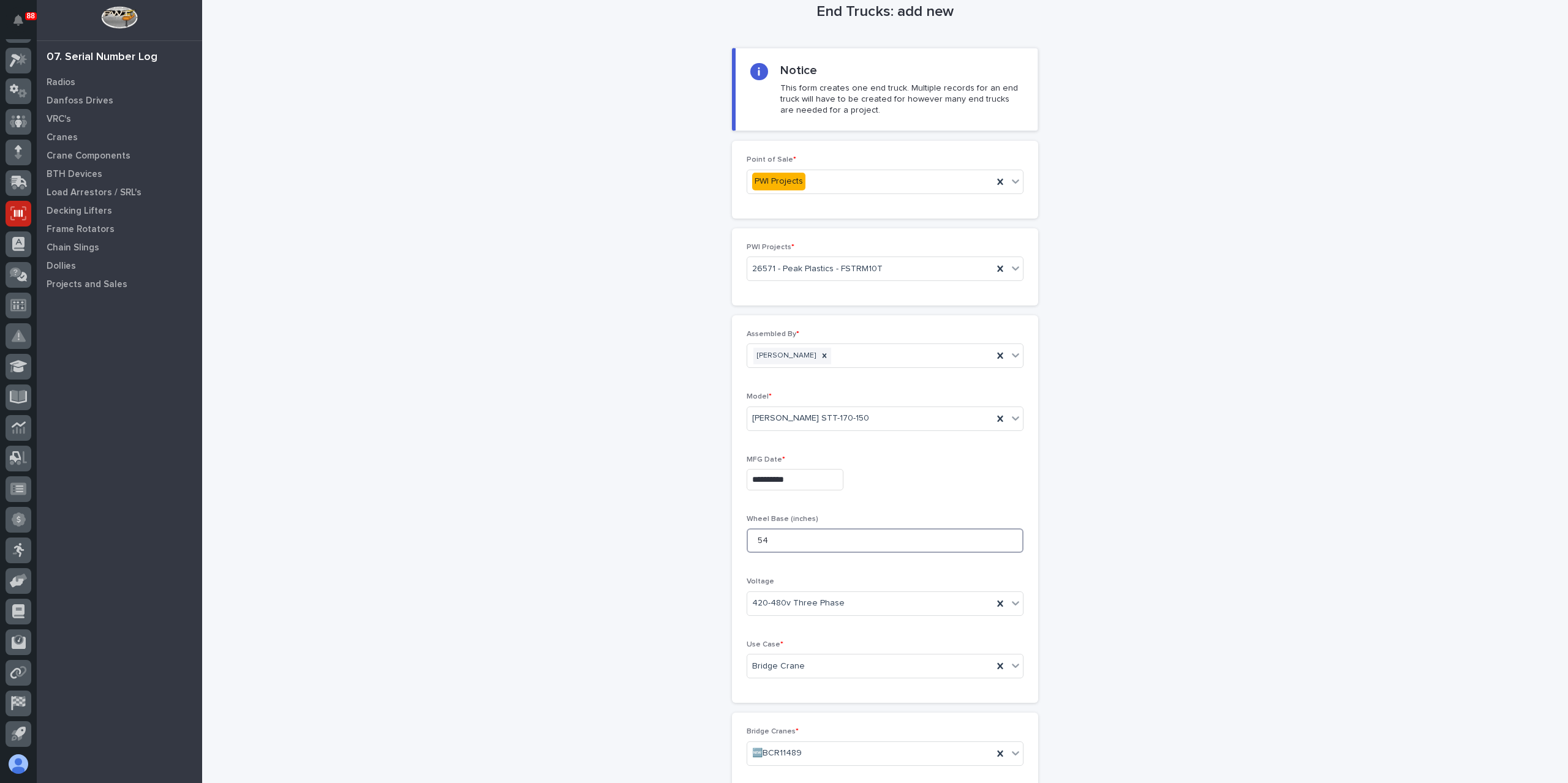
scroll to position [150, 0]
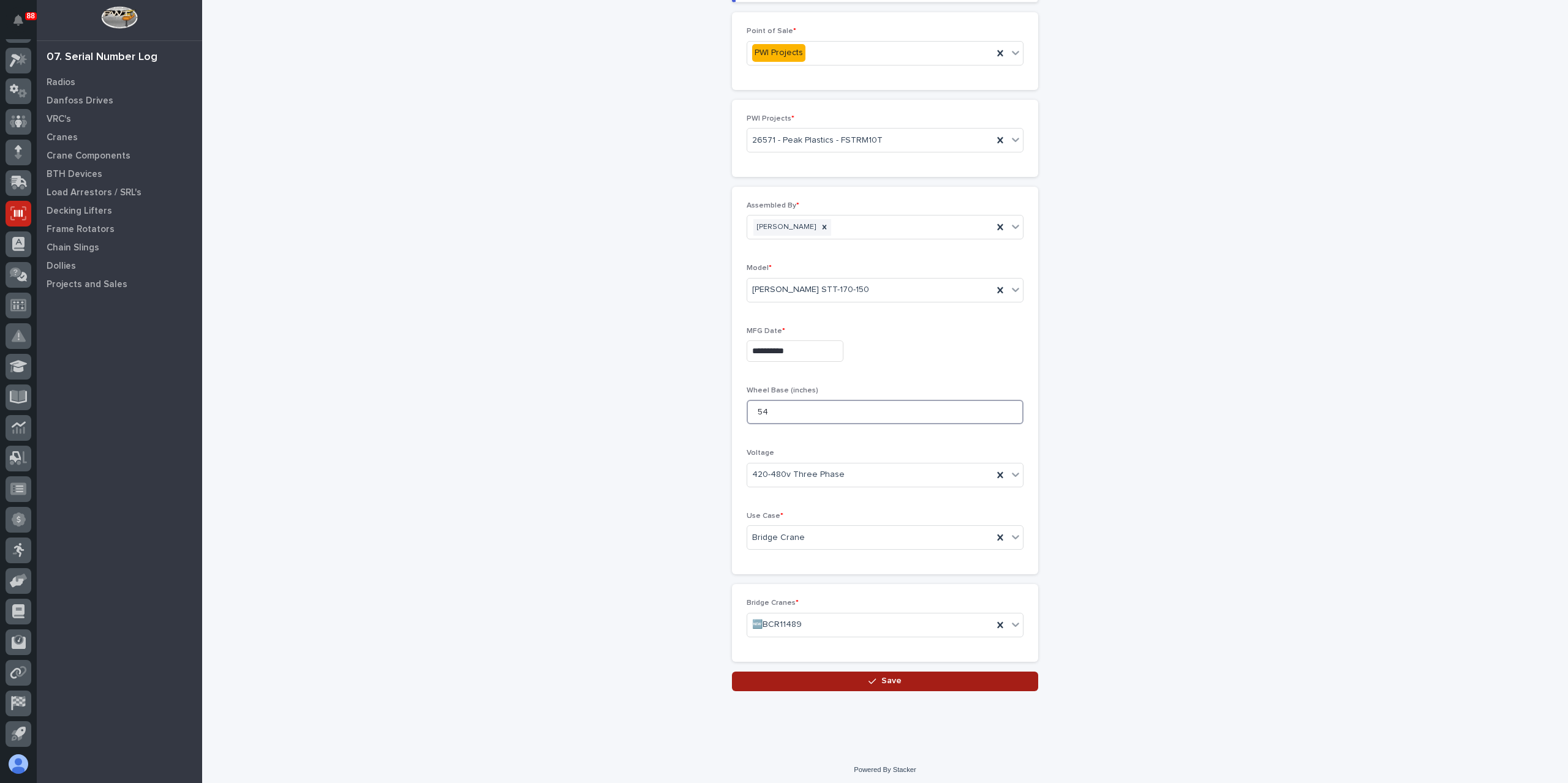
type input "54"
click at [854, 673] on button "Save" at bounding box center [884, 682] width 306 height 20
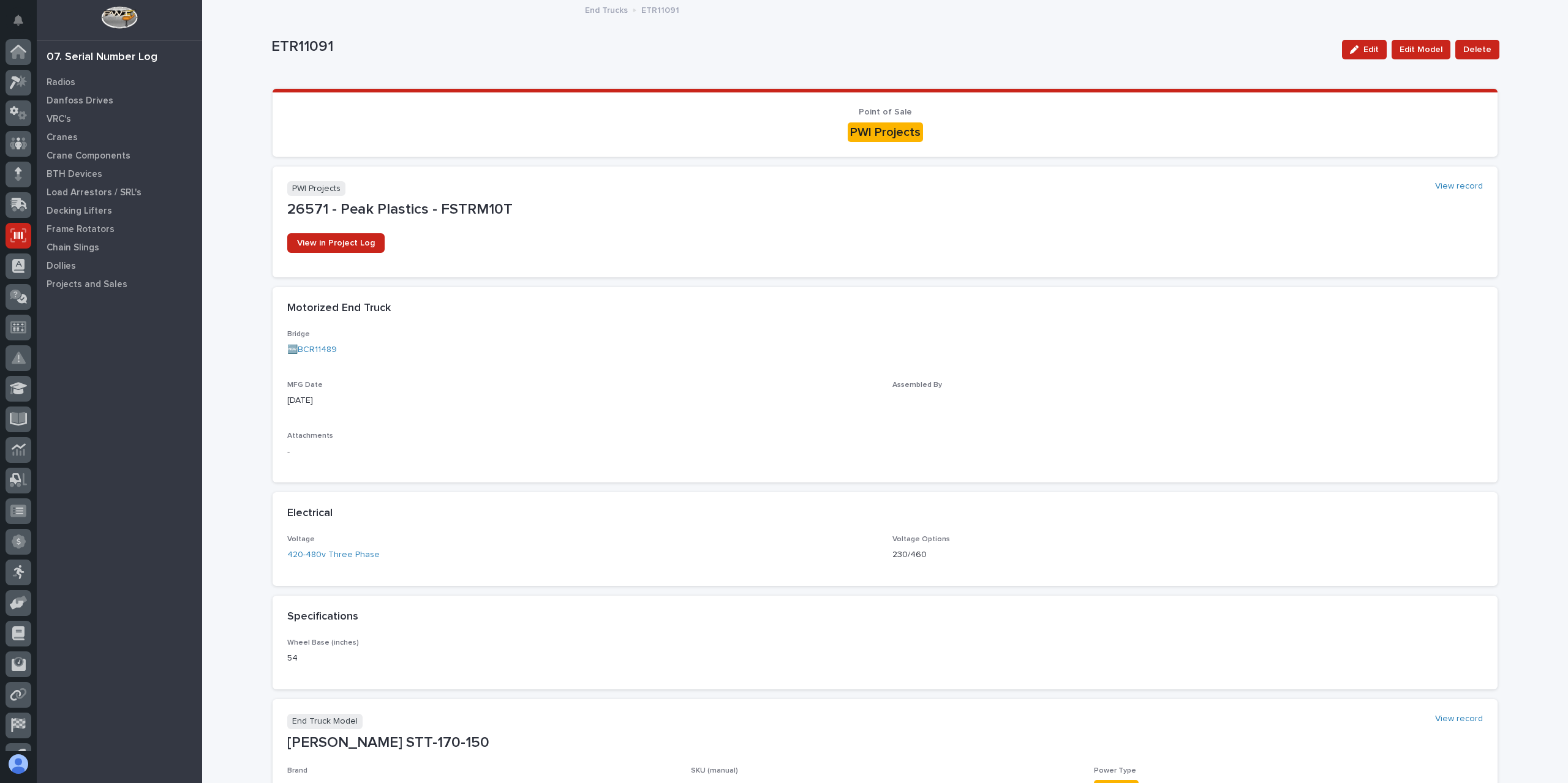
scroll to position [22, 0]
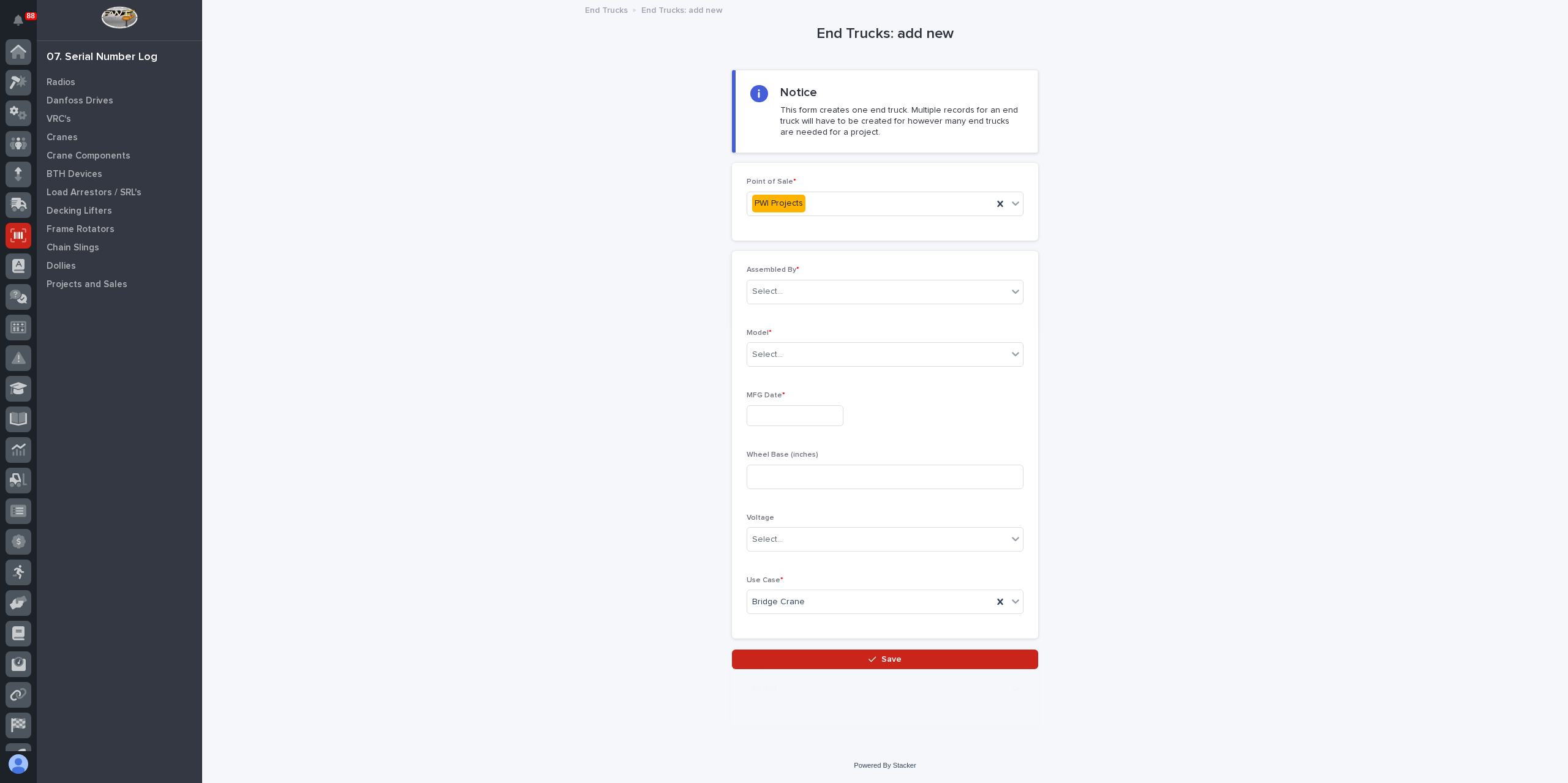
scroll to position [22, 0]
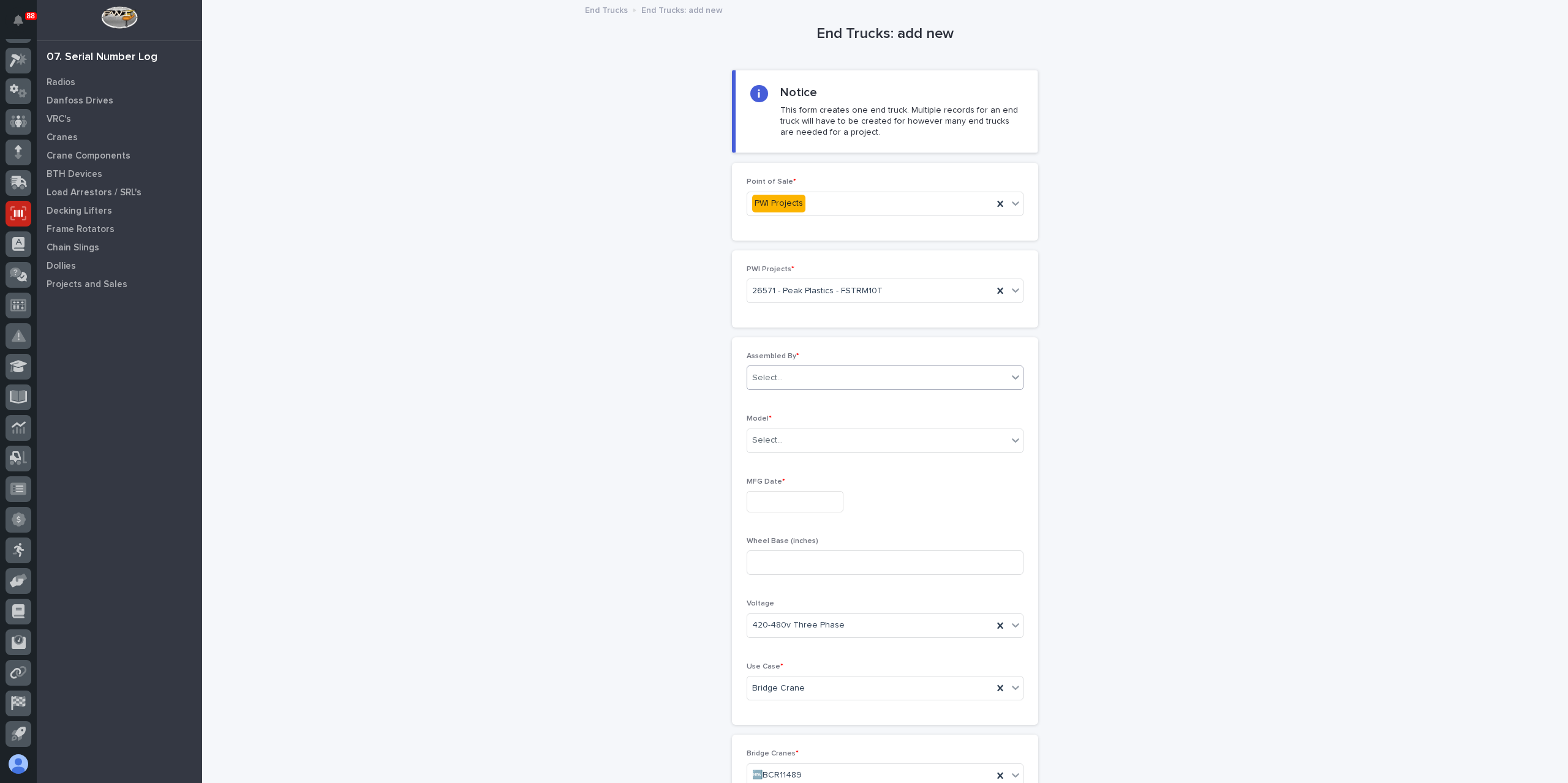
click at [782, 368] on div "Select..." at bounding box center [877, 378] width 261 height 20
click at [777, 527] on div "[PERSON_NAME]" at bounding box center [880, 528] width 275 height 21
click at [785, 435] on div "Select..." at bounding box center [877, 440] width 261 height 20
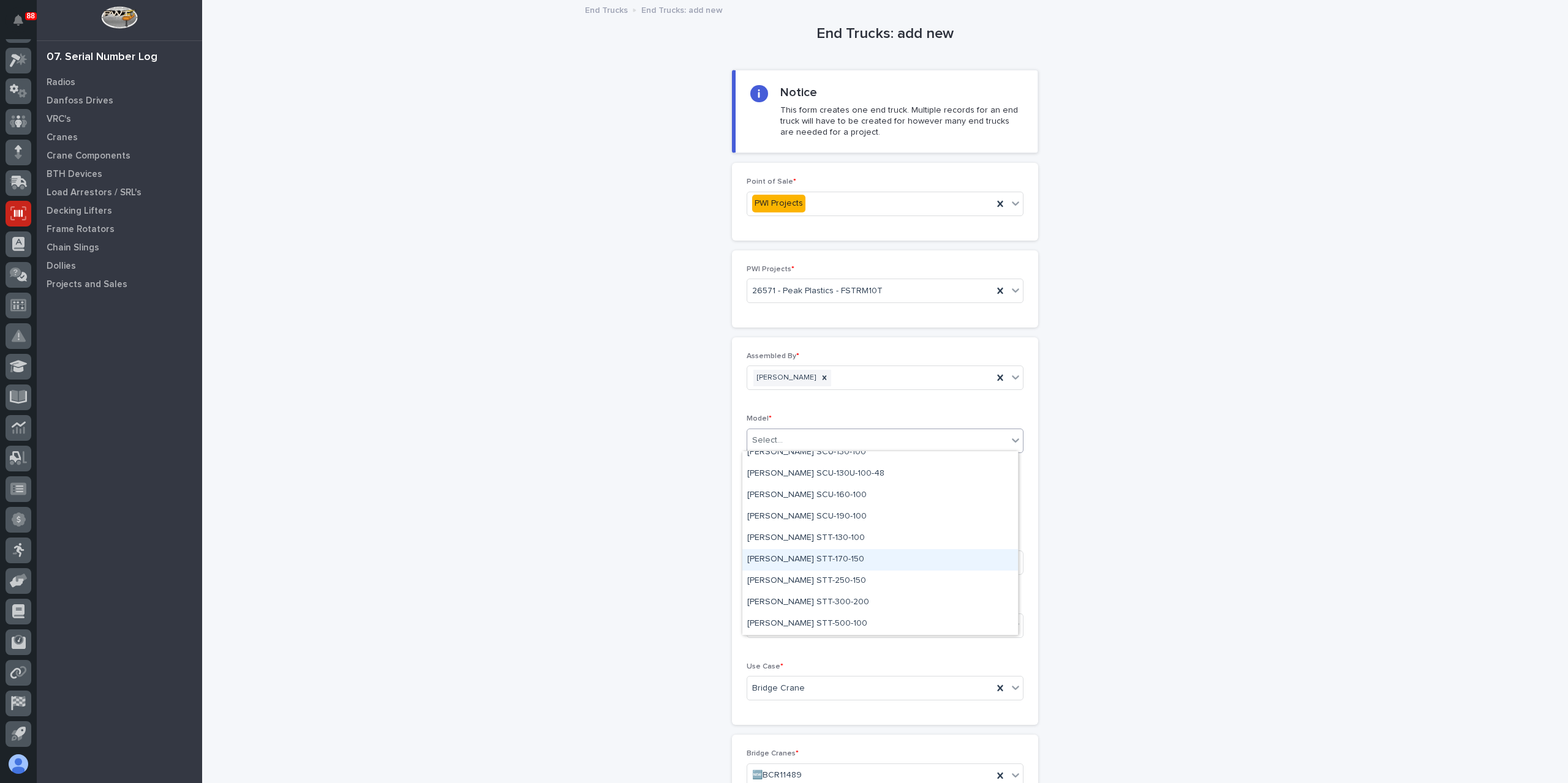
click at [797, 566] on div "[PERSON_NAME] STT-170-150" at bounding box center [880, 560] width 275 height 21
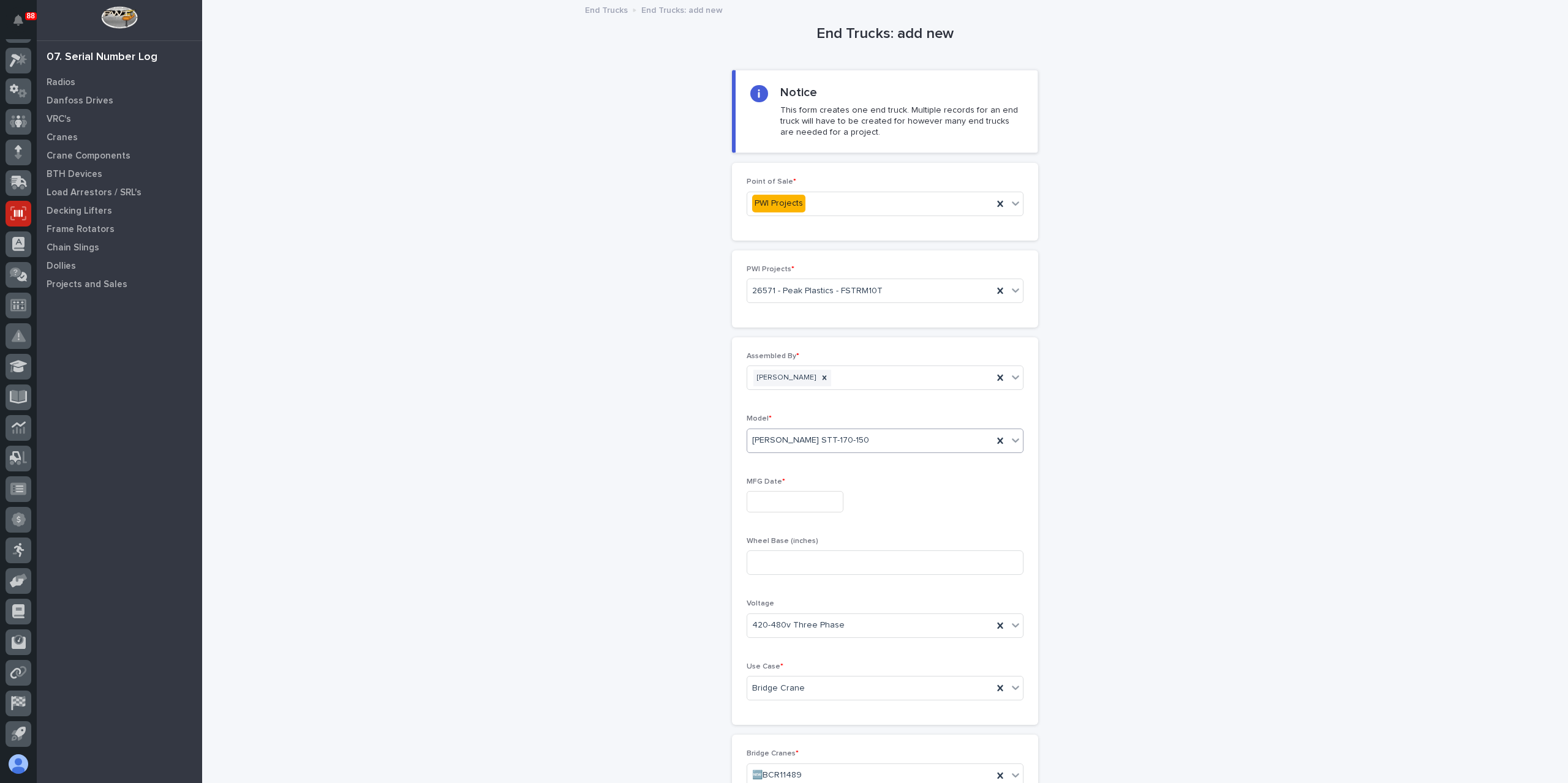
click at [785, 505] on input "text" at bounding box center [795, 501] width 96 height 21
click at [790, 443] on div "27" at bounding box center [786, 439] width 16 height 16
type input "**********"
click at [790, 563] on input at bounding box center [884, 563] width 277 height 24
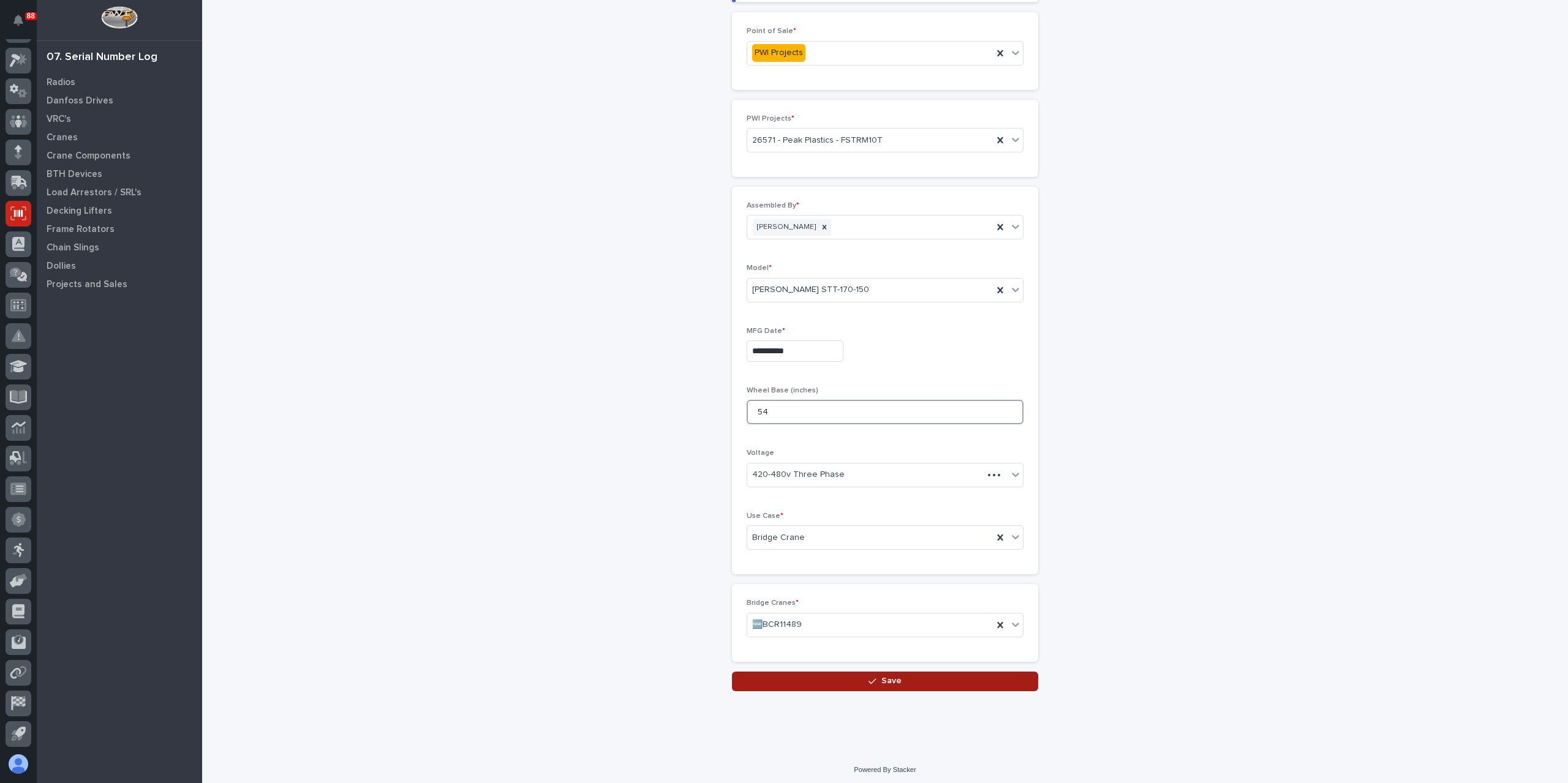
type input "54"
click at [858, 674] on button "Save" at bounding box center [884, 682] width 306 height 20
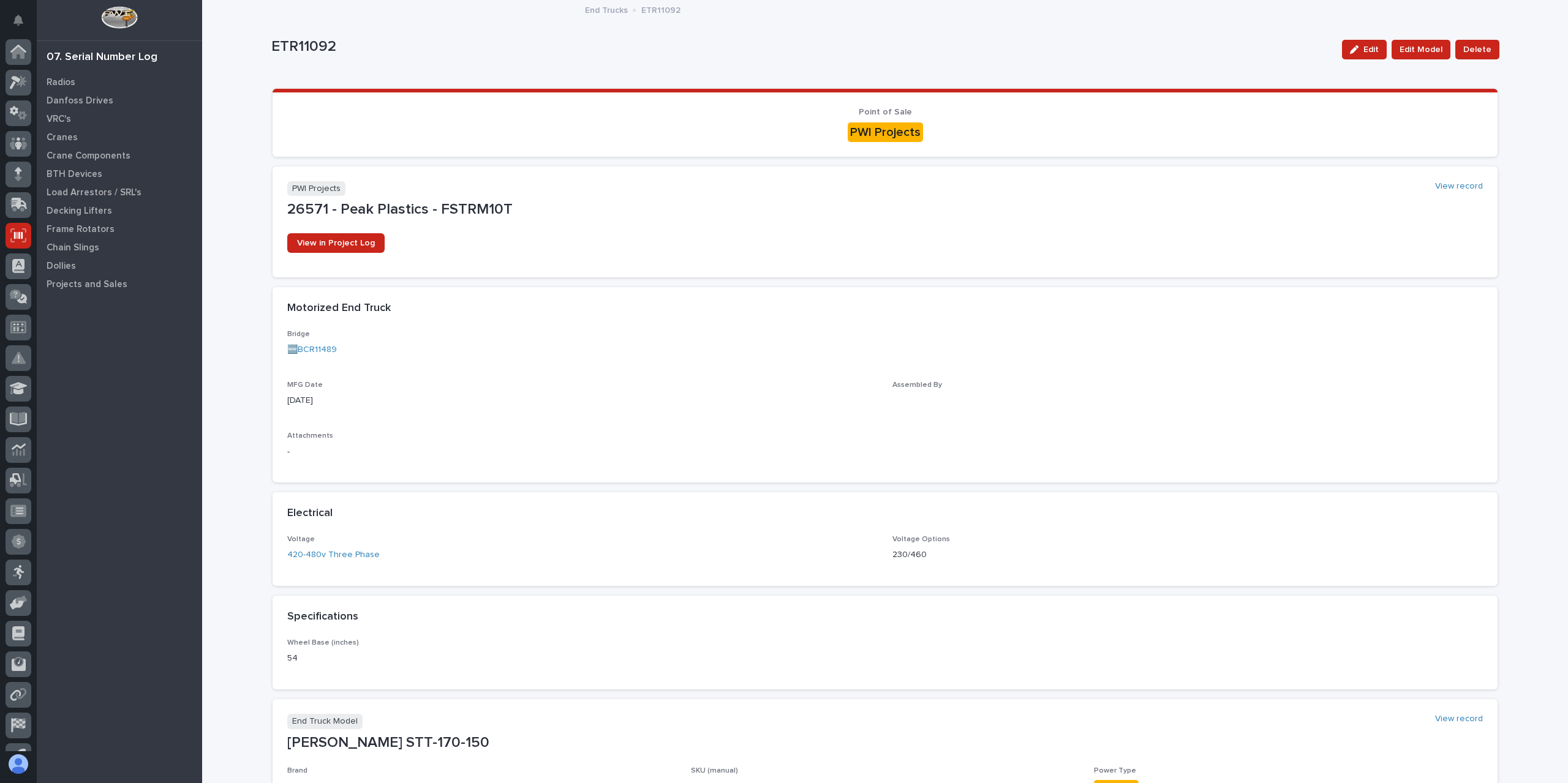
scroll to position [22, 0]
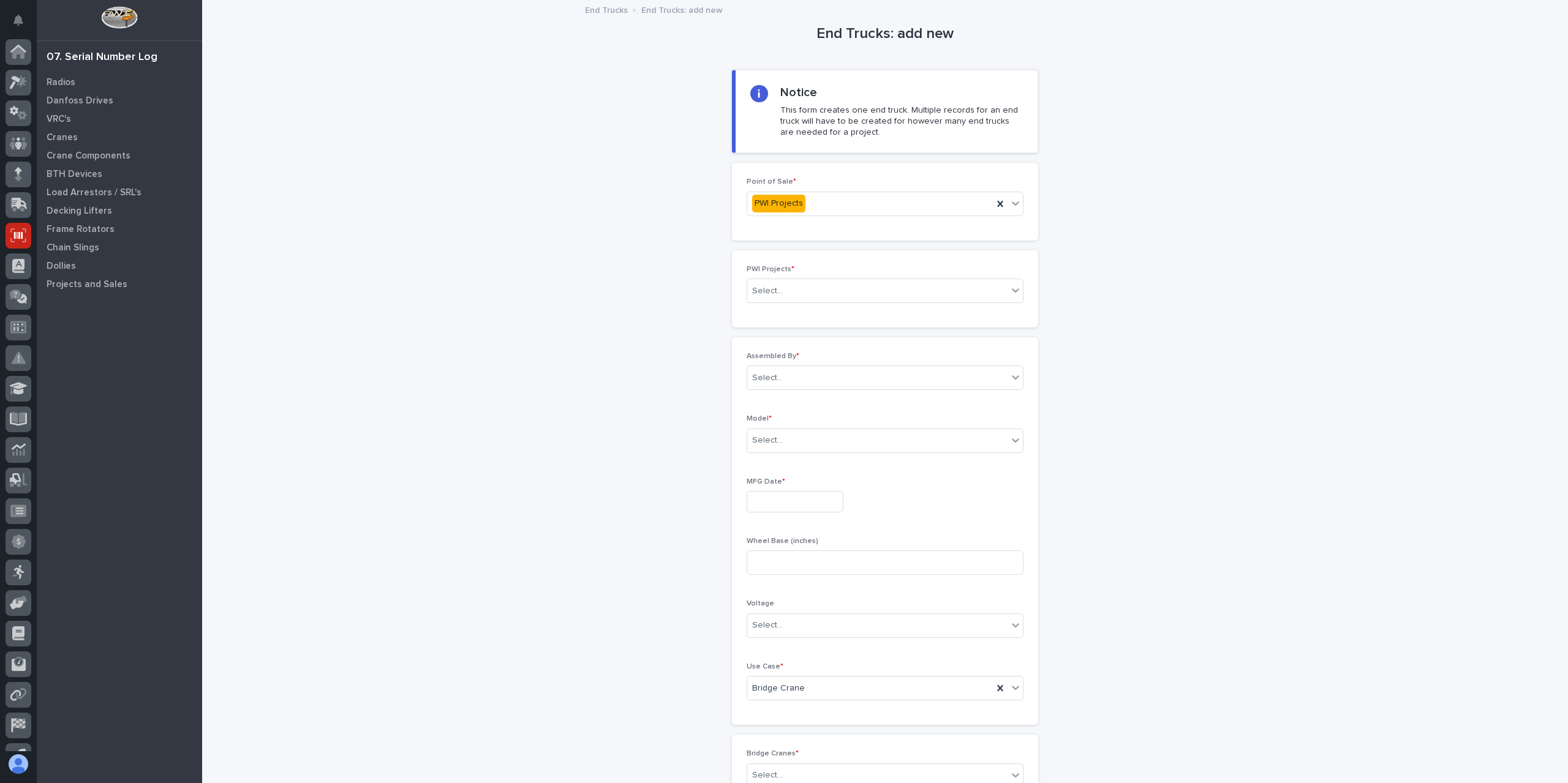
scroll to position [22, 0]
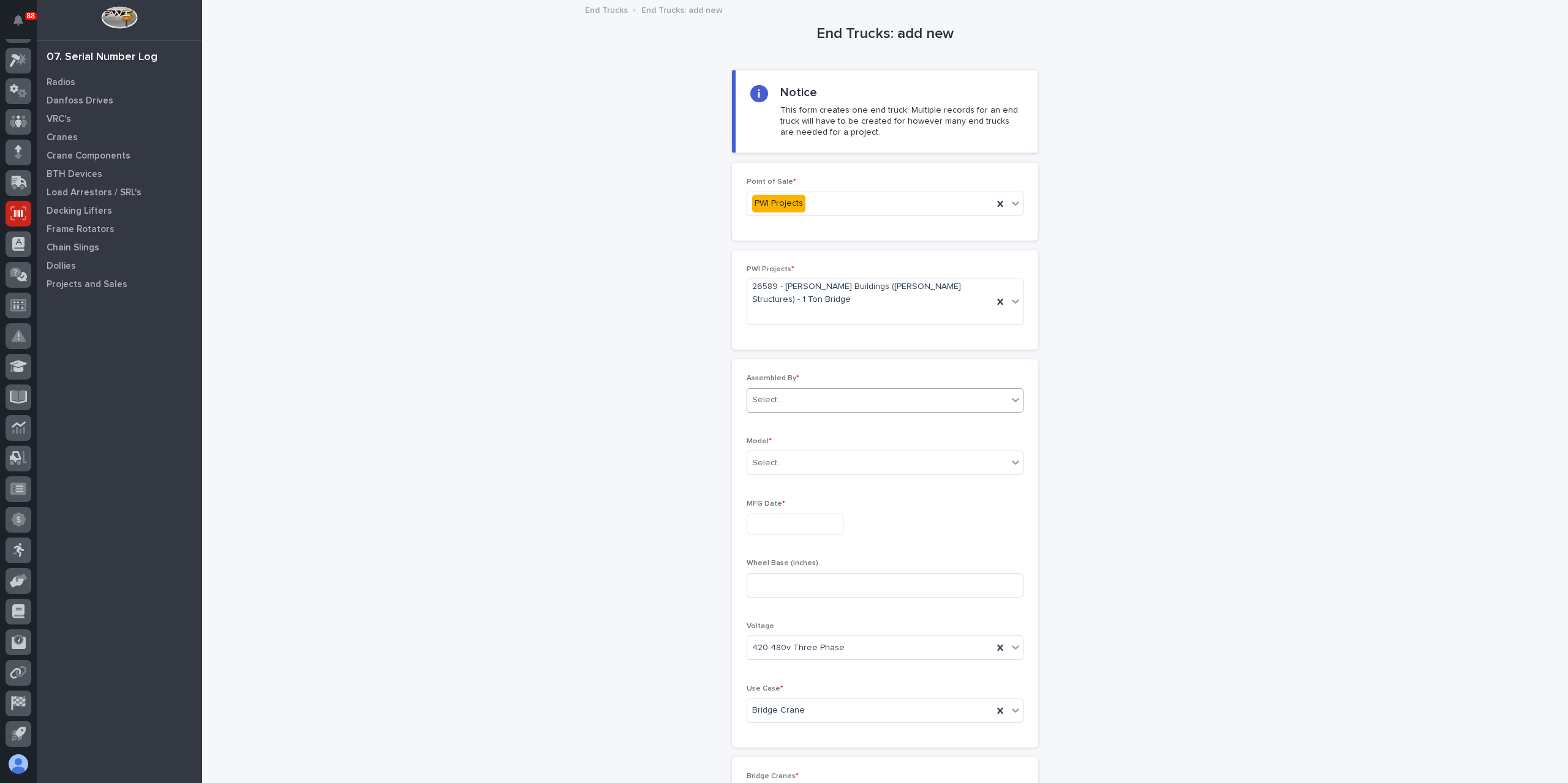
click at [796, 390] on div "Select..." at bounding box center [877, 400] width 261 height 20
click at [791, 520] on div "[PERSON_NAME]" at bounding box center [880, 528] width 275 height 21
click at [786, 453] on div "Select..." at bounding box center [877, 463] width 261 height 20
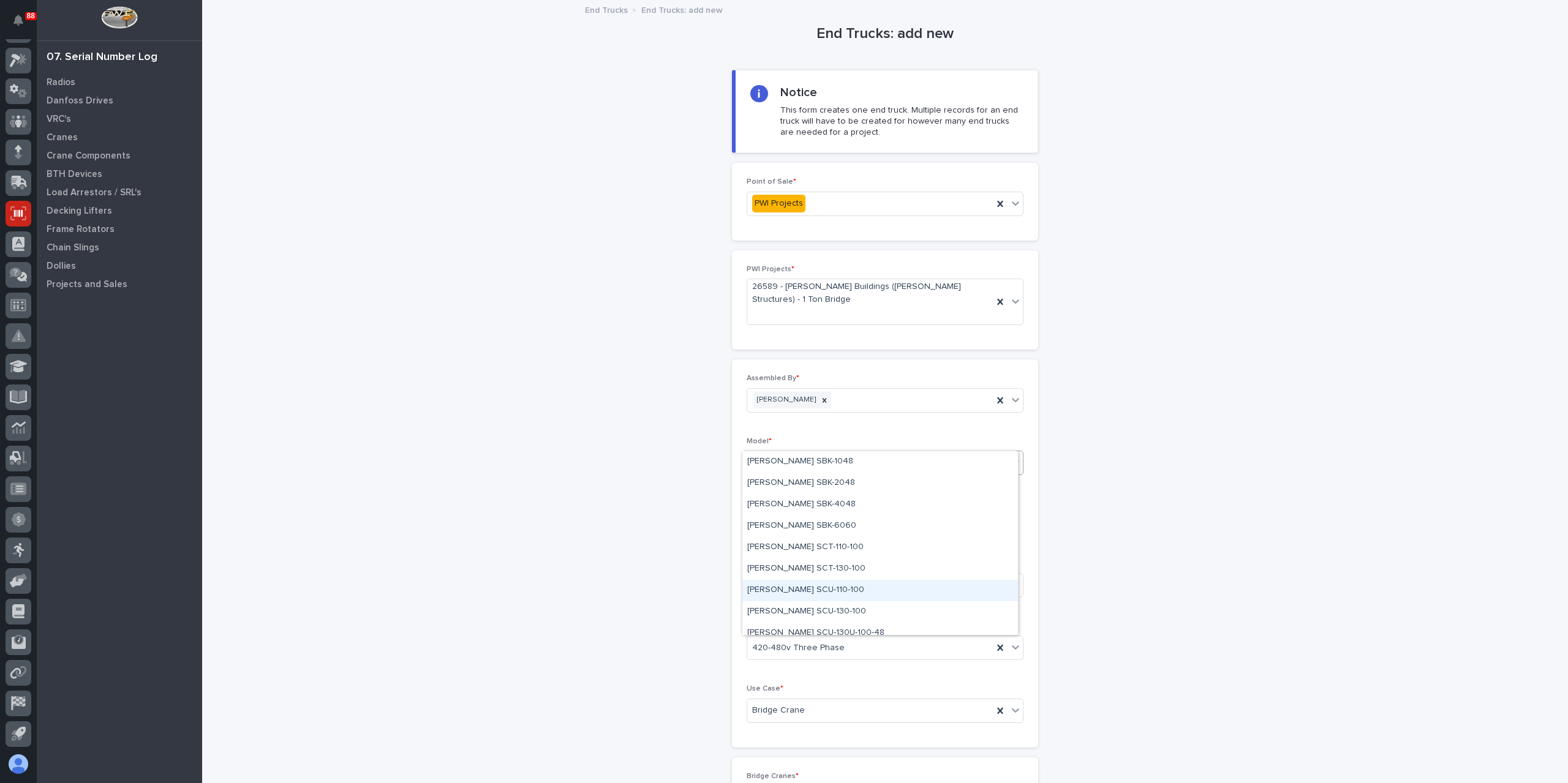
click at [804, 589] on div "[PERSON_NAME] SCU-110-100" at bounding box center [880, 590] width 275 height 21
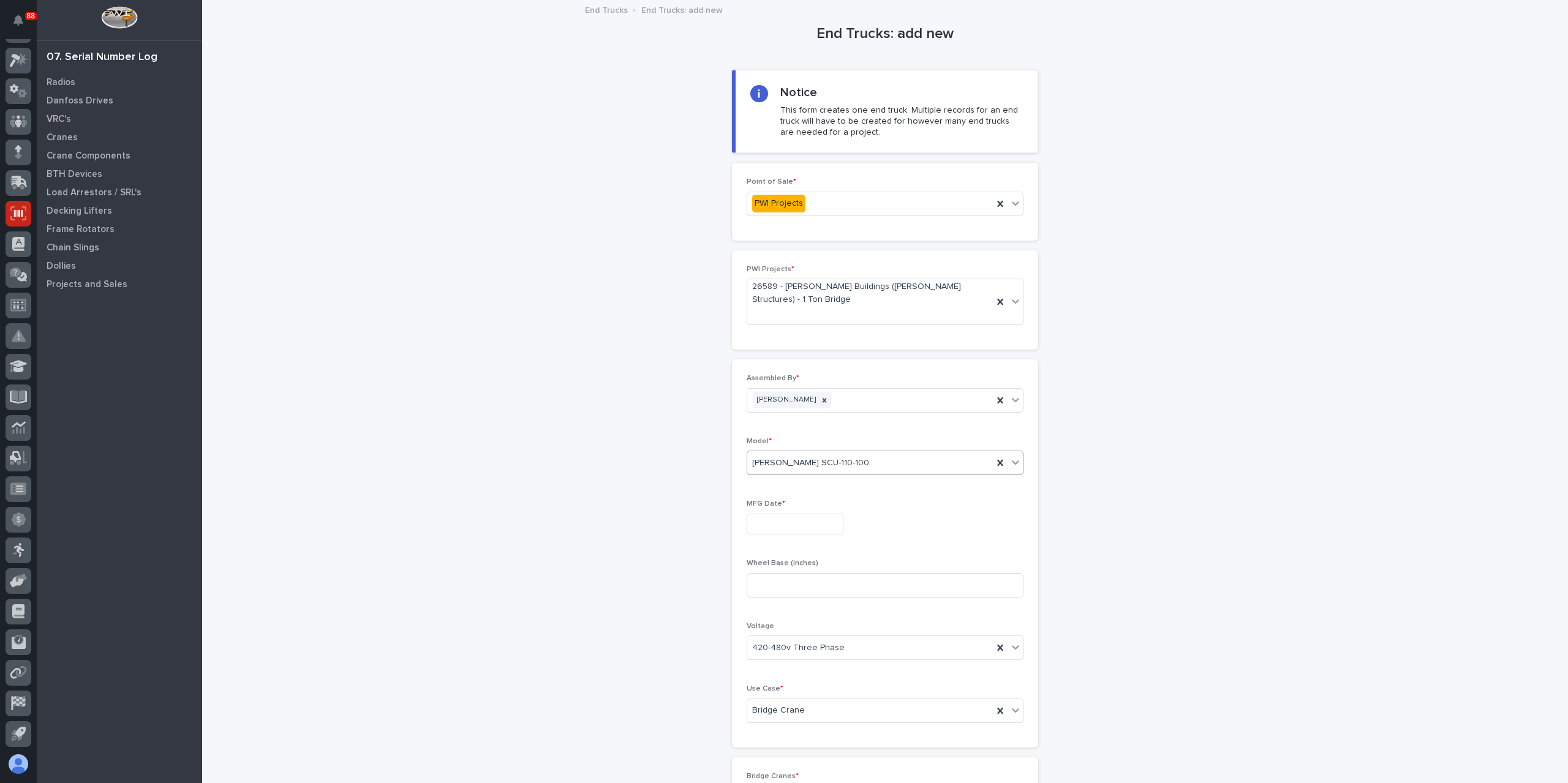
click at [782, 514] on input "text" at bounding box center [795, 524] width 96 height 21
click at [824, 443] on div "29" at bounding box center [826, 439] width 16 height 16
click at [801, 514] on input "**********" at bounding box center [795, 524] width 96 height 21
click at [768, 438] on div "26" at bounding box center [766, 439] width 16 height 16
type input "**********"
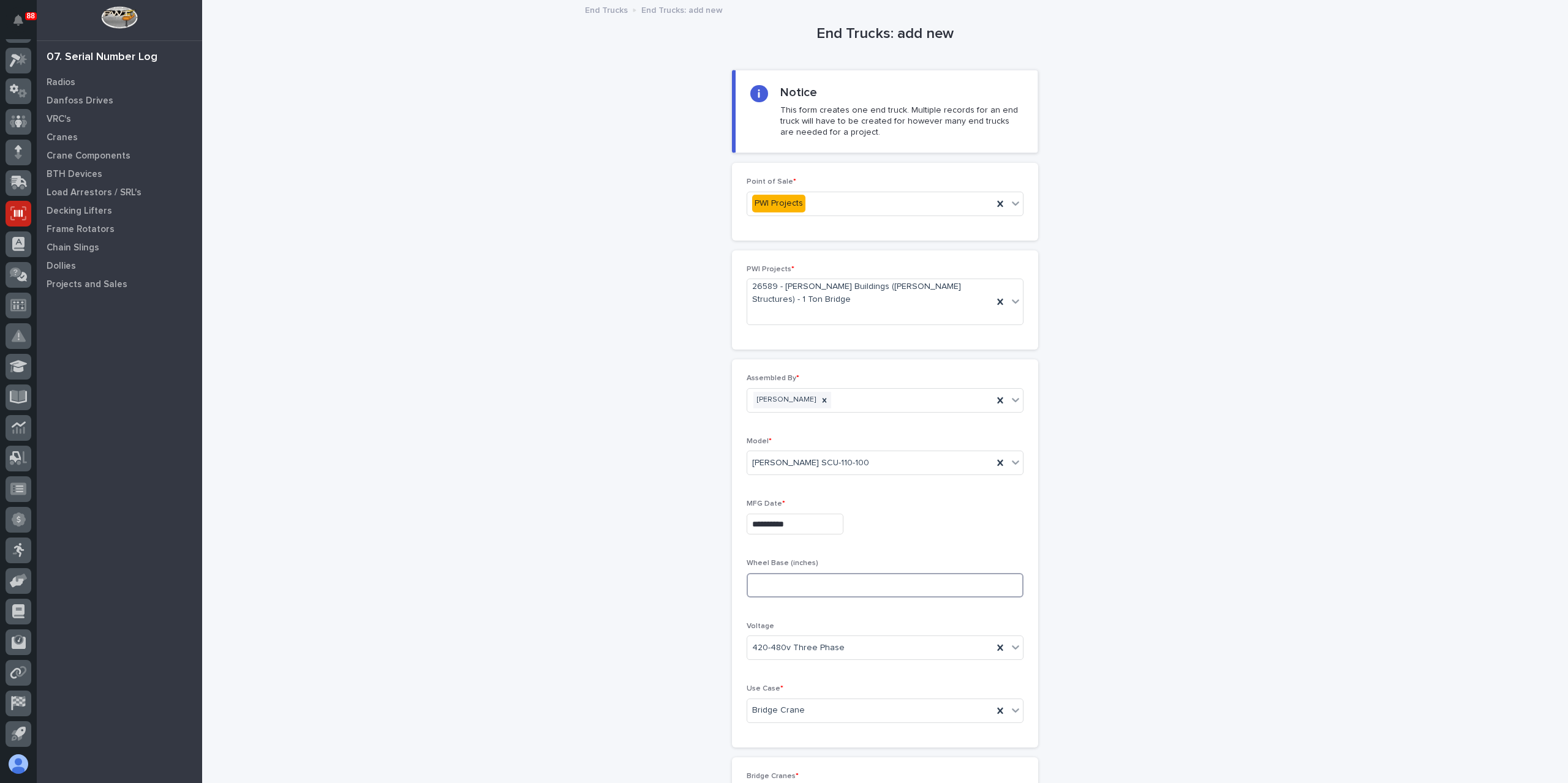
click at [782, 573] on input at bounding box center [884, 585] width 277 height 24
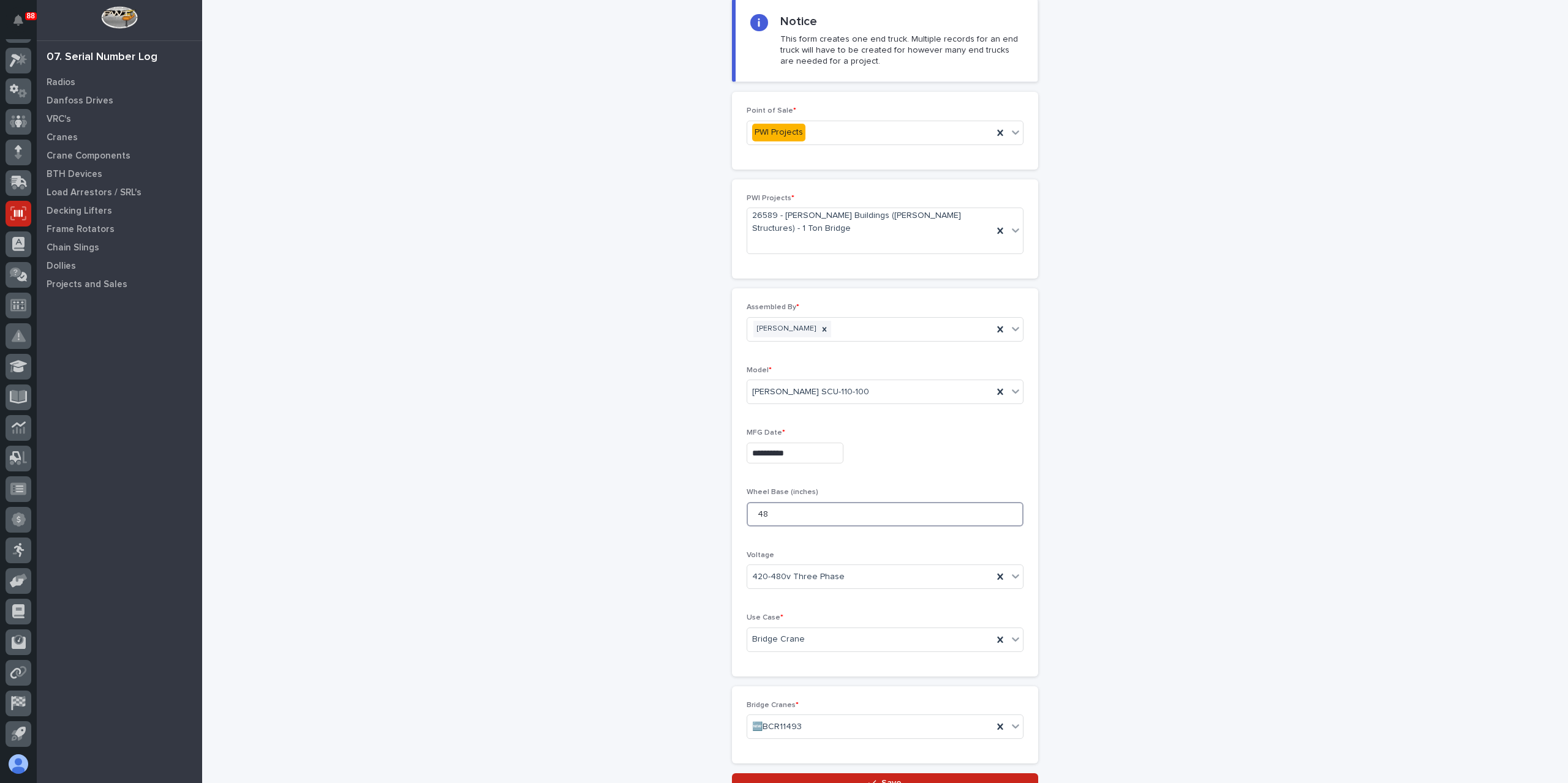
scroll to position [150, 0]
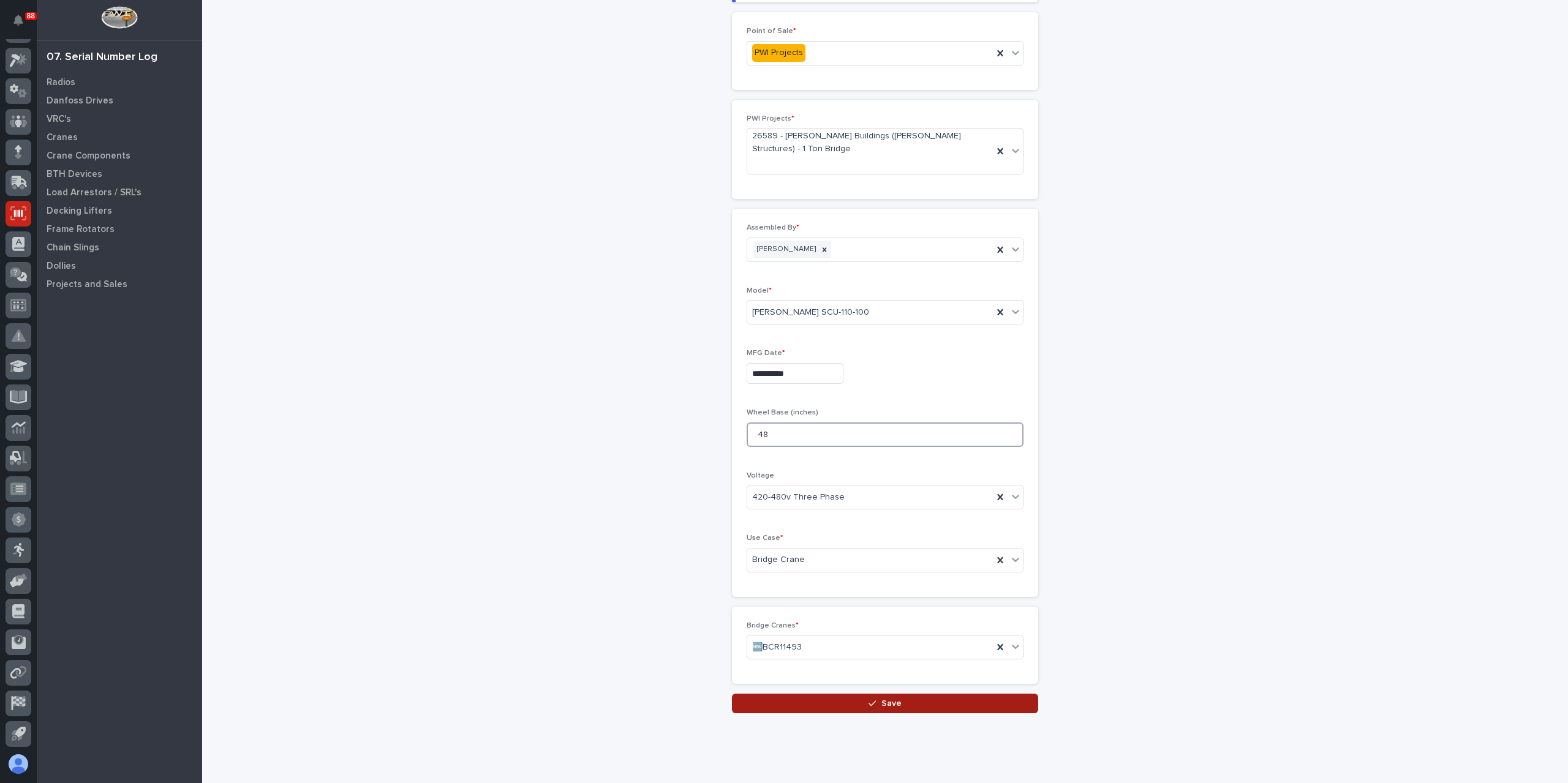
type input "48"
click at [853, 694] on button "Save" at bounding box center [884, 704] width 306 height 20
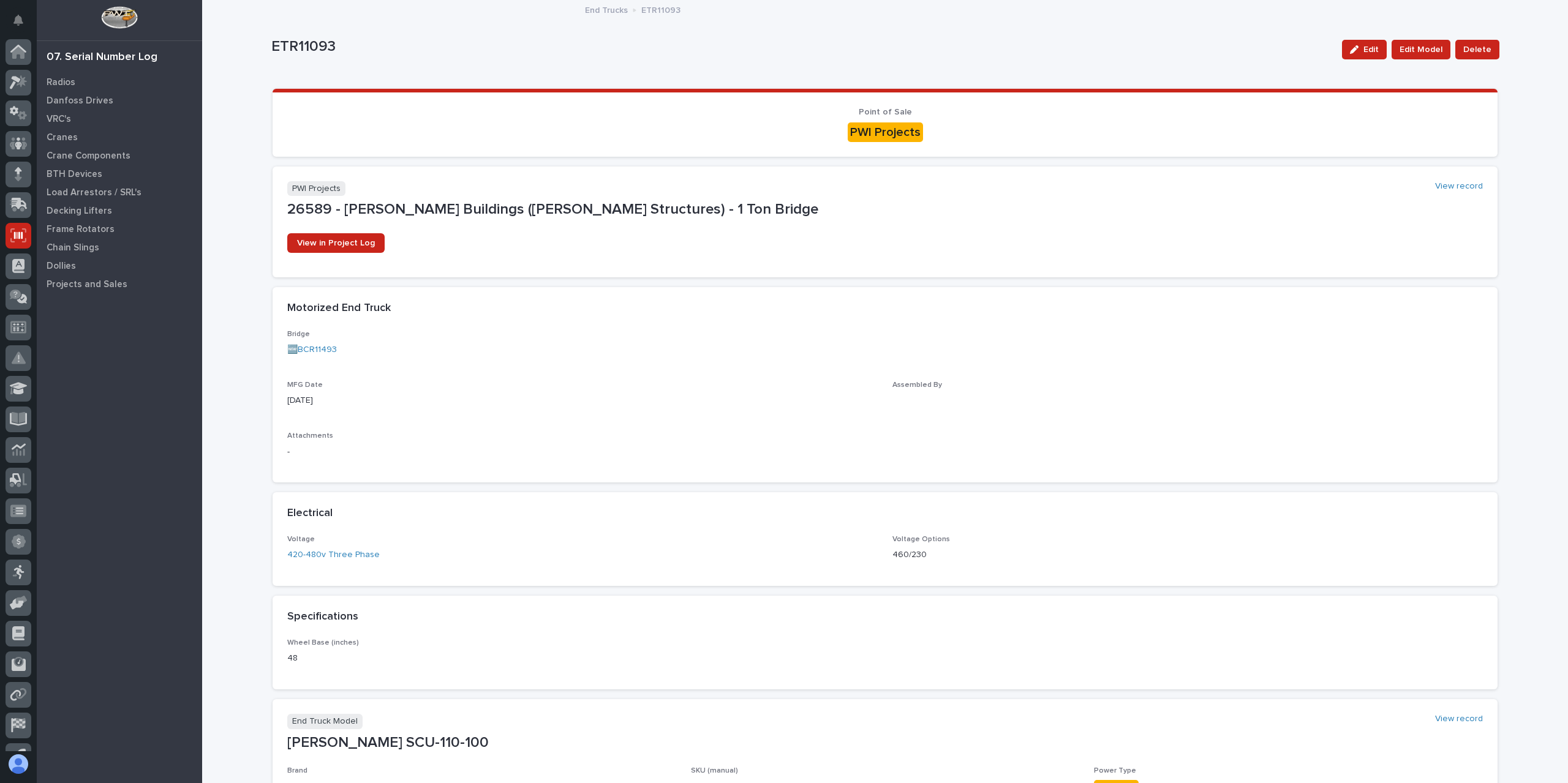
scroll to position [22, 0]
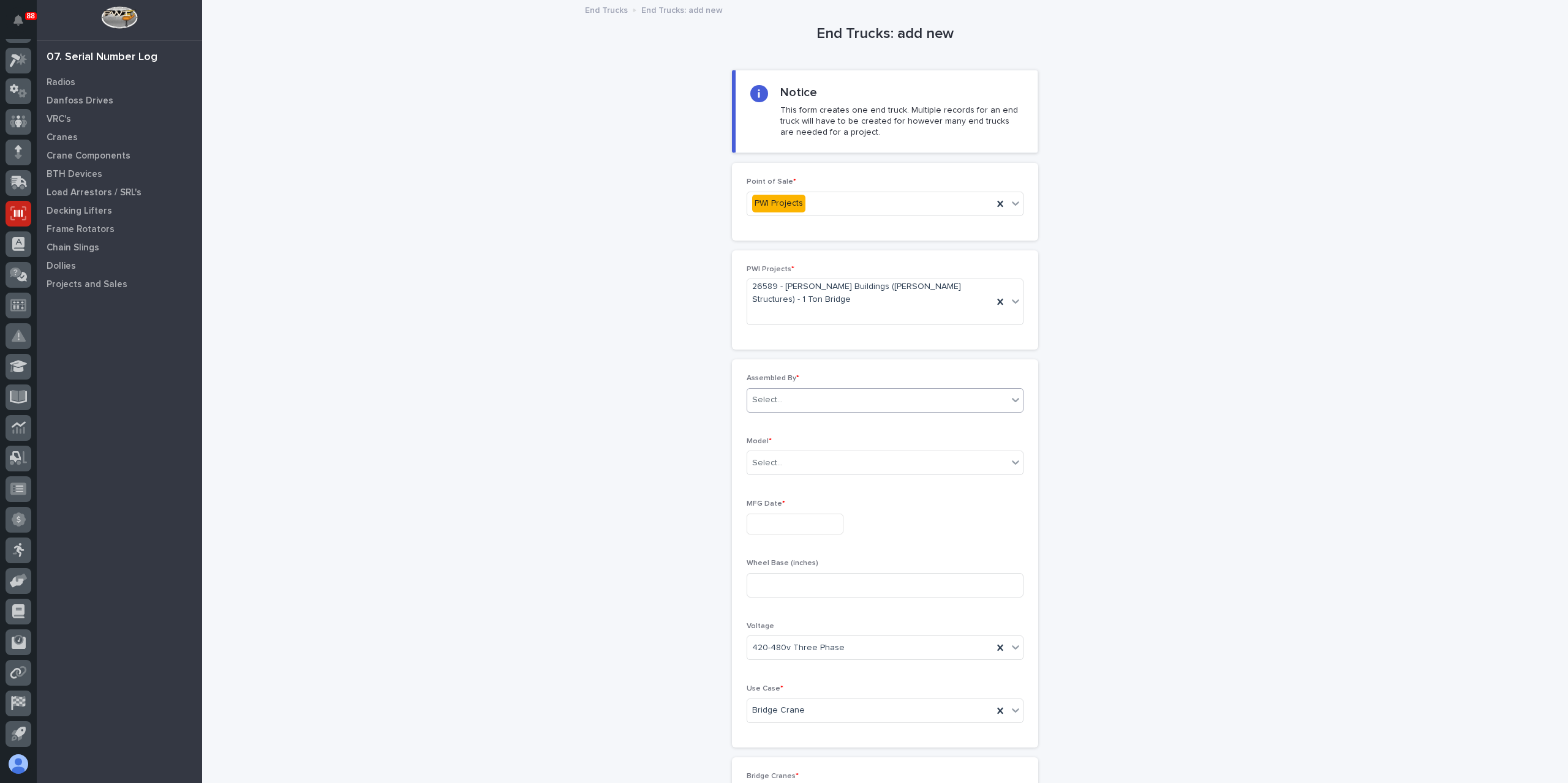
click at [788, 390] on div "Select..." at bounding box center [877, 400] width 261 height 20
click at [779, 528] on div "[PERSON_NAME]" at bounding box center [880, 528] width 275 height 21
click at [772, 456] on div "Select..." at bounding box center [767, 463] width 30 height 13
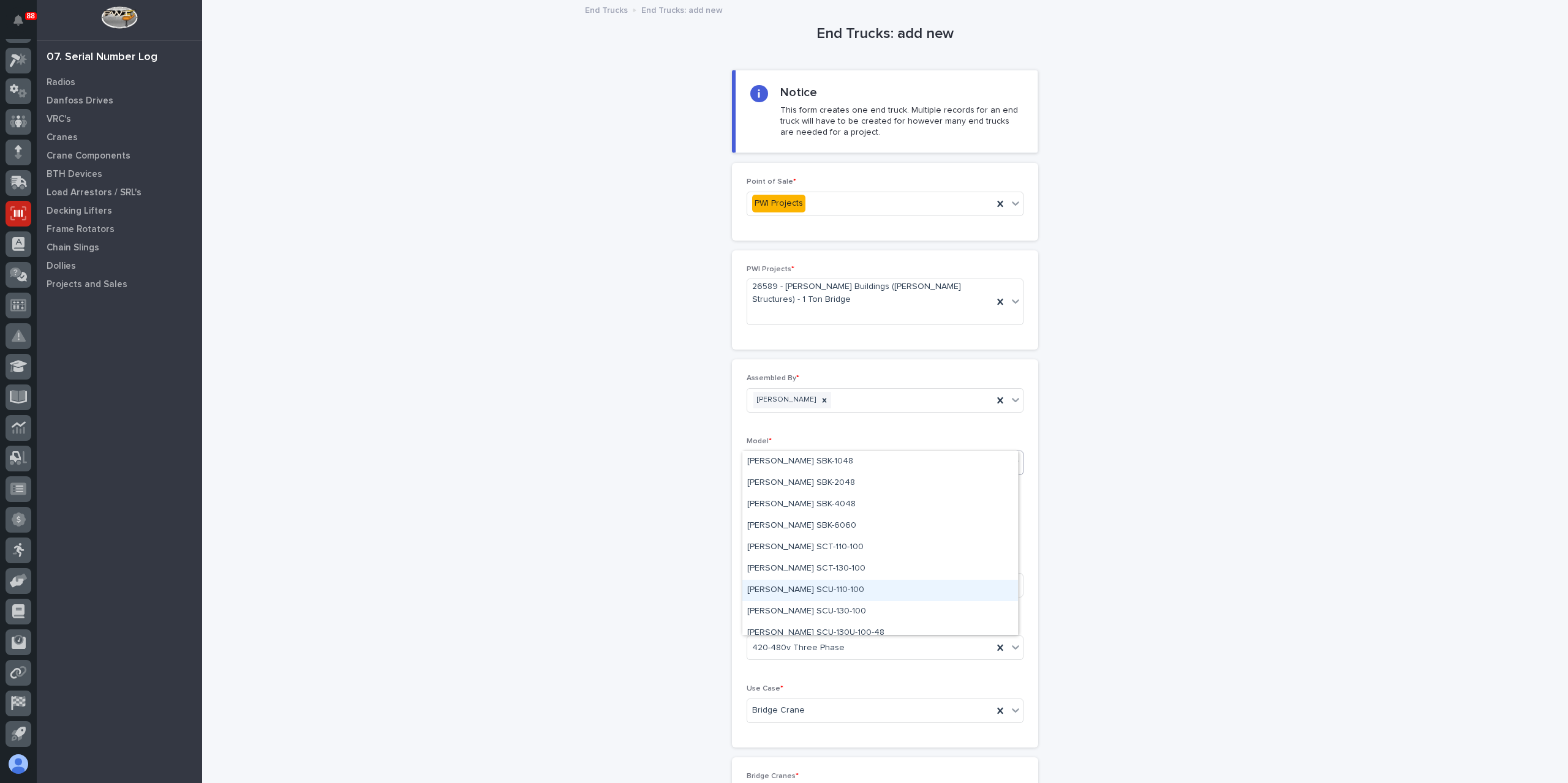
click at [800, 598] on div "[PERSON_NAME] SCU-110-100" at bounding box center [880, 590] width 275 height 21
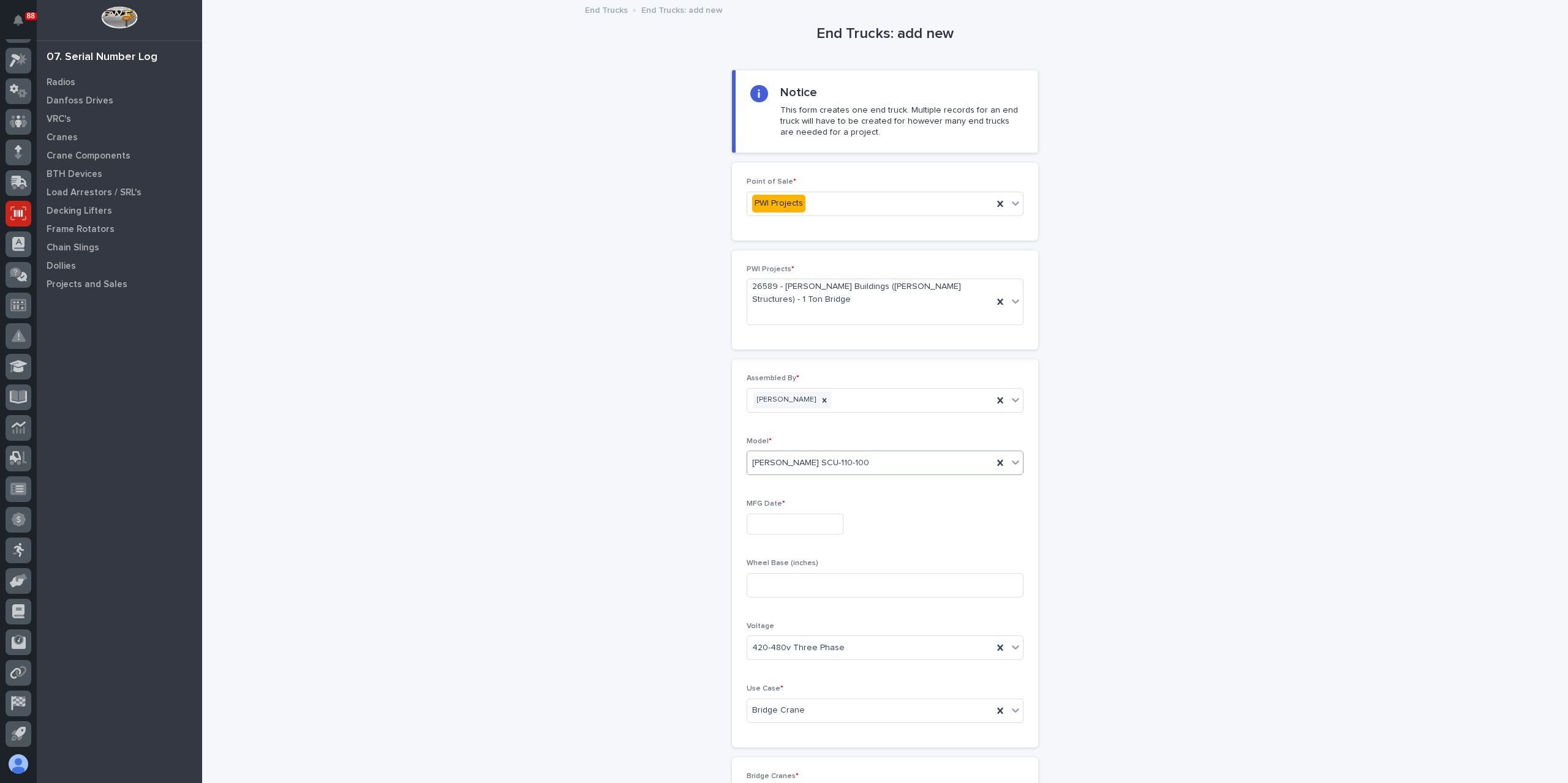
click at [771, 514] on input "text" at bounding box center [795, 524] width 96 height 21
click at [773, 438] on div "26" at bounding box center [766, 439] width 16 height 16
type input "**********"
click at [799, 573] on input at bounding box center [884, 585] width 277 height 24
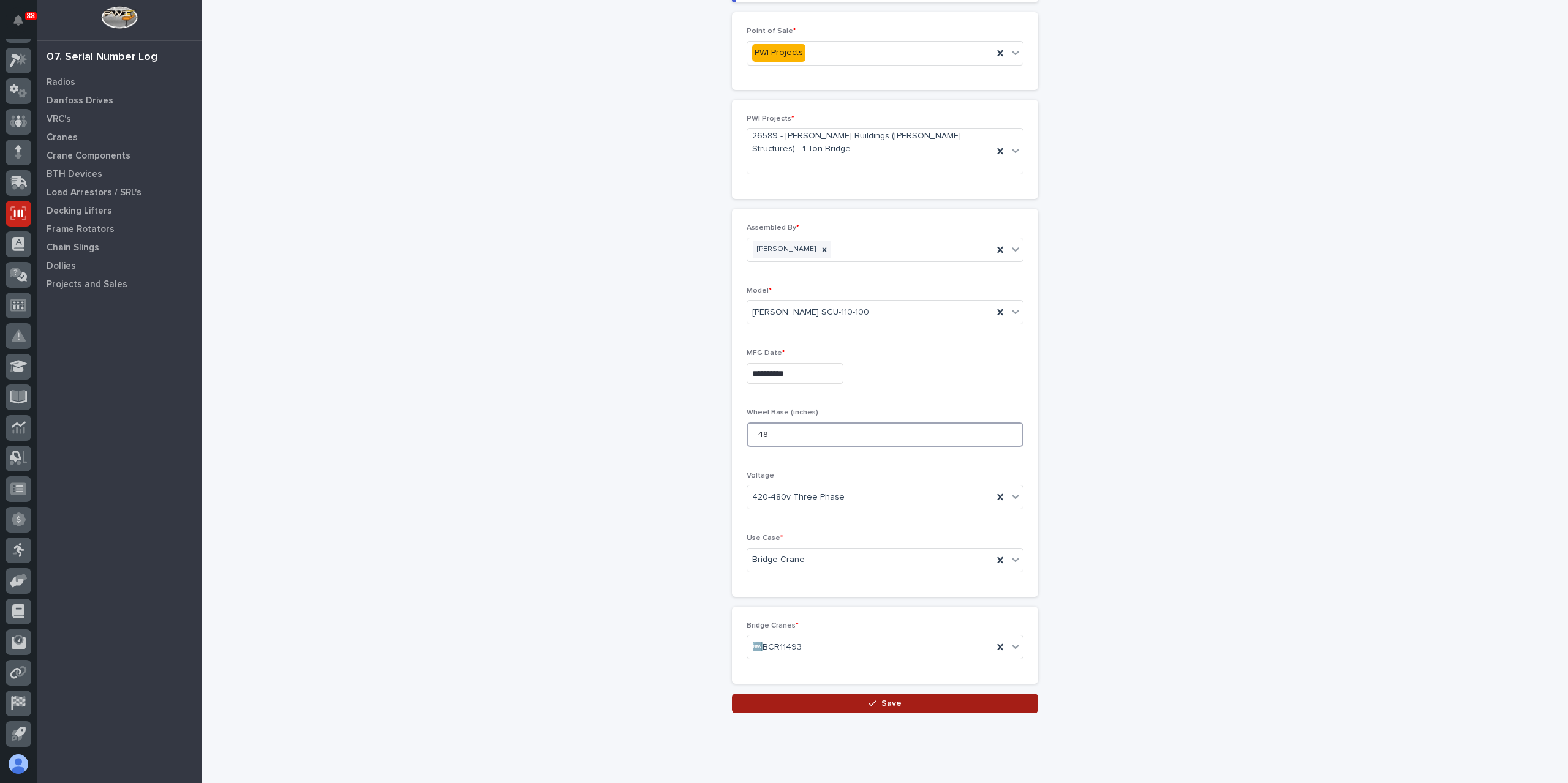
type input "48"
click at [862, 694] on button "Save" at bounding box center [884, 704] width 306 height 20
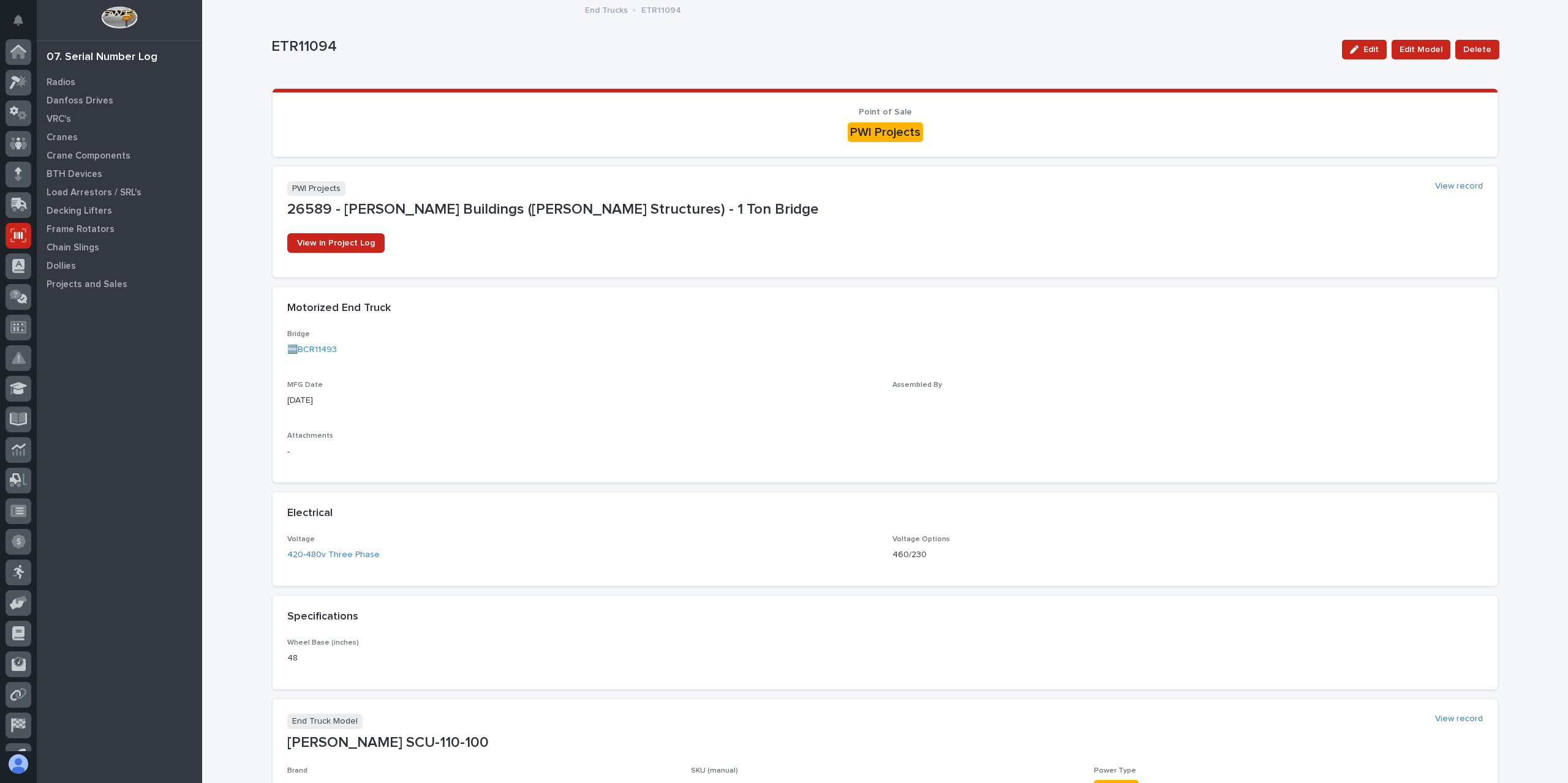
scroll to position [22, 0]
